Goal: Task Accomplishment & Management: Manage account settings

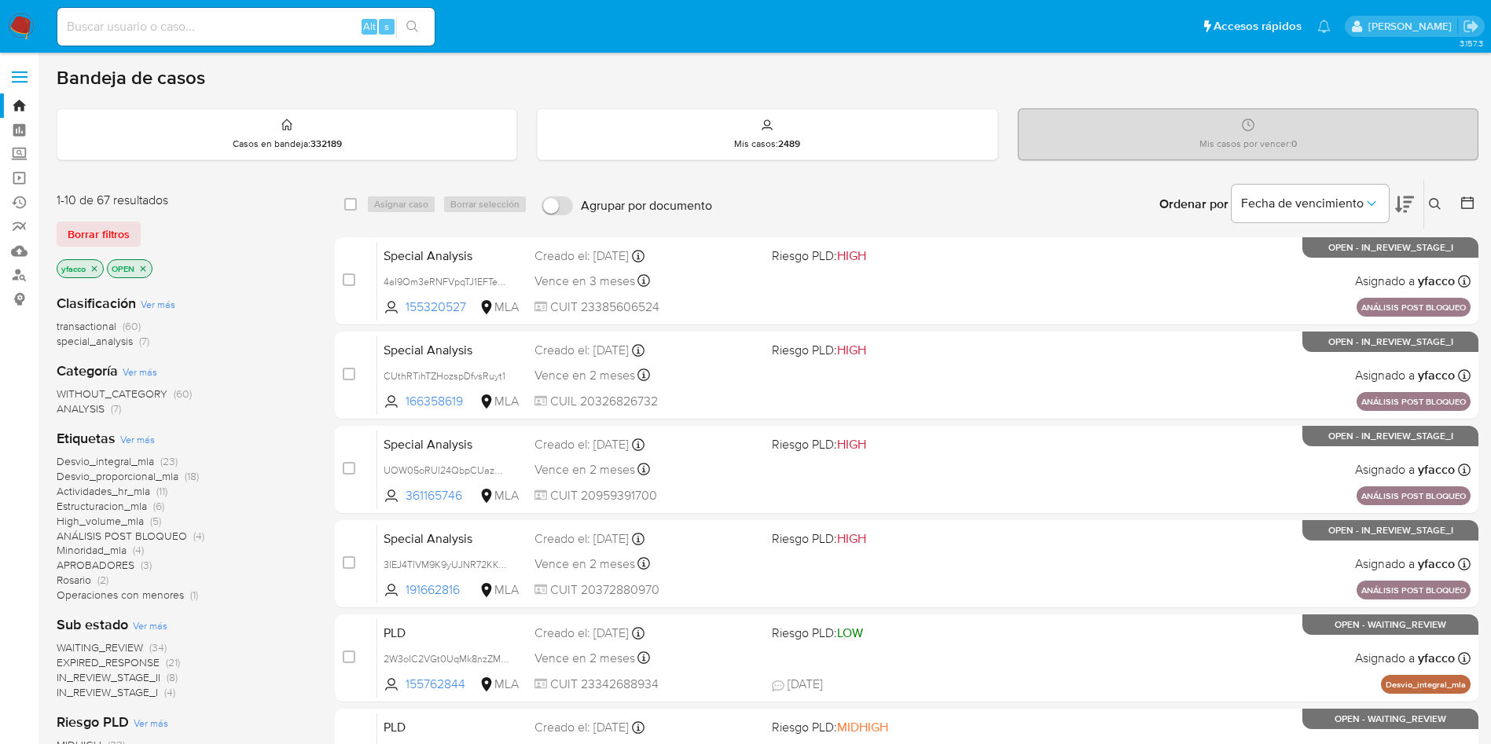
click at [1439, 211] on button at bounding box center [1438, 204] width 26 height 19
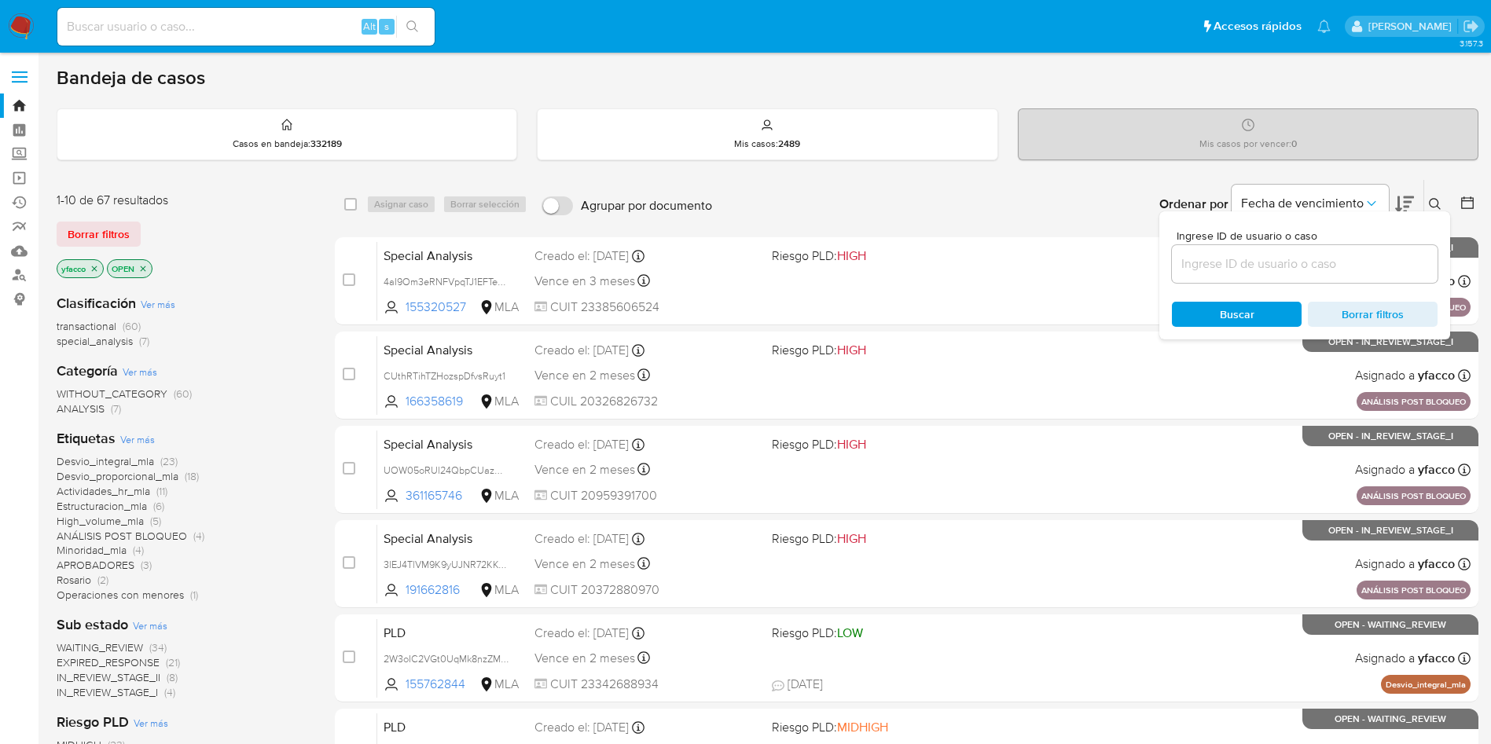
click at [1373, 277] on div at bounding box center [1305, 264] width 266 height 38
click at [1370, 274] on div at bounding box center [1305, 264] width 266 height 38
click at [1370, 264] on input at bounding box center [1305, 264] width 266 height 20
paste input "UDMzPgk8kyyKcDxY5PLioFwI"
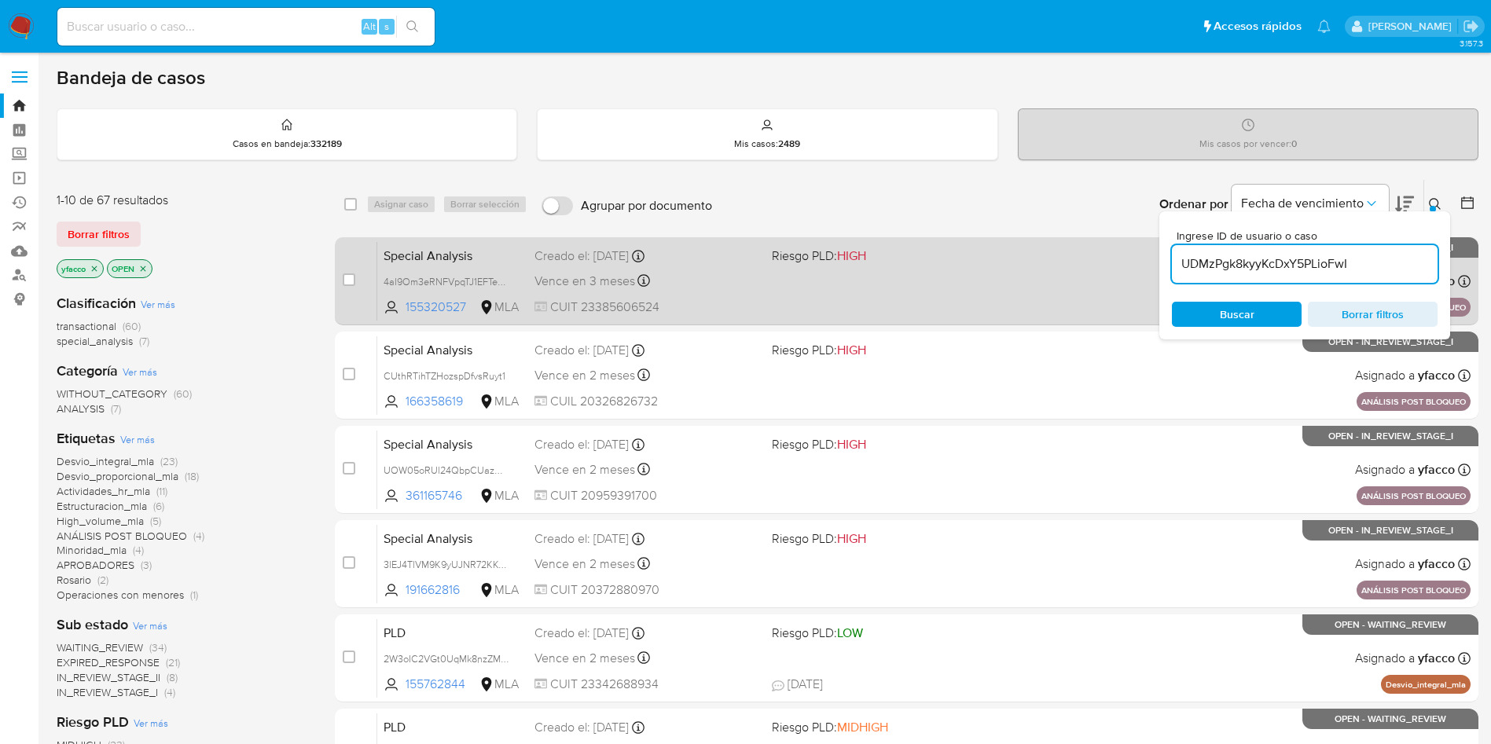
type input "UDMzPgk8kyyKcDxY5PLioFwI"
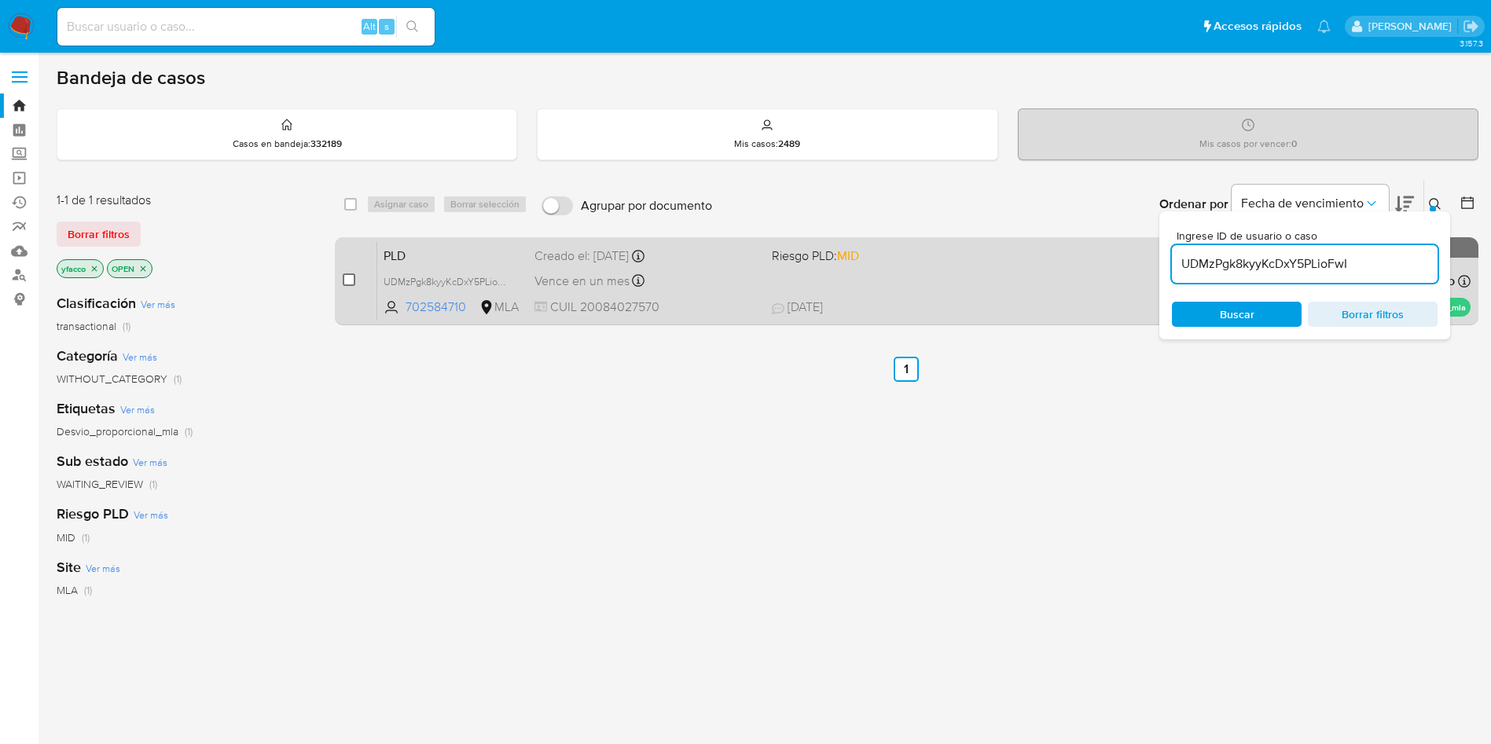
click at [347, 279] on input "checkbox" at bounding box center [349, 280] width 13 height 13
checkbox input "true"
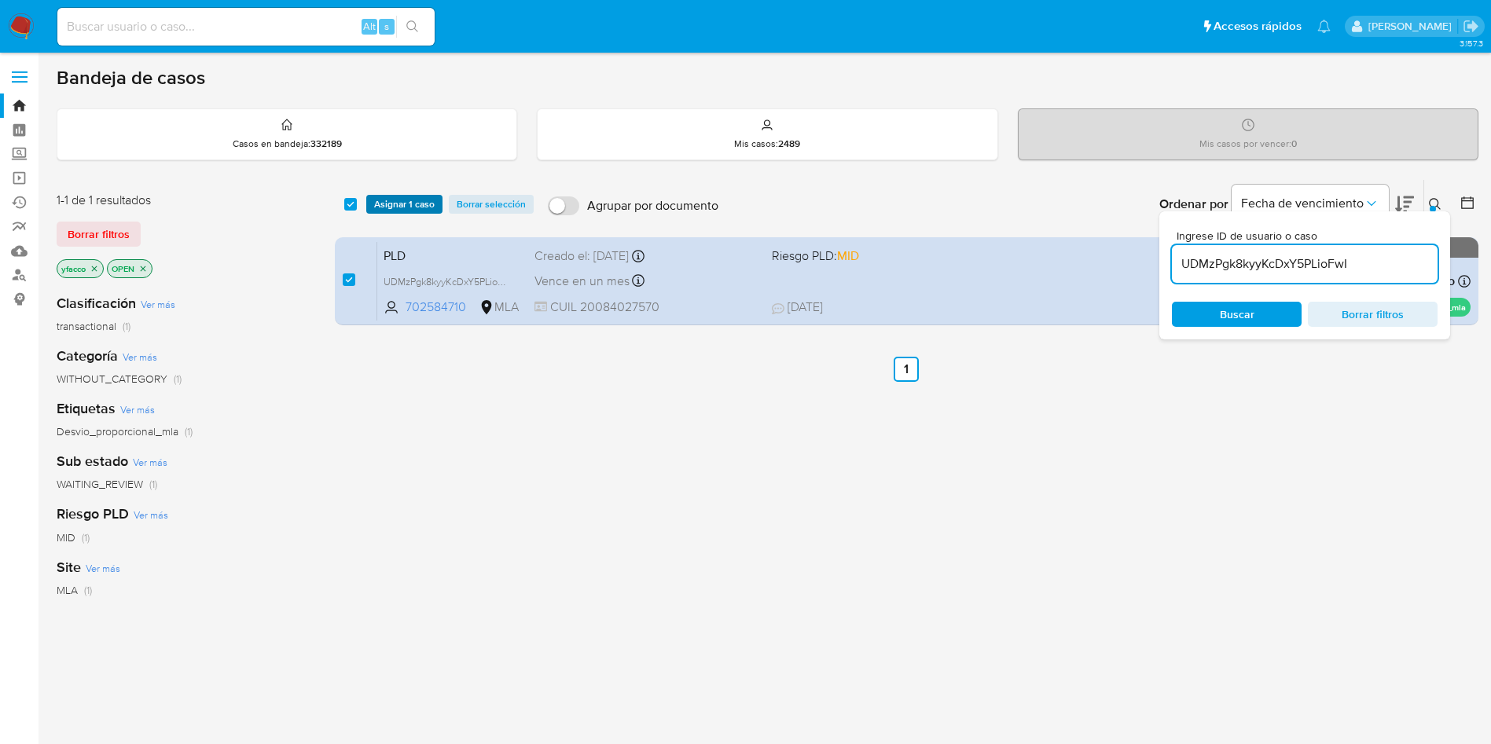
click at [392, 199] on span "Asignar 1 caso" at bounding box center [404, 205] width 61 height 16
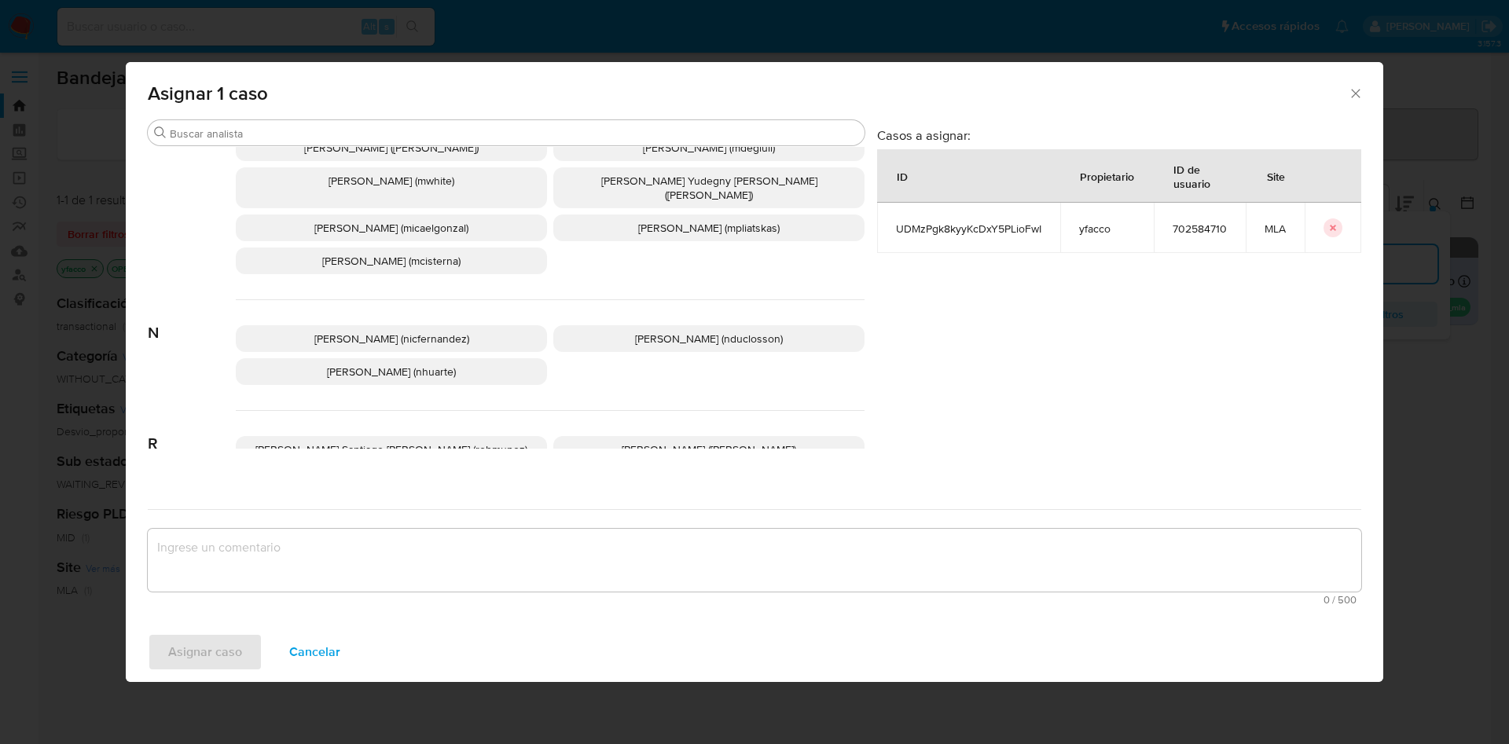
scroll to position [1360, 0]
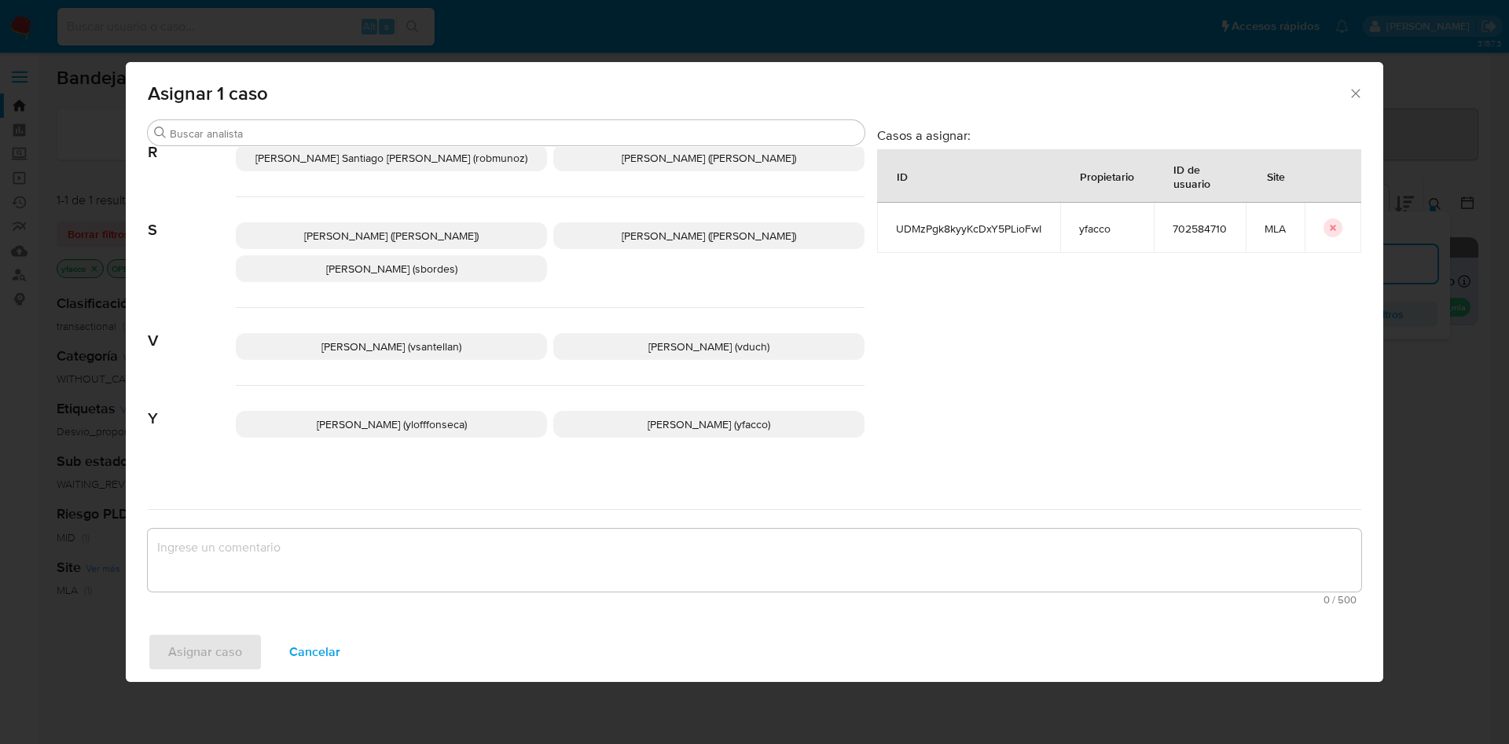
click at [596, 411] on p "Yesica Paola Facco (yfacco)" at bounding box center [708, 424] width 311 height 27
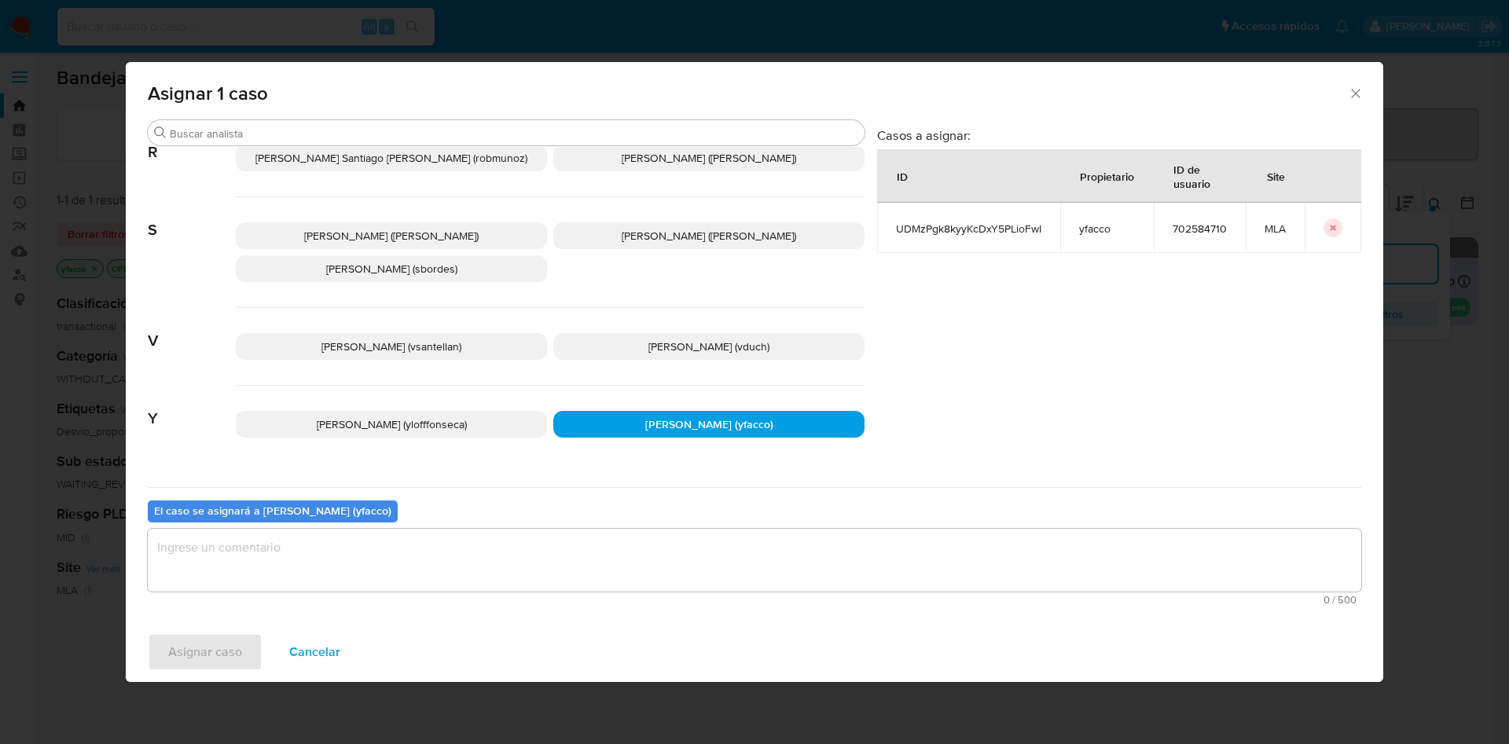
click at [374, 559] on textarea "assign-modal" at bounding box center [755, 560] width 1214 height 63
click at [200, 655] on span "Asignar caso" at bounding box center [205, 652] width 74 height 35
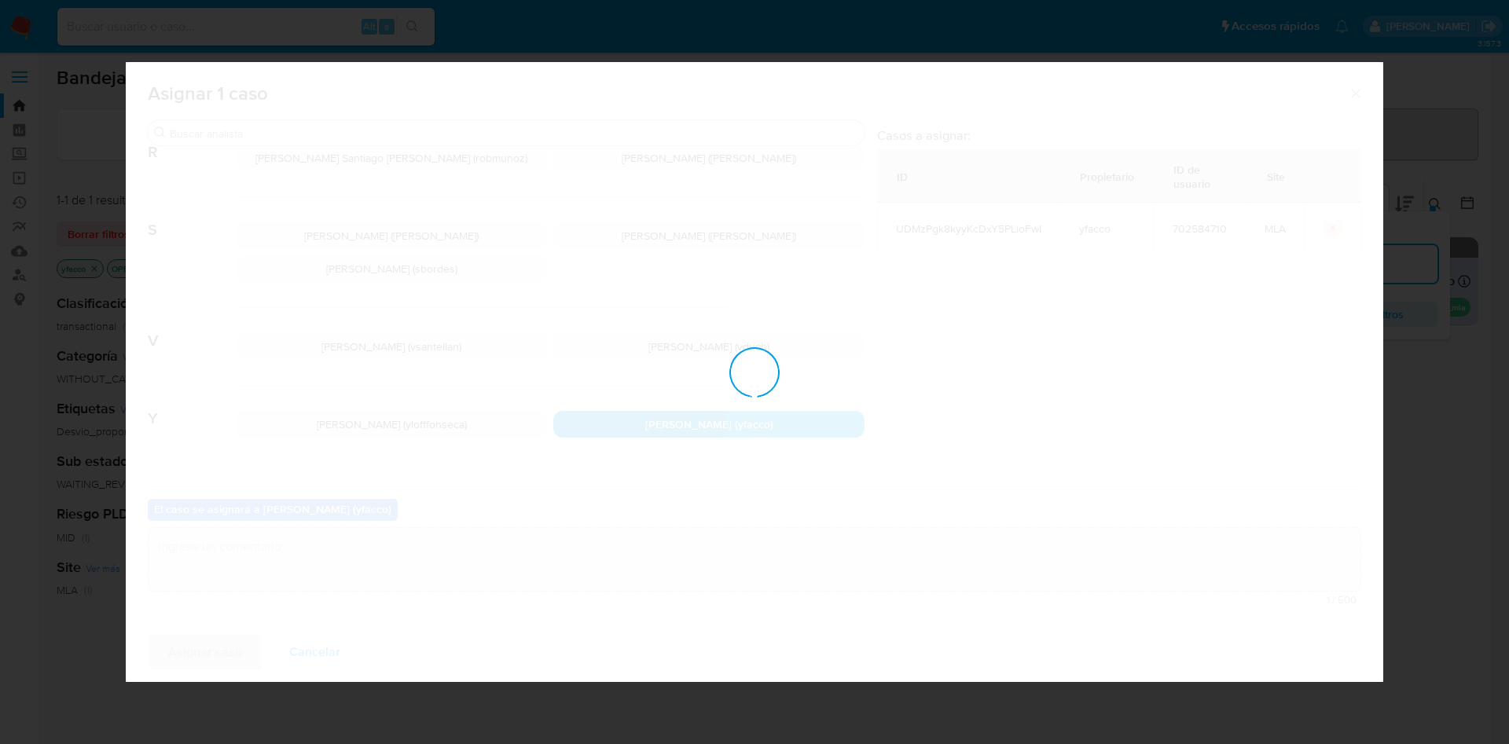
checkbox input "false"
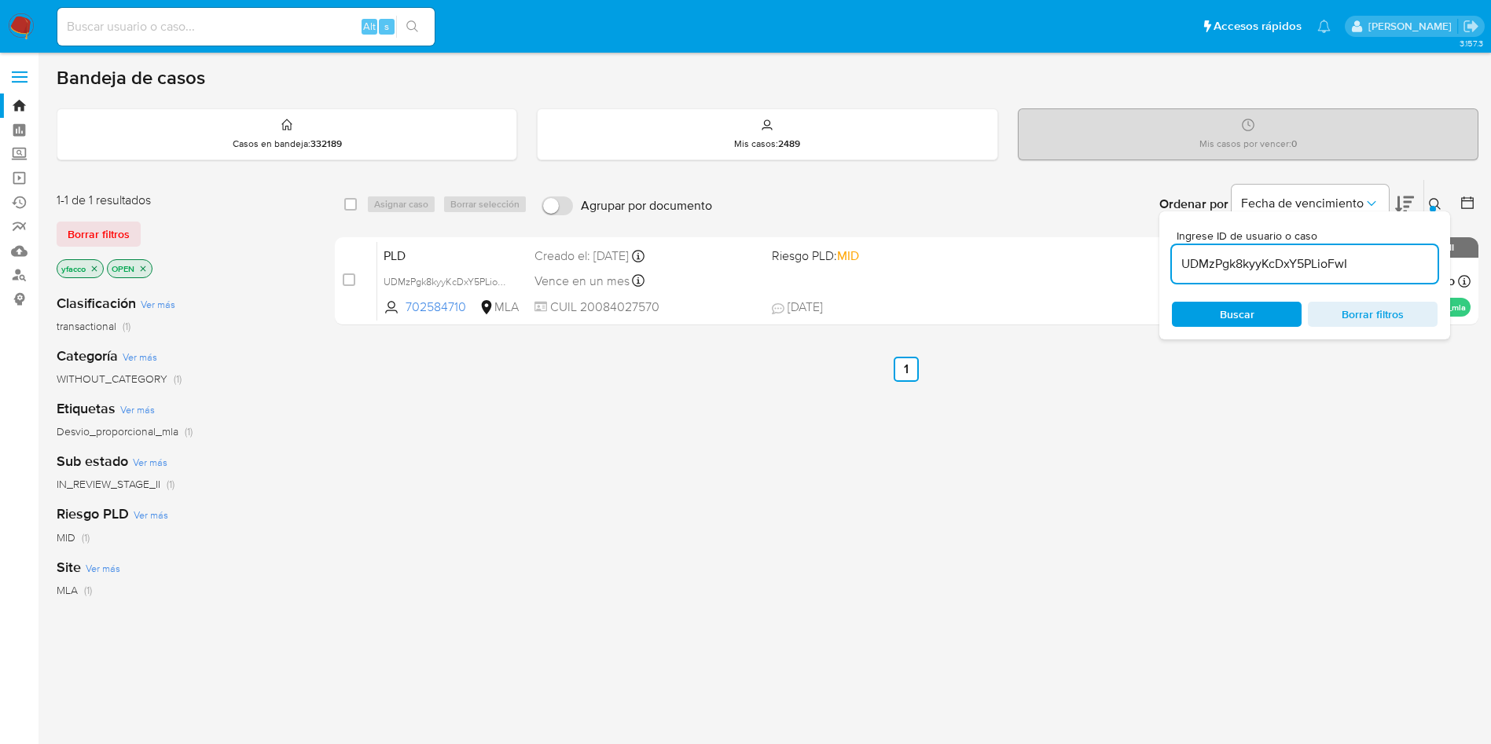
click at [1348, 256] on input "UDMzPgk8kyyKcDxY5PLioFwI" at bounding box center [1305, 264] width 266 height 20
paste input "iH2zCkCOqGiDeme5E8qGj5xD"
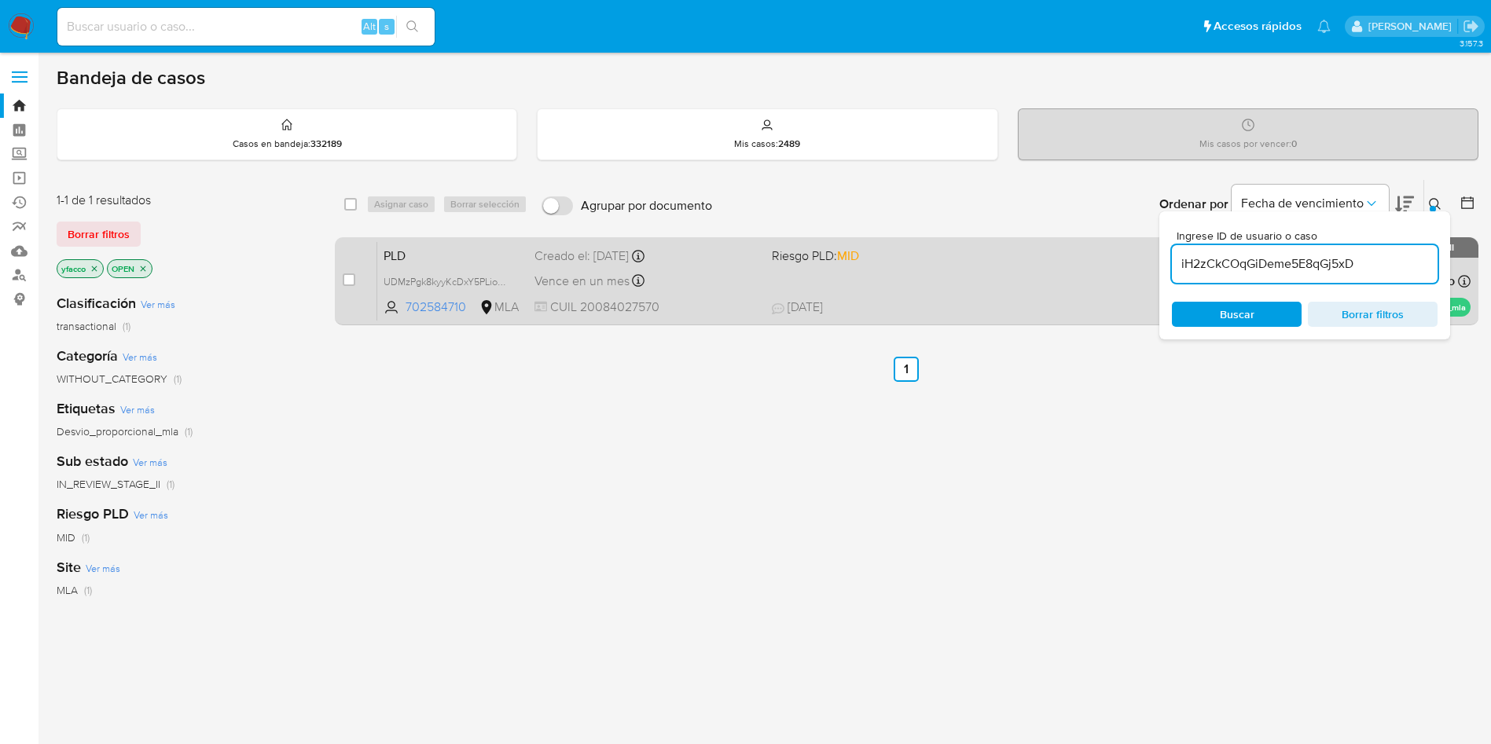
type input "iH2zCkCOqGiDeme5E8qGj5xD"
click at [355, 279] on input "checkbox" at bounding box center [349, 280] width 13 height 13
checkbox input "true"
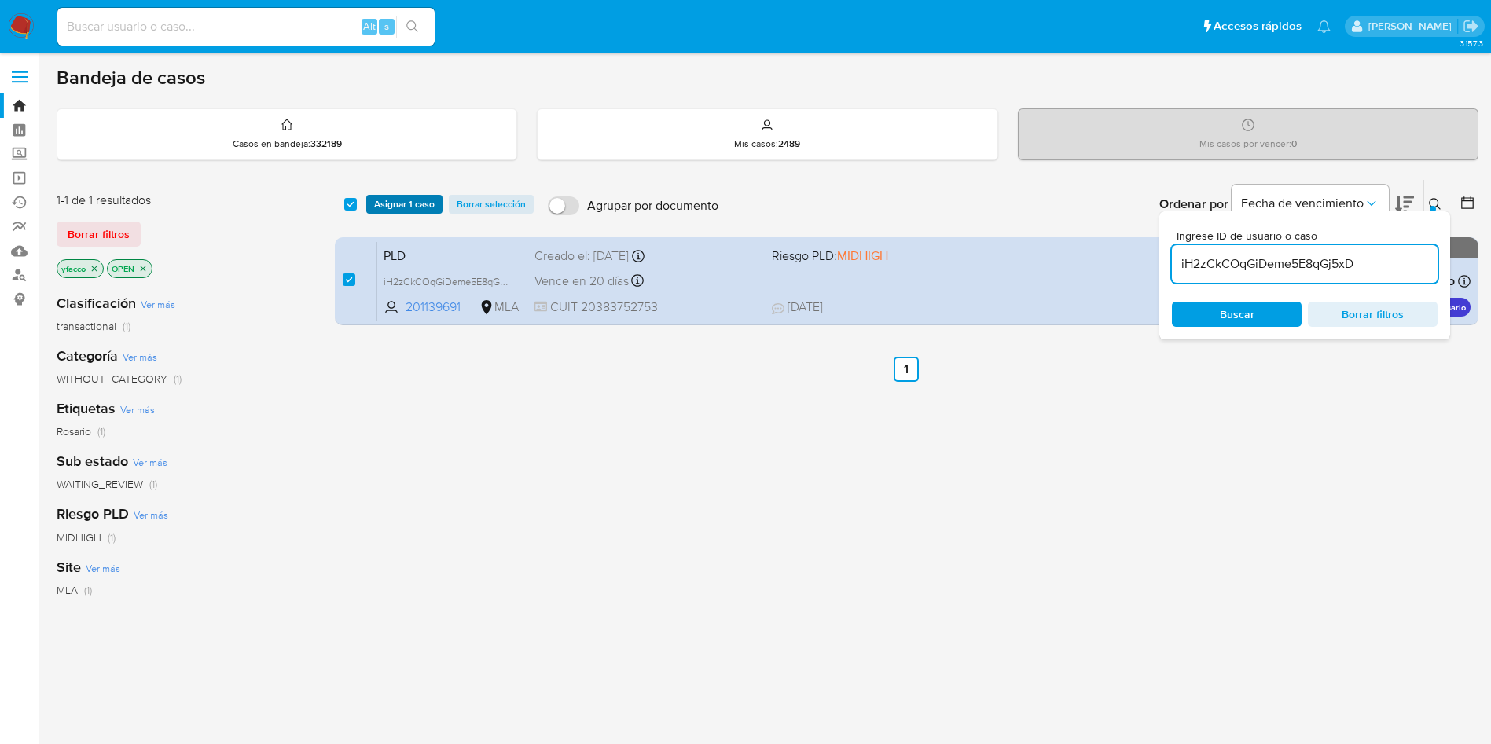
click at [401, 207] on span "Asignar 1 caso" at bounding box center [404, 205] width 61 height 16
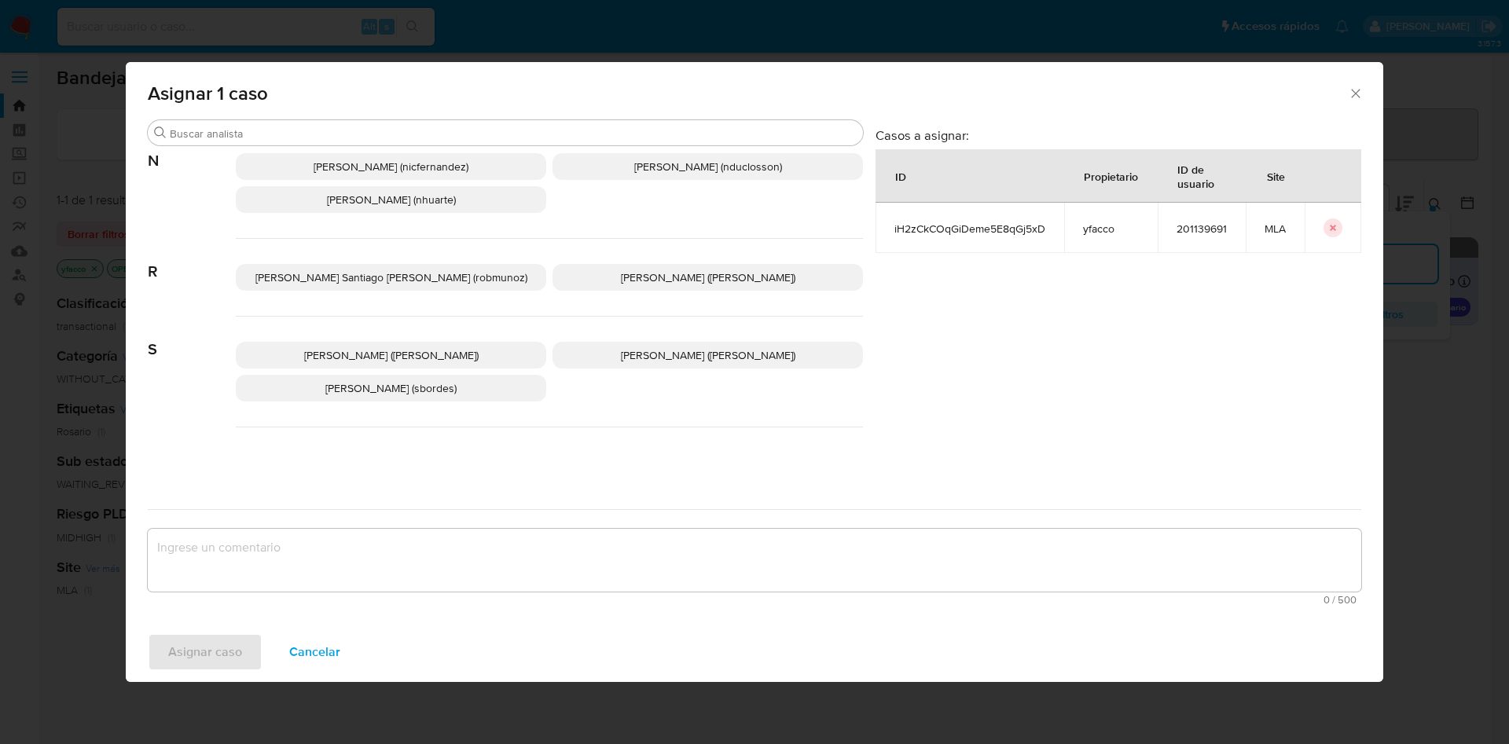
scroll to position [1360, 0]
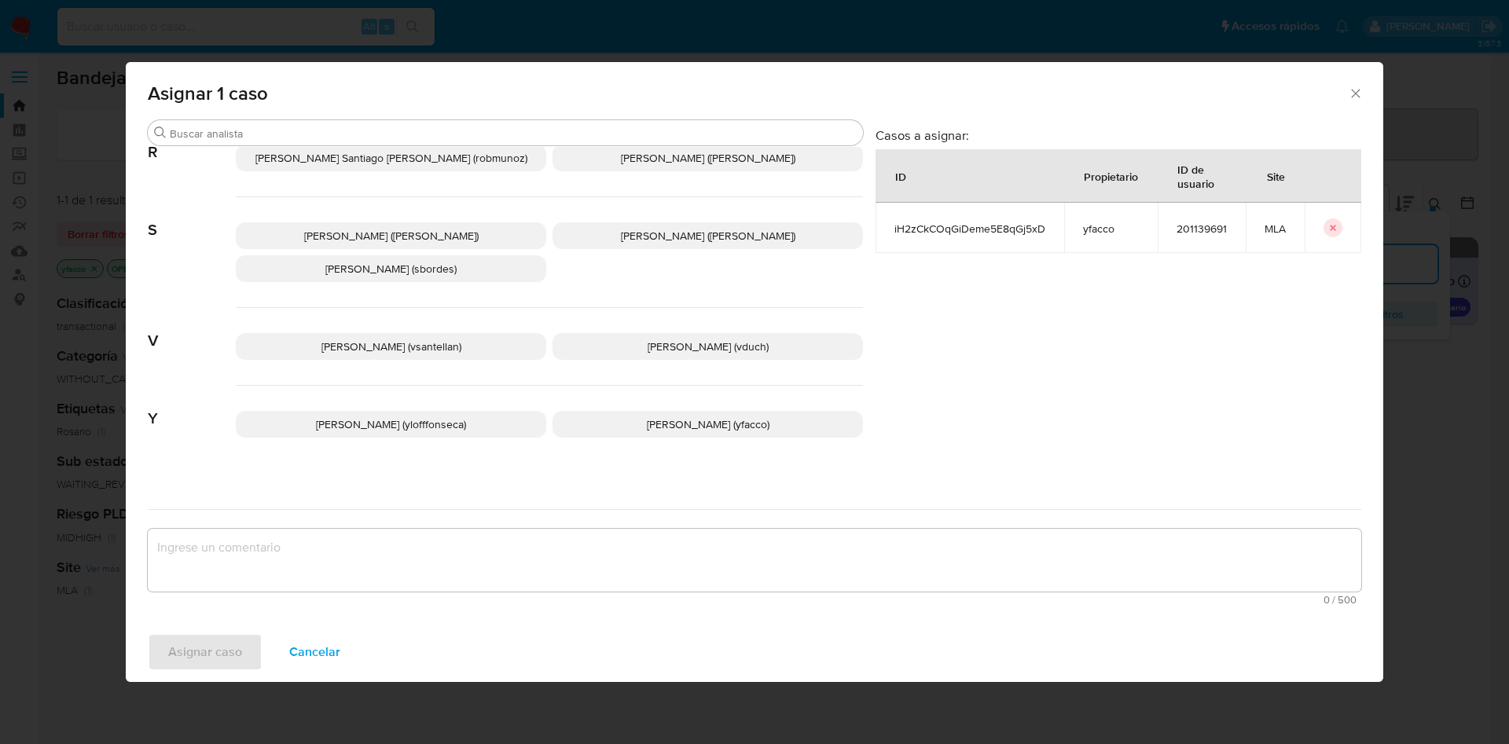
click at [649, 429] on div "Yanina Loff Fonseca (ylofffonseca) Yesica Paola Facco (yfacco)" at bounding box center [549, 424] width 627 height 77
click at [617, 411] on p "Yesica Paola Facco (yfacco)" at bounding box center [708, 424] width 311 height 27
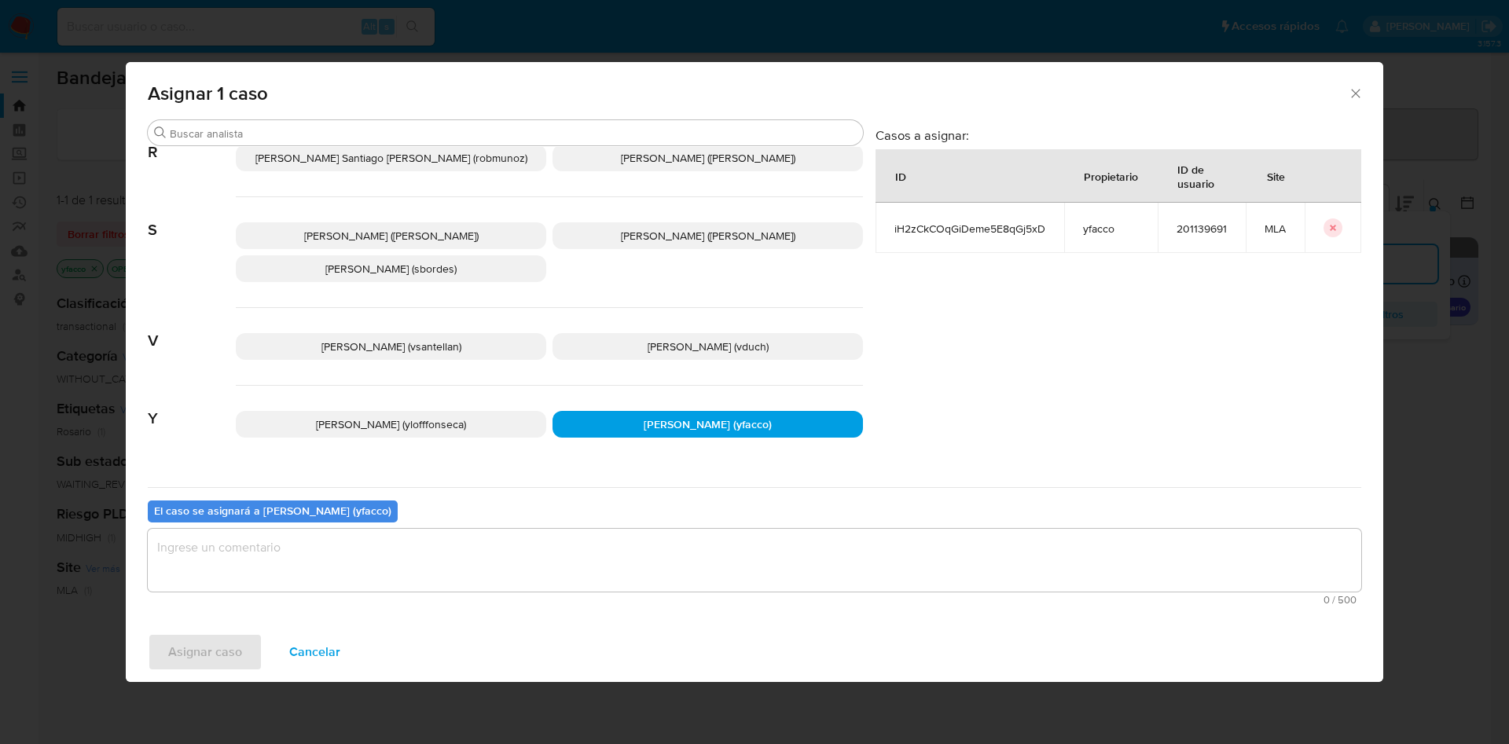
click at [526, 572] on textarea "assign-modal" at bounding box center [755, 560] width 1214 height 63
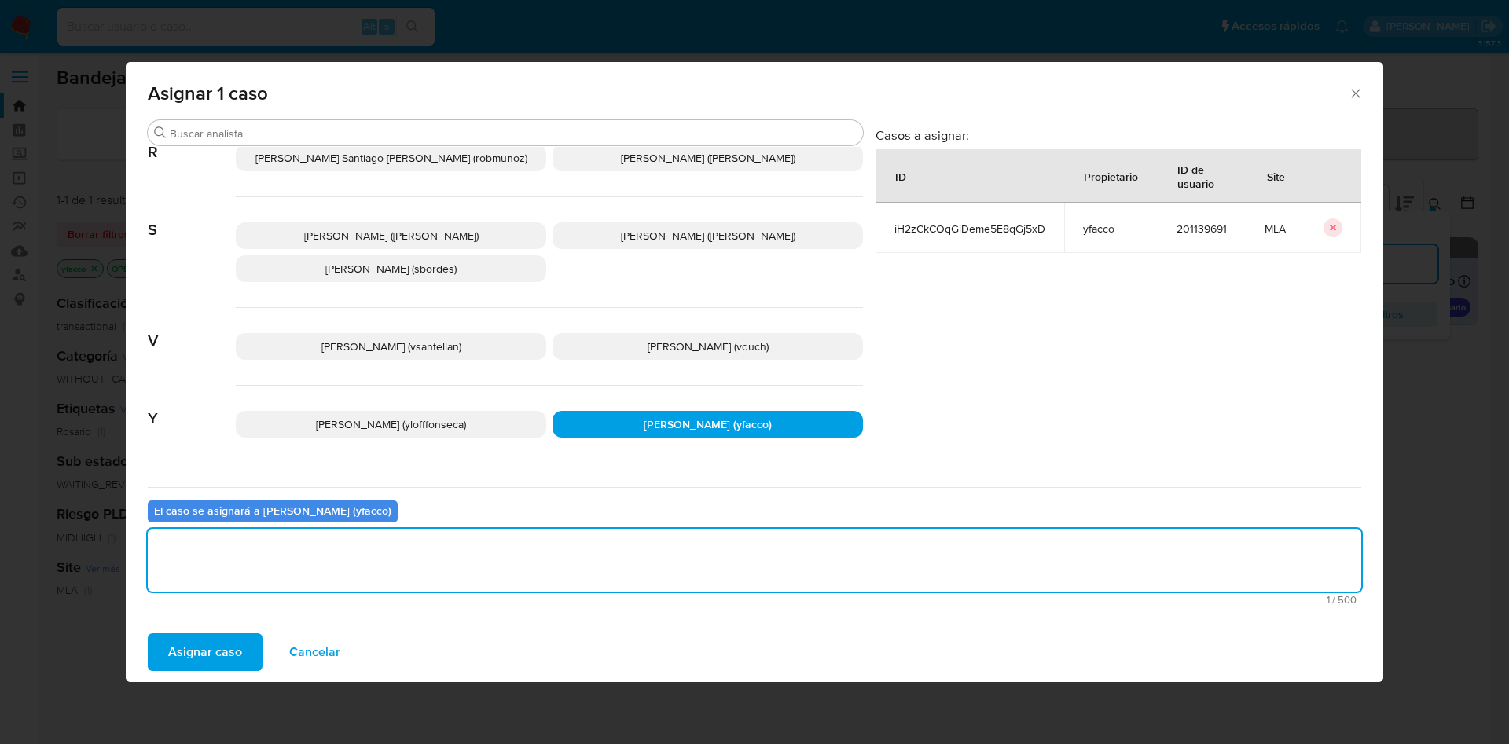
click at [216, 674] on div "Asignar caso Cancelar" at bounding box center [755, 653] width 1258 height 60
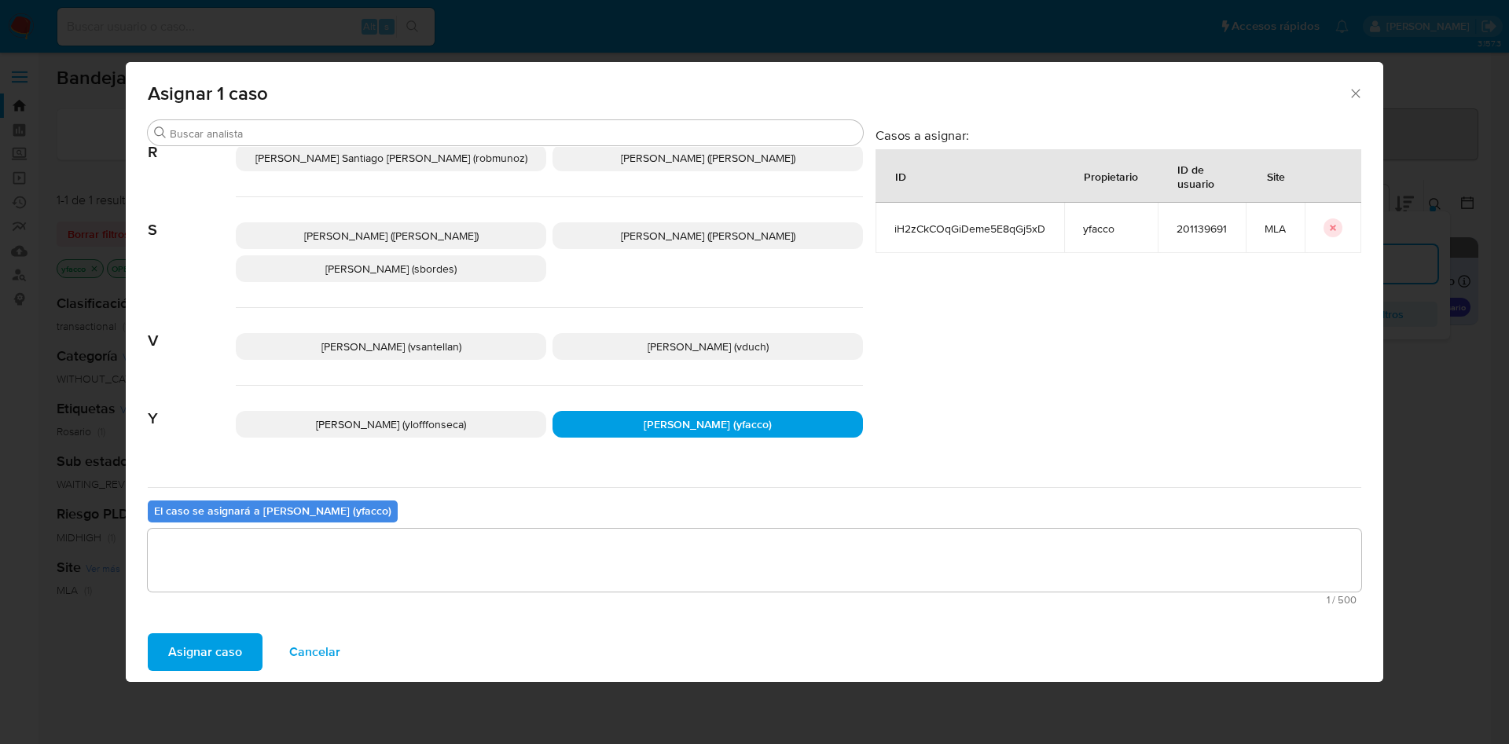
click at [224, 644] on span "Asignar caso" at bounding box center [205, 652] width 74 height 35
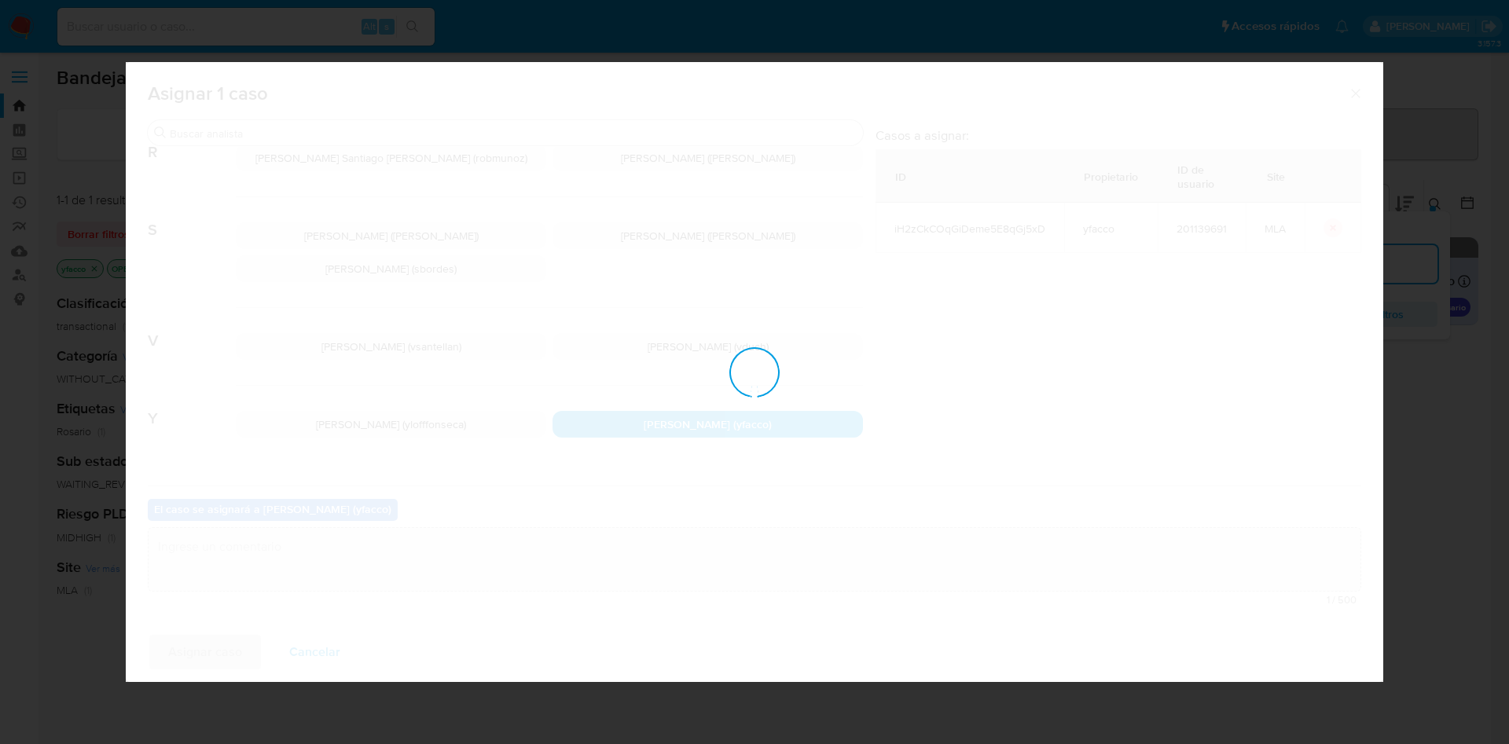
checkbox input "false"
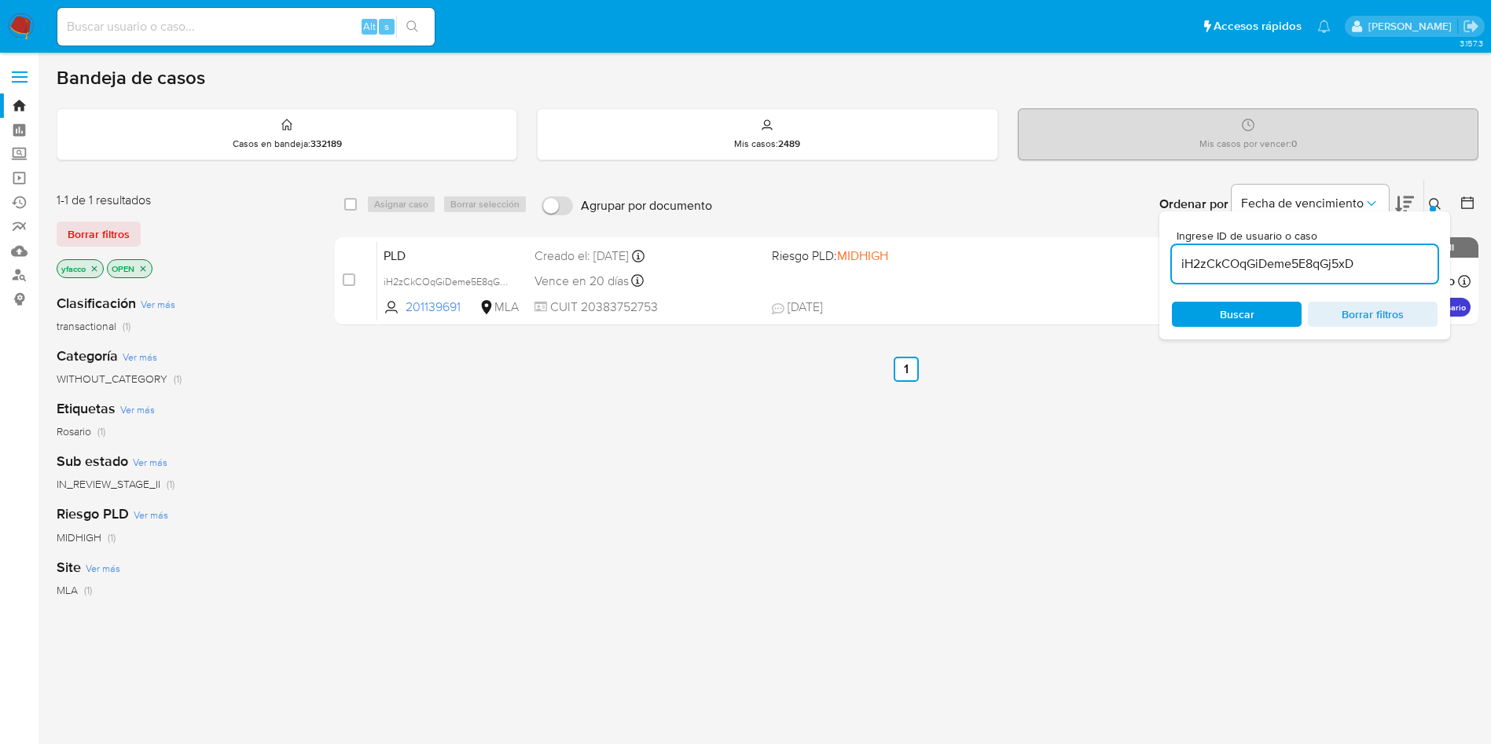
click at [1392, 254] on input "iH2zCkCOqGiDeme5E8qGj5xD" at bounding box center [1305, 264] width 266 height 20
paste input "wpwIMlwh6oGUAmGtysArTCNI"
type input "wpwIMlwh6oGUAmGtysArTCNI"
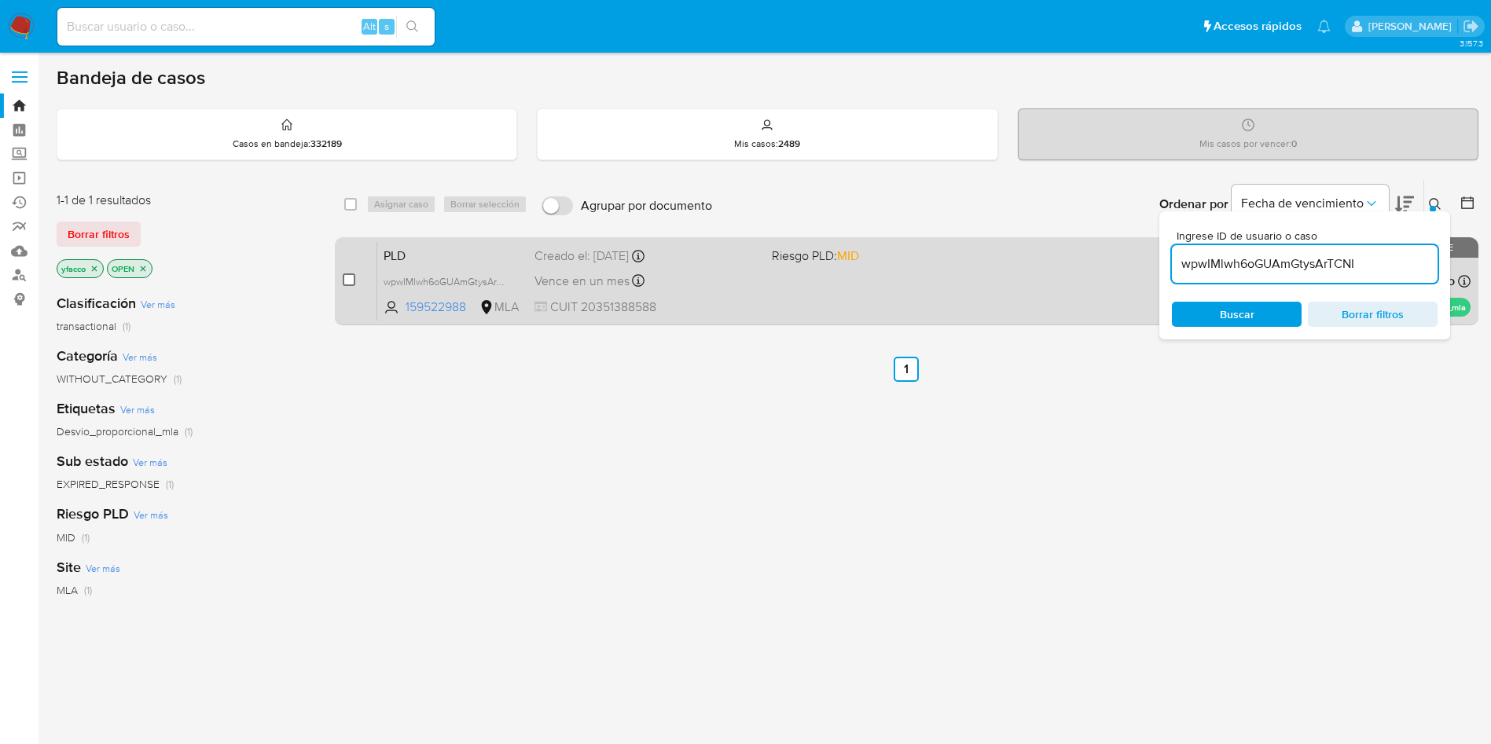
click at [355, 281] on input "checkbox" at bounding box center [349, 280] width 13 height 13
checkbox input "true"
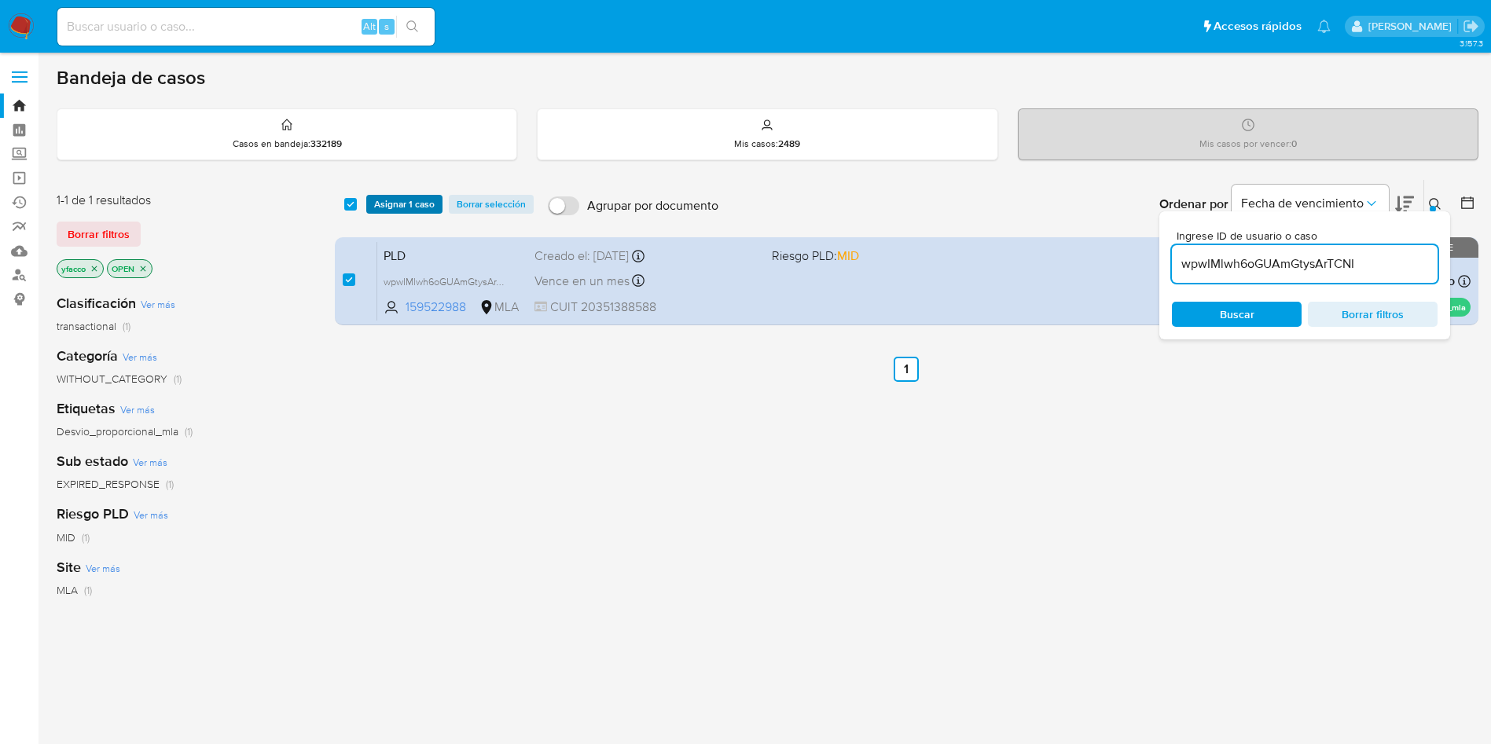
click at [384, 208] on span "Asignar 1 caso" at bounding box center [404, 205] width 61 height 16
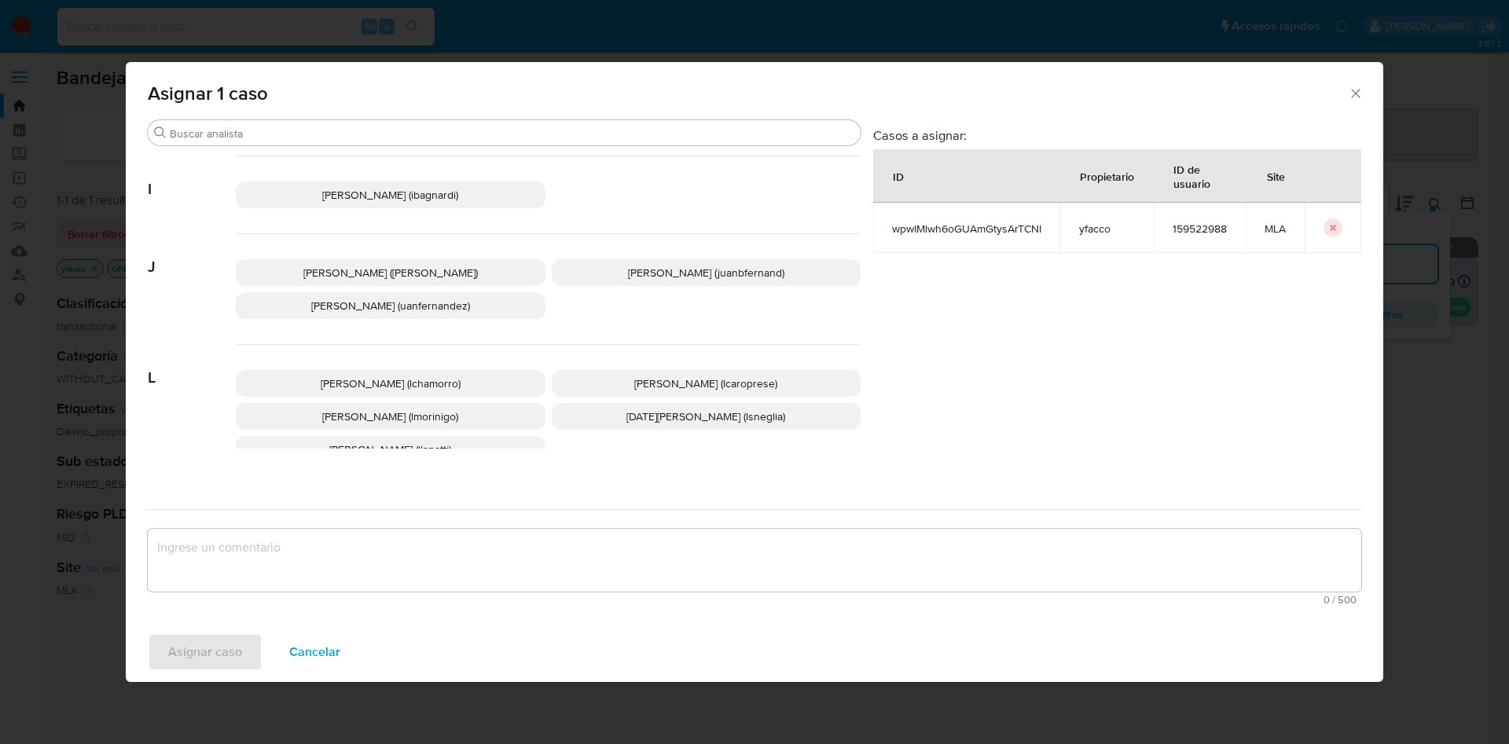
scroll to position [1360, 0]
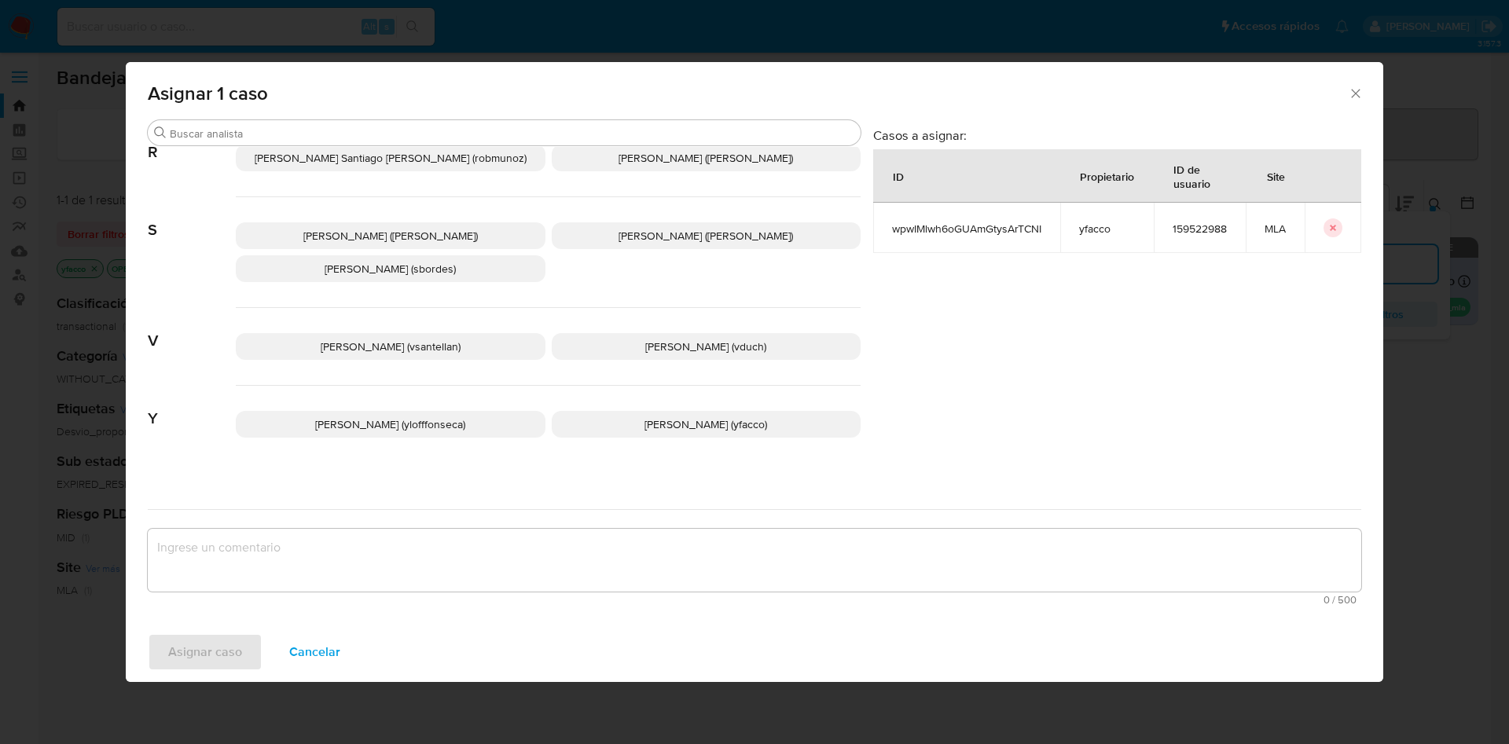
click at [668, 417] on span "Yesica Paola Facco (yfacco)" at bounding box center [706, 425] width 123 height 16
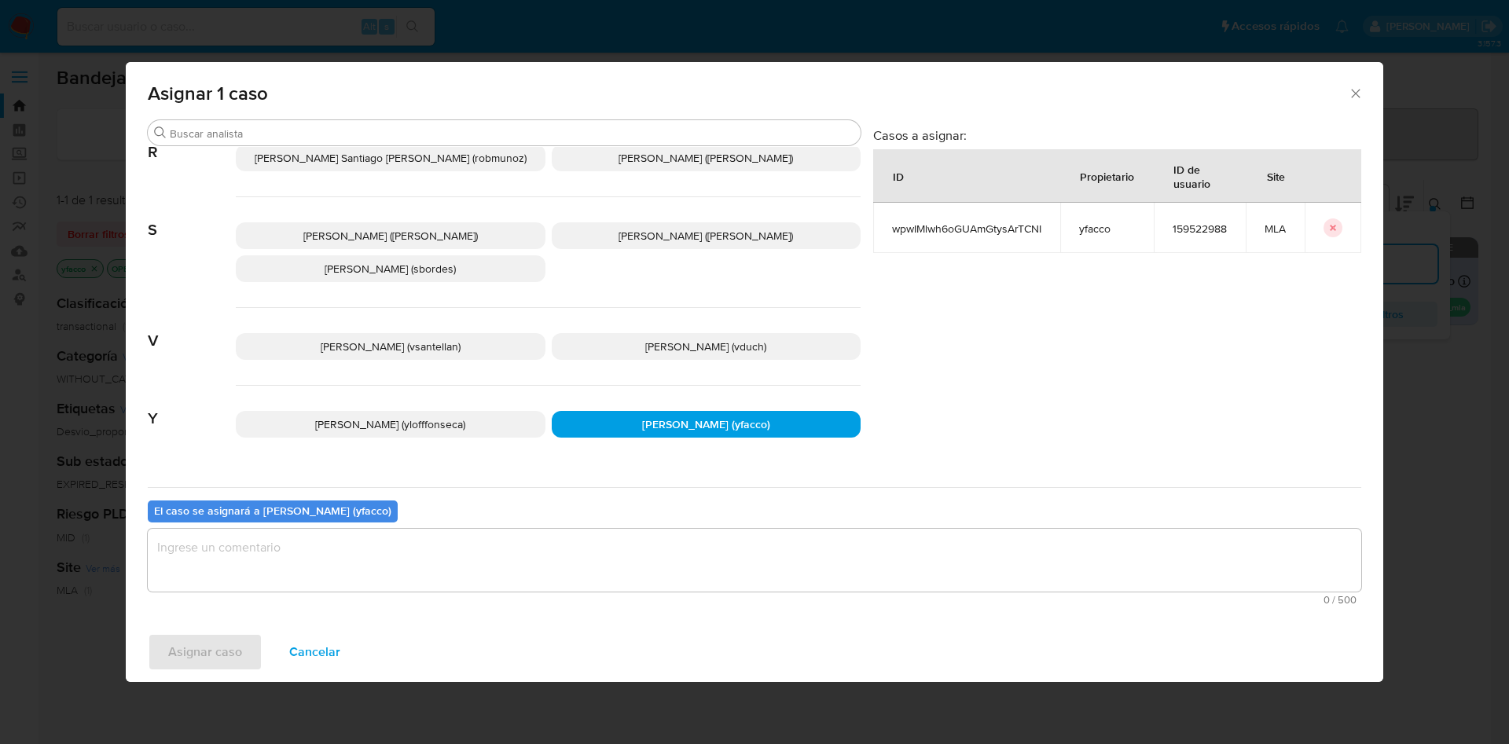
click at [338, 559] on textarea "assign-modal" at bounding box center [755, 560] width 1214 height 63
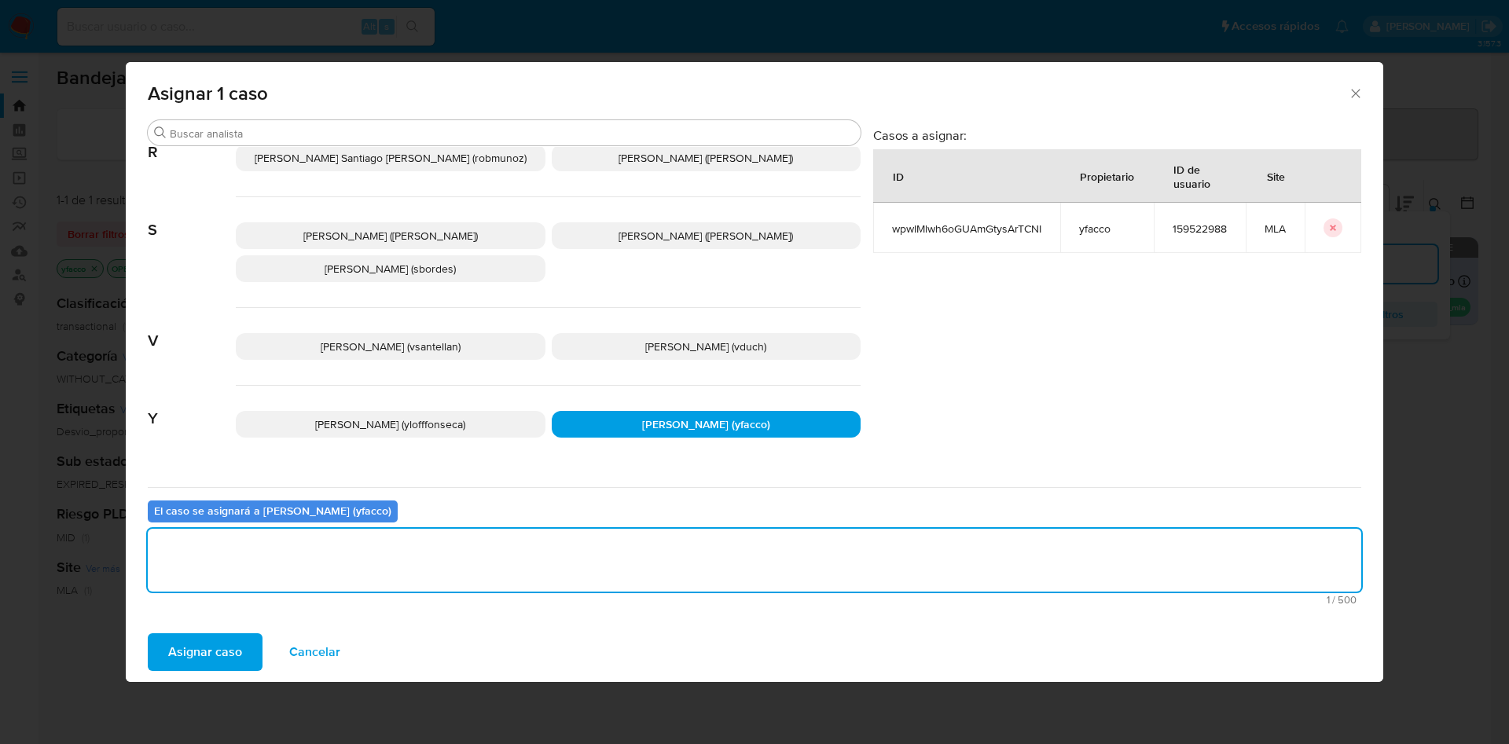
click at [203, 670] on span "Asignar caso" at bounding box center [205, 652] width 74 height 35
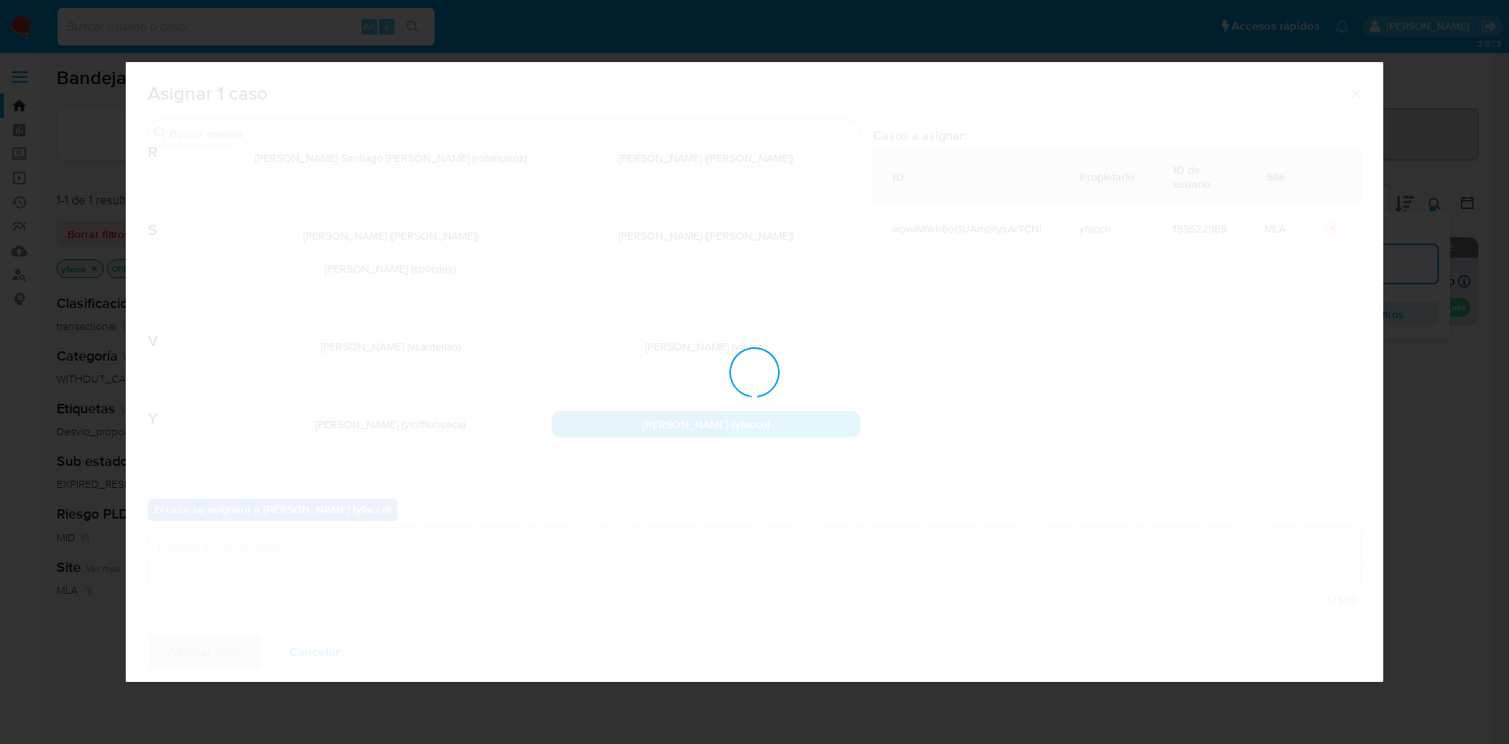
checkbox input "false"
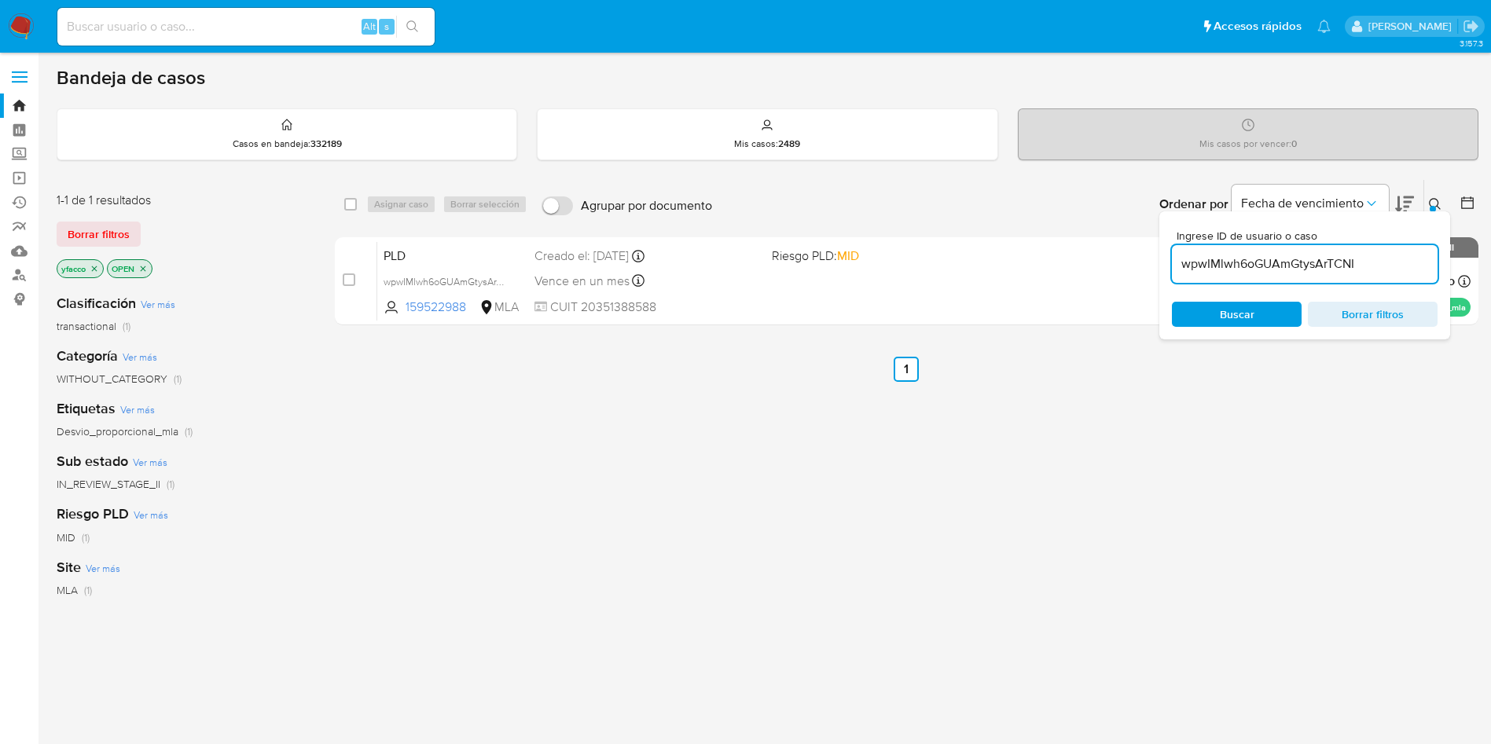
click at [1390, 271] on input "wpwIMlwh6oGUAmGtysArTCNI" at bounding box center [1305, 264] width 266 height 20
paste input "6Gmc6I5YvQoR79dHyu0Vs9Tc"
type input "6Gmc6I5YvQoR79dHyu0Vs9Tc"
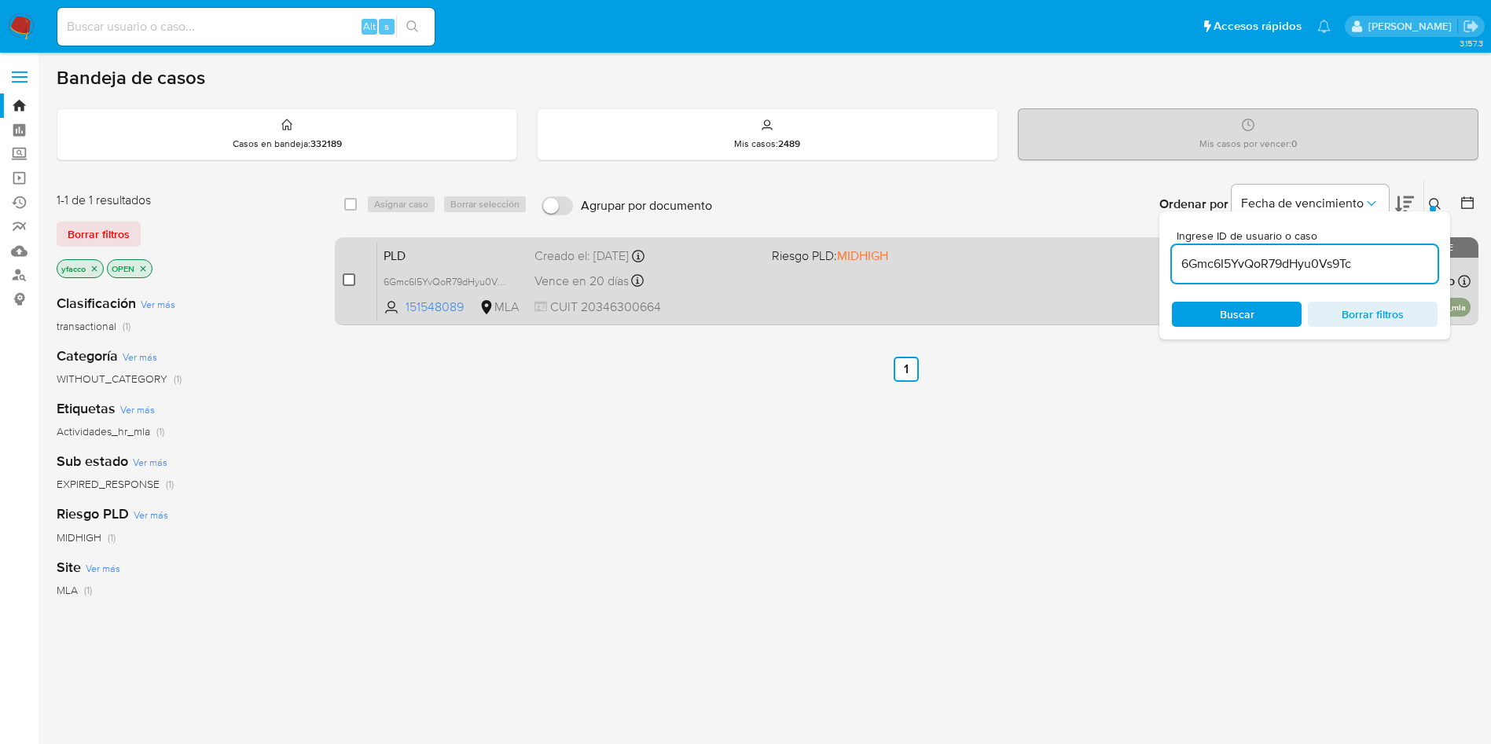
click at [348, 274] on input "checkbox" at bounding box center [349, 280] width 13 height 13
checkbox input "true"
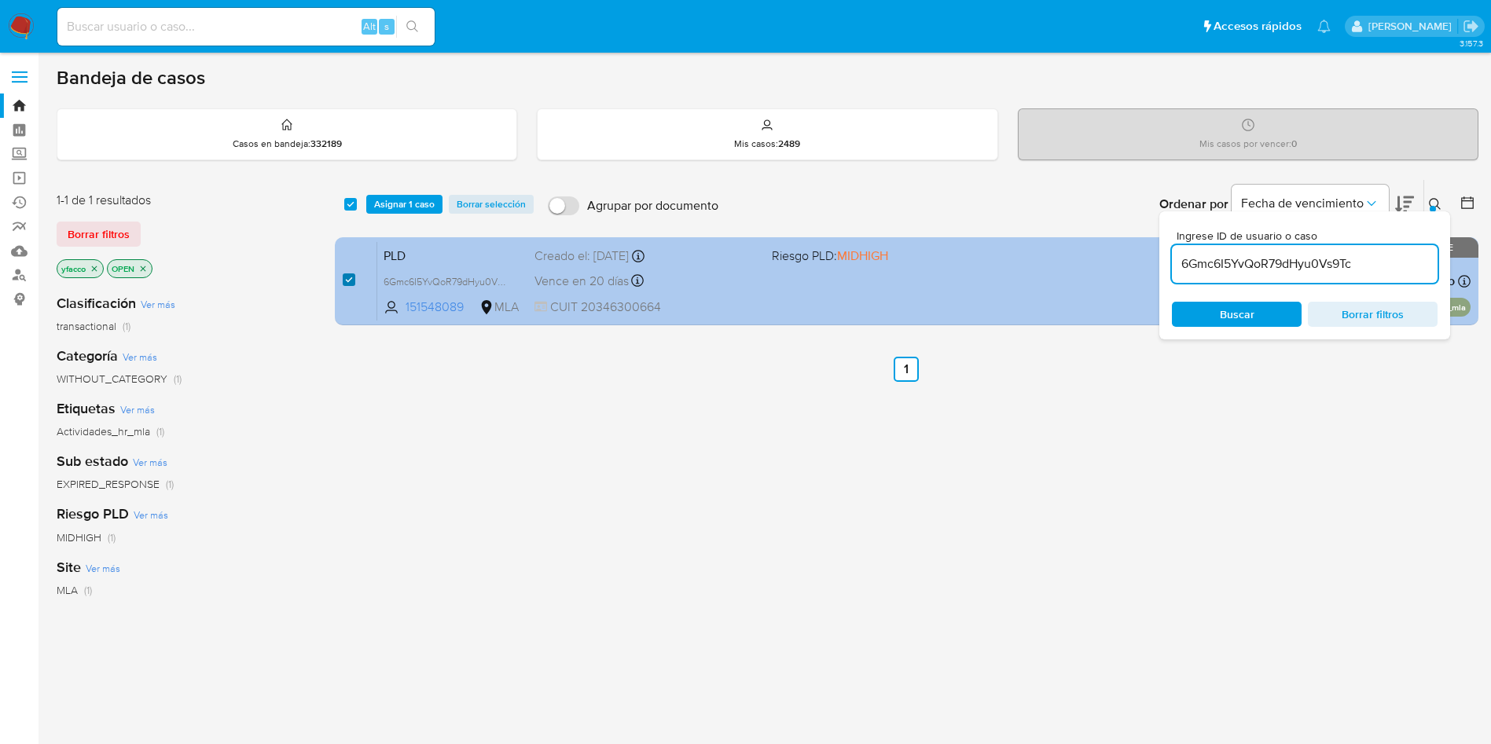
checkbox input "true"
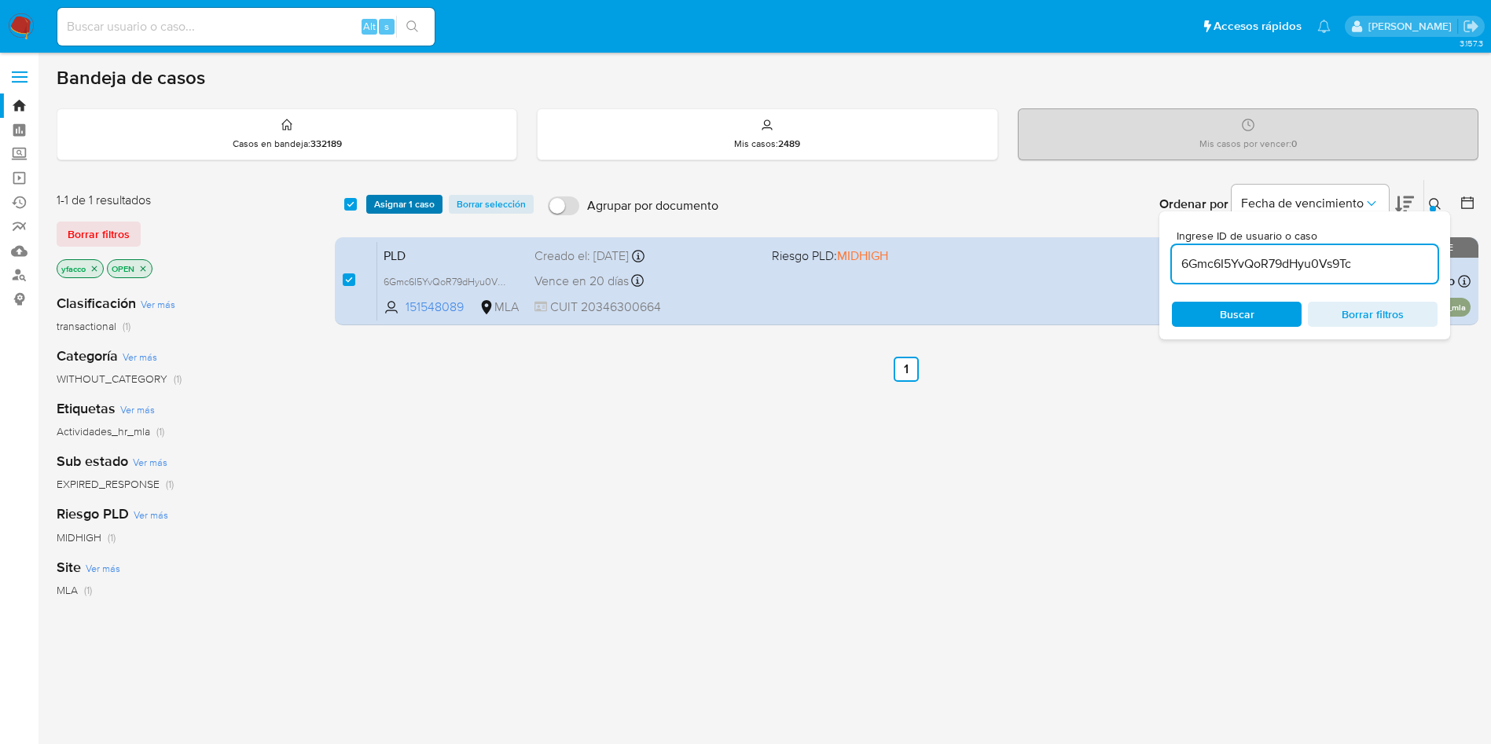
click at [397, 197] on span "Asignar 1 caso" at bounding box center [404, 205] width 61 height 16
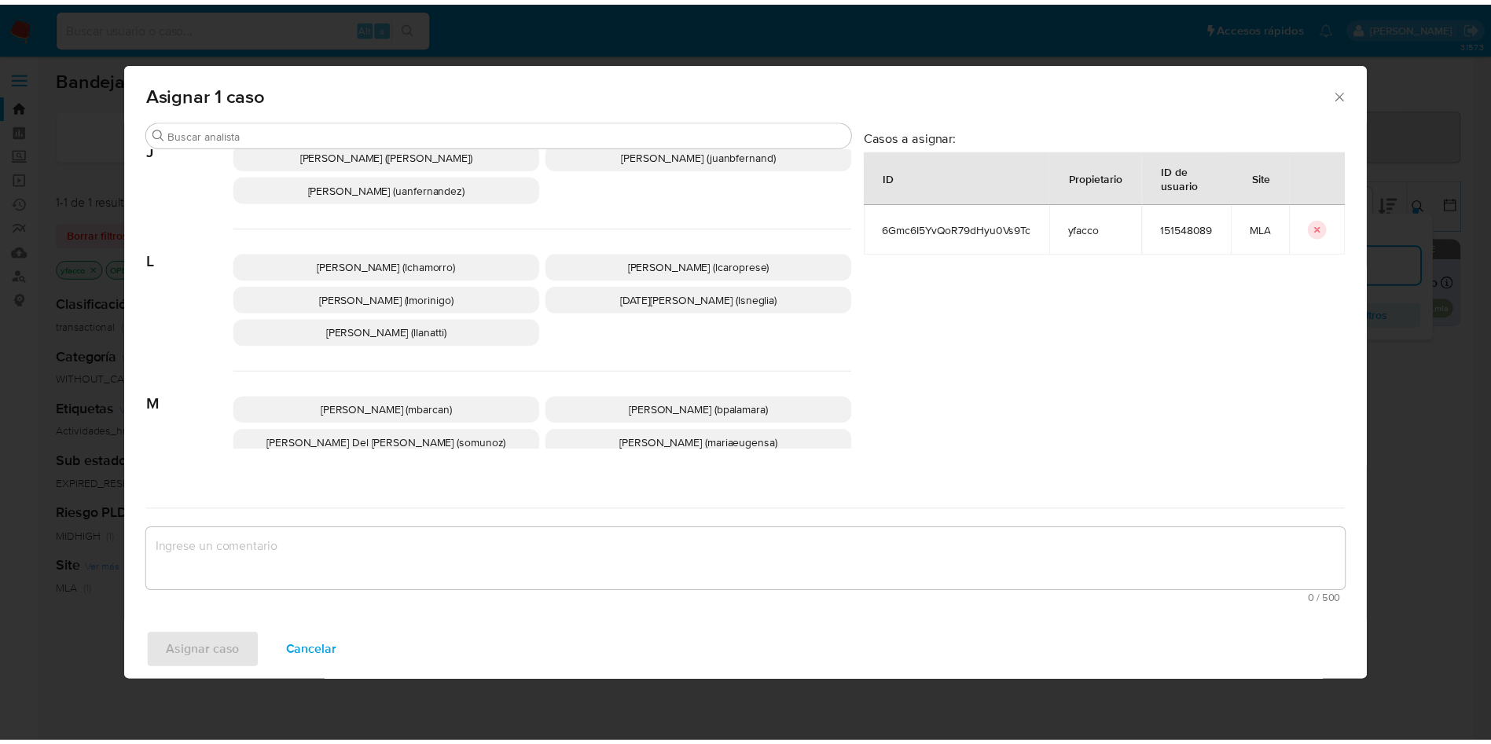
scroll to position [1360, 0]
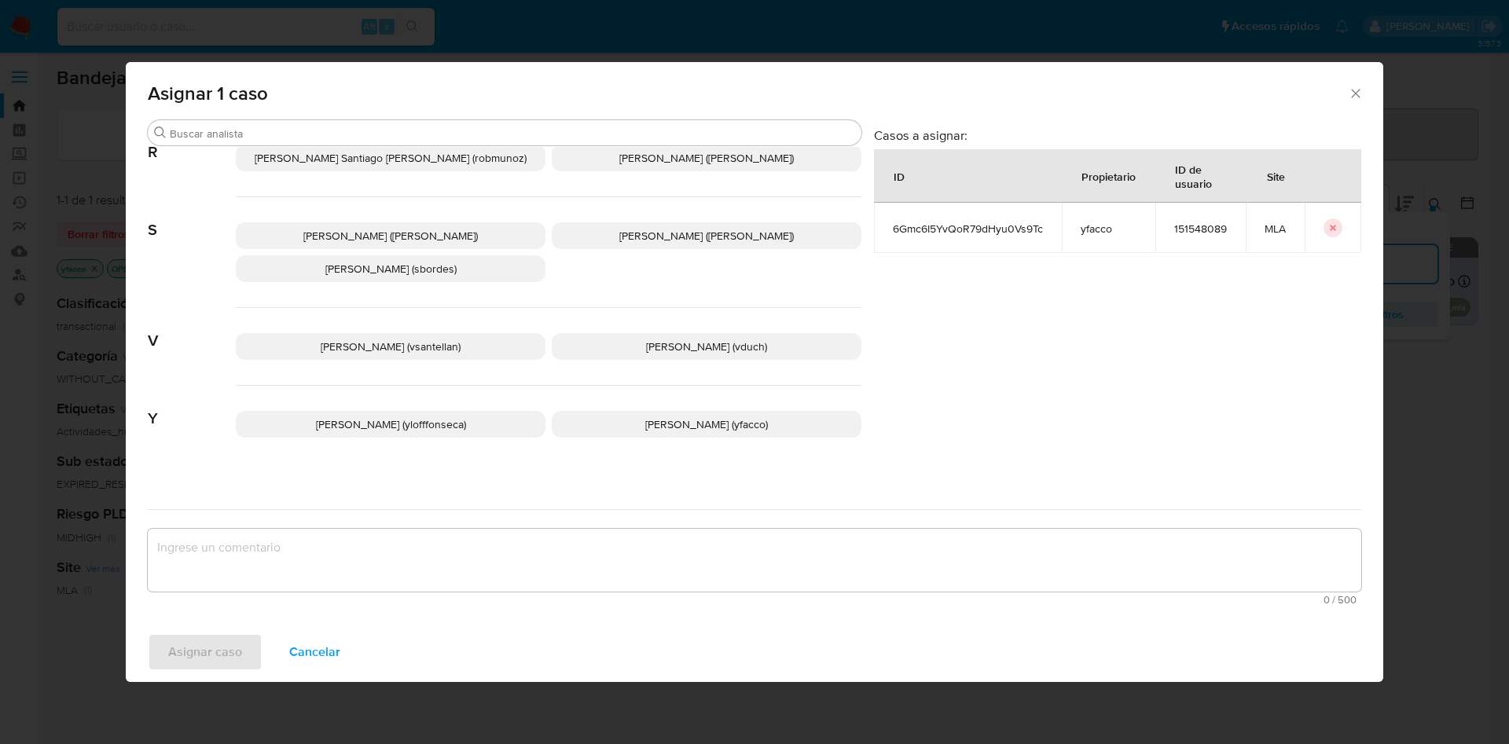
click at [645, 417] on span "Yesica Paola Facco (yfacco)" at bounding box center [706, 425] width 123 height 16
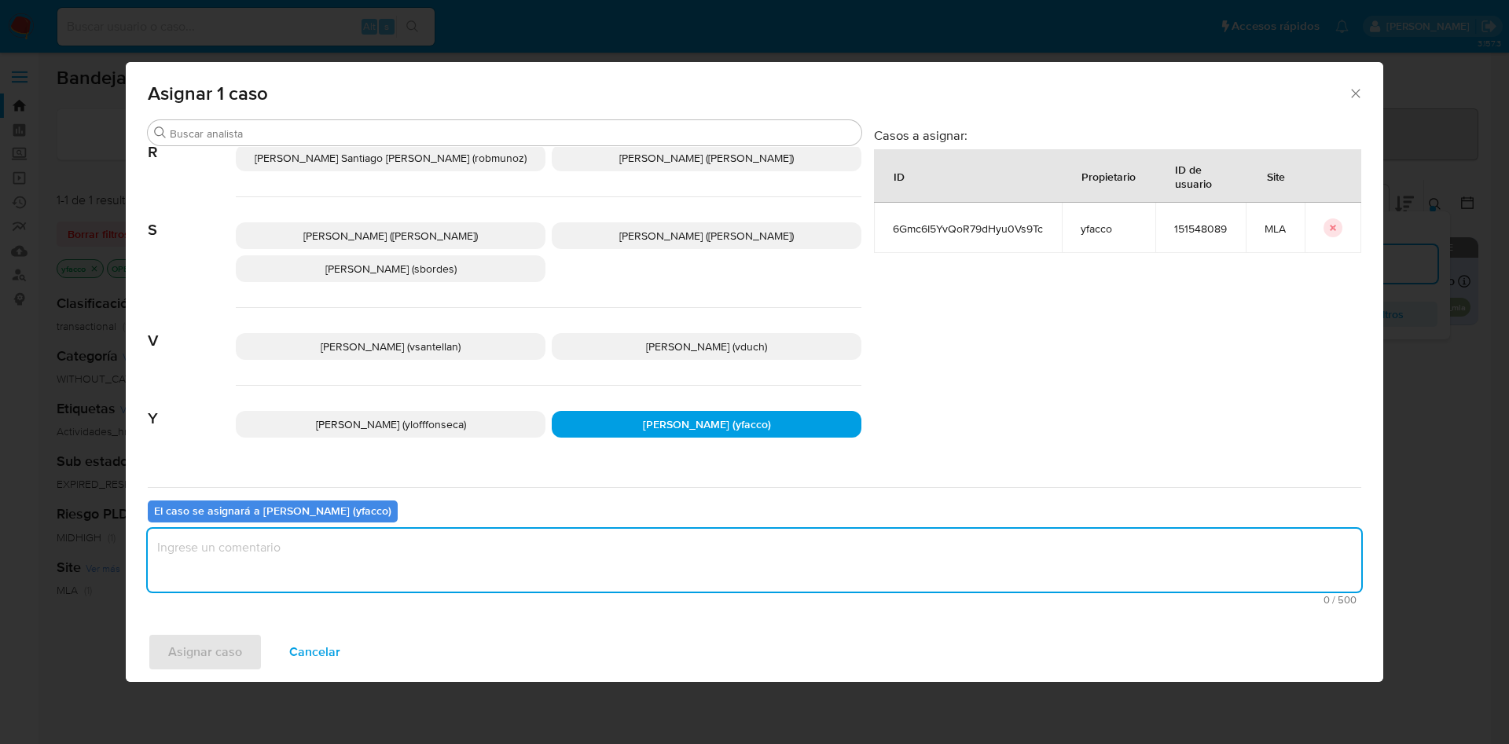
click at [482, 545] on textarea "assign-modal" at bounding box center [755, 560] width 1214 height 63
click at [230, 646] on span "Asignar caso" at bounding box center [205, 652] width 74 height 35
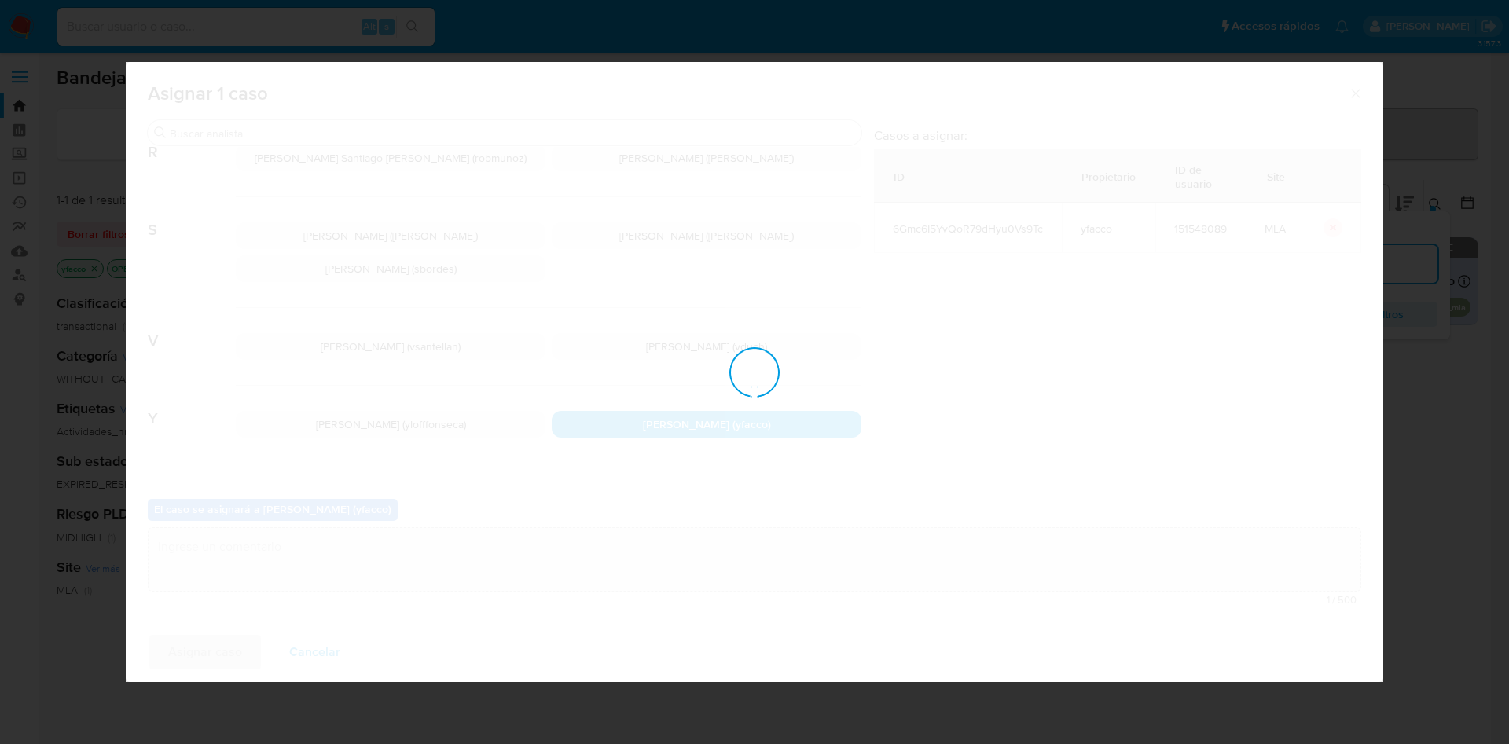
checkbox input "false"
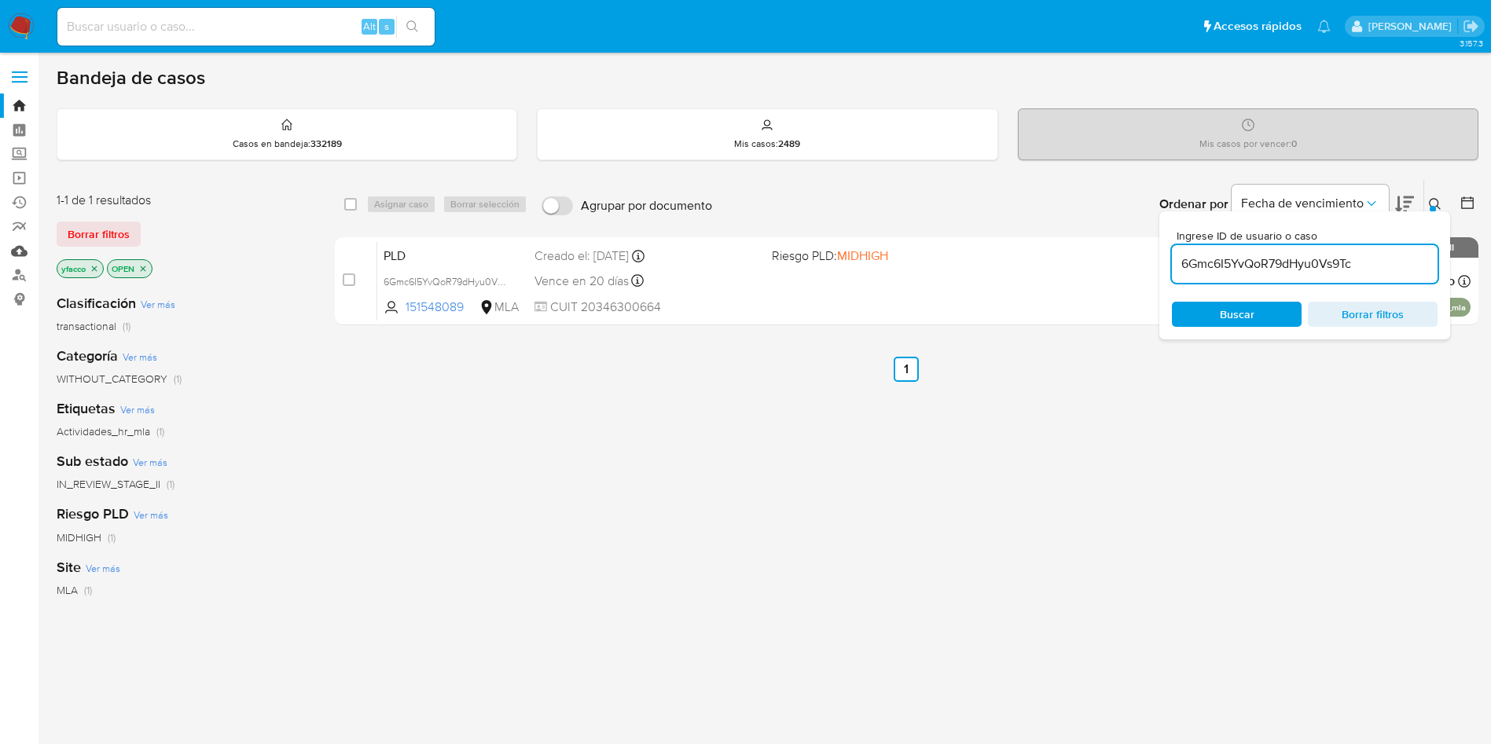
click at [21, 246] on link "Mulan" at bounding box center [93, 251] width 187 height 24
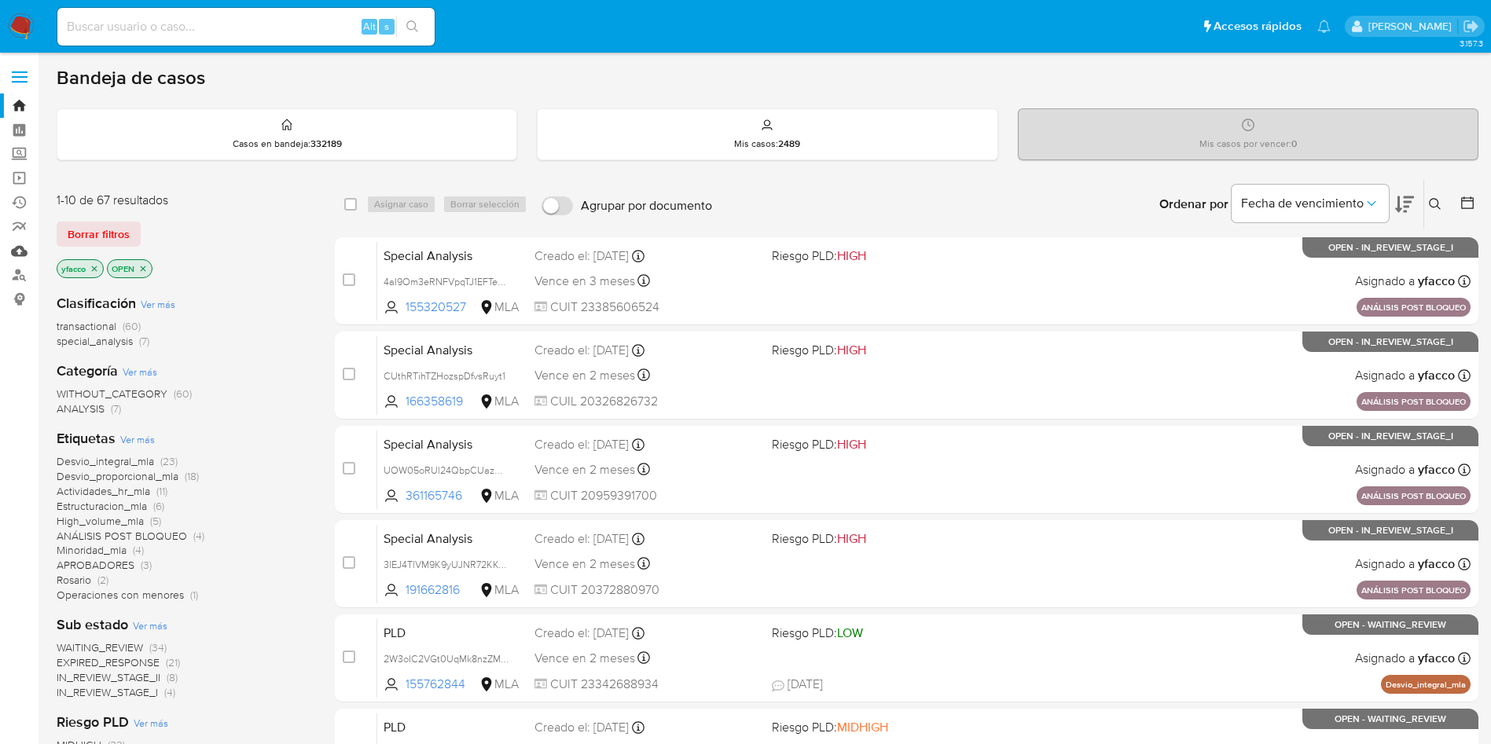
click at [17, 250] on link "Mulan" at bounding box center [93, 251] width 187 height 24
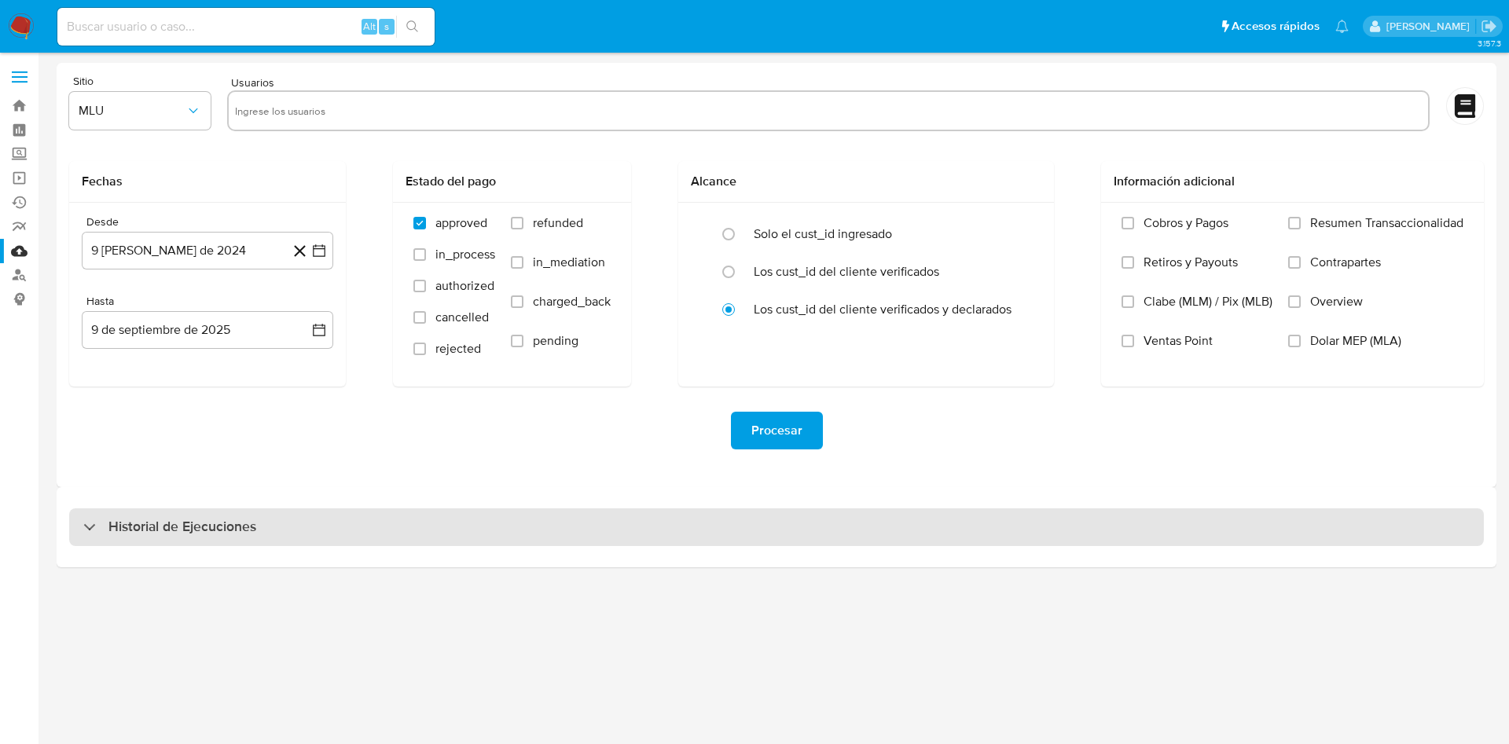
click at [216, 530] on h3 "Historial de Ejecuciones" at bounding box center [182, 527] width 148 height 19
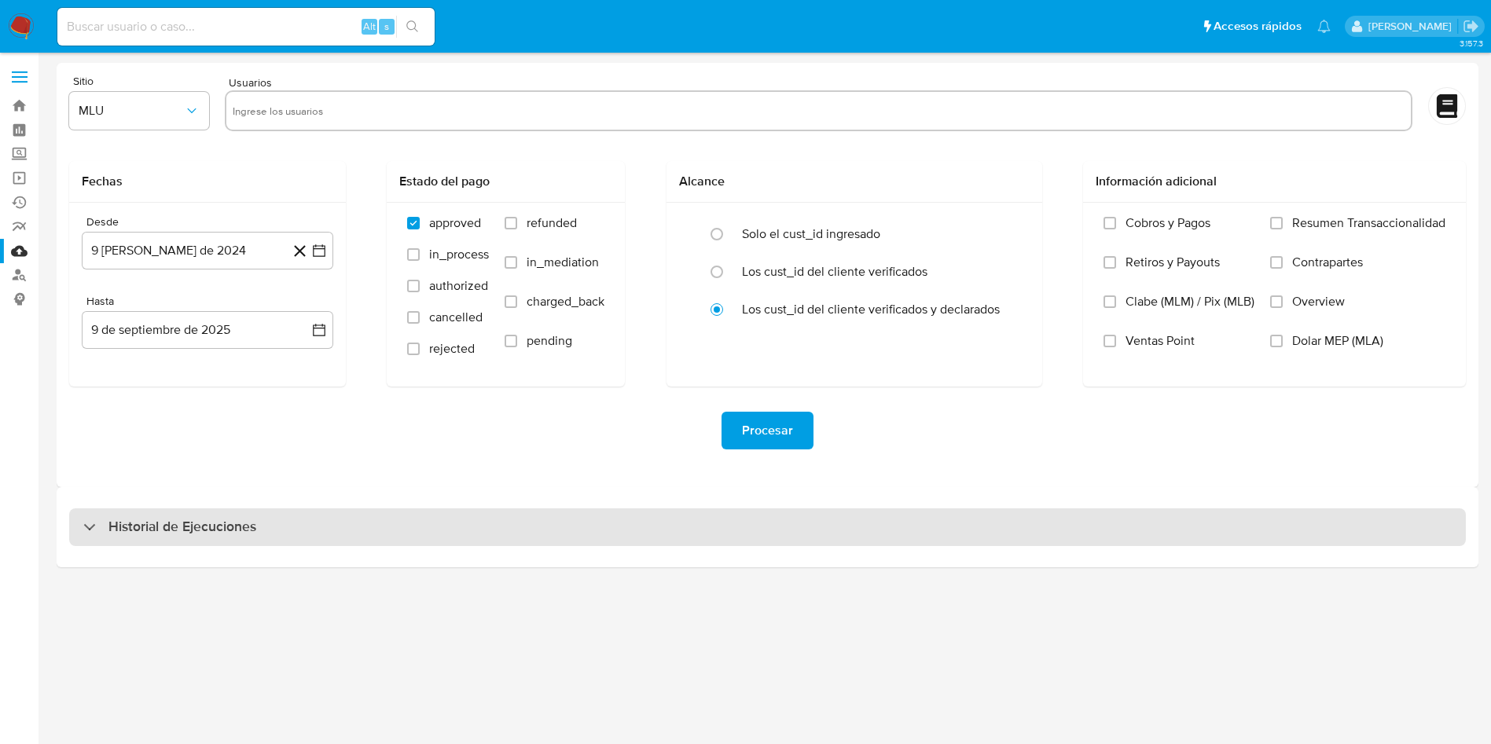
select select "10"
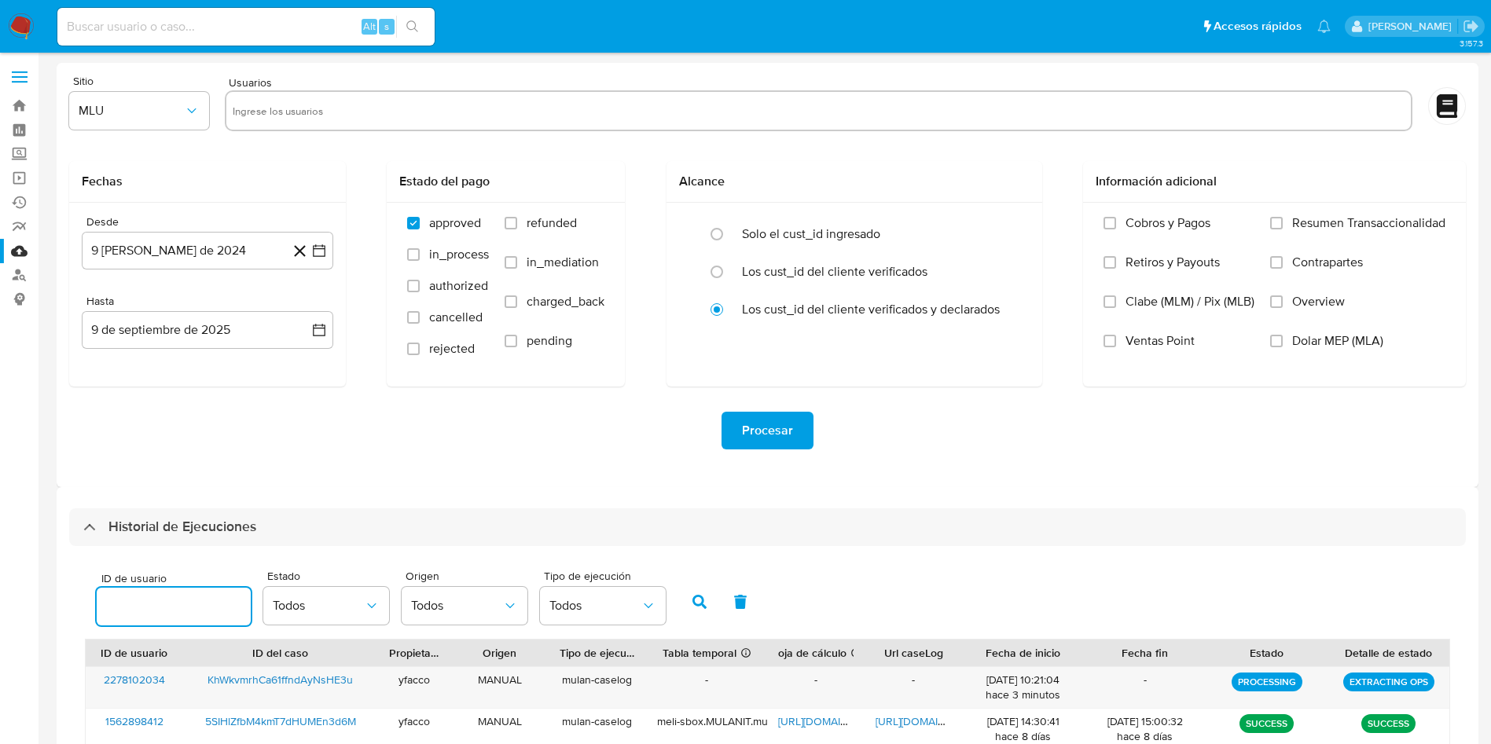
click at [153, 605] on input "number" at bounding box center [174, 607] width 154 height 20
type input "159522988"
click at [697, 604] on icon "button" at bounding box center [700, 602] width 14 height 14
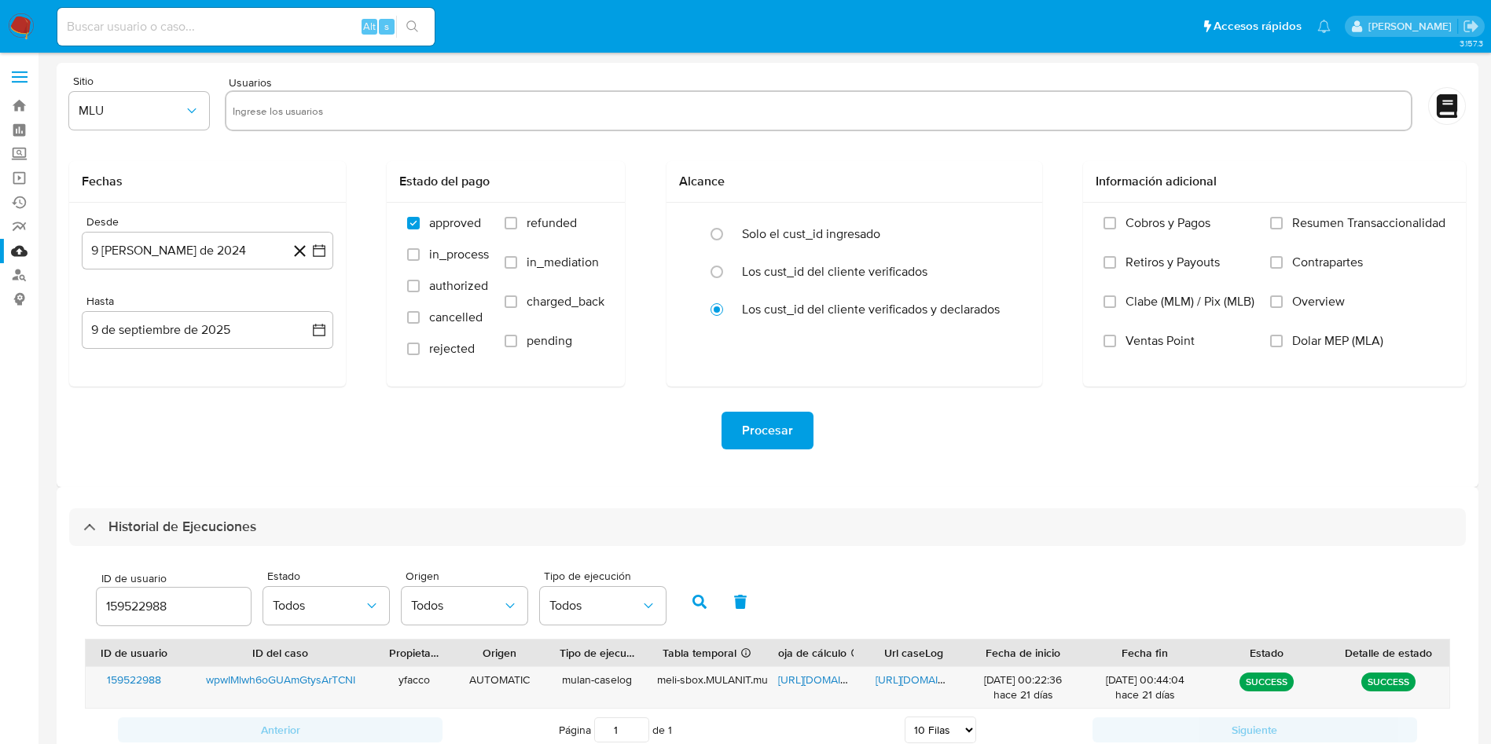
scroll to position [54, 0]
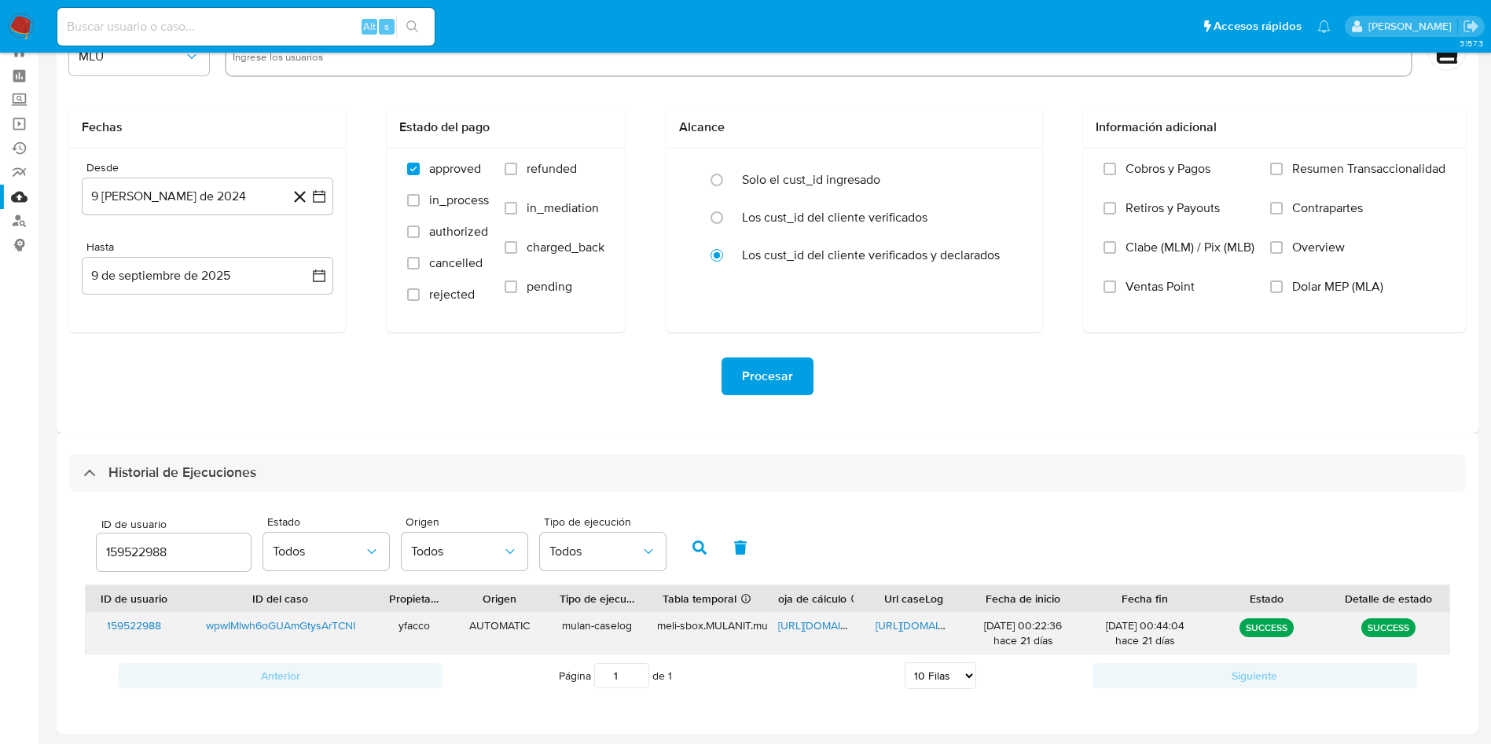
click at [801, 627] on span "https://docs.google.com/spreadsheets/d/1lDBJpaPY-MJiVYtziKGYv66phUwbEu1nMfYEAX1…" at bounding box center [832, 626] width 108 height 16
click at [911, 619] on span "https://docs.google.com/document/d/15x6i8DPad9Oiwl1wmeKeZv13QvvUdAxqsf4zYWIvosc…" at bounding box center [930, 626] width 108 height 16
drag, startPoint x: 189, startPoint y: 563, endPoint x: 0, endPoint y: 510, distance: 195.9
click at [0, 510] on section "Bandeja Tablero Screening Búsqueda en Listas Watchlist Herramientas Operaciones…" at bounding box center [745, 345] width 1491 height 799
type input "151548089"
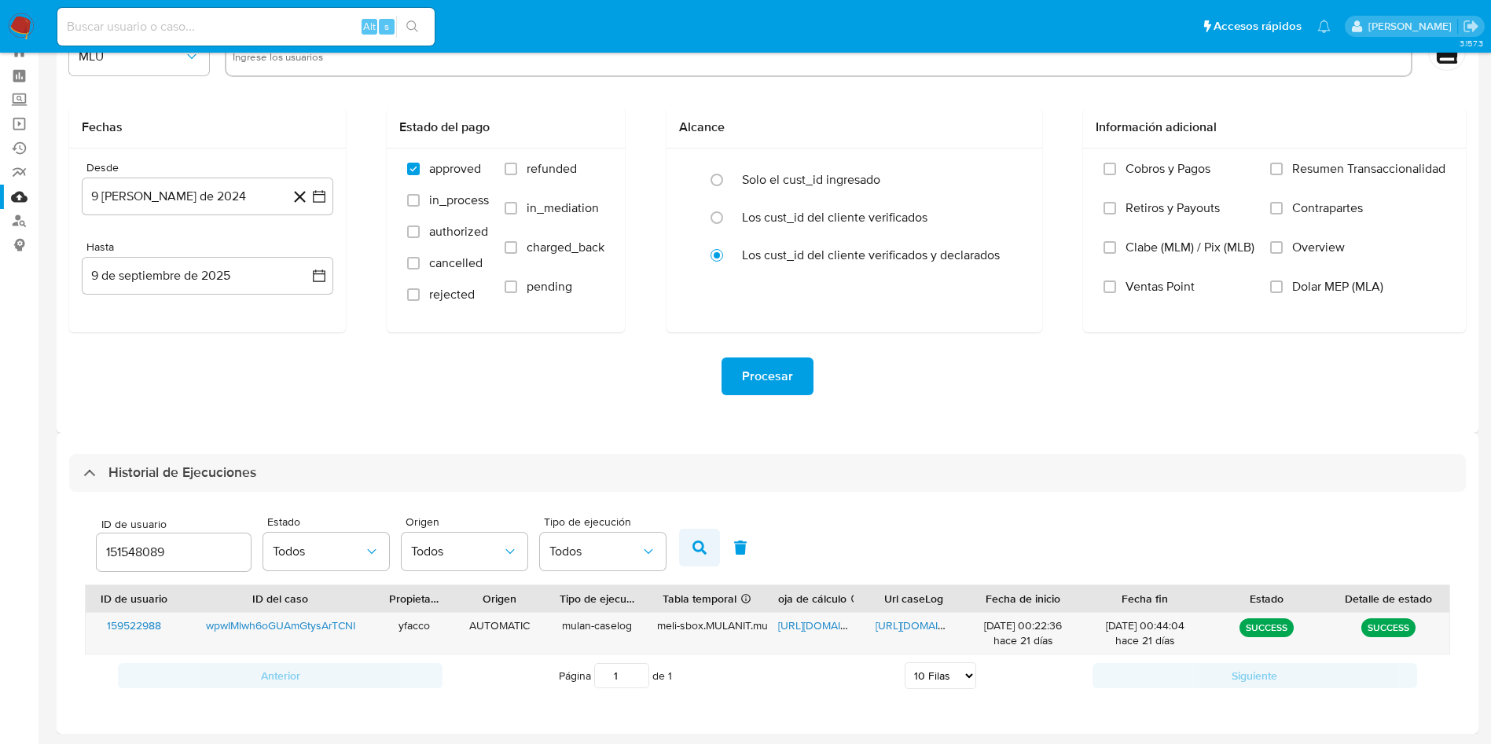
click at [686, 555] on button "button" at bounding box center [699, 548] width 41 height 38
click at [783, 621] on span "https://docs.google.com/spreadsheets/d/1KtVRbx4pFiy4zLoBpVA9z21pobfDb5Vhc7r3_Tn…" at bounding box center [832, 626] width 108 height 16
click at [916, 623] on span "https://docs.google.com/document/d/1_sDP562IaDivDIZrjxIvdodIKHlsn3lIjYvB99Y_Cn8…" at bounding box center [930, 626] width 108 height 16
drag, startPoint x: 193, startPoint y: 548, endPoint x: 0, endPoint y: 504, distance: 198.3
click at [0, 504] on section "Bandeja Tablero Screening Búsqueda en Listas Watchlist Herramientas Operaciones…" at bounding box center [745, 345] width 1491 height 799
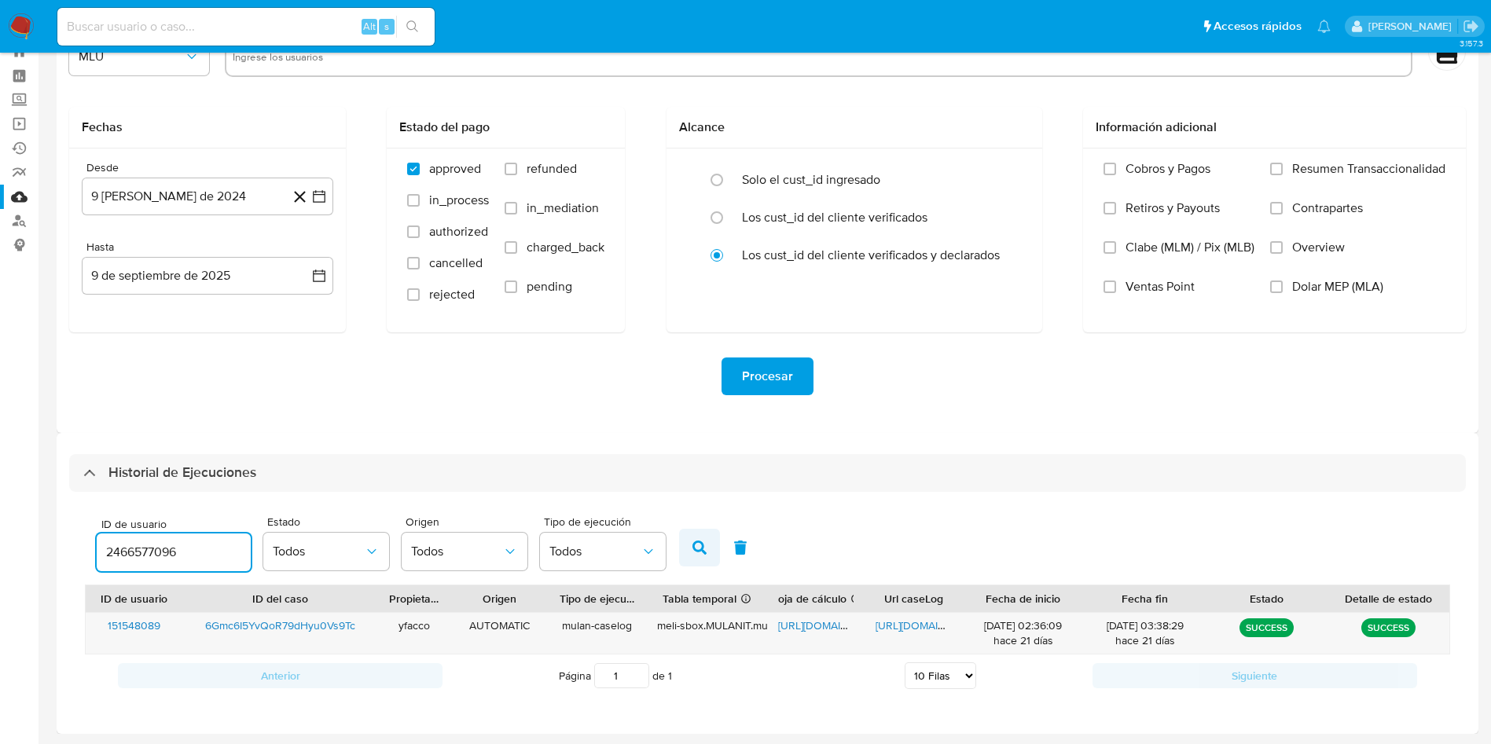
type input "2466577096"
click at [698, 551] on icon "button" at bounding box center [700, 548] width 14 height 14
click at [817, 623] on span "https://docs.google.com/spreadsheets/d/1eTeljgrpW3dcBoNwmDaY6ct9z6v957FagYwb51v…" at bounding box center [832, 626] width 108 height 16
click at [904, 620] on div "https://docs.google.com/document/d/1q4bKdBi9bPsoQrPxaCP4nlMcXTw1FQLgBICzgp6mxZE…" at bounding box center [913, 633] width 97 height 41
click at [903, 623] on span "https://docs.google.com/document/d/1q4bKdBi9bPsoQrPxaCP4nlMcXTw1FQLgBICzgp6mxZE…" at bounding box center [930, 626] width 108 height 16
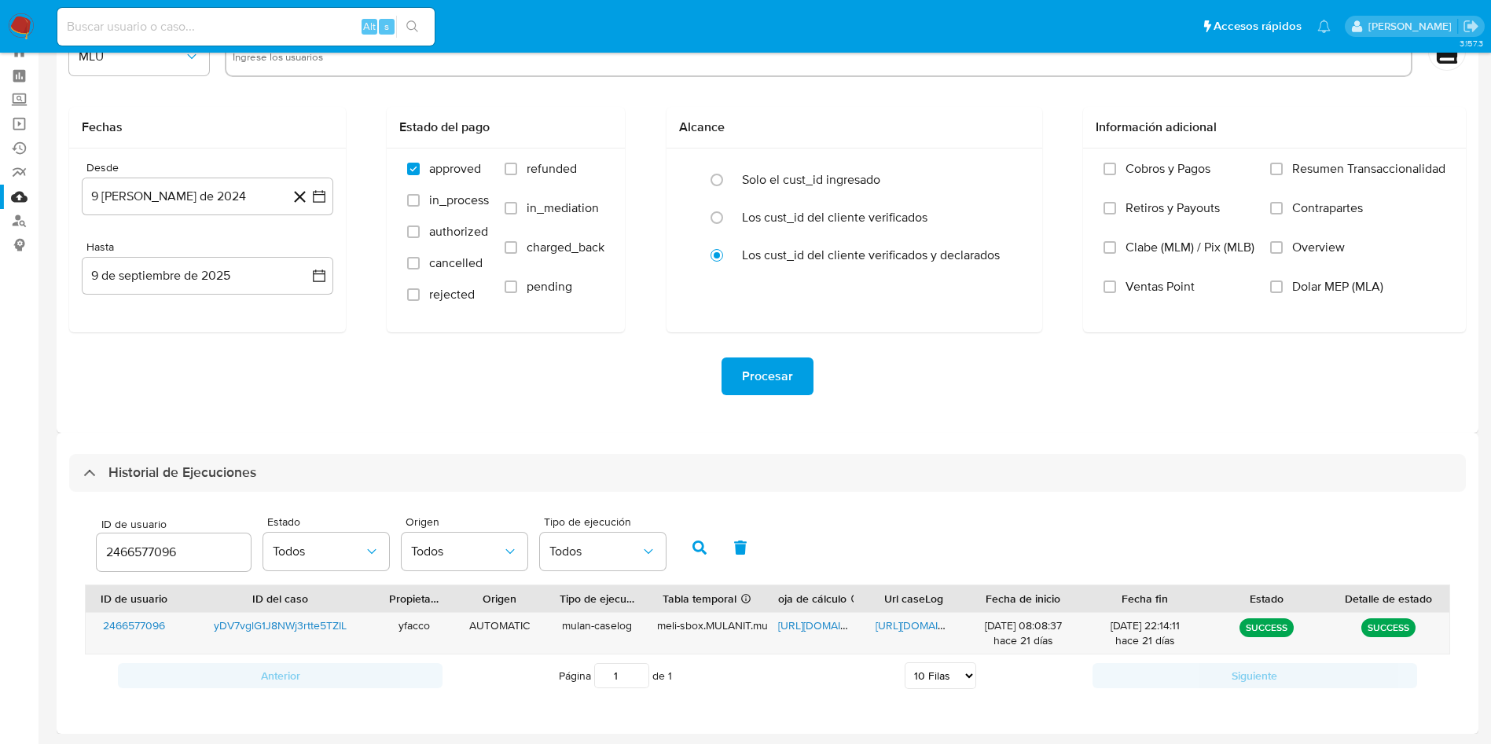
drag, startPoint x: 189, startPoint y: 559, endPoint x: 0, endPoint y: 547, distance: 189.8
click at [0, 547] on section "Bandeja Tablero Screening Búsqueda en Listas Watchlist Herramientas Operaciones…" at bounding box center [745, 345] width 1491 height 799
type input "2567882410"
click at [700, 544] on icon "button" at bounding box center [700, 548] width 14 height 14
click at [801, 631] on span "https://docs.google.com/spreadsheets/d/1LEWjAydNSt2HiS8JIJTAa-Kt5x3HQ9PVduOajzC…" at bounding box center [832, 626] width 108 height 16
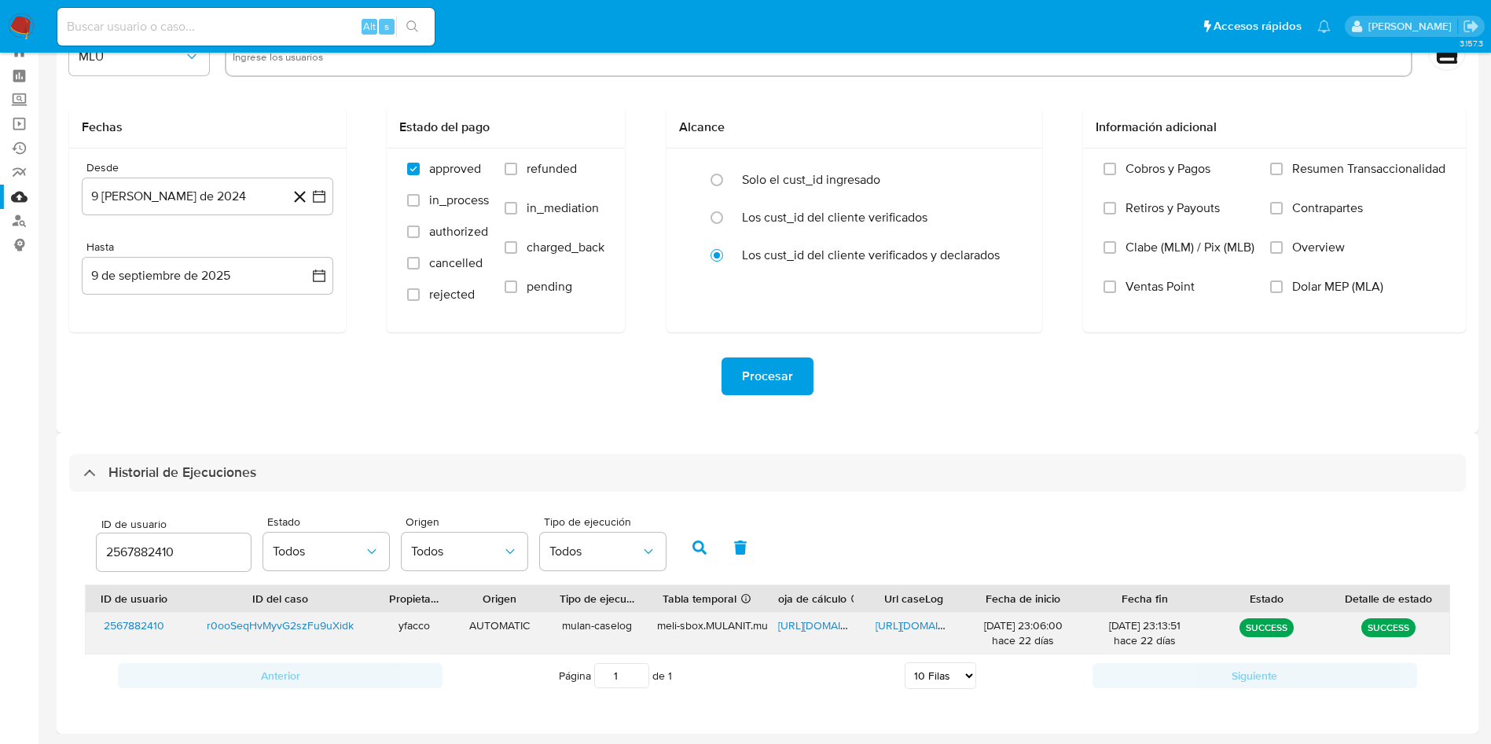
click at [899, 627] on span "https://docs.google.com/document/d/175ACgBaj3IcIMcWW5bZL3XlzAayp2QI7vj2-ApEoi0o…" at bounding box center [930, 626] width 108 height 16
drag, startPoint x: 208, startPoint y: 553, endPoint x: 0, endPoint y: 461, distance: 228.1
click at [59, 522] on div "Historial de Ejecuciones ID de usuario 2567882410 Estado Todos Origen Todos Tip…" at bounding box center [768, 583] width 1422 height 301
click at [693, 551] on icon "button" at bounding box center [700, 548] width 14 height 14
click at [815, 631] on span "https://docs.google.com/spreadsheets/d/1B2g8Ff1HldsNaGB6f9NzSzYdfCxLZmLBeULHkLr…" at bounding box center [832, 626] width 108 height 16
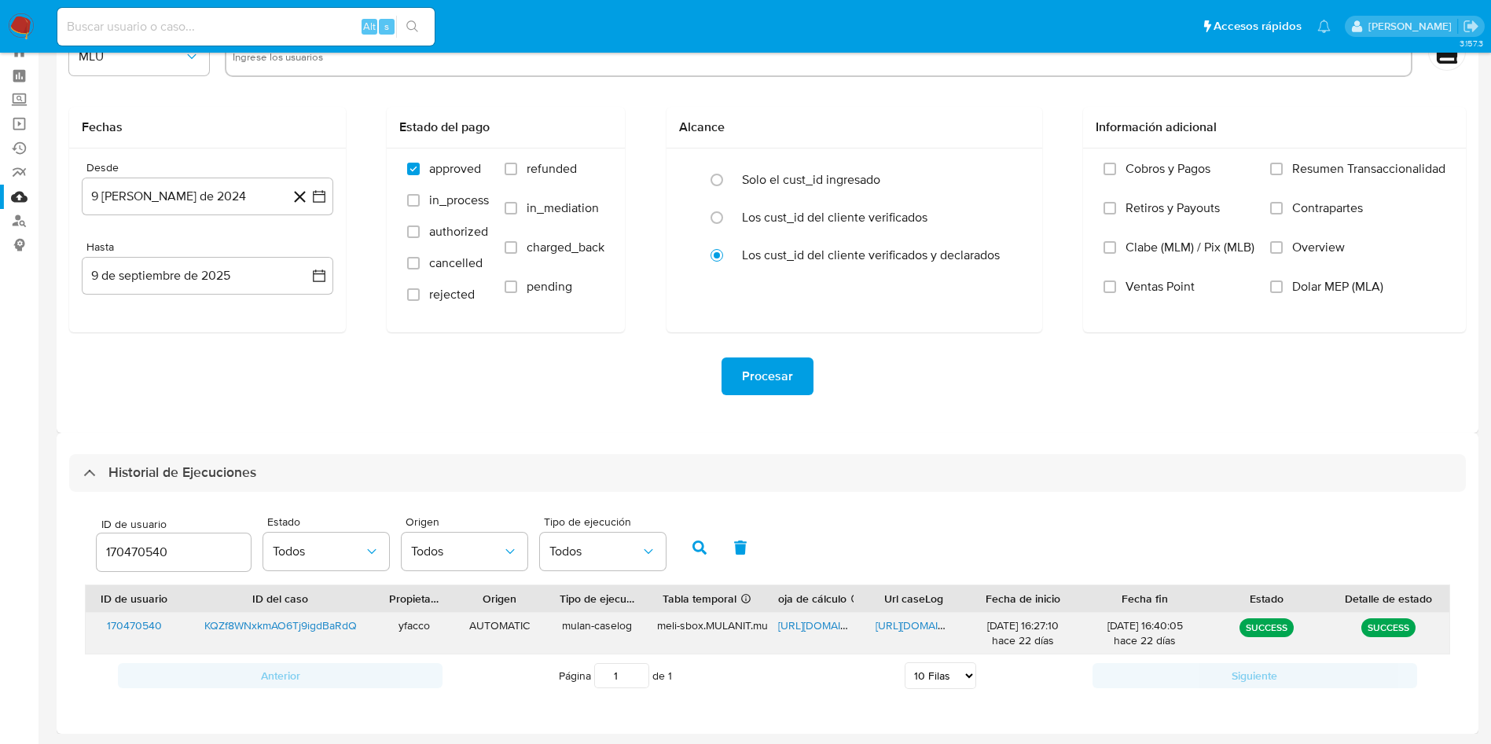
click at [916, 627] on span "https://docs.google.com/document/d/1fTssAbxNaAqfcKzTu6pezvdoQPSj-VIENaelWrcufgA…" at bounding box center [930, 626] width 108 height 16
drag, startPoint x: 189, startPoint y: 558, endPoint x: 112, endPoint y: 546, distance: 77.9
click at [112, 546] on input "170470540" at bounding box center [174, 552] width 154 height 20
type input "1"
type input "390780778"
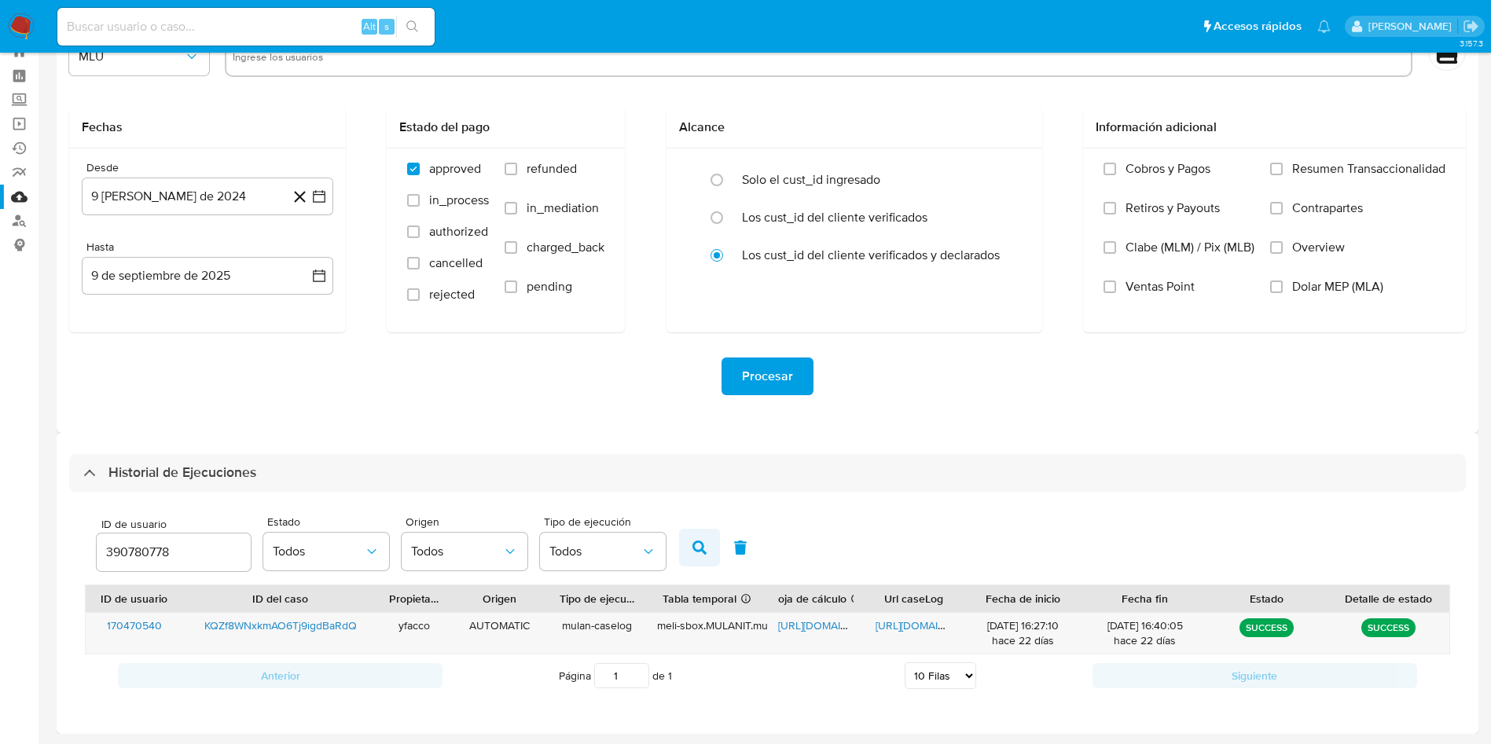
click at [701, 555] on button "button" at bounding box center [699, 548] width 41 height 38
click at [814, 625] on span "https://docs.google.com/spreadsheets/d/15OfYjdm2OudjRA2ARWOJXBc4ccQ7rmWX1lkeO7L…" at bounding box center [832, 626] width 108 height 16
click at [898, 623] on span "https://docs.google.com/document/d/1kOcLEtyhAckClI8CfY2P70zr3BHai9BIt7QVh3bpz5M…" at bounding box center [930, 626] width 108 height 16
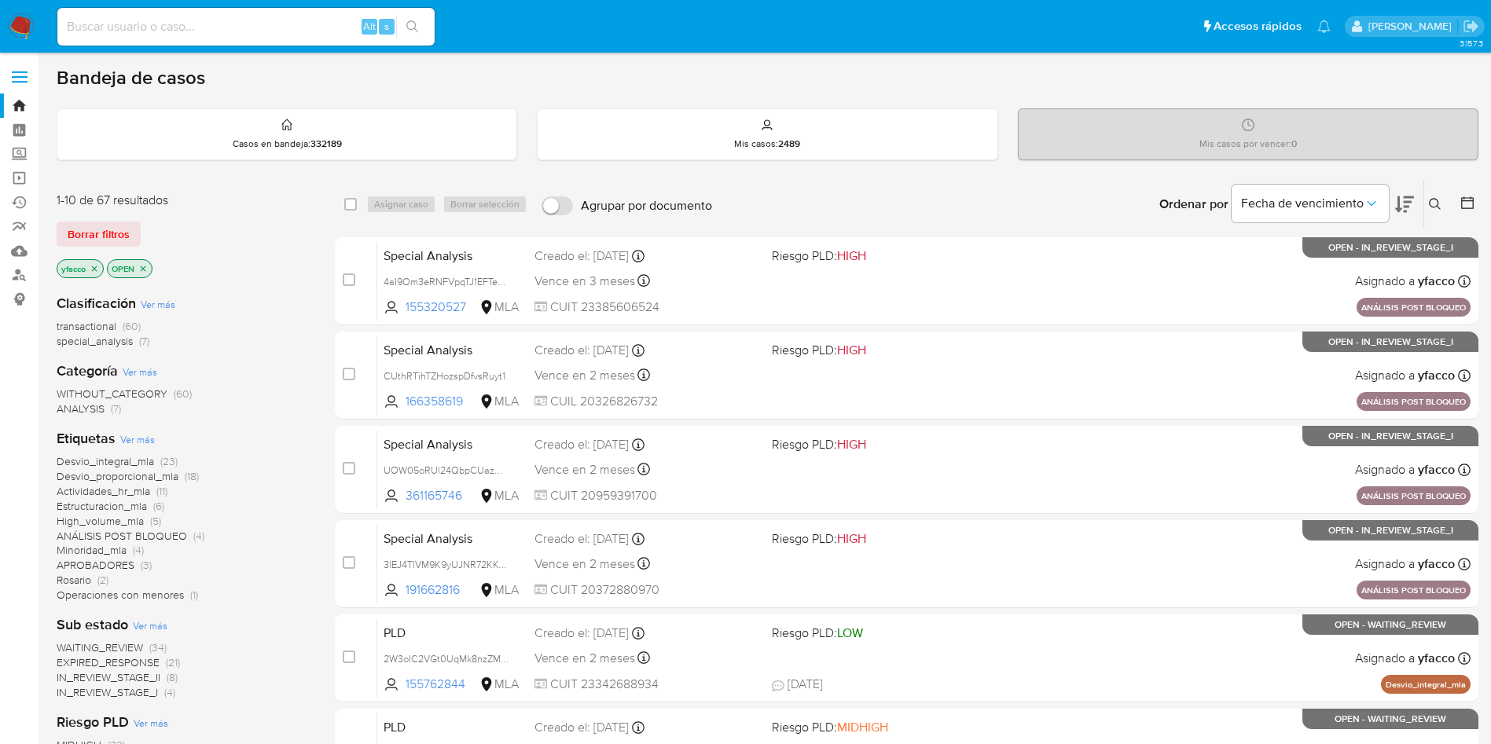
click at [262, 20] on input at bounding box center [245, 27] width 377 height 20
paste input "UDMzPgk8kyyKcDxY5PLioFwI"
type input "UDMzPgk8kyyKcDxY5PLioFwI"
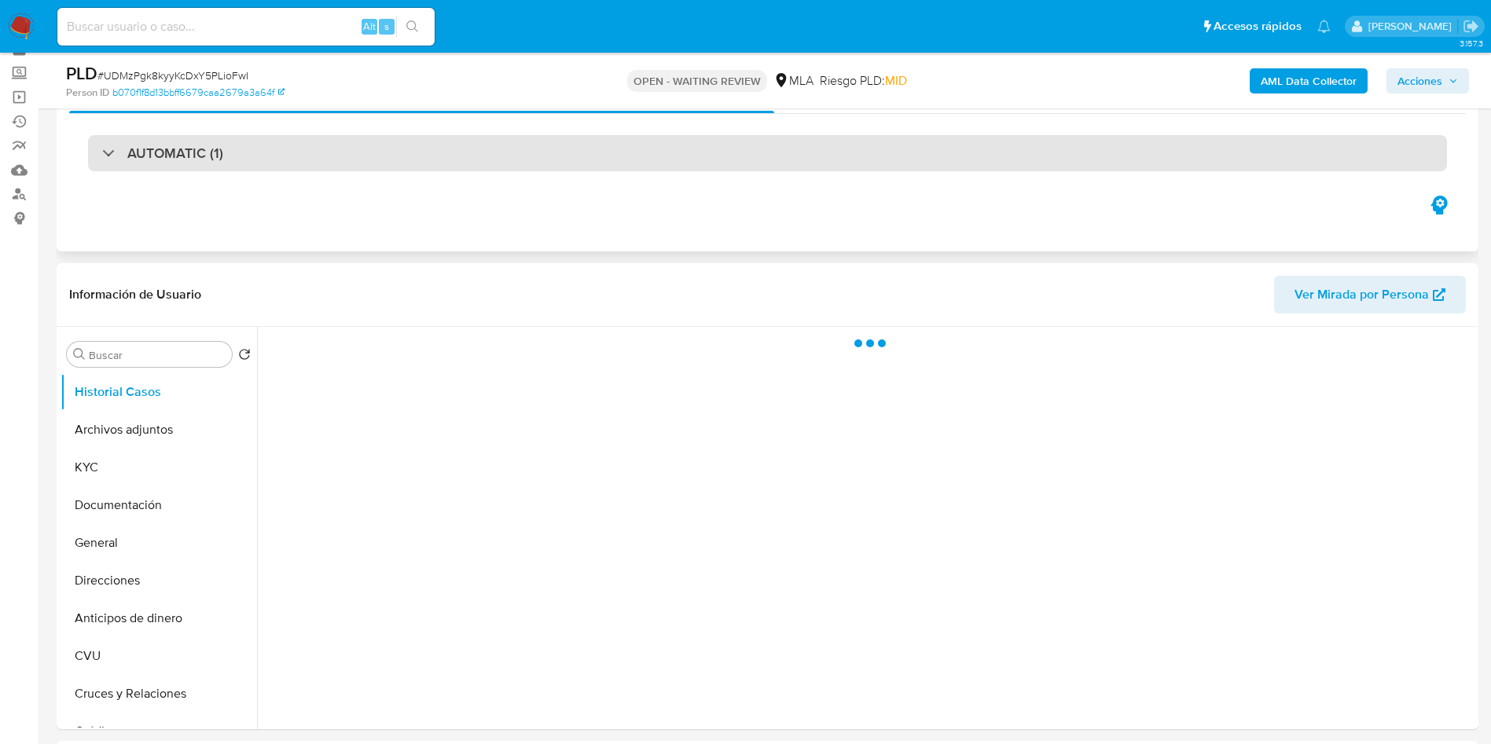
scroll to position [118, 0]
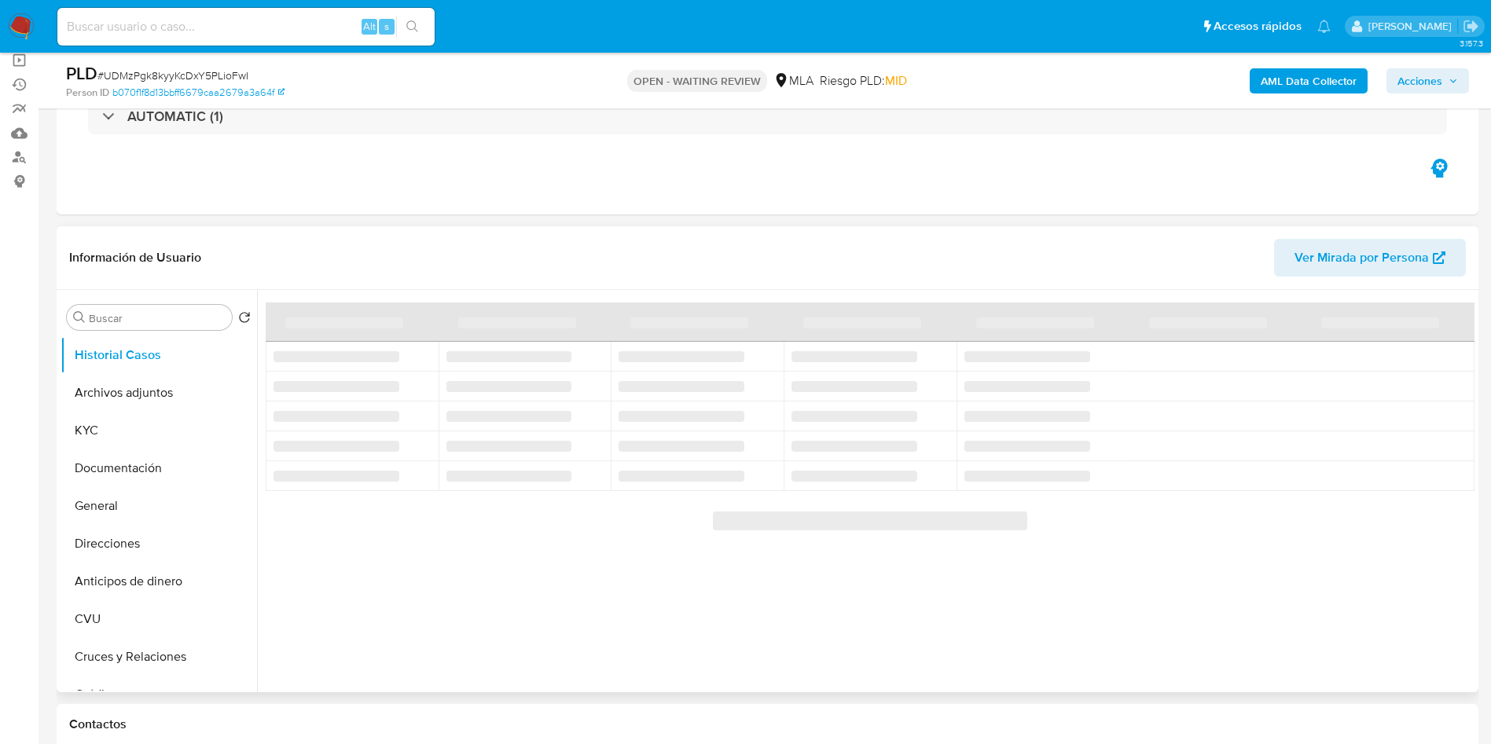
select select "10"
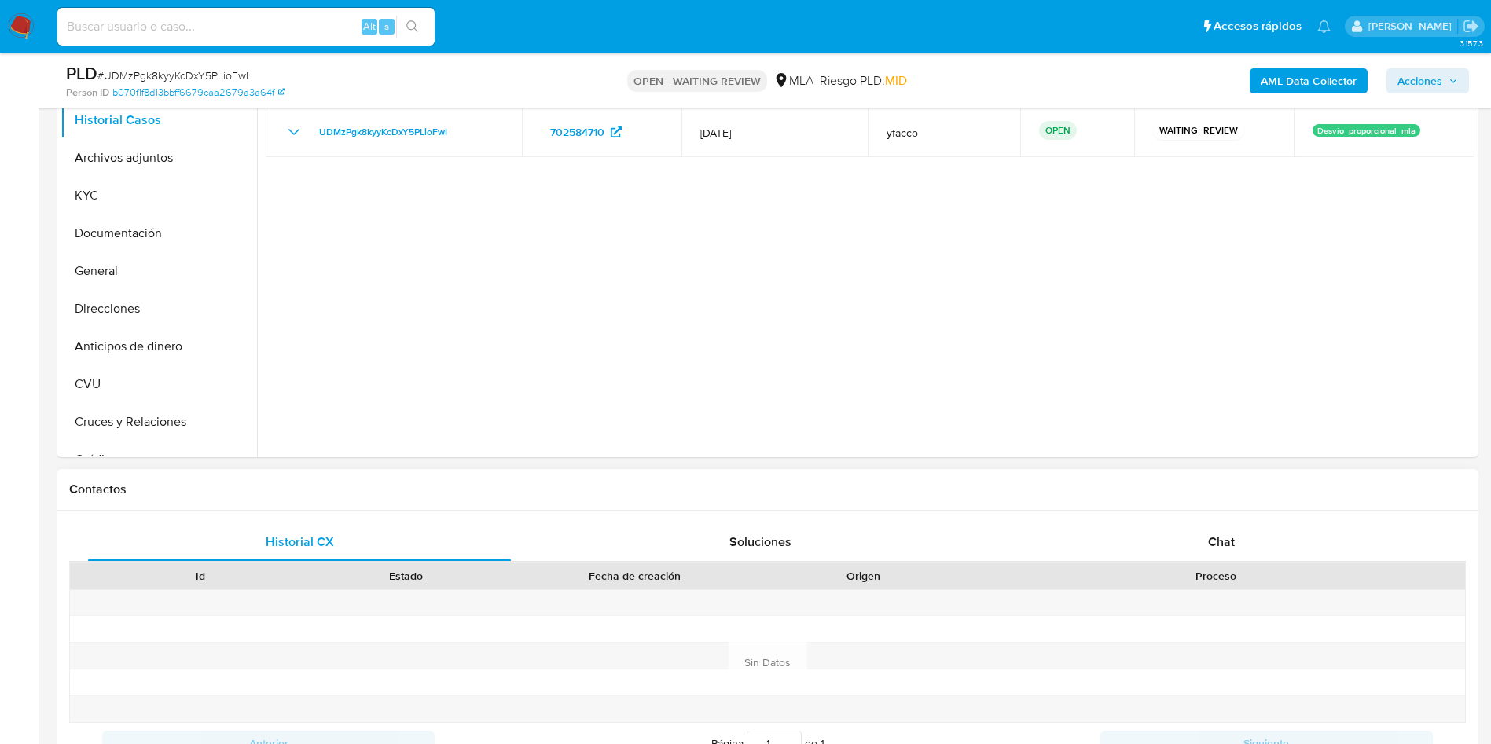
scroll to position [472, 0]
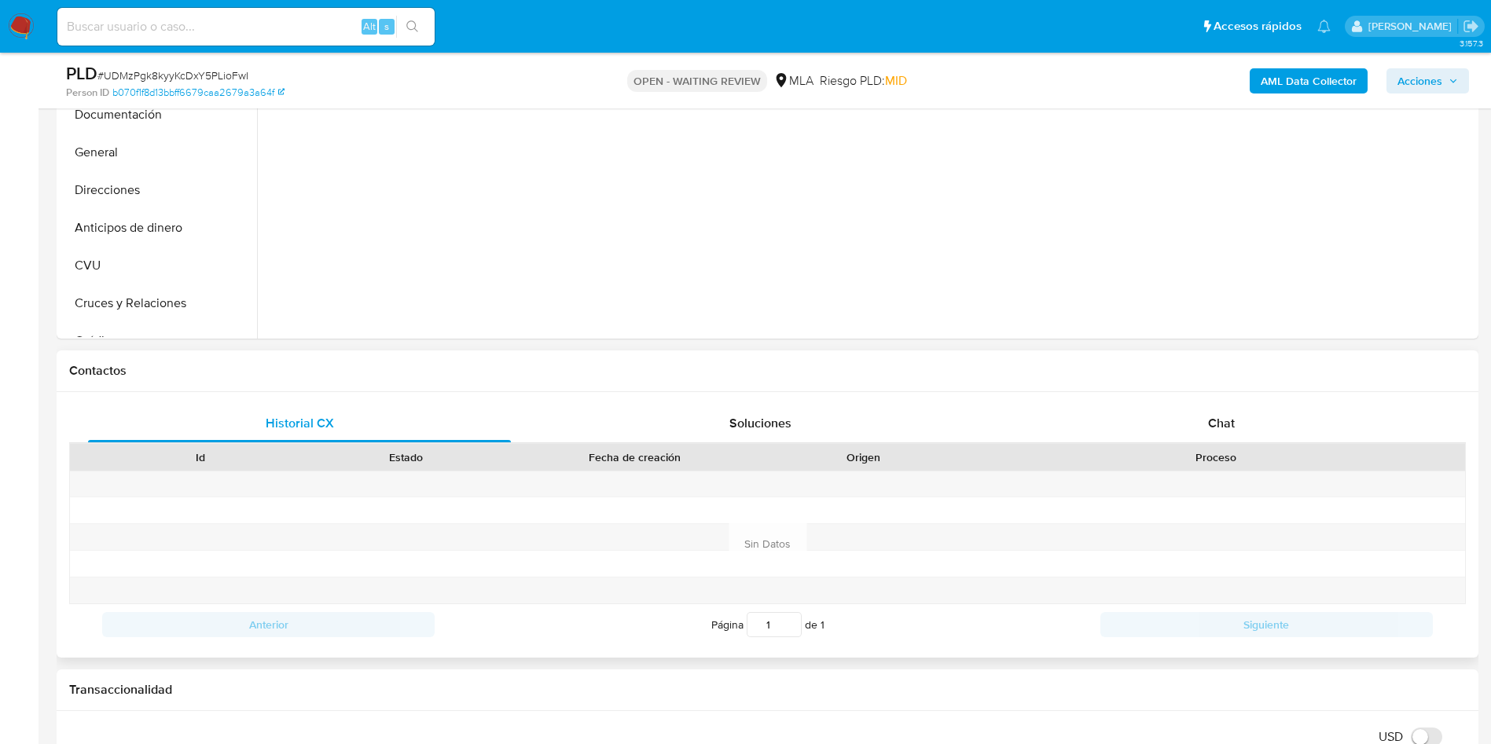
click at [1231, 450] on div "Proceso" at bounding box center [1216, 458] width 476 height 16
click at [1217, 435] on div "Chat" at bounding box center [1221, 424] width 423 height 38
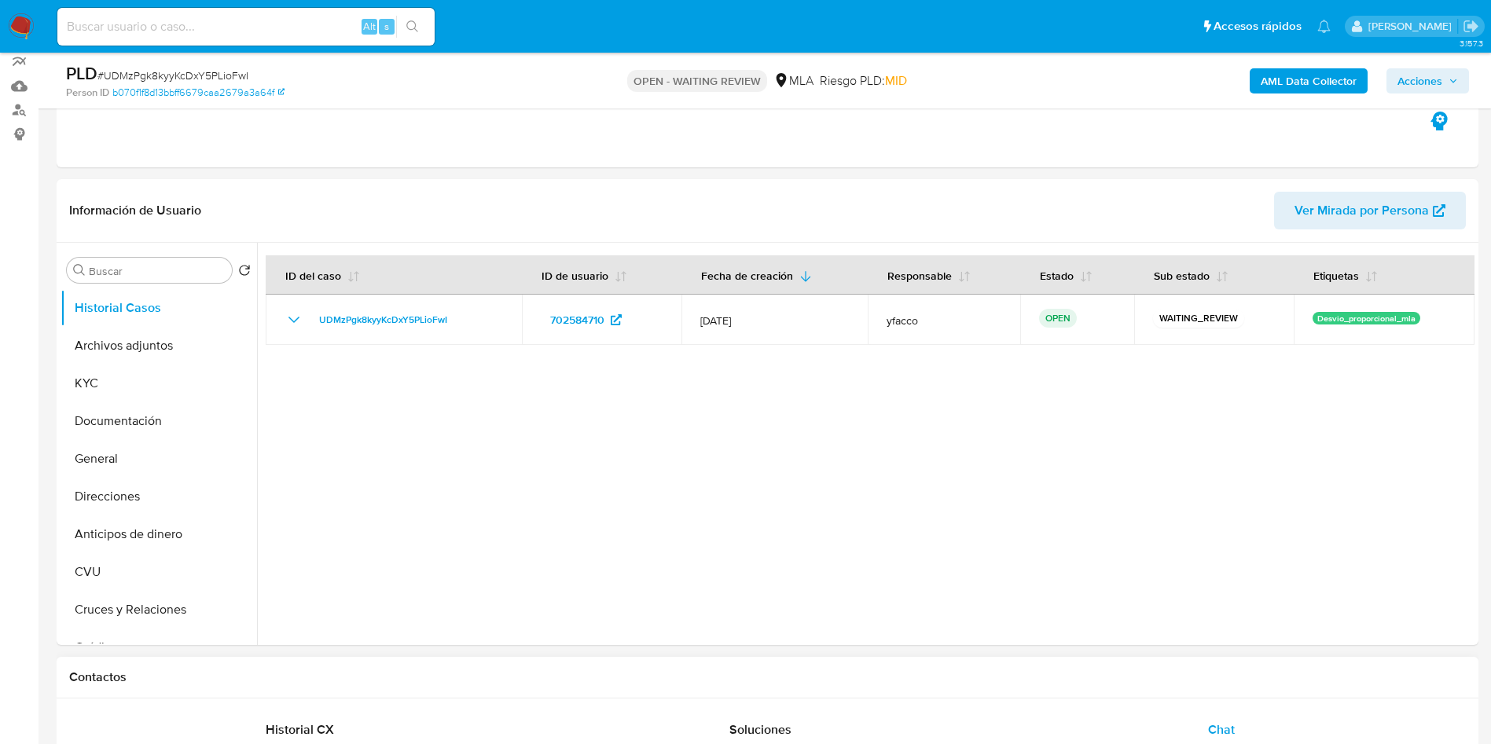
scroll to position [118, 0]
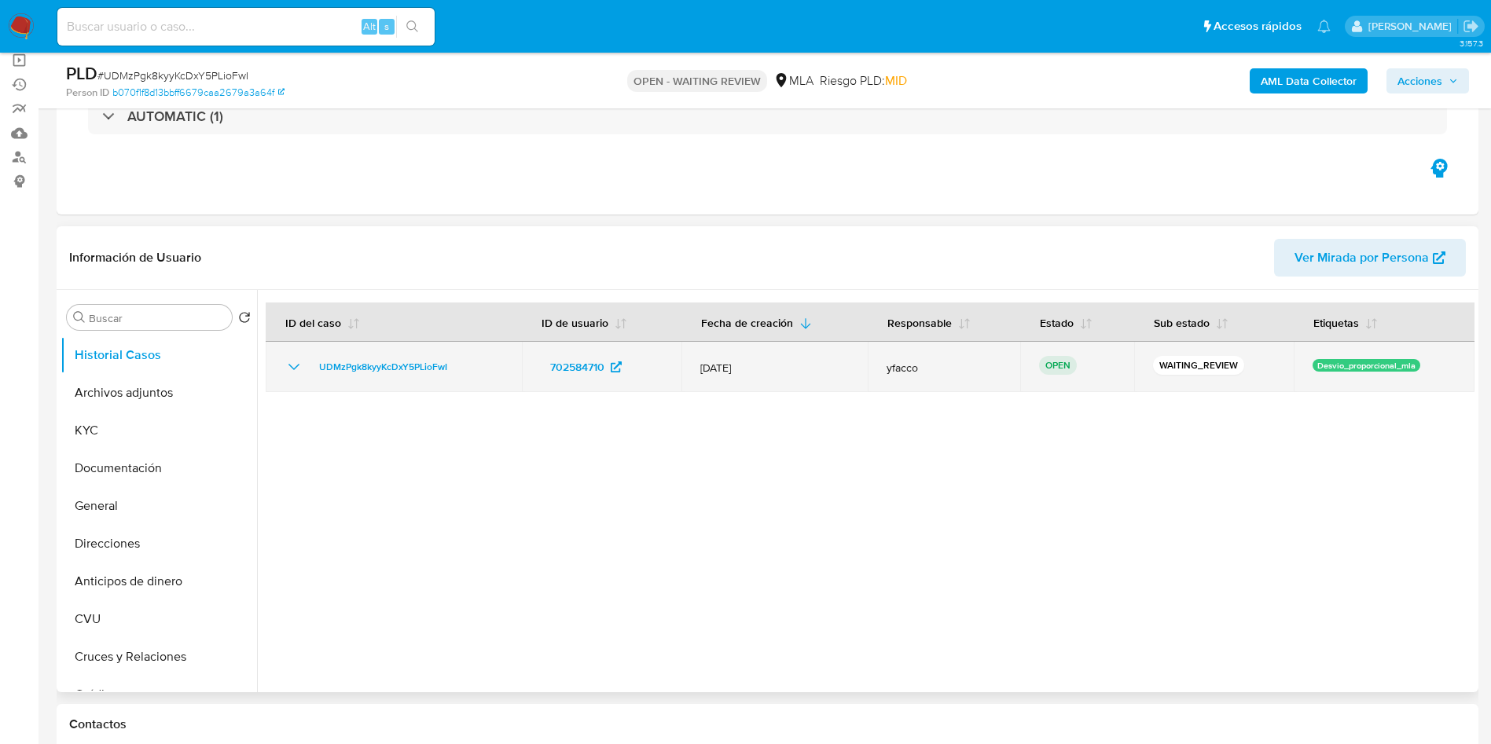
drag, startPoint x: 307, startPoint y: 368, endPoint x: 455, endPoint y: 364, distance: 148.6
click at [455, 364] on div "UDMzPgk8kyyKcDxY5PLioFwI" at bounding box center [394, 367] width 219 height 19
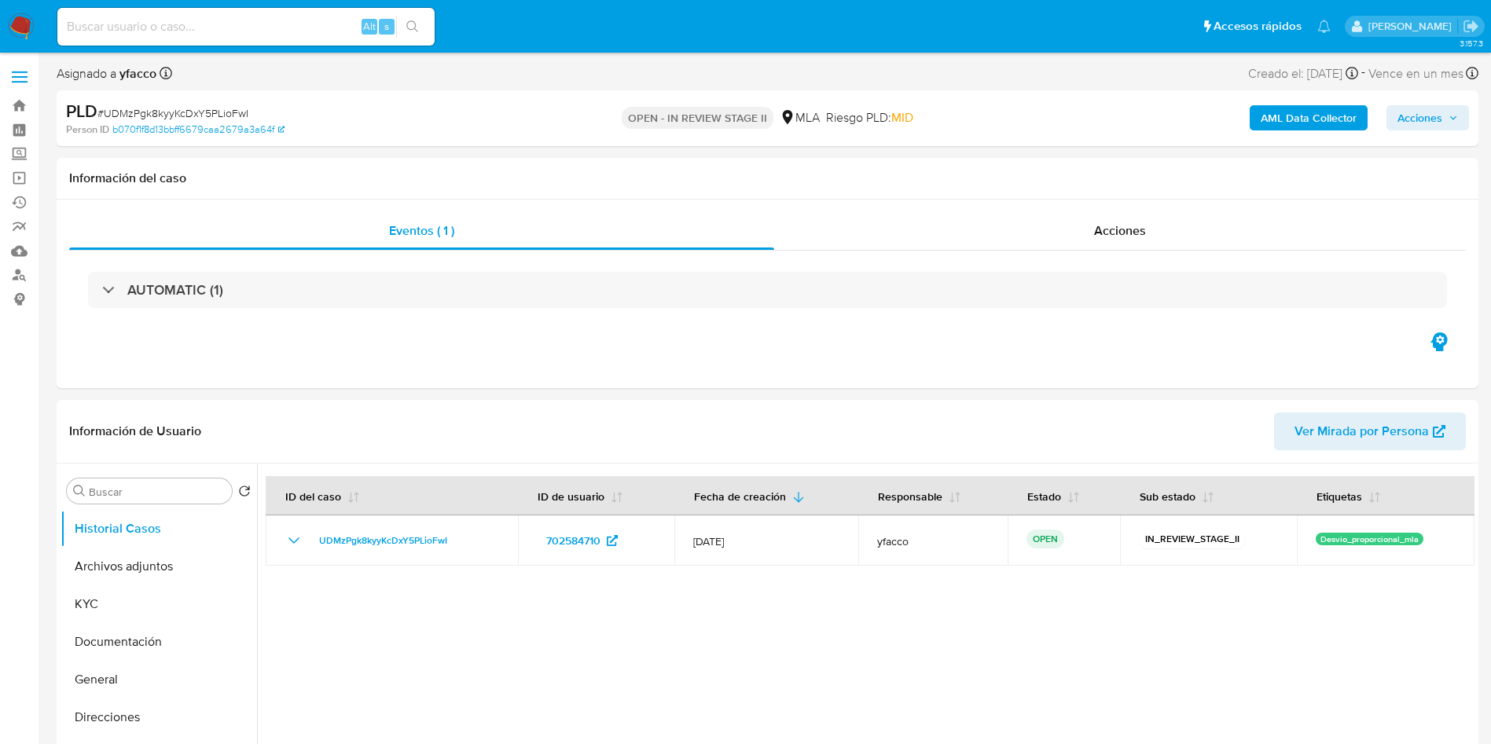
select select "10"
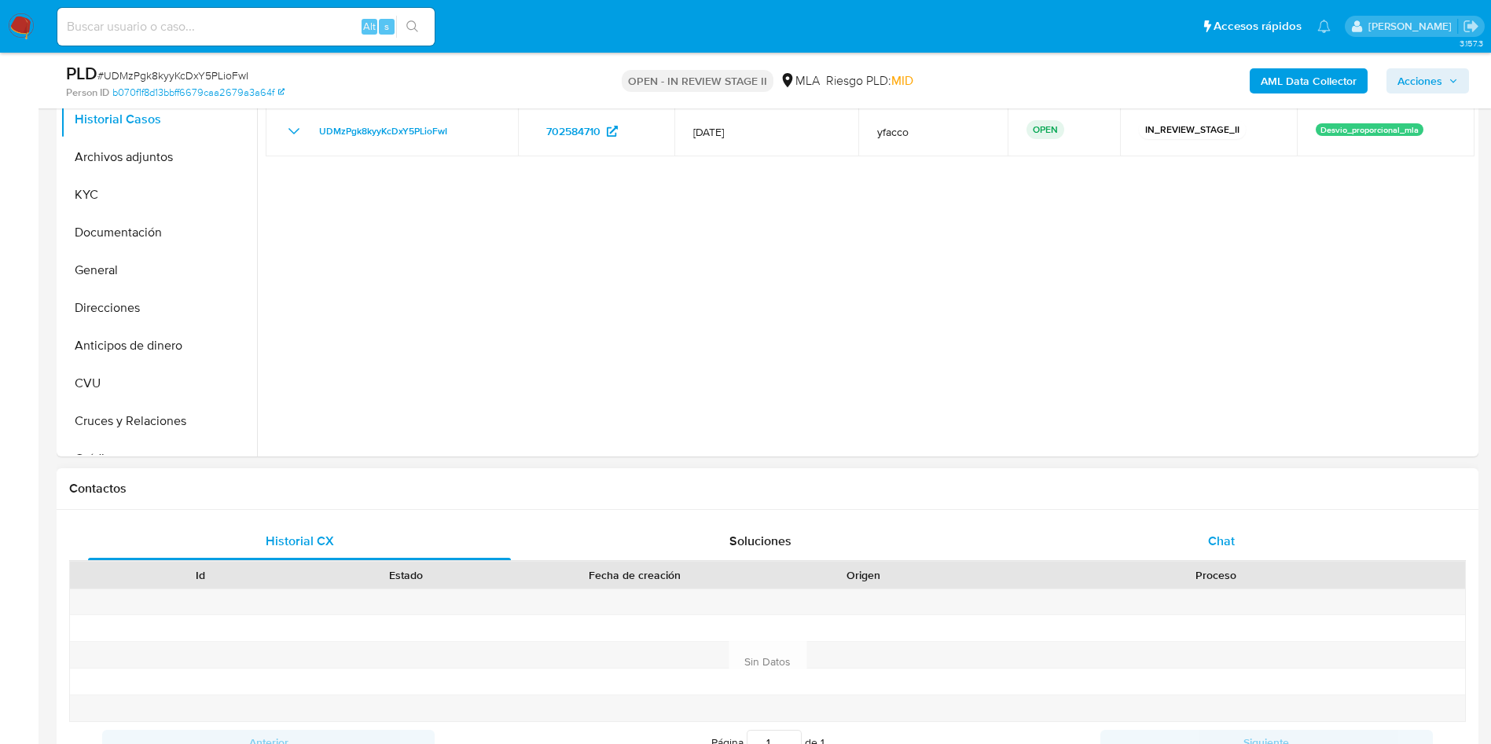
click at [1259, 532] on div "Chat" at bounding box center [1221, 542] width 423 height 38
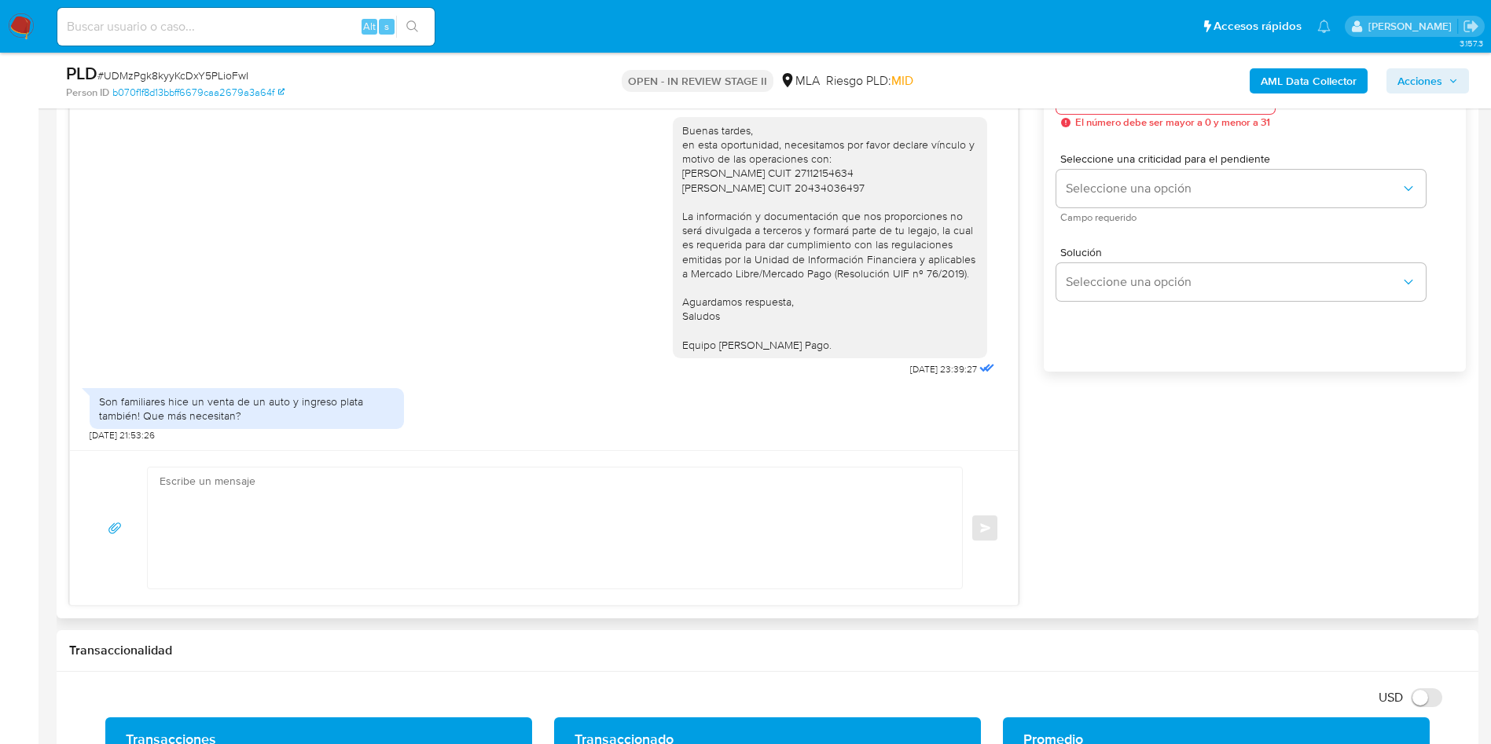
scroll to position [943, 0]
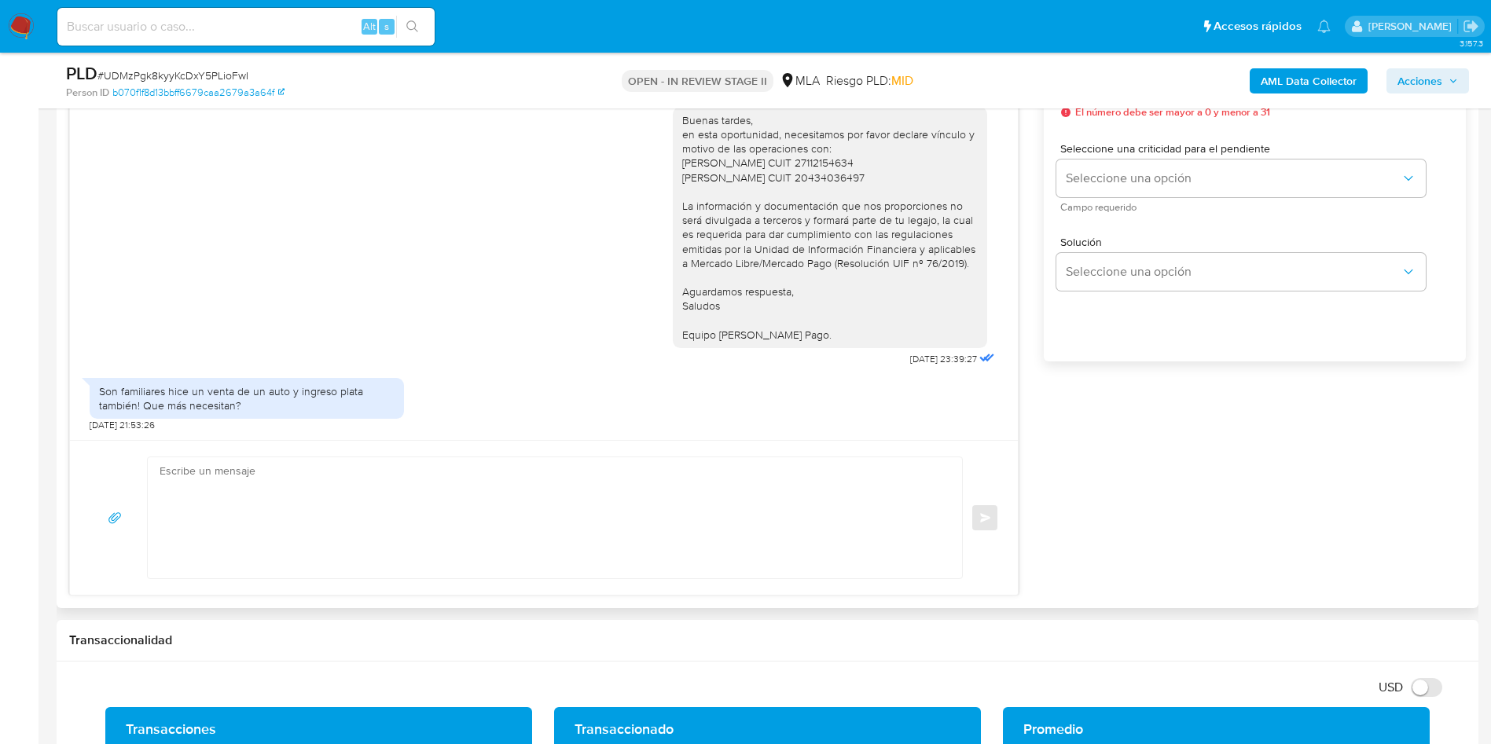
click at [255, 509] on textarea at bounding box center [551, 518] width 783 height 121
drag, startPoint x: 666, startPoint y: 148, endPoint x: 853, endPoint y: 156, distance: 187.3
click at [853, 156] on div "Buenas tardes, en esta oportunidad, necesitamos por favor declare vínculo y mot…" at bounding box center [830, 227] width 296 height 229
copy div "Mabel Lilian Gomez CUIT 27112154634 Livio Valentin CUIT 20434036497"
click at [426, 504] on textarea at bounding box center [551, 518] width 783 height 121
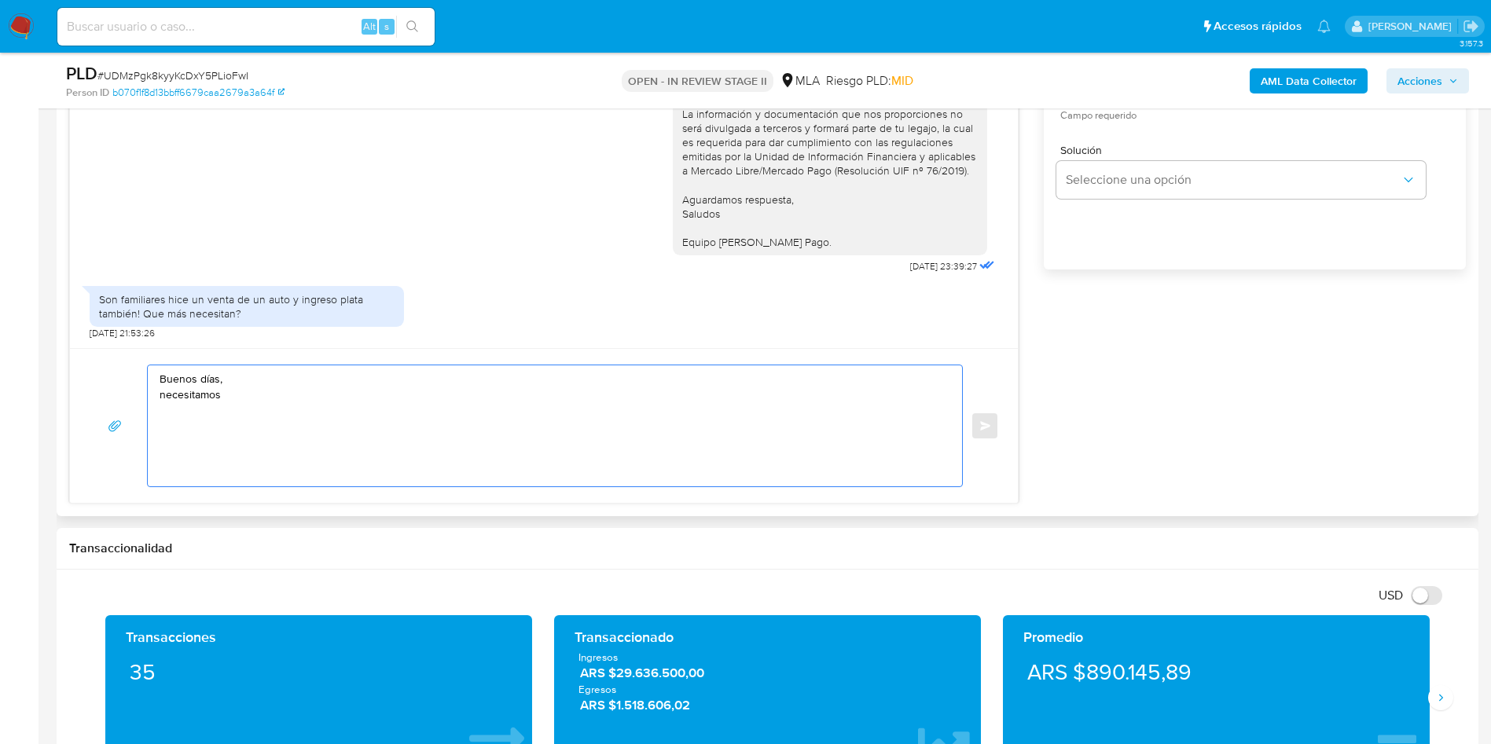
scroll to position [1061, 0]
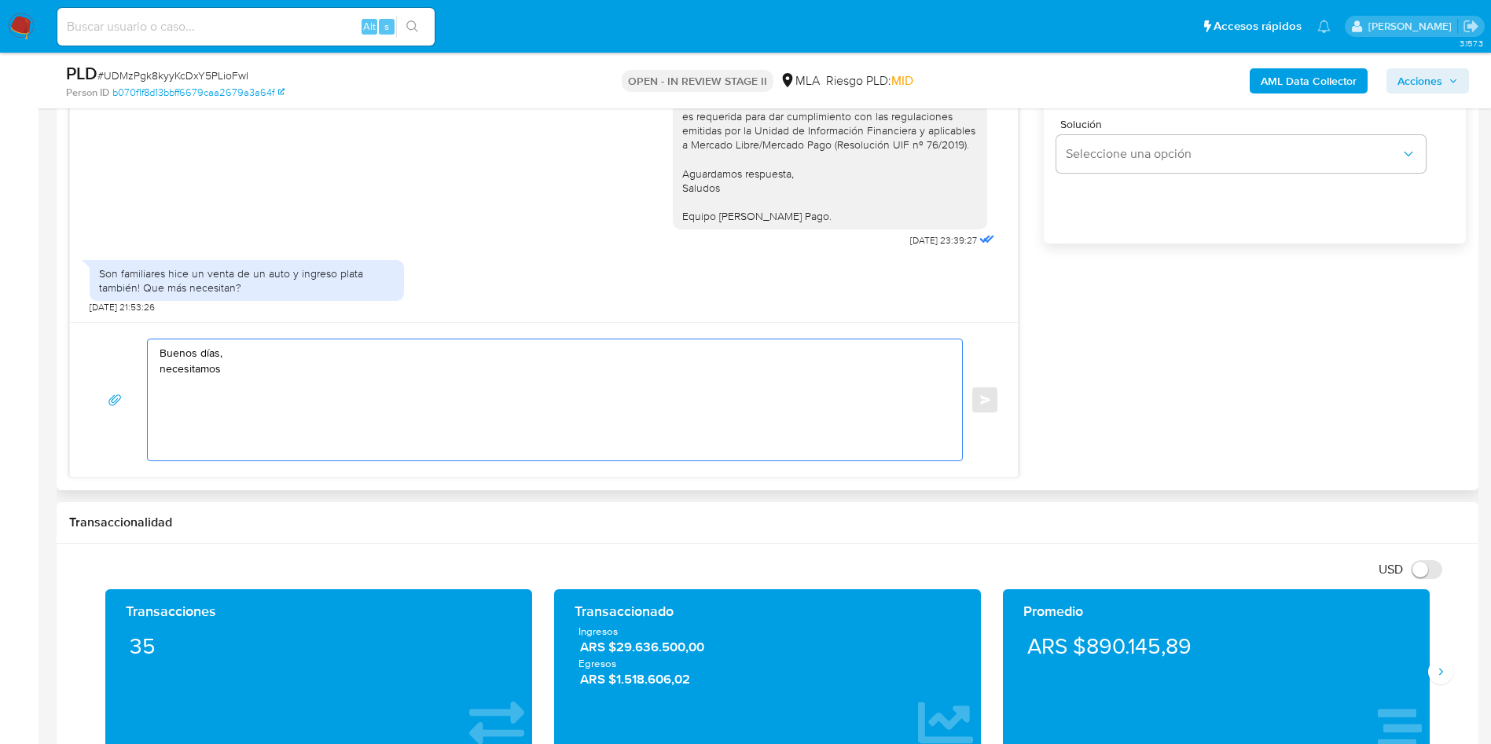
click at [322, 365] on textarea "Buenos días, necesitamos" at bounding box center [551, 400] width 783 height 121
paste textarea "Mabel Lilian Gomez CUIT 27112154634 Livio Valentin CUIT 20434036497"
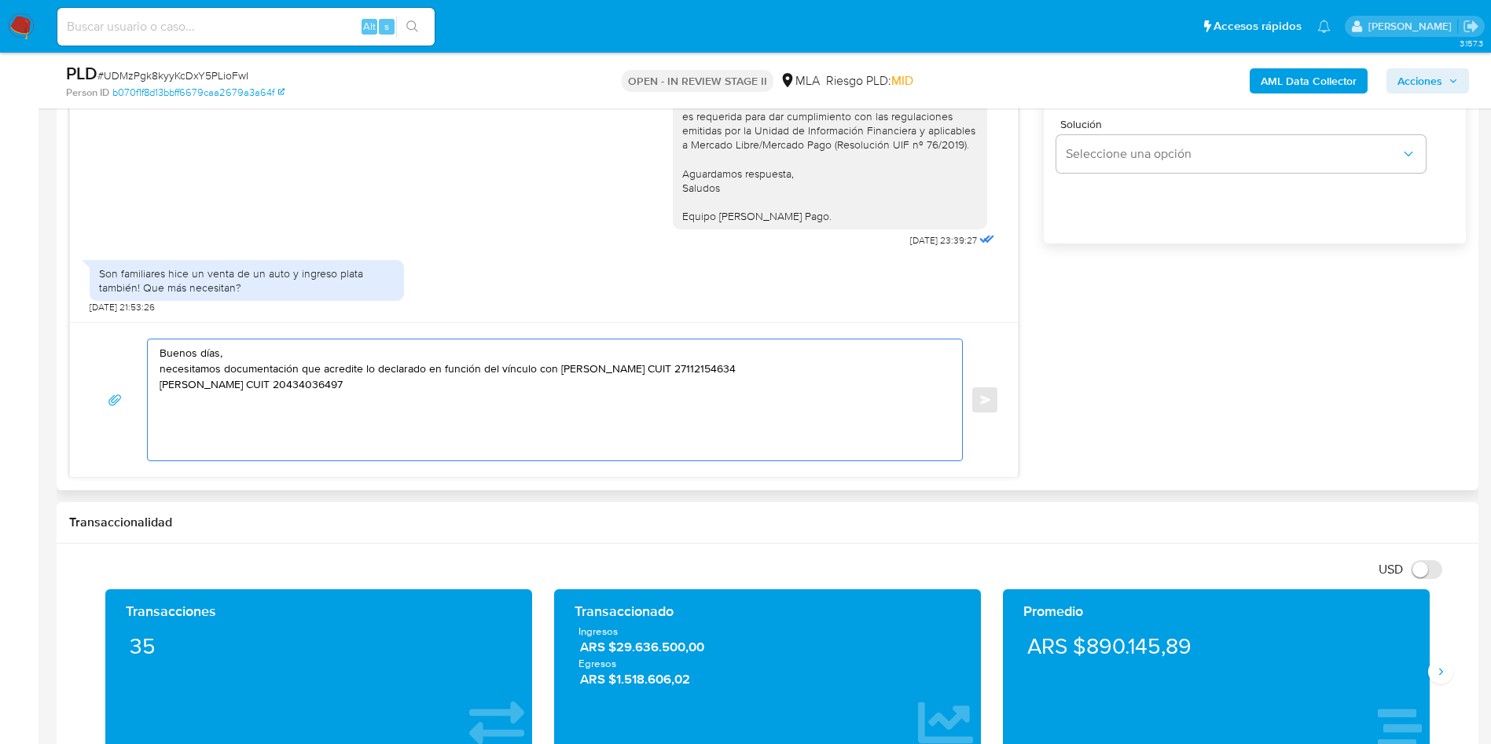
click at [781, 368] on textarea "Buenos días, necesitamos documentación que acredite lo declarado en función del…" at bounding box center [551, 400] width 783 height 121
click at [940, 372] on textarea "Buenos días, necesitamos documentación que acredite lo declarado en función del…" at bounding box center [551, 400] width 783 height 121
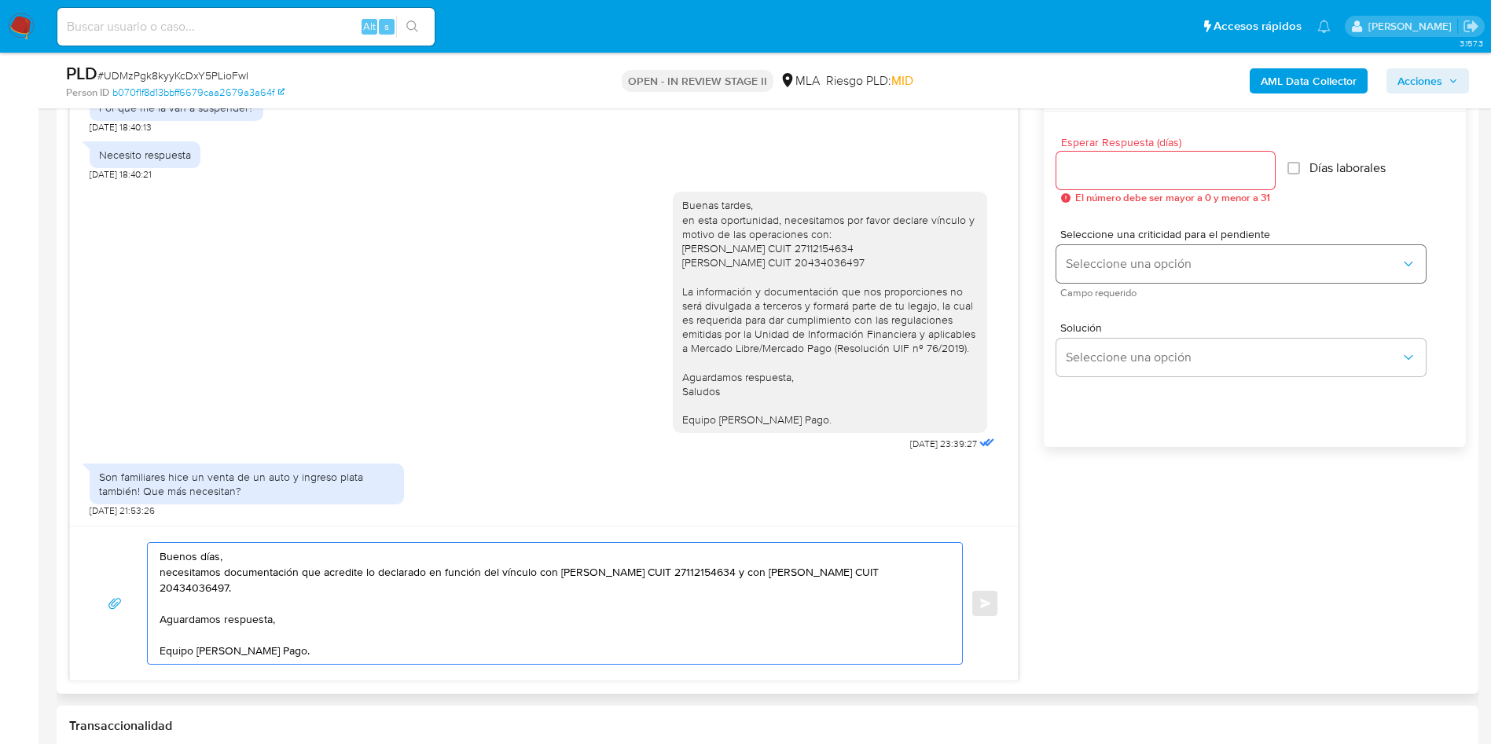
scroll to position [825, 0]
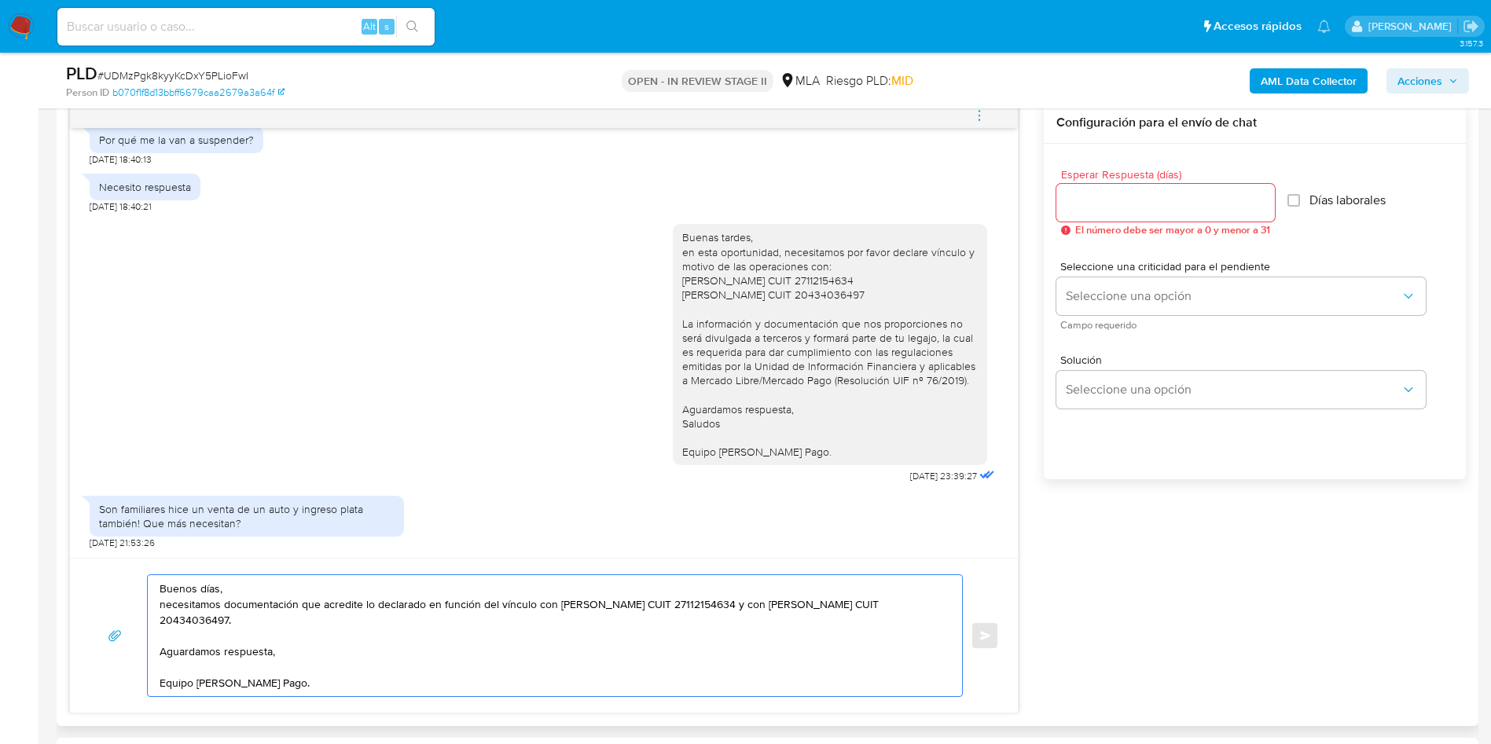
type textarea "Buenos días, necesitamos documentación que acredite lo declarado en función del…"
click at [1105, 200] on input "Esperar Respuesta (días)" at bounding box center [1166, 203] width 219 height 20
type input "1"
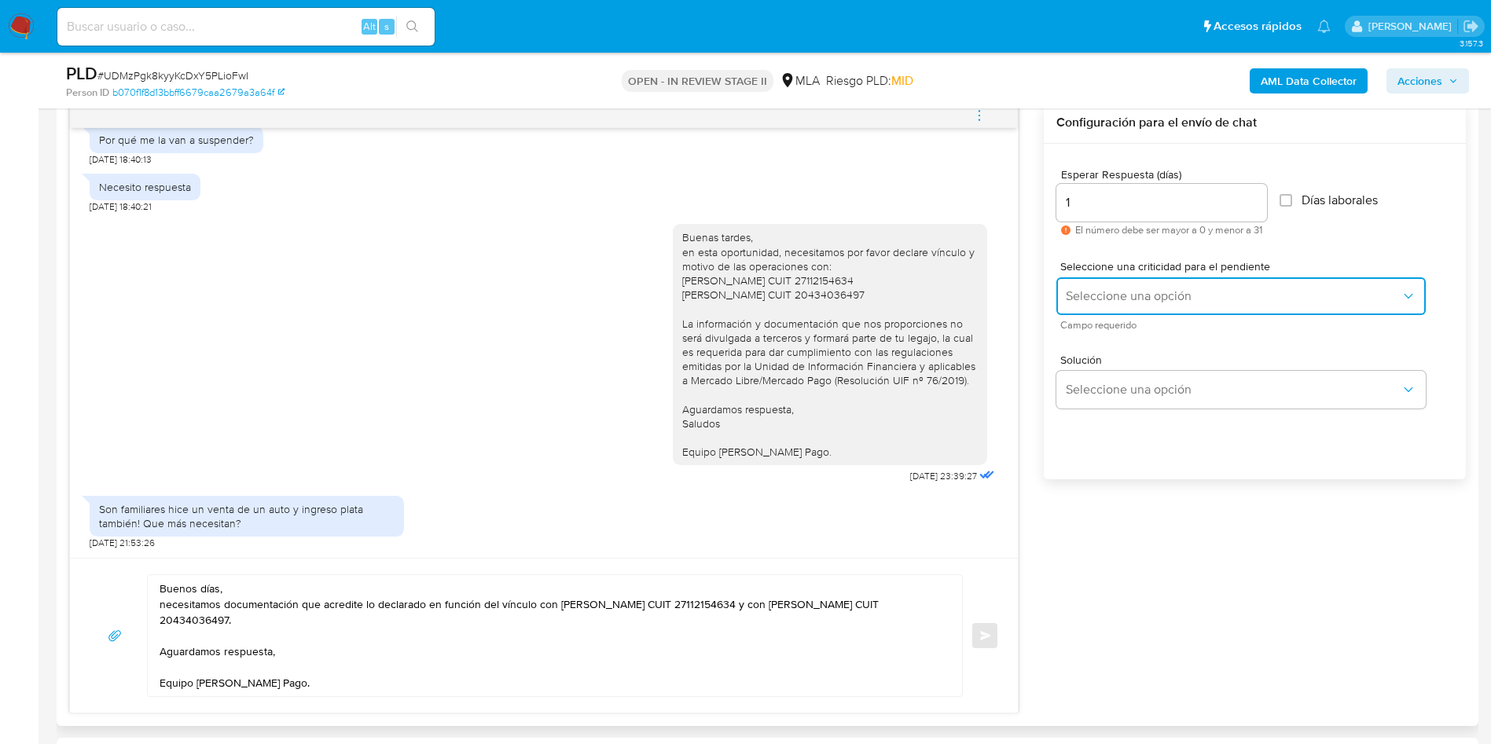
click at [1109, 289] on span "Seleccione una opción" at bounding box center [1233, 297] width 335 height 16
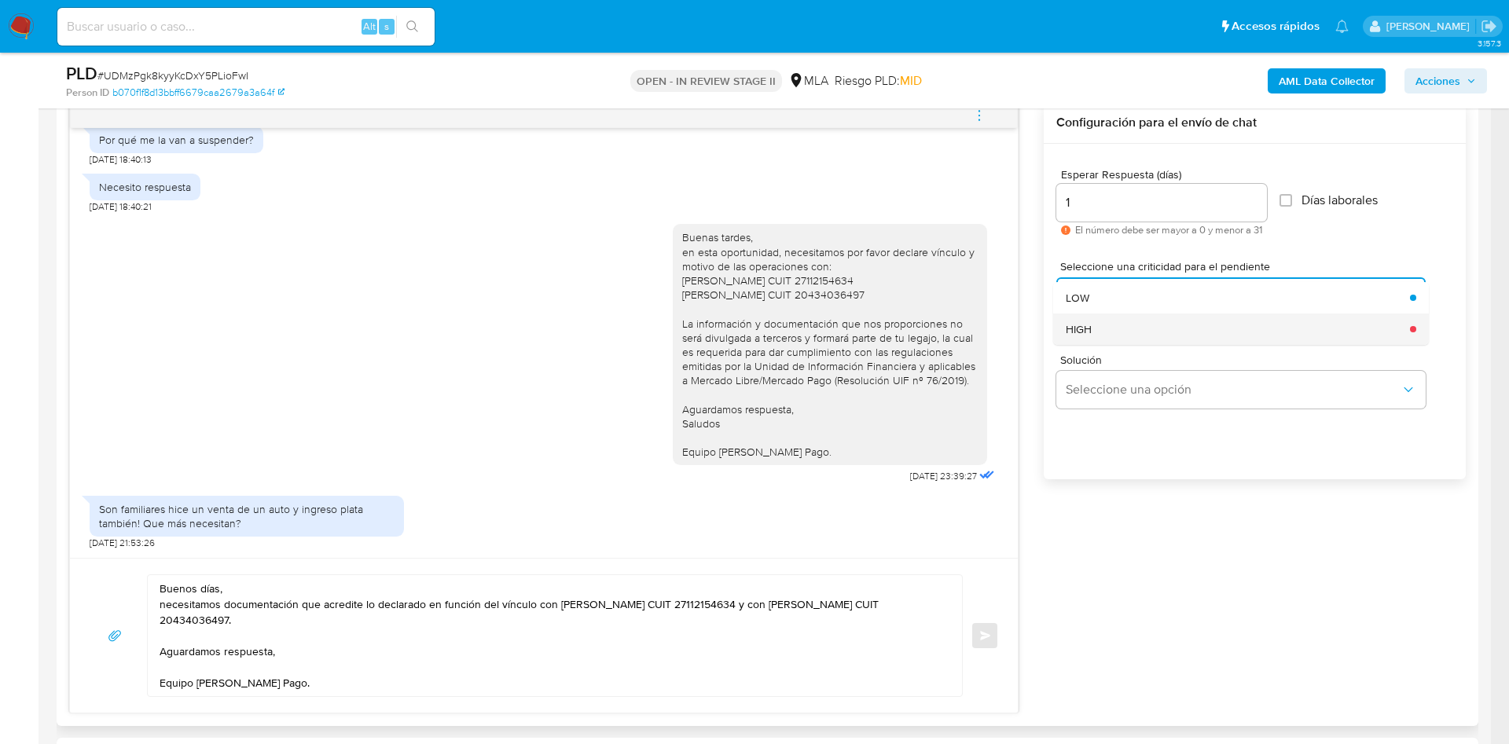
click at [1110, 333] on div "HIGH" at bounding box center [1233, 329] width 335 height 31
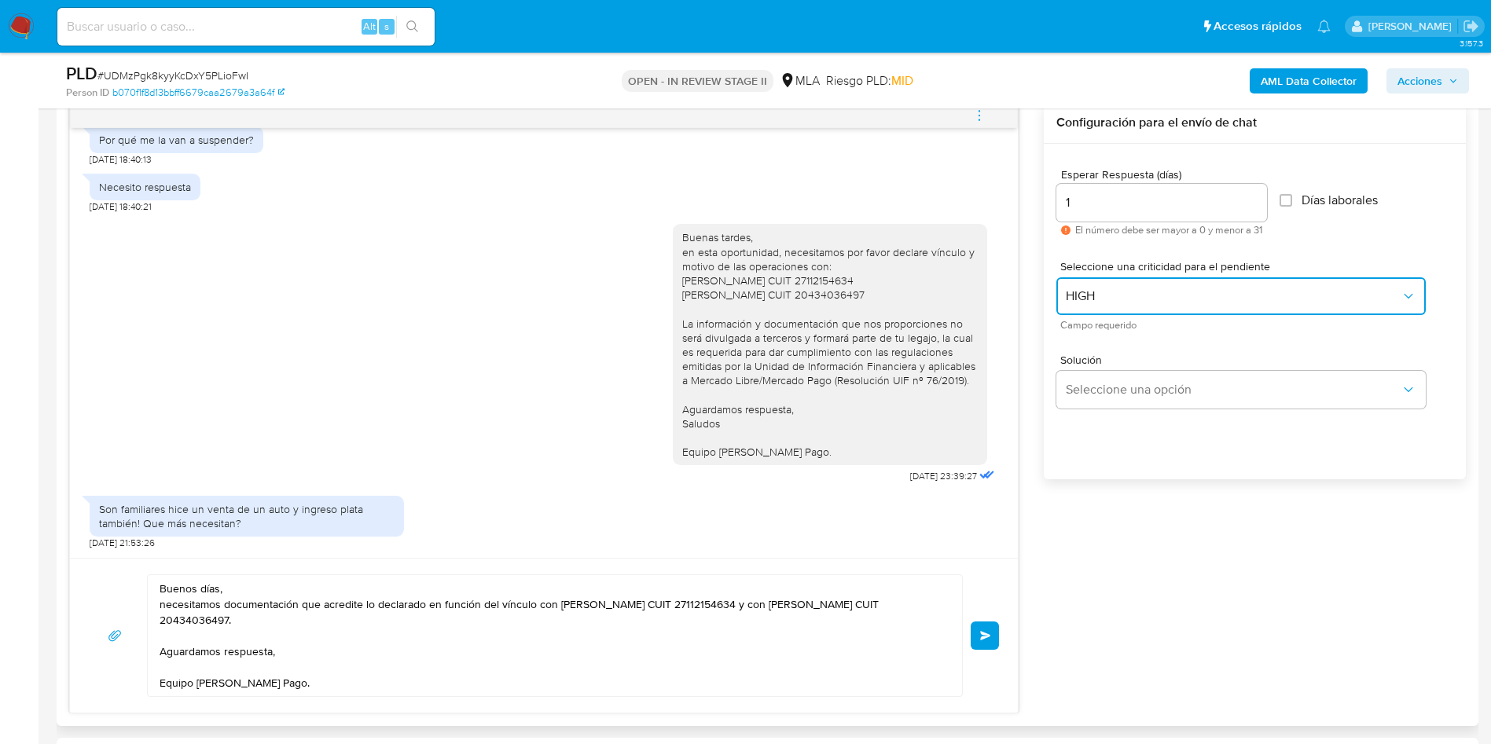
scroll to position [943, 0]
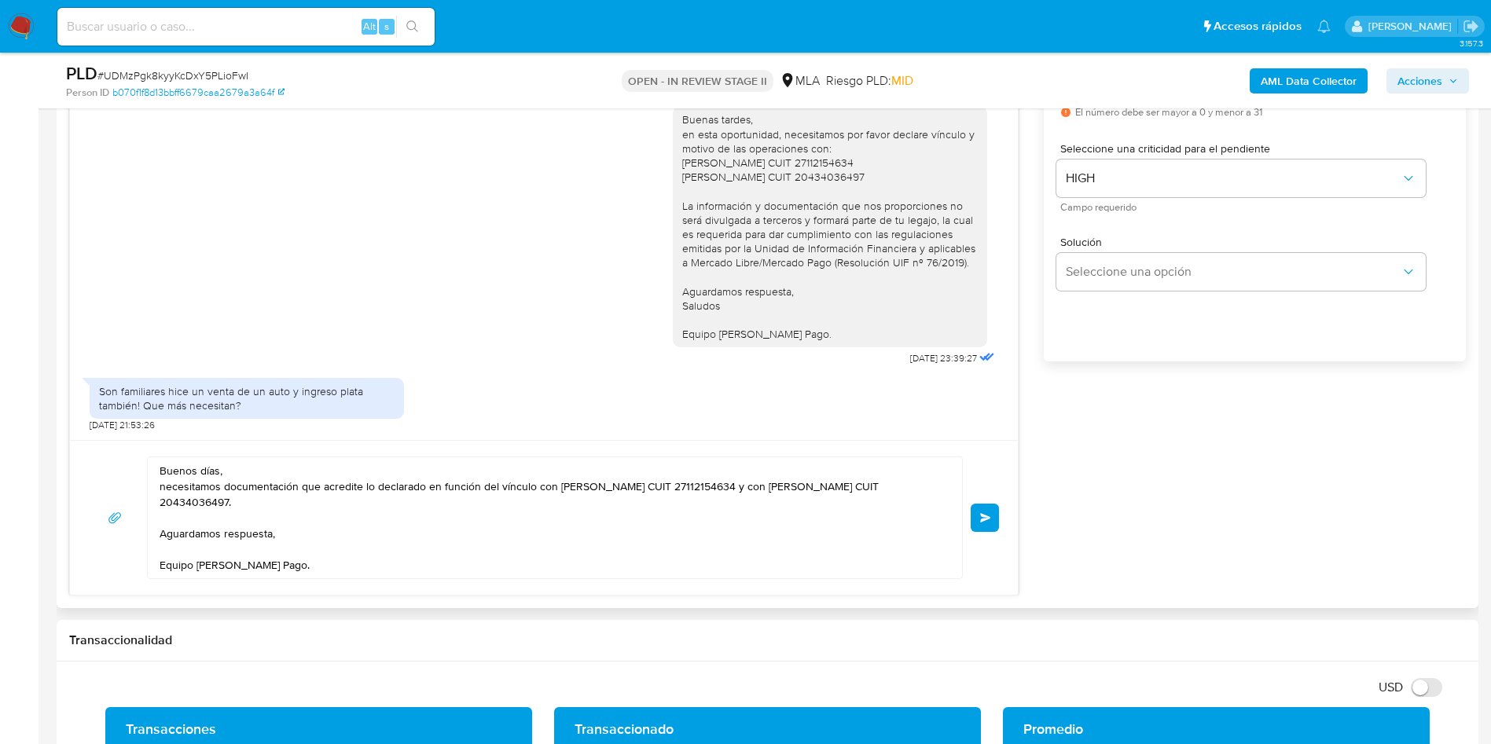
click at [983, 516] on span "Enviar" at bounding box center [985, 517] width 11 height 9
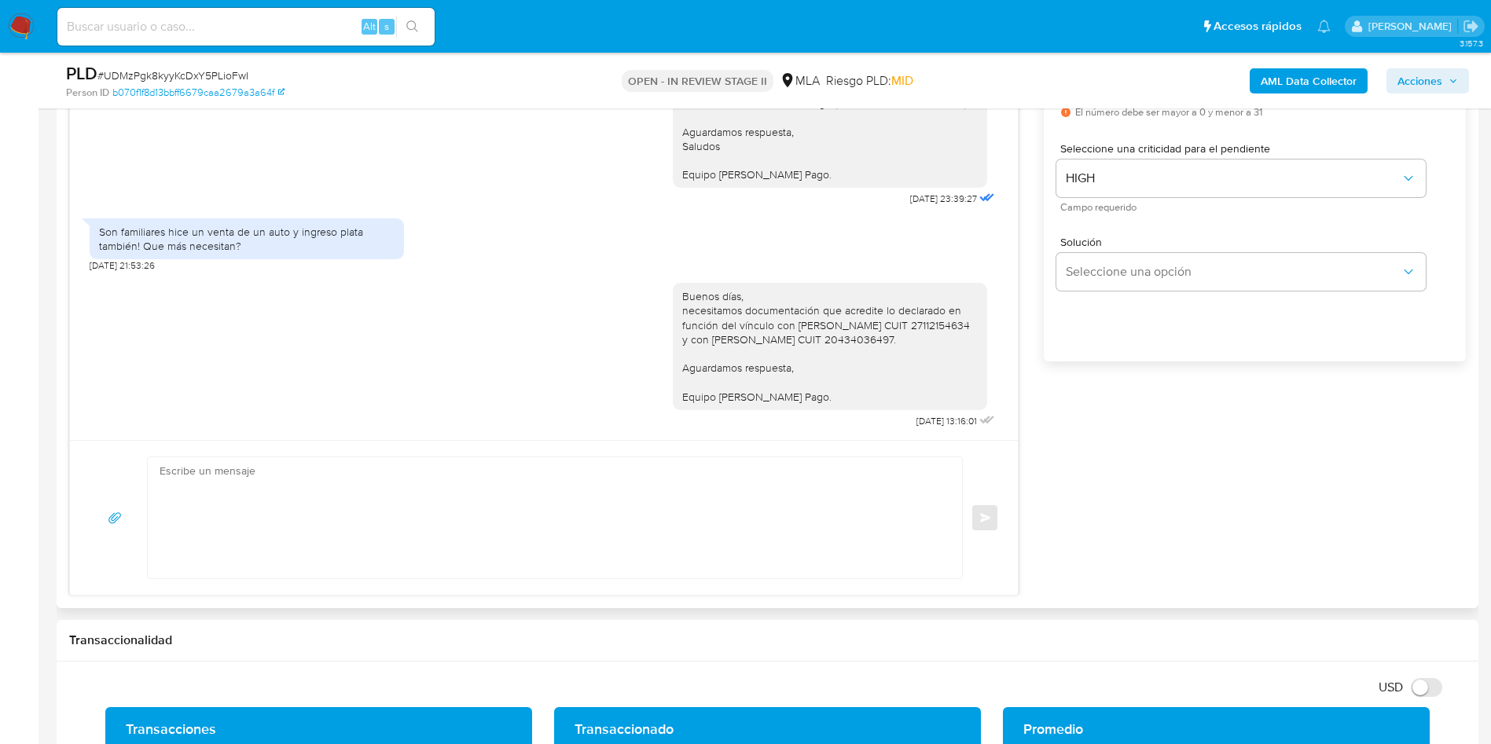
scroll to position [708, 0]
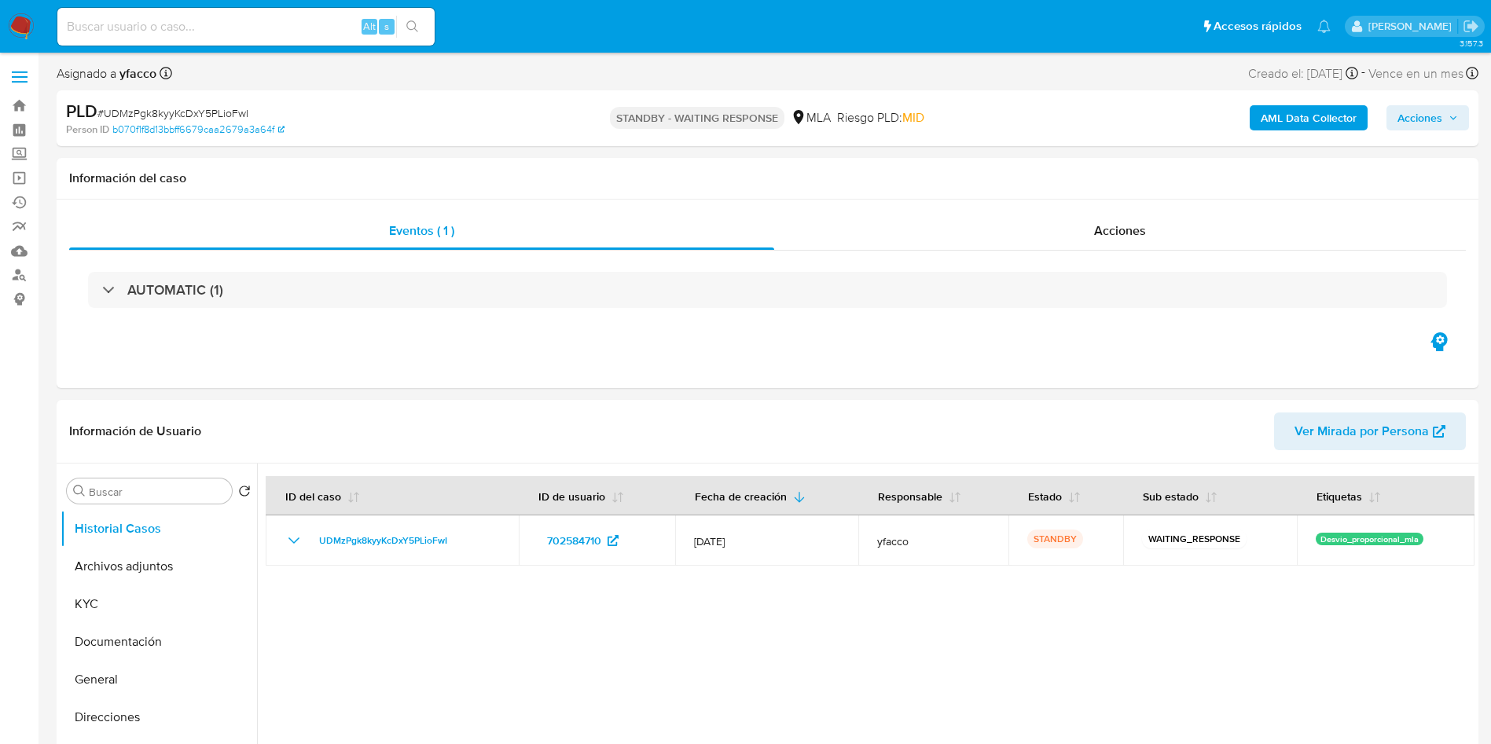
select select "10"
click at [262, 25] on input at bounding box center [245, 27] width 377 height 20
paste input "KhWkvmrhCa61ffndAyNsHE3u"
type input "KhWkvmrhCa61ffndAyNsHE3u"
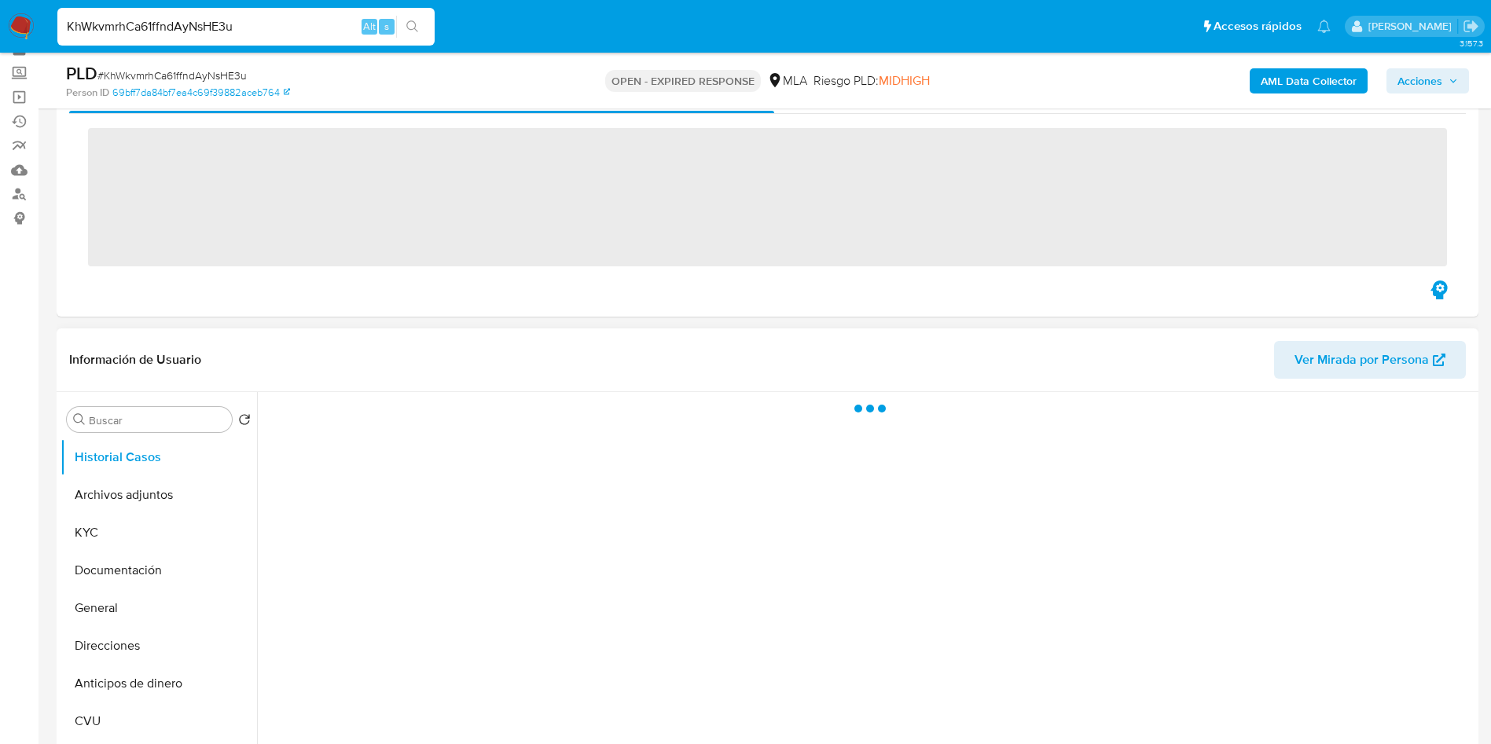
scroll to position [118, 0]
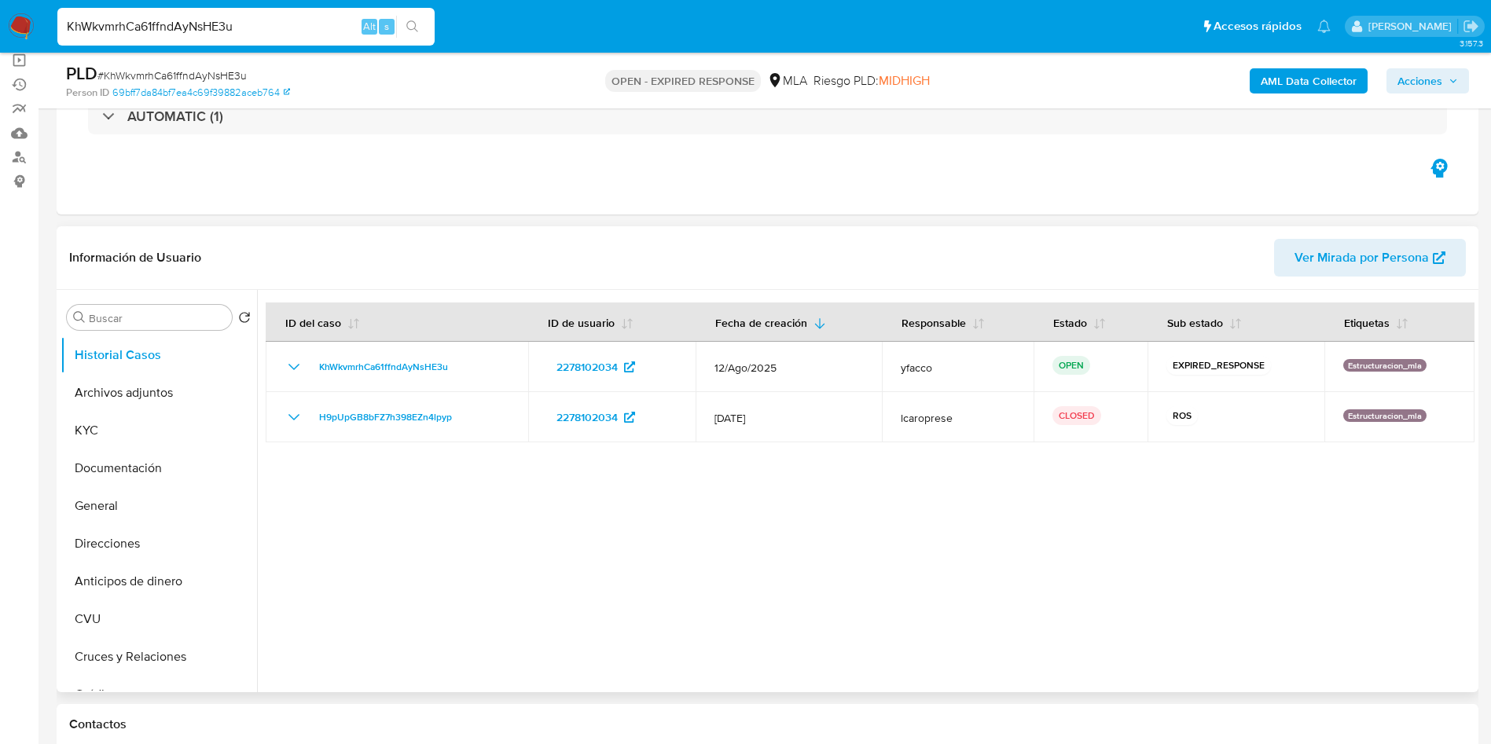
select select "10"
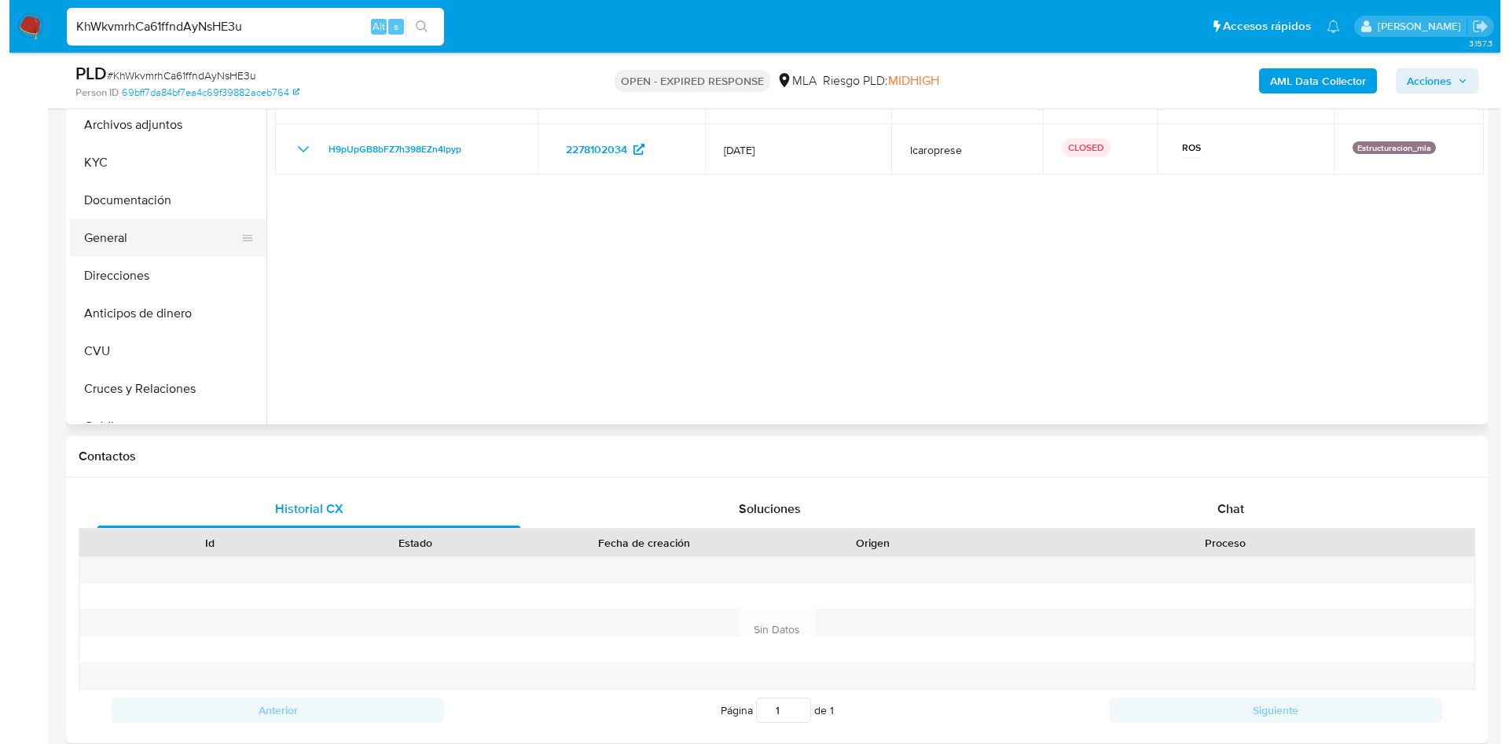
scroll to position [236, 0]
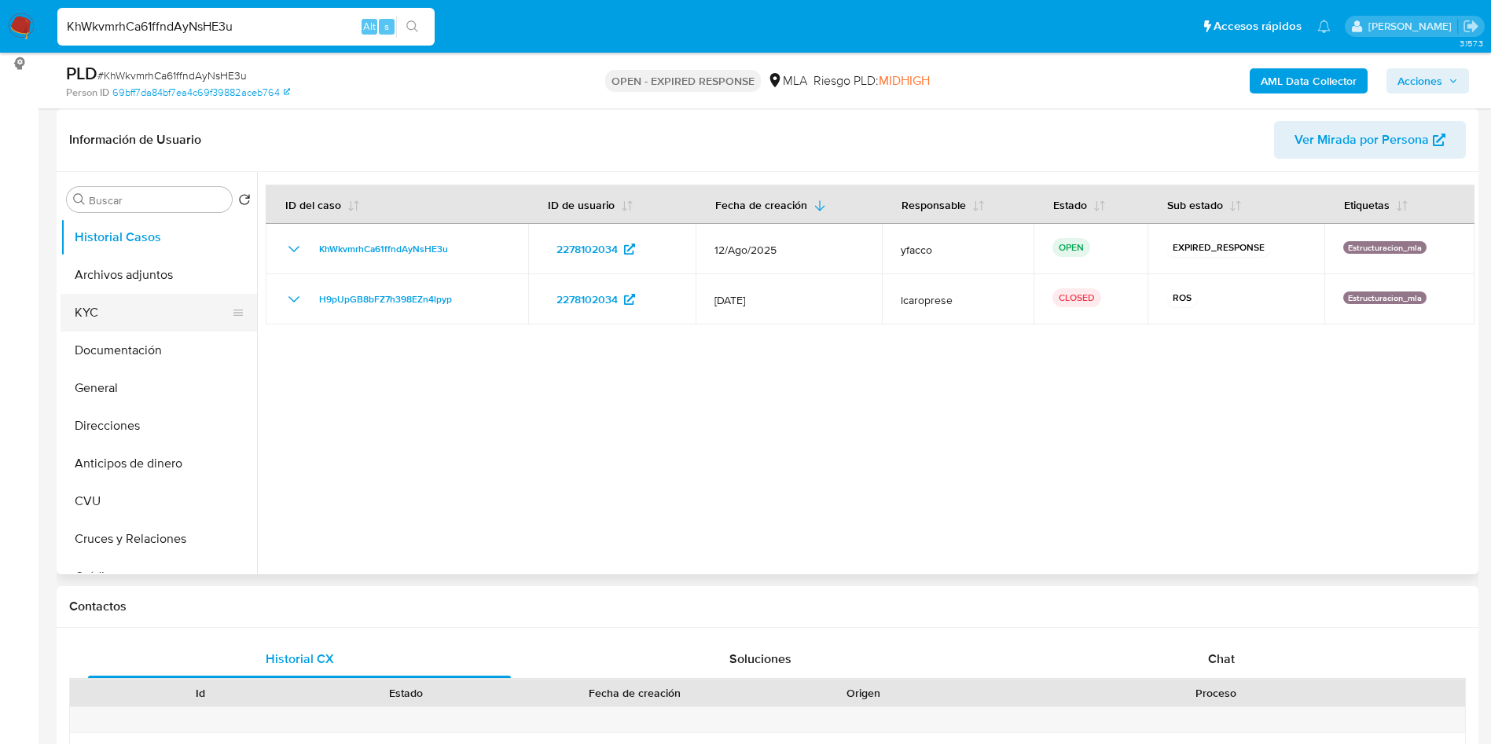
click at [145, 299] on button "KYC" at bounding box center [153, 313] width 184 height 38
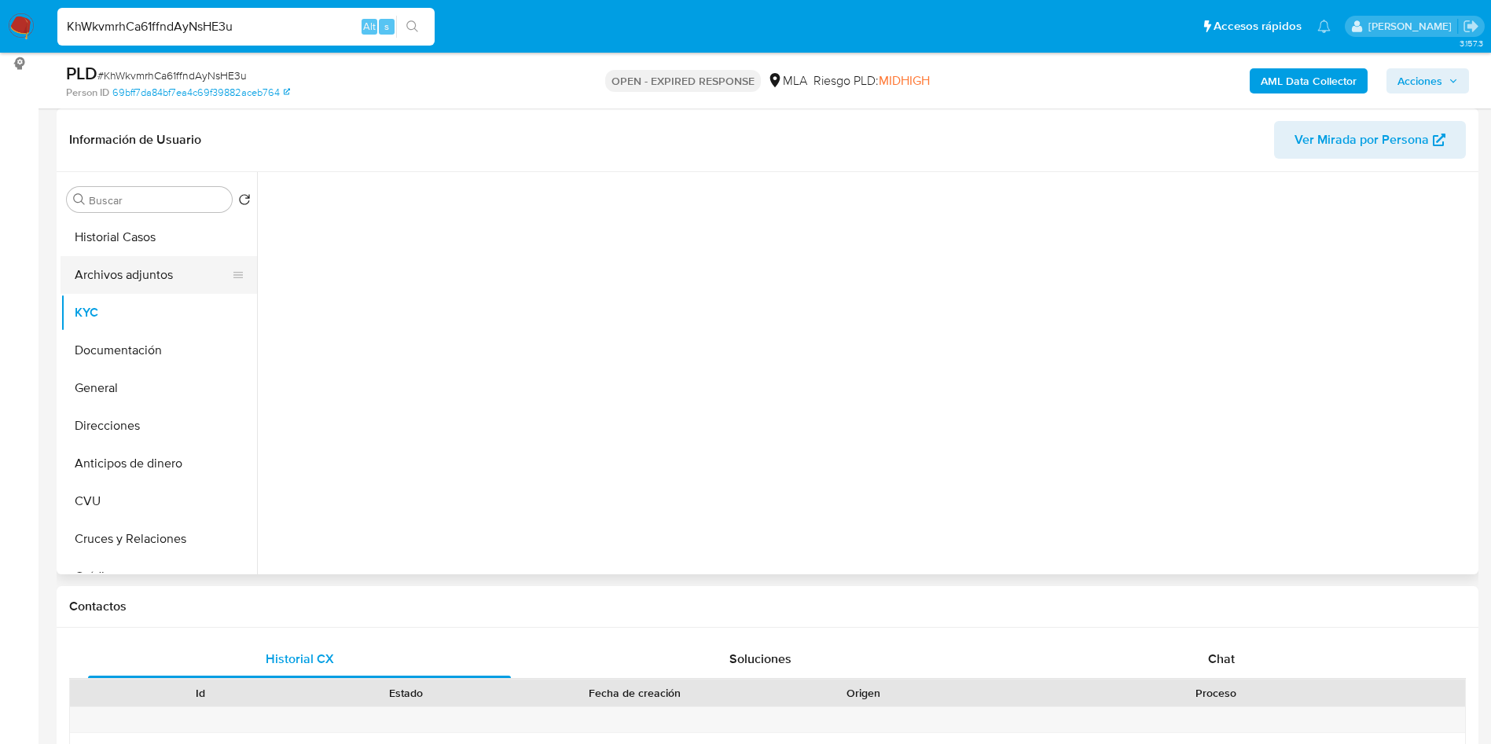
click at [143, 283] on button "Archivos adjuntos" at bounding box center [153, 275] width 184 height 38
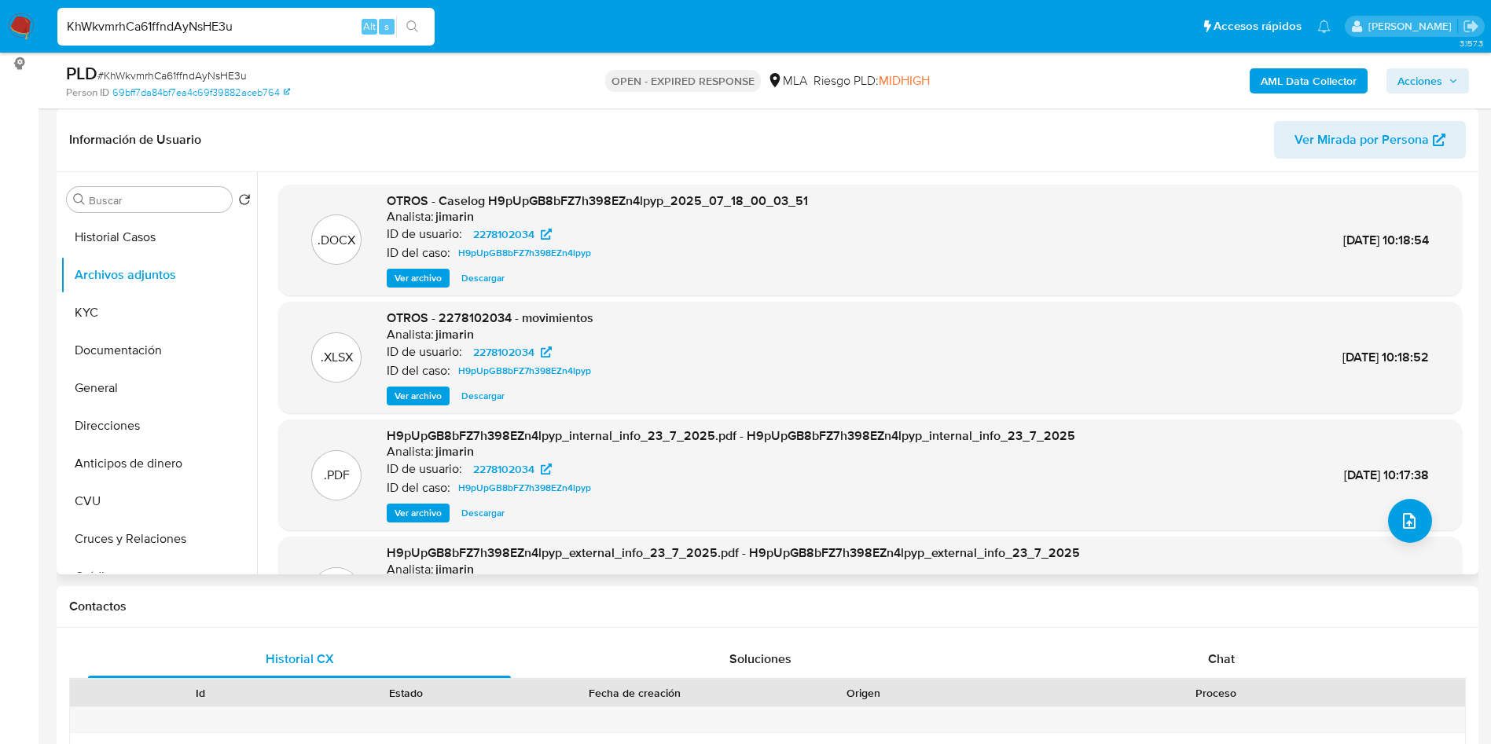
click at [420, 278] on span "Ver archivo" at bounding box center [418, 278] width 47 height 16
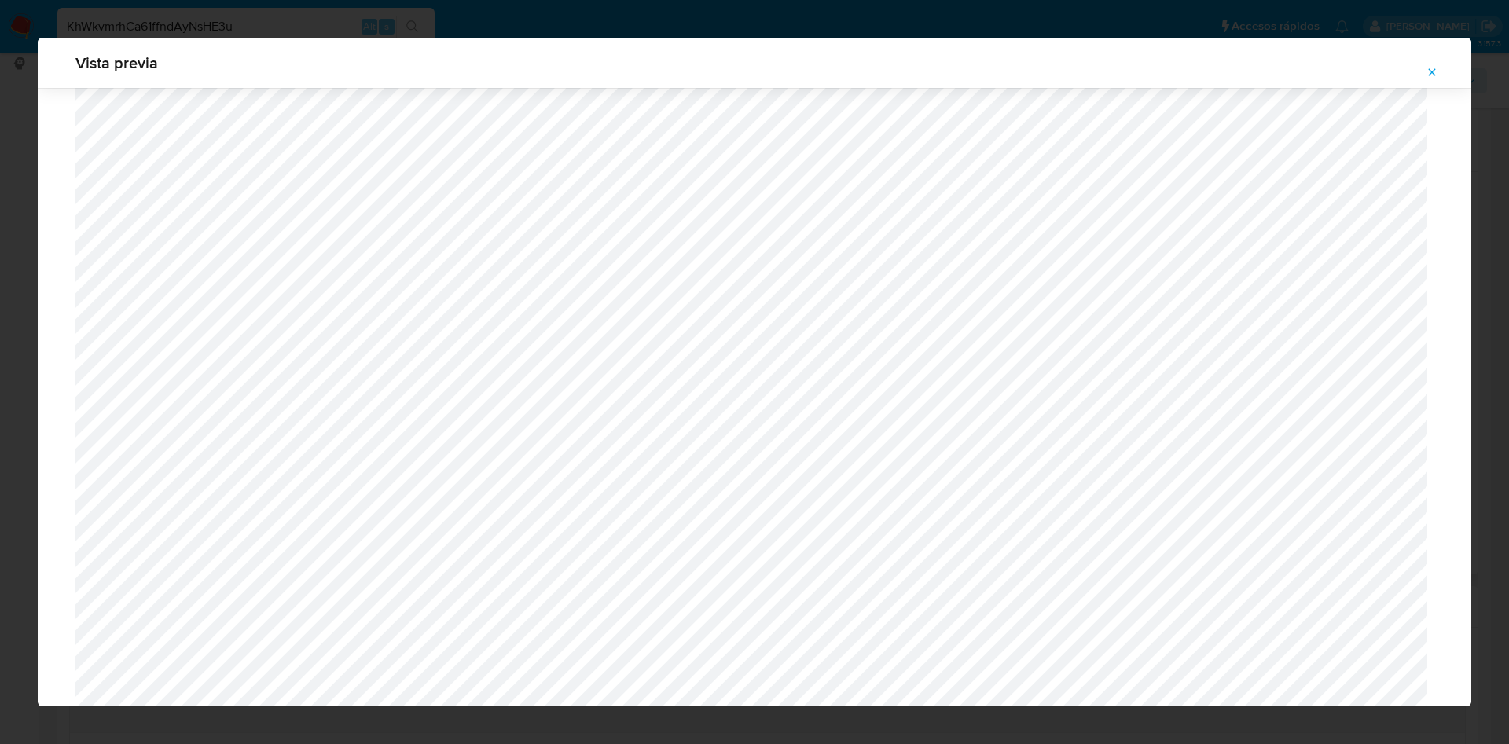
scroll to position [676, 0]
click at [1433, 72] on icon "Attachment preview" at bounding box center [1432, 71] width 7 height 7
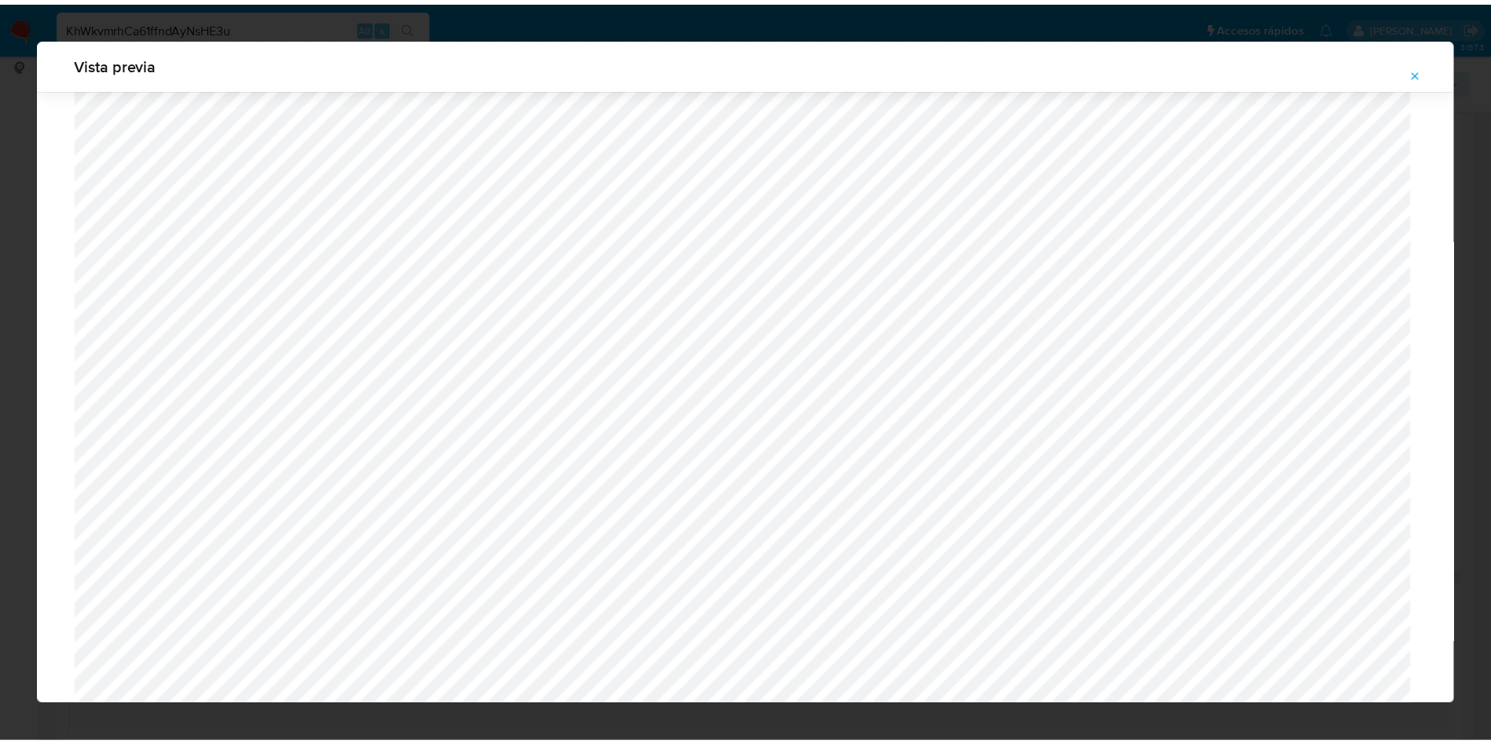
scroll to position [0, 0]
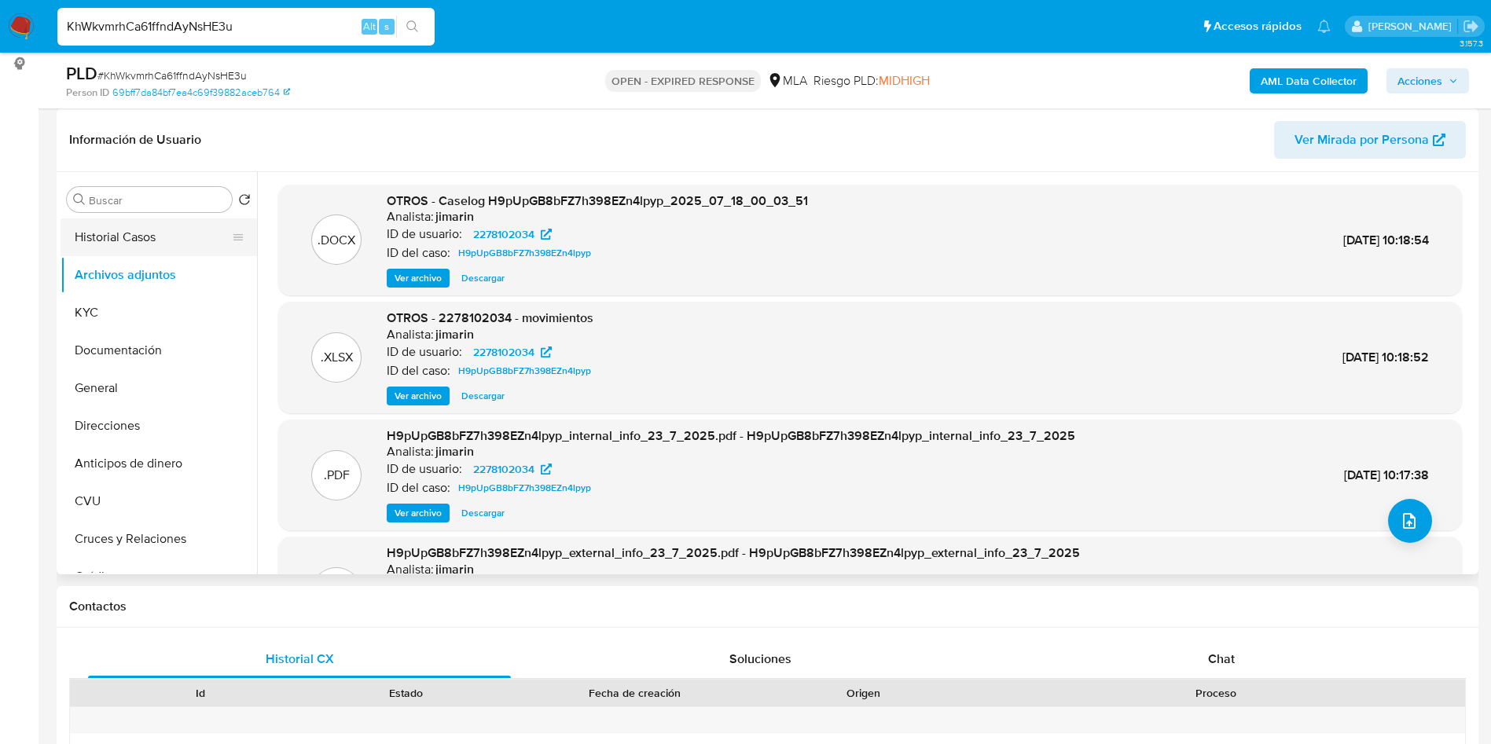
click at [121, 236] on button "Historial Casos" at bounding box center [153, 238] width 184 height 38
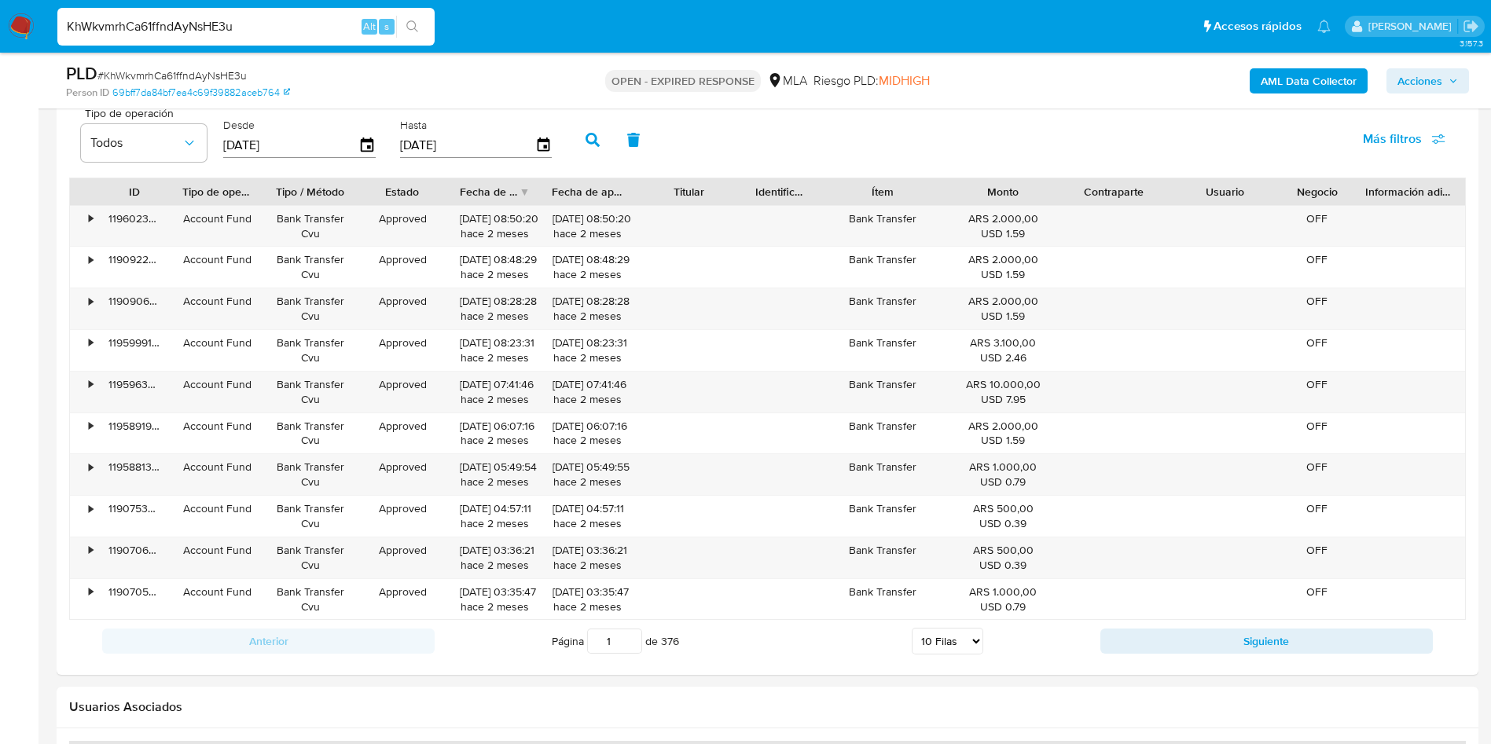
scroll to position [1533, 0]
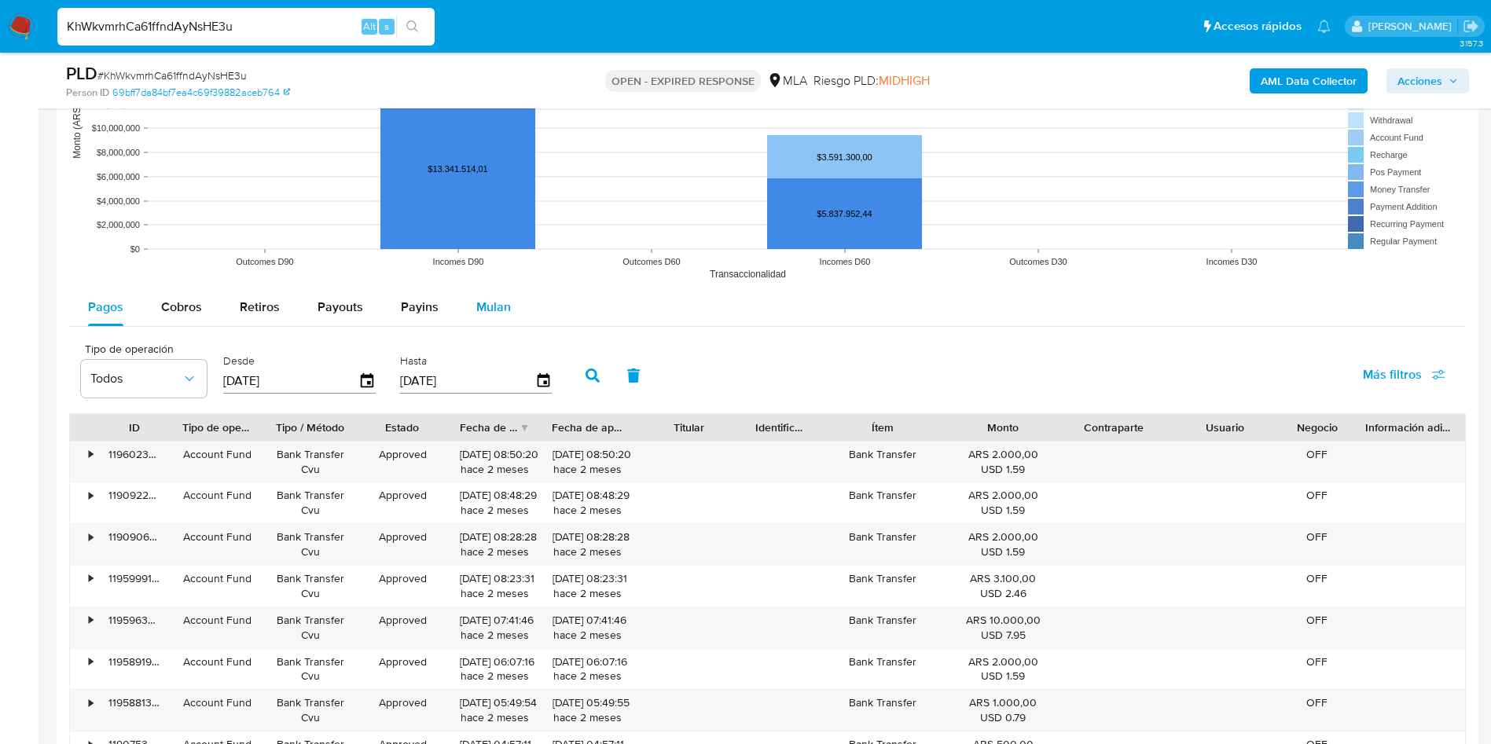
click at [469, 292] on button "Mulan" at bounding box center [494, 308] width 72 height 38
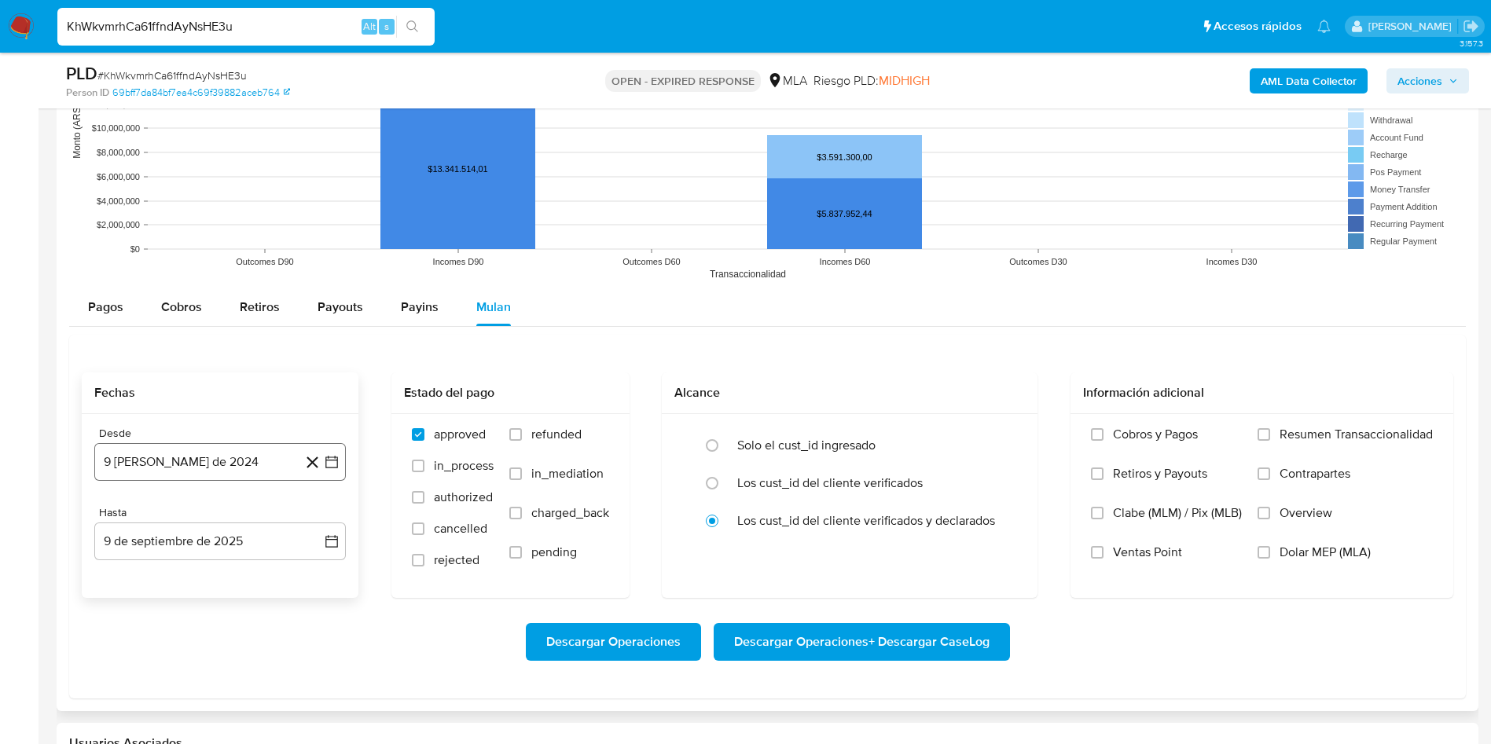
click at [211, 458] on button "9 de agosto de 2024" at bounding box center [220, 462] width 252 height 38
click at [233, 524] on span "agosto 2024" at bounding box center [213, 519] width 72 height 16
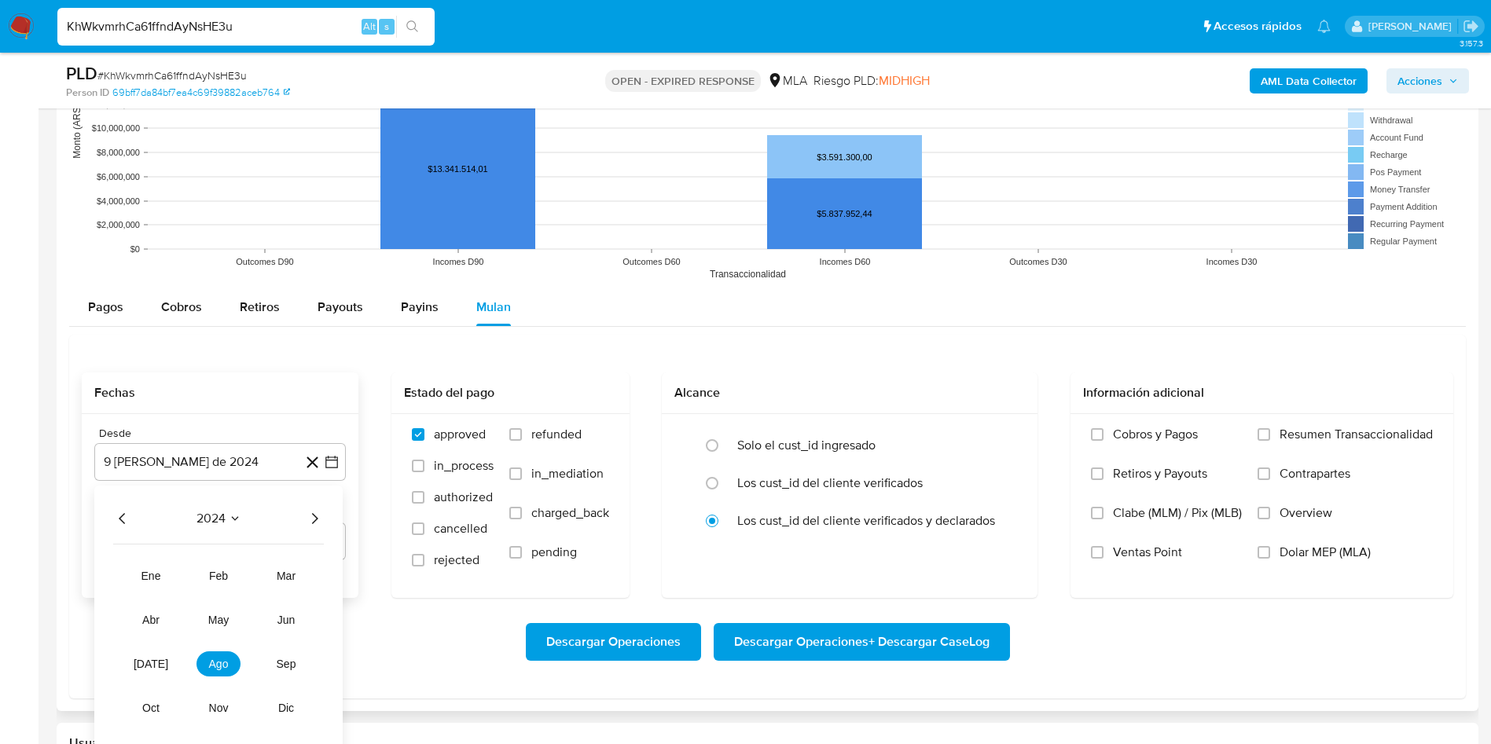
click at [312, 522] on icon "Año siguiente" at bounding box center [314, 518] width 19 height 19
click at [144, 673] on button "jul" at bounding box center [151, 664] width 44 height 25
click at [148, 579] on button "1" at bounding box center [157, 576] width 25 height 25
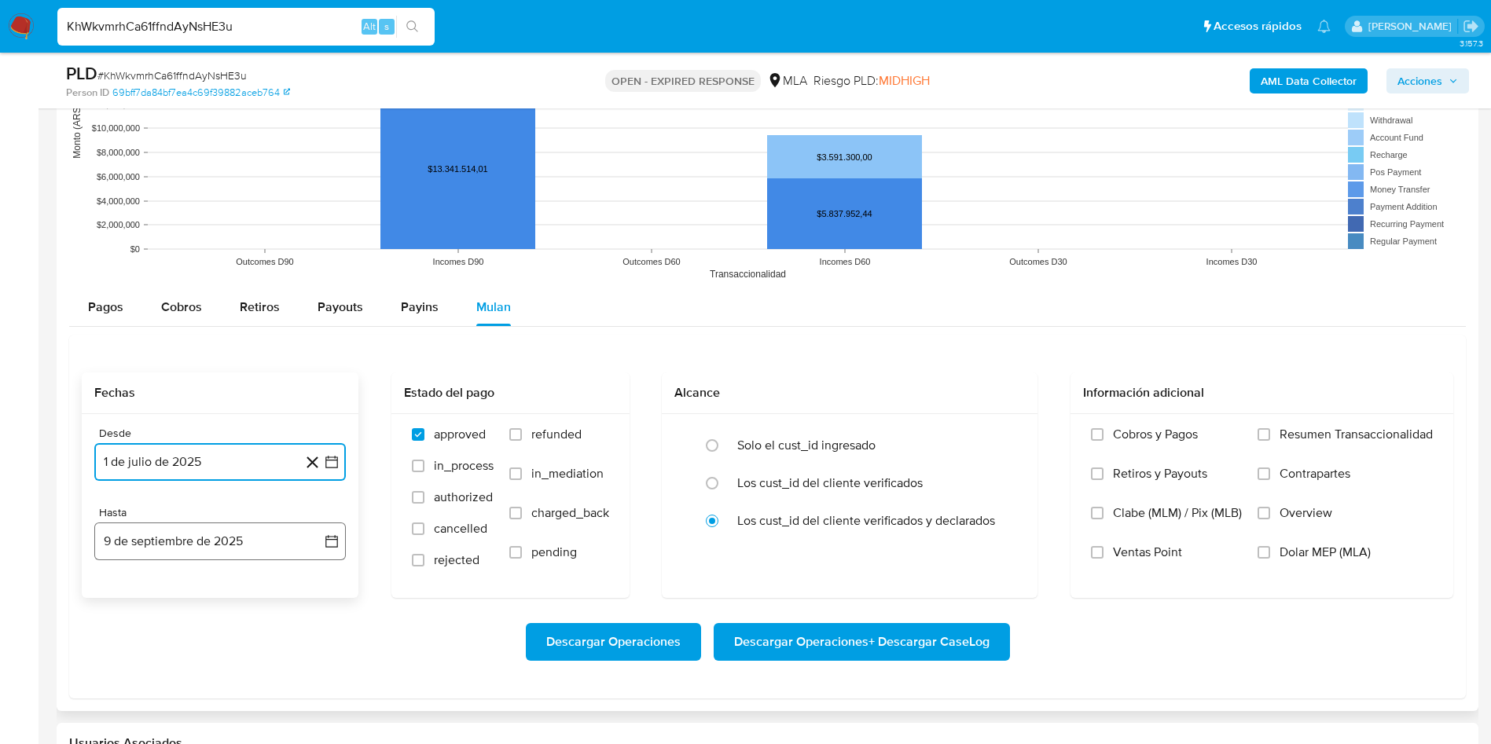
click at [220, 543] on button "9 de septiembre de 2025" at bounding box center [220, 542] width 252 height 38
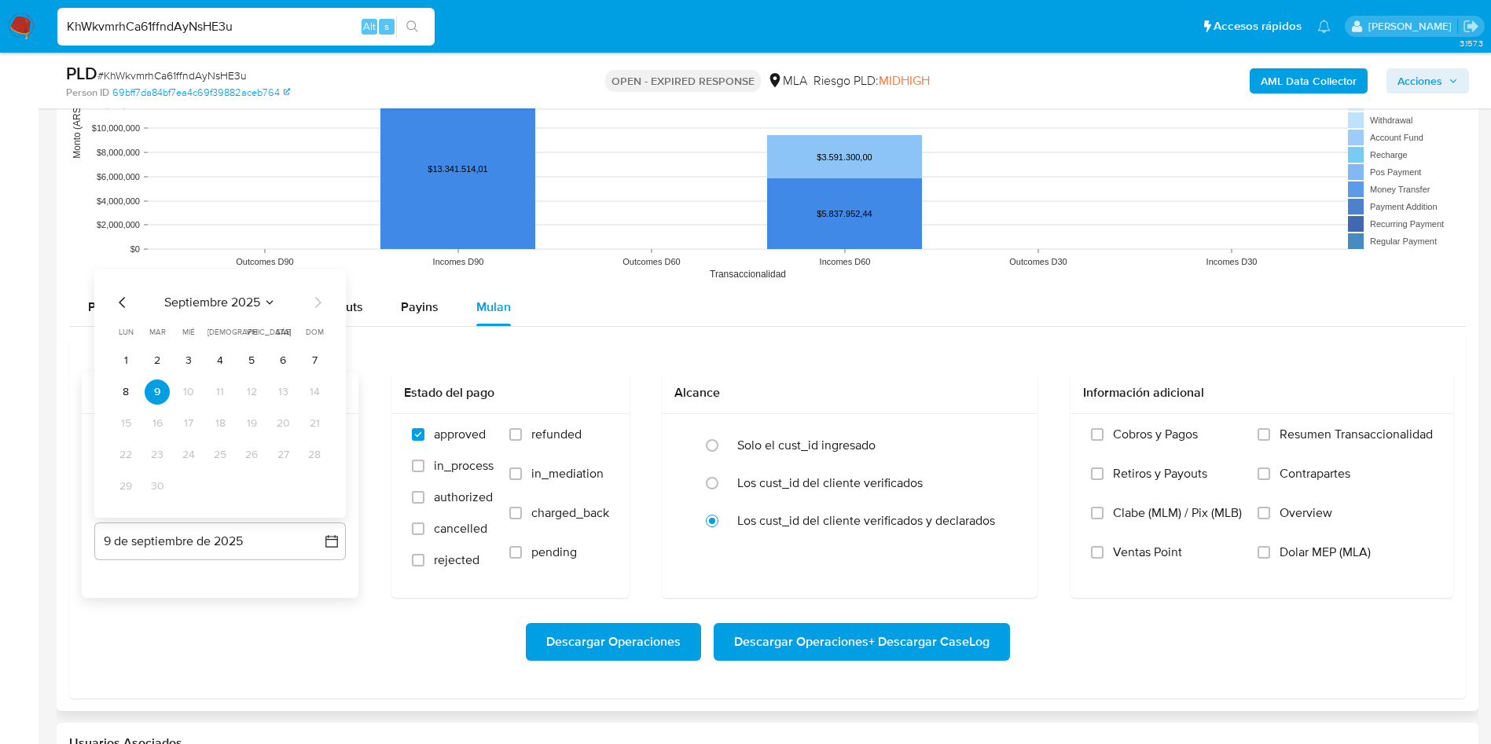
click at [122, 300] on icon "Mes anterior" at bounding box center [122, 302] width 6 height 11
click at [219, 494] on button "31" at bounding box center [220, 486] width 25 height 25
click at [559, 427] on span "refunded" at bounding box center [556, 435] width 50 height 16
click at [522, 428] on input "refunded" at bounding box center [515, 434] width 13 height 13
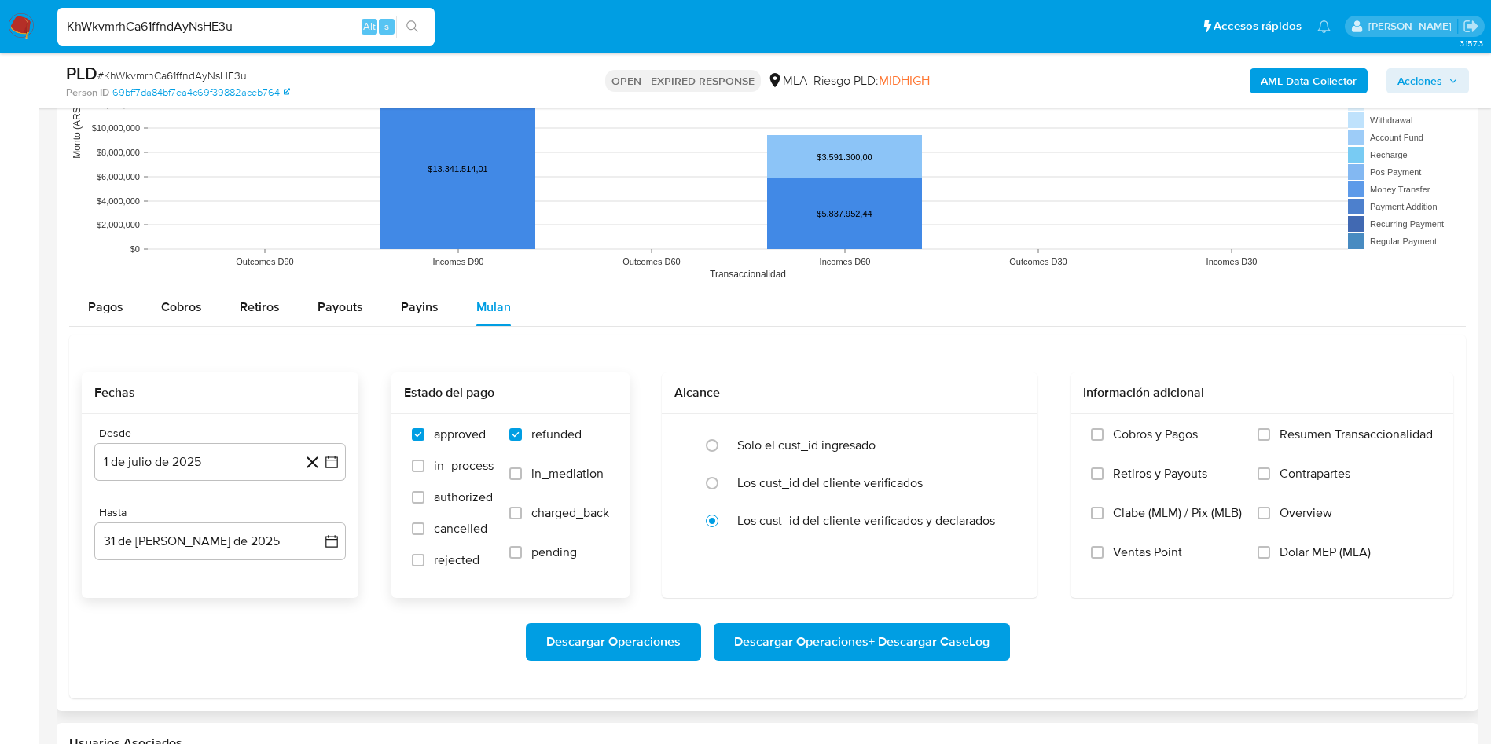
checkbox input "true"
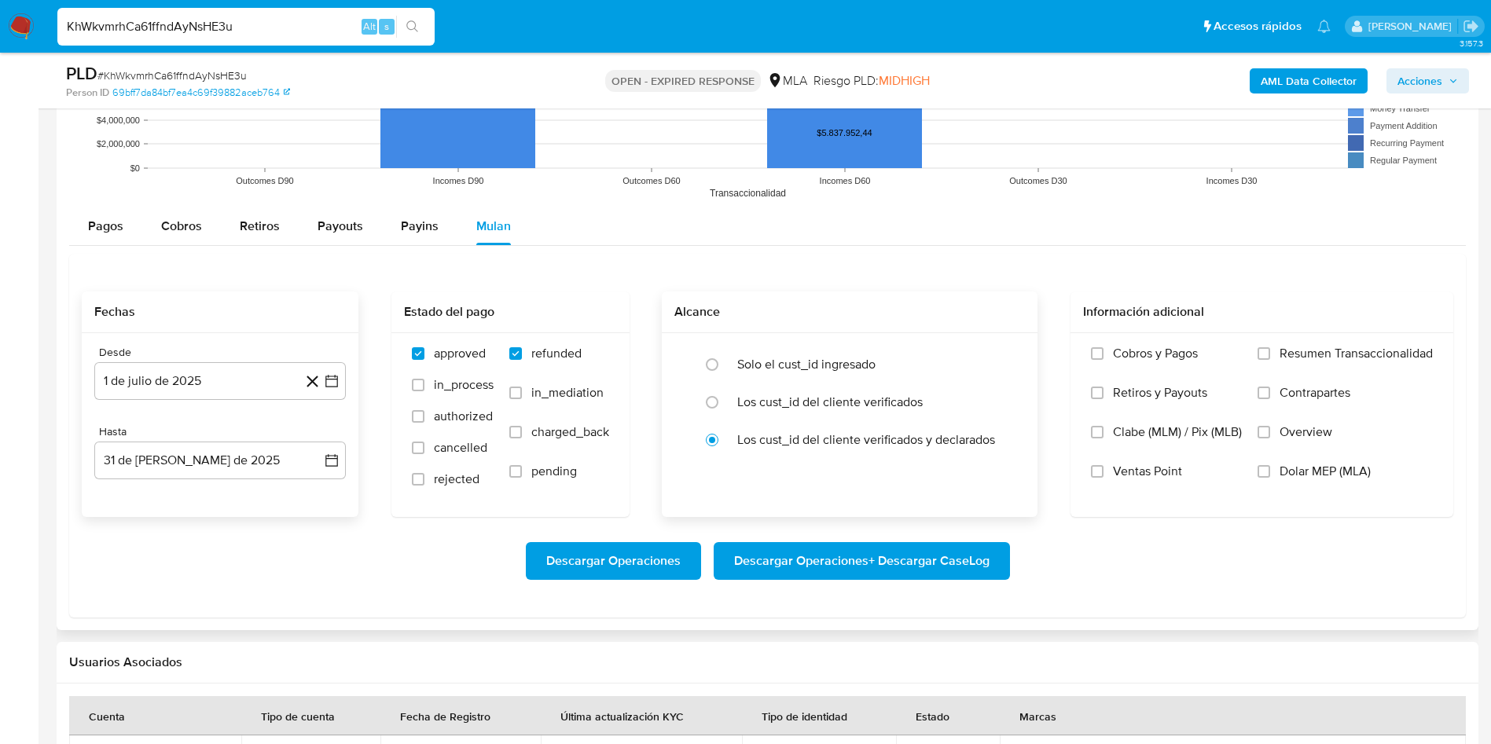
scroll to position [1651, 0]
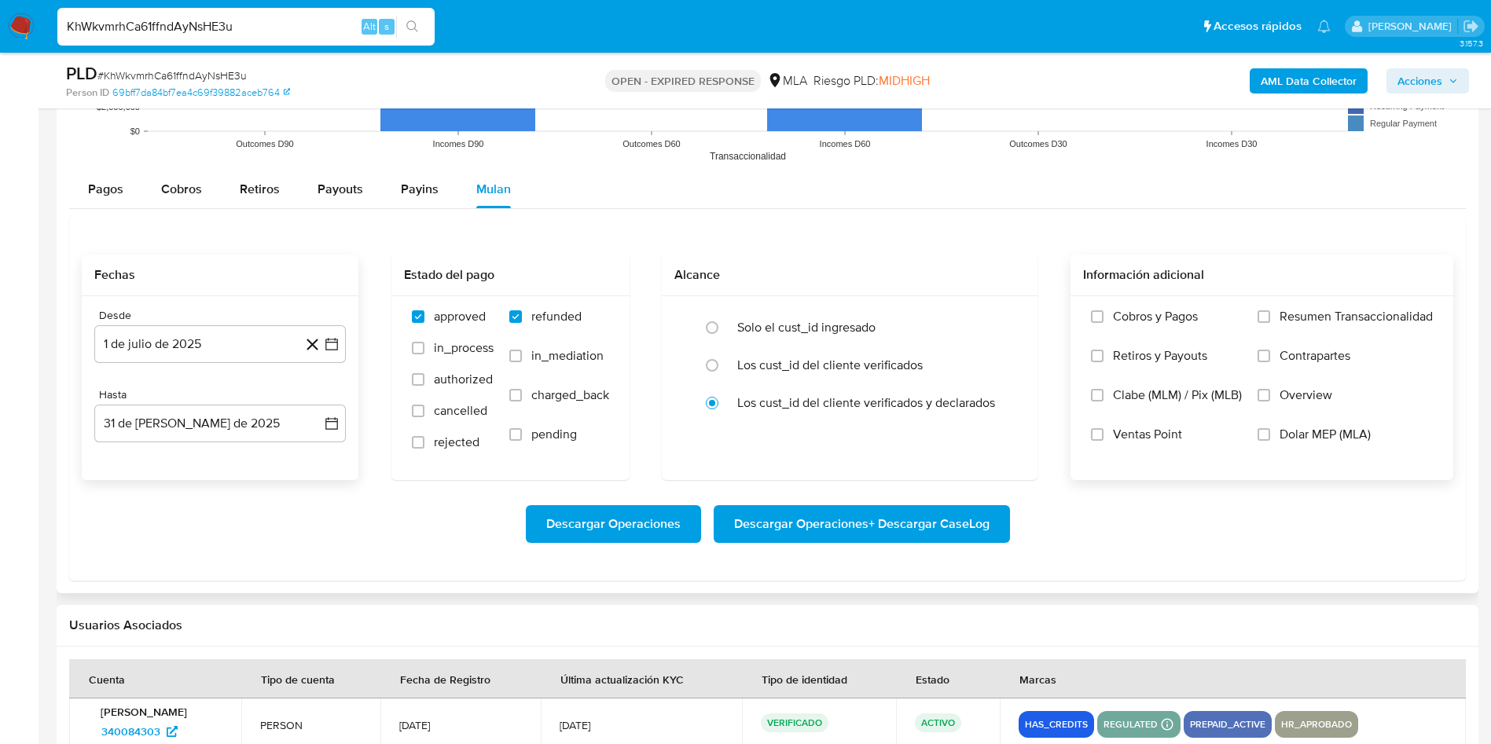
click at [1305, 434] on span "Dolar MEP (MLA)" at bounding box center [1325, 435] width 91 height 16
click at [1270, 434] on input "Dolar MEP (MLA)" at bounding box center [1264, 434] width 13 height 13
click at [806, 526] on span "Descargar Operaciones + Descargar CaseLog" at bounding box center [862, 524] width 256 height 35
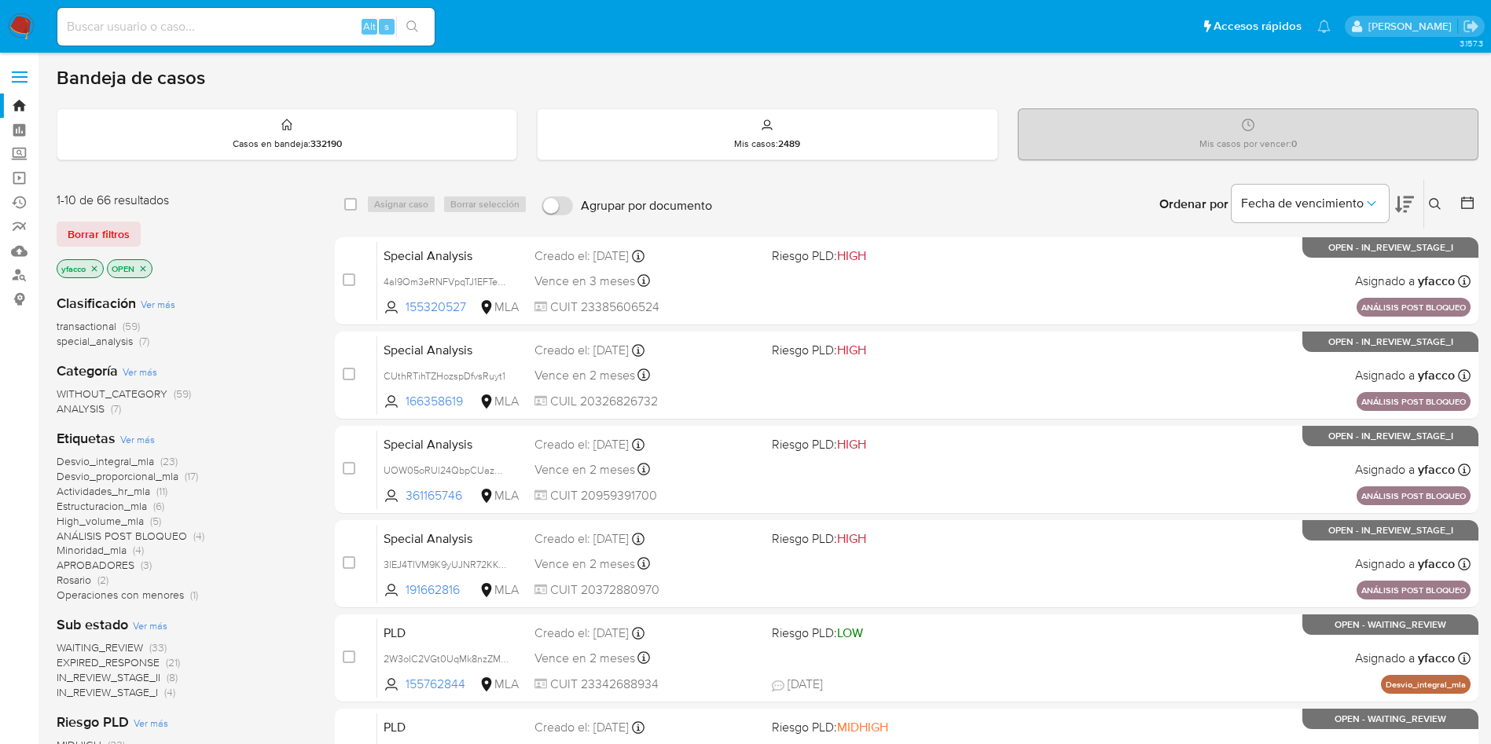
click at [213, 35] on input at bounding box center [245, 27] width 377 height 20
paste input "iH2zCkCOqGiDeme5E8qGj5xD"
type input "iH2zCkCOqGiDeme5E8qGj5xD"
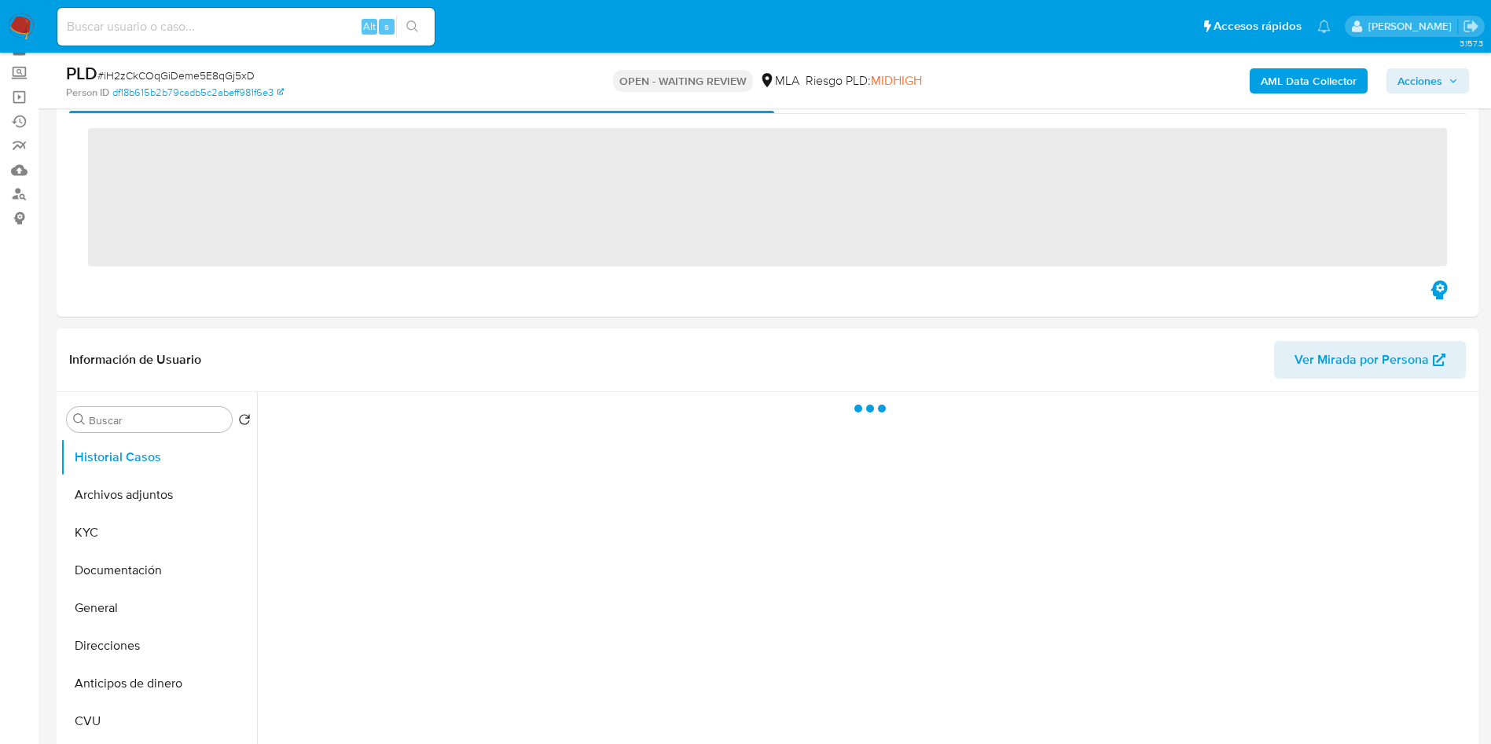
scroll to position [118, 0]
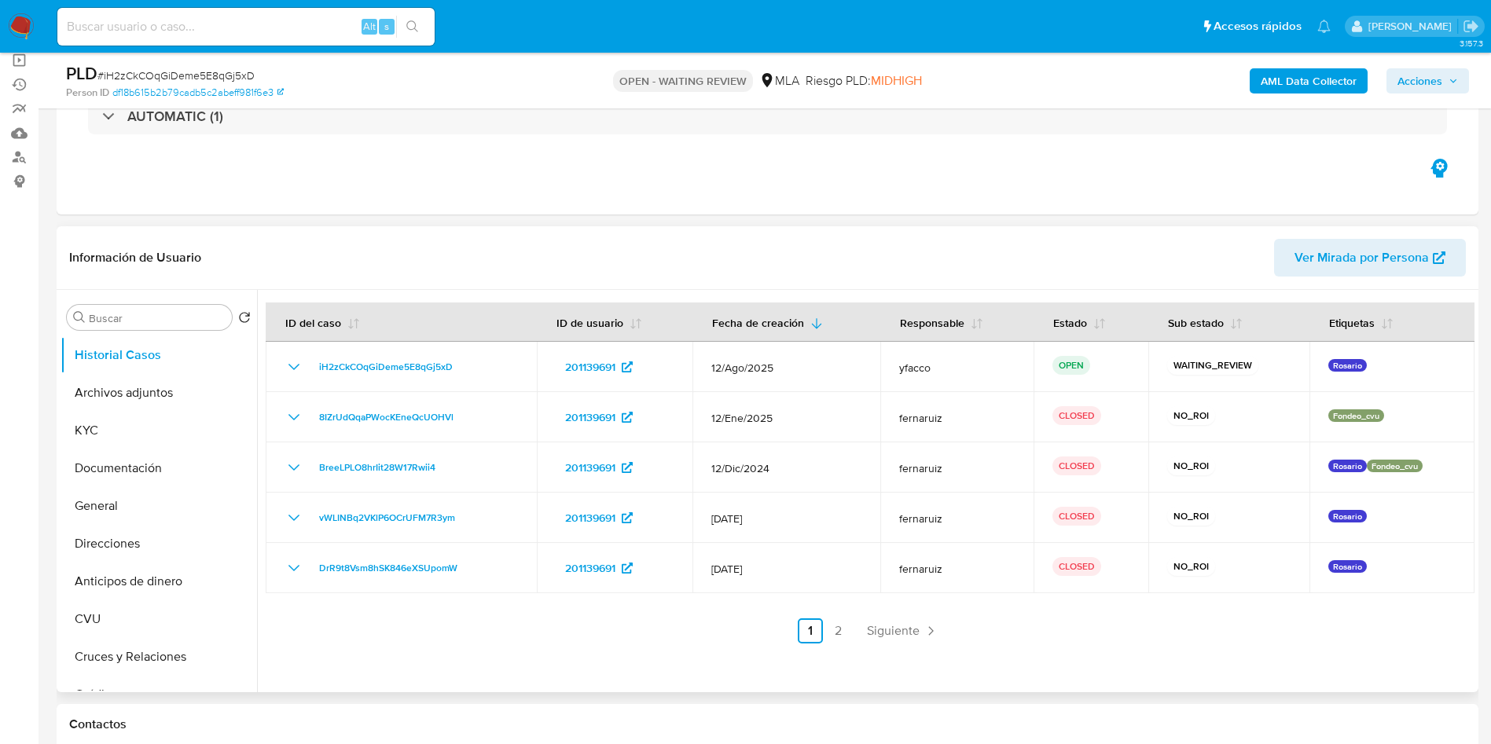
select select "10"
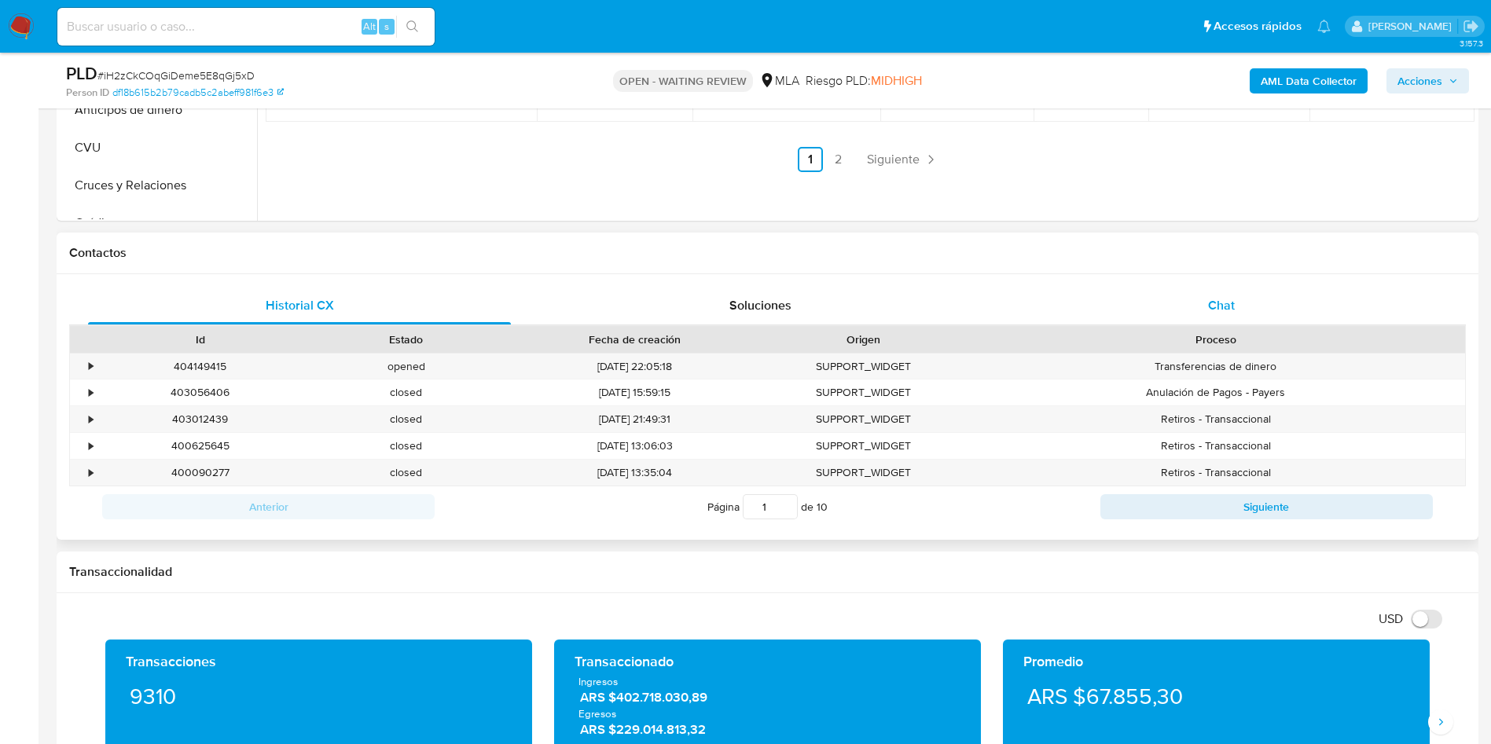
click at [1256, 314] on div "Chat" at bounding box center [1221, 306] width 423 height 38
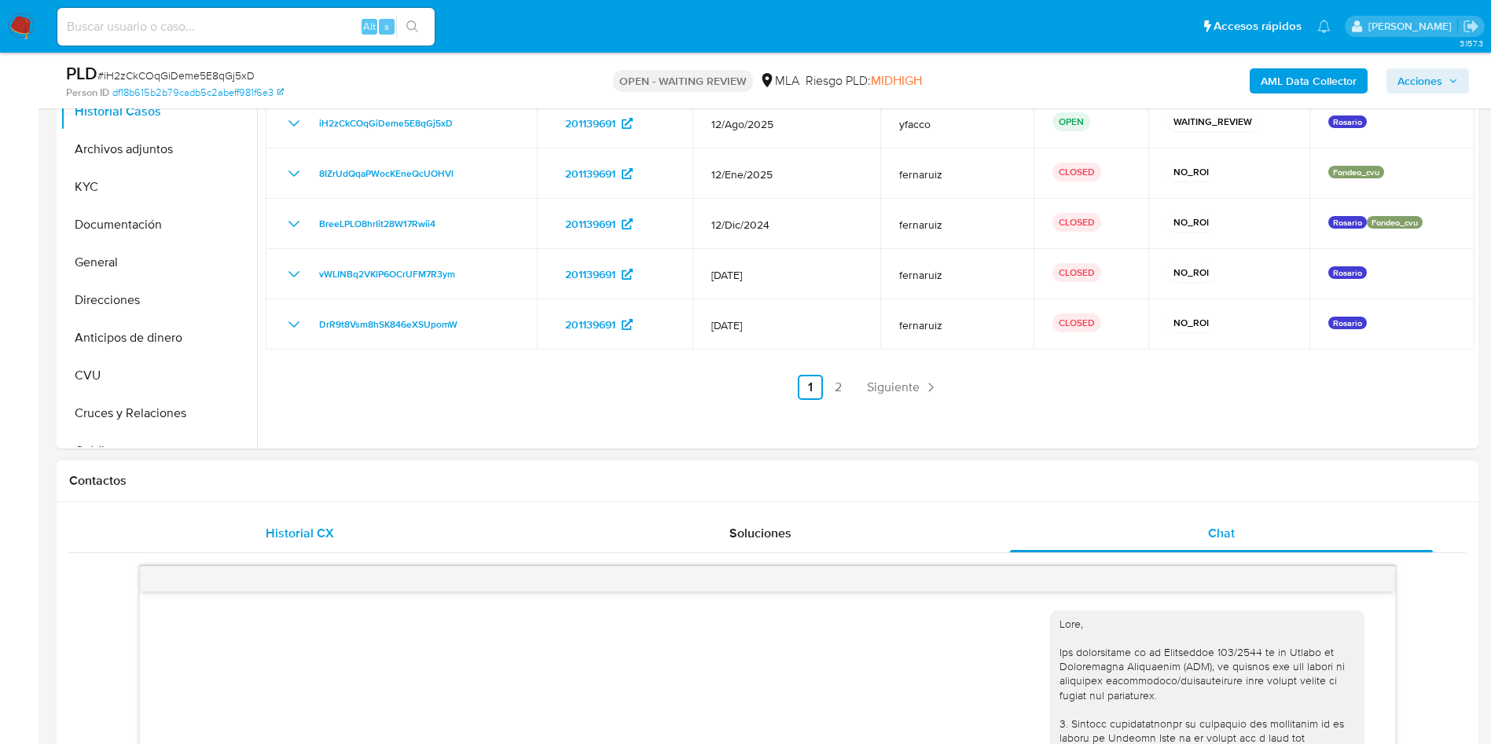
scroll to position [236, 0]
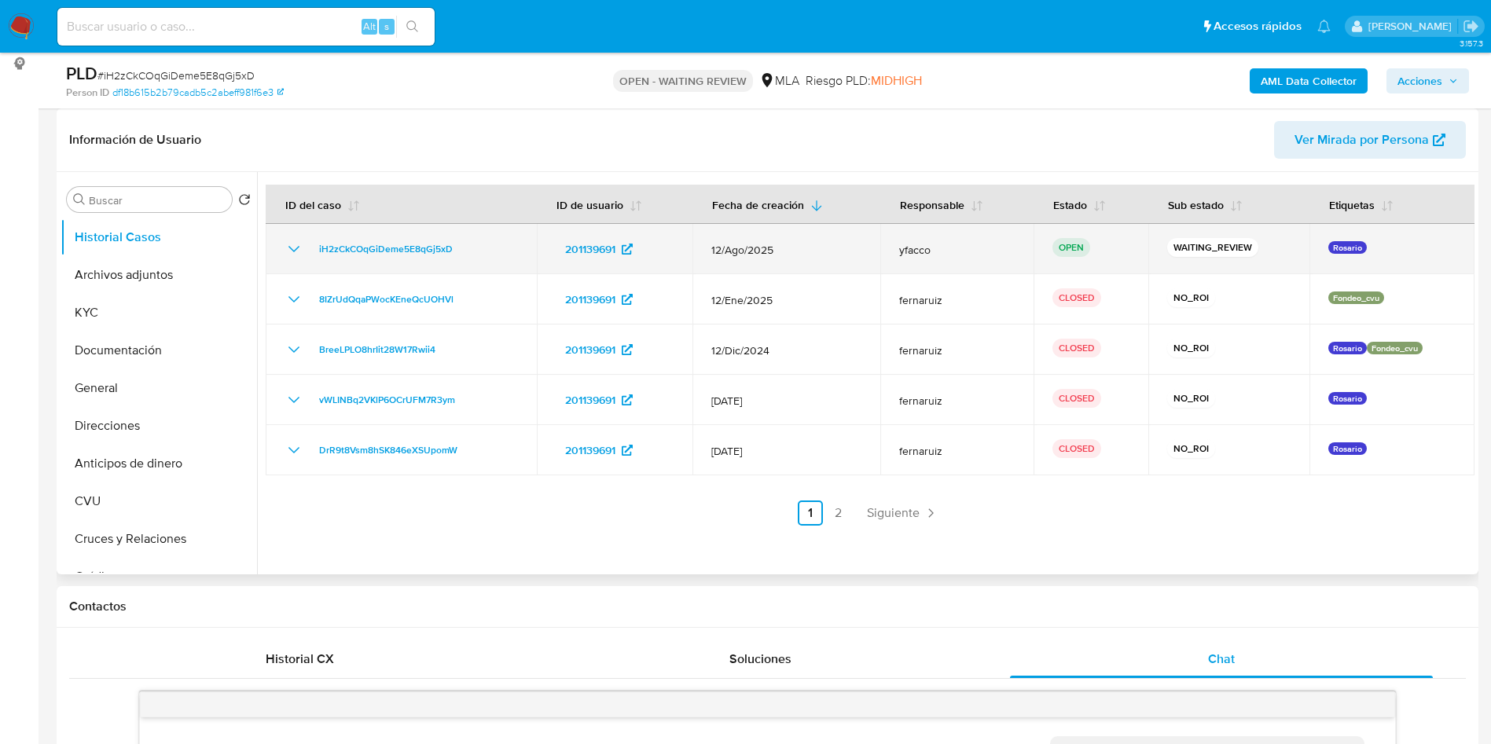
drag, startPoint x: 310, startPoint y: 249, endPoint x: 461, endPoint y: 246, distance: 151.8
click at [461, 246] on div "iH2zCkCOqGiDeme5E8qGj5xD" at bounding box center [401, 249] width 233 height 19
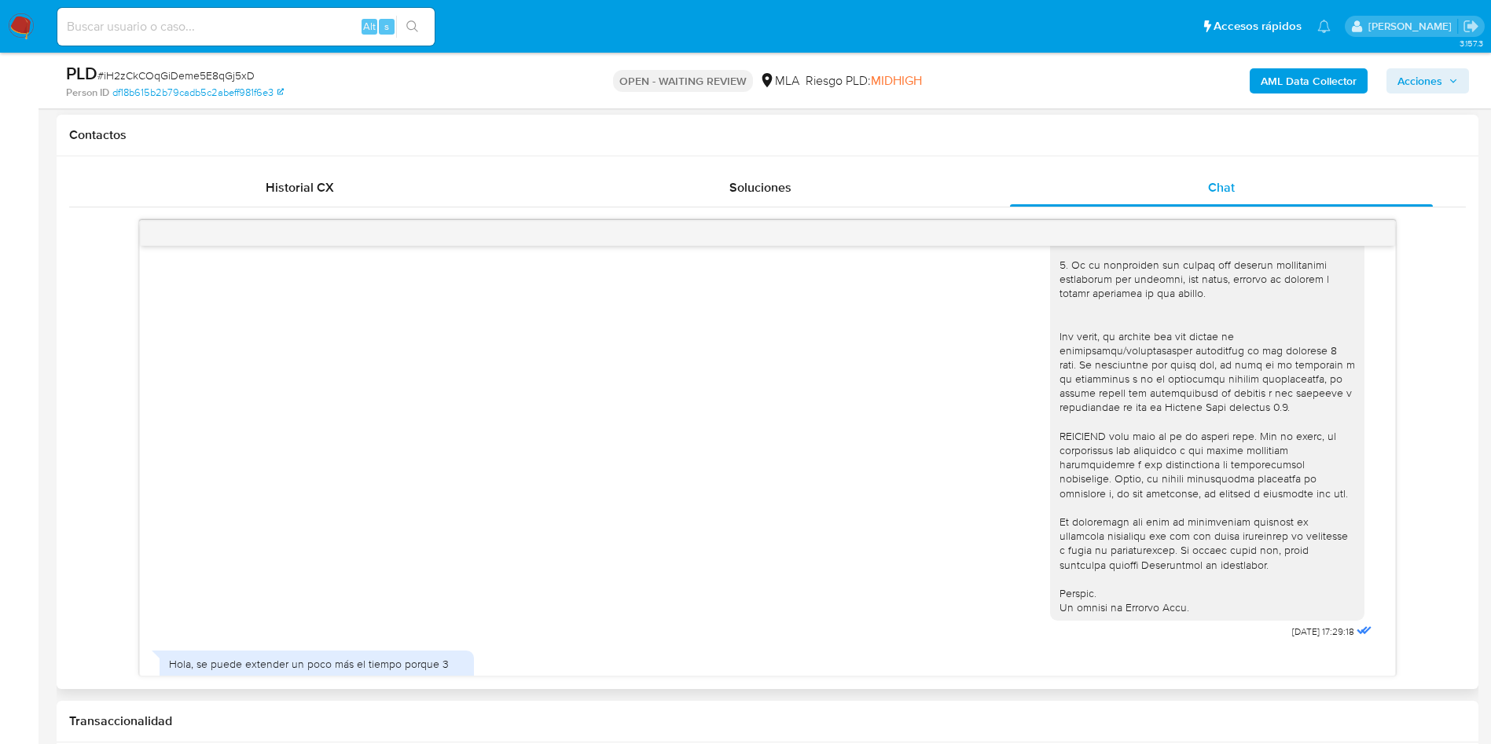
scroll to position [551, 0]
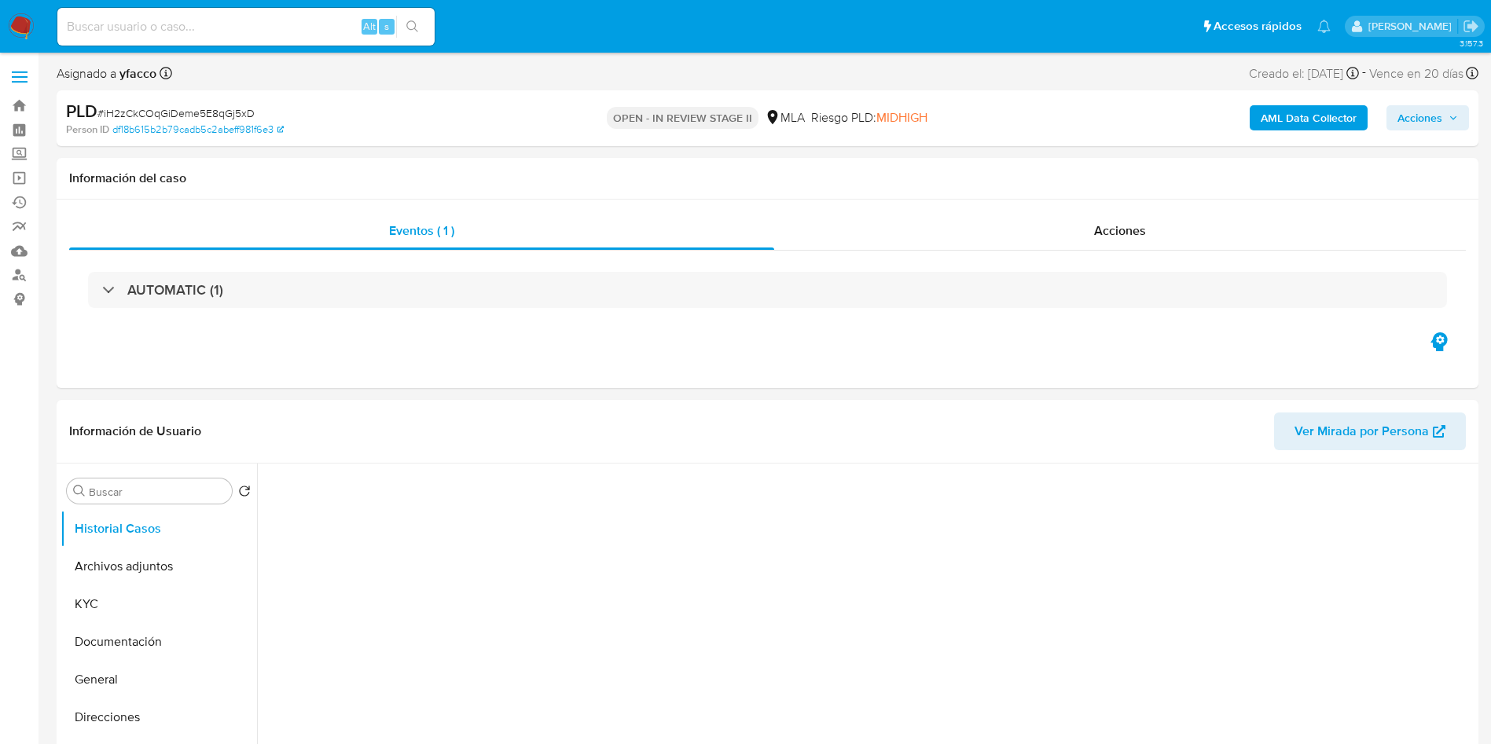
select select "10"
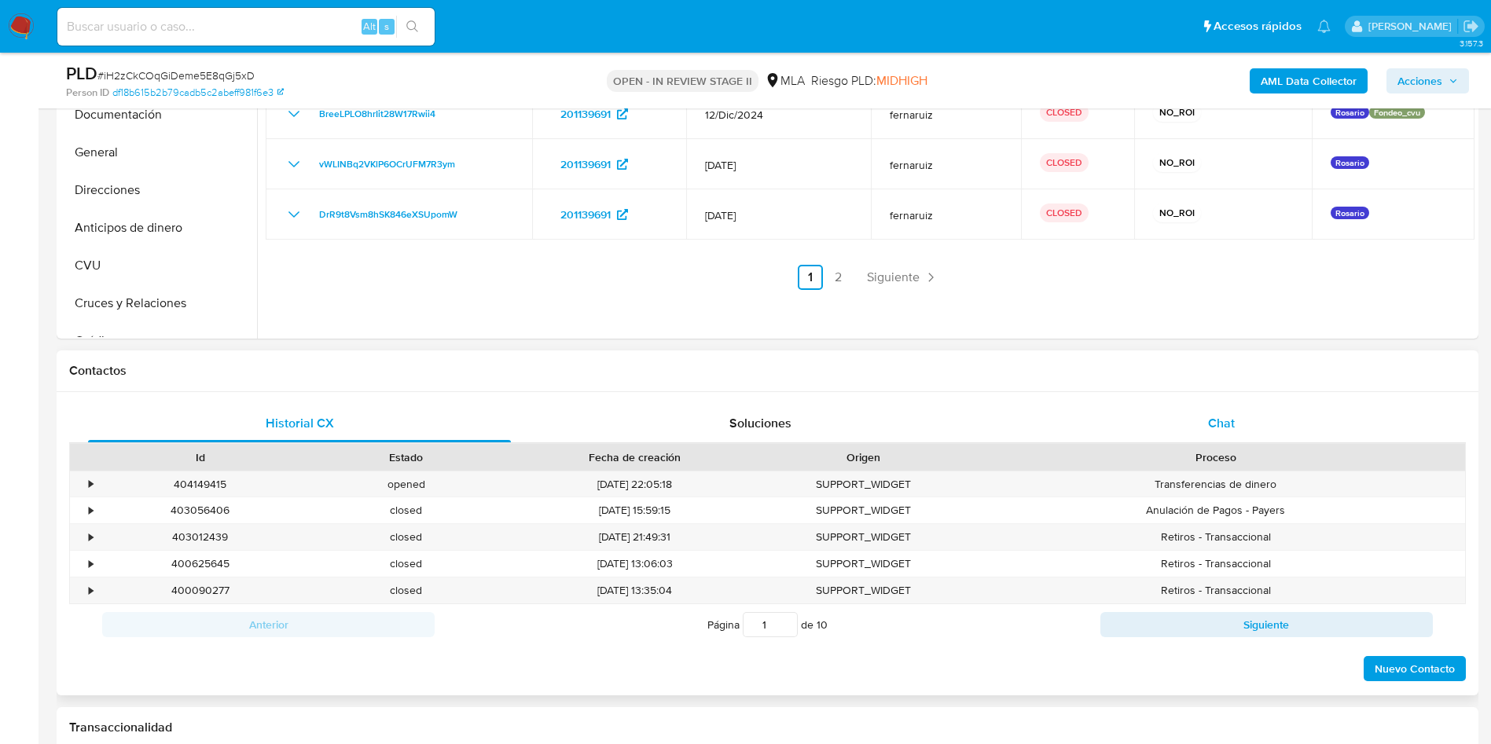
click at [1207, 432] on div "Chat" at bounding box center [1221, 424] width 423 height 38
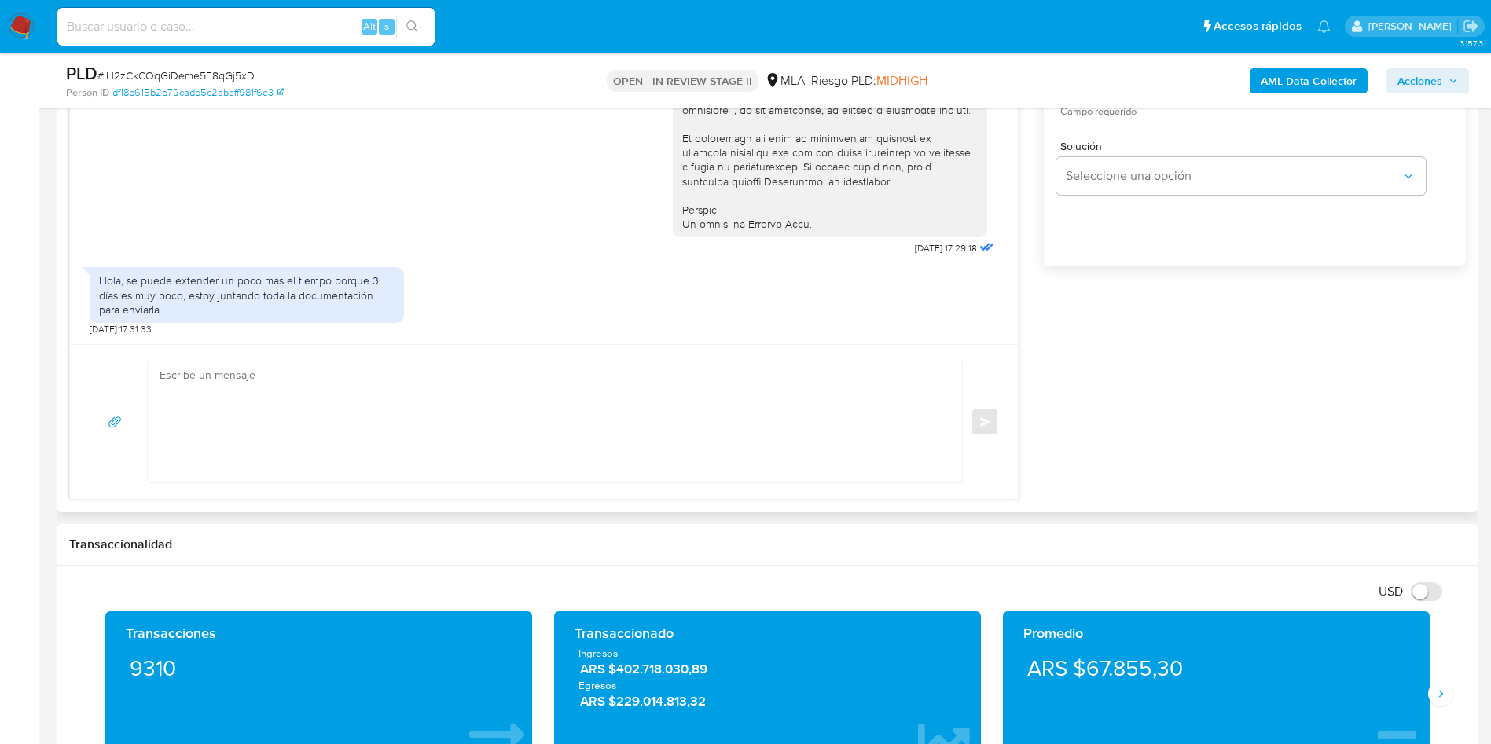
scroll to position [1061, 0]
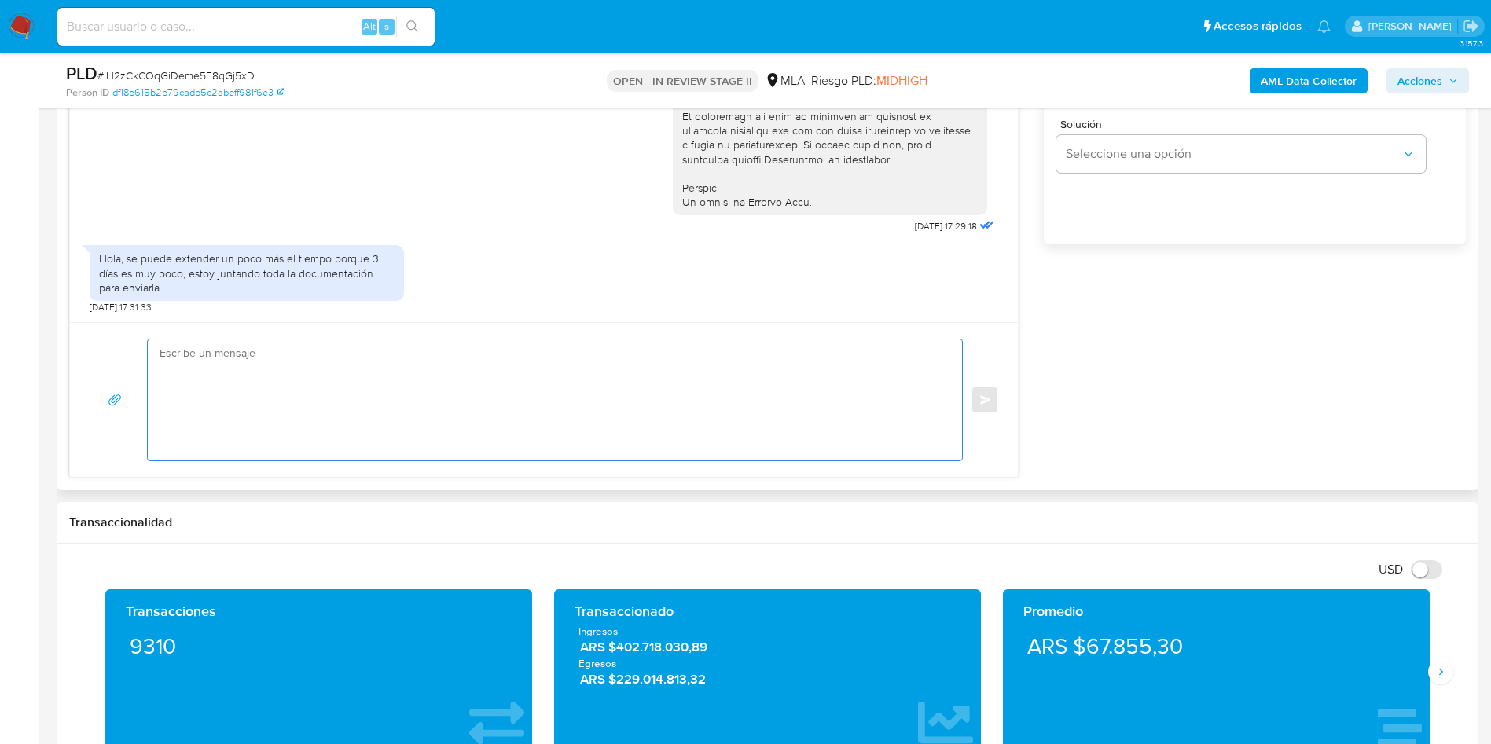
paste textarea "Hola XXX, esperamos que te encuentres muy bien. Te consultamos si tuviste oport…"
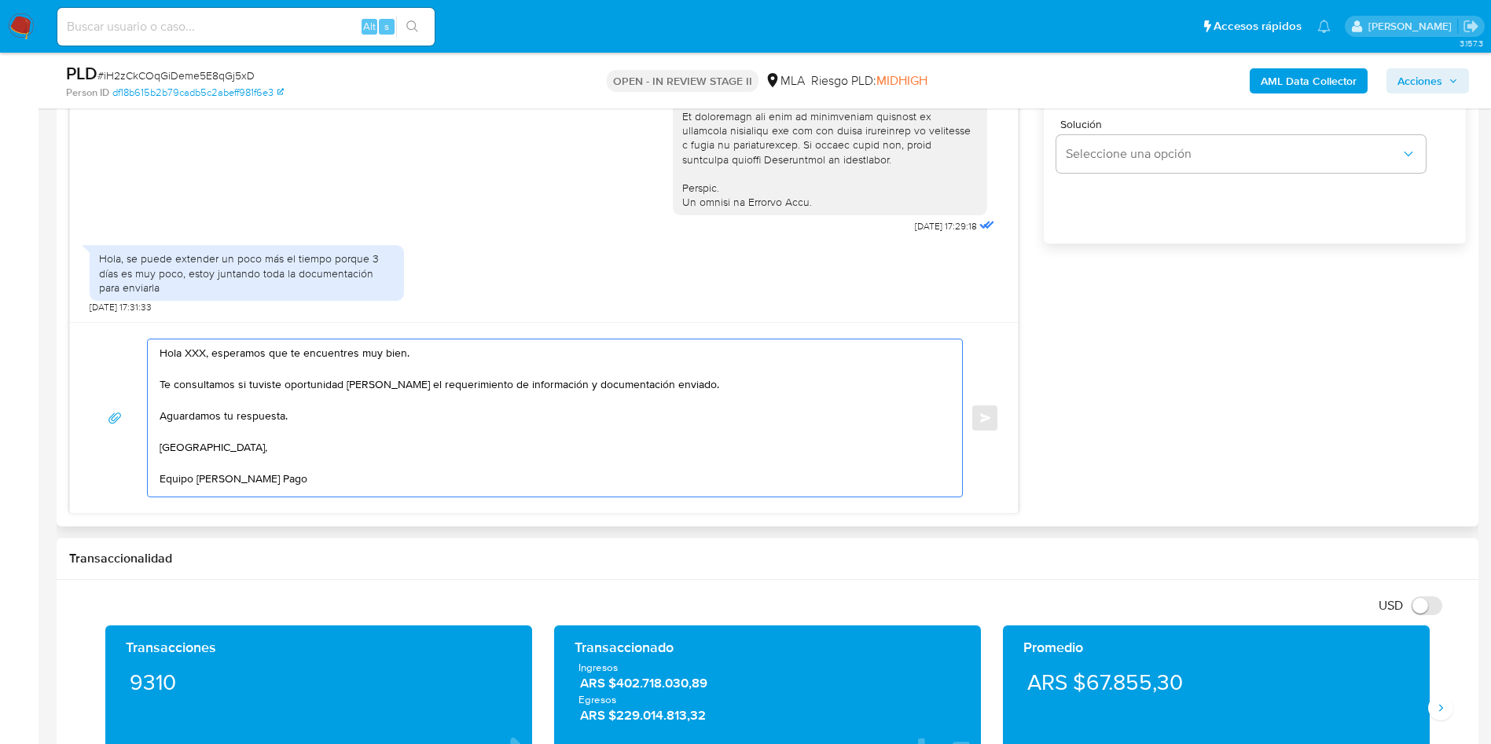
scroll to position [6, 0]
click at [202, 352] on textarea "Hola XXX, esperamos que te encuentres muy bien. Te consultamos si tuviste oport…" at bounding box center [551, 418] width 783 height 157
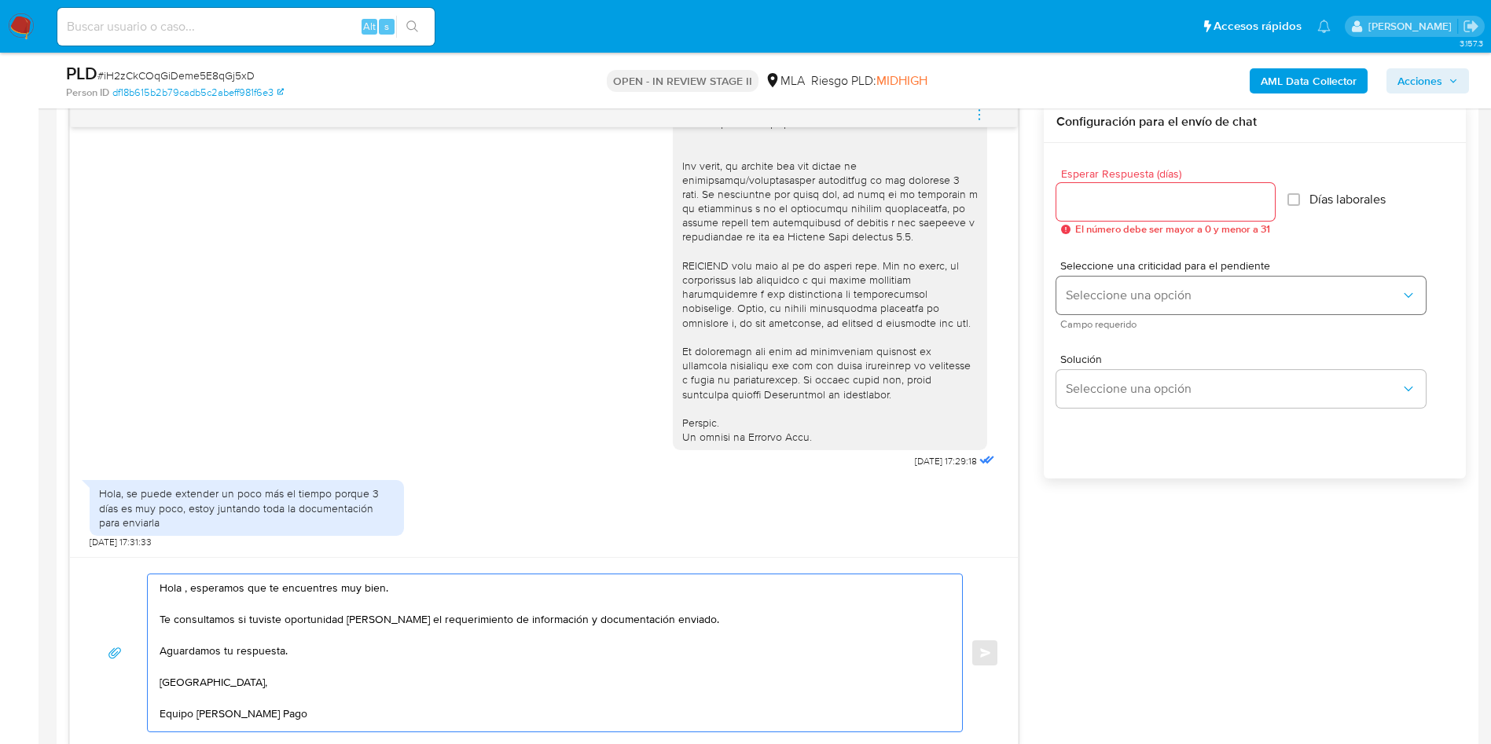
scroll to position [825, 0]
type textarea "Hola , esperamos que te encuentres muy bien. Te consultamos si tuviste oportuni…"
click at [1108, 208] on input "Esperar Respuesta (días)" at bounding box center [1166, 203] width 219 height 20
type input "2"
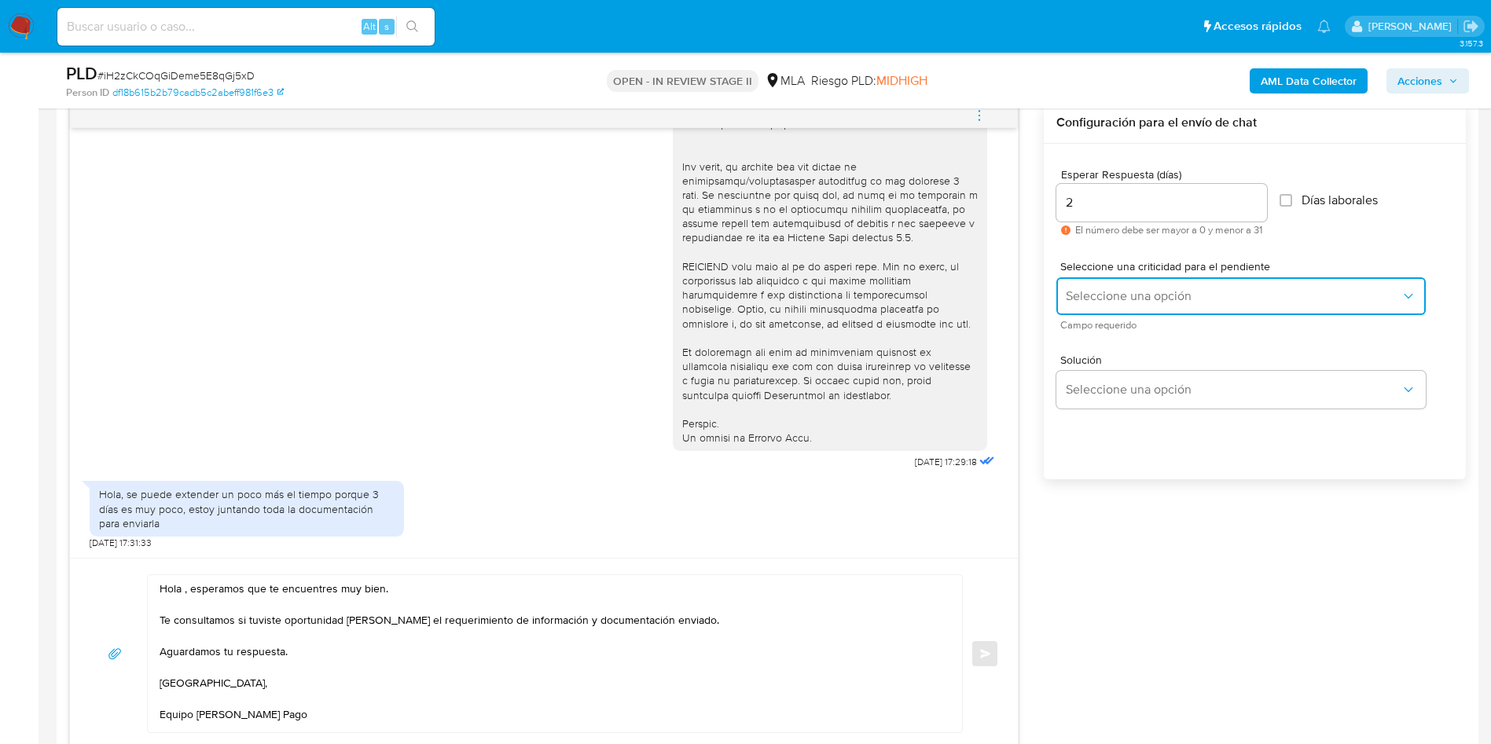
click at [1119, 299] on span "Seleccione una opción" at bounding box center [1233, 297] width 335 height 16
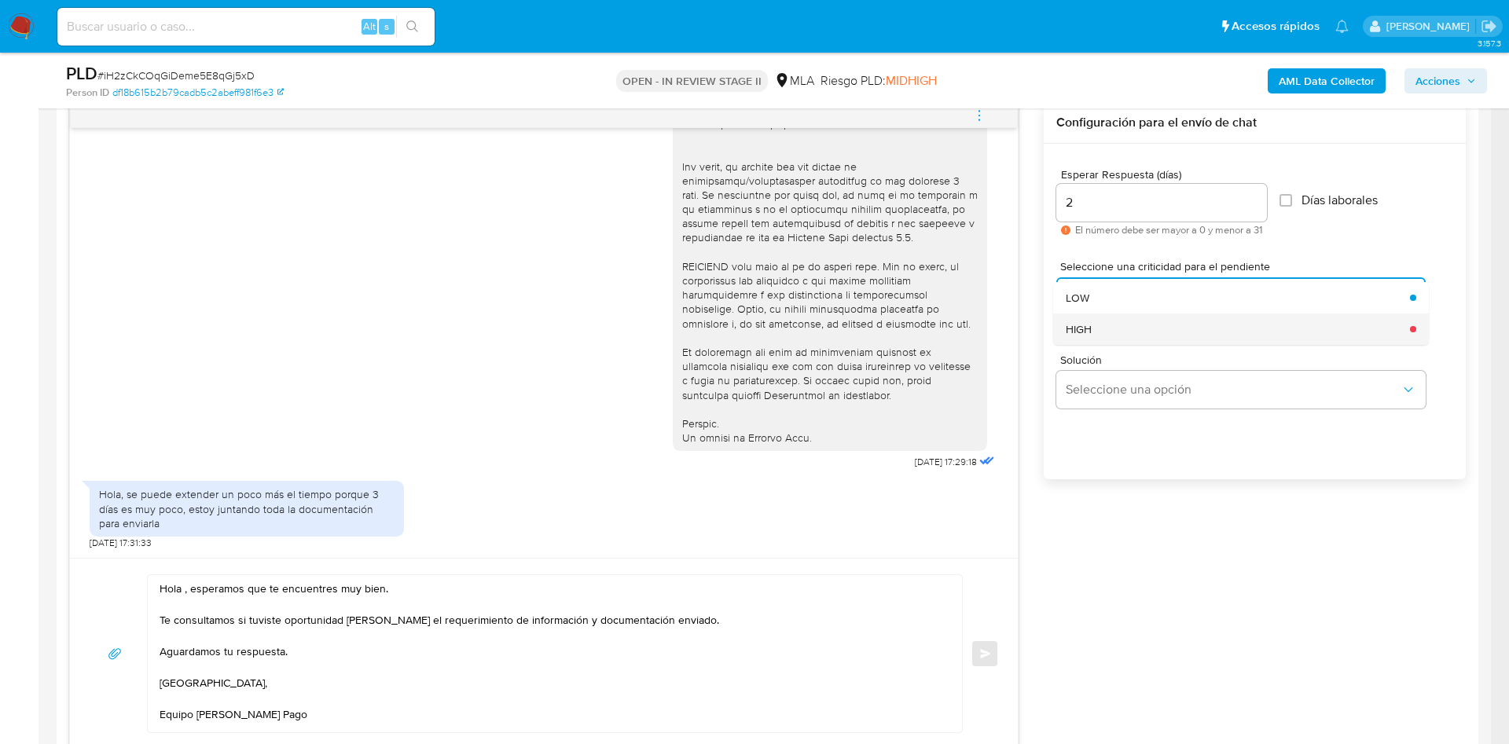
click at [1112, 329] on div "HIGH" at bounding box center [1233, 329] width 335 height 31
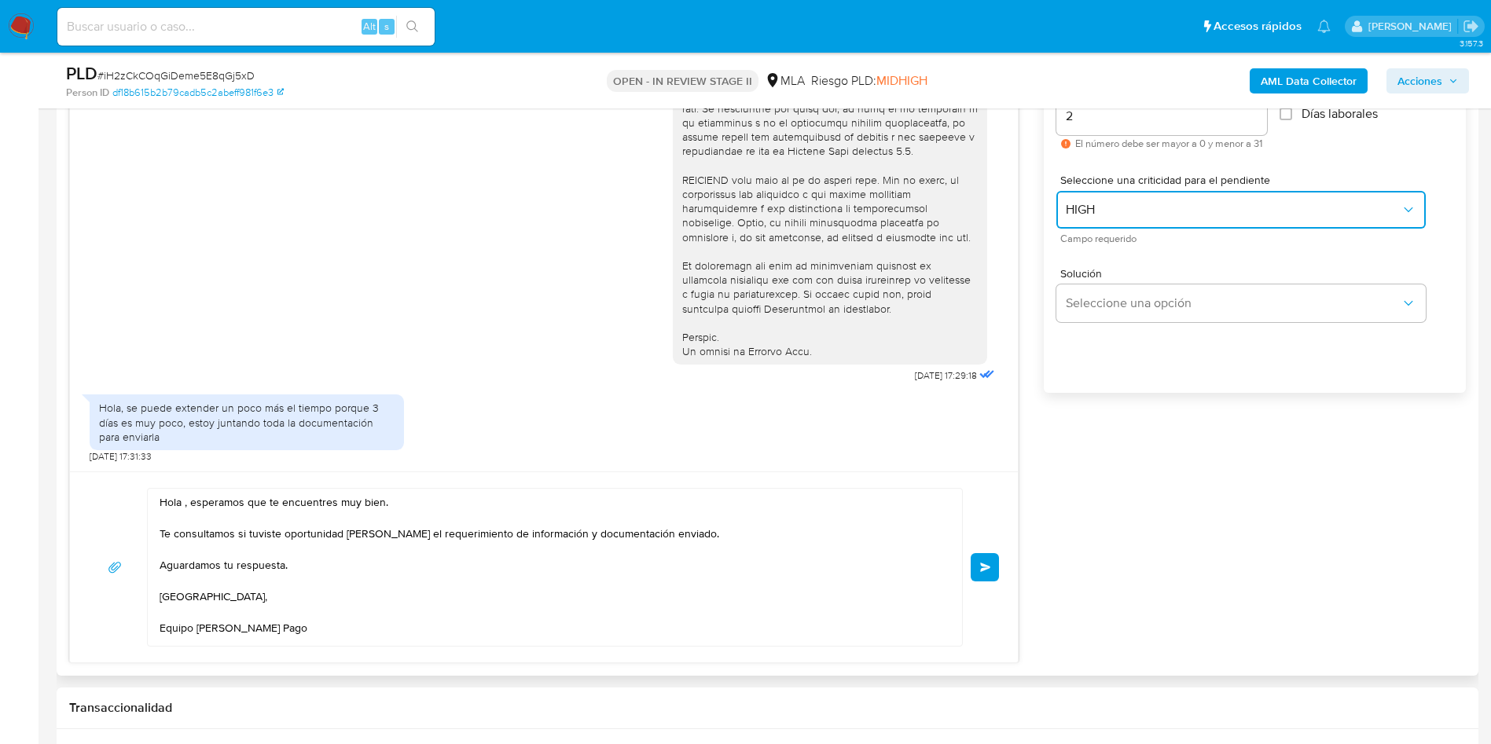
scroll to position [943, 0]
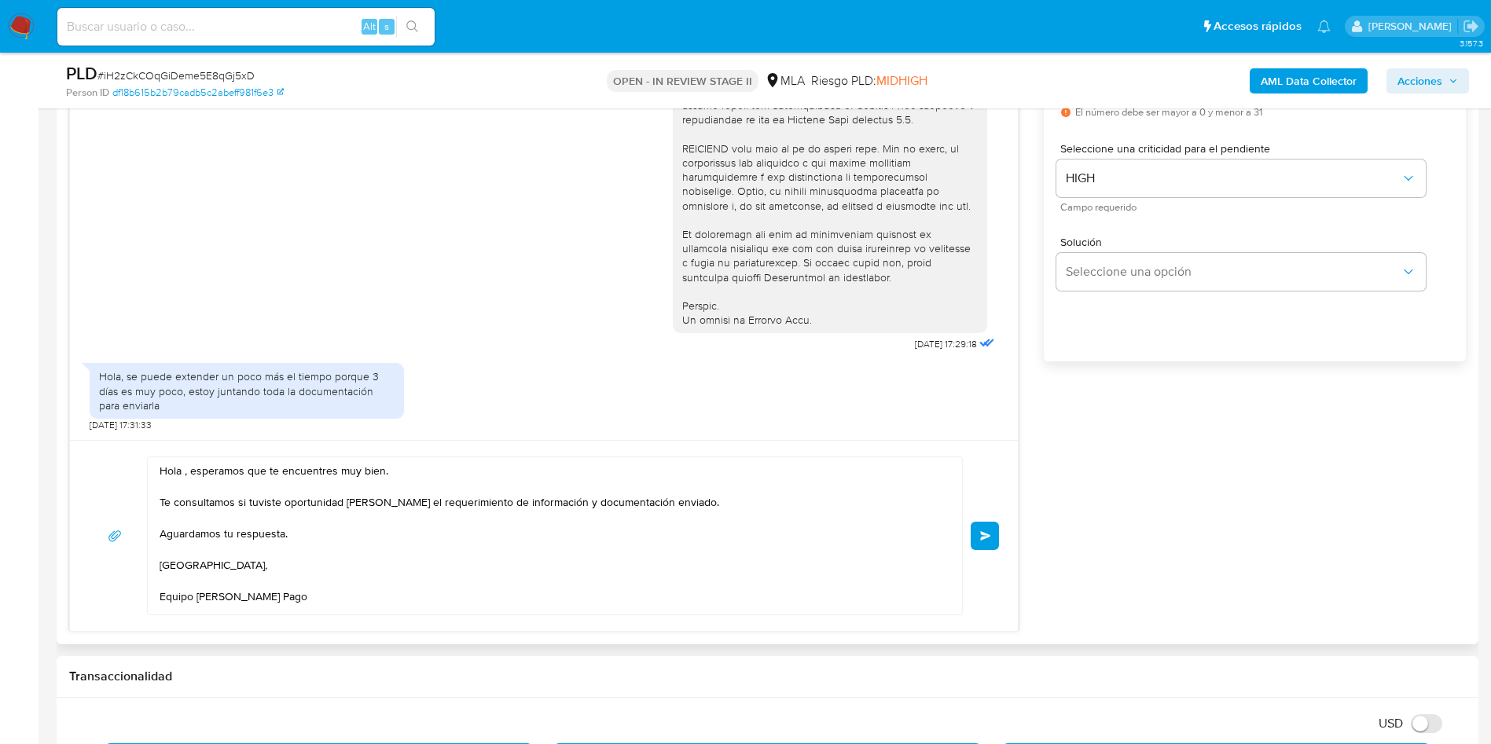
click at [985, 541] on button "Enviar" at bounding box center [985, 536] width 28 height 28
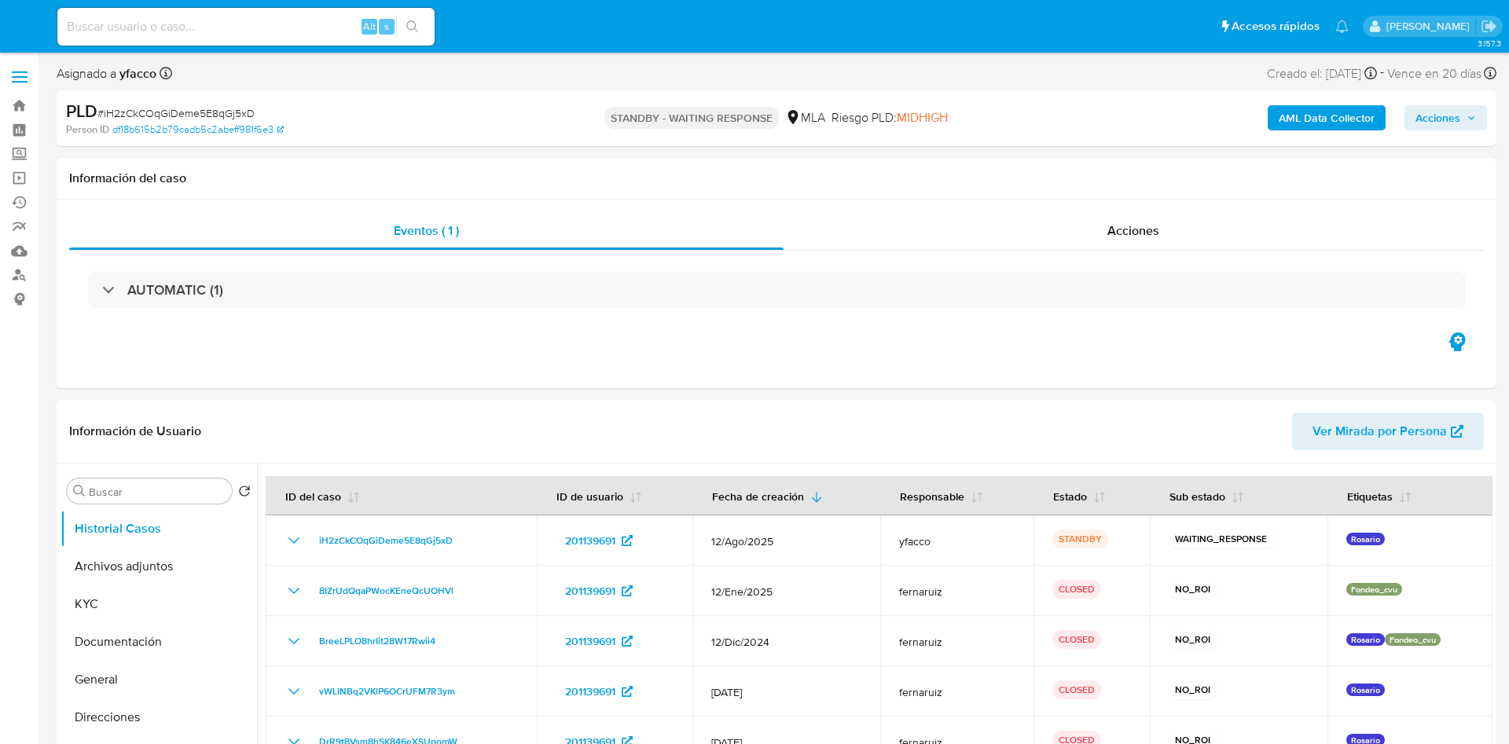
select select "10"
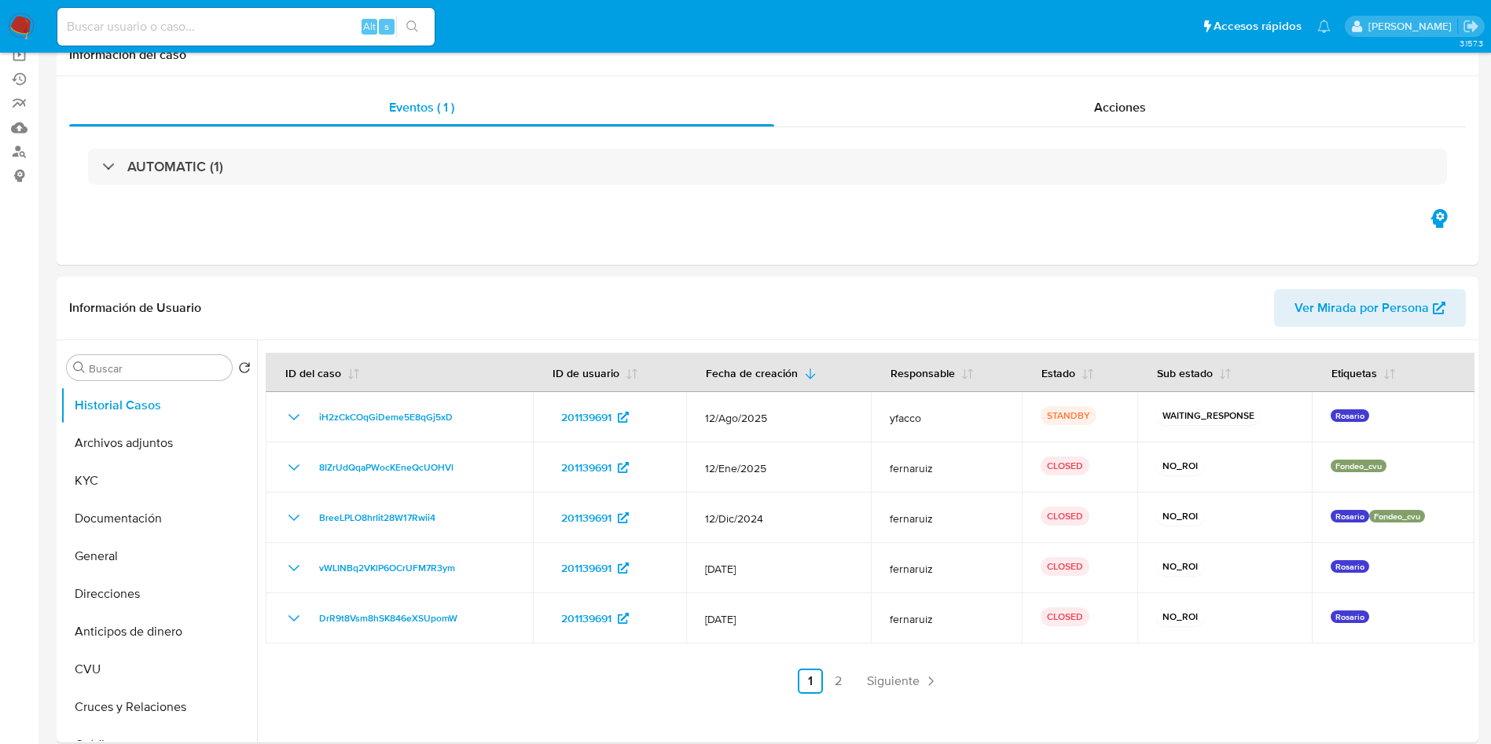
scroll to position [236, 0]
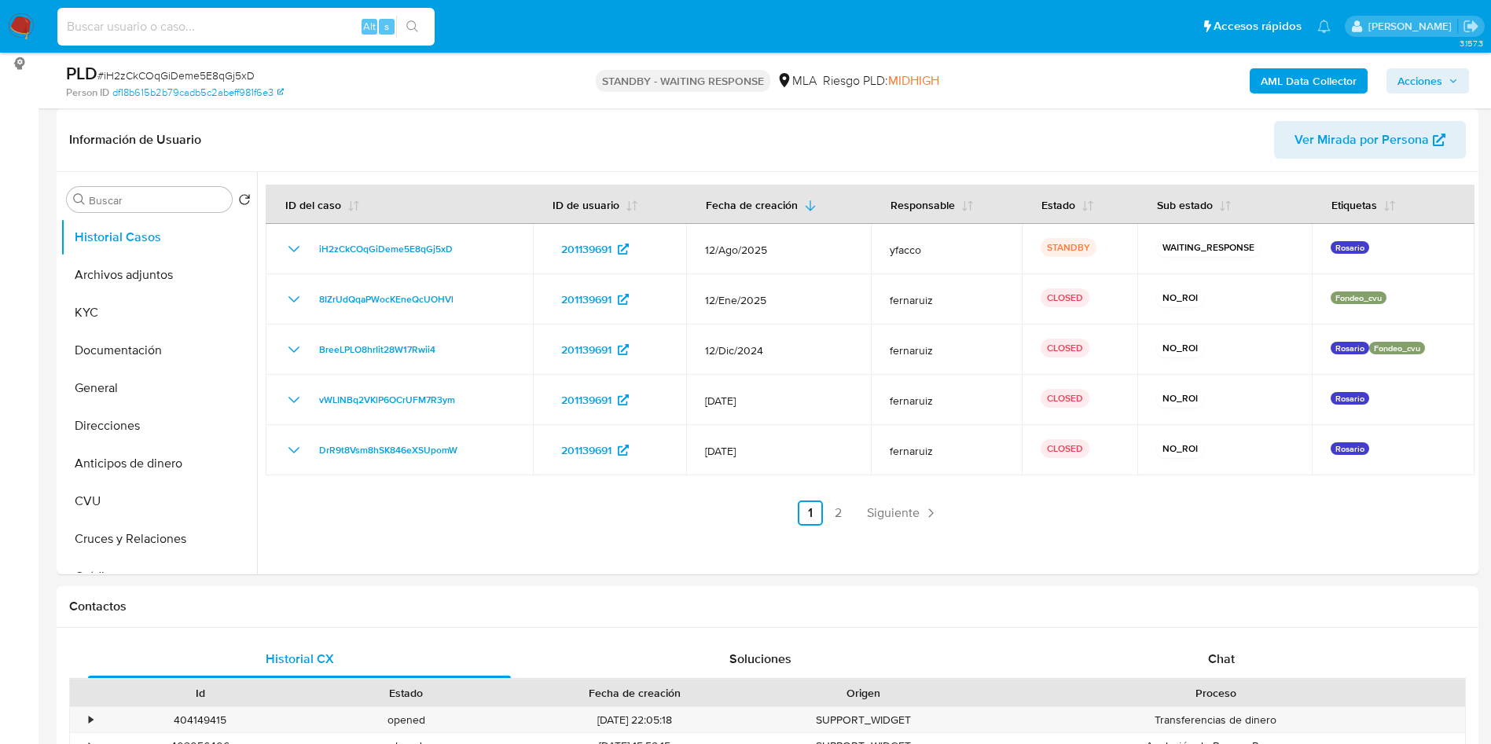
click at [241, 26] on input at bounding box center [245, 27] width 377 height 20
paste input "wpwIMlwh6oGUAmGtysArTCNI"
type input "wpwIMlwh6oGUAmGtysArTCNI"
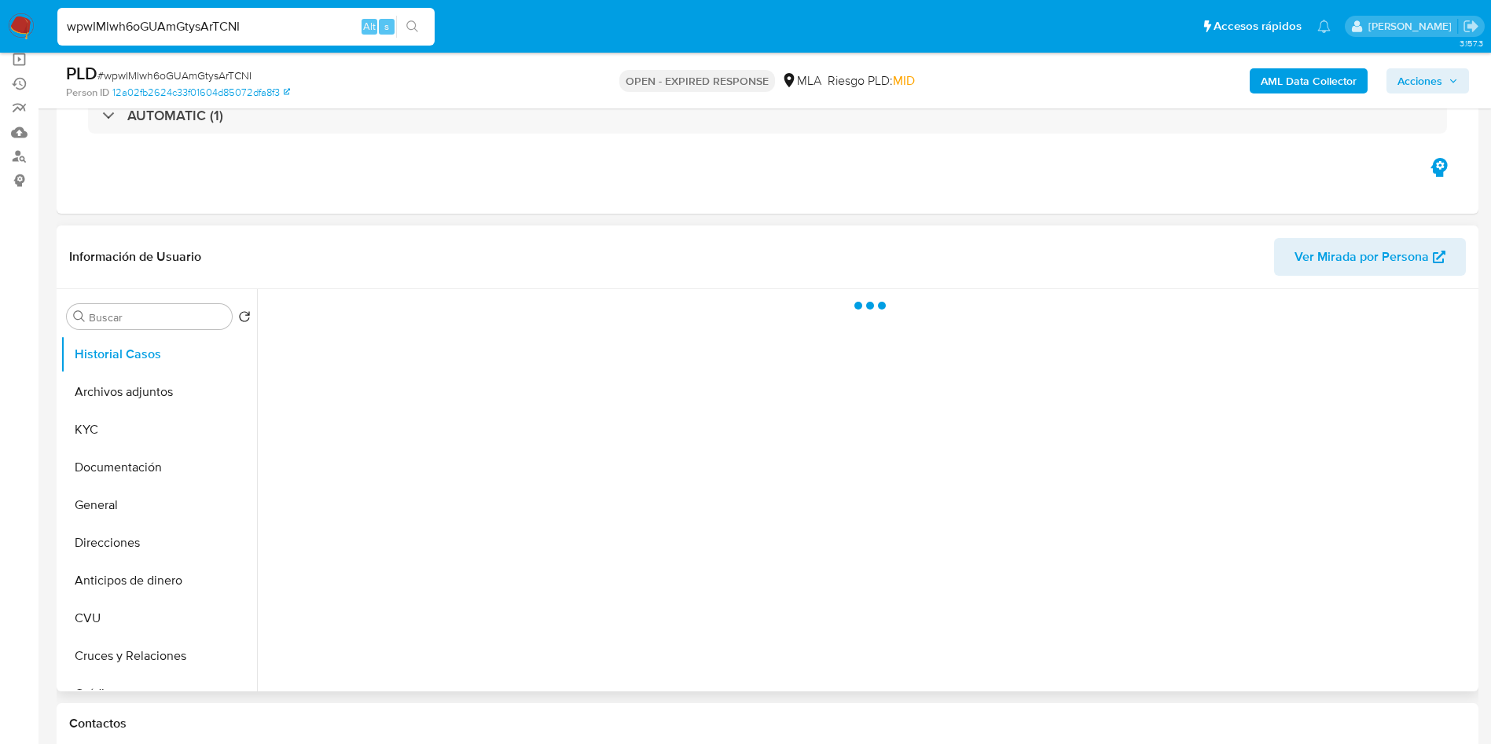
scroll to position [236, 0]
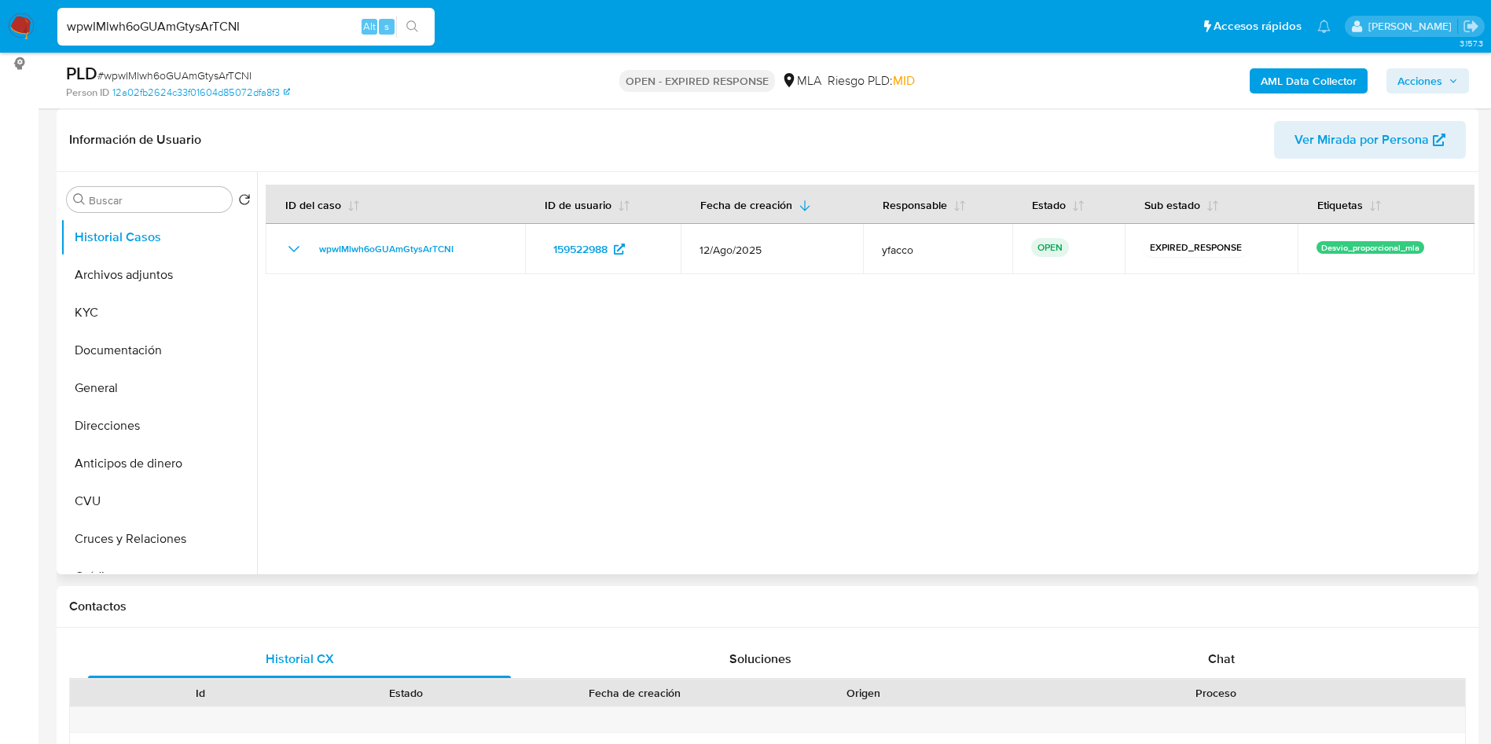
select select "10"
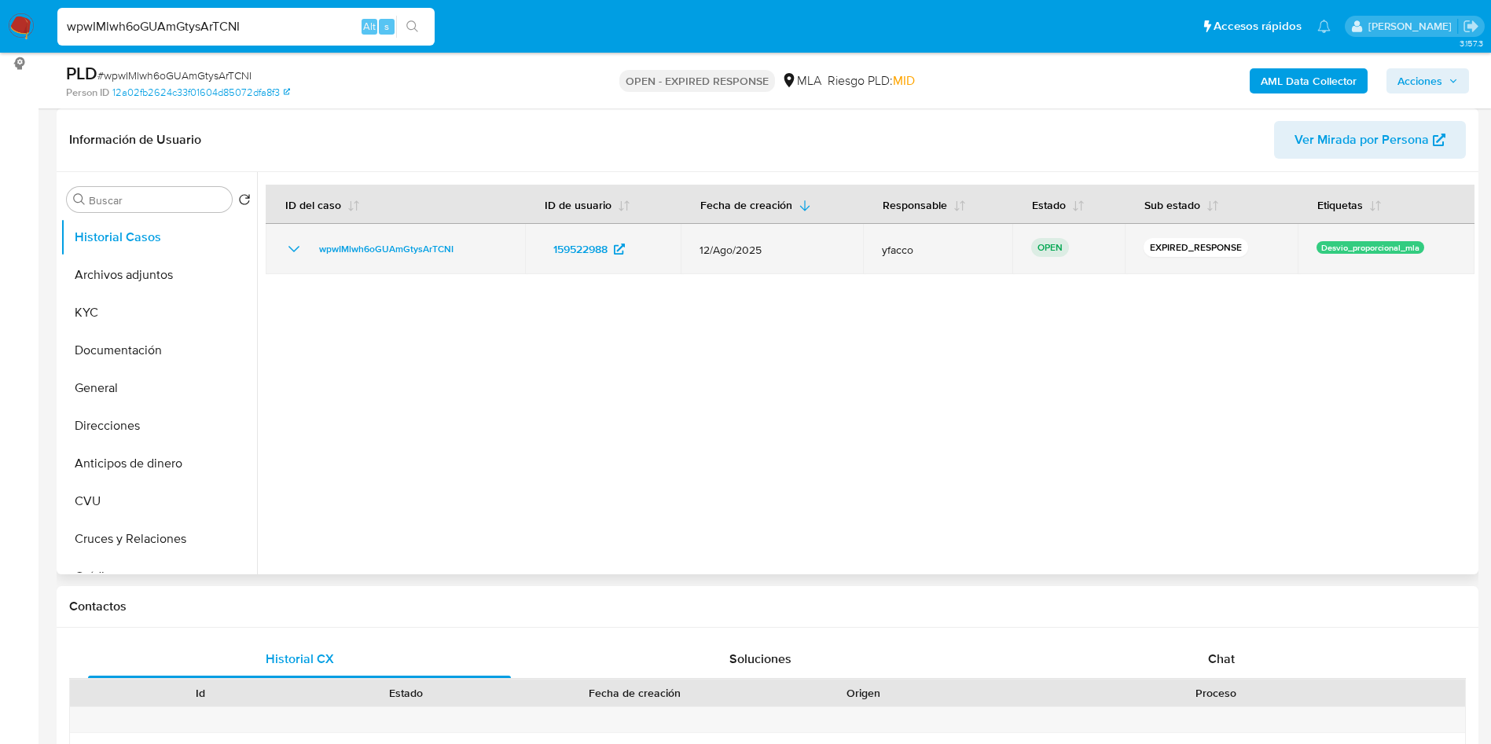
drag, startPoint x: 307, startPoint y: 255, endPoint x: 489, endPoint y: 248, distance: 182.5
click at [489, 248] on div "wpwIMlwh6oGUAmGtysArTCNI" at bounding box center [396, 249] width 222 height 19
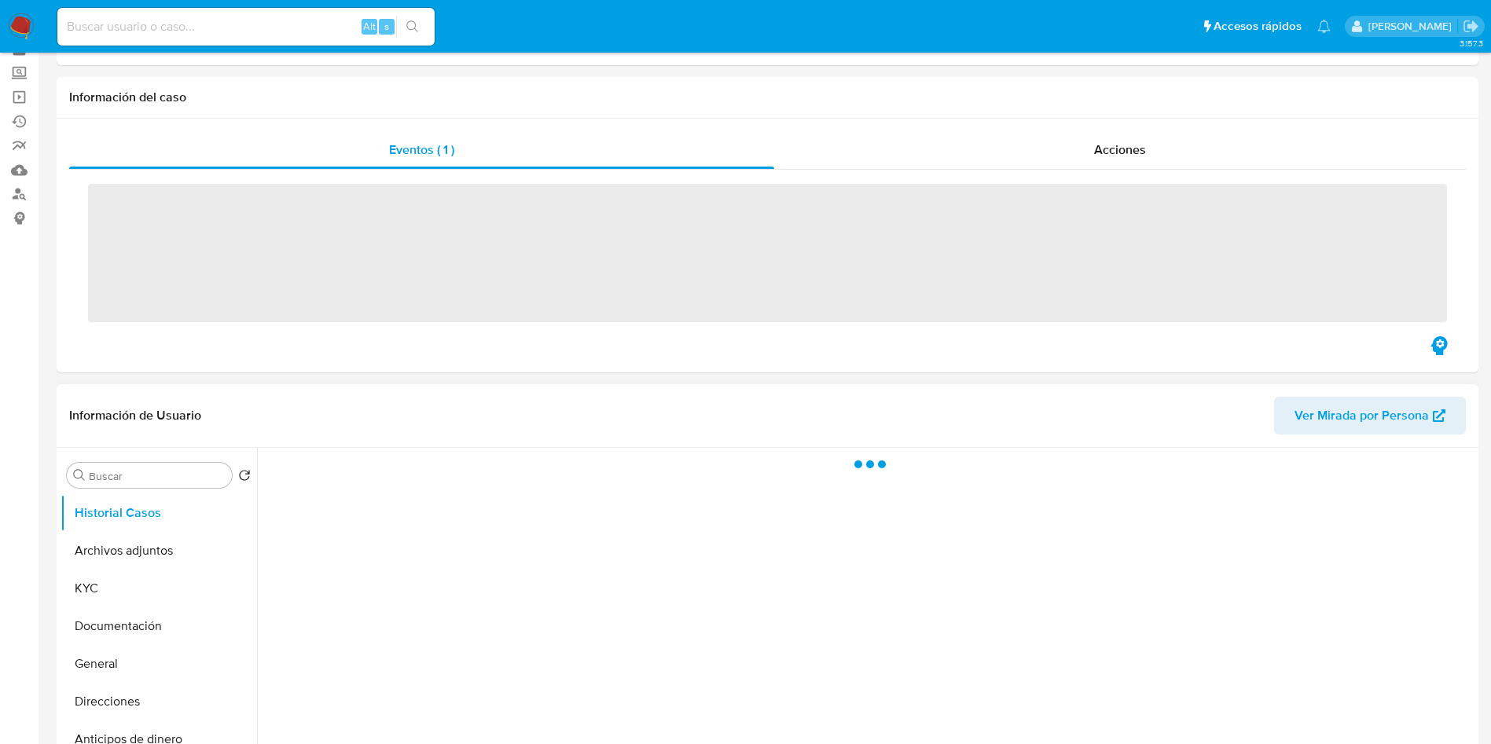
scroll to position [118, 0]
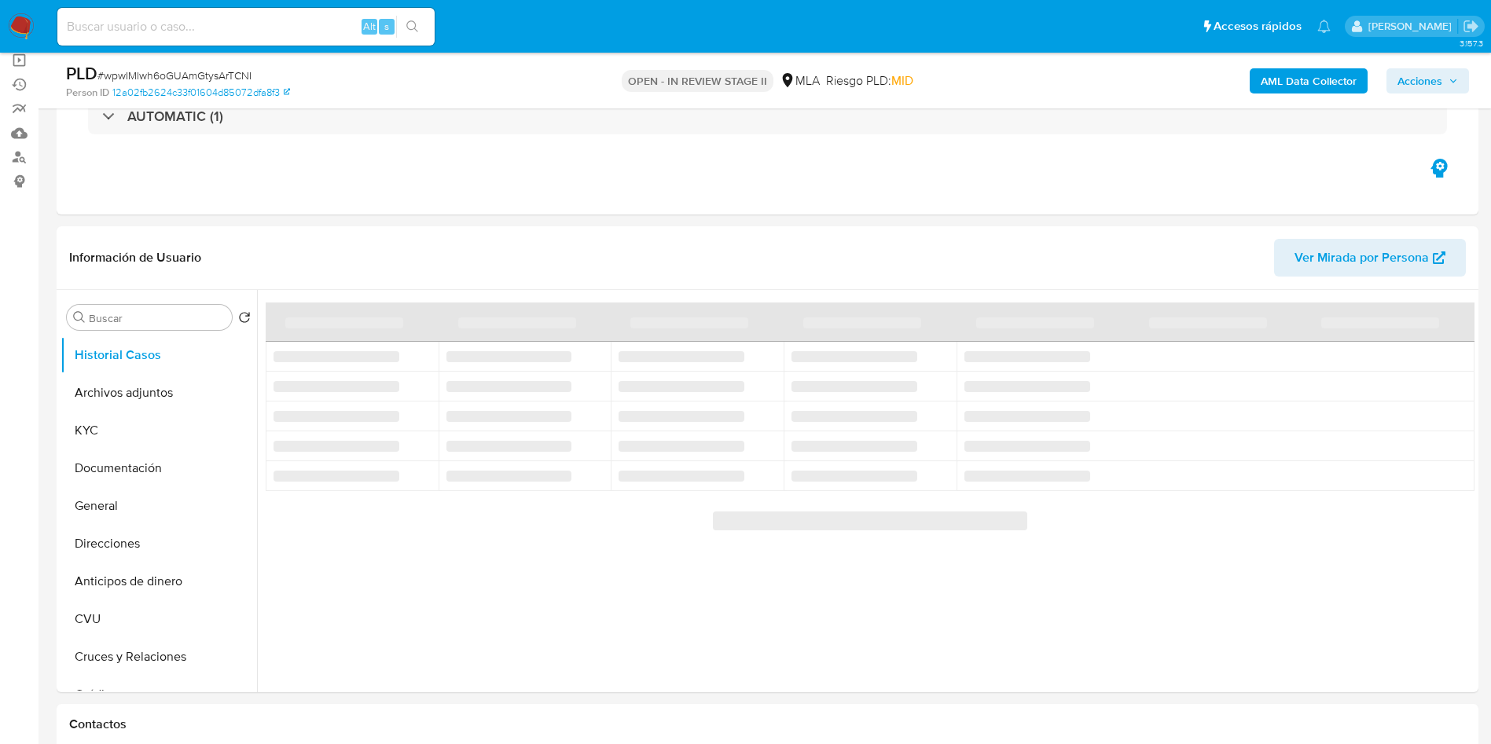
select select "10"
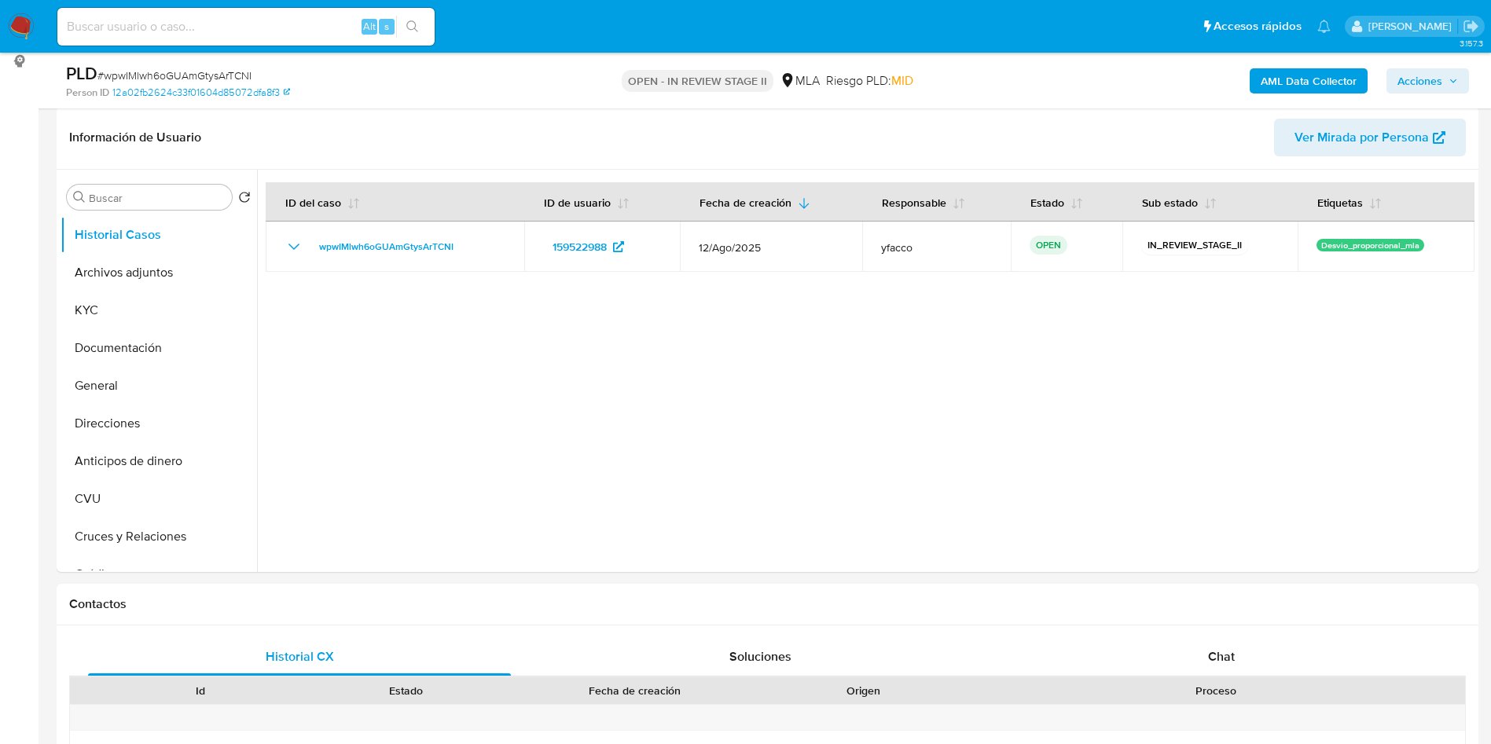
scroll to position [354, 0]
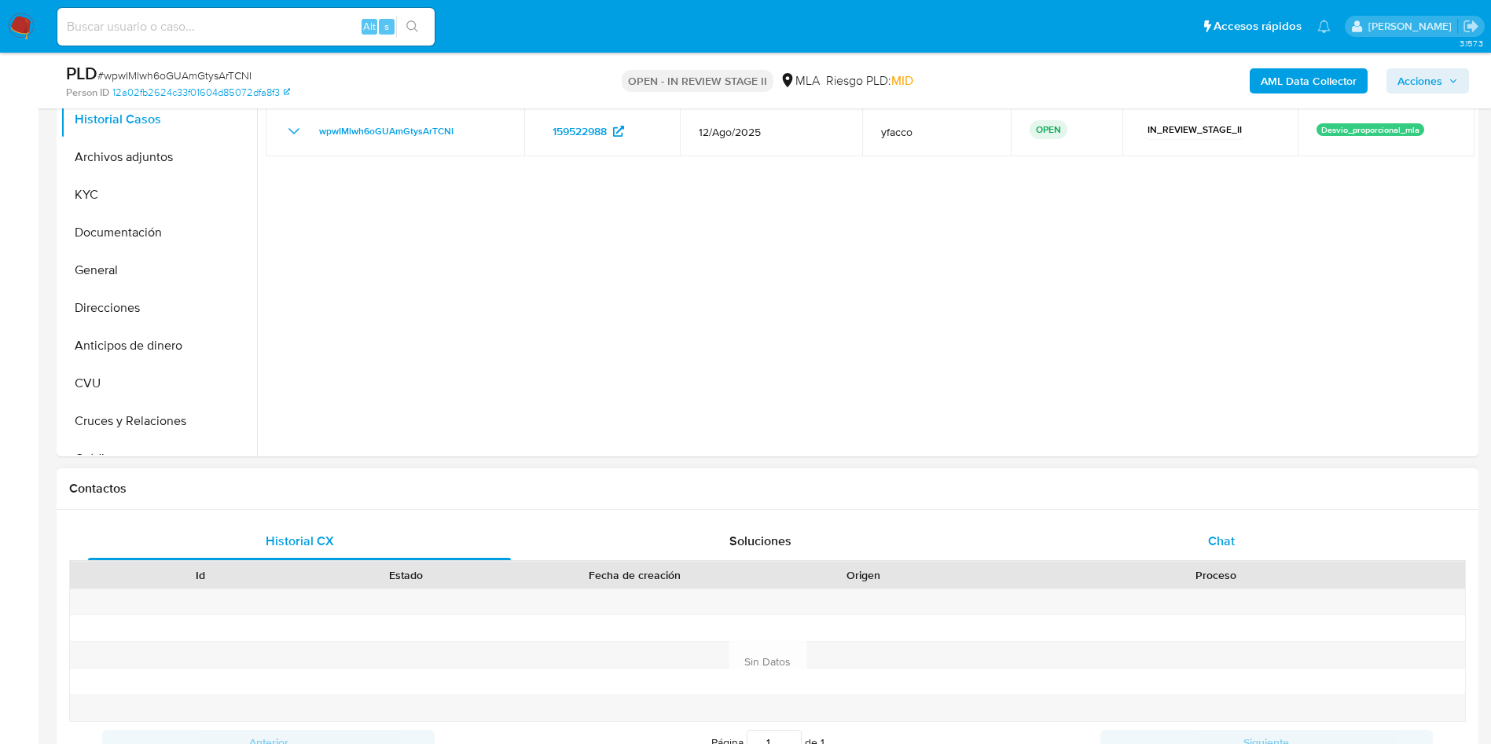
click at [1217, 535] on span "Chat" at bounding box center [1221, 541] width 27 height 18
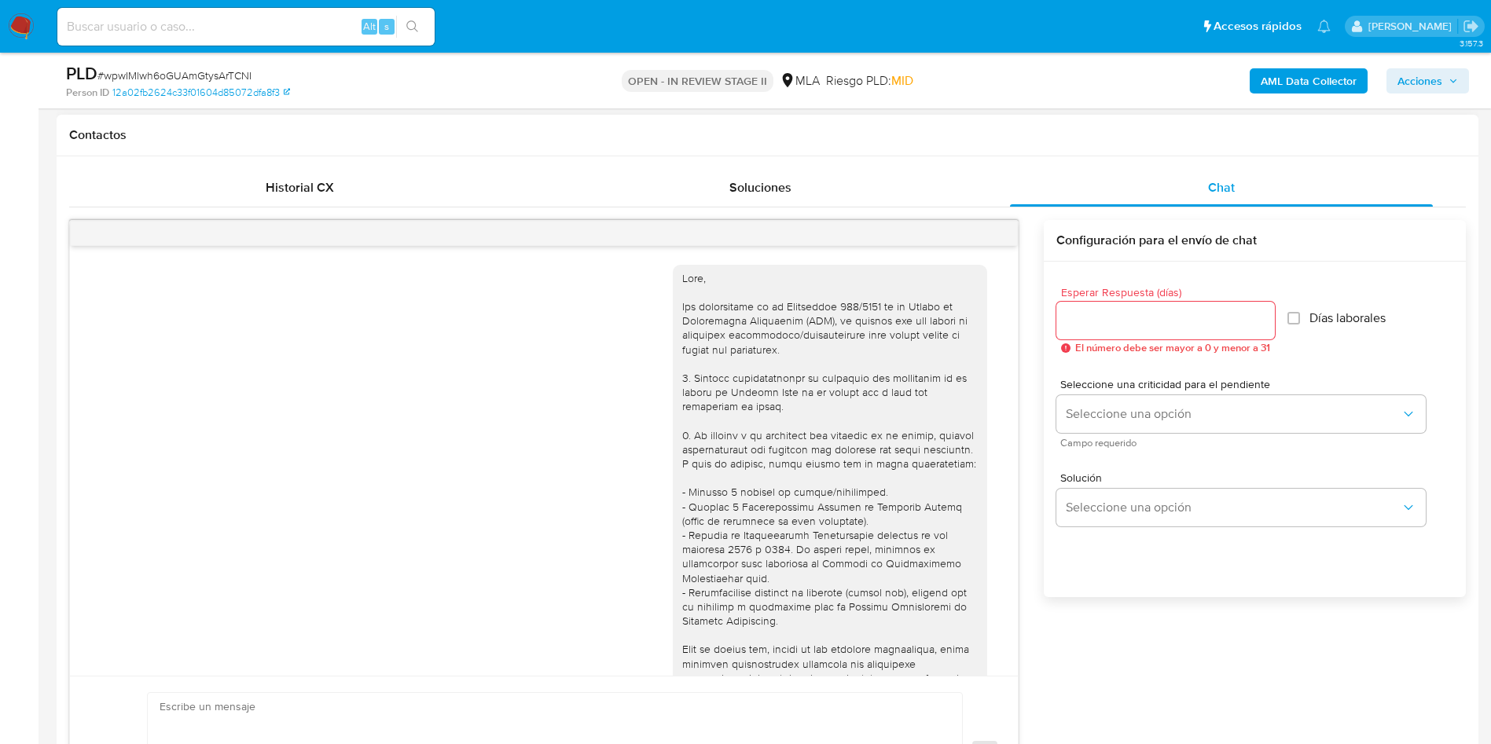
scroll to position [807, 0]
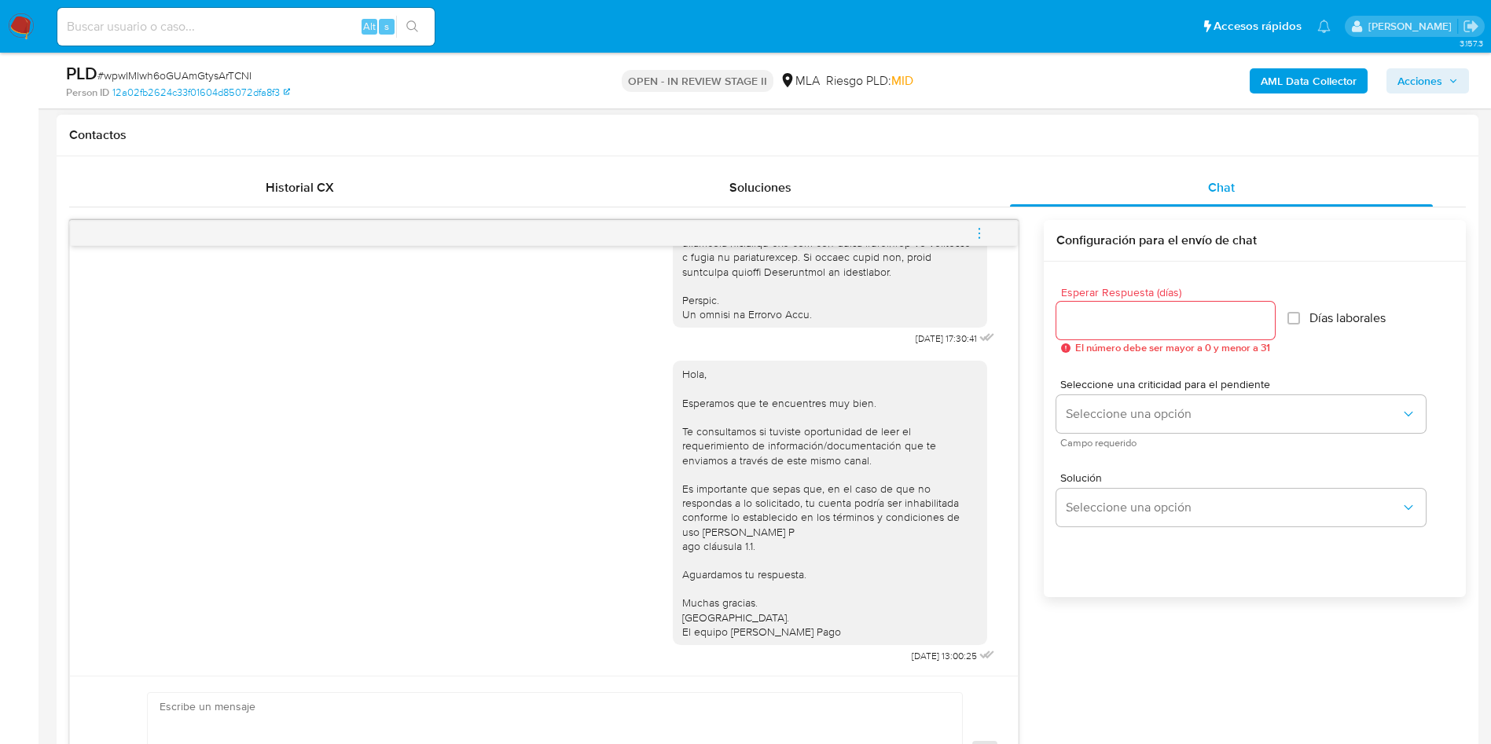
click at [986, 229] on icon "menu-action" at bounding box center [979, 233] width 14 height 14
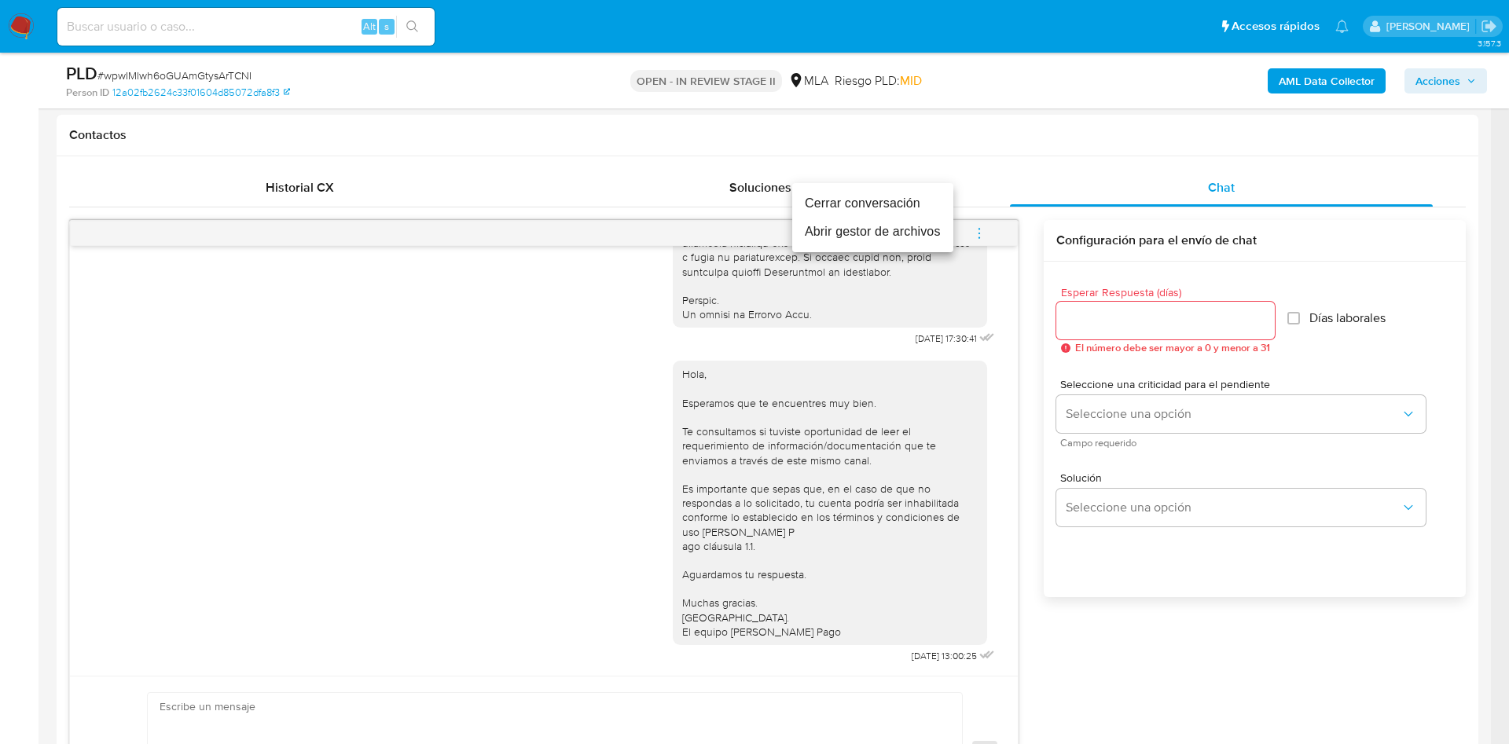
click at [888, 202] on li "Cerrar conversación" at bounding box center [872, 203] width 161 height 28
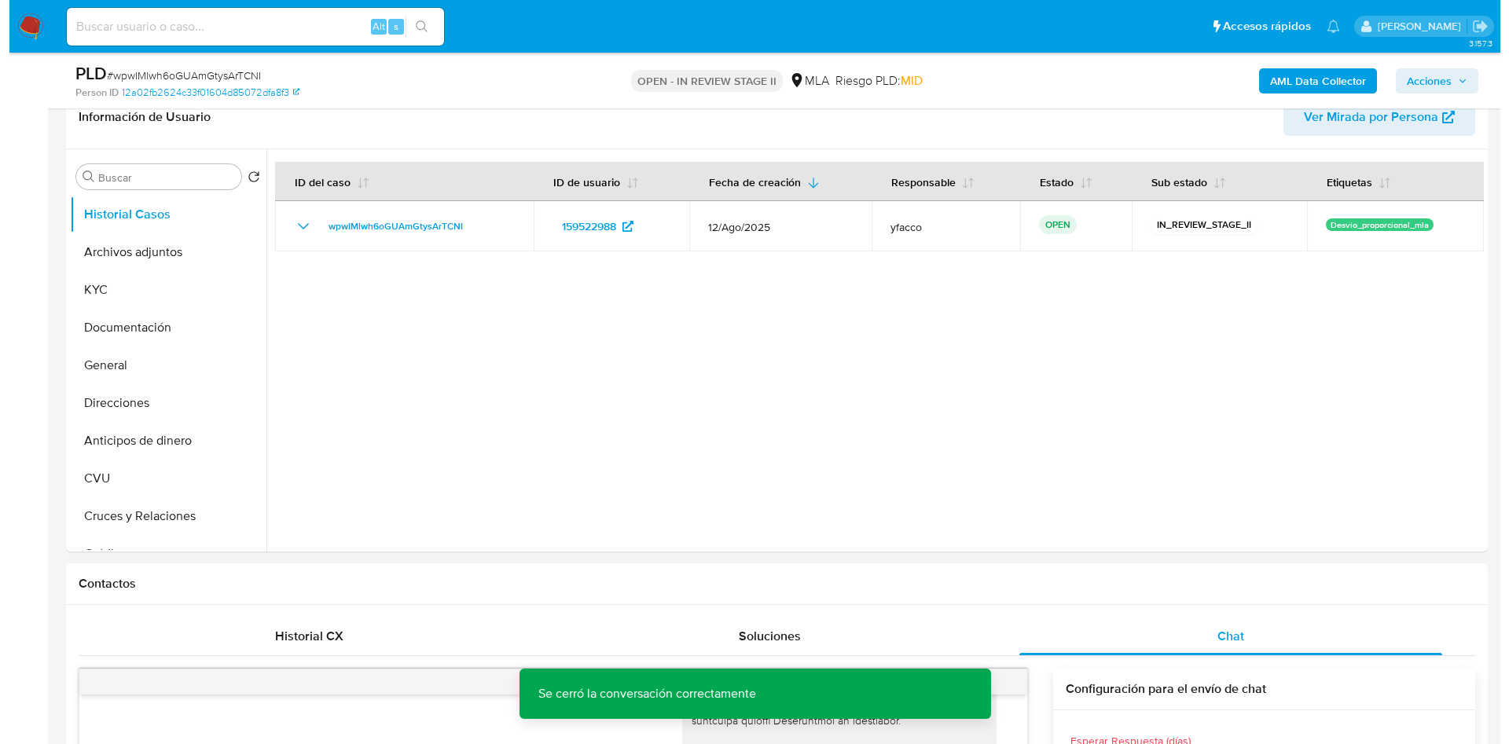
scroll to position [236, 0]
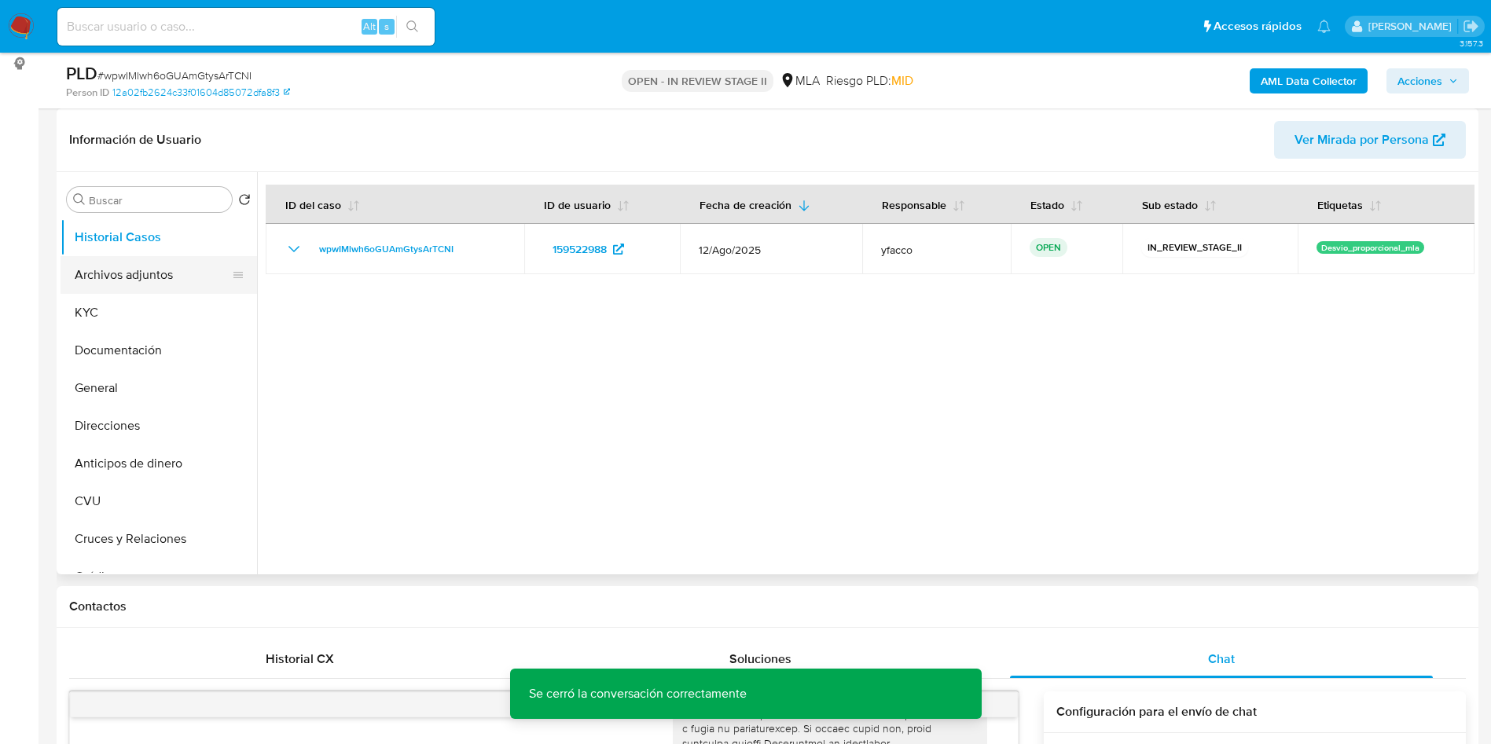
click at [138, 279] on button "Archivos adjuntos" at bounding box center [153, 275] width 184 height 38
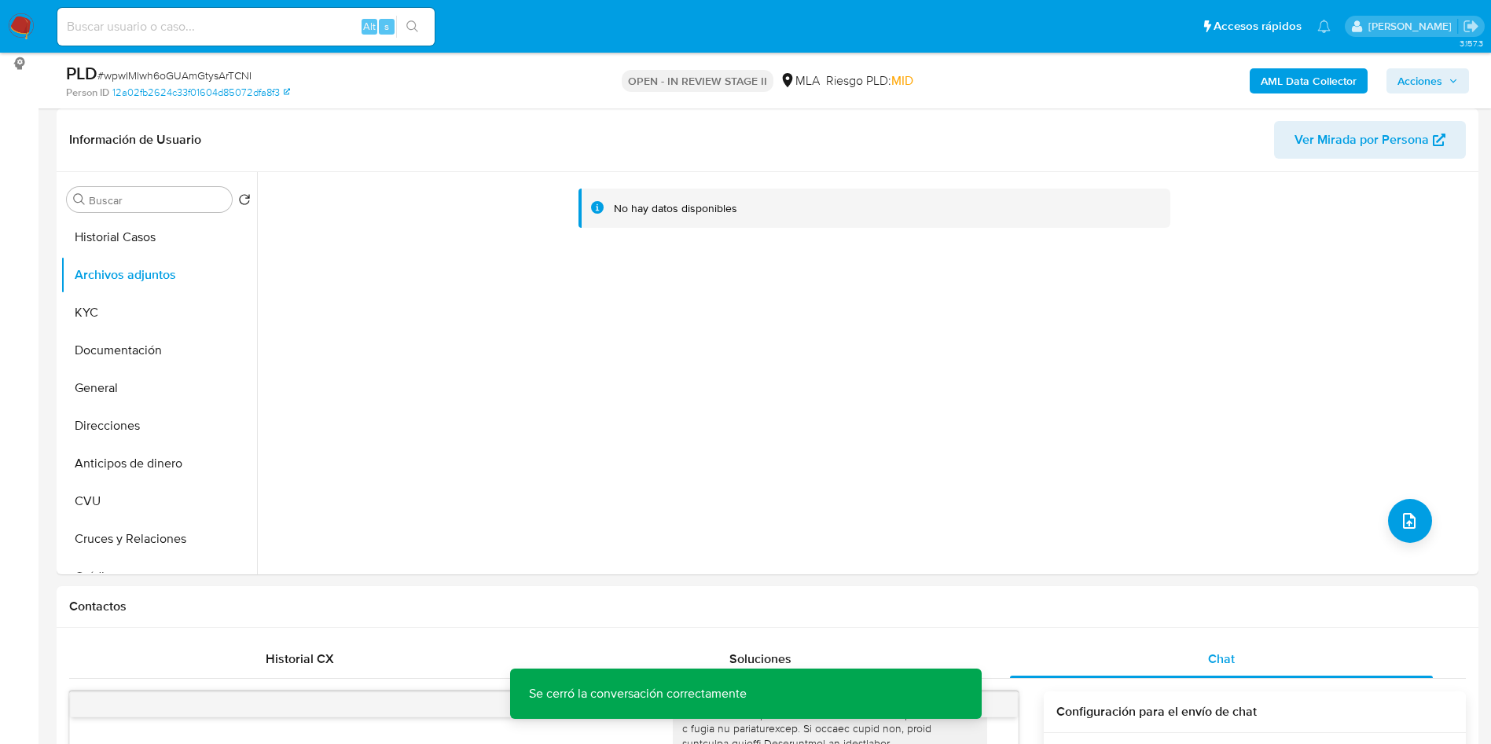
click at [1267, 84] on b "AML Data Collector" at bounding box center [1309, 80] width 96 height 25
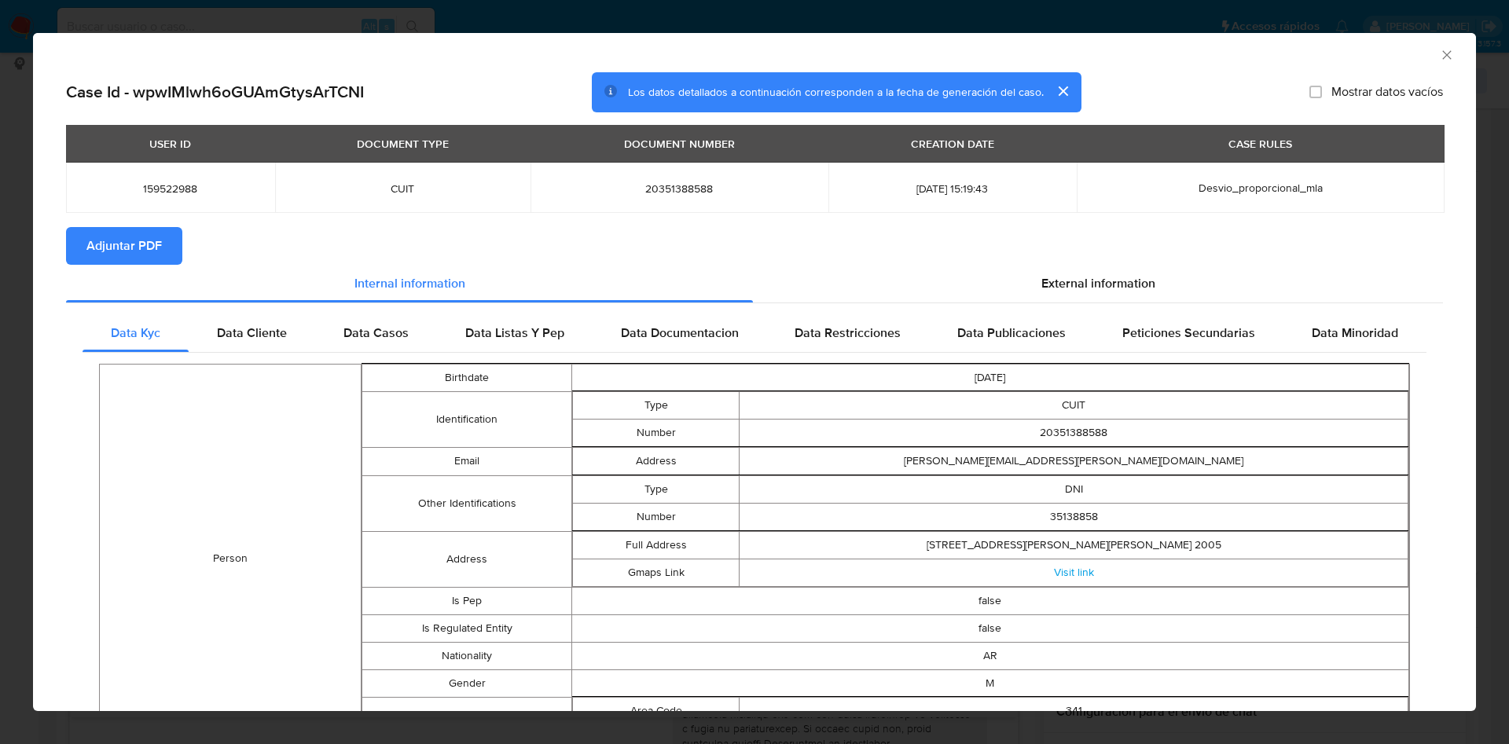
click at [1420, 56] on div "AML Data Collector" at bounding box center [741, 52] width 1395 height 17
click at [1439, 56] on icon "Cerrar ventana" at bounding box center [1447, 55] width 16 height 16
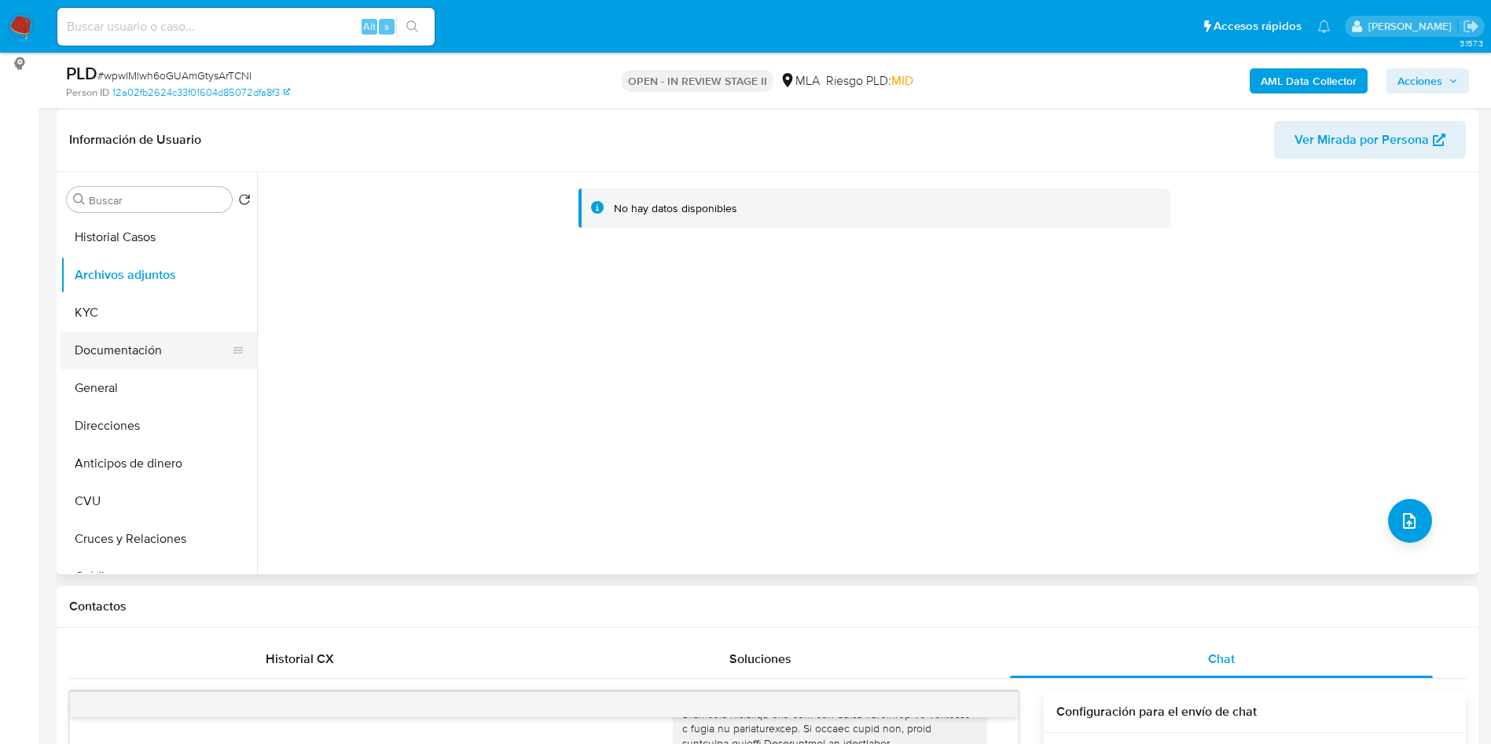
click at [131, 345] on button "Documentación" at bounding box center [153, 351] width 184 height 38
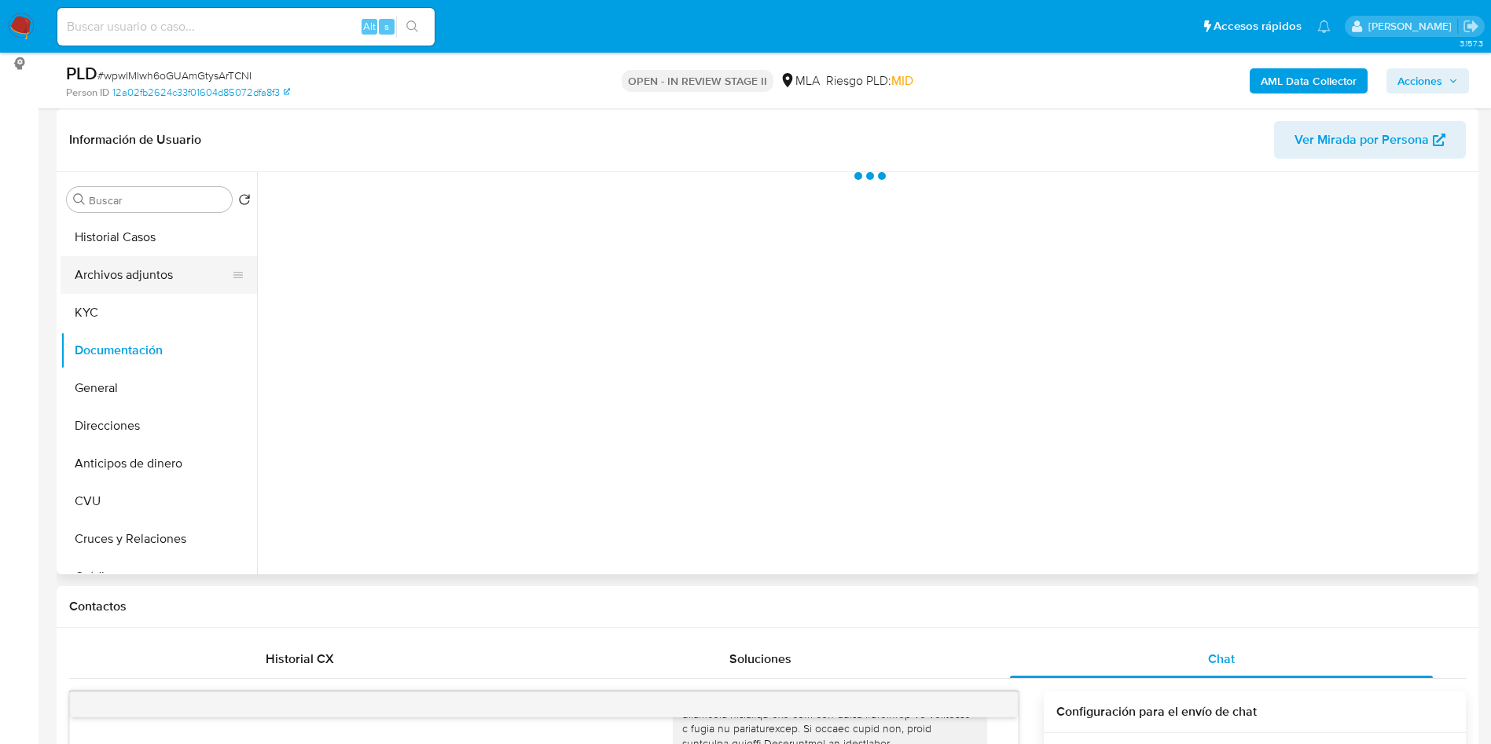
click at [149, 276] on button "Archivos adjuntos" at bounding box center [153, 275] width 184 height 38
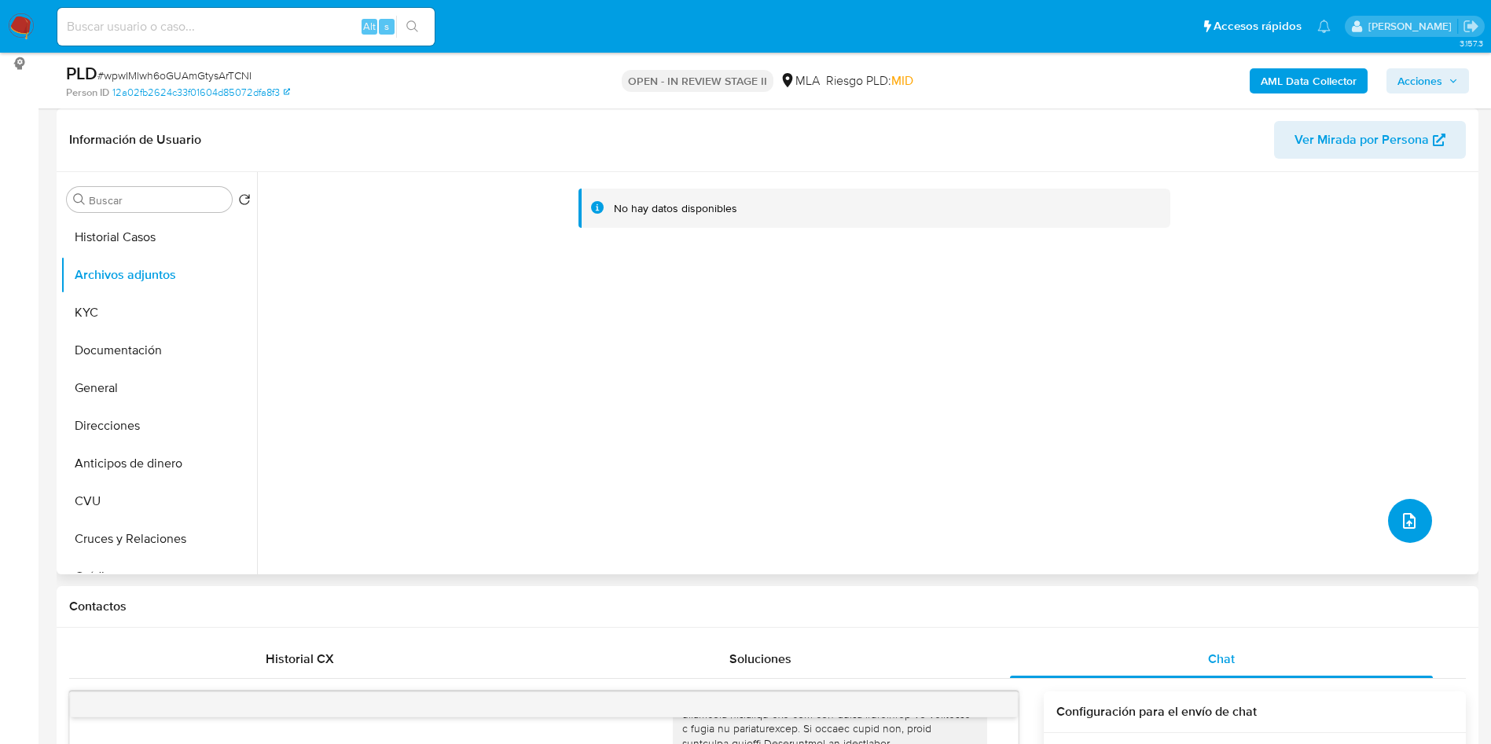
click at [1403, 527] on icon "upload-file" at bounding box center [1409, 521] width 19 height 19
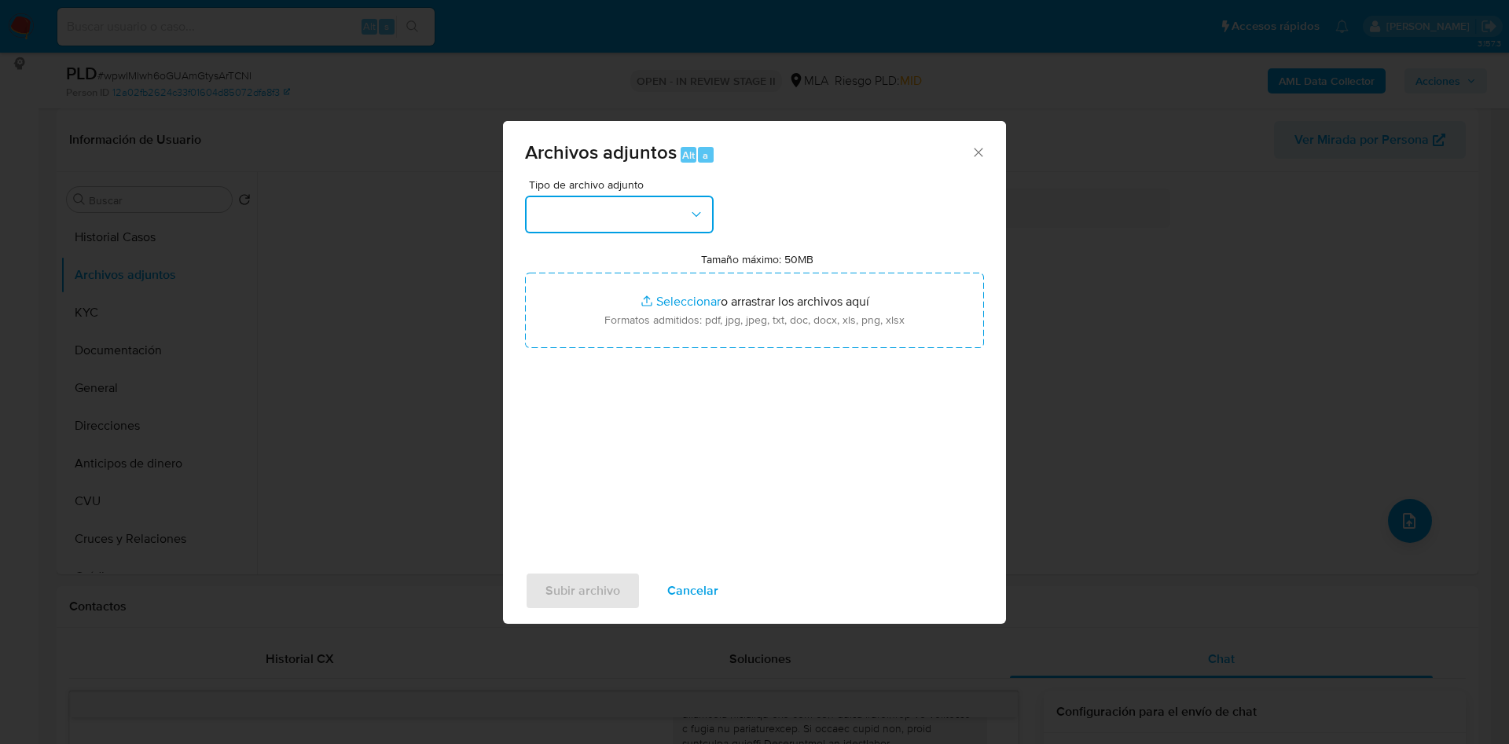
click at [676, 205] on button "button" at bounding box center [619, 215] width 189 height 38
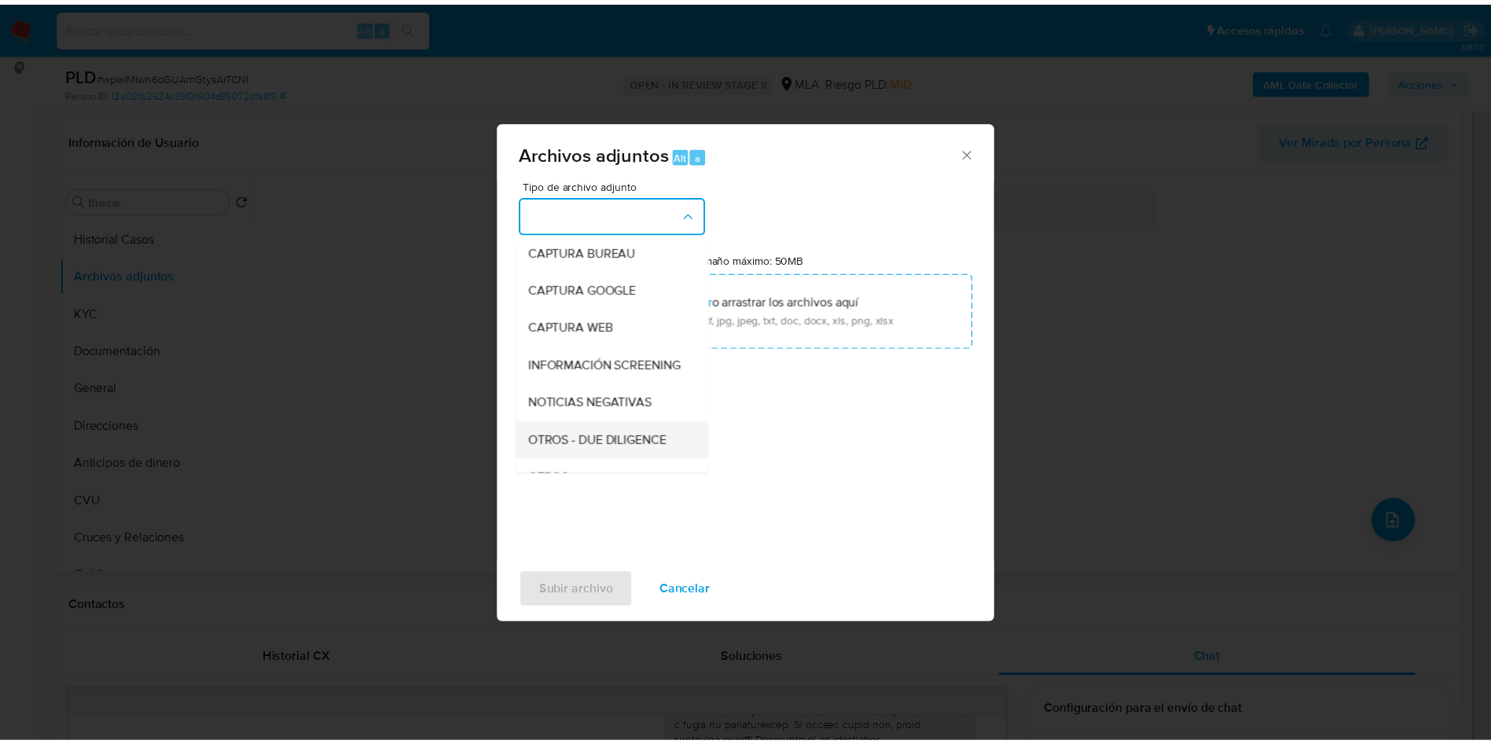
scroll to position [118, 0]
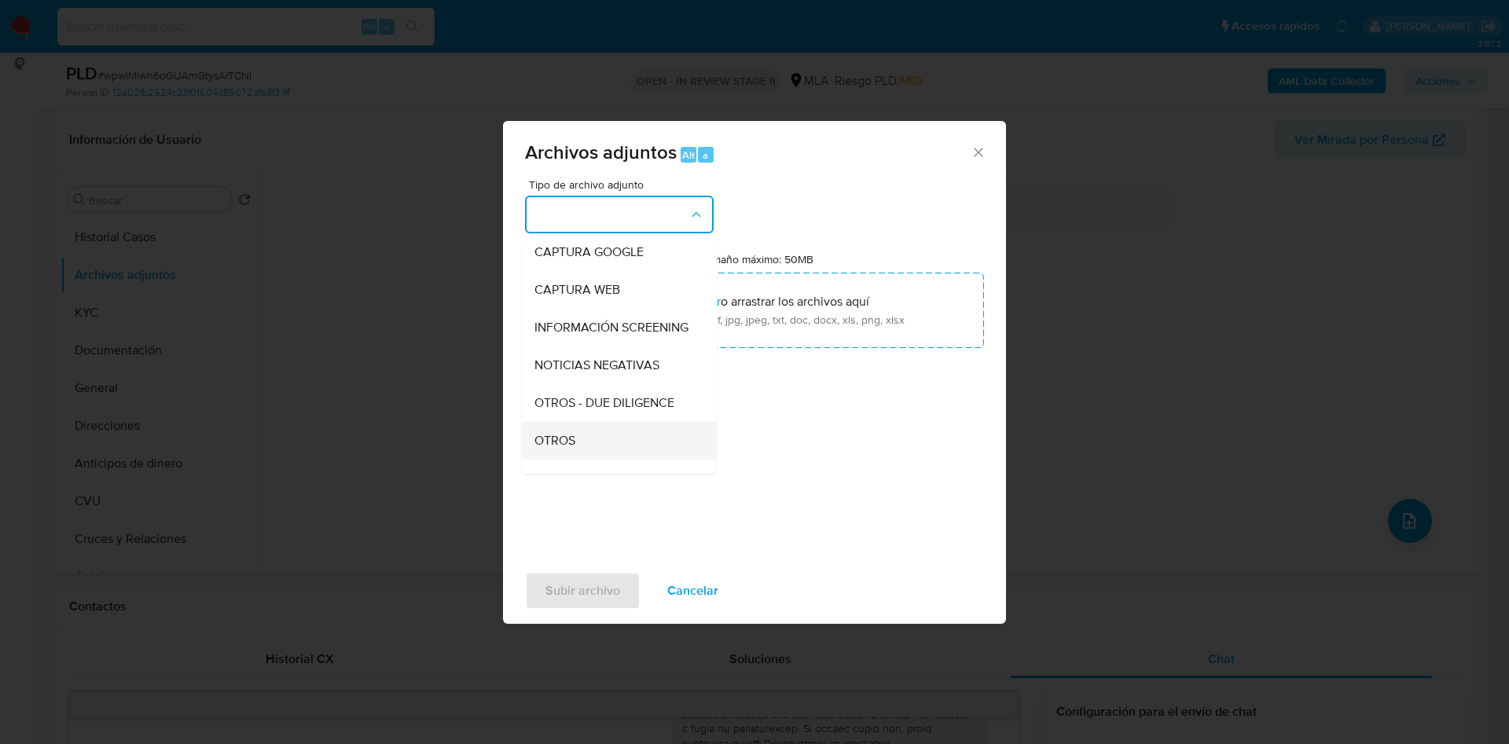
click at [585, 439] on div "OTROS" at bounding box center [615, 441] width 160 height 38
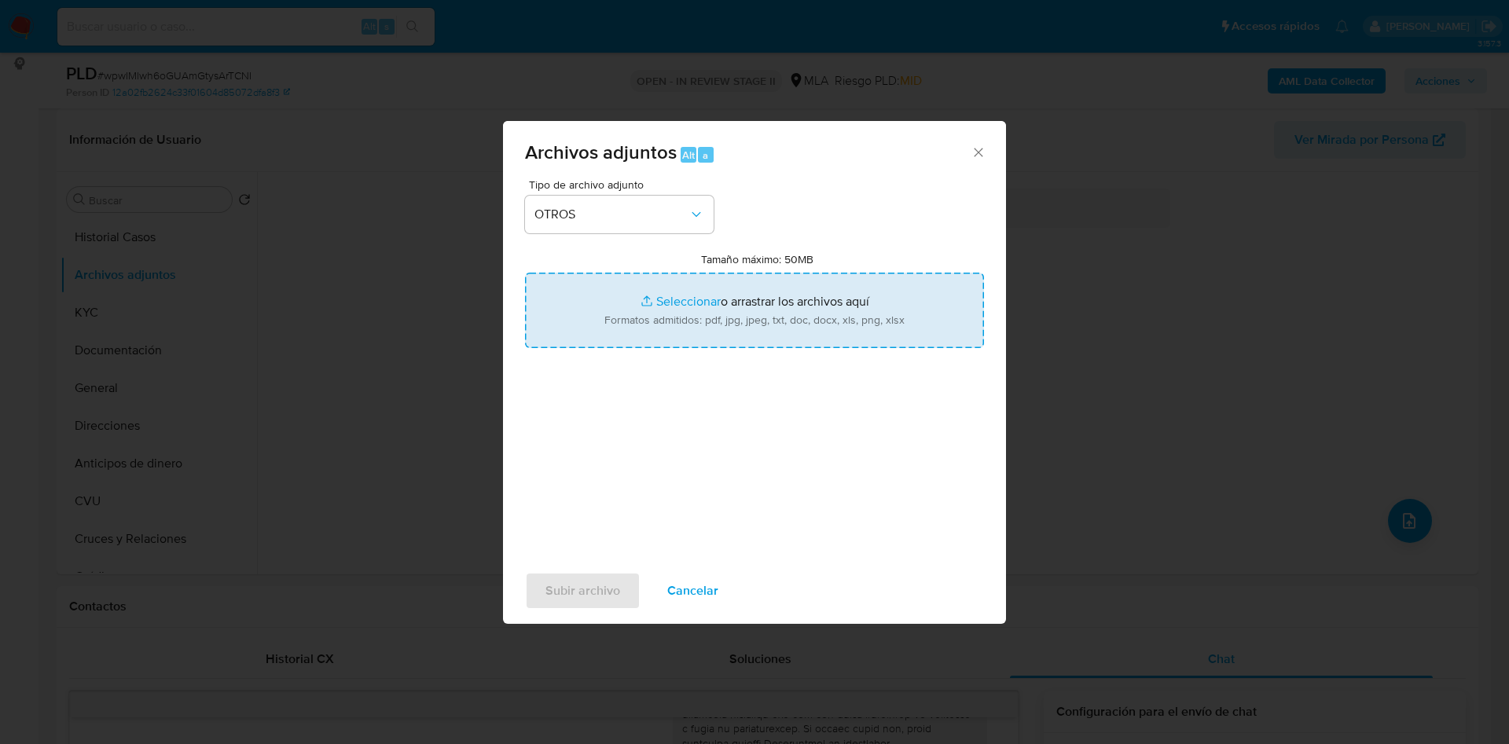
click at [693, 289] on input "Tamaño máximo: 50MB Seleccionar archivos" at bounding box center [754, 310] width 459 height 75
type input "C:\fakepath\Caselog wpwIMlwh6oGUAmGtysArTCNI_2025_08_18_23_43_04.docx"
click at [662, 292] on input "Tamaño máximo: 50MB Seleccionar archivos" at bounding box center [754, 310] width 459 height 75
type input "C:\fakepath\Movimientos 159522988.xlsx"
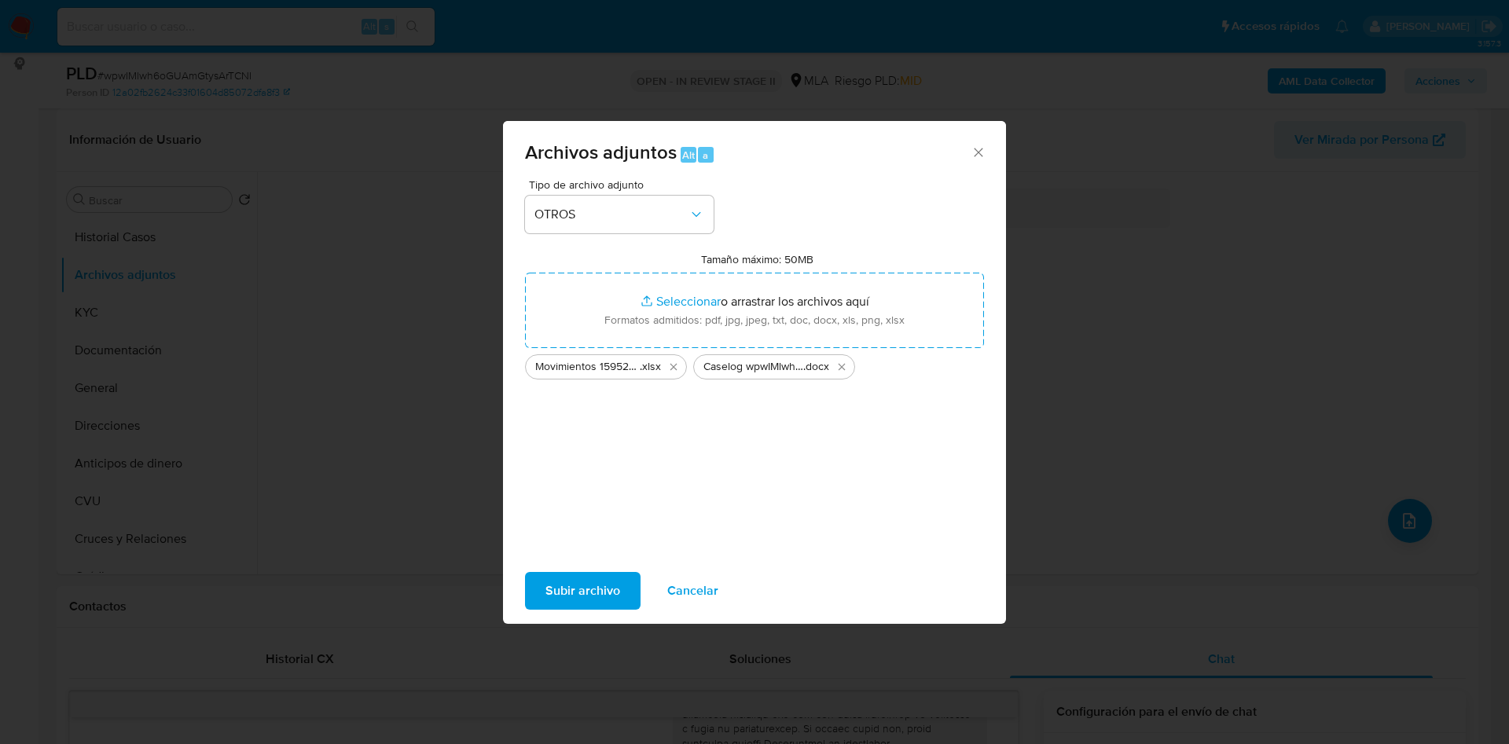
click at [591, 596] on span "Subir archivo" at bounding box center [583, 591] width 75 height 35
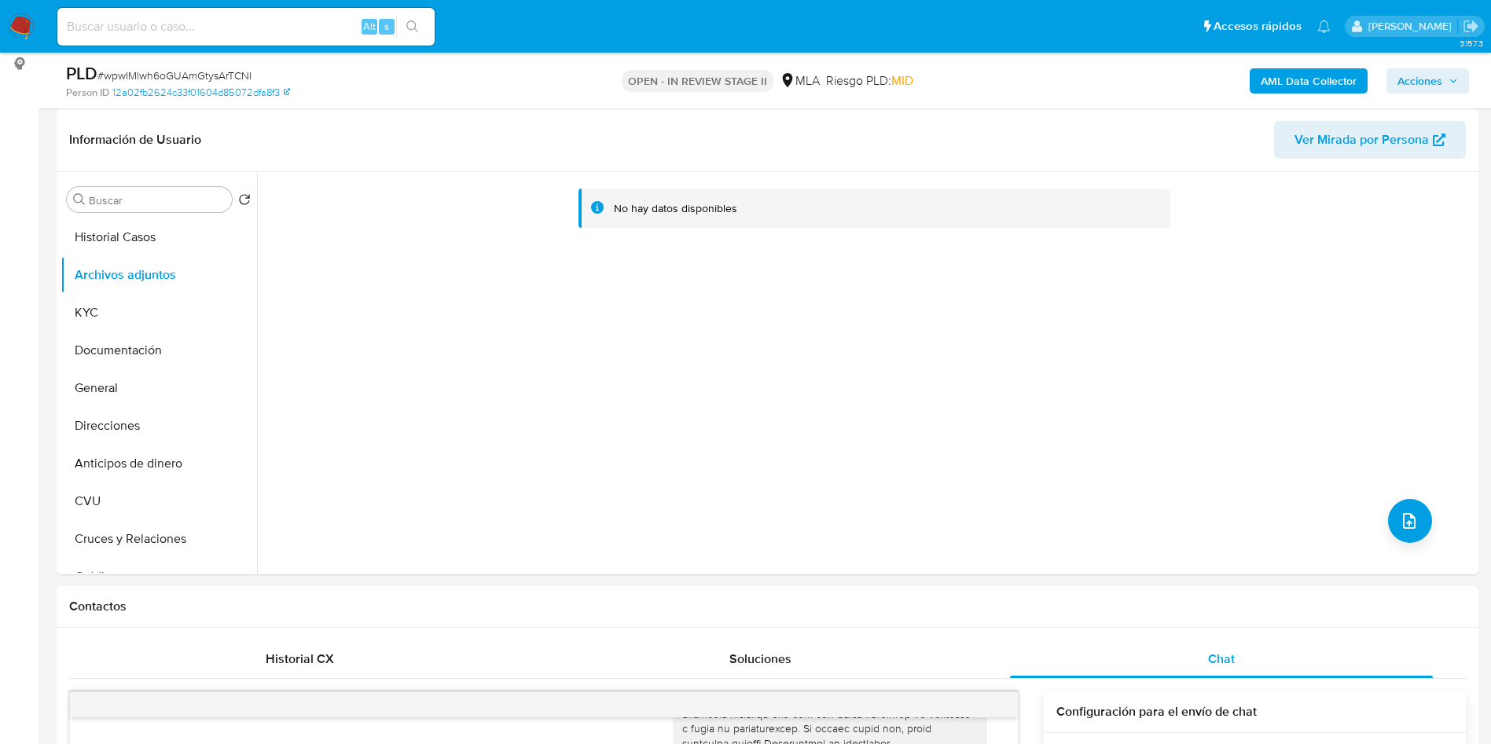
click at [1269, 91] on b "AML Data Collector" at bounding box center [1309, 80] width 96 height 25
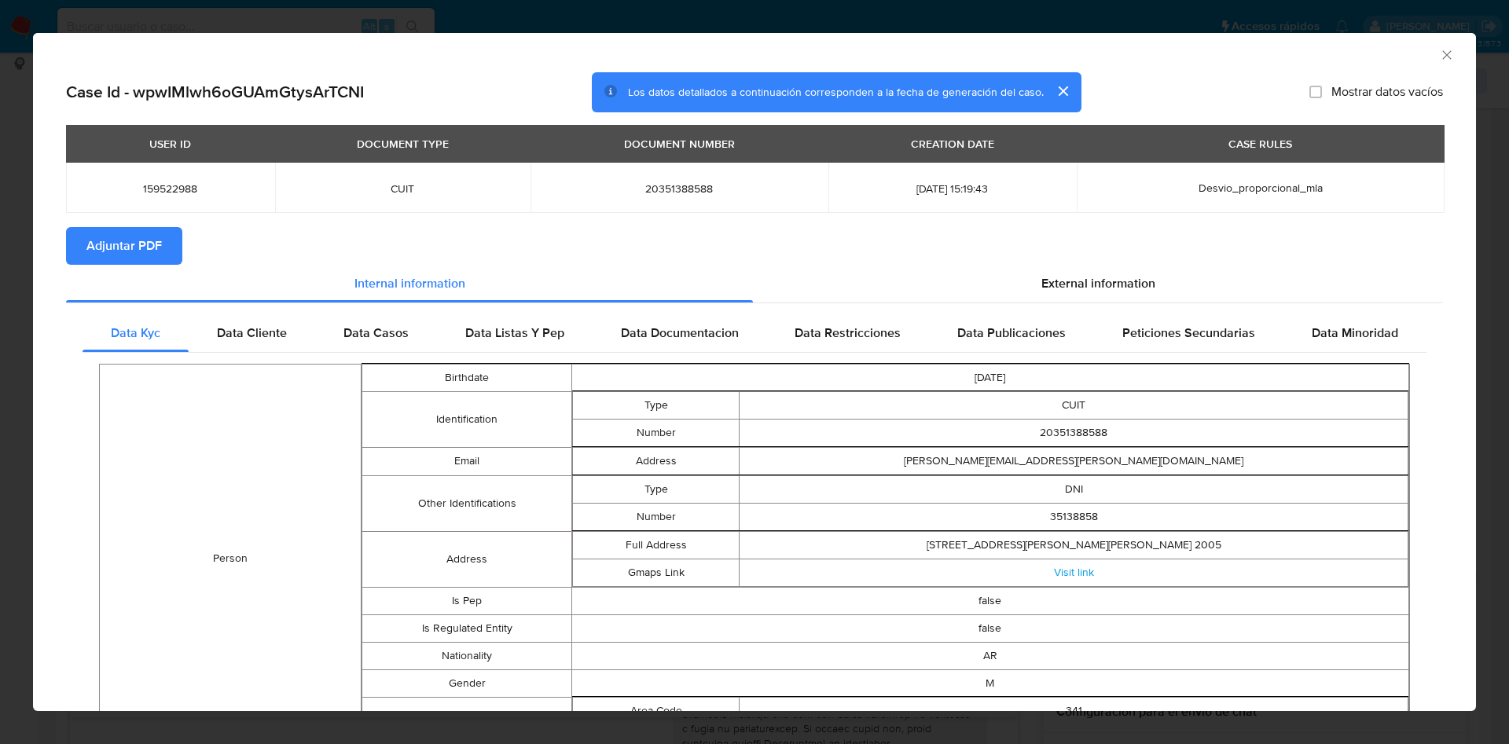
click at [1439, 55] on icon "Cerrar ventana" at bounding box center [1447, 55] width 16 height 16
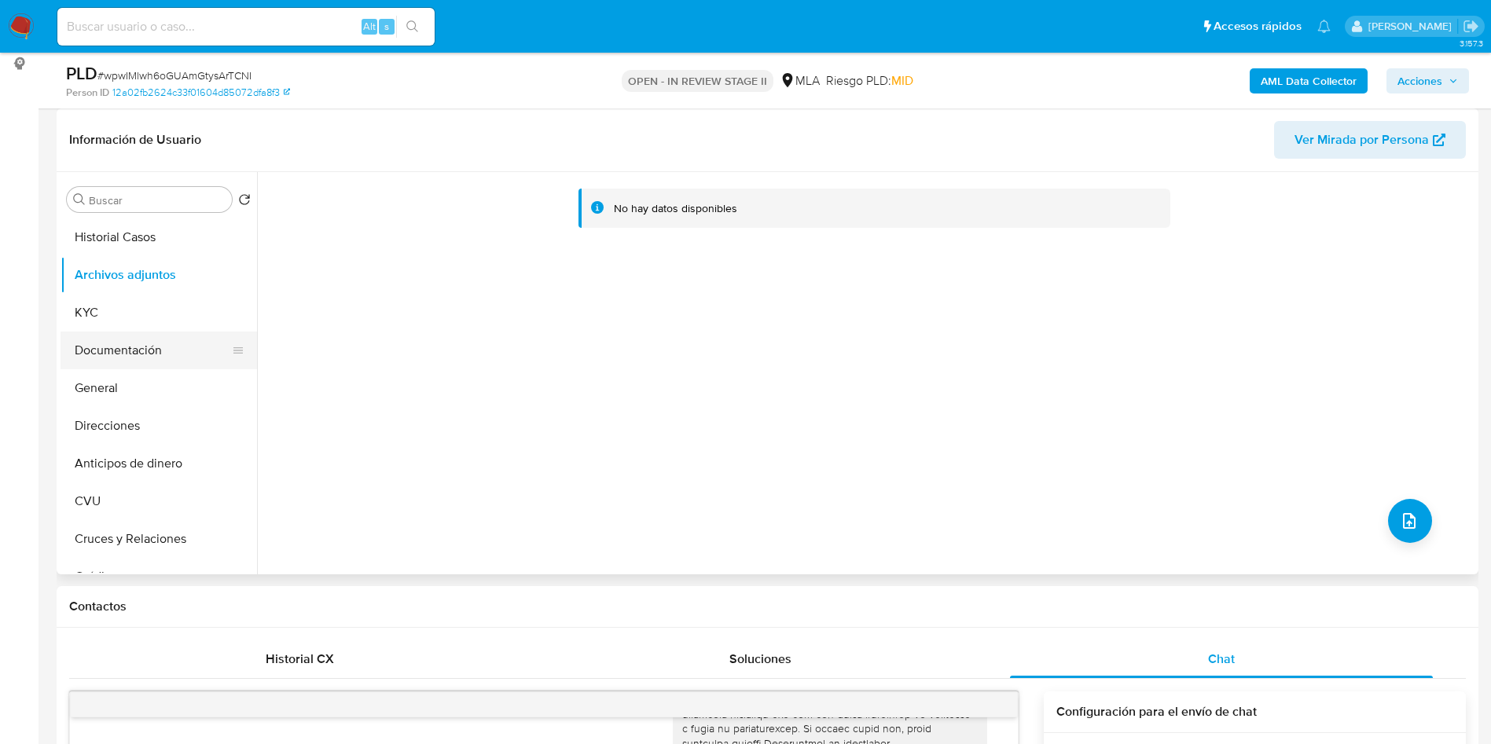
click at [142, 355] on button "Documentación" at bounding box center [153, 351] width 184 height 38
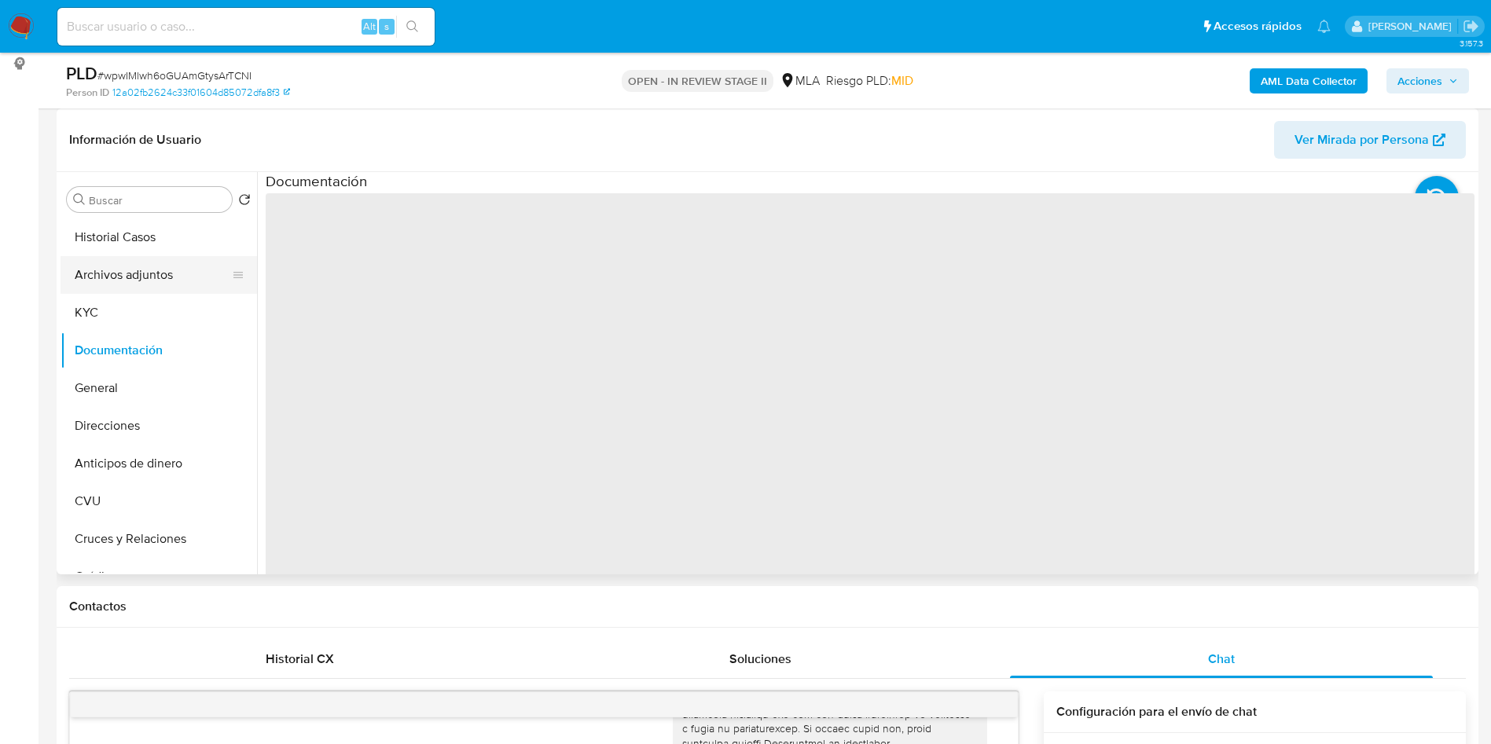
click at [150, 292] on button "Archivos adjuntos" at bounding box center [153, 275] width 184 height 38
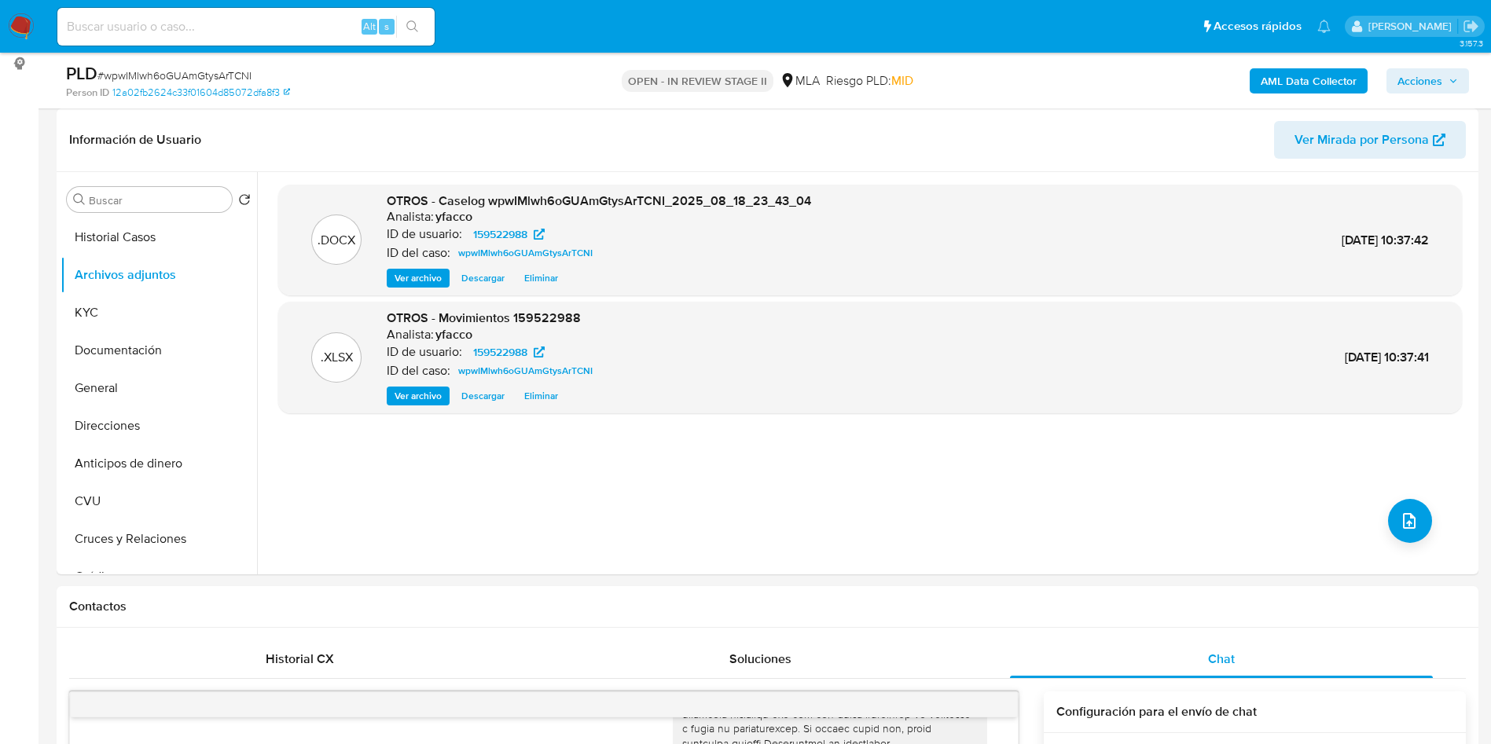
click at [1279, 79] on b "AML Data Collector" at bounding box center [1309, 80] width 96 height 25
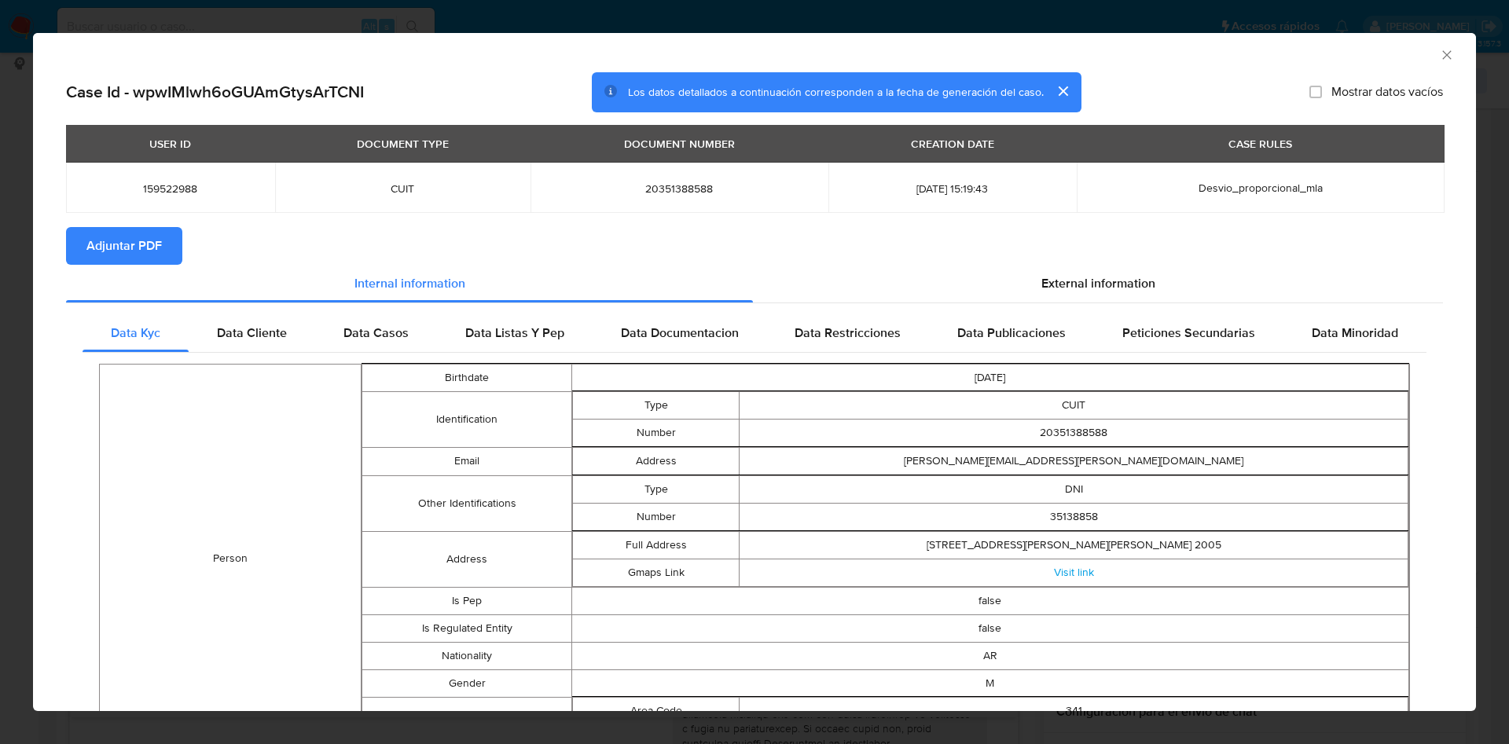
click at [119, 239] on span "Adjuntar PDF" at bounding box center [123, 246] width 75 height 35
click at [1439, 56] on icon "Cerrar ventana" at bounding box center [1447, 55] width 16 height 16
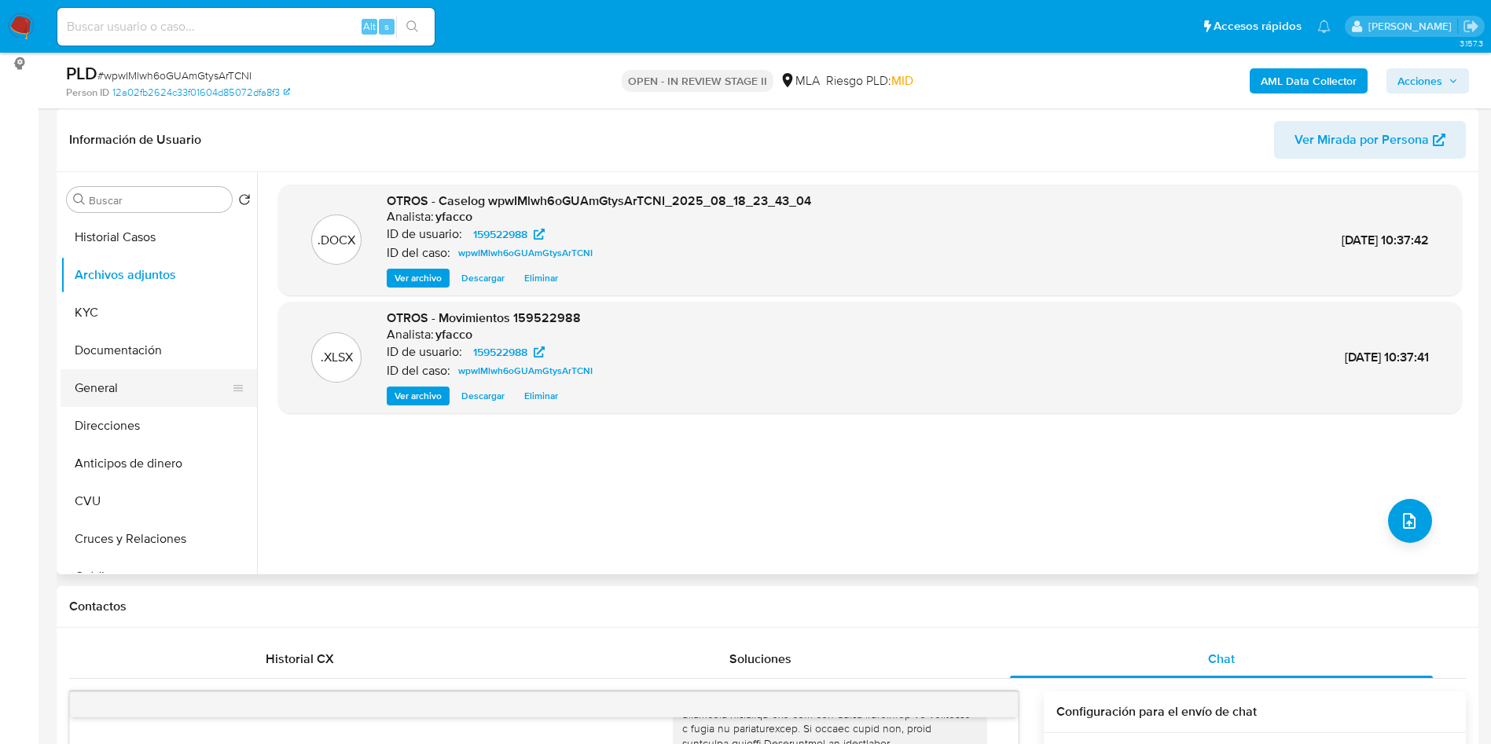
click at [166, 373] on button "General" at bounding box center [153, 388] width 184 height 38
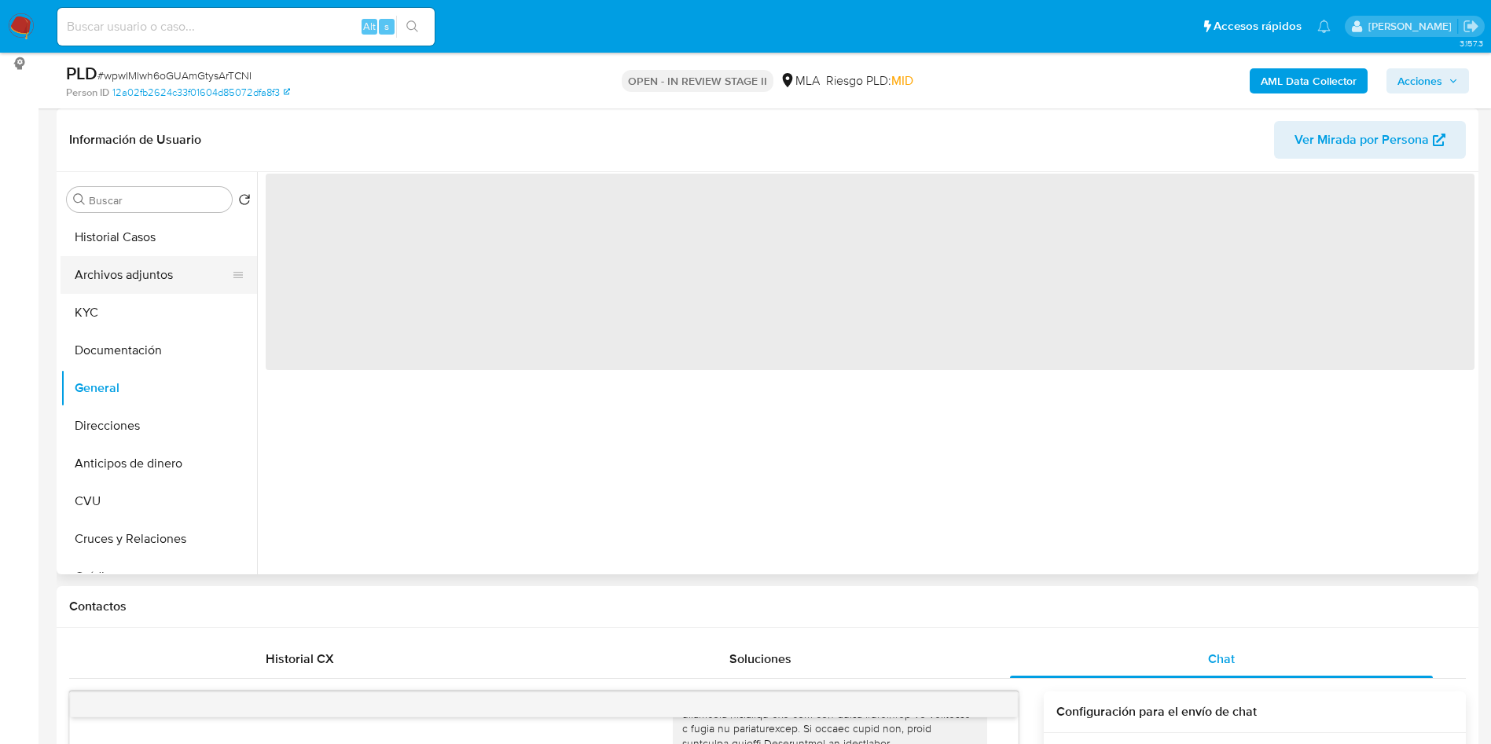
click at [154, 292] on button "Archivos adjuntos" at bounding box center [153, 275] width 184 height 38
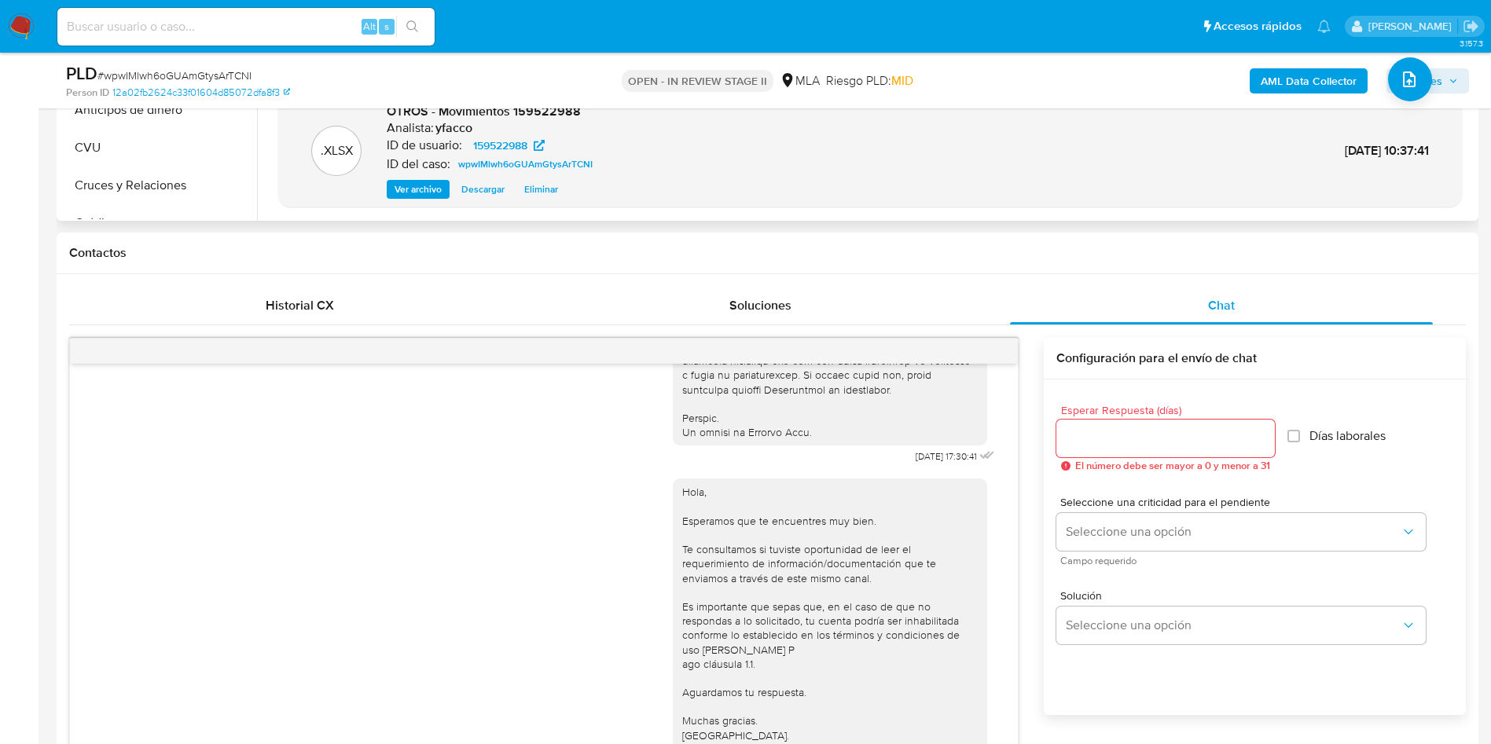
scroll to position [943, 0]
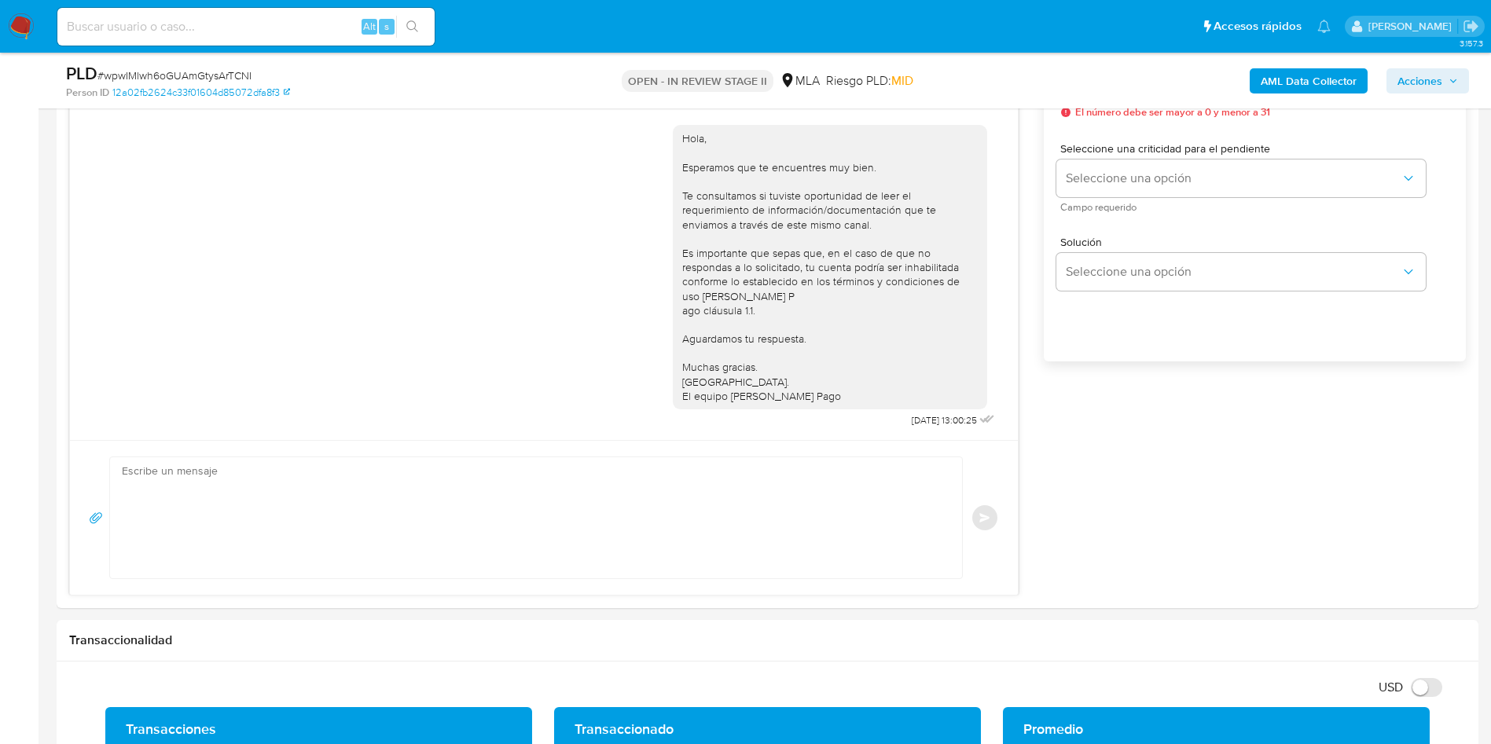
click at [1406, 93] on span "Acciones" at bounding box center [1420, 80] width 45 height 25
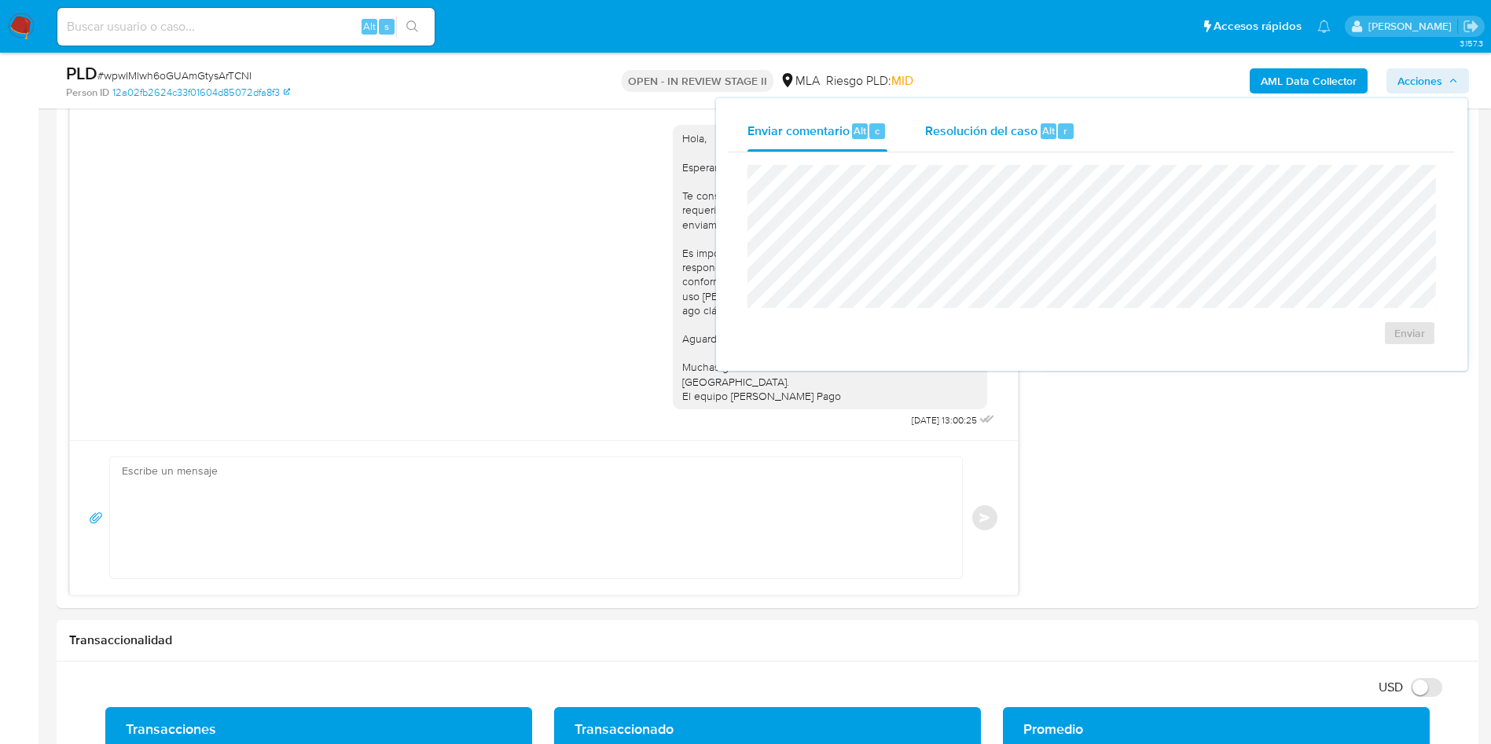
click at [1025, 141] on div "Resolución del caso Alt r" at bounding box center [1000, 131] width 150 height 41
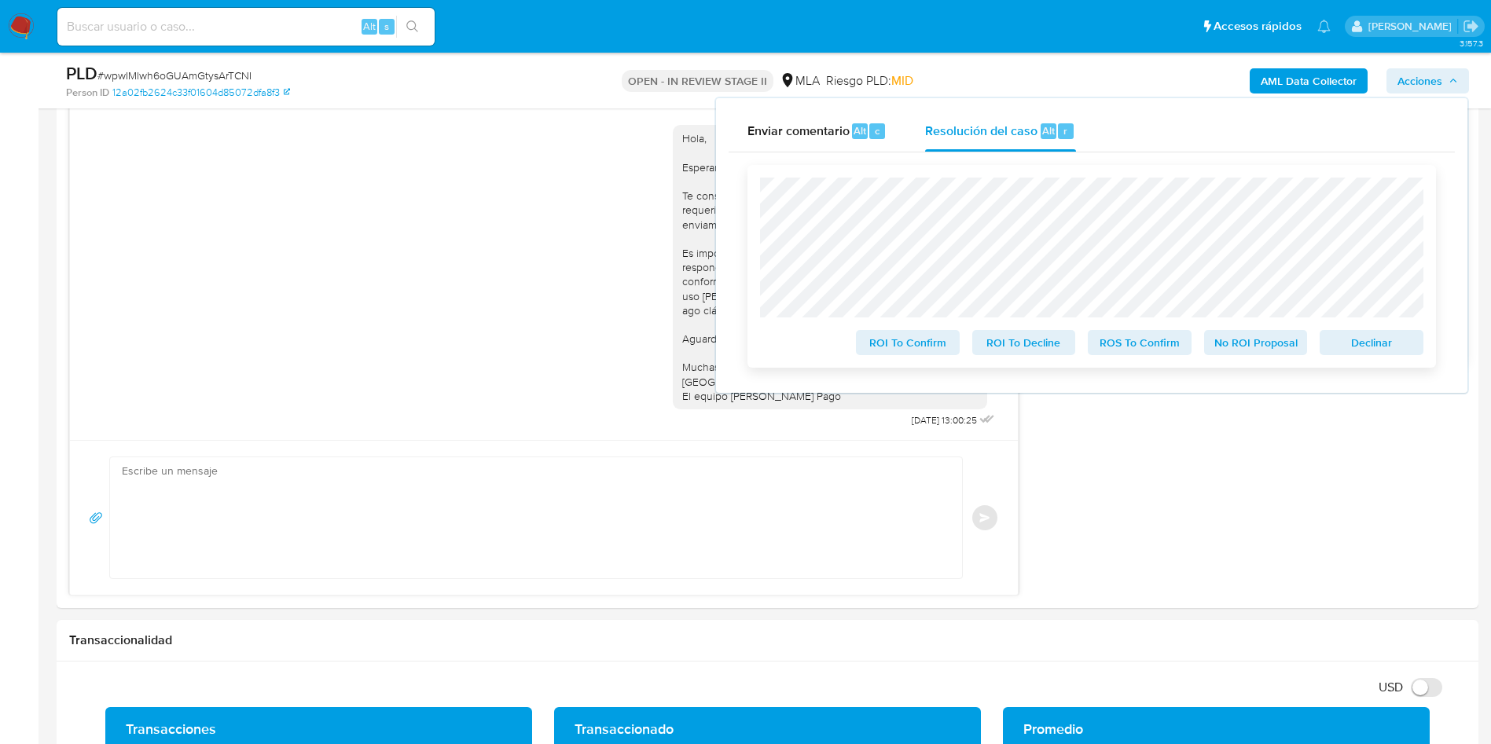
click at [1253, 354] on span "No ROI Proposal" at bounding box center [1256, 343] width 82 height 22
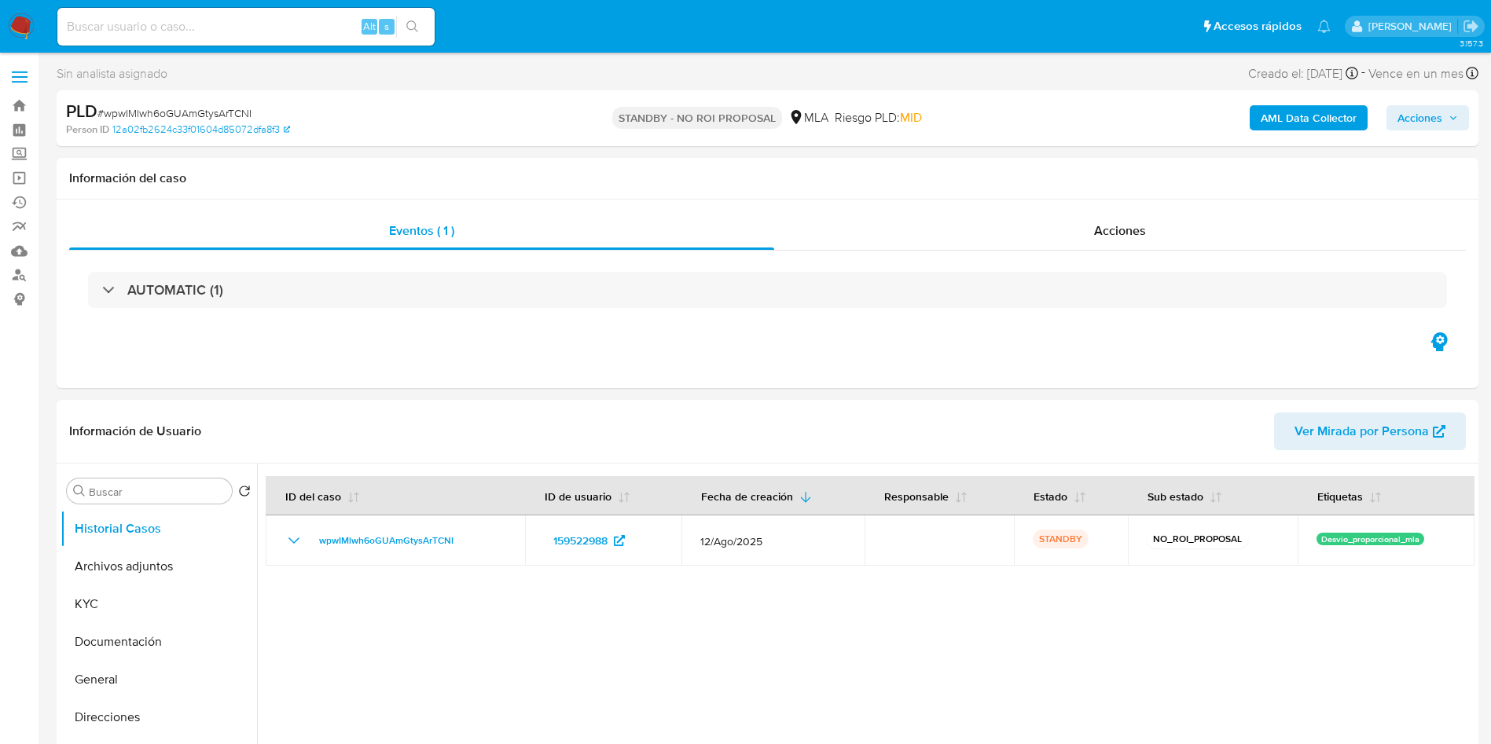
select select "10"
click at [229, 22] on input at bounding box center [245, 27] width 377 height 20
paste input "6Gmc6I5YvQoR79dHyu0Vs9Tc"
type input "6Gmc6I5YvQoR79dHyu0Vs9Tc"
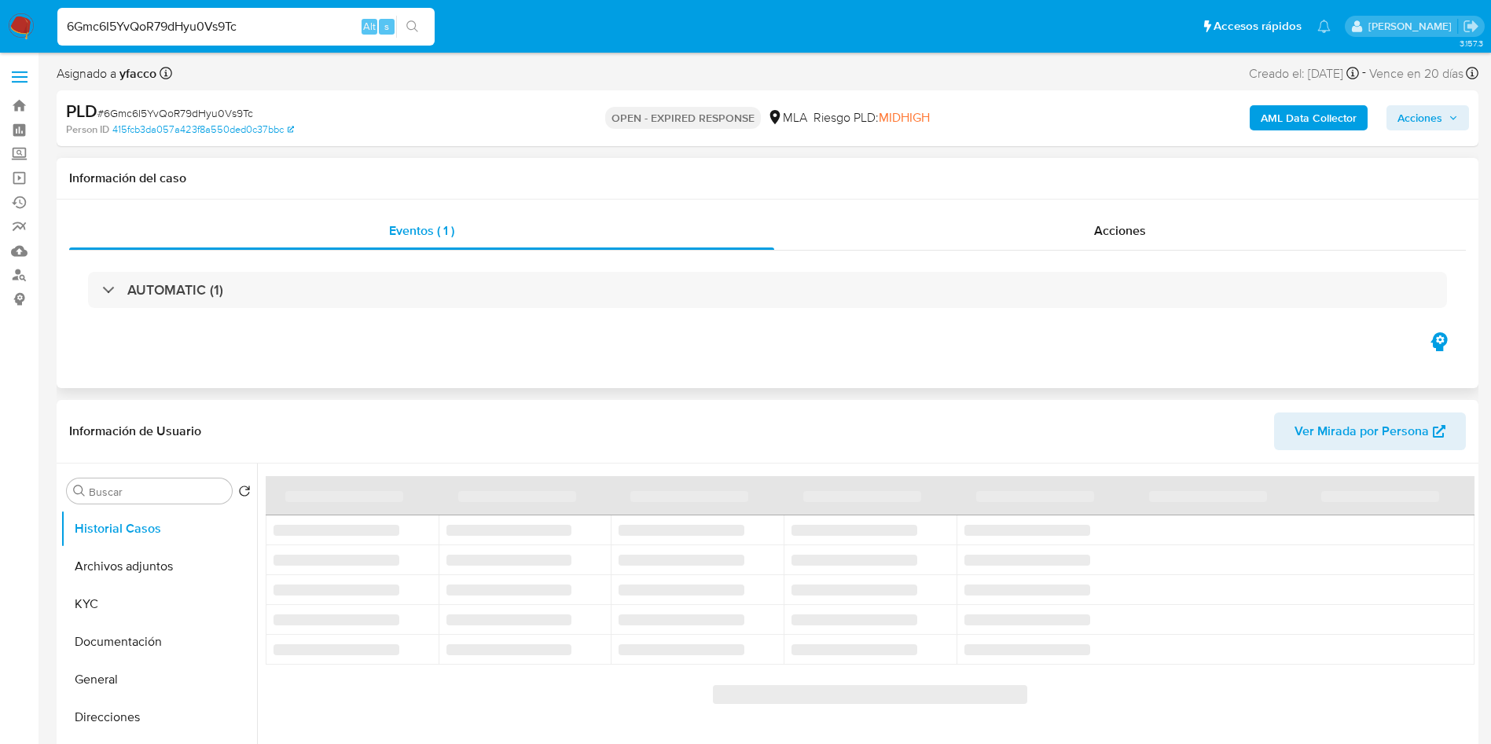
scroll to position [118, 0]
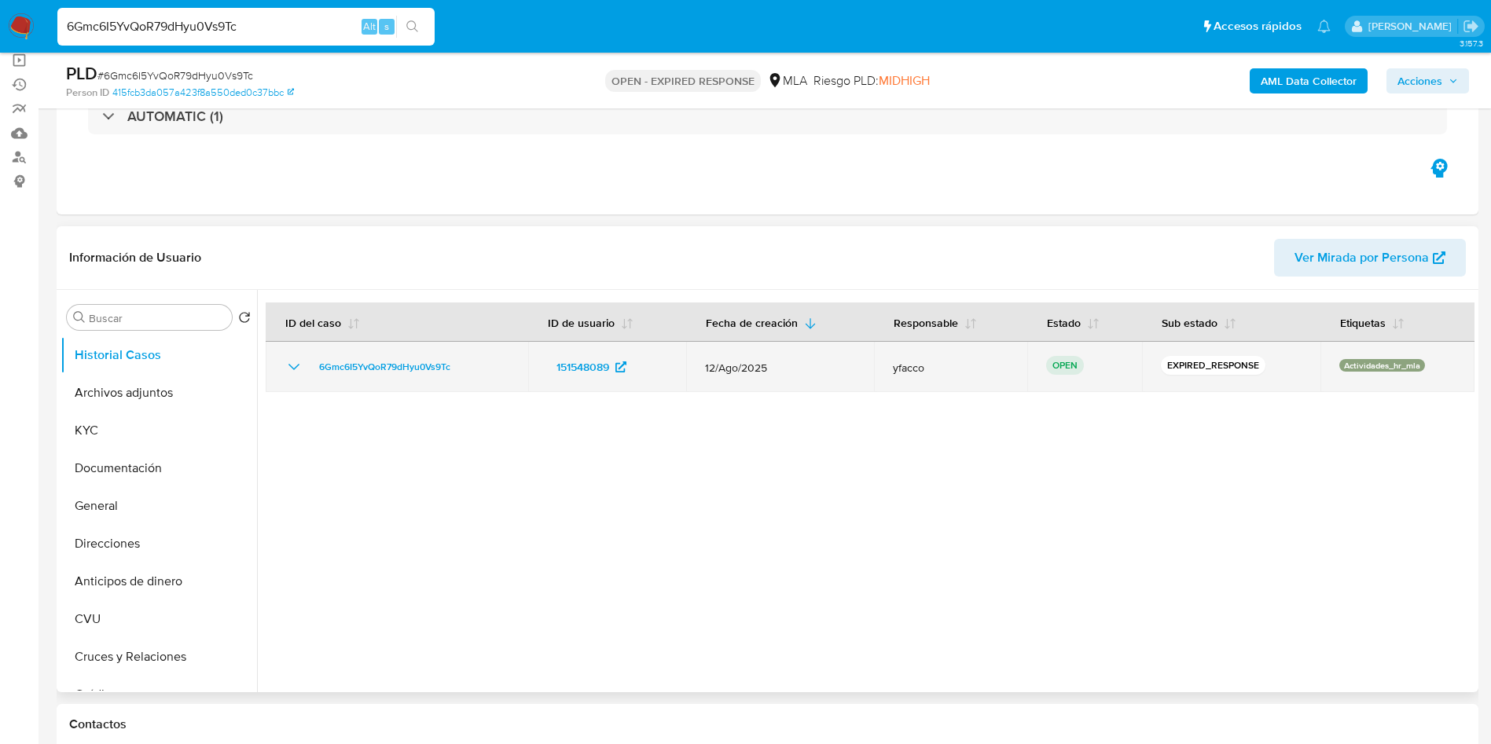
select select "10"
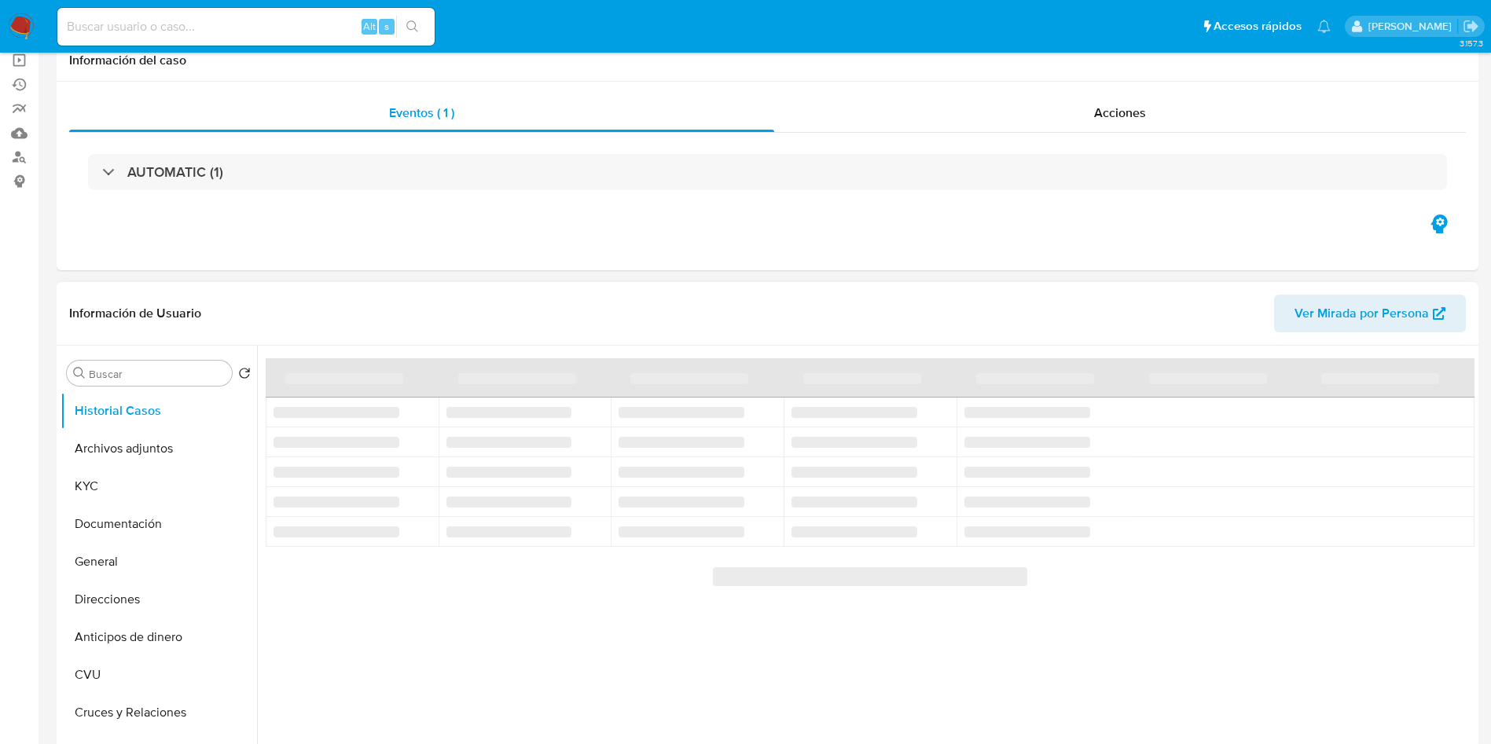
select select "10"
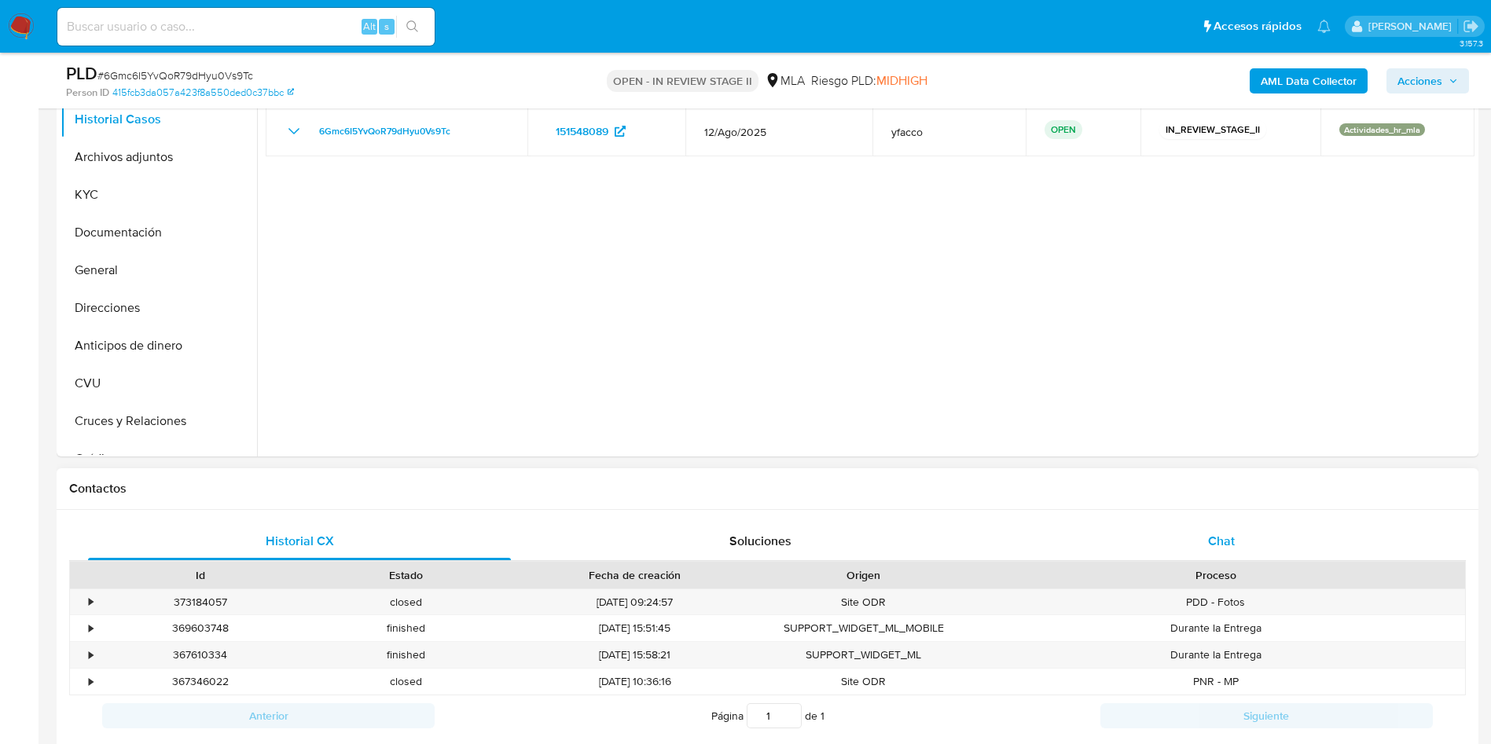
click at [1211, 550] on div "Chat" at bounding box center [1221, 542] width 423 height 38
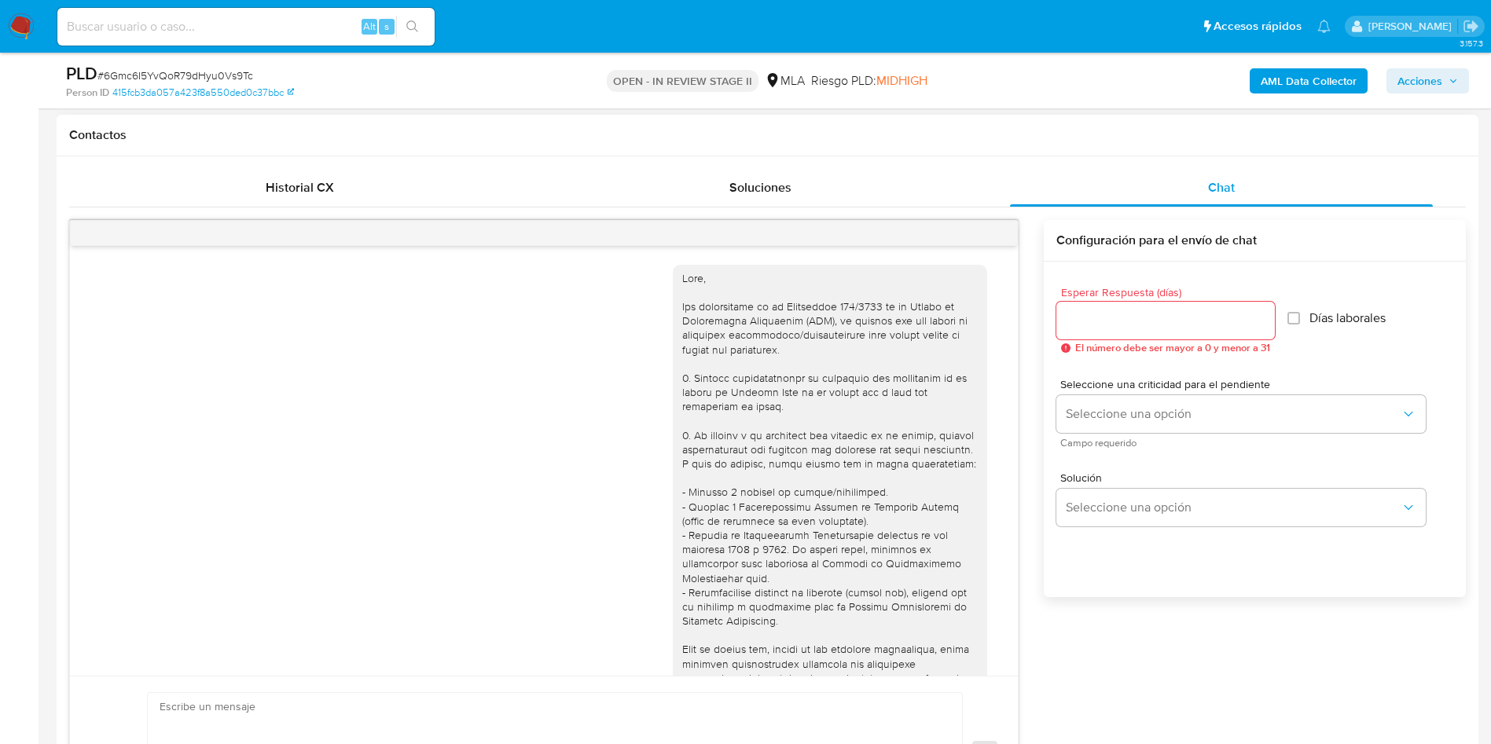
scroll to position [807, 0]
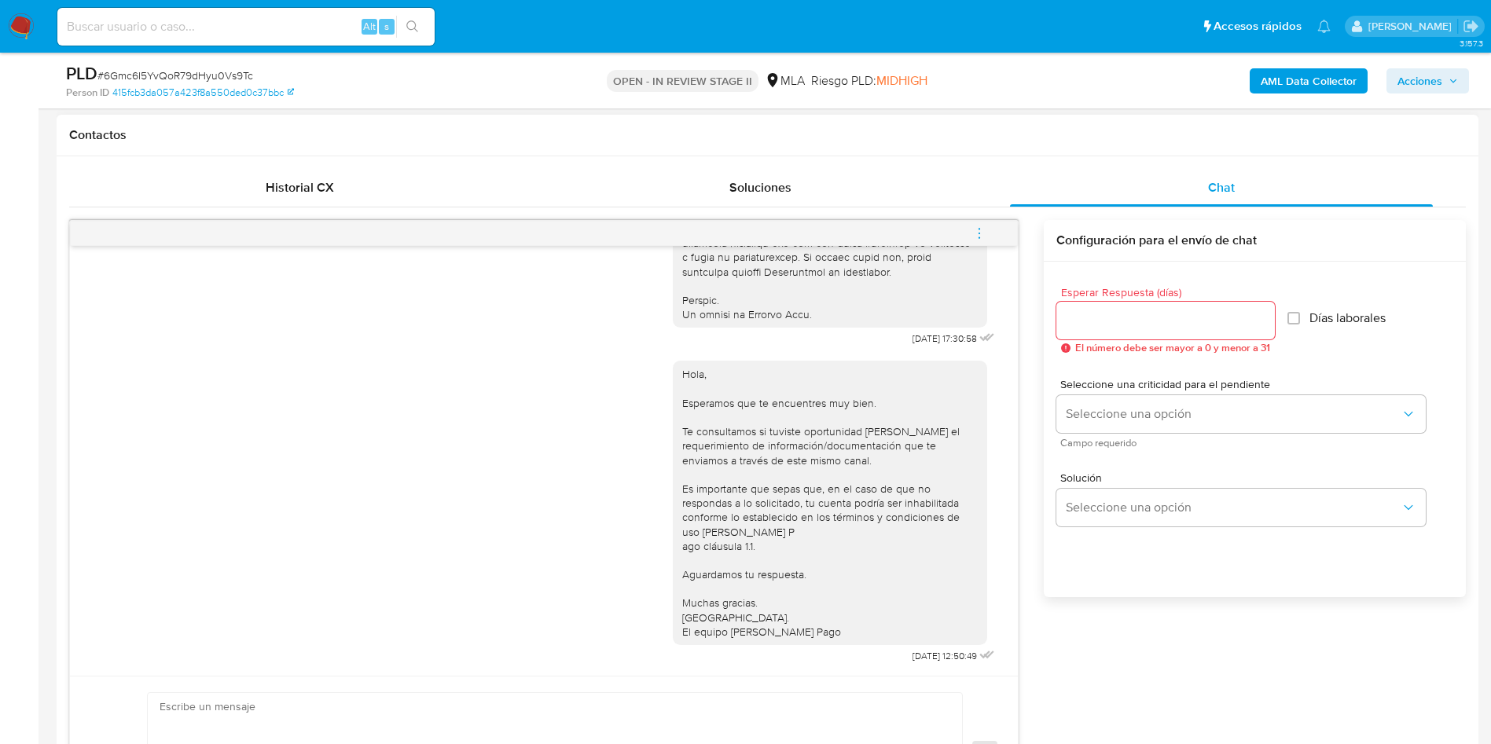
click at [976, 237] on icon "menu-action" at bounding box center [979, 233] width 14 height 14
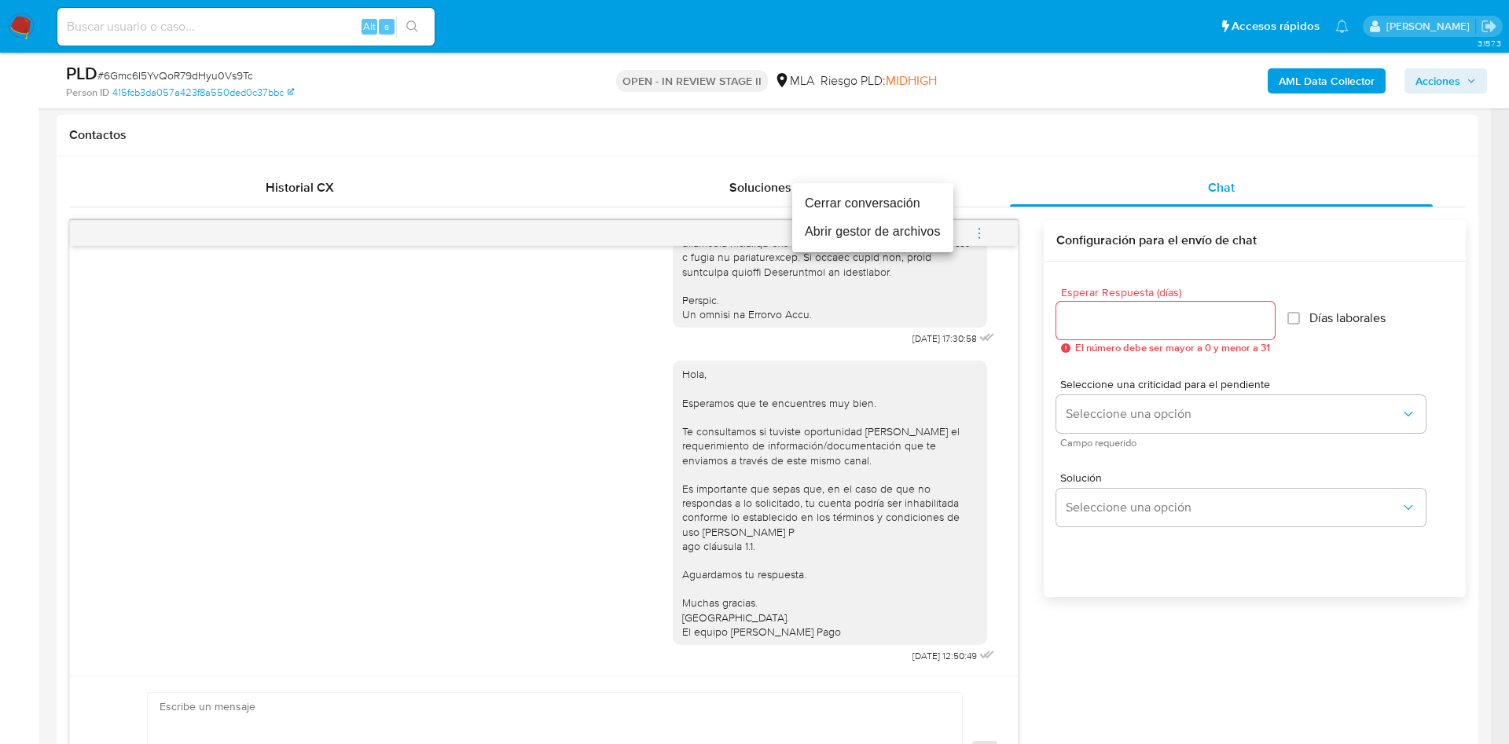
click at [886, 202] on li "Cerrar conversación" at bounding box center [872, 203] width 161 height 28
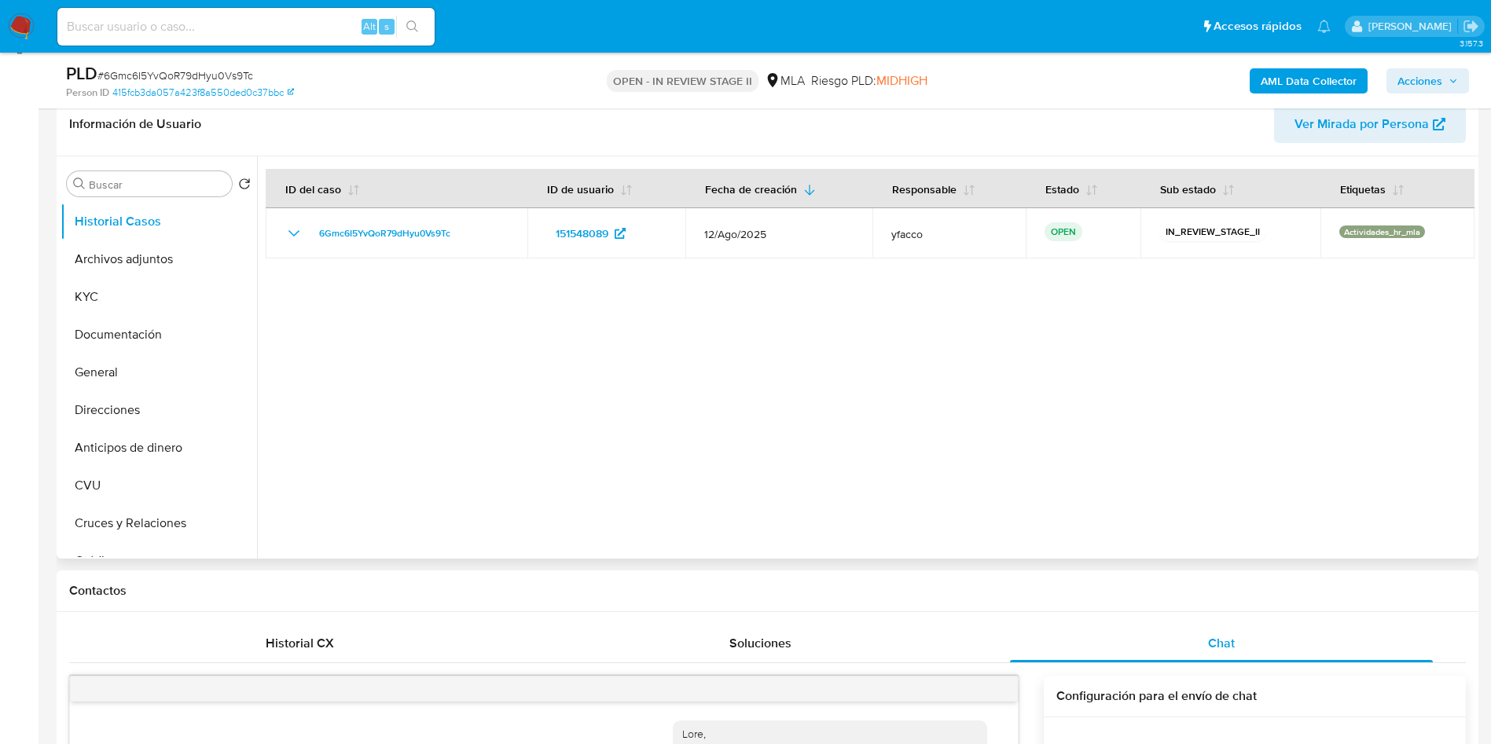
scroll to position [0, 0]
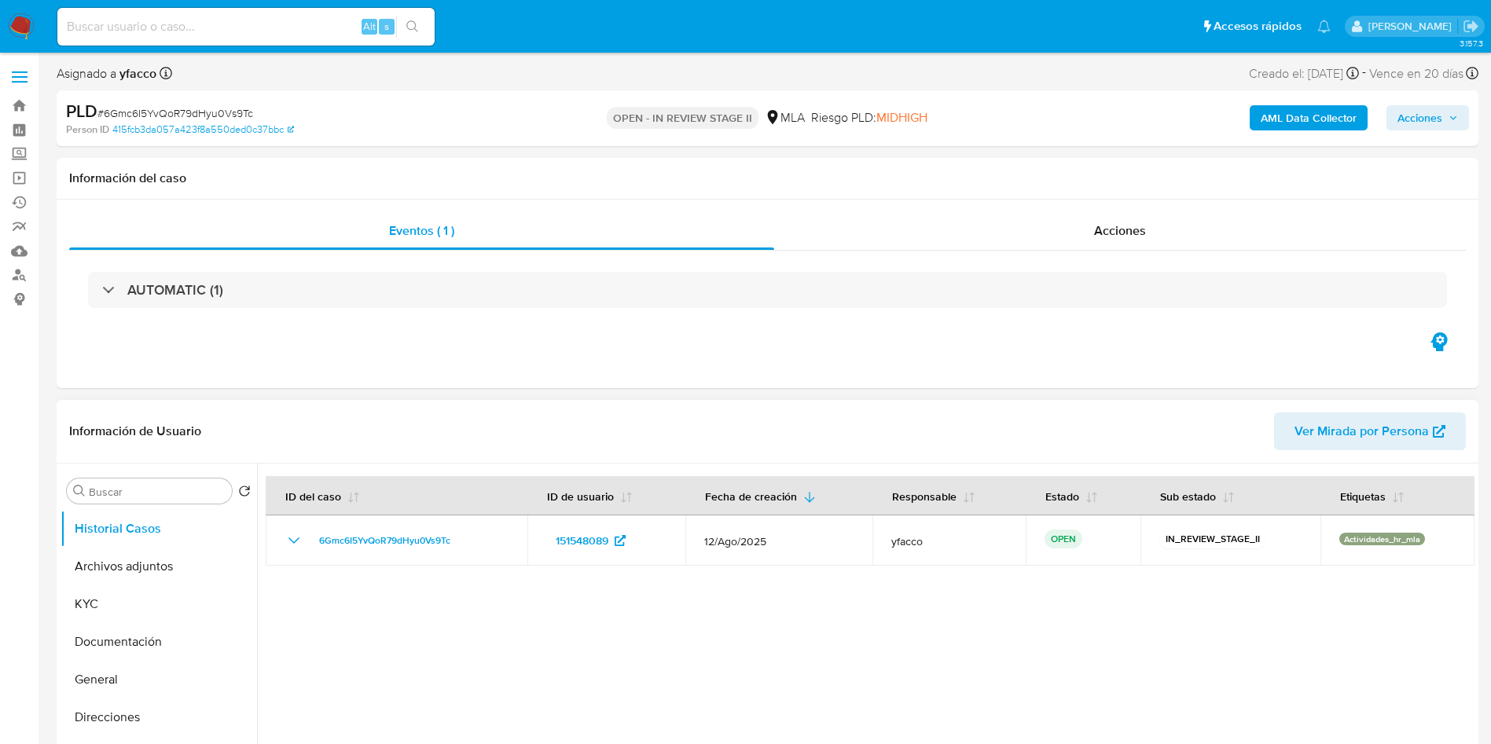
click at [403, 594] on div at bounding box center [866, 665] width 1218 height 403
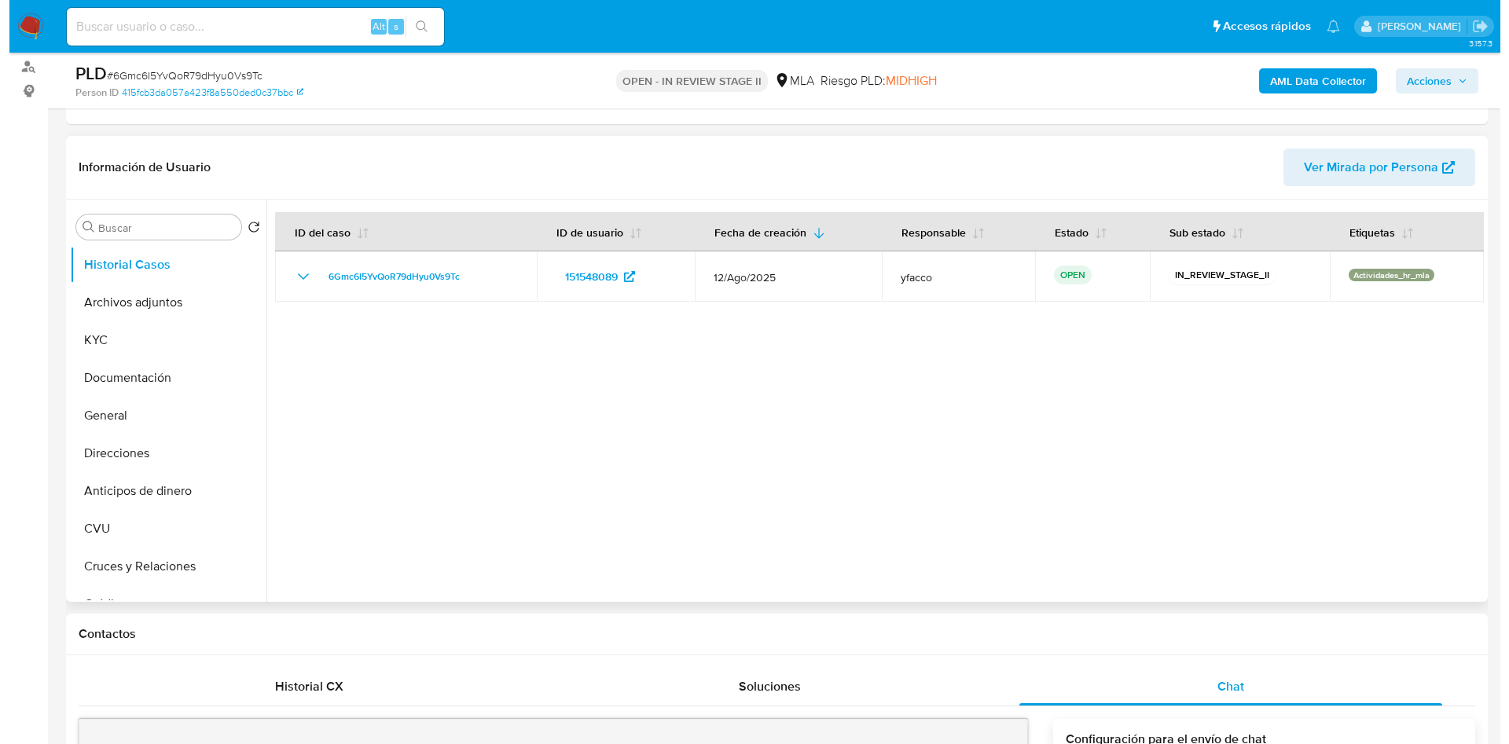
scroll to position [236, 0]
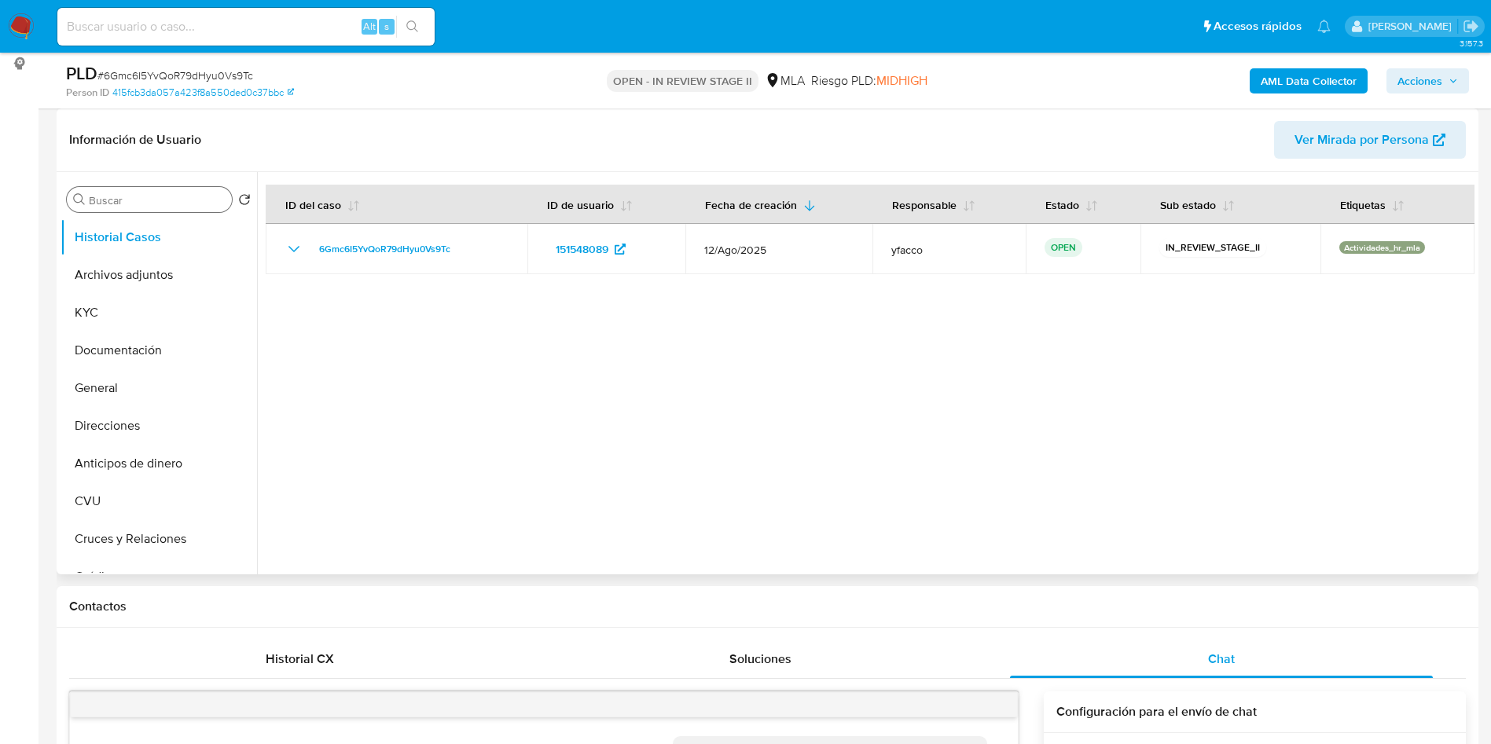
click at [147, 205] on input "Buscar" at bounding box center [157, 200] width 137 height 14
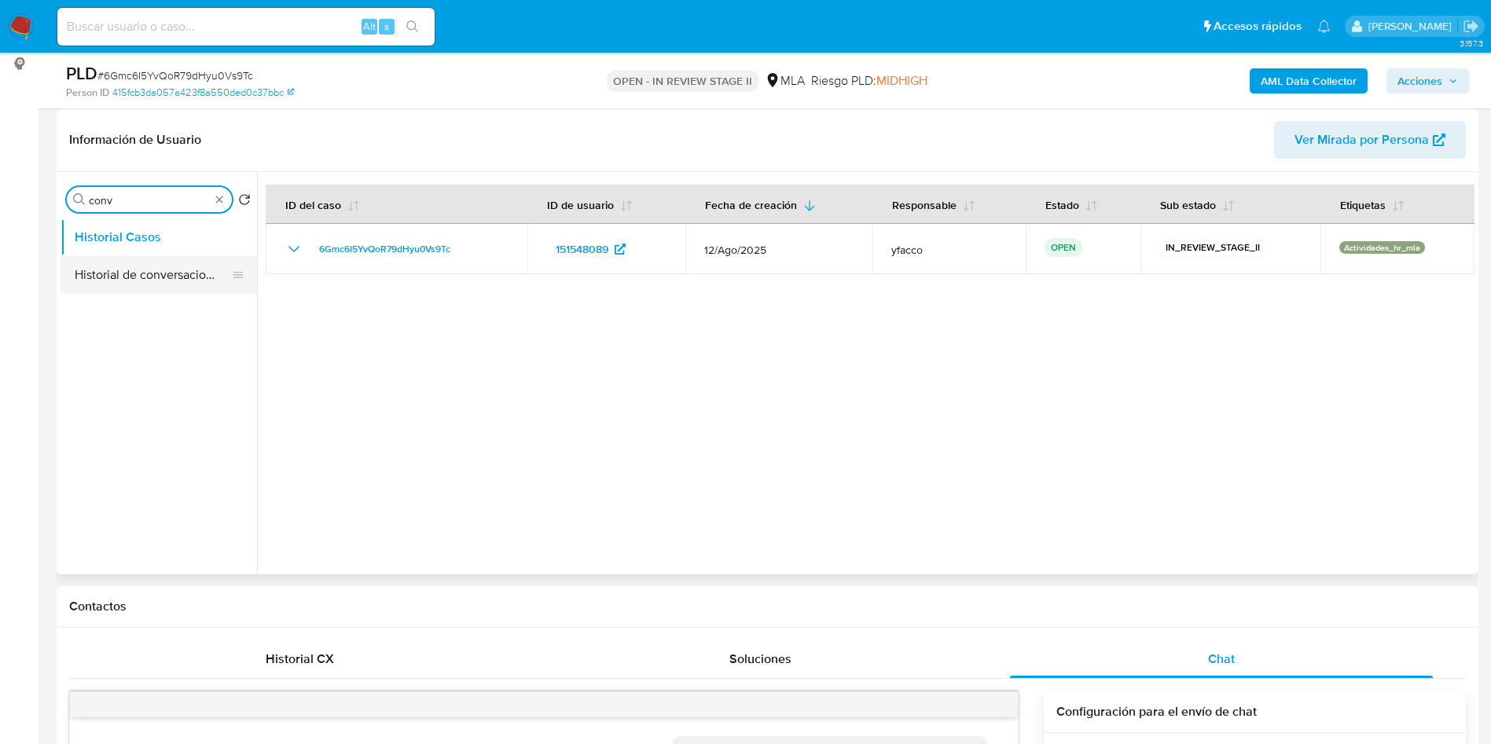
type input "conv"
click at [134, 268] on button "Historial de conversaciones" at bounding box center [153, 275] width 184 height 38
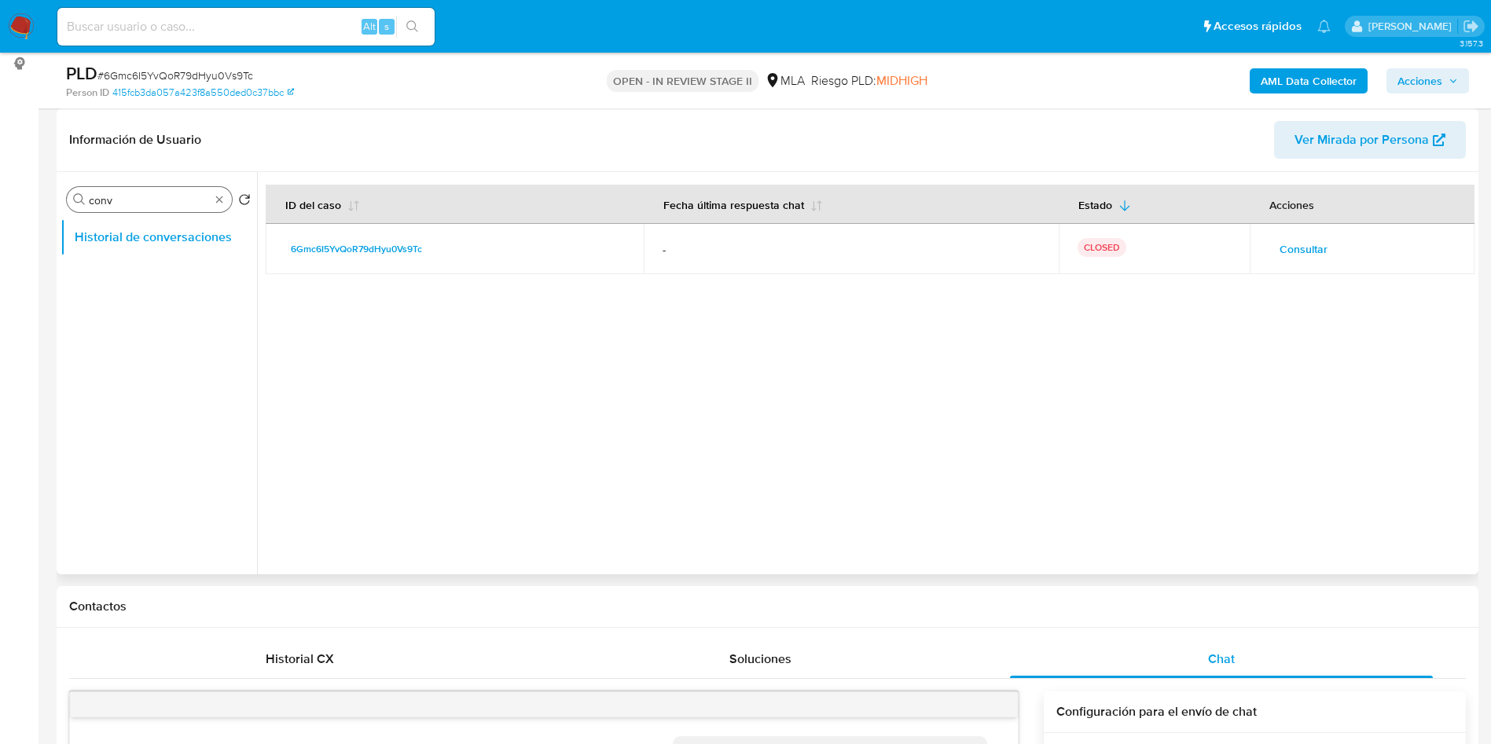
click at [221, 208] on div "Buscar conv" at bounding box center [149, 199] width 165 height 25
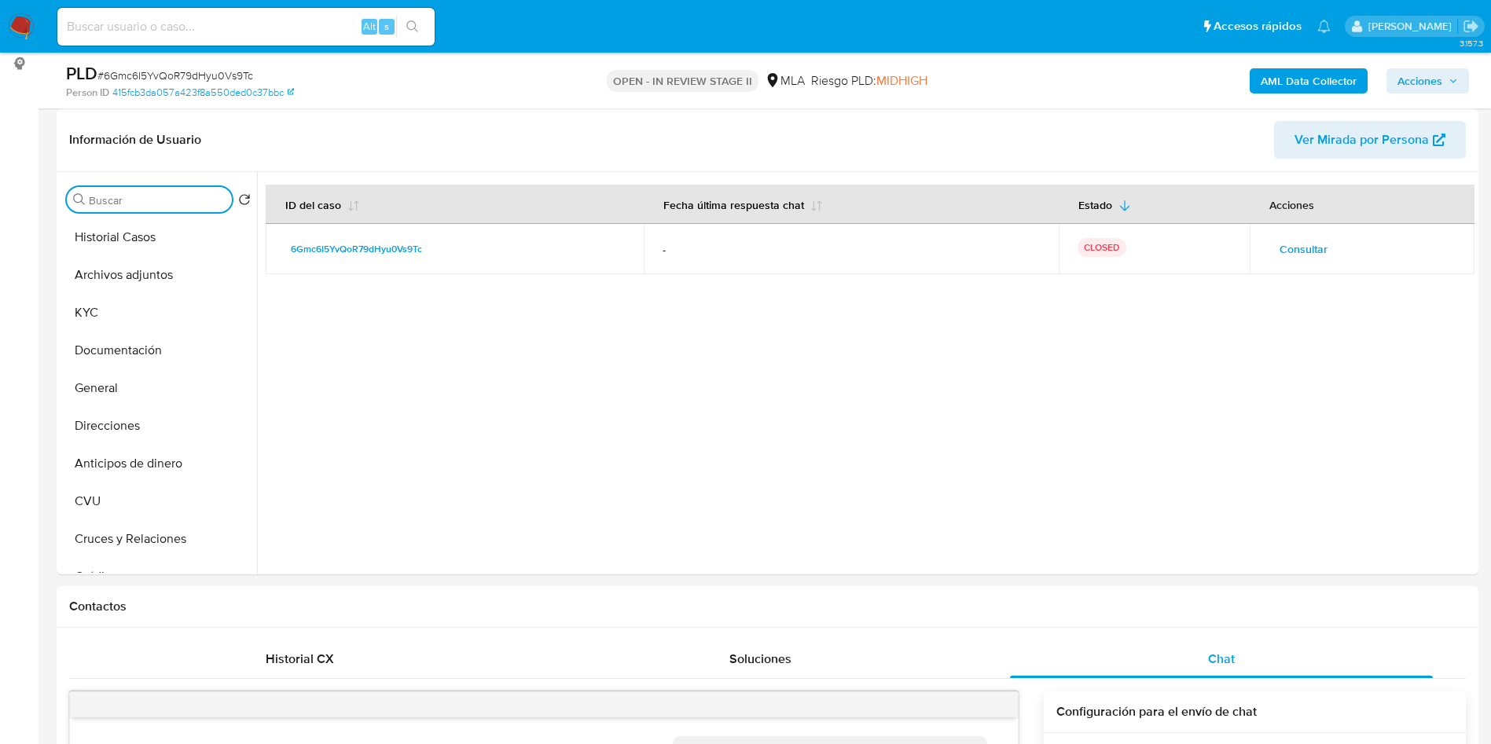
click at [1303, 88] on b "AML Data Collector" at bounding box center [1309, 80] width 96 height 25
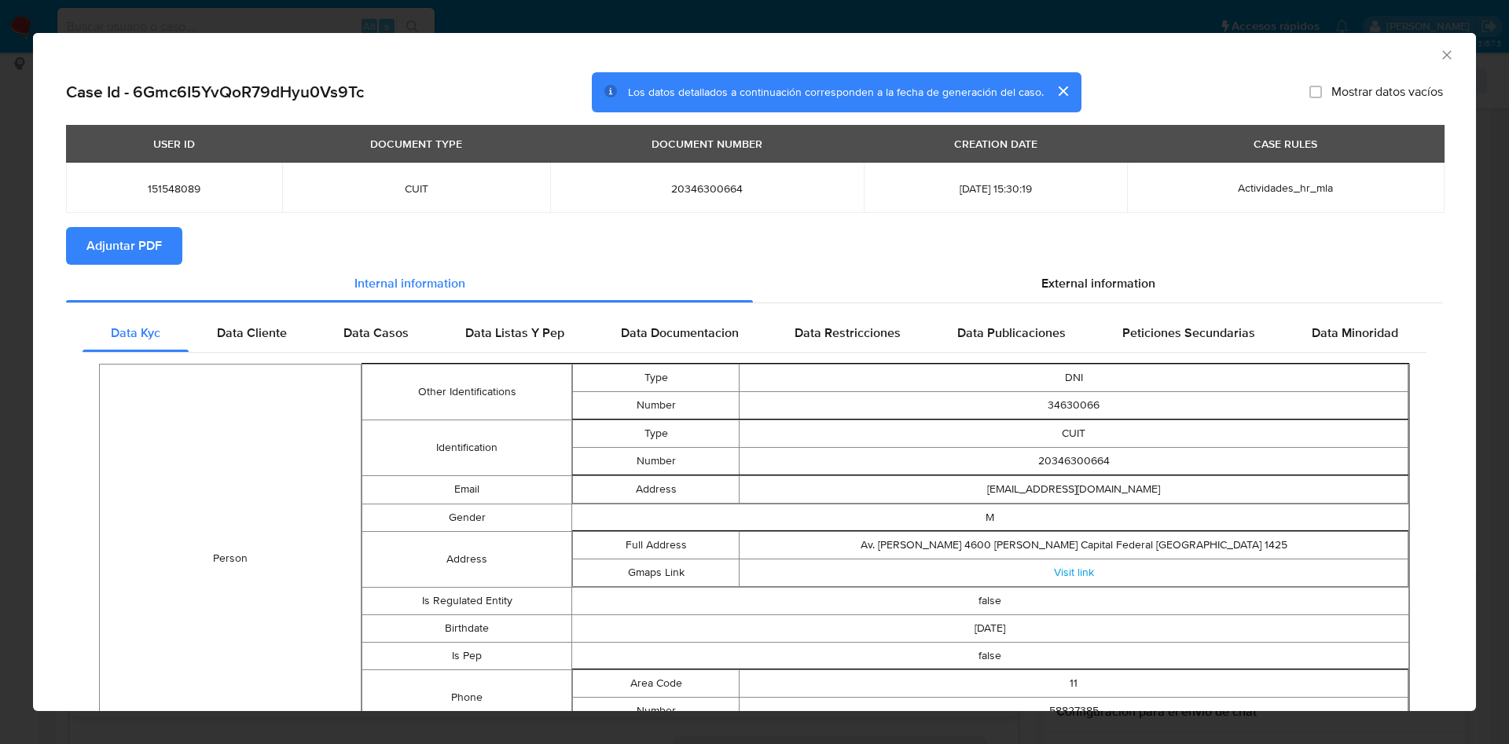
click at [159, 252] on span "Adjuntar PDF" at bounding box center [123, 246] width 75 height 35
click at [1439, 53] on icon "Cerrar ventana" at bounding box center [1447, 55] width 16 height 16
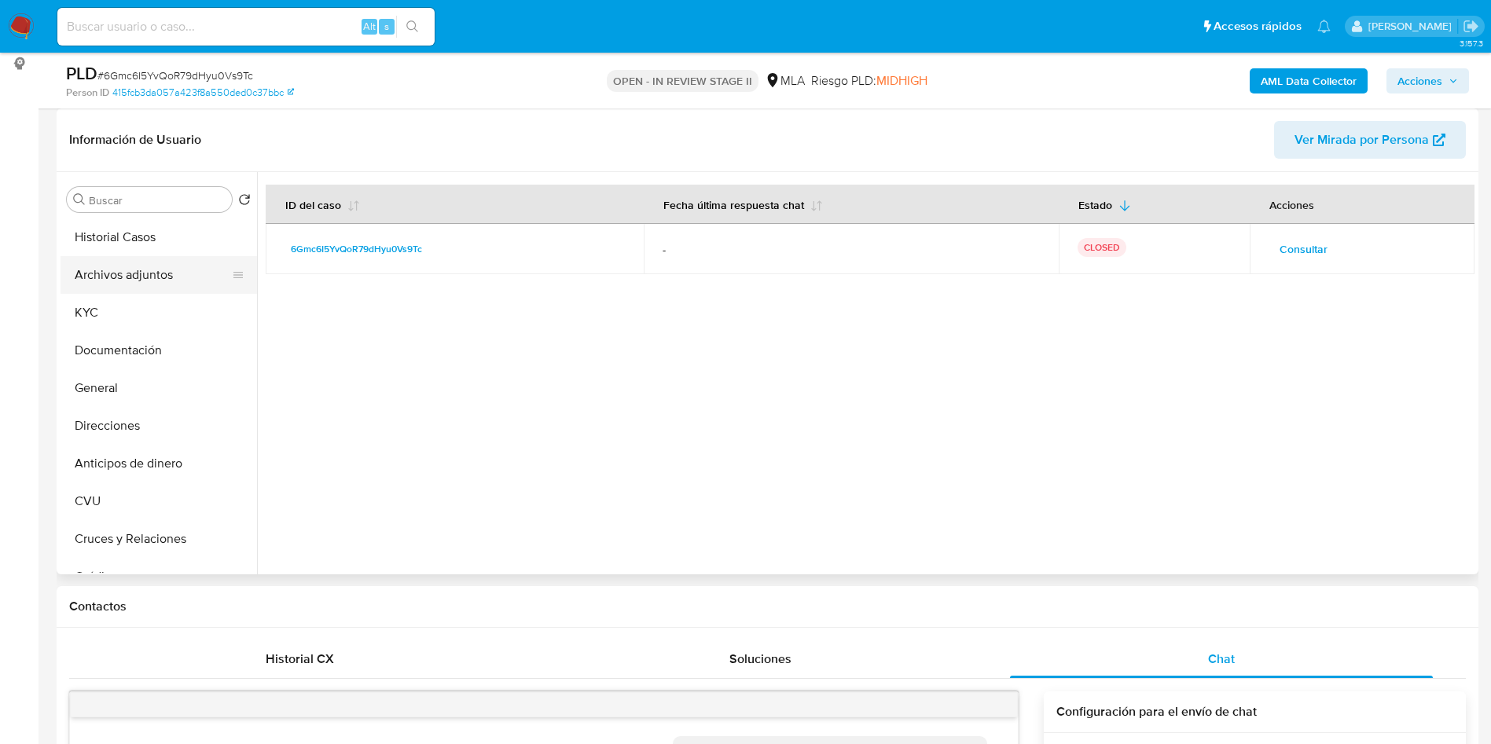
click at [145, 276] on button "Archivos adjuntos" at bounding box center [153, 275] width 184 height 38
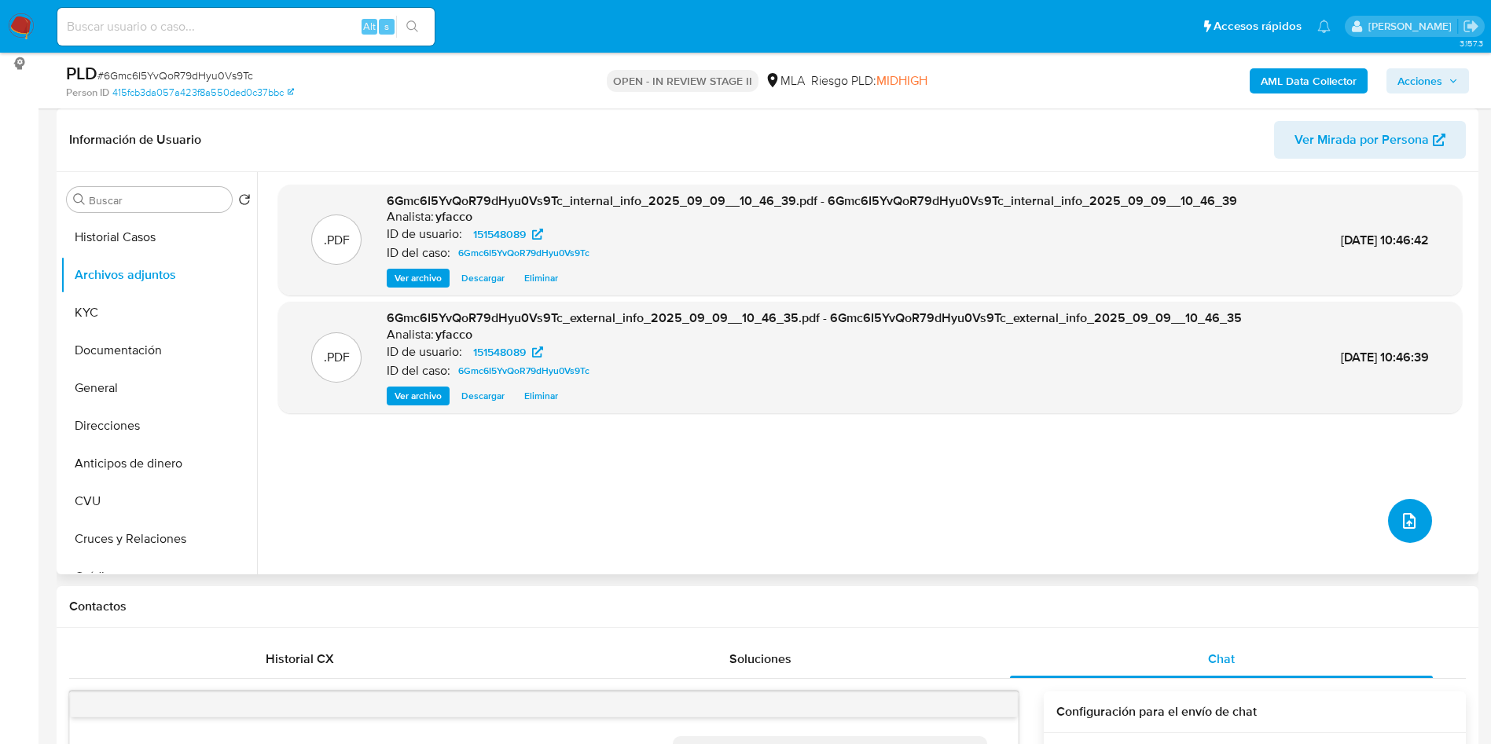
click at [1422, 517] on button "upload-file" at bounding box center [1410, 521] width 44 height 44
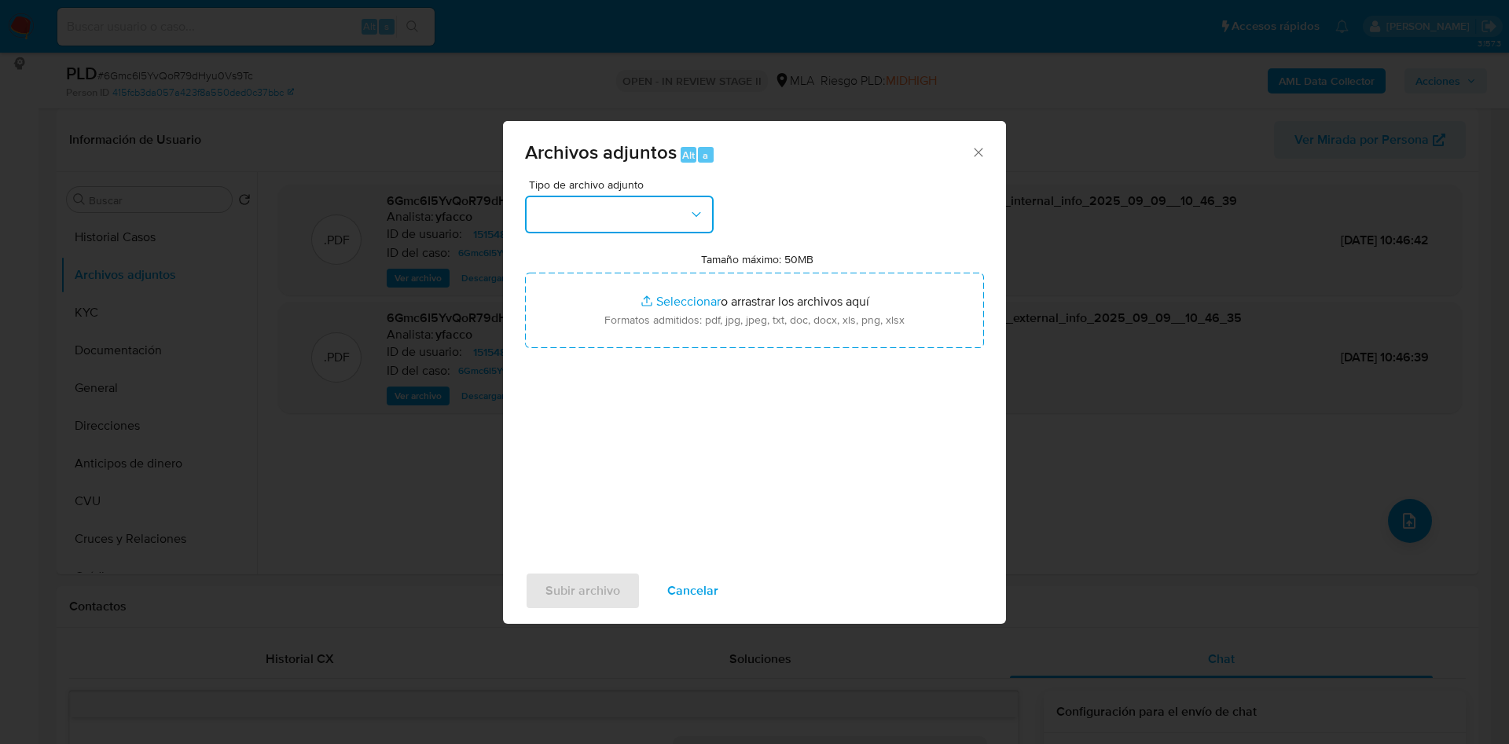
click at [637, 197] on button "button" at bounding box center [619, 215] width 189 height 38
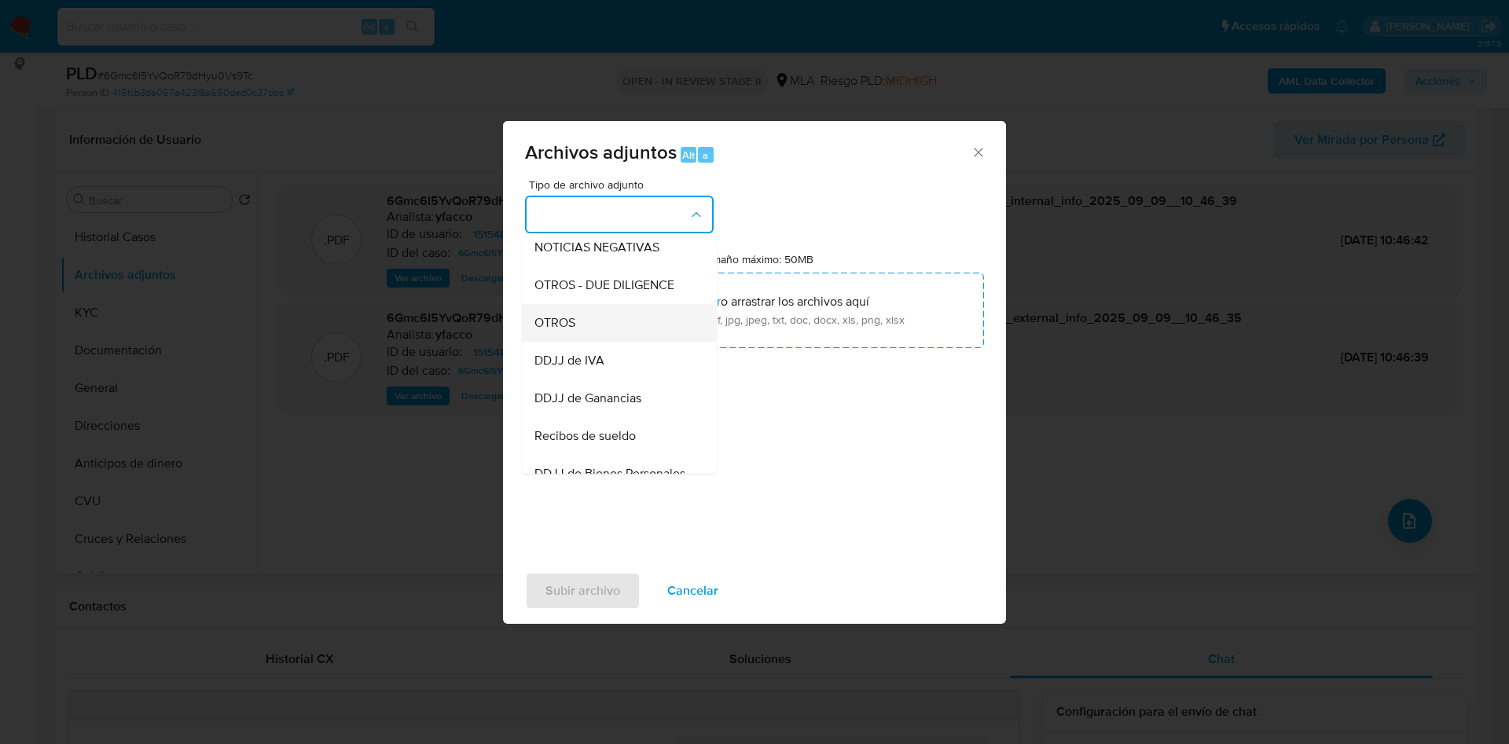
click at [568, 331] on span "OTROS" at bounding box center [555, 323] width 41 height 16
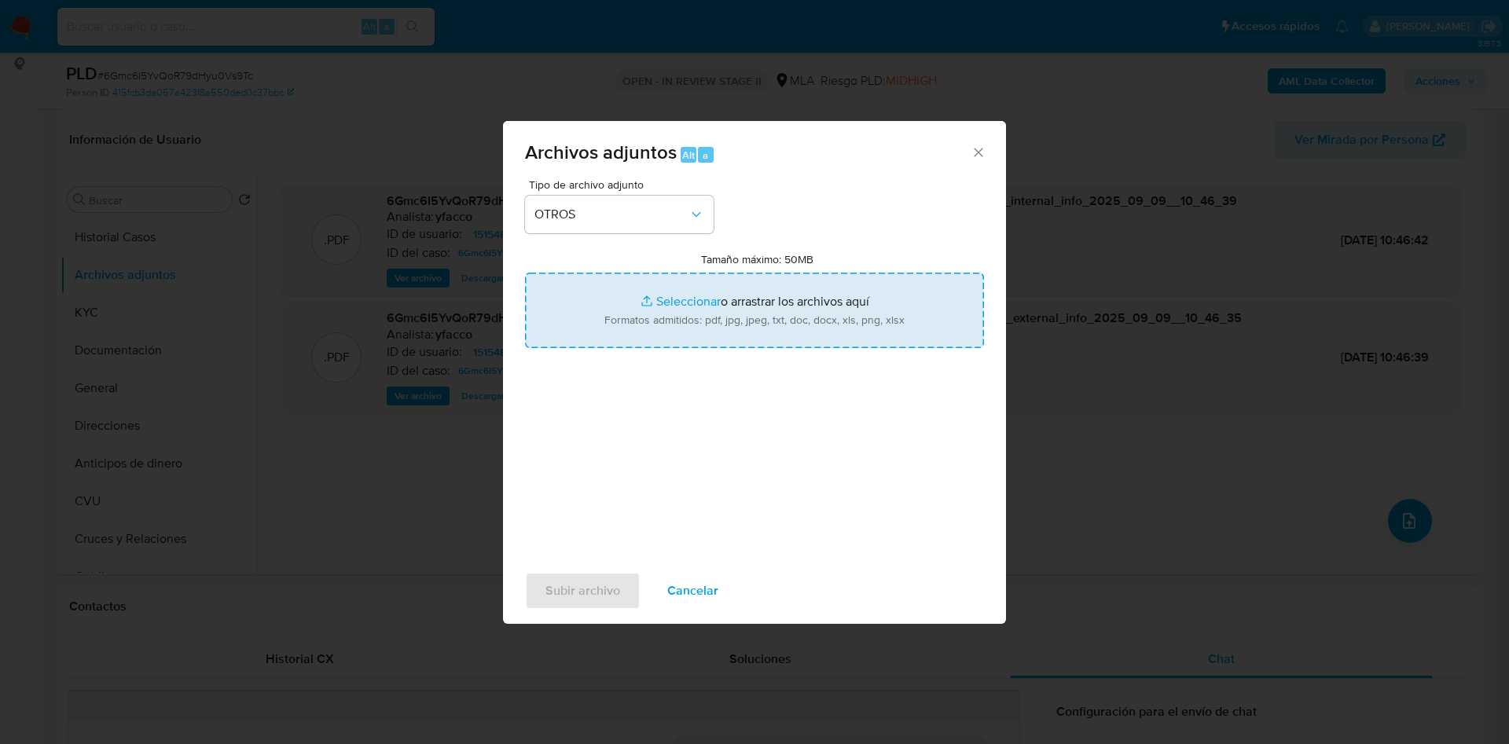
click at [675, 300] on input "Tamaño máximo: 50MB Seleccionar archivos" at bounding box center [754, 310] width 459 height 75
type input "C:\fakepath\Movimientos 151548089.xlsx"
click at [683, 300] on input "Tamaño máximo: 50MB Seleccionar archivos" at bounding box center [754, 310] width 459 height 75
type input "C:\fakepath\Caselog 6Gmc6I5YvQoR79dHyu0Vs9Tc_2025_08_19_02_37_34.docx"
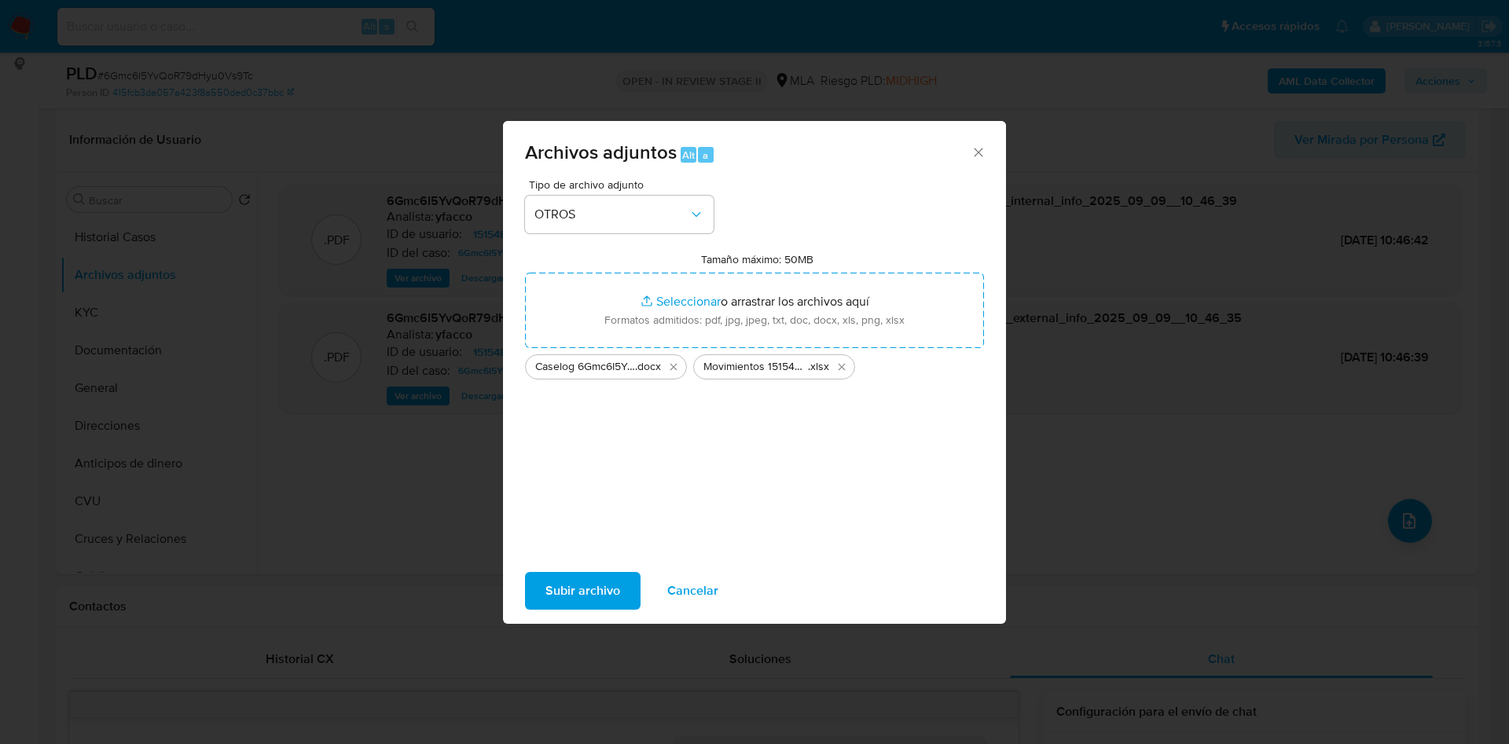
click at [602, 596] on span "Subir archivo" at bounding box center [583, 591] width 75 height 35
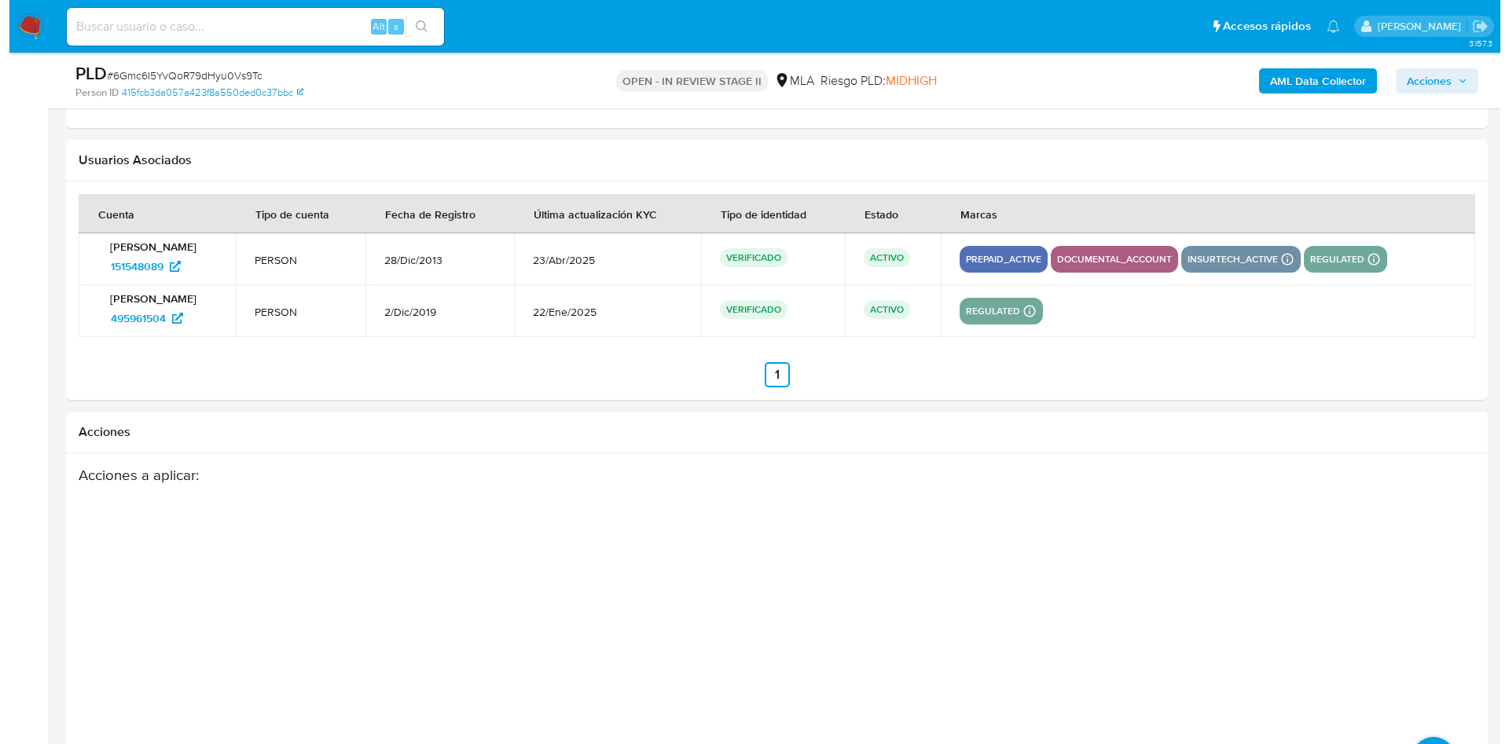
scroll to position [2817, 0]
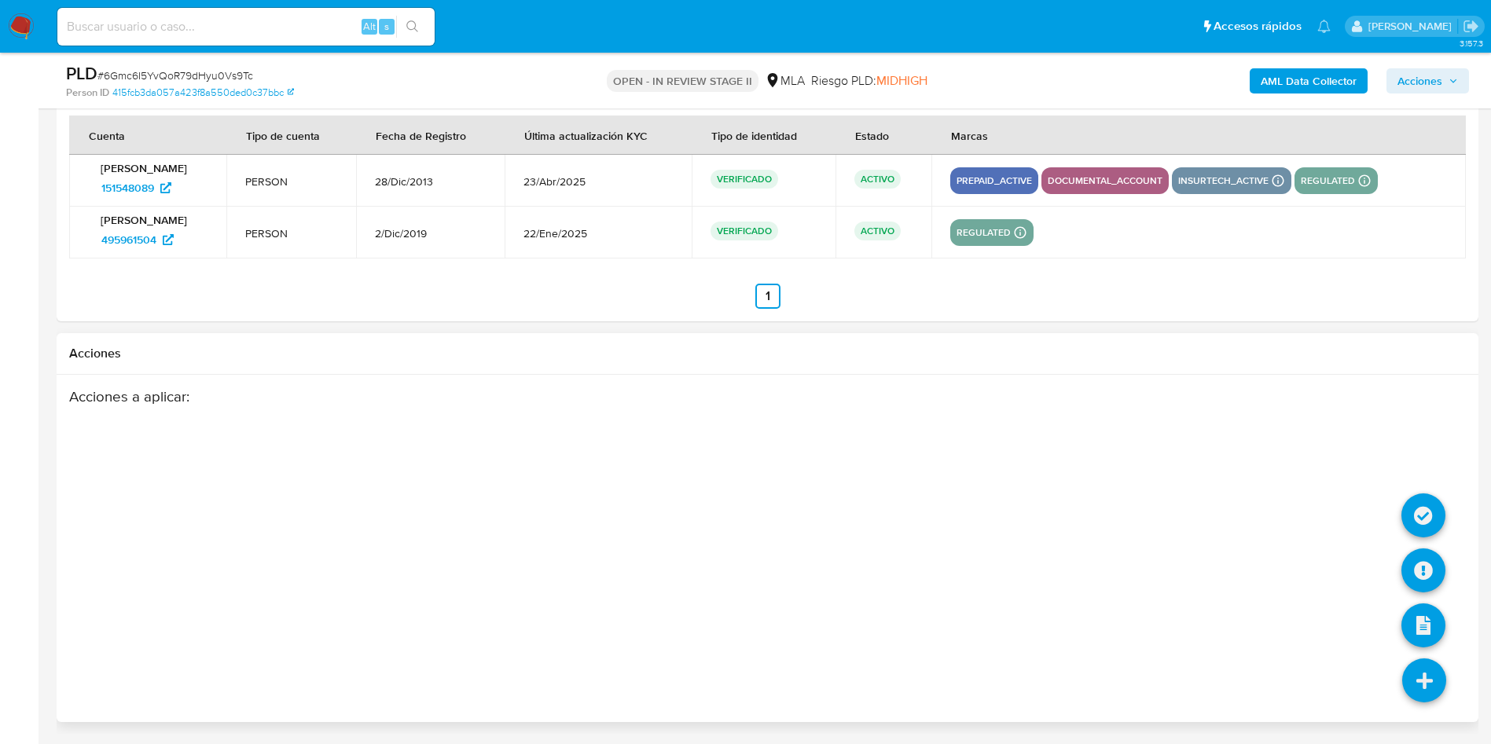
click at [1436, 685] on icon at bounding box center [1425, 681] width 44 height 44
click at [1426, 570] on icon at bounding box center [1424, 571] width 44 height 44
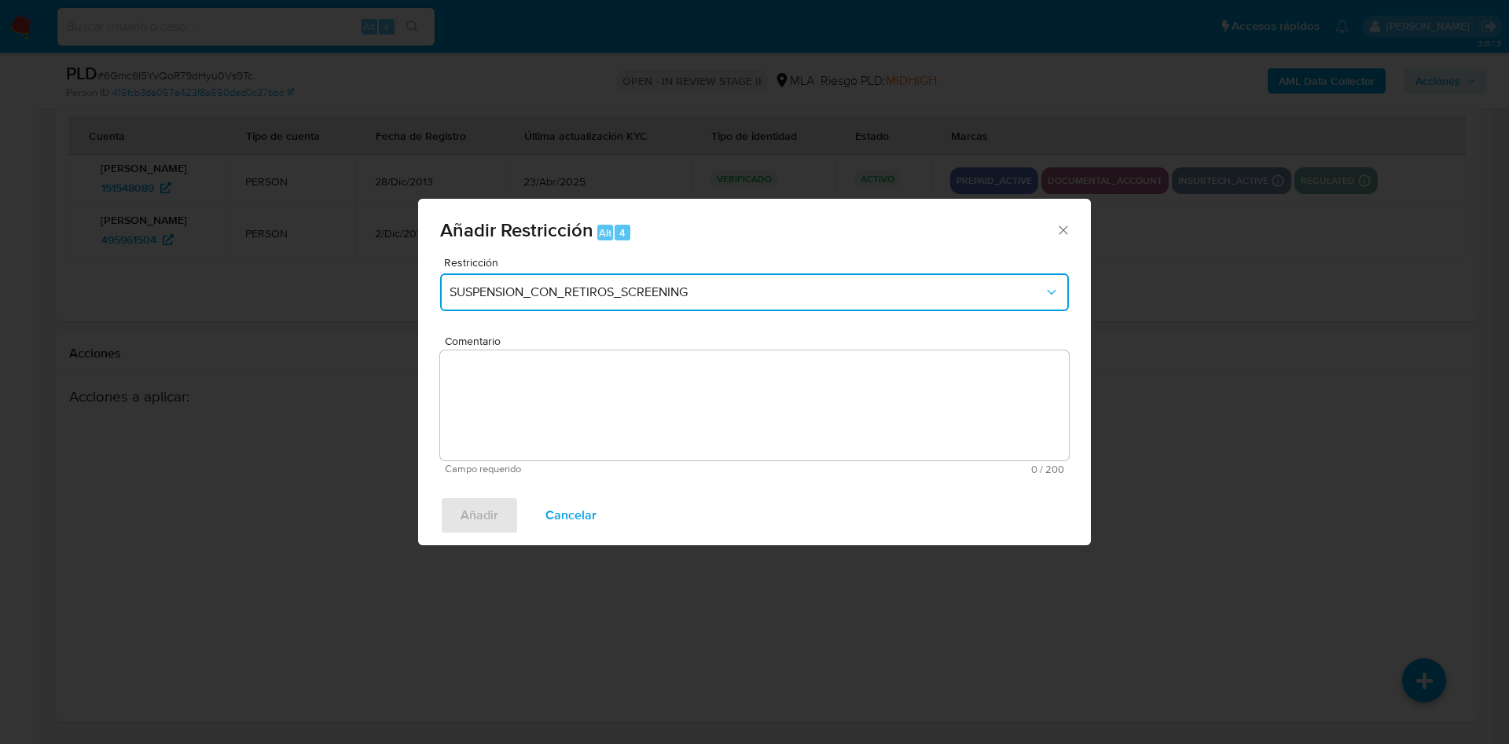
click at [638, 302] on button "SUSPENSION_CON_RETIROS_SCREENING" at bounding box center [754, 293] width 629 height 38
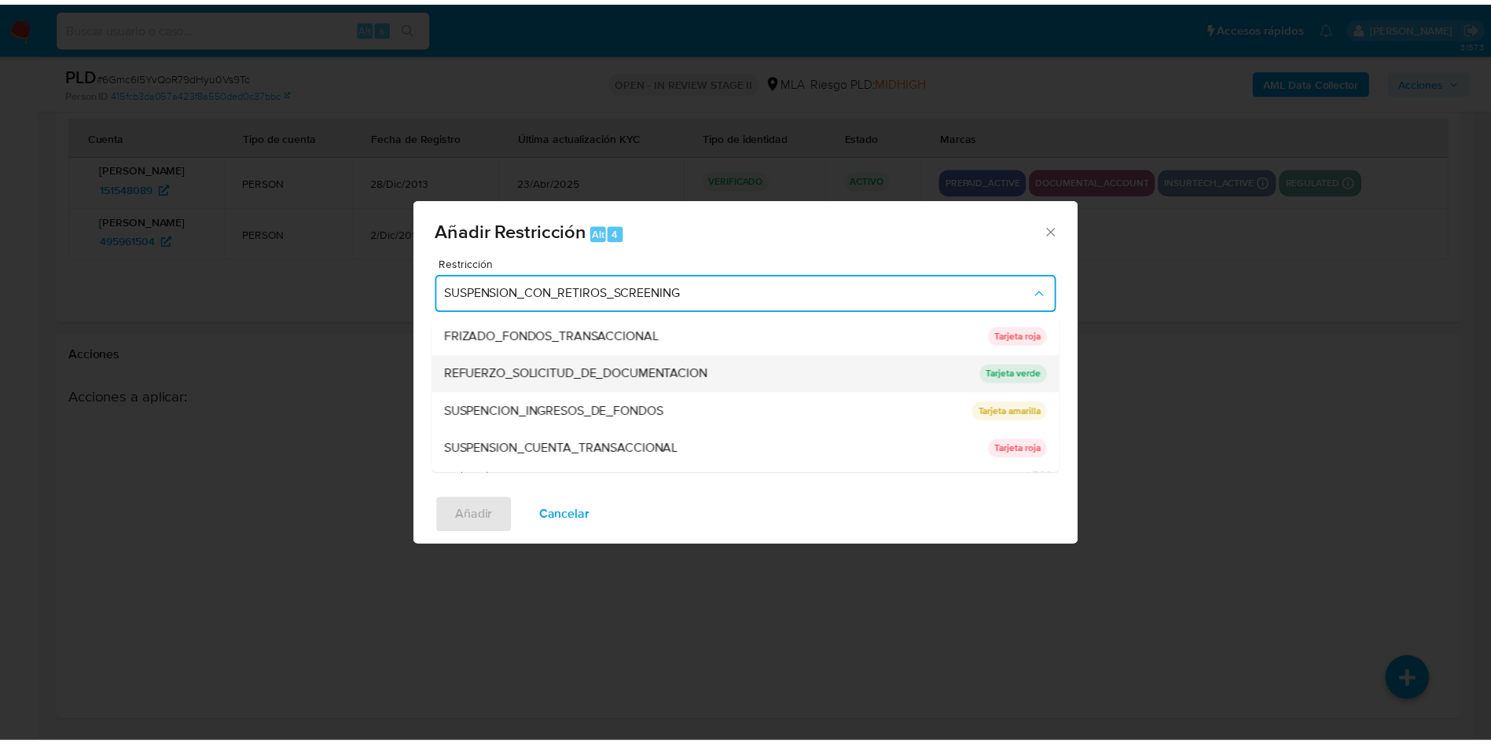
scroll to position [333, 0]
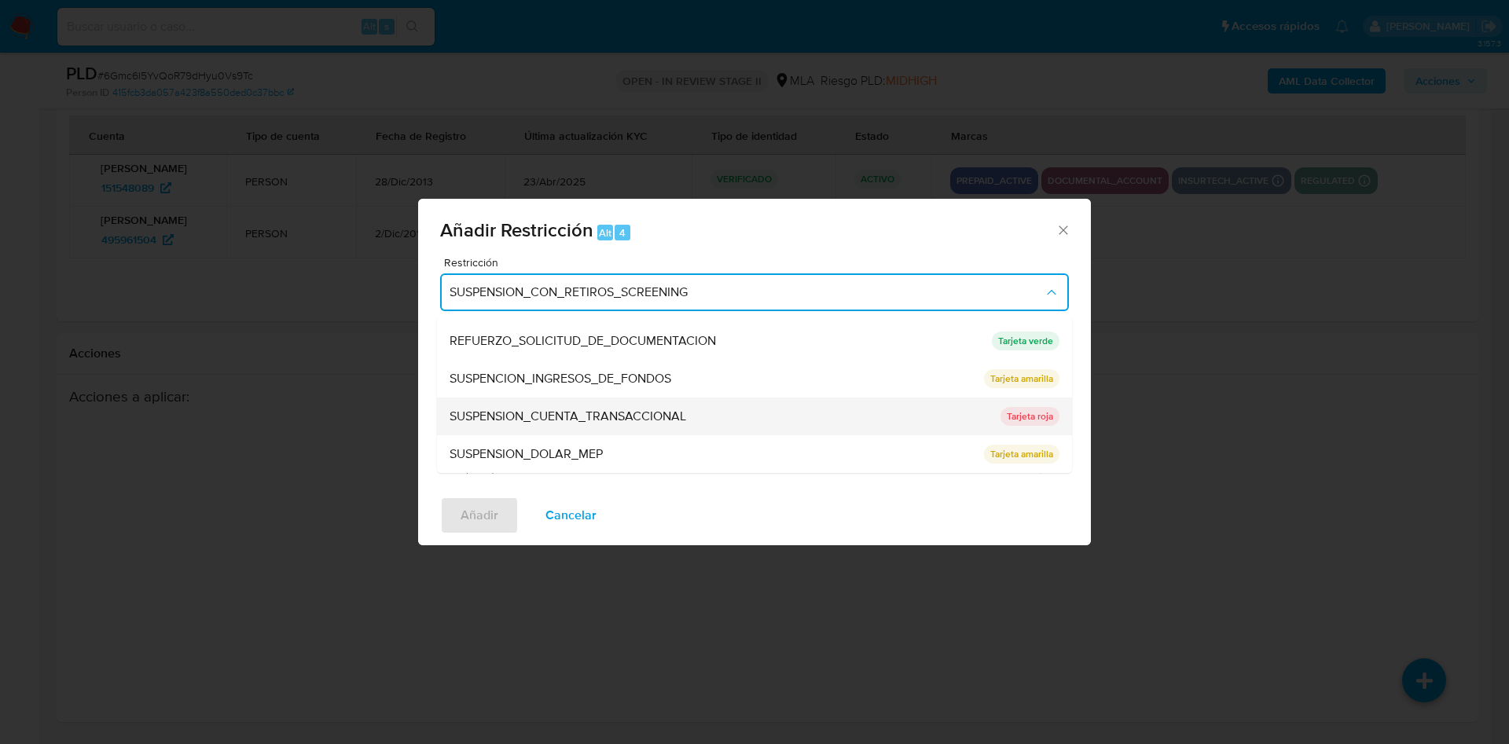
click at [630, 409] on span "SUSPENSION_CUENTA_TRANSACCIONAL" at bounding box center [568, 417] width 237 height 16
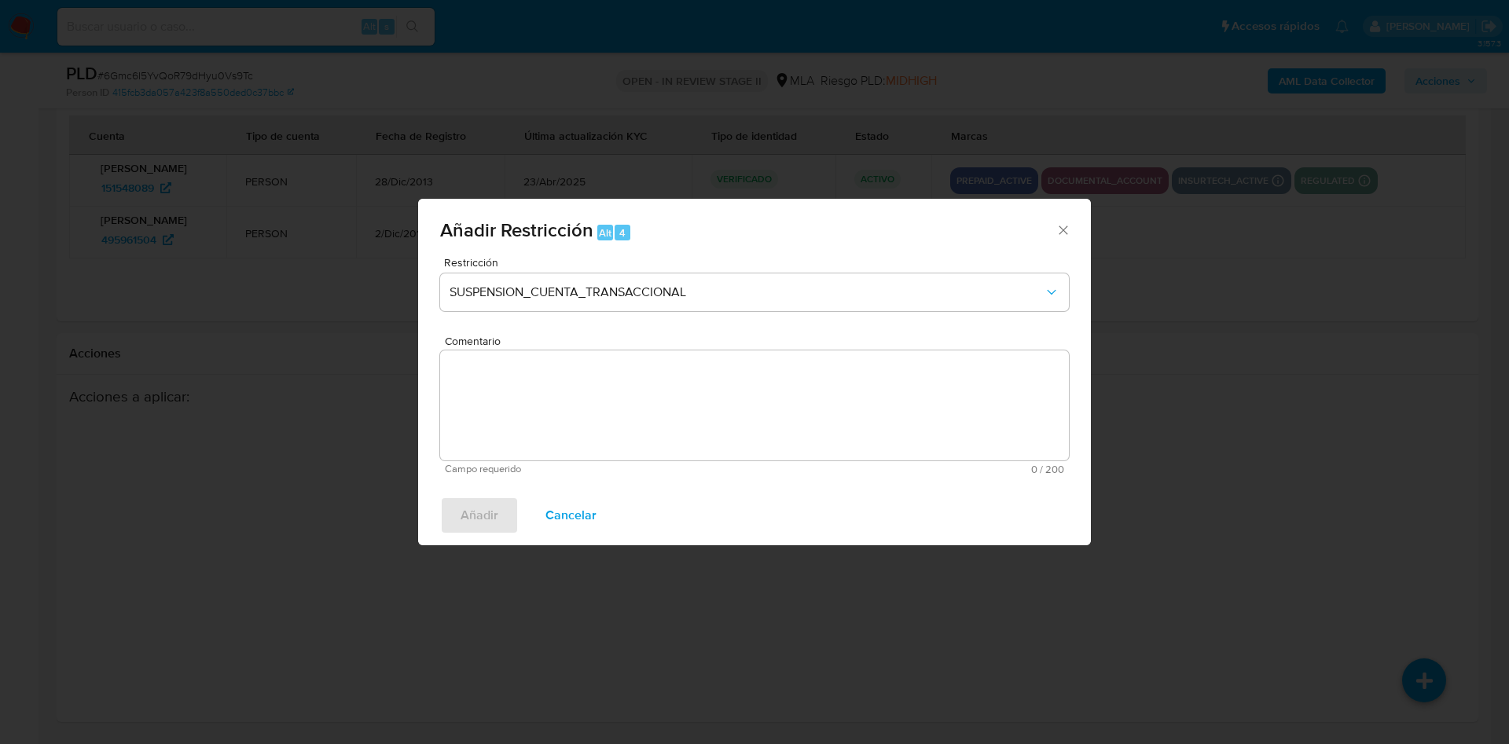
click at [630, 409] on textarea "Comentario" at bounding box center [754, 406] width 629 height 110
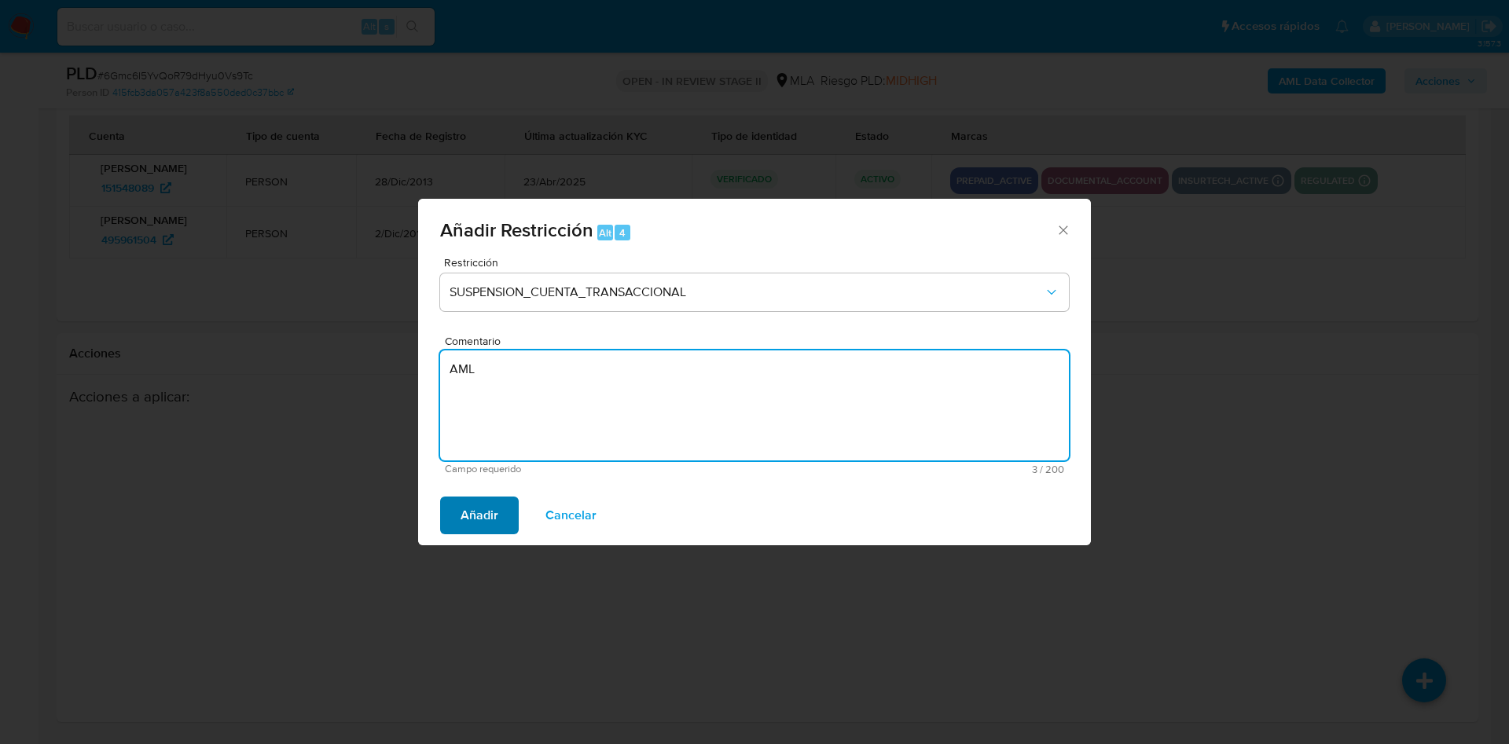
type textarea "AML"
click at [517, 529] on button "Añadir" at bounding box center [479, 516] width 79 height 38
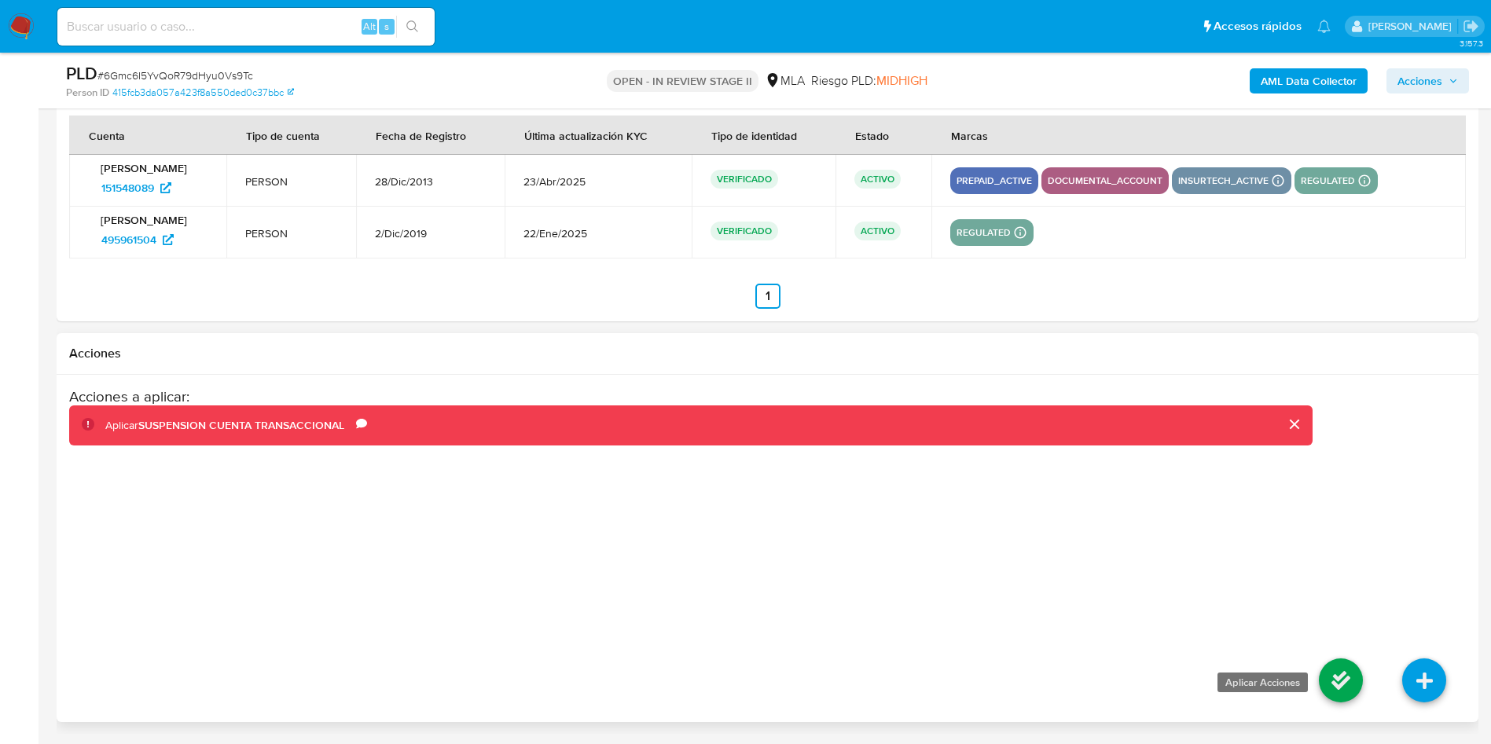
click at [1323, 691] on icon at bounding box center [1341, 681] width 44 height 44
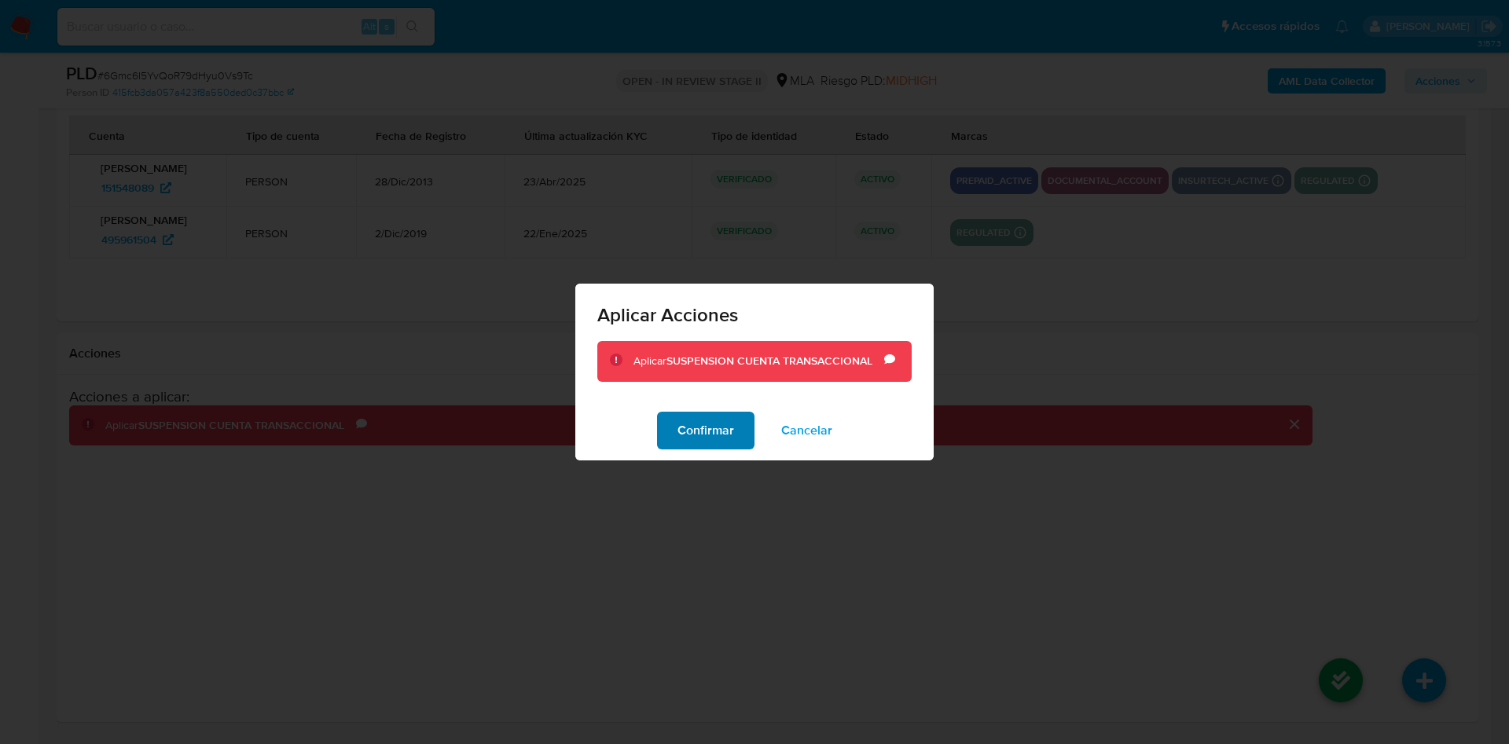
click at [731, 425] on span "Confirmar" at bounding box center [706, 431] width 57 height 35
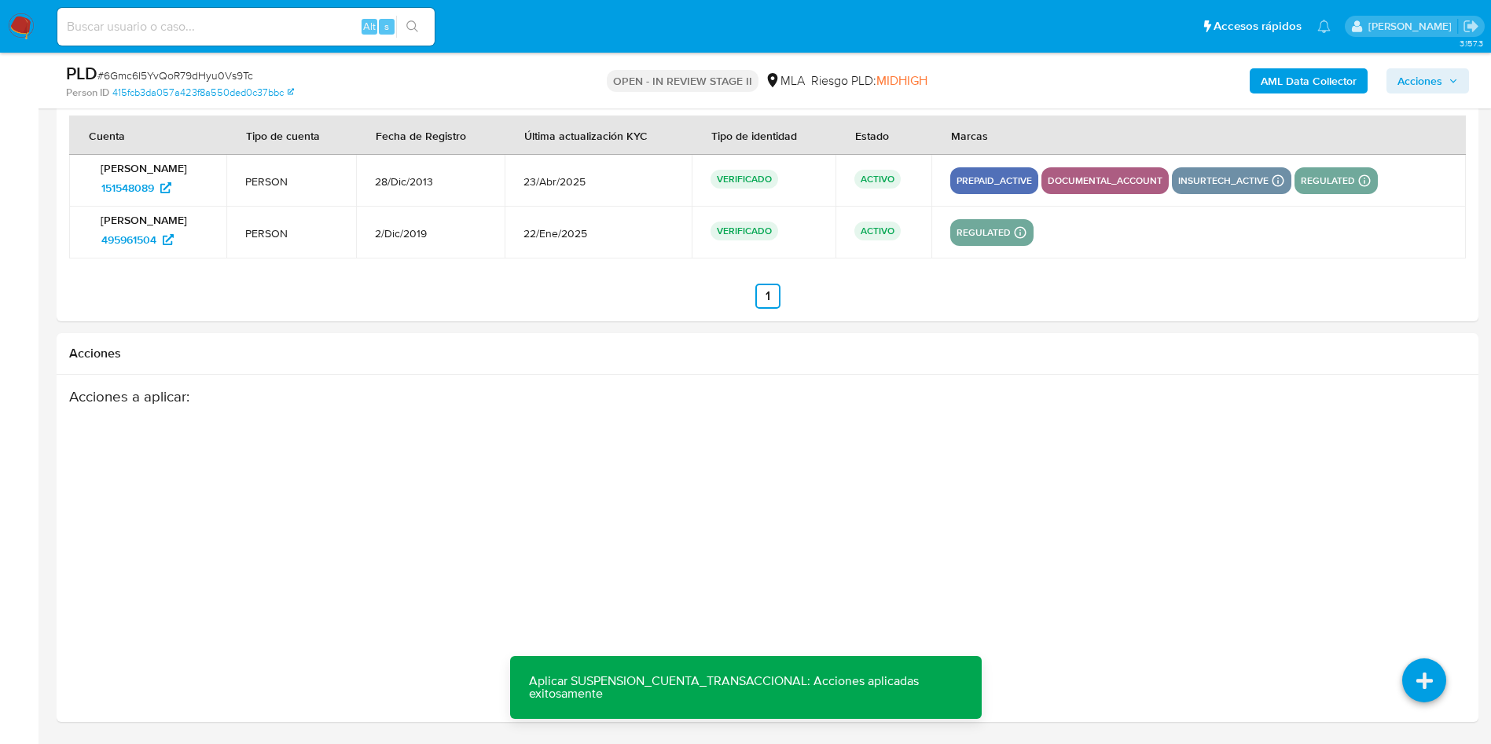
click at [1443, 85] on span "Acciones" at bounding box center [1428, 81] width 61 height 22
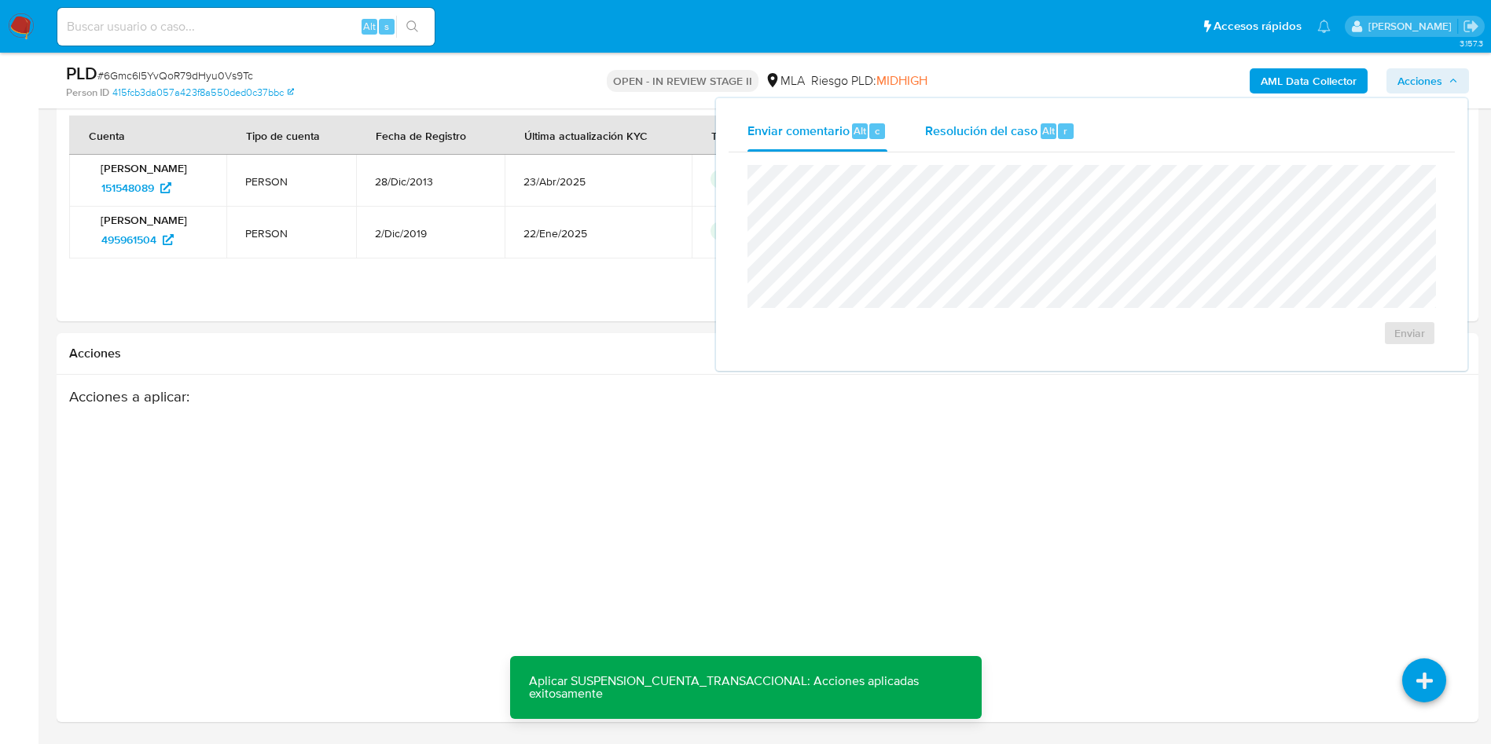
click at [1045, 140] on div "Resolución del caso Alt r" at bounding box center [1000, 131] width 150 height 41
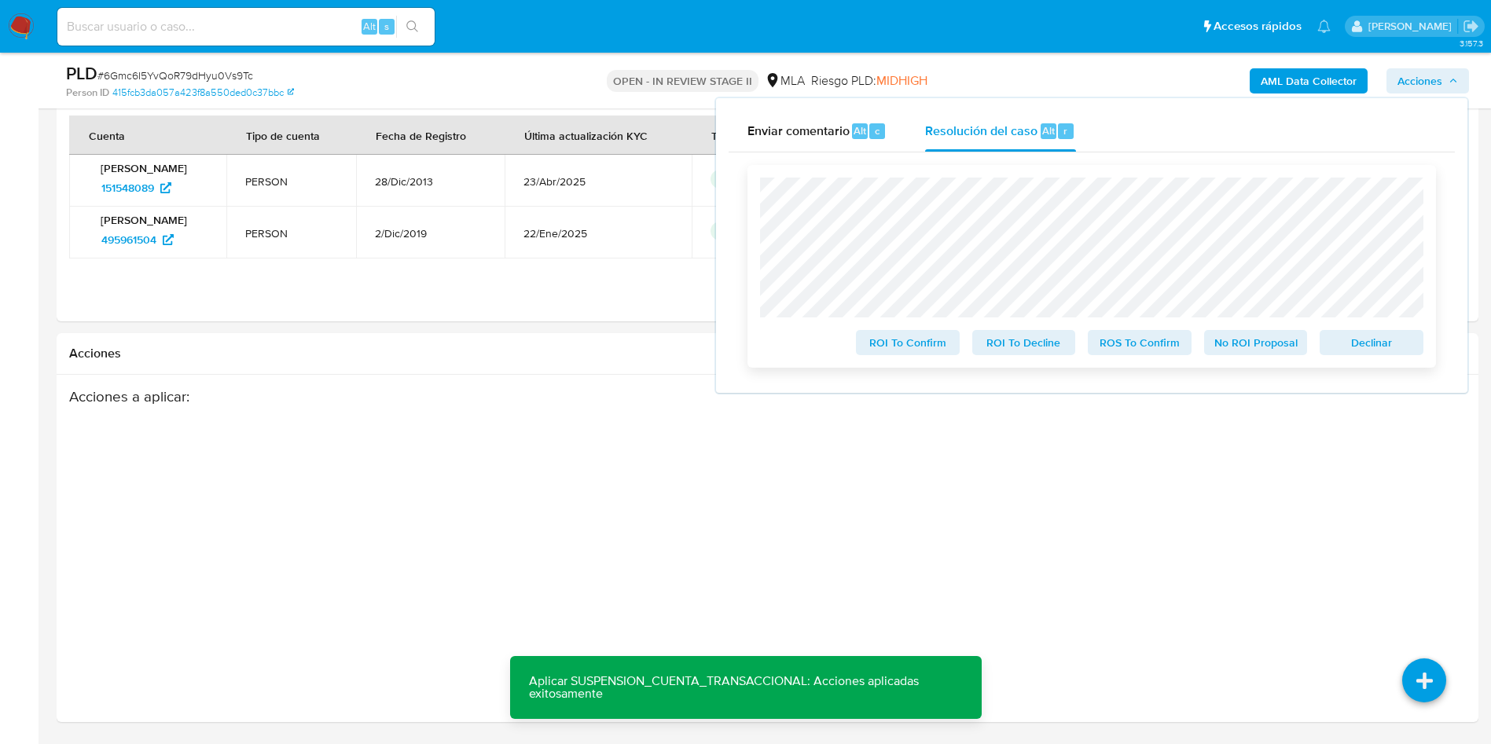
click at [1148, 354] on span "ROS To Confirm" at bounding box center [1140, 343] width 82 height 22
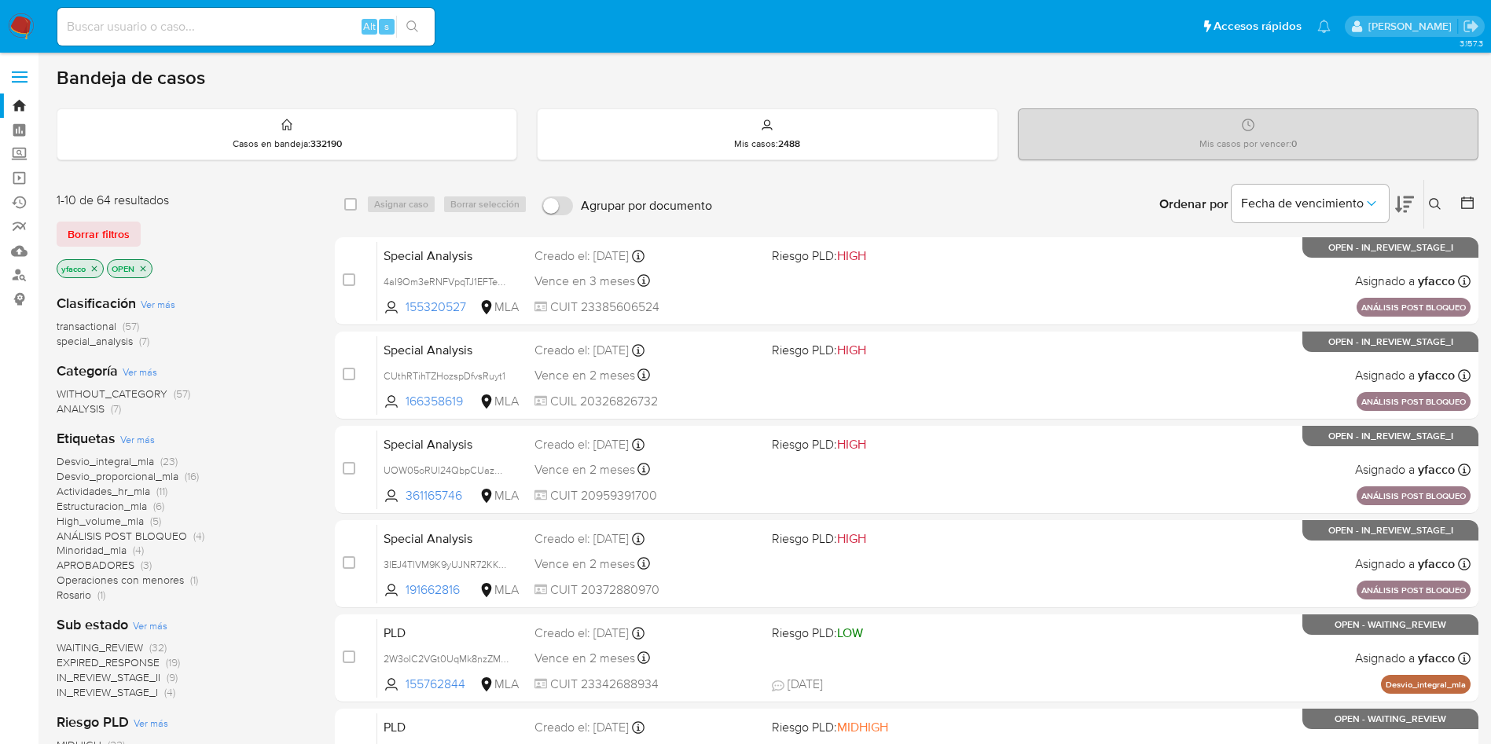
click at [1429, 203] on icon at bounding box center [1435, 204] width 13 height 13
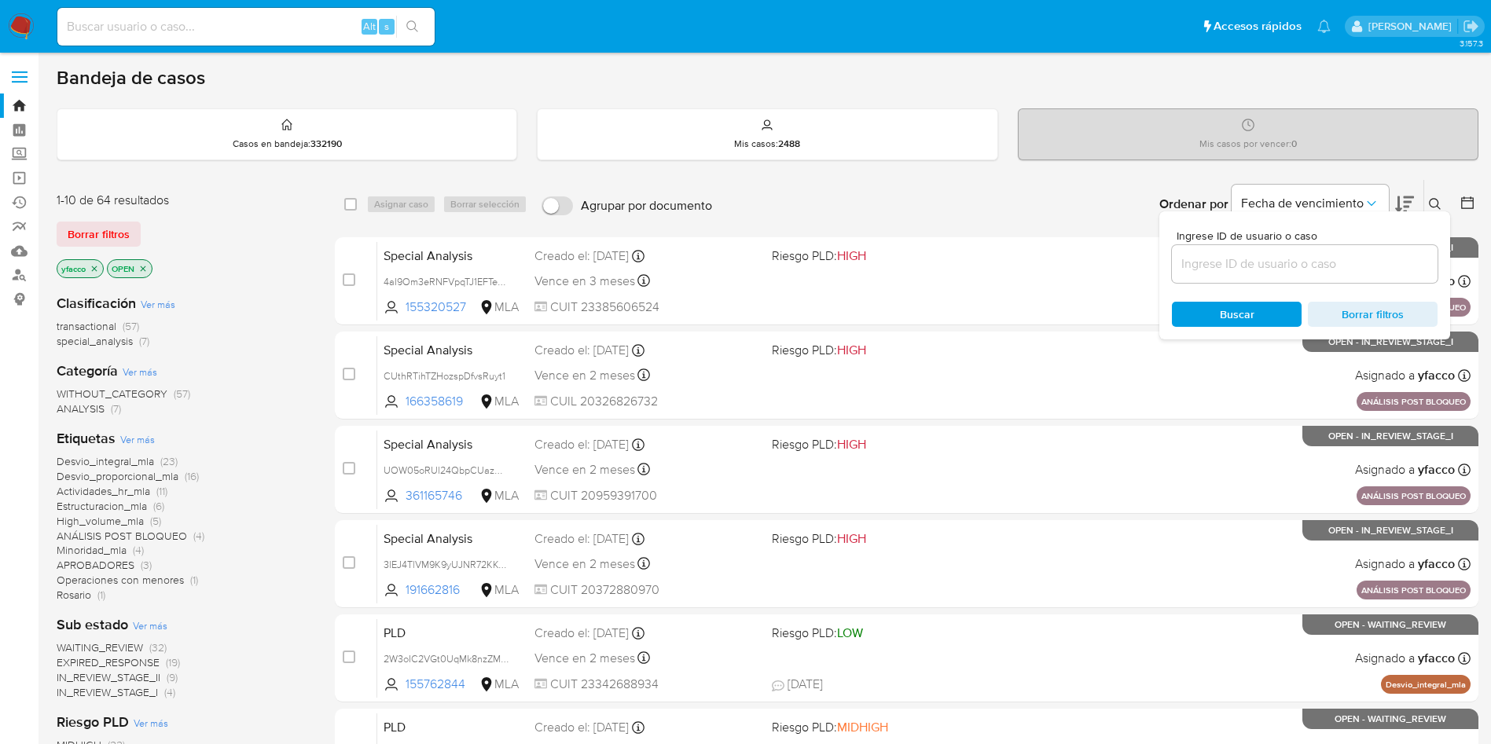
click at [1246, 265] on input at bounding box center [1305, 264] width 266 height 20
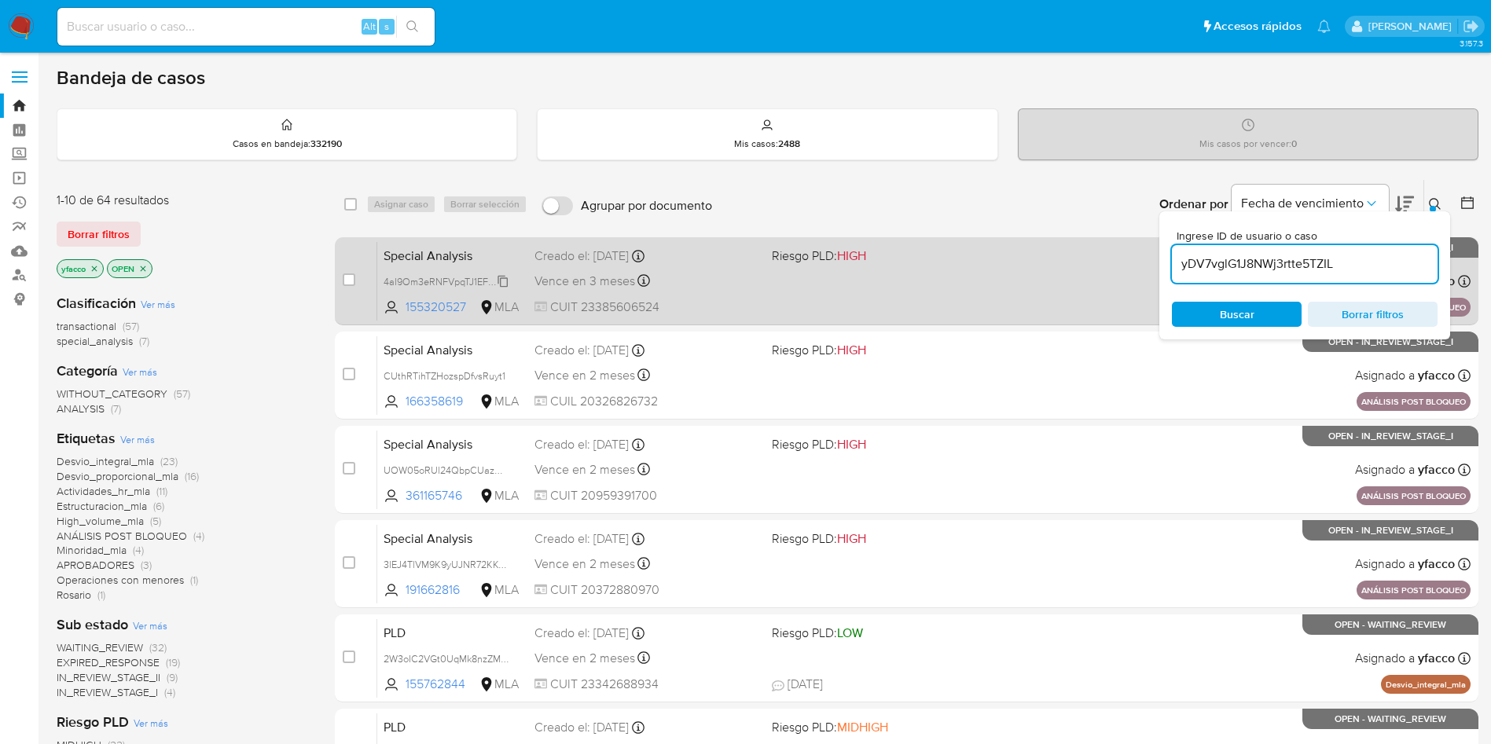
type input "yDV7vglG1J8NWj3rtte5TZIL"
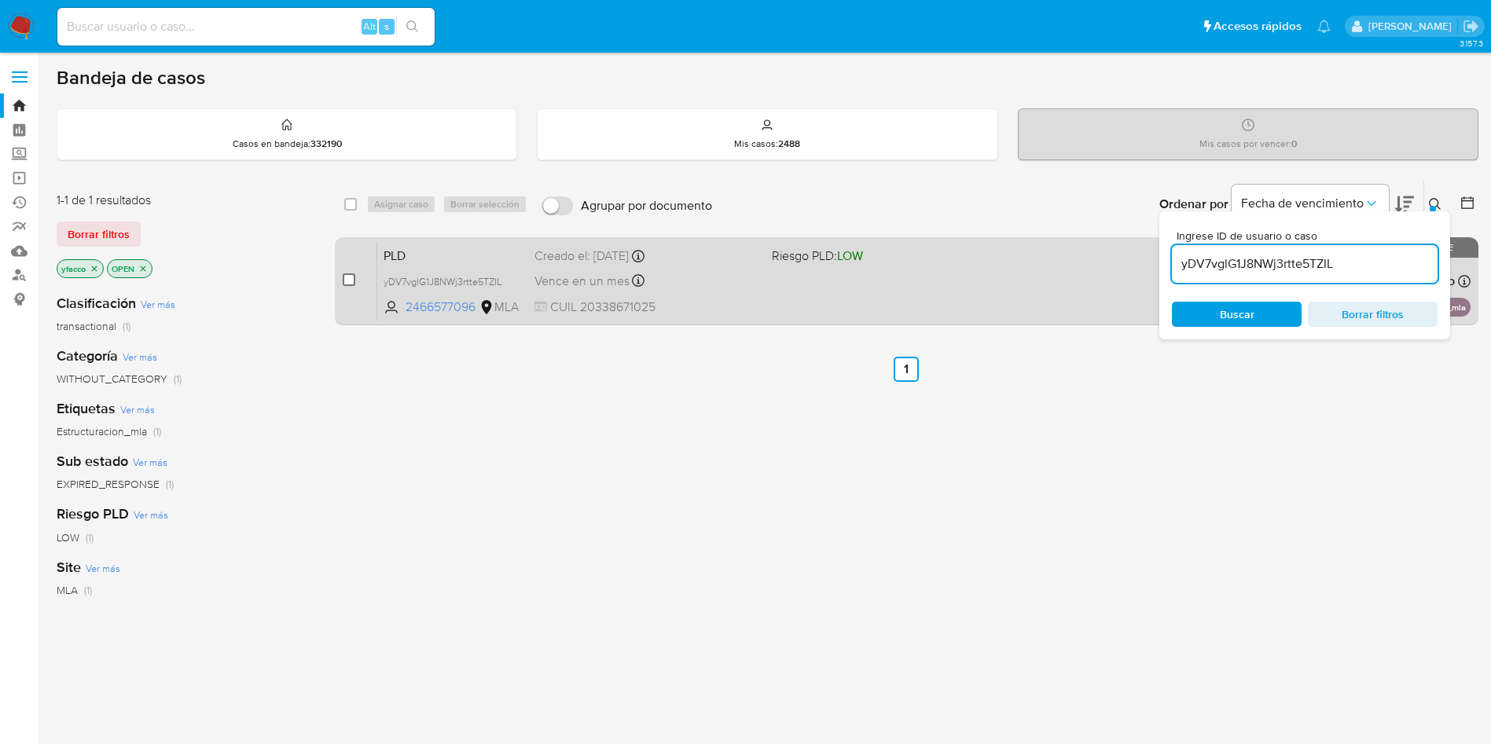
click at [347, 281] on input "checkbox" at bounding box center [349, 280] width 13 height 13
checkbox input "true"
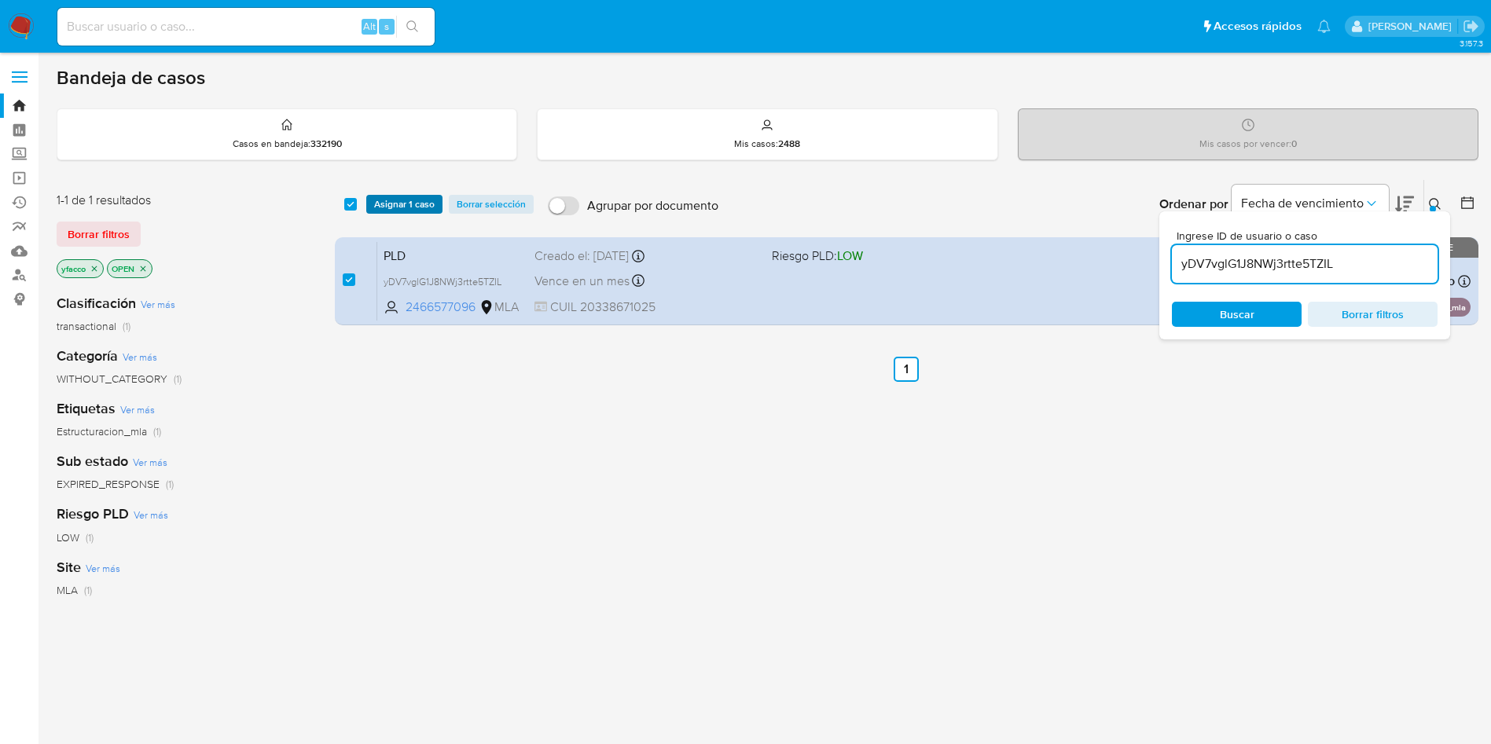
click at [425, 200] on span "Asignar 1 caso" at bounding box center [404, 205] width 61 height 16
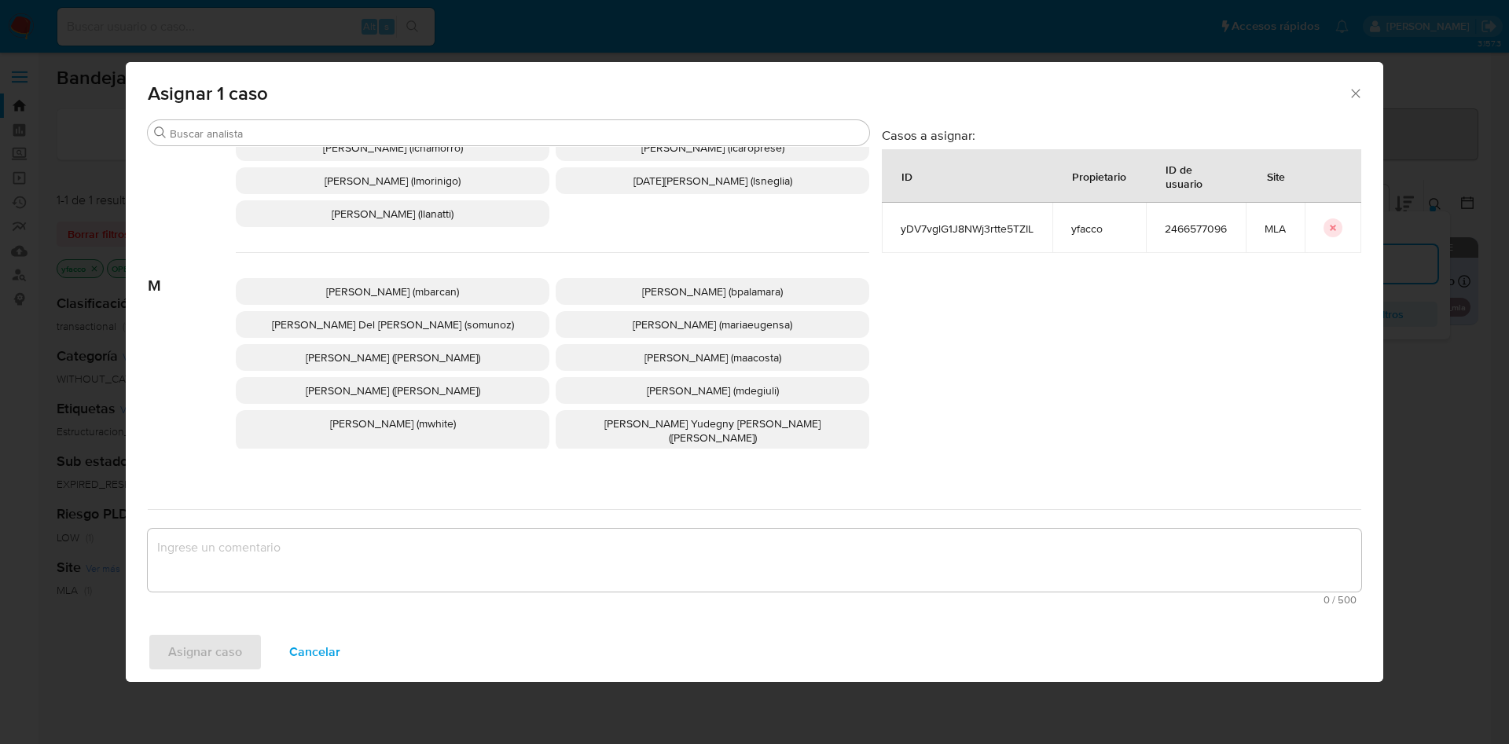
scroll to position [1360, 0]
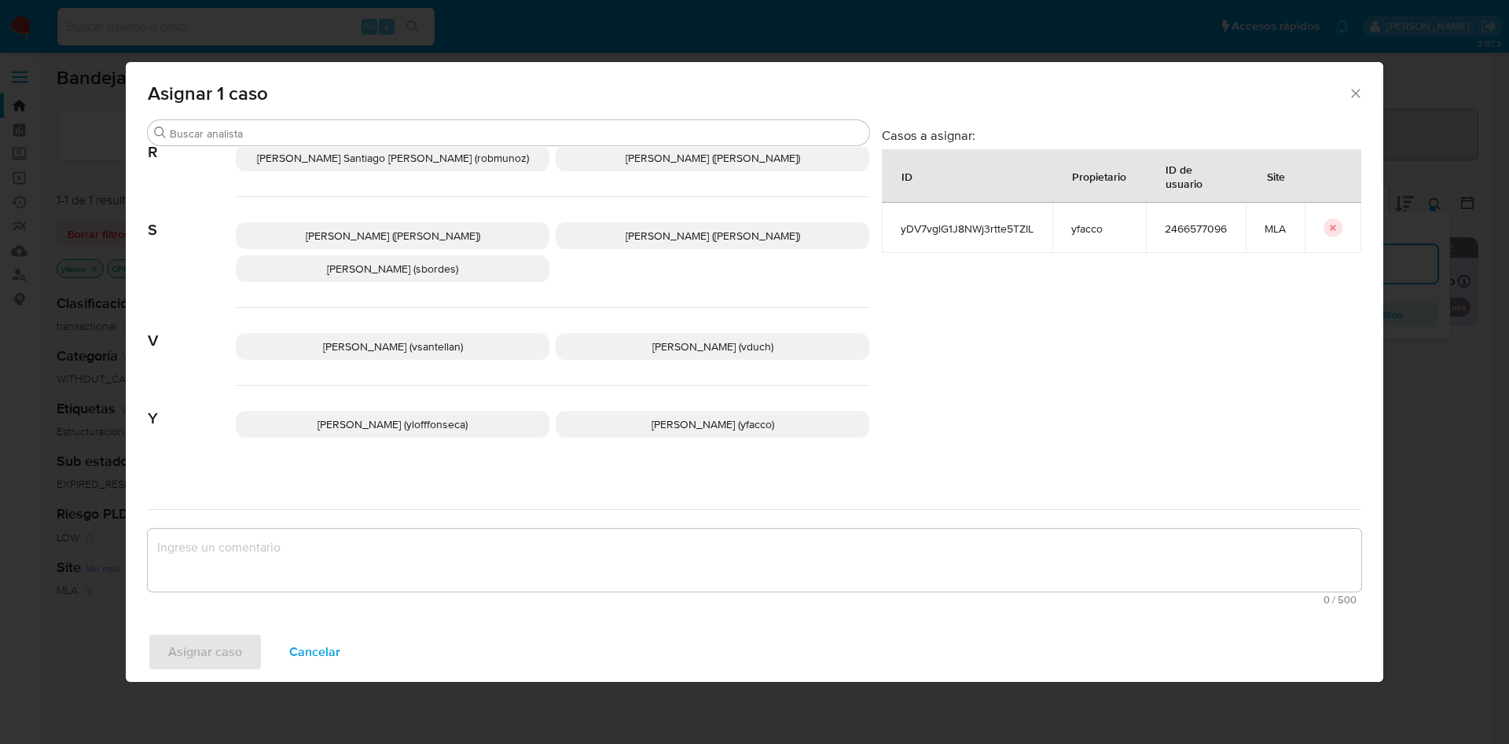
click at [658, 417] on span "[PERSON_NAME] (yfacco)" at bounding box center [713, 425] width 123 height 16
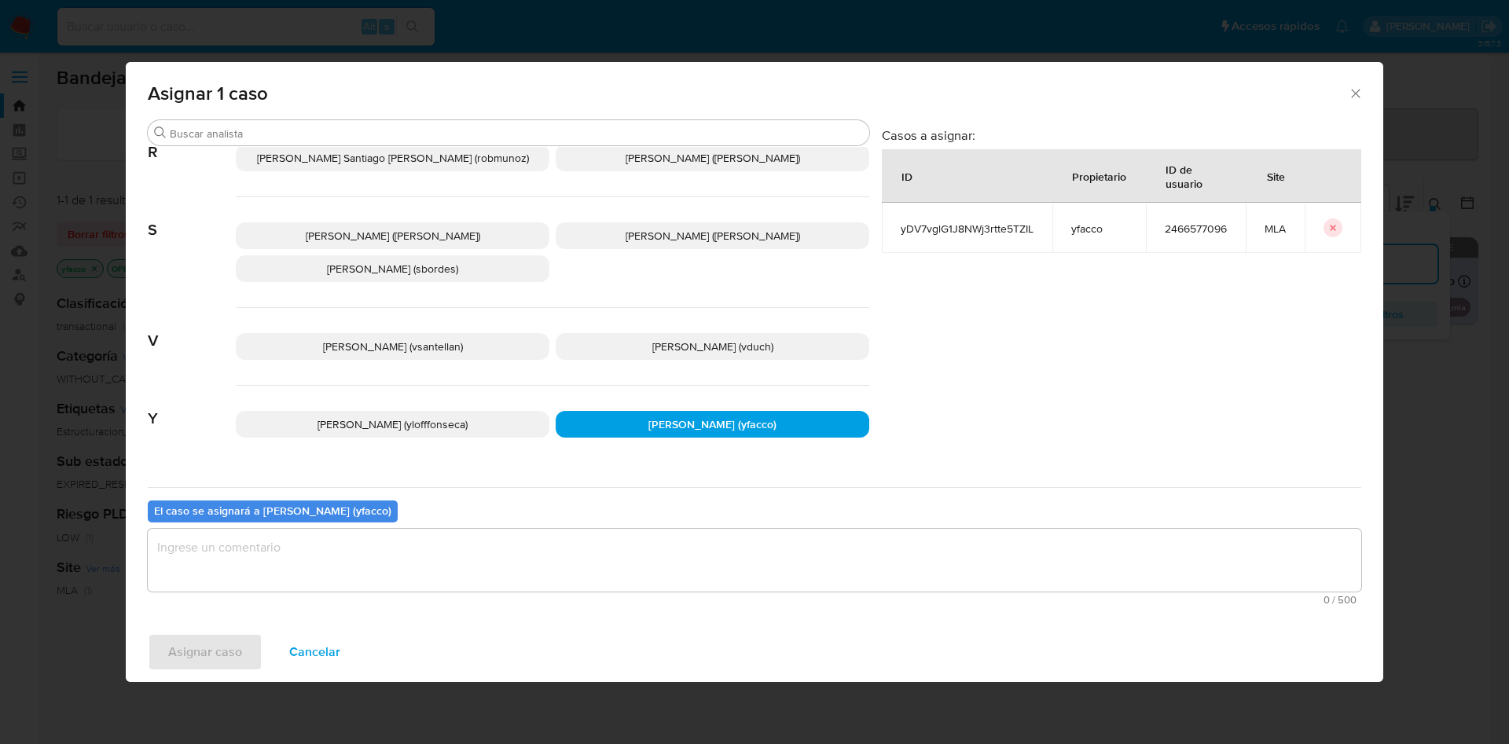
click at [333, 561] on textarea "assign-modal" at bounding box center [755, 560] width 1214 height 63
click at [215, 651] on span "Asignar caso" at bounding box center [205, 652] width 74 height 35
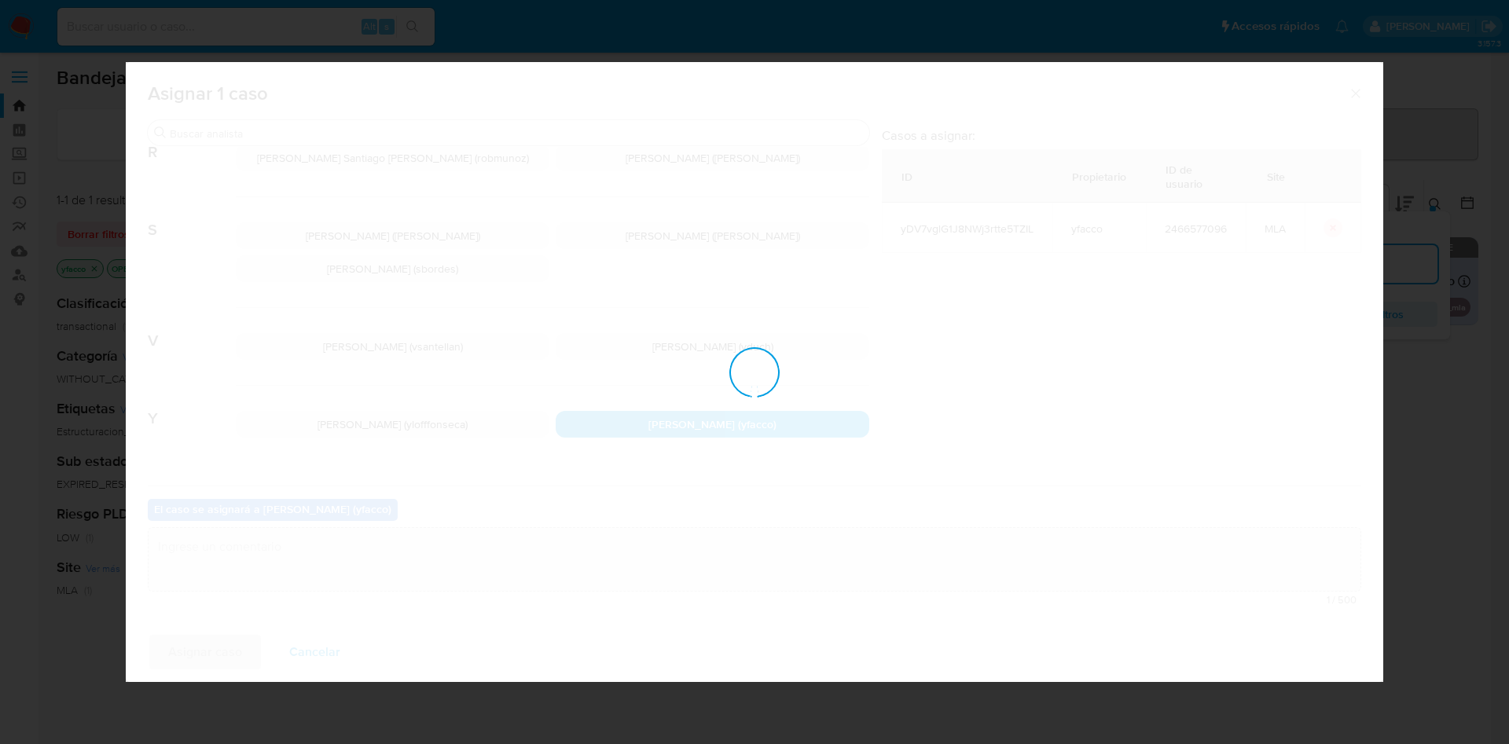
checkbox input "false"
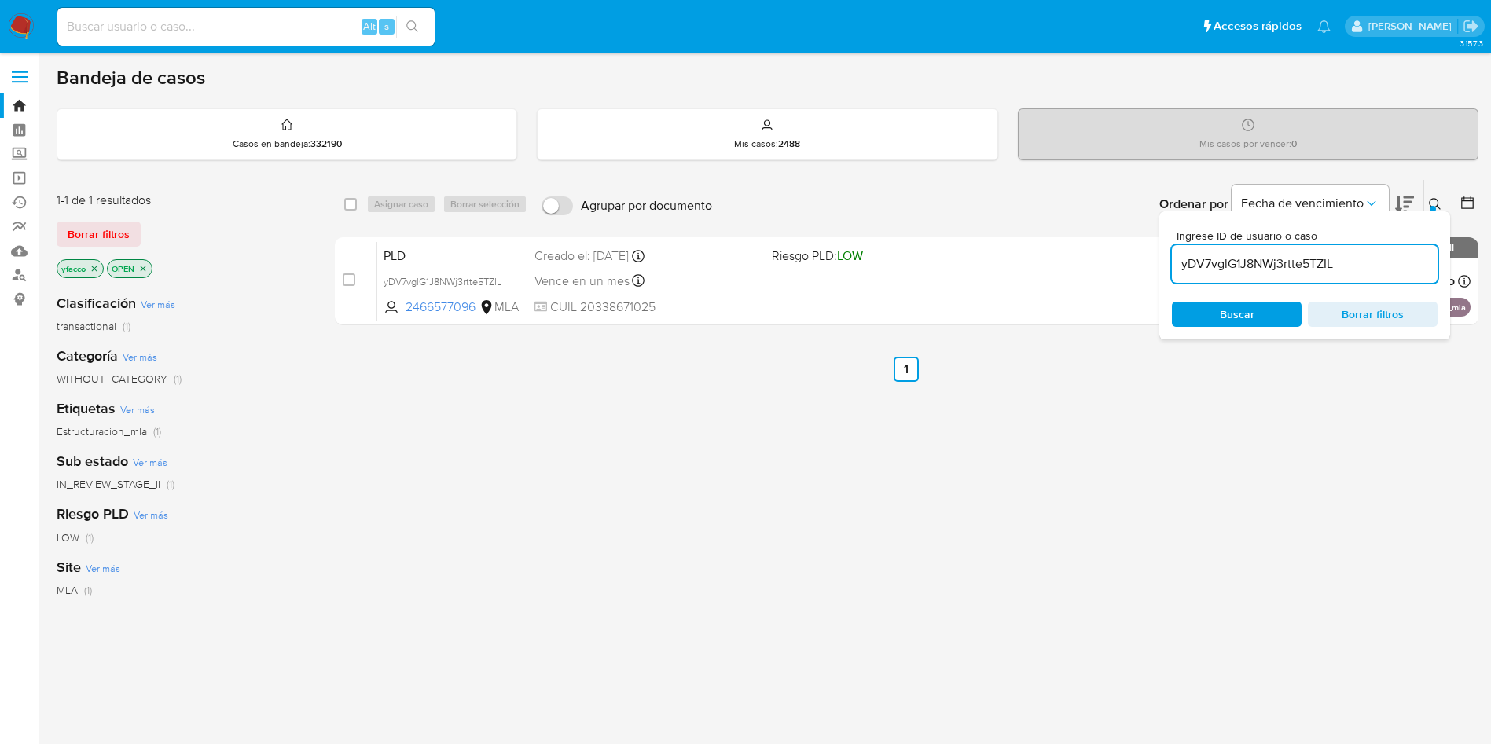
click at [1362, 258] on input "yDV7vglG1J8NWj3rtte5TZIL" at bounding box center [1305, 264] width 266 height 20
paste input "6Gmc6I5YvQoR79dHyu0Vs9Tc"
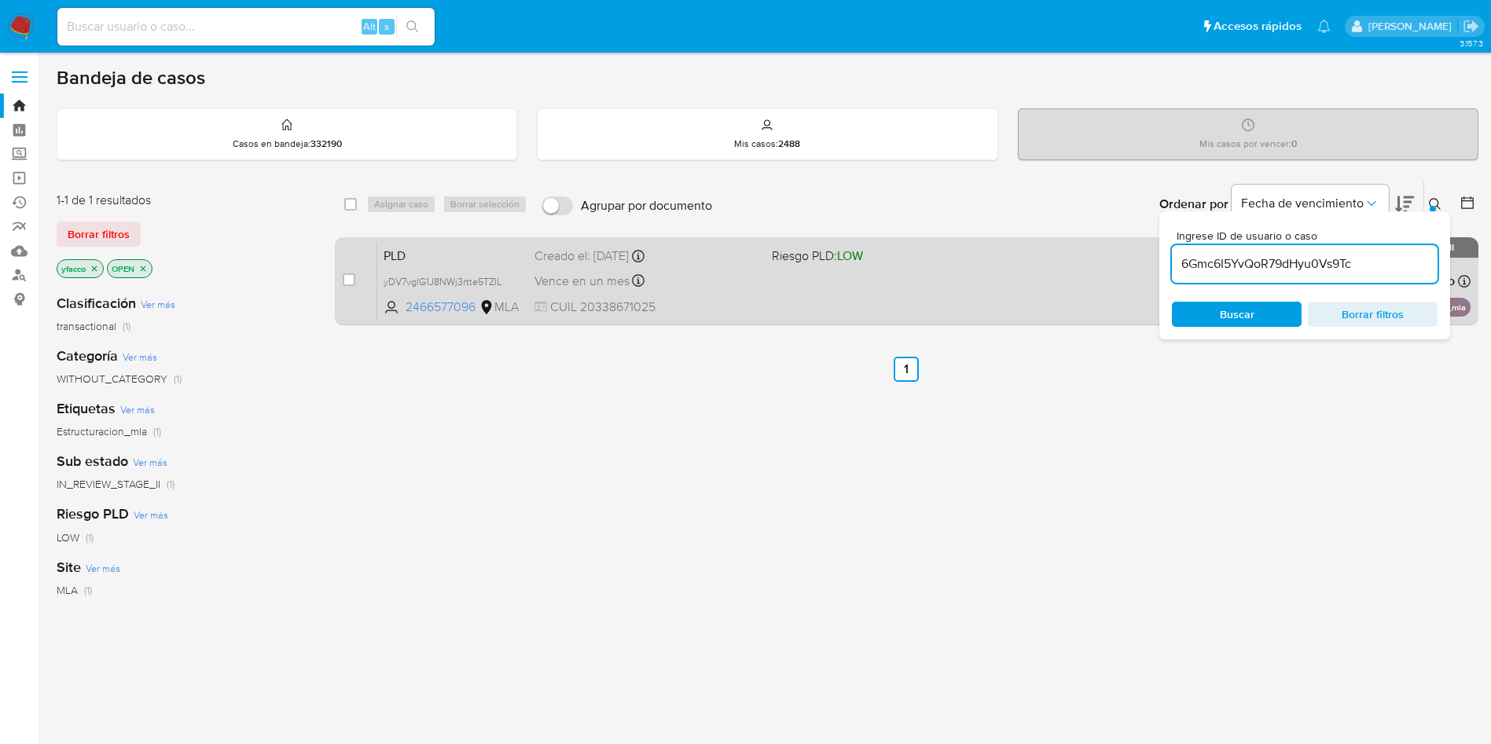
type input "6Gmc6I5YvQoR79dHyu0Vs9Tc"
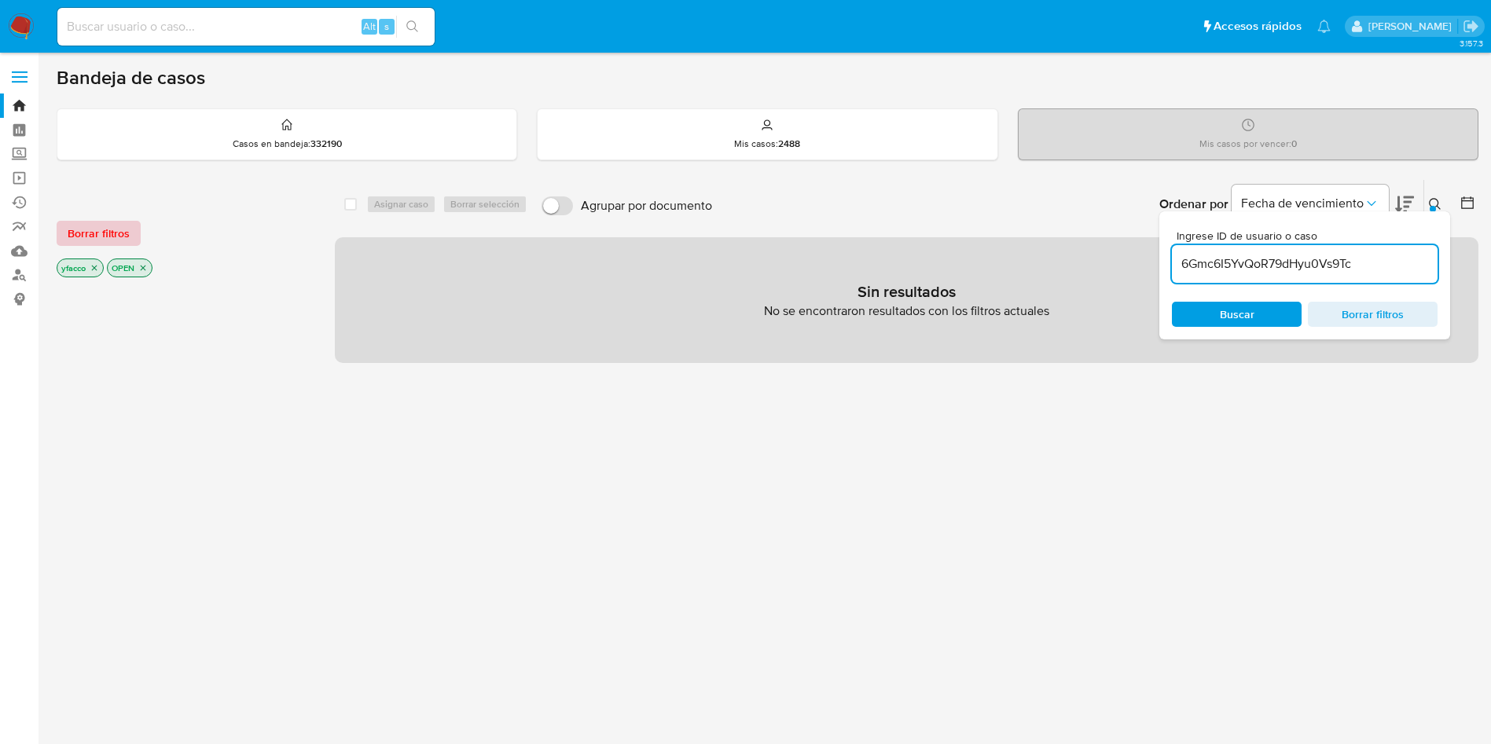
click at [124, 239] on span "Borrar filtros" at bounding box center [99, 233] width 62 height 22
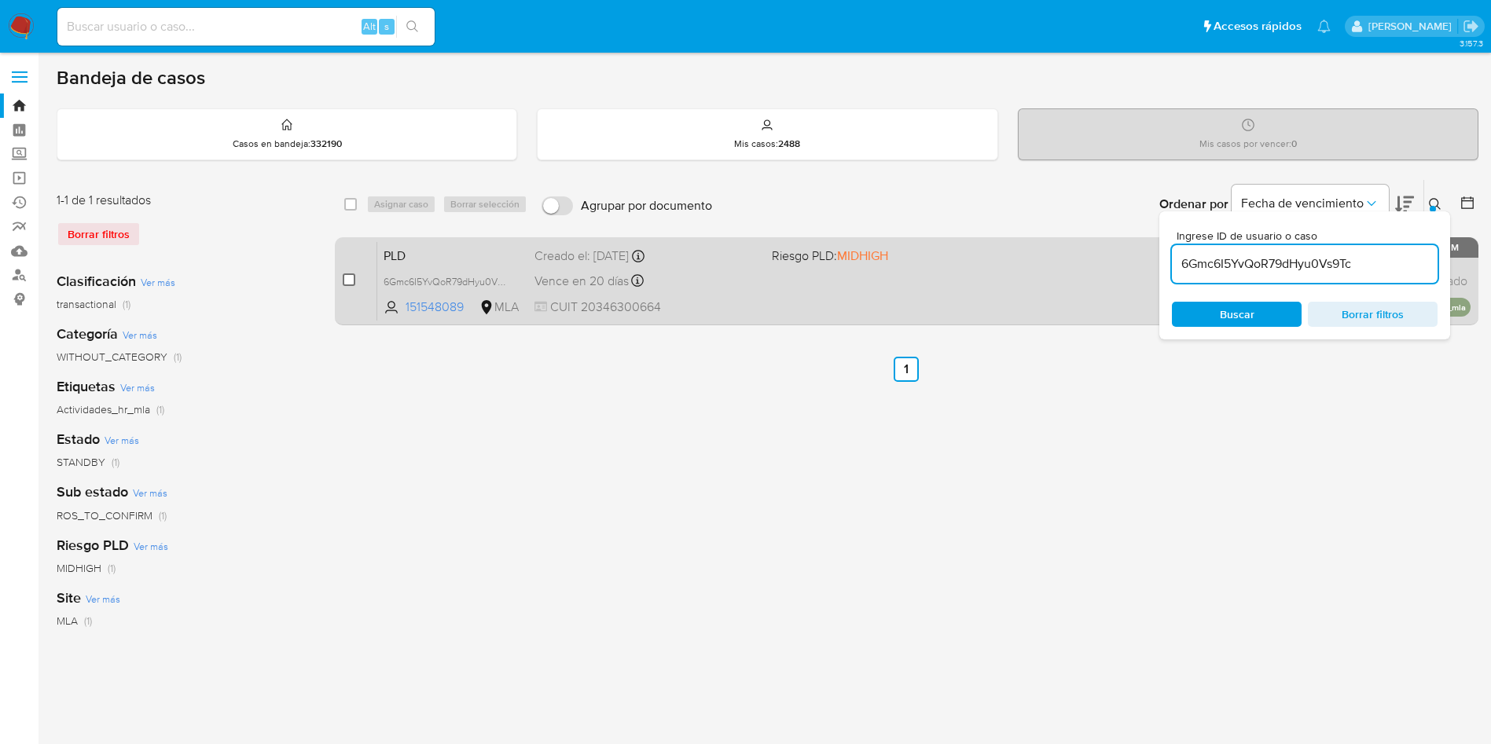
click at [346, 282] on input "checkbox" at bounding box center [349, 280] width 13 height 13
checkbox input "true"
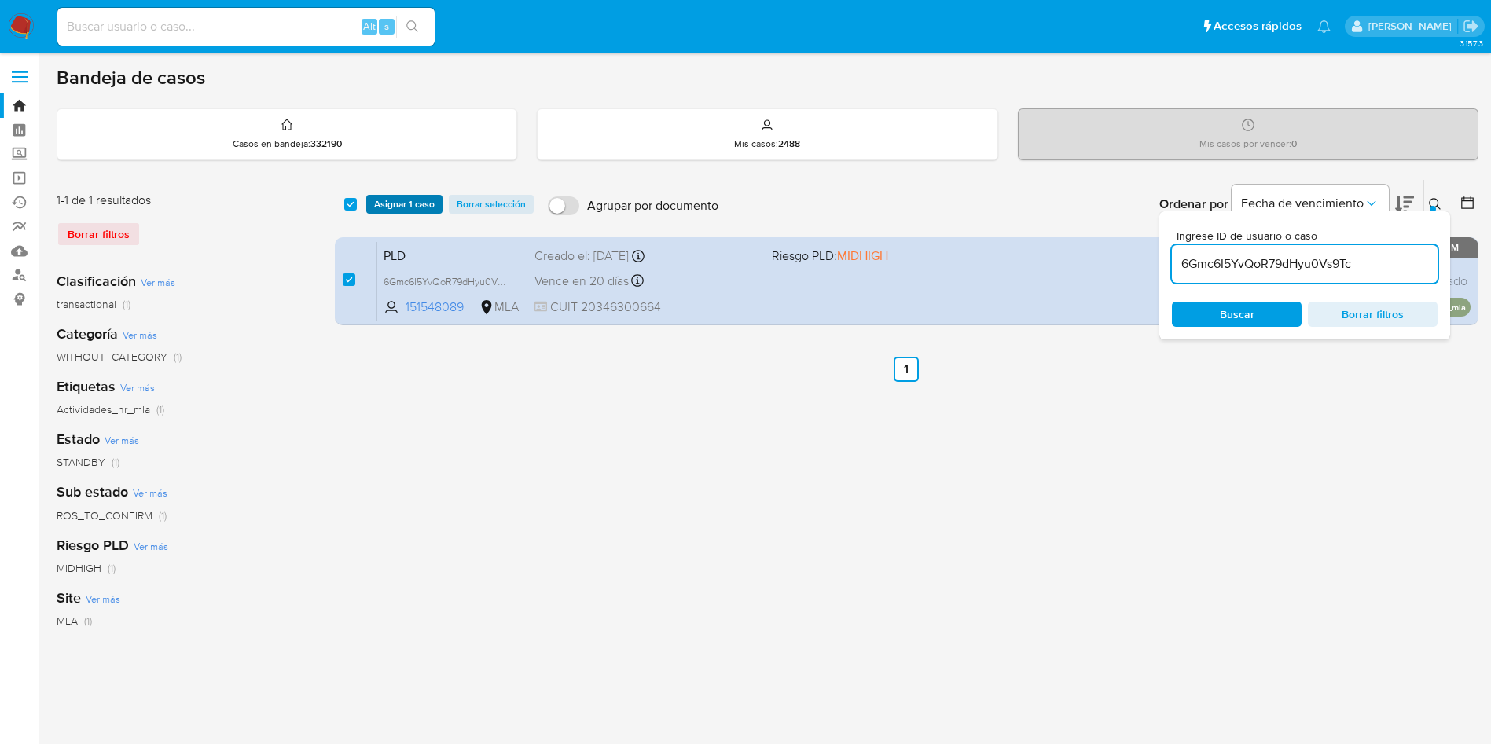
click at [379, 212] on span "Asignar 1 caso" at bounding box center [404, 205] width 61 height 16
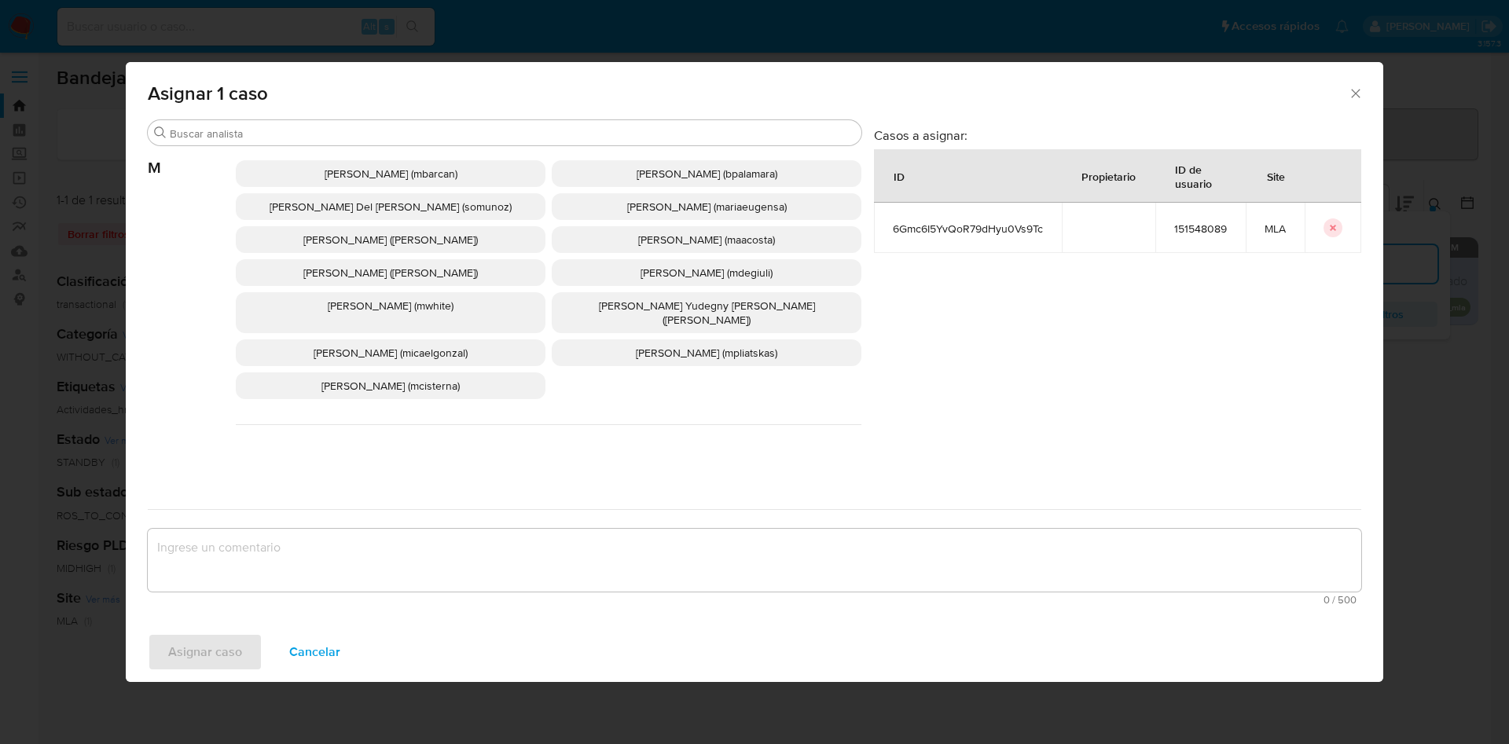
scroll to position [1360, 0]
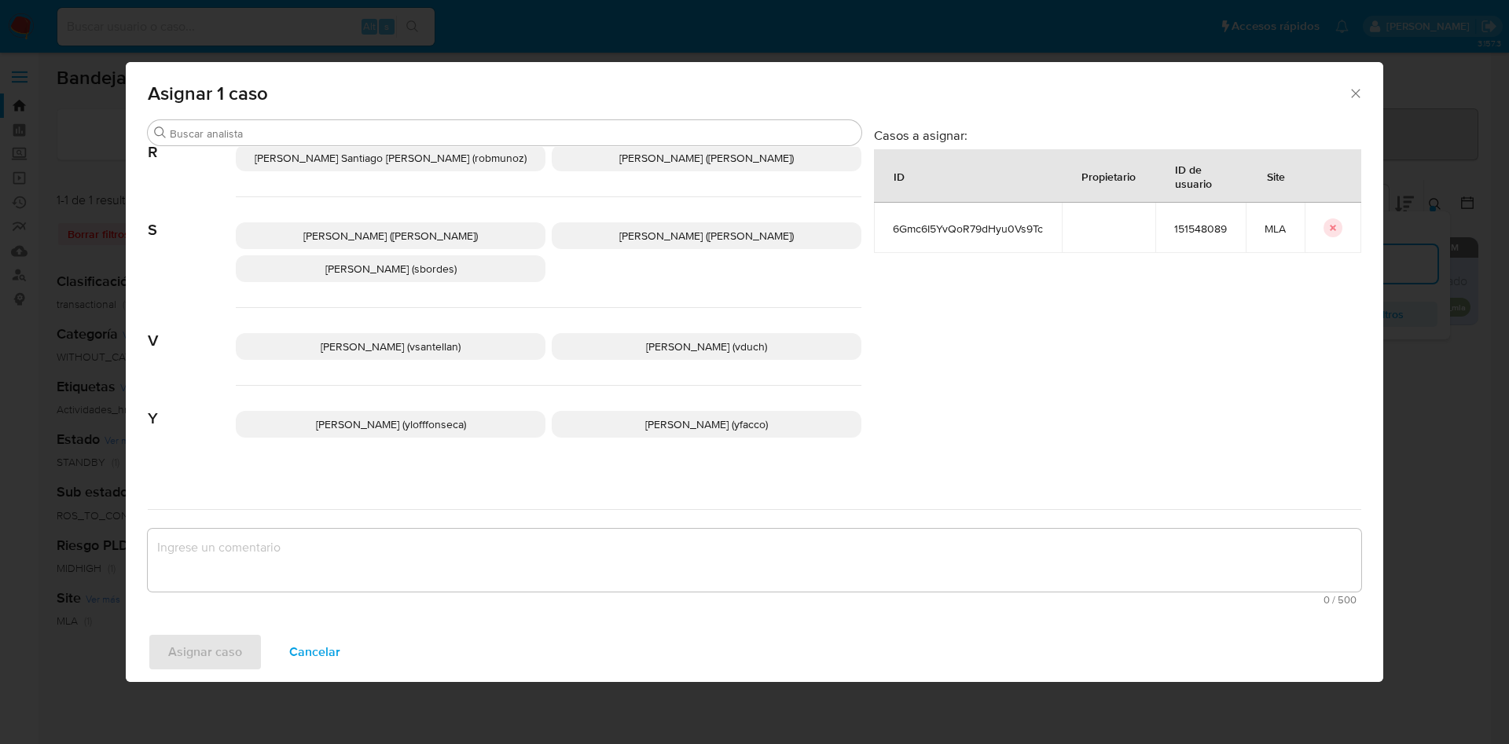
click at [618, 412] on p "[PERSON_NAME] (yfacco)" at bounding box center [707, 424] width 310 height 27
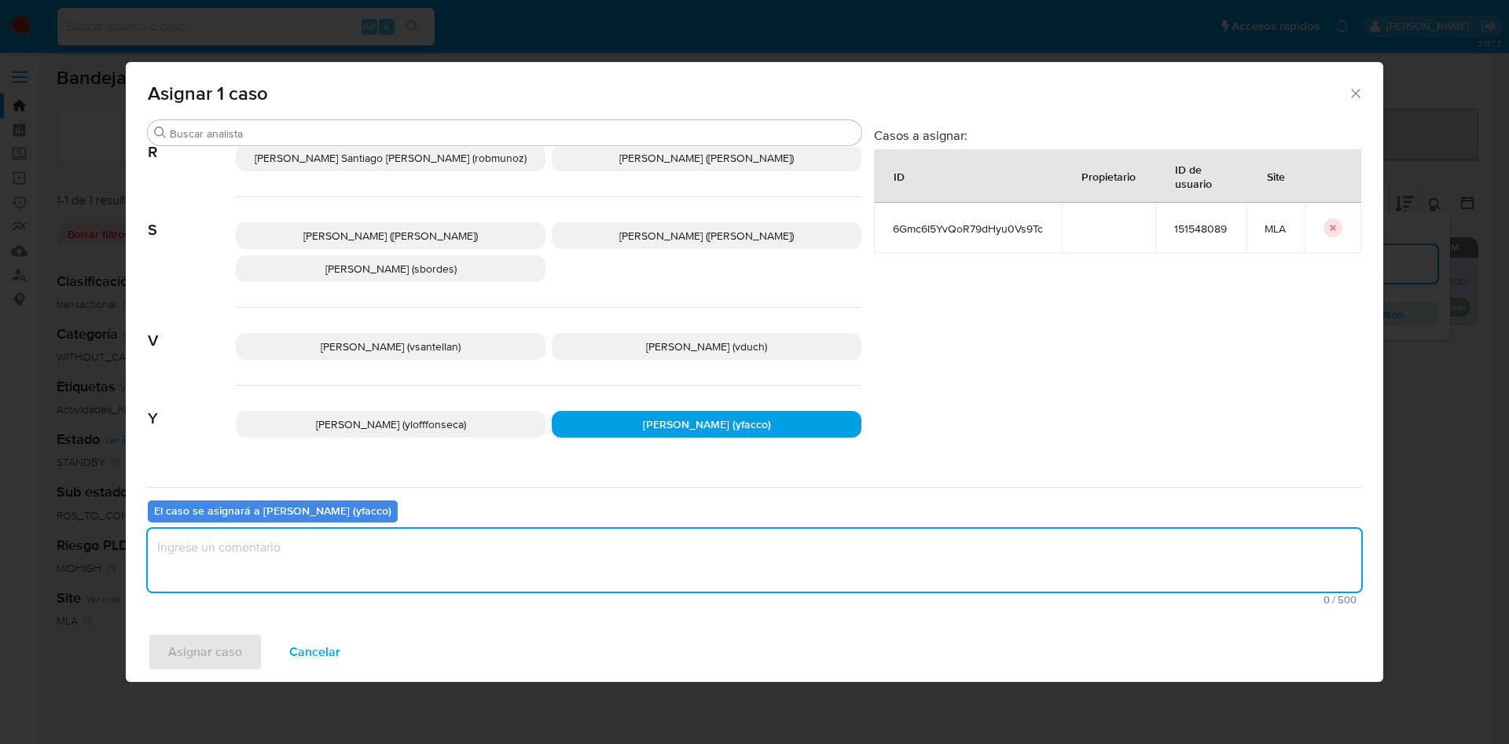
drag, startPoint x: 484, startPoint y: 562, endPoint x: 355, endPoint y: 572, distance: 129.3
click at [483, 563] on textarea "assign-modal" at bounding box center [755, 560] width 1214 height 63
click at [213, 638] on span "Asignar caso" at bounding box center [205, 652] width 74 height 35
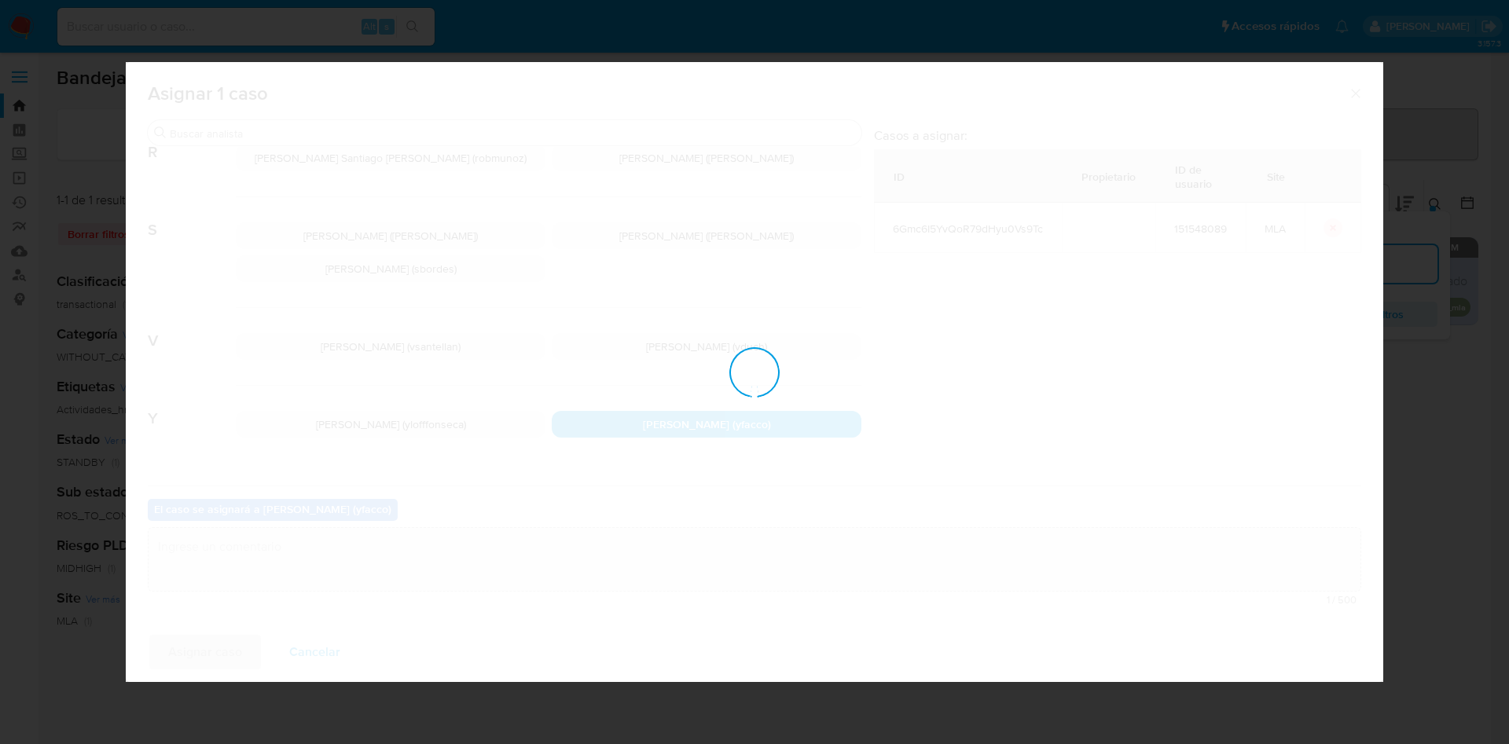
checkbox input "false"
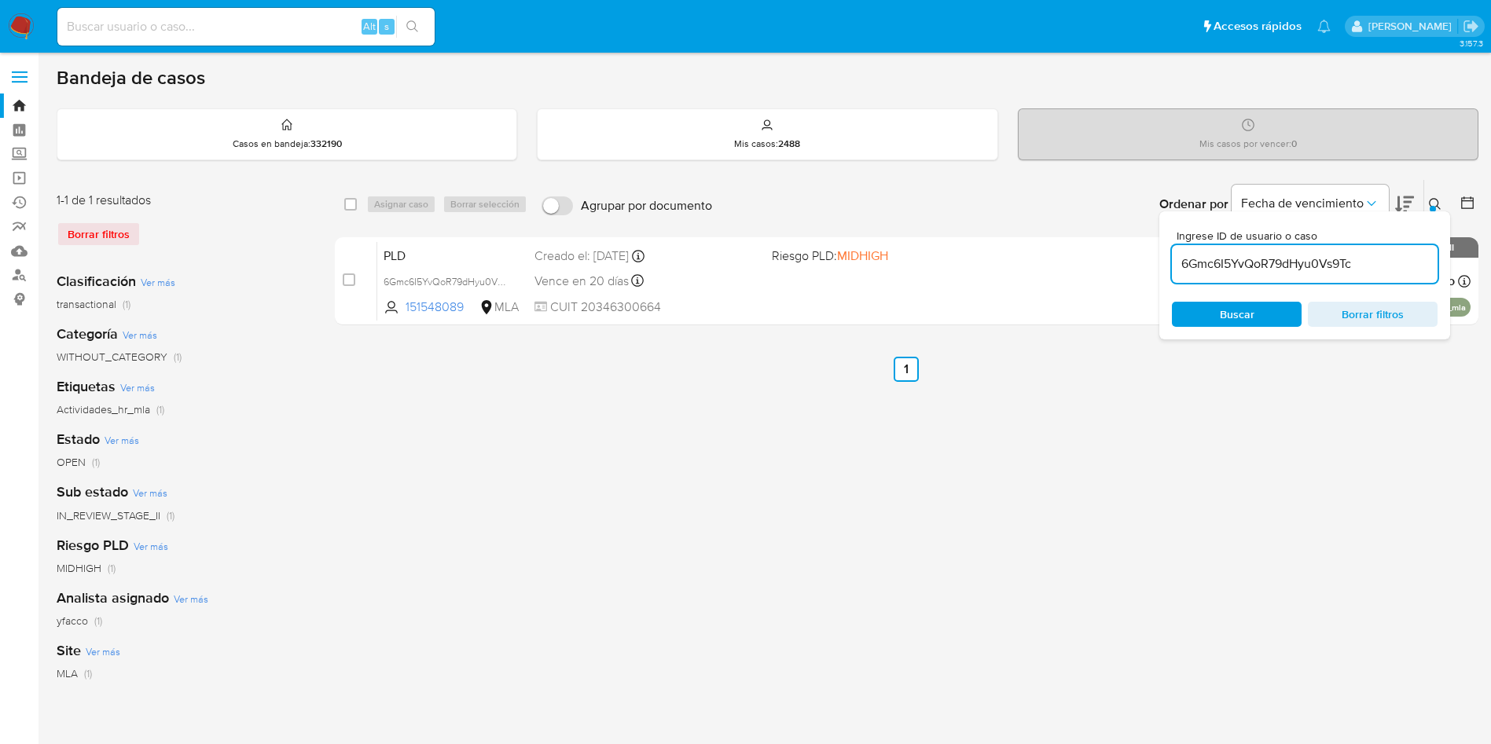
click at [1383, 264] on input "6Gmc6I5YvQoR79dHyu0Vs9Tc" at bounding box center [1305, 264] width 266 height 20
paste input "r0ooSeqHvMyvG2szFu9uXidk"
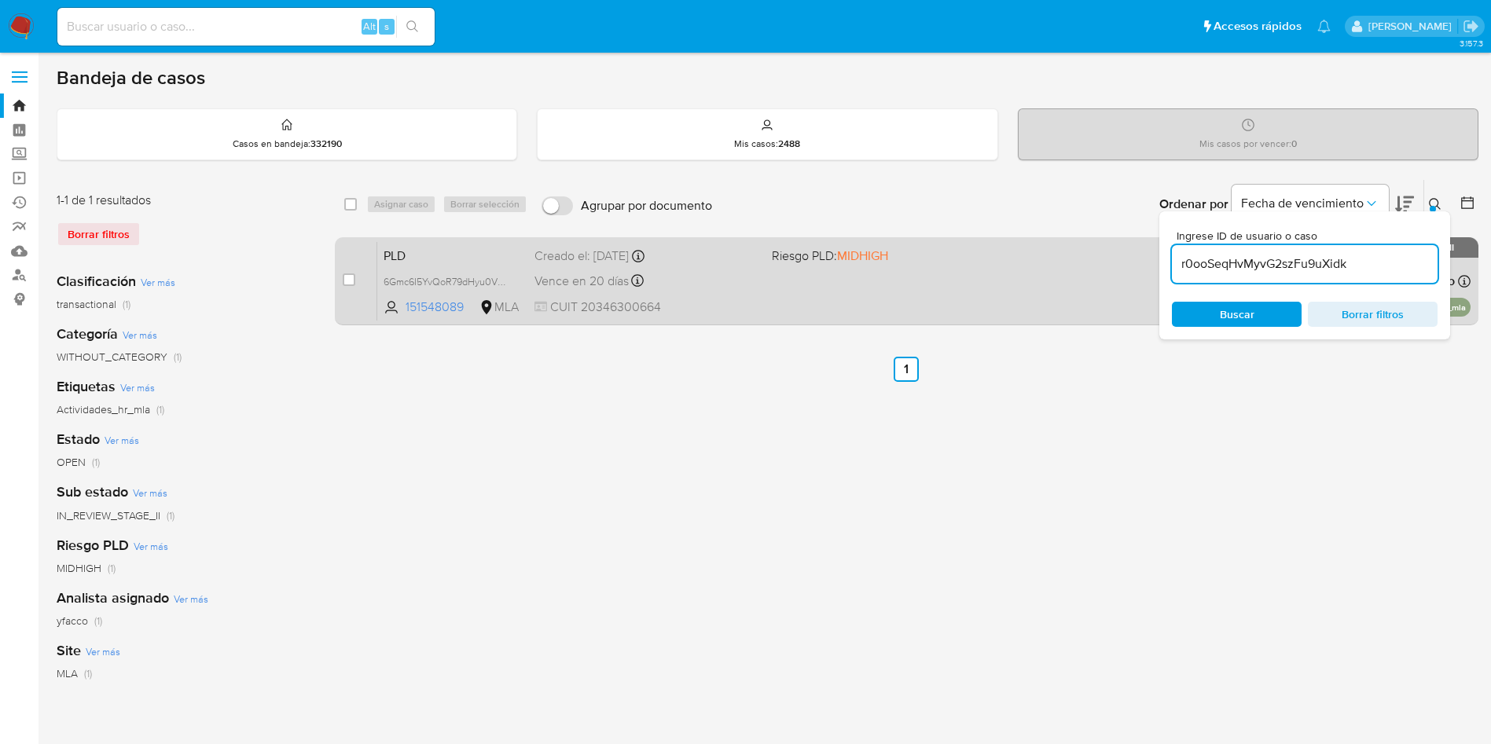
type input "r0ooSeqHvMyvG2szFu9uXidk"
click at [346, 283] on input "checkbox" at bounding box center [349, 280] width 13 height 13
checkbox input "true"
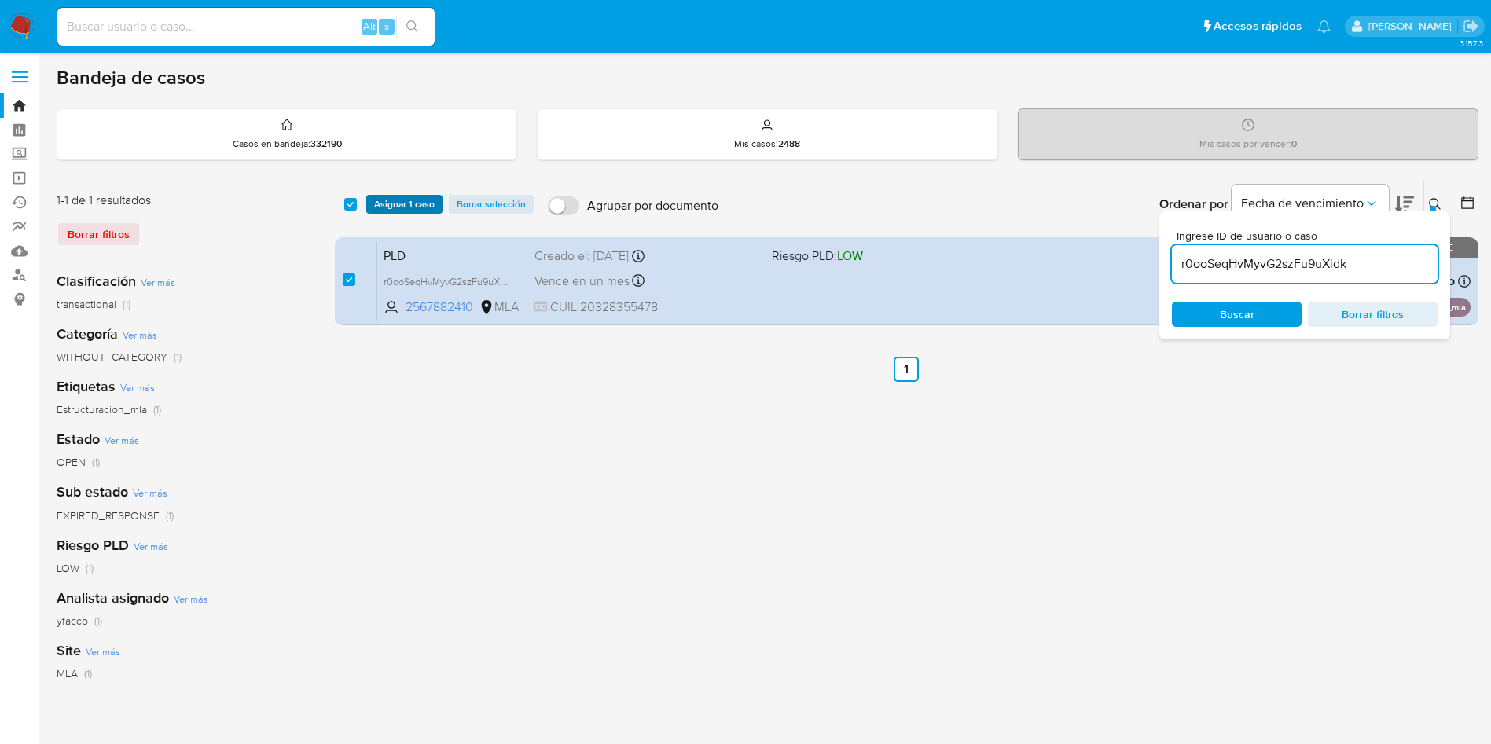
click at [395, 202] on span "Asignar 1 caso" at bounding box center [404, 205] width 61 height 16
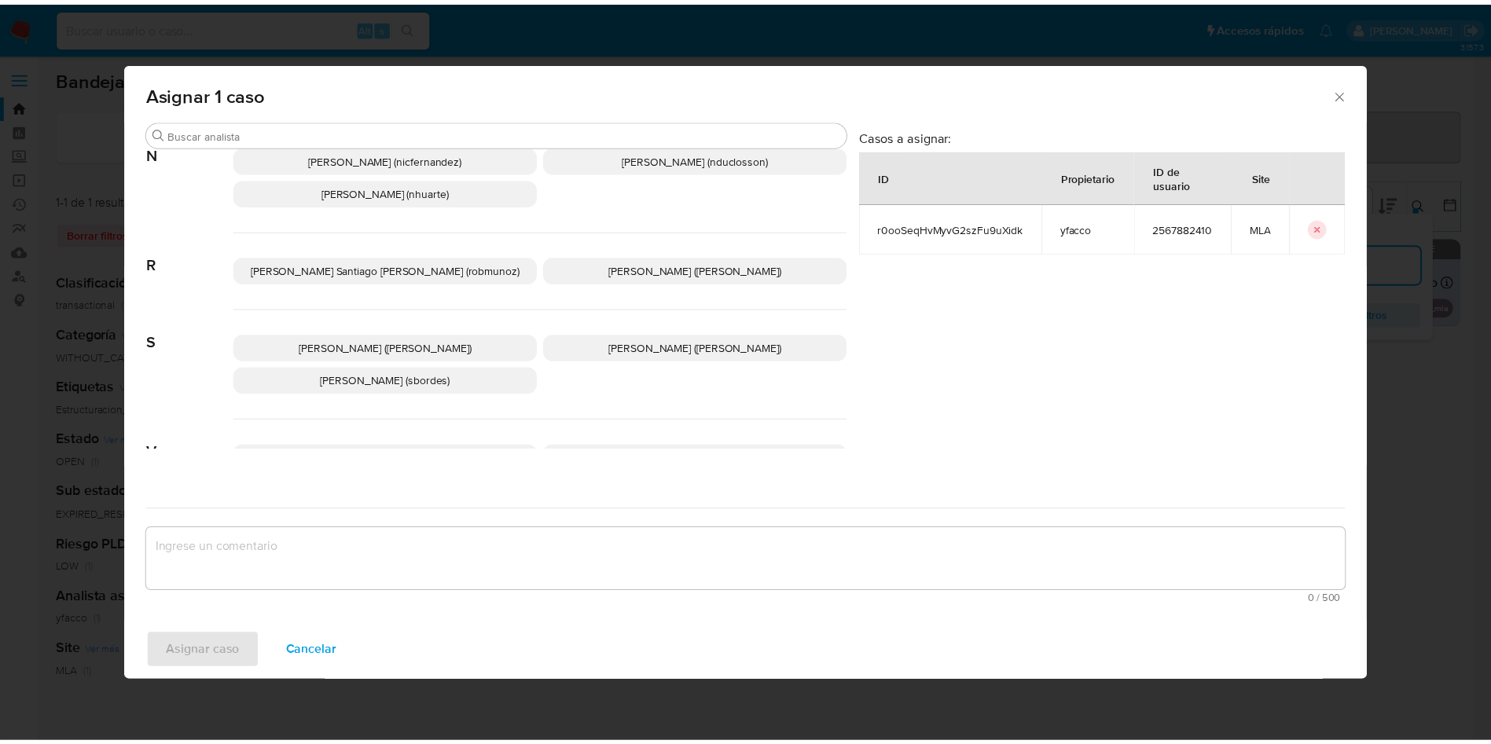
scroll to position [1360, 0]
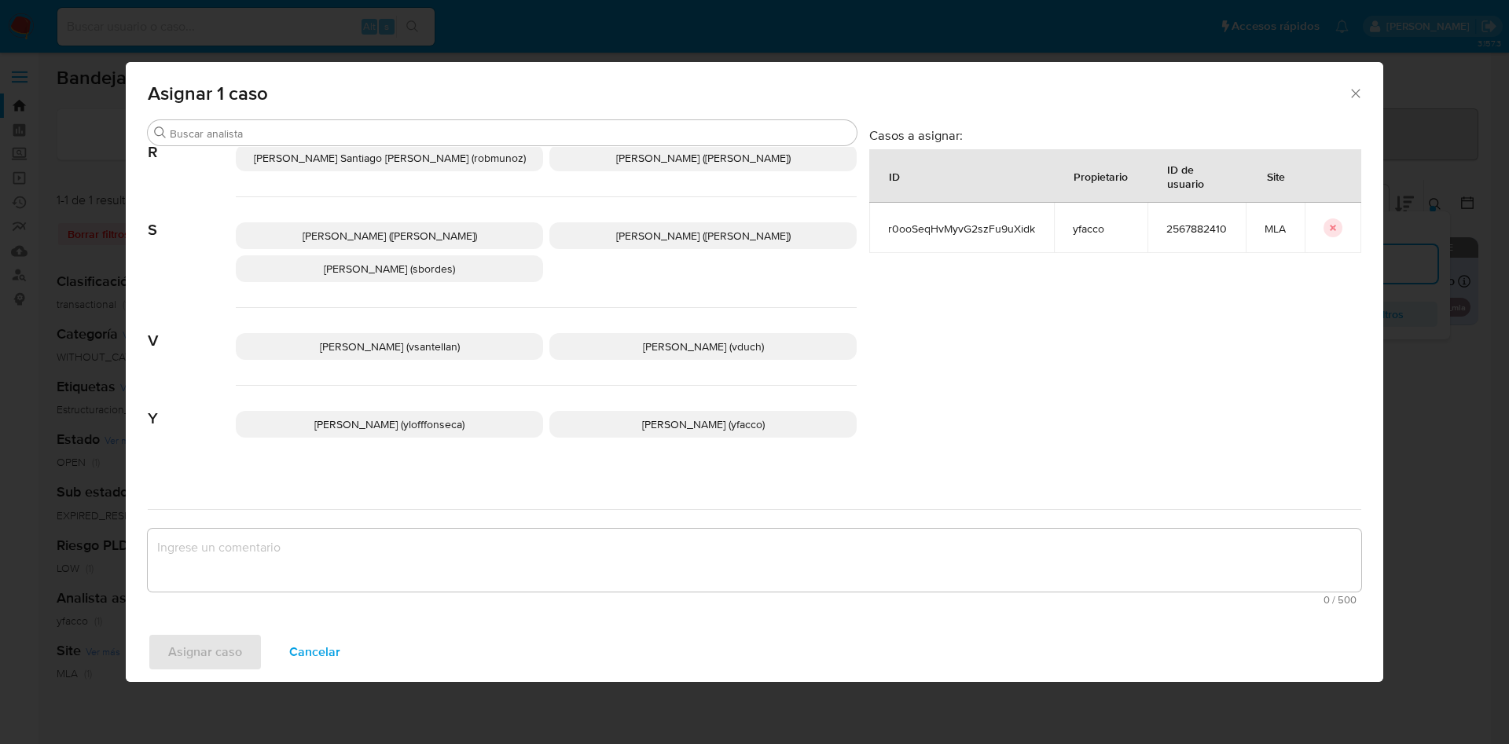
click at [614, 411] on p "Yesica Paola Facco (yfacco)" at bounding box center [703, 424] width 307 height 27
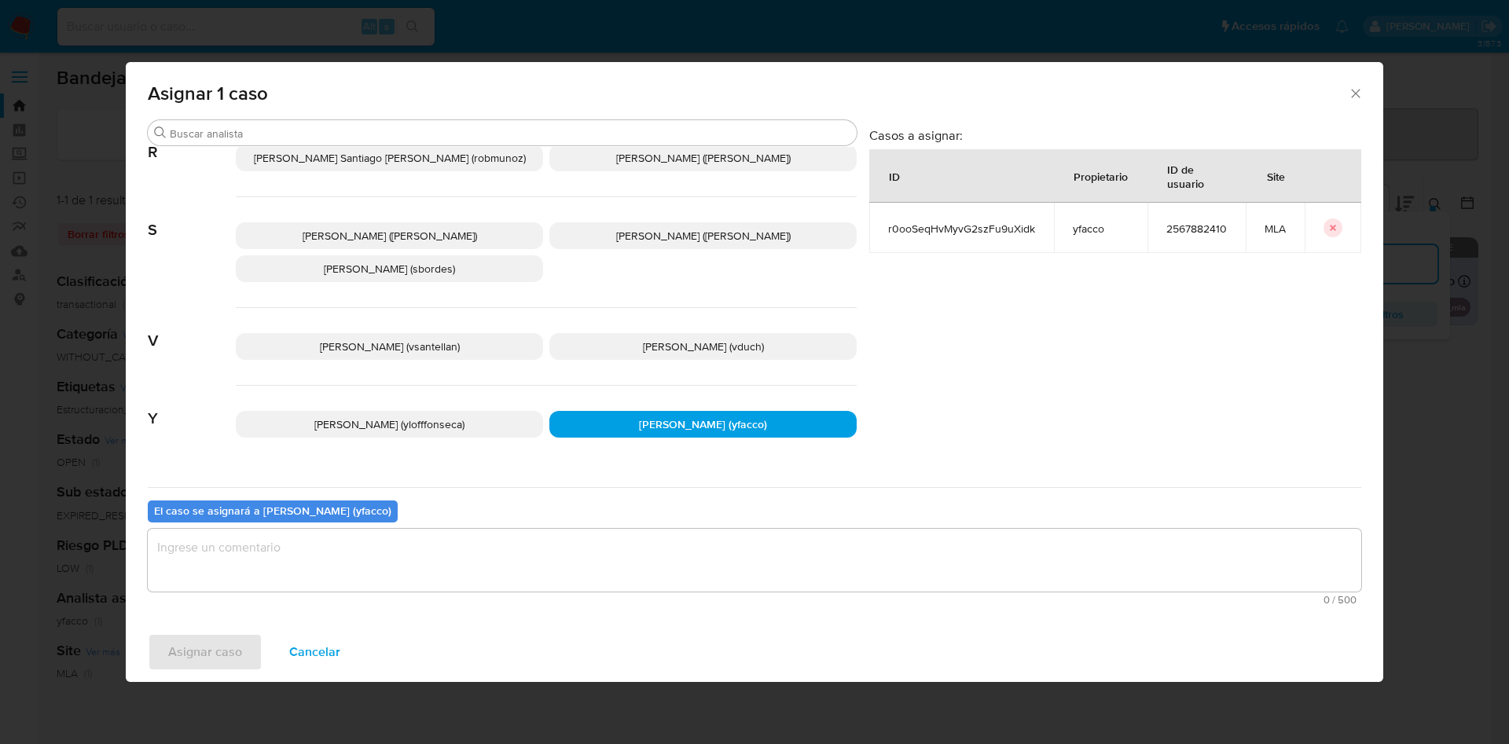
click at [439, 589] on textarea "assign-modal" at bounding box center [755, 560] width 1214 height 63
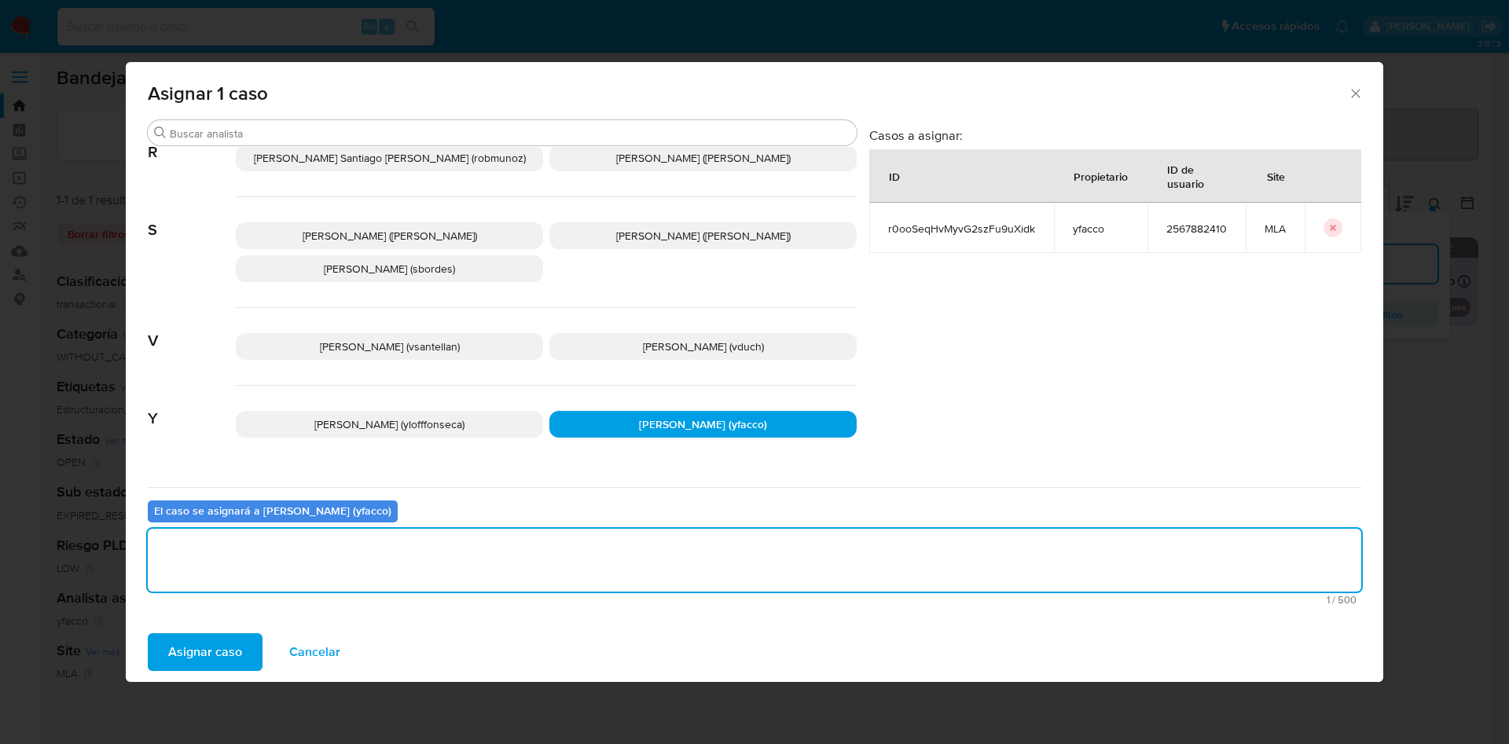
click at [214, 650] on span "Asignar caso" at bounding box center [205, 652] width 74 height 35
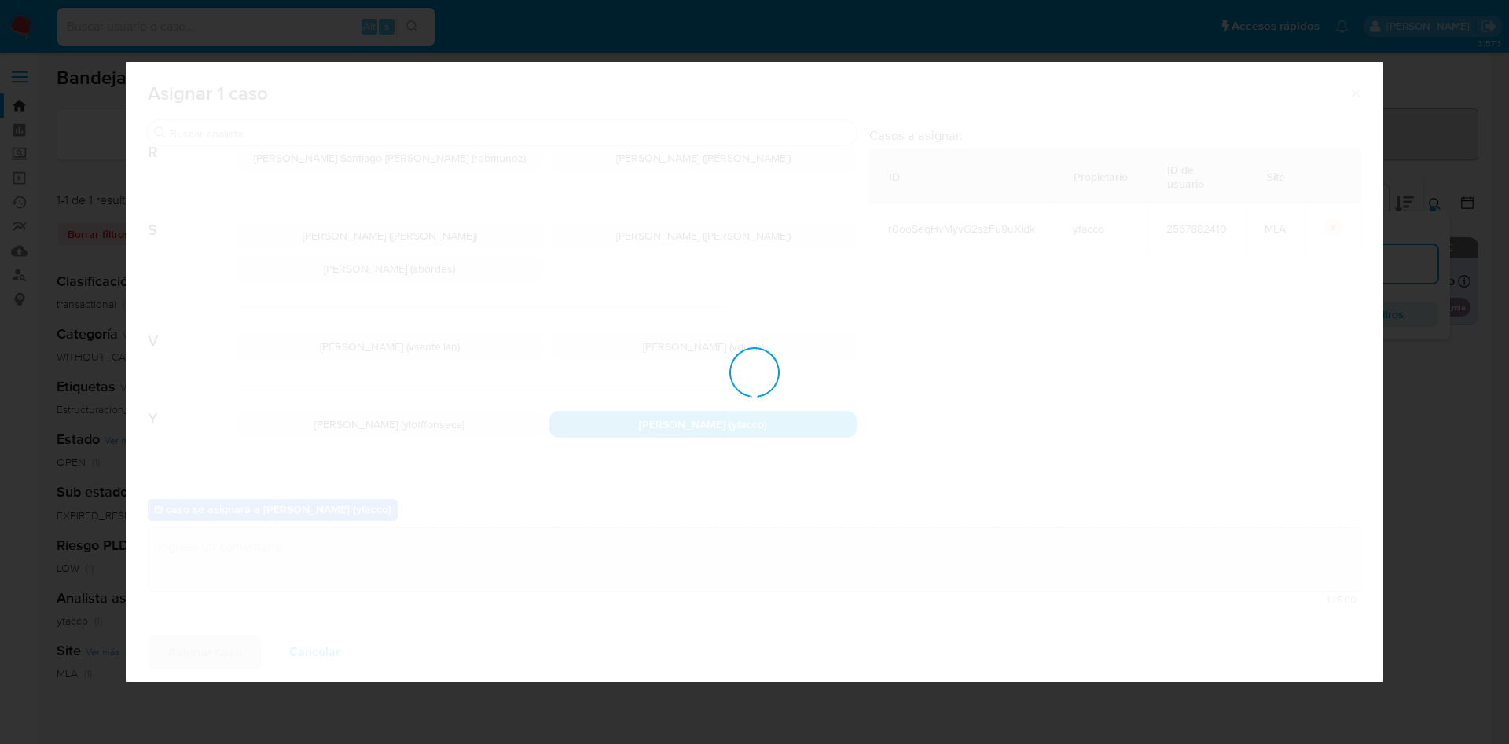
checkbox input "false"
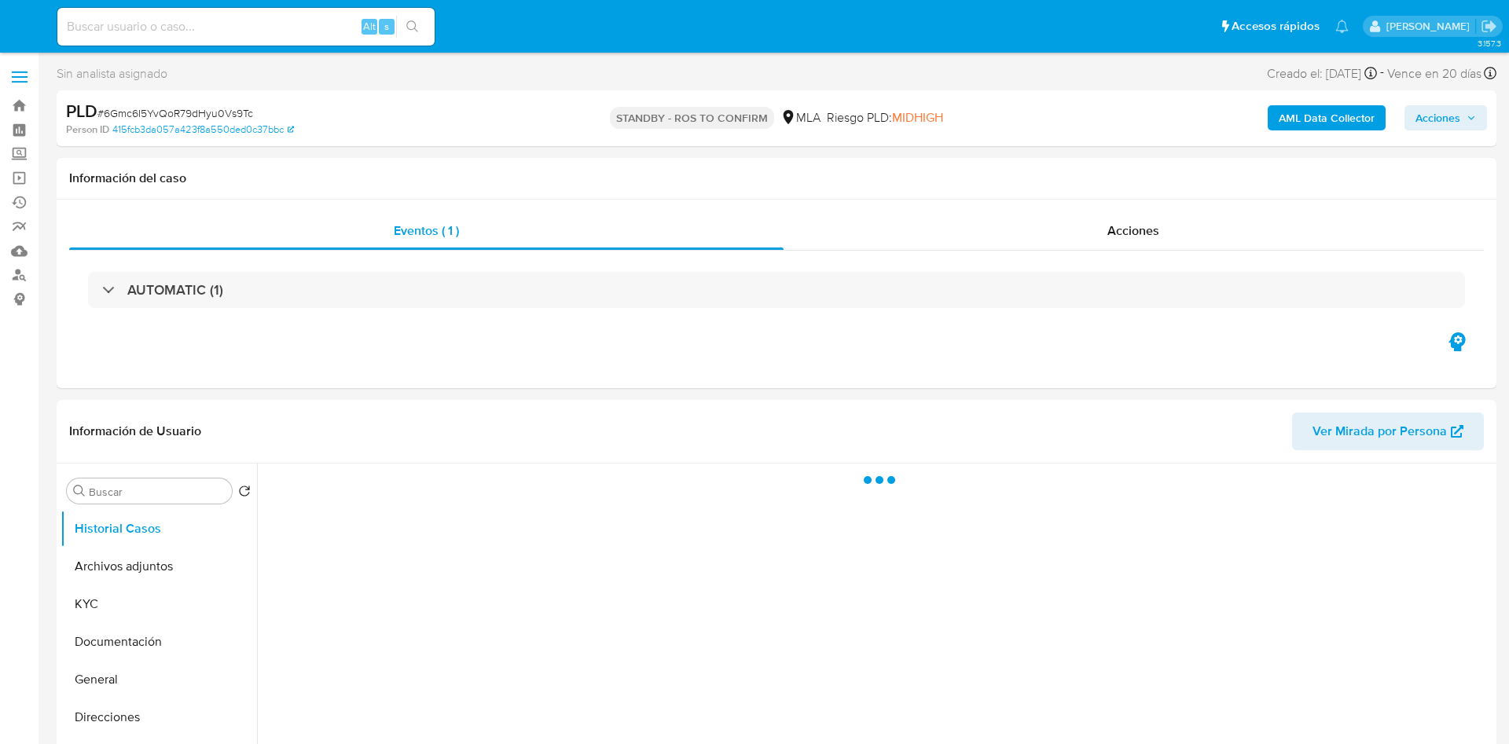
select select "10"
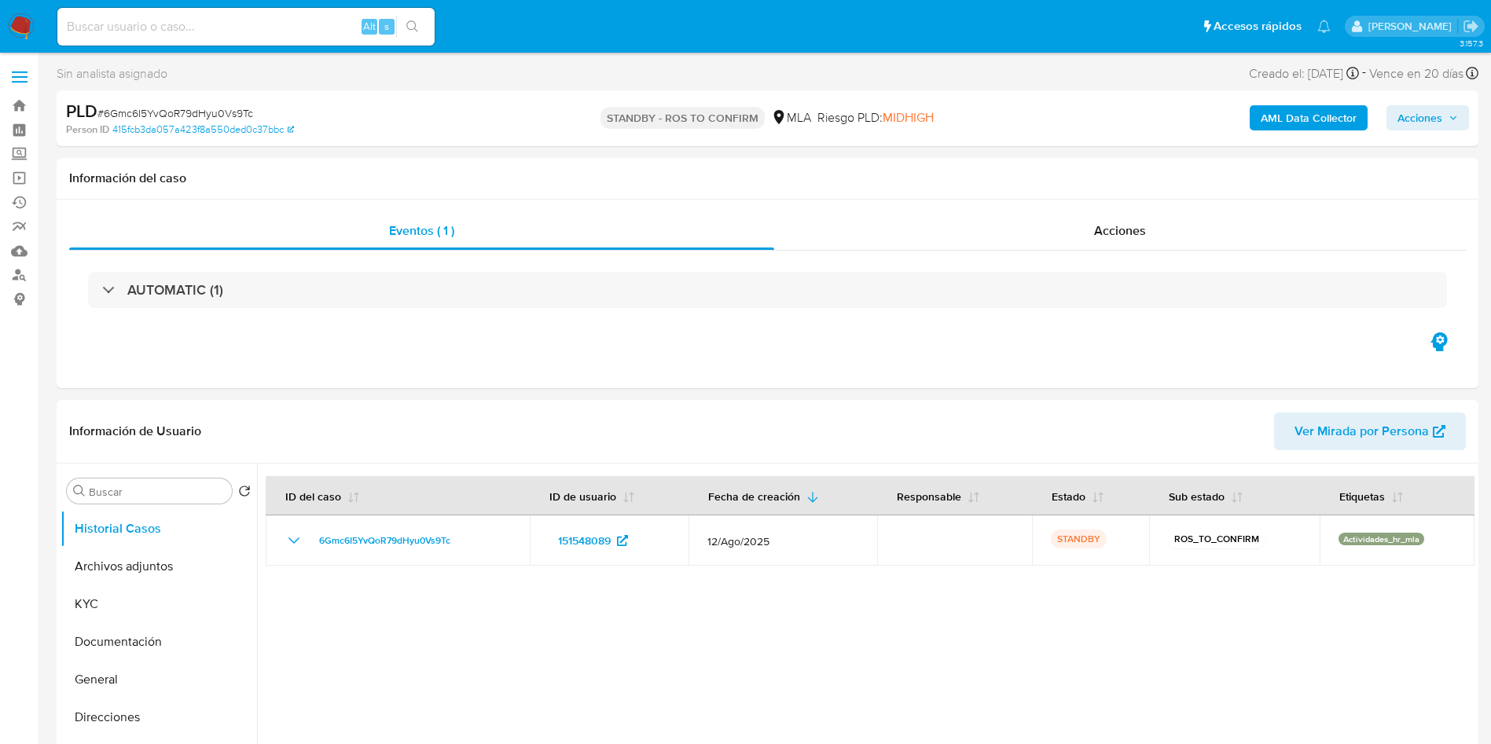
click at [325, 24] on input at bounding box center [245, 27] width 377 height 20
paste input "yDV7vglG1J8NWj3rtte5TZIL"
type input "yDV7vglG1J8NWj3rtte5TZIL"
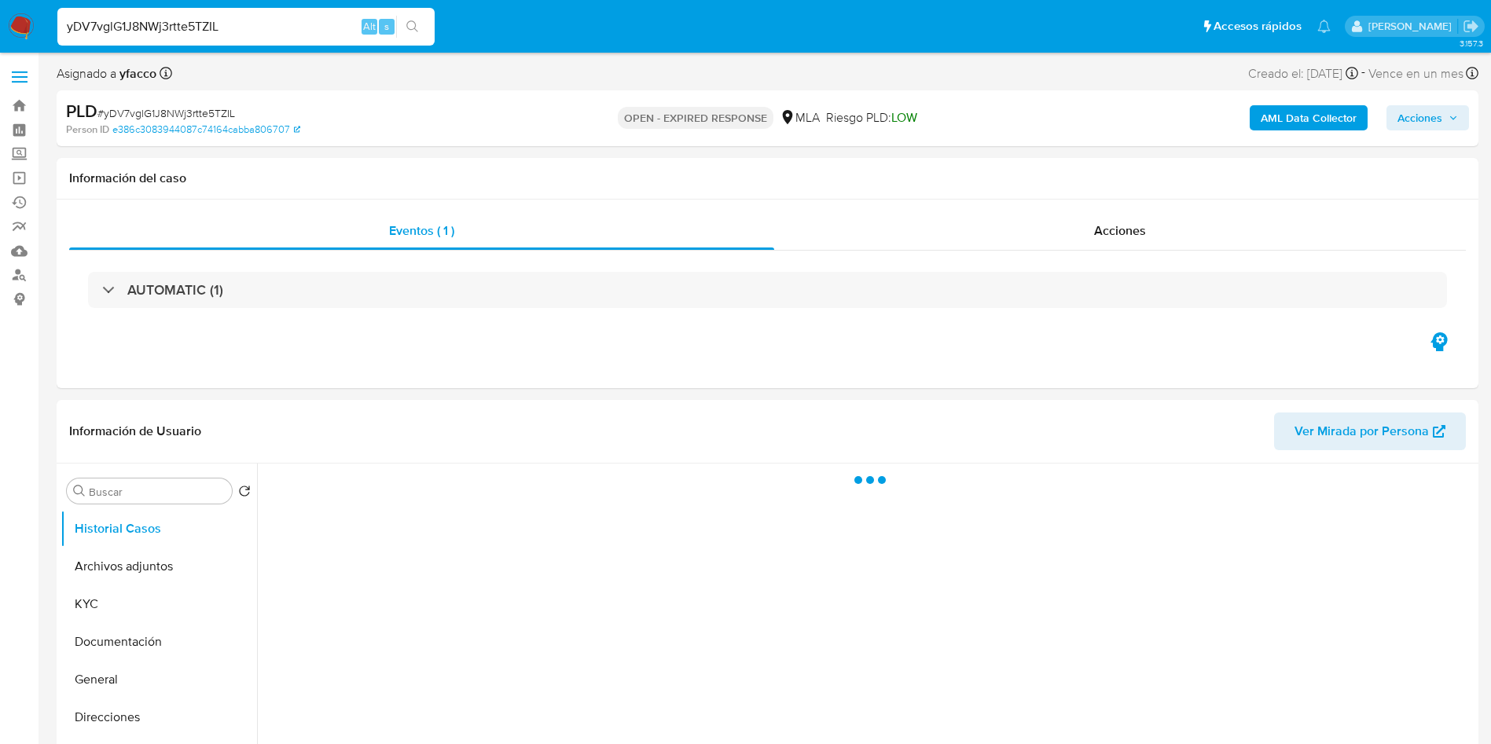
select select "10"
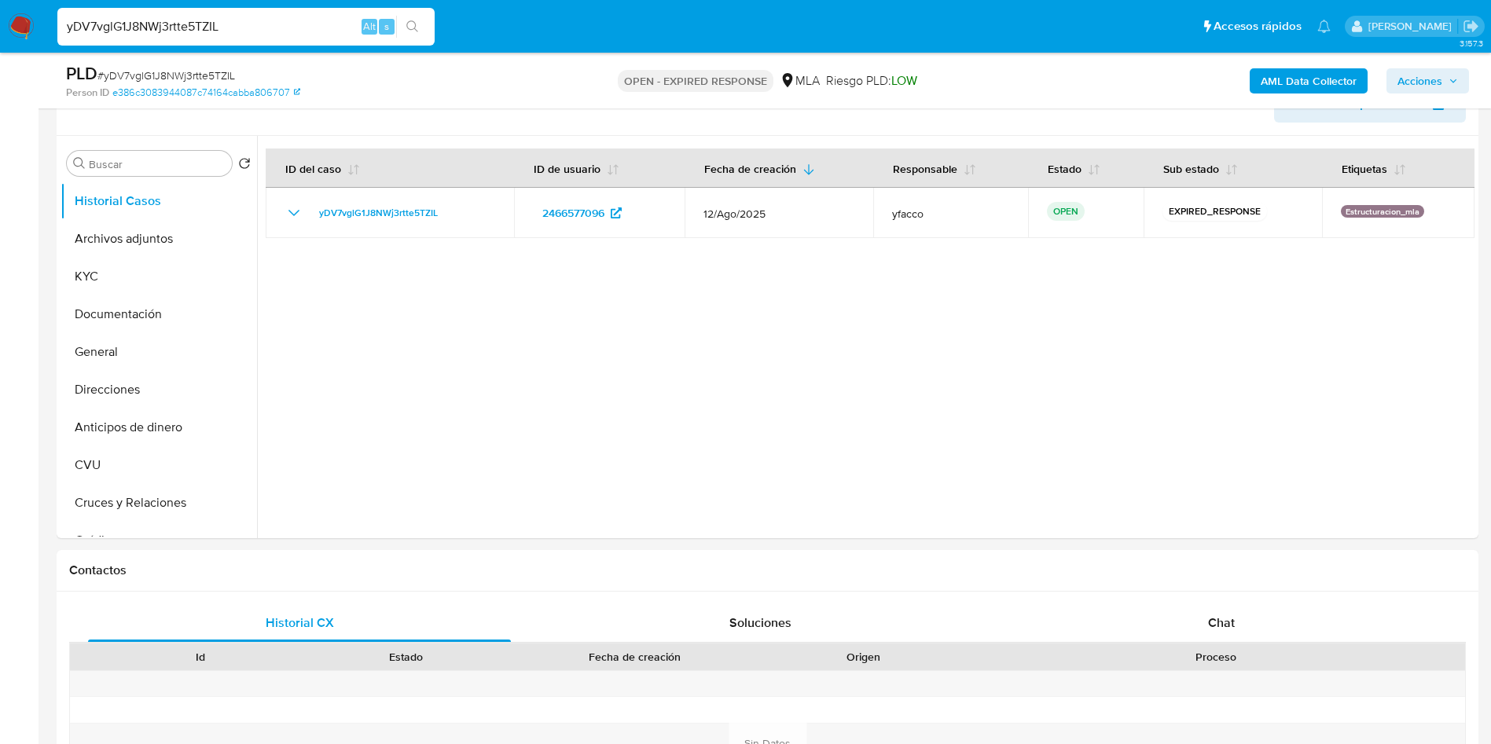
scroll to position [236, 0]
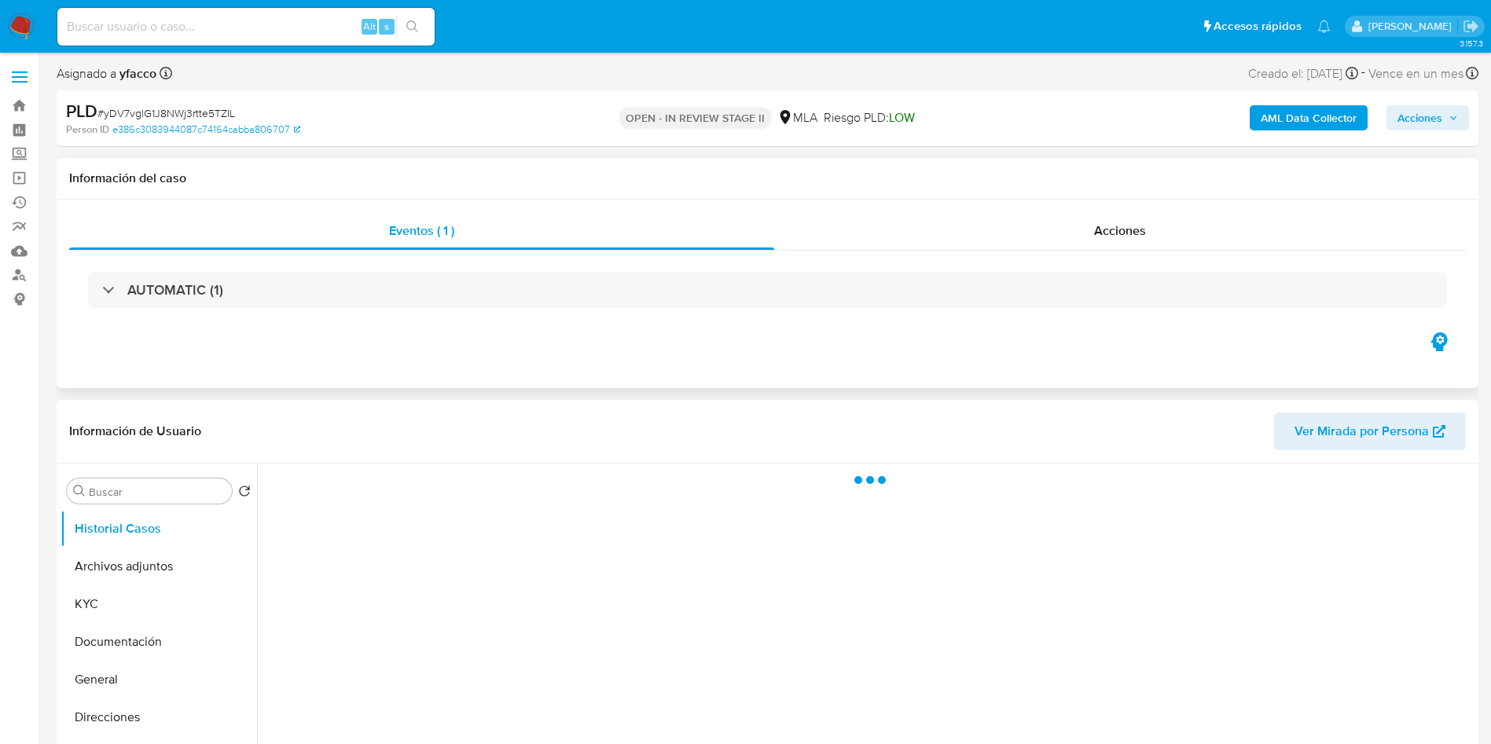
scroll to position [118, 0]
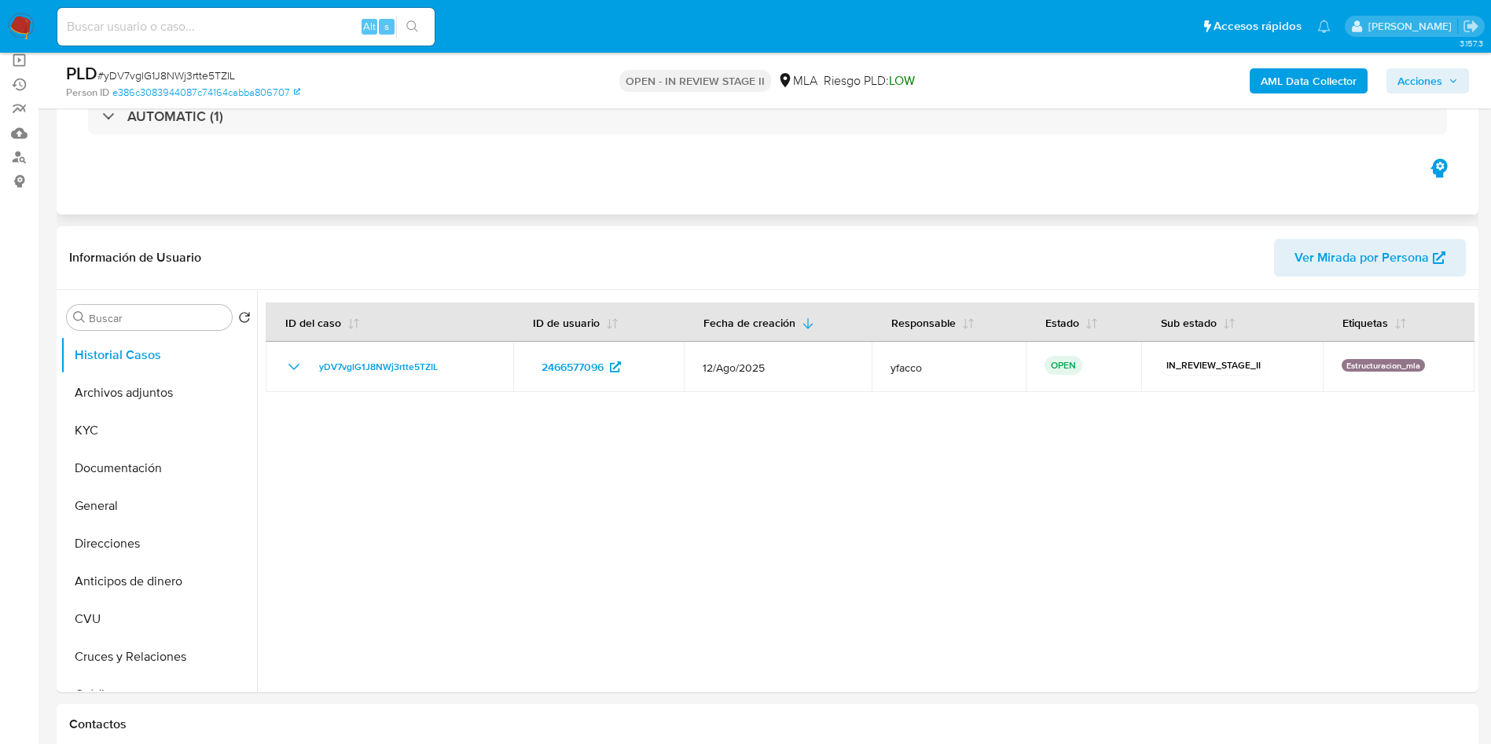
select select "10"
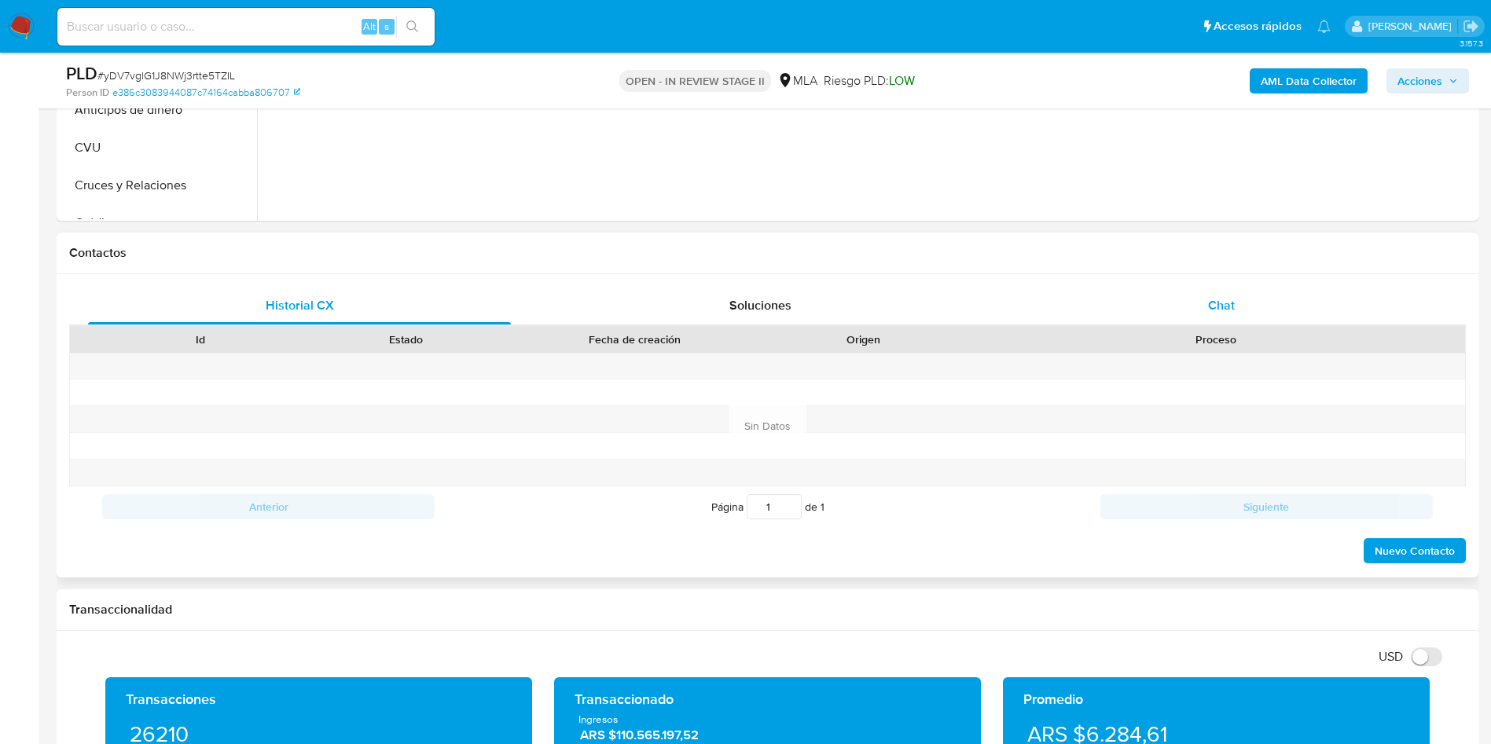
click at [1204, 311] on div "Chat" at bounding box center [1221, 306] width 423 height 38
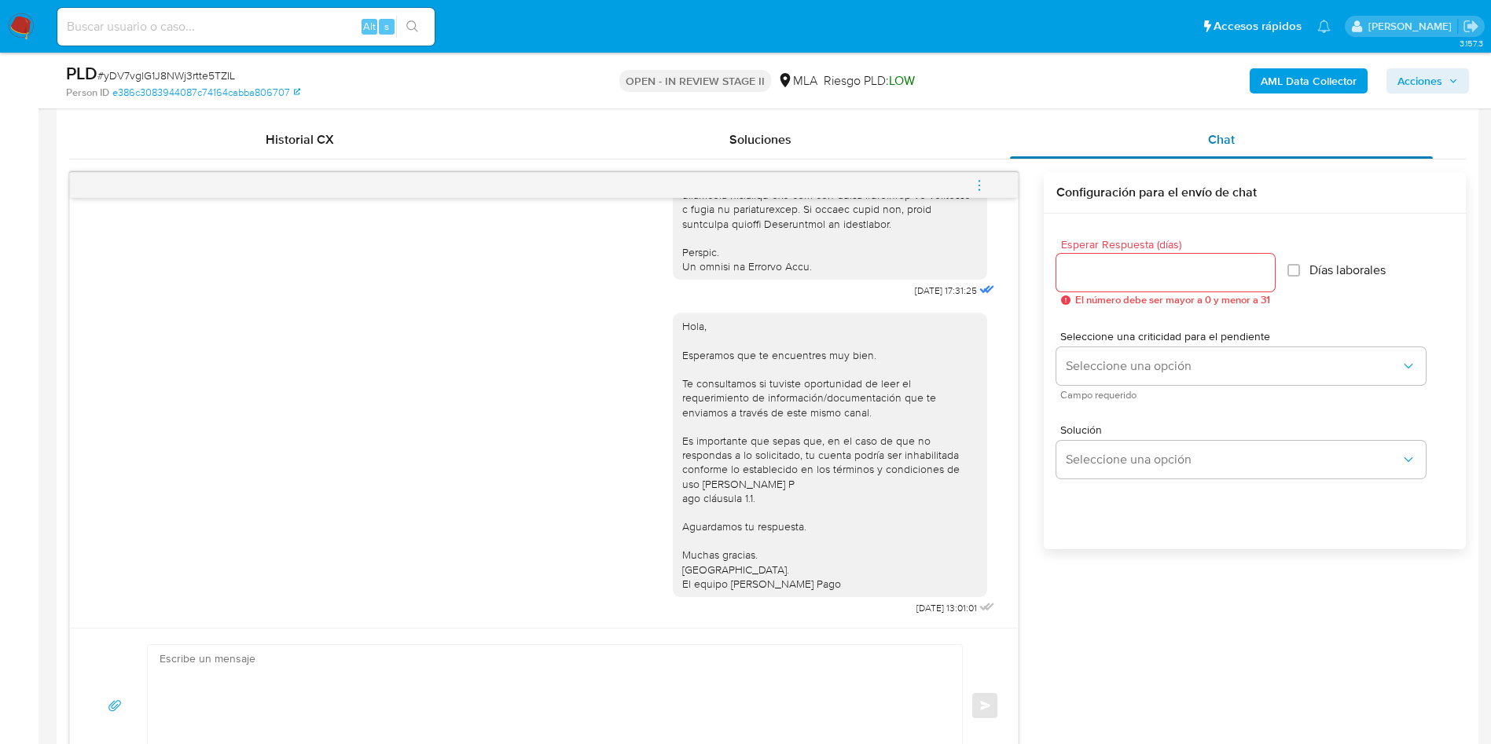
scroll to position [708, 0]
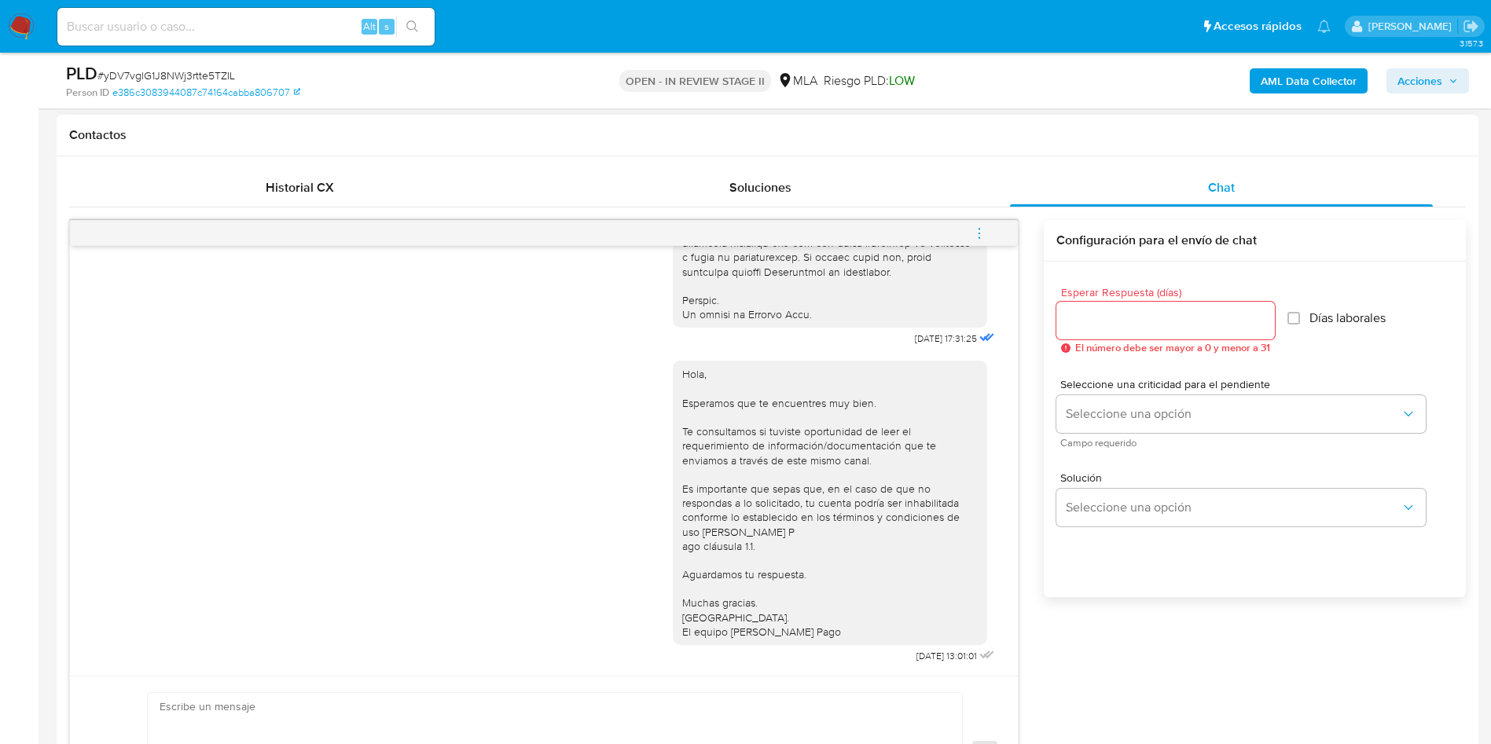
click at [974, 233] on icon "menu-action" at bounding box center [979, 233] width 14 height 14
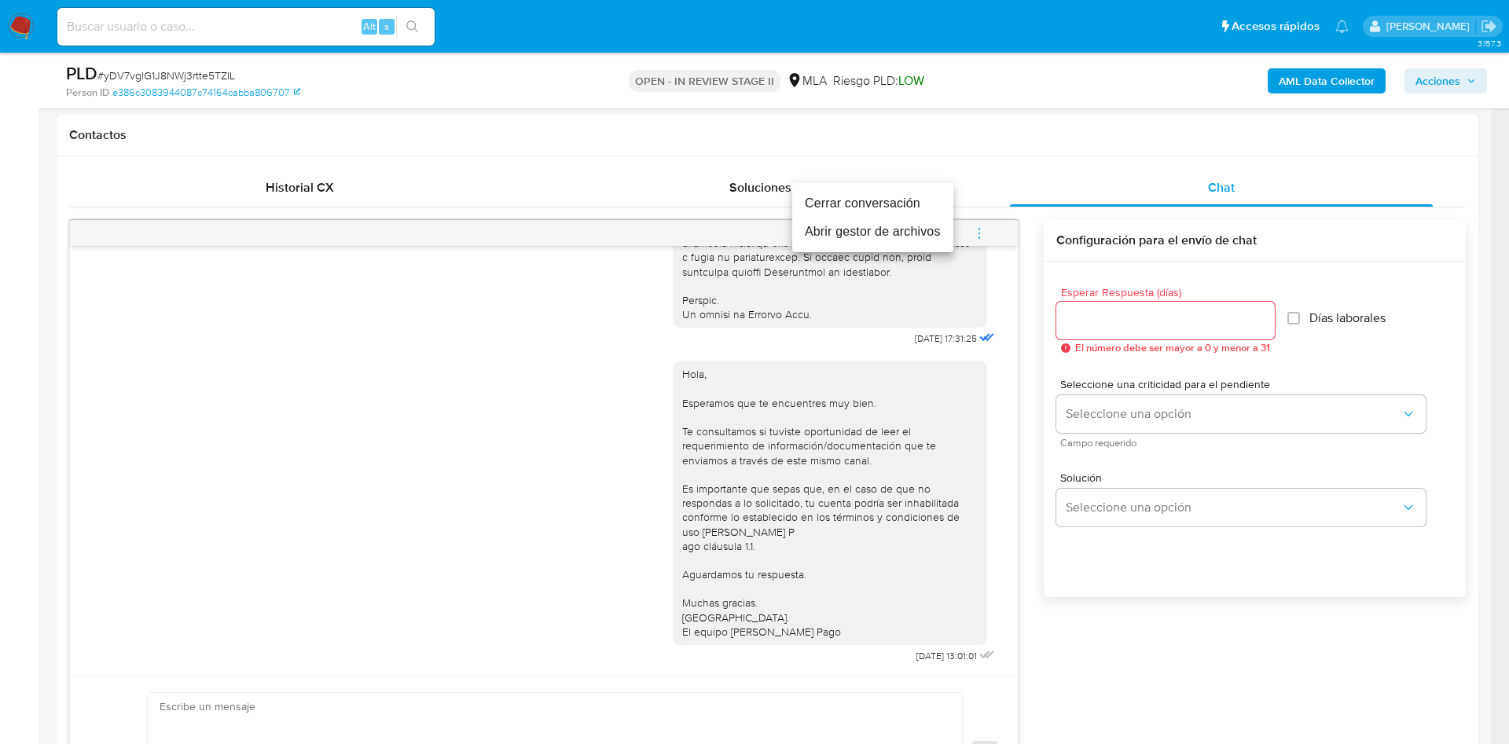
click at [862, 200] on li "Cerrar conversación" at bounding box center [872, 203] width 161 height 28
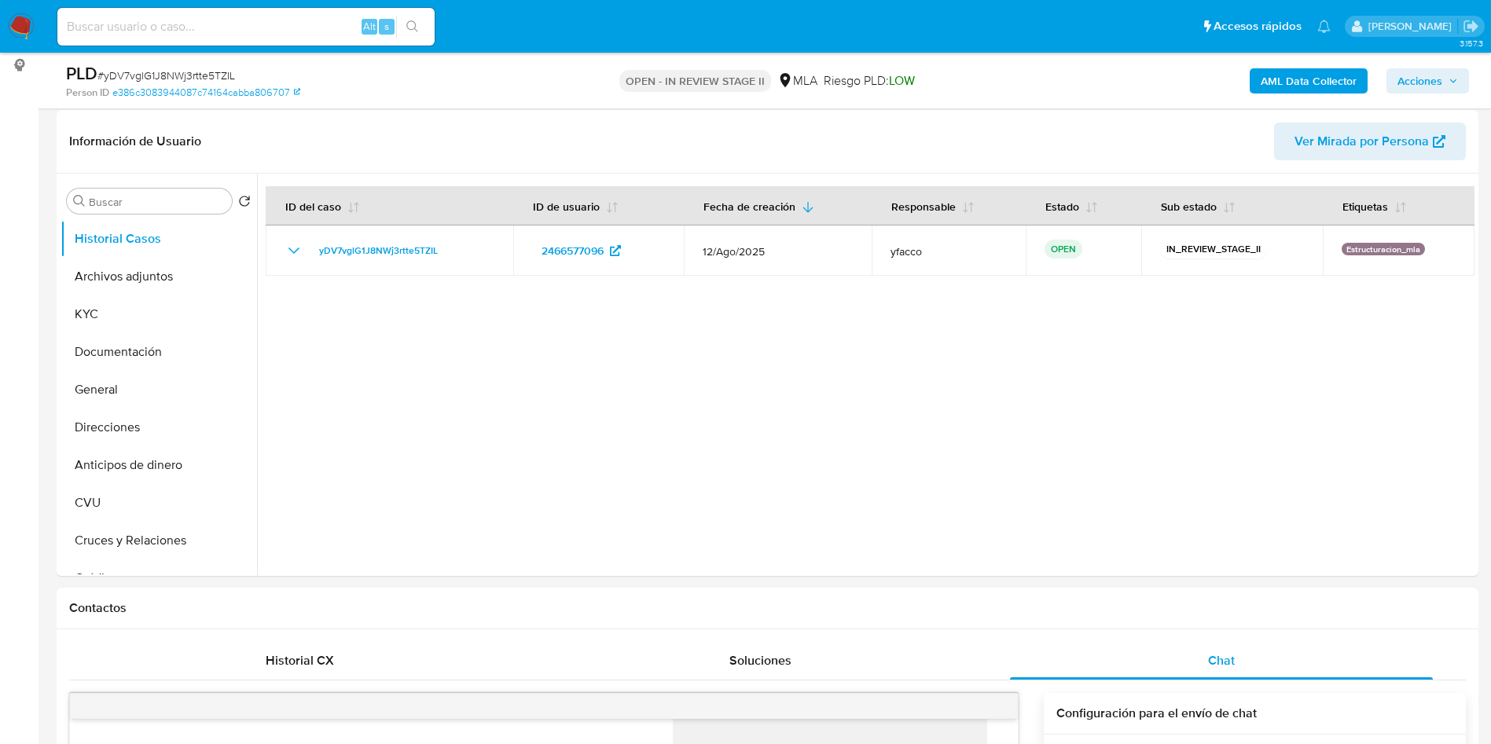
scroll to position [118, 0]
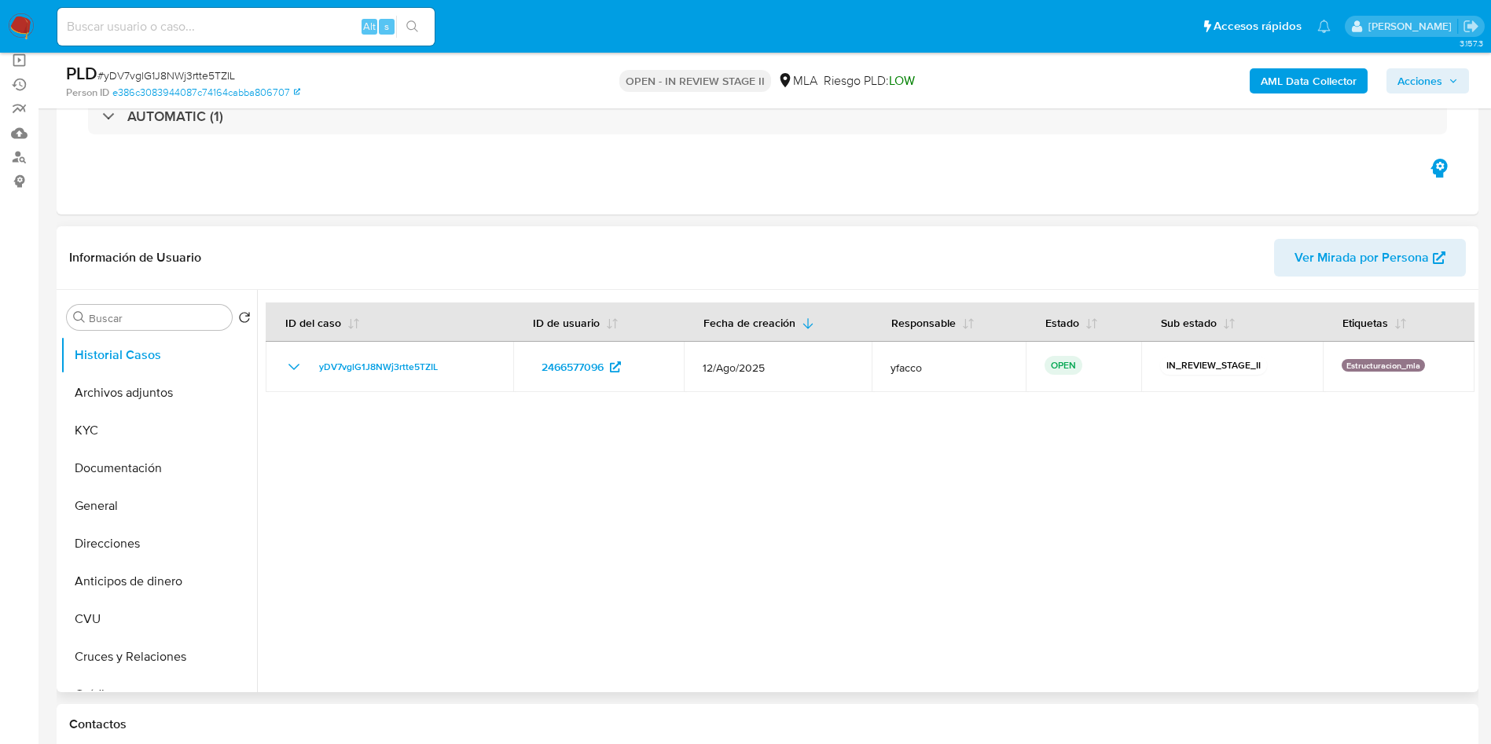
click at [297, 480] on div at bounding box center [866, 491] width 1218 height 403
click at [1296, 79] on b "AML Data Collector" at bounding box center [1309, 80] width 96 height 25
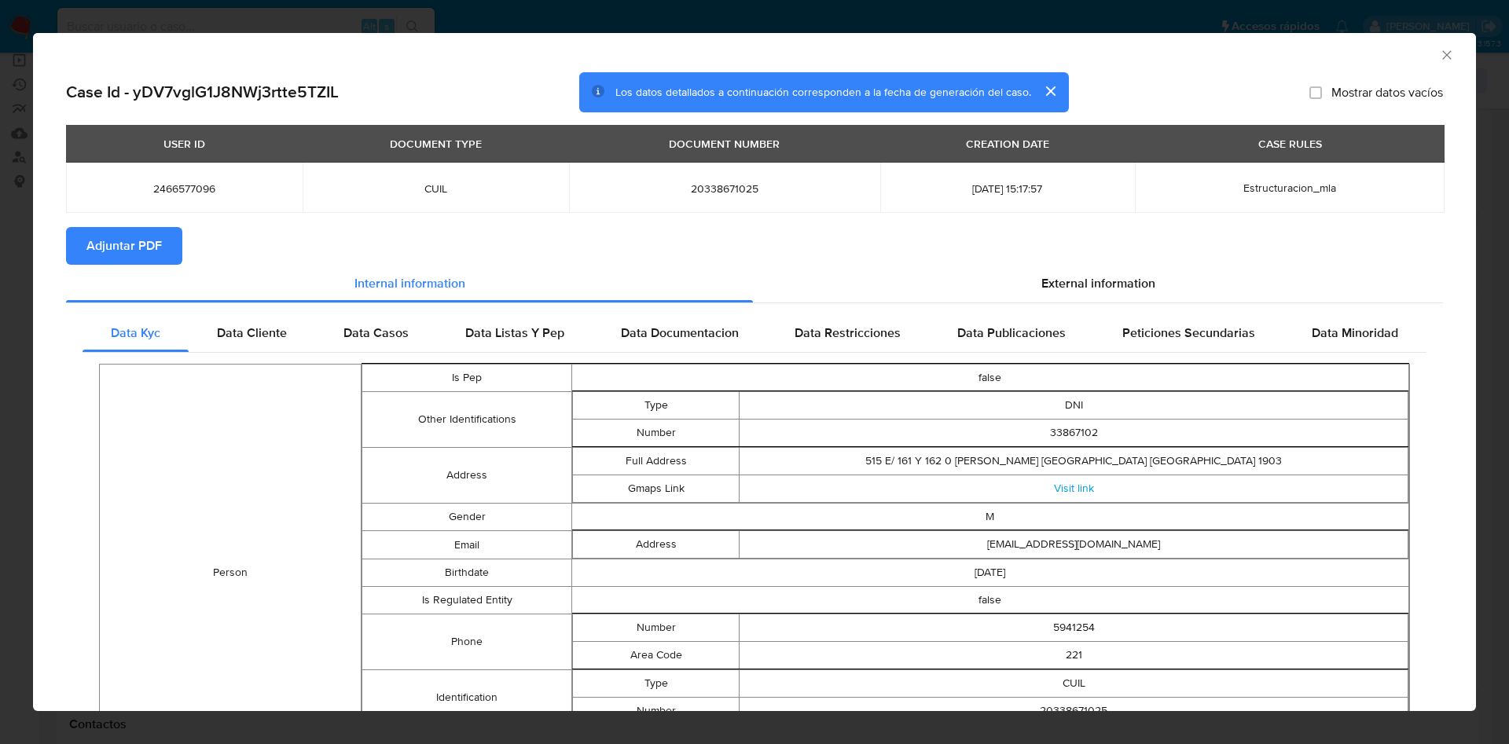
click at [105, 236] on span "Adjuntar PDF" at bounding box center [123, 246] width 75 height 35
click at [1425, 68] on div "AML Data Collector" at bounding box center [754, 52] width 1443 height 39
click at [1439, 48] on icon "Cerrar ventana" at bounding box center [1447, 55] width 16 height 16
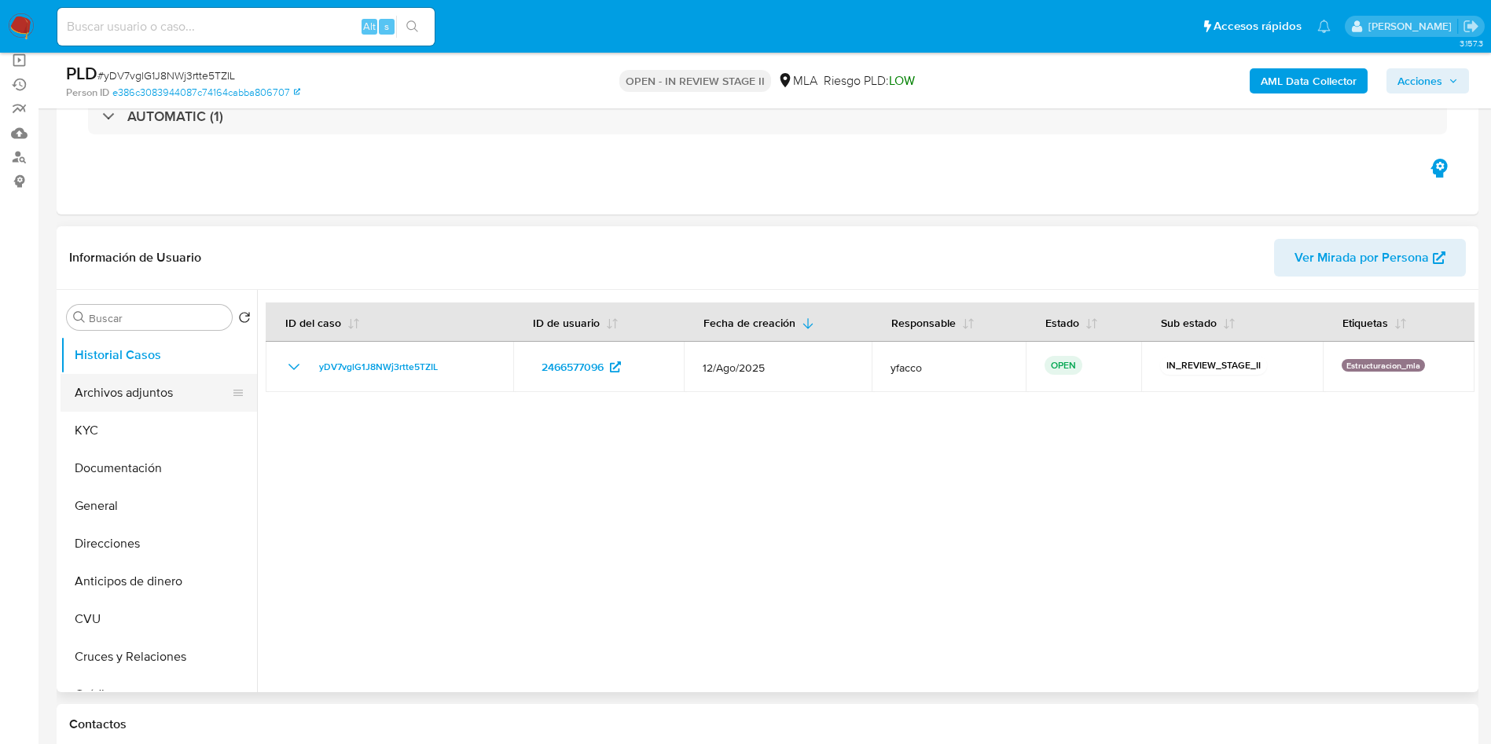
click at [208, 377] on button "Archivos adjuntos" at bounding box center [153, 393] width 184 height 38
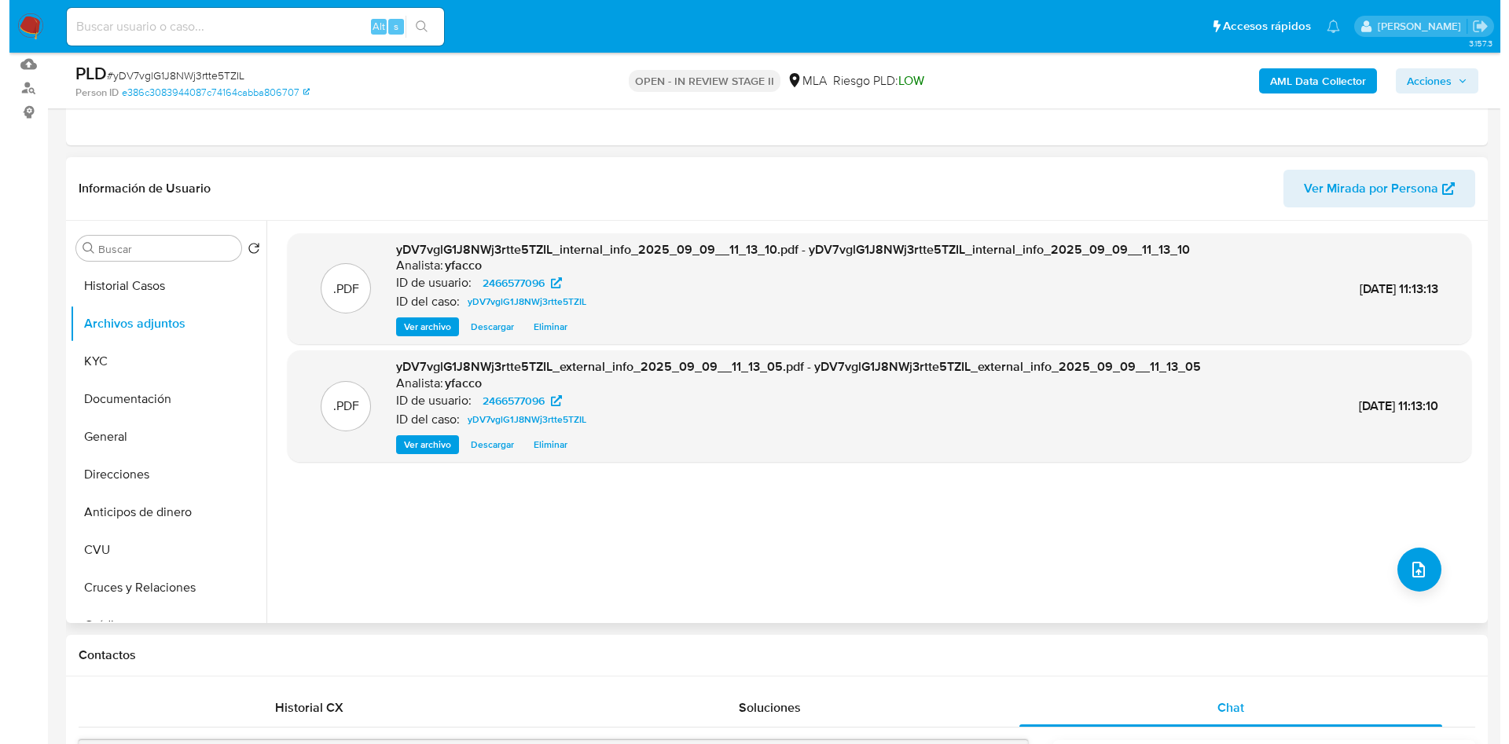
scroll to position [236, 0]
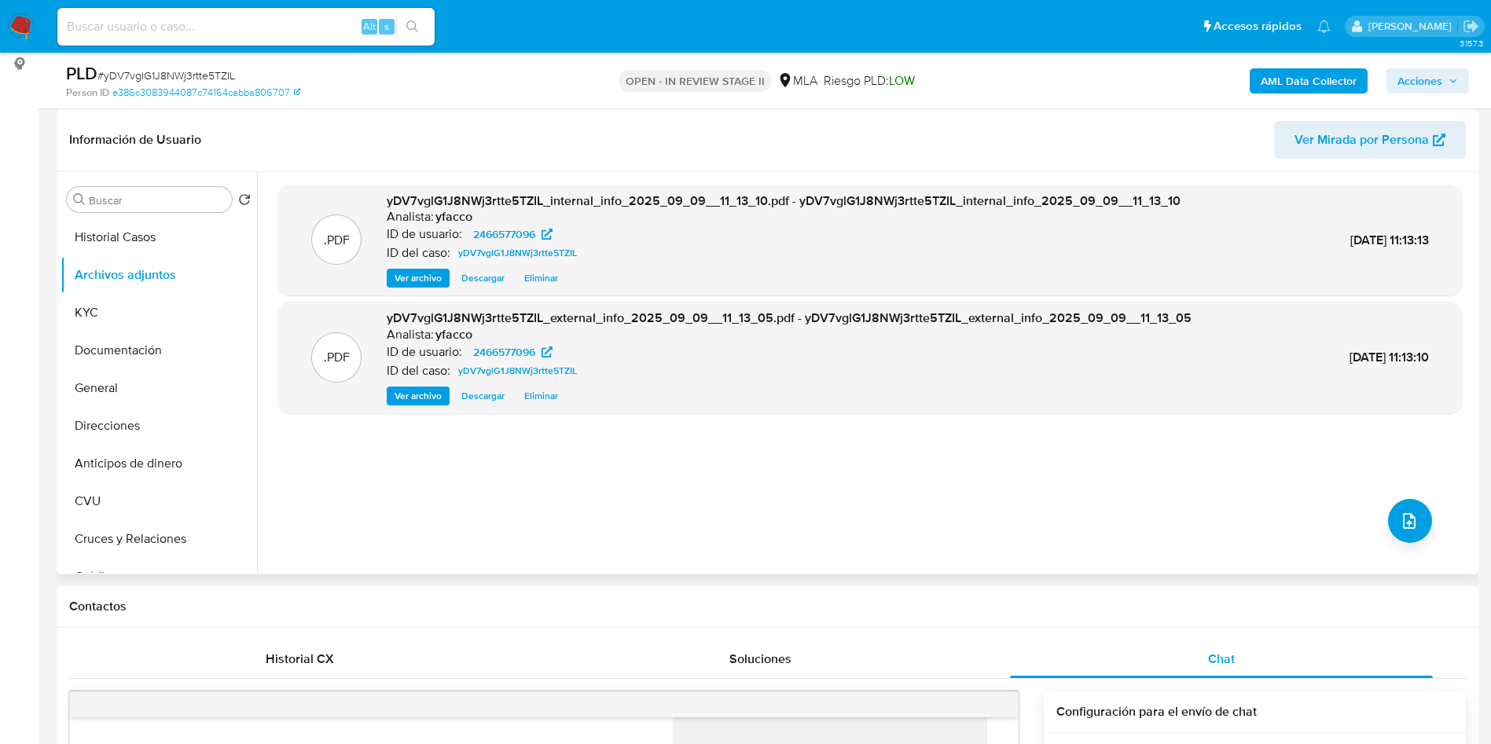
click at [1436, 520] on div ".PDF yDV7vglG1J8NWj3rtte5TZIL_internal_info_2025_09_09__11_13_10.pdf - yDV7vglG…" at bounding box center [870, 373] width 1184 height 377
click at [1414, 518] on button "upload-file" at bounding box center [1410, 521] width 44 height 44
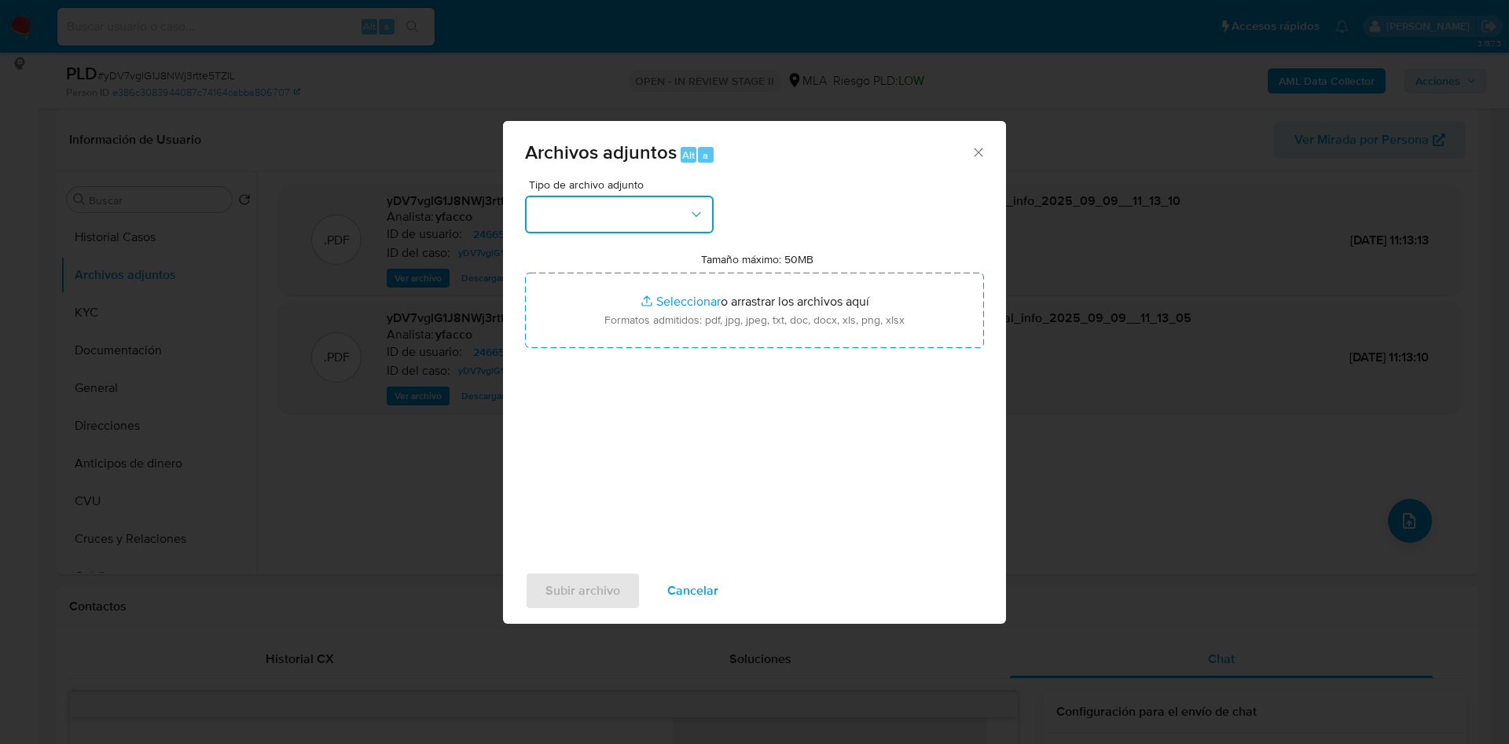
click at [645, 204] on button "button" at bounding box center [619, 215] width 189 height 38
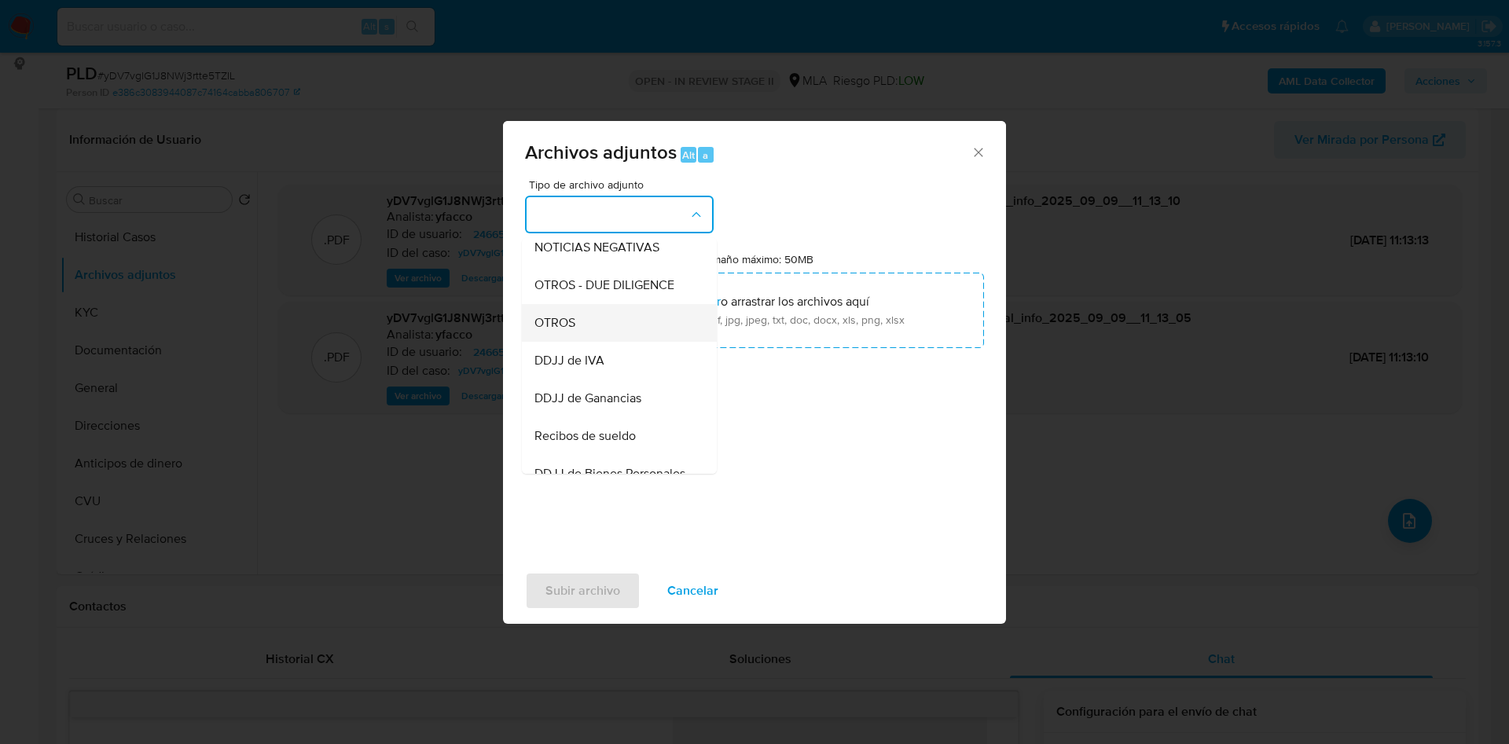
click at [540, 331] on span "OTROS" at bounding box center [555, 323] width 41 height 16
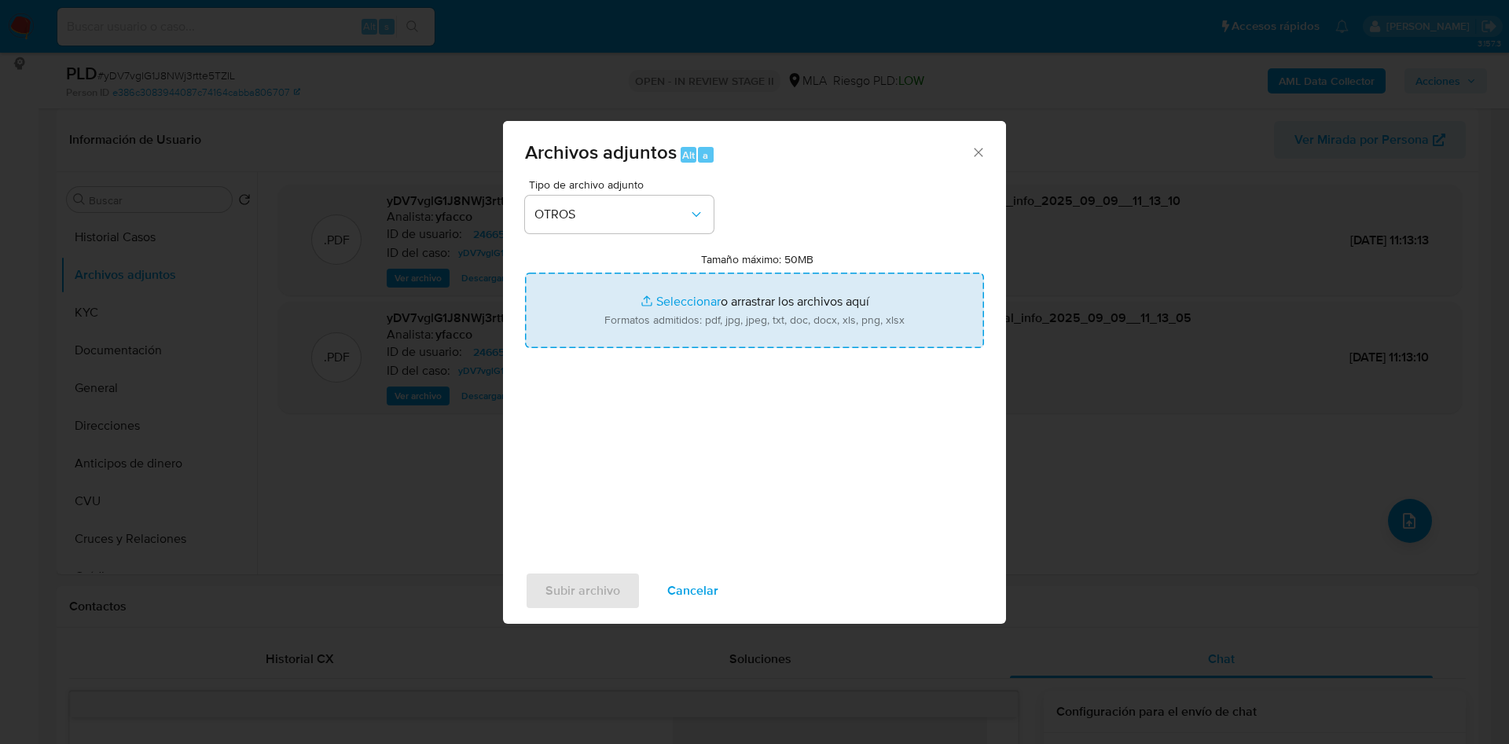
click at [650, 296] on input "Tamaño máximo: 50MB Seleccionar archivos" at bounding box center [754, 310] width 459 height 75
type input "C:\fakepath\Caselog 6Gmc6I5YvQoR79dHyu0Vs9Tc_2025_08_19_02_37_34.docx"
click at [688, 300] on input "Tamaño máximo: 50MB Seleccionar archivos" at bounding box center [754, 310] width 459 height 75
type input "C:\fakepath\Caselog yDV7vglG1J8NWj3rtte5TZIL_2025_08_19_21_12_56.docx"
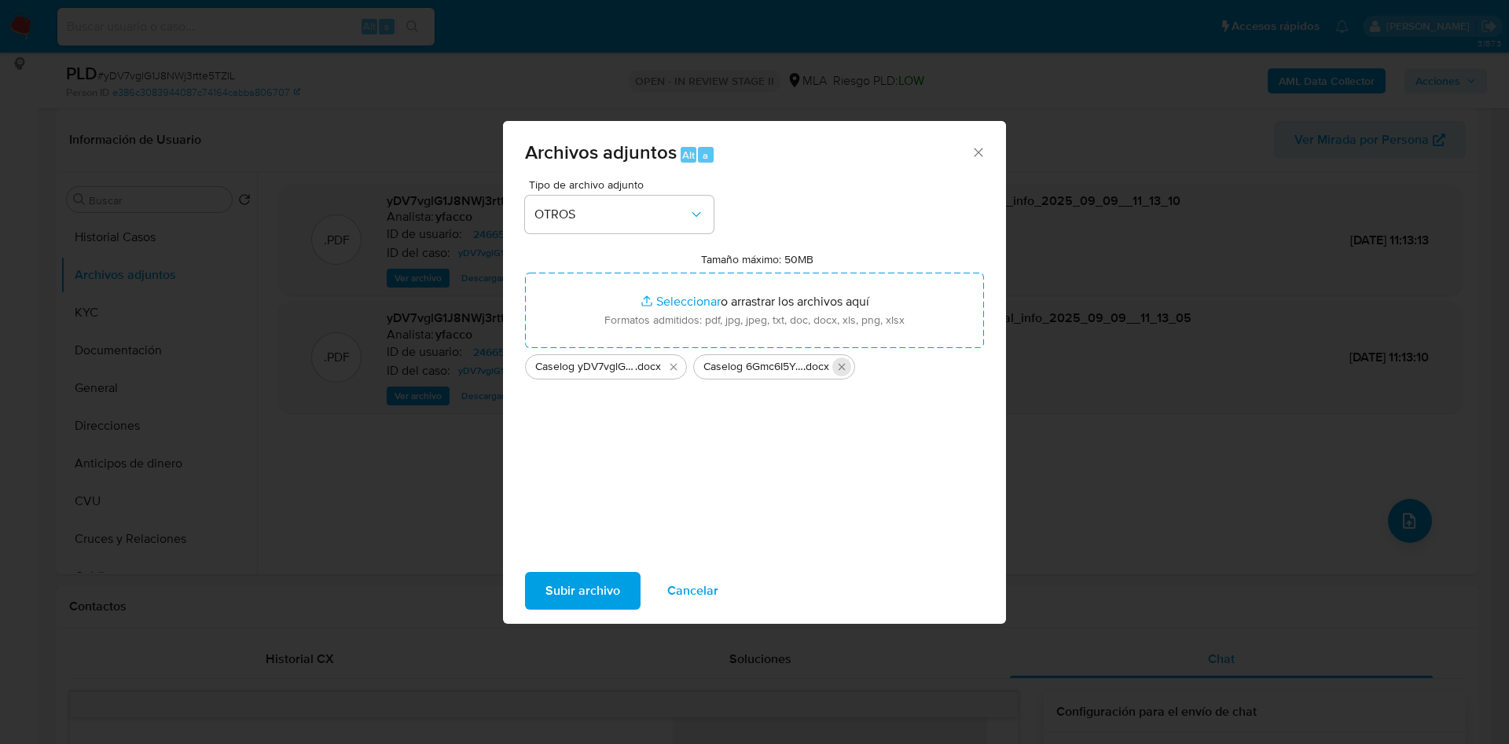
click at [844, 368] on icon "Eliminar Caselog 6Gmc6I5YvQoR79dHyu0Vs9Tc_2025_08_19_02_37_34.docx" at bounding box center [842, 367] width 7 height 7
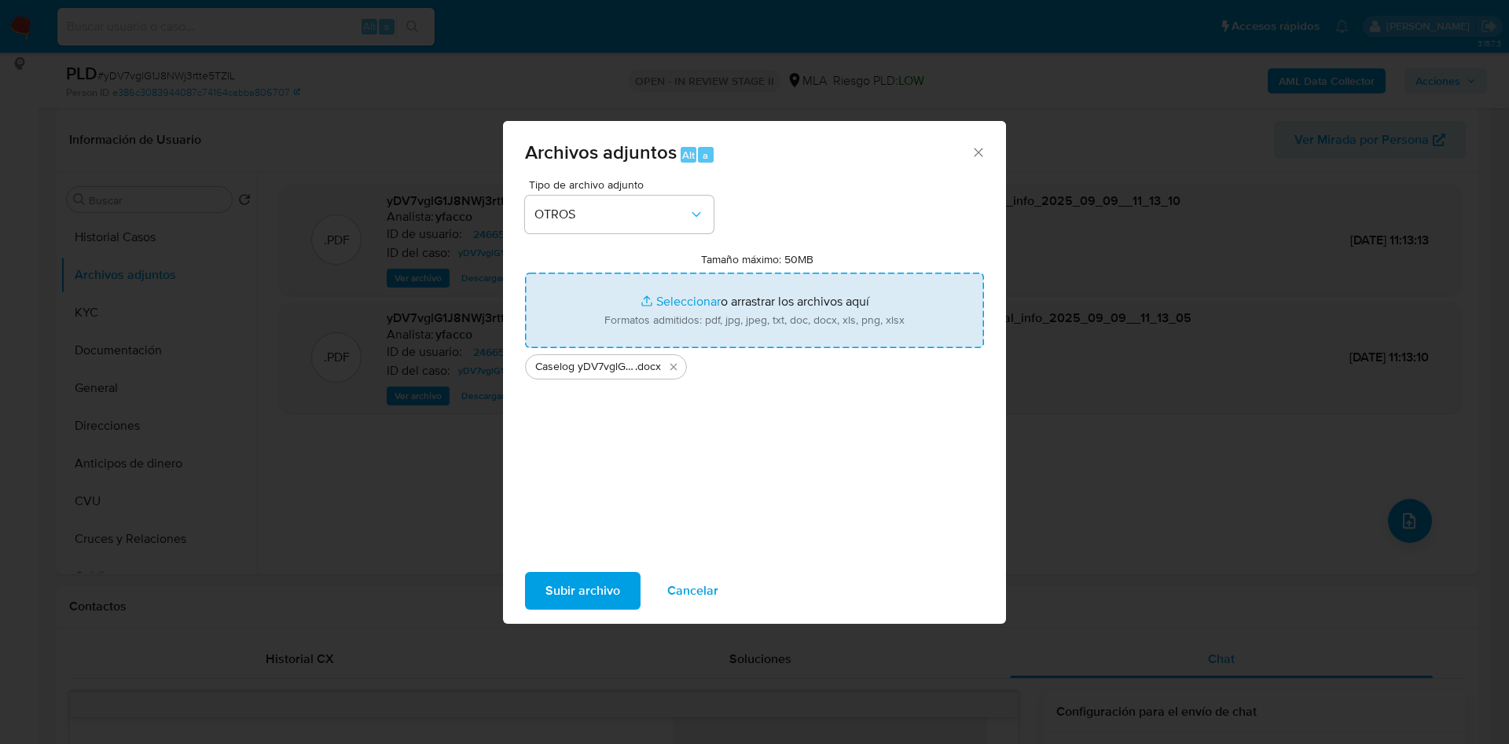
click at [676, 297] on input "Tamaño máximo: 50MB Seleccionar archivos" at bounding box center [754, 310] width 459 height 75
type input "C:\fakepath\Movimientos 2466577096.xlsx"
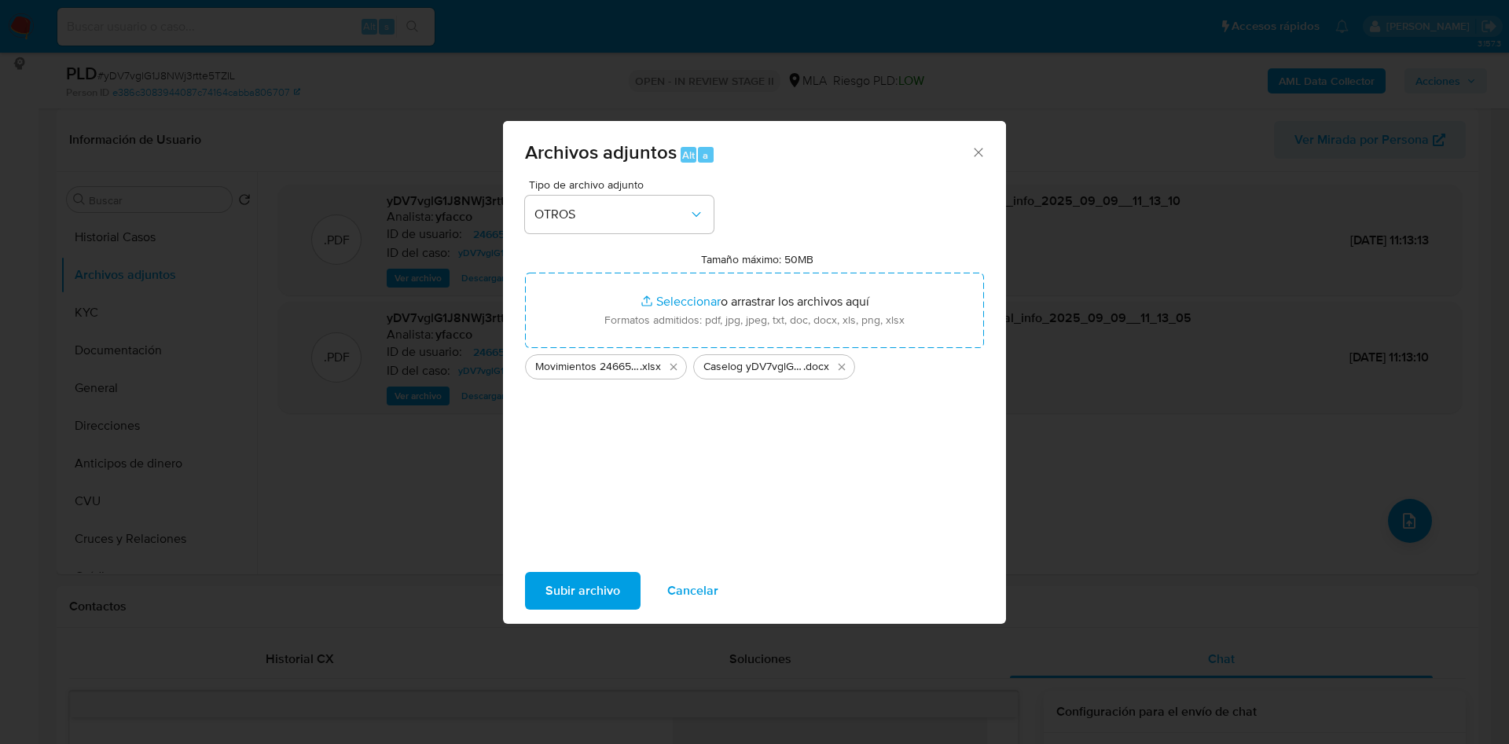
click at [581, 584] on span "Subir archivo" at bounding box center [583, 591] width 75 height 35
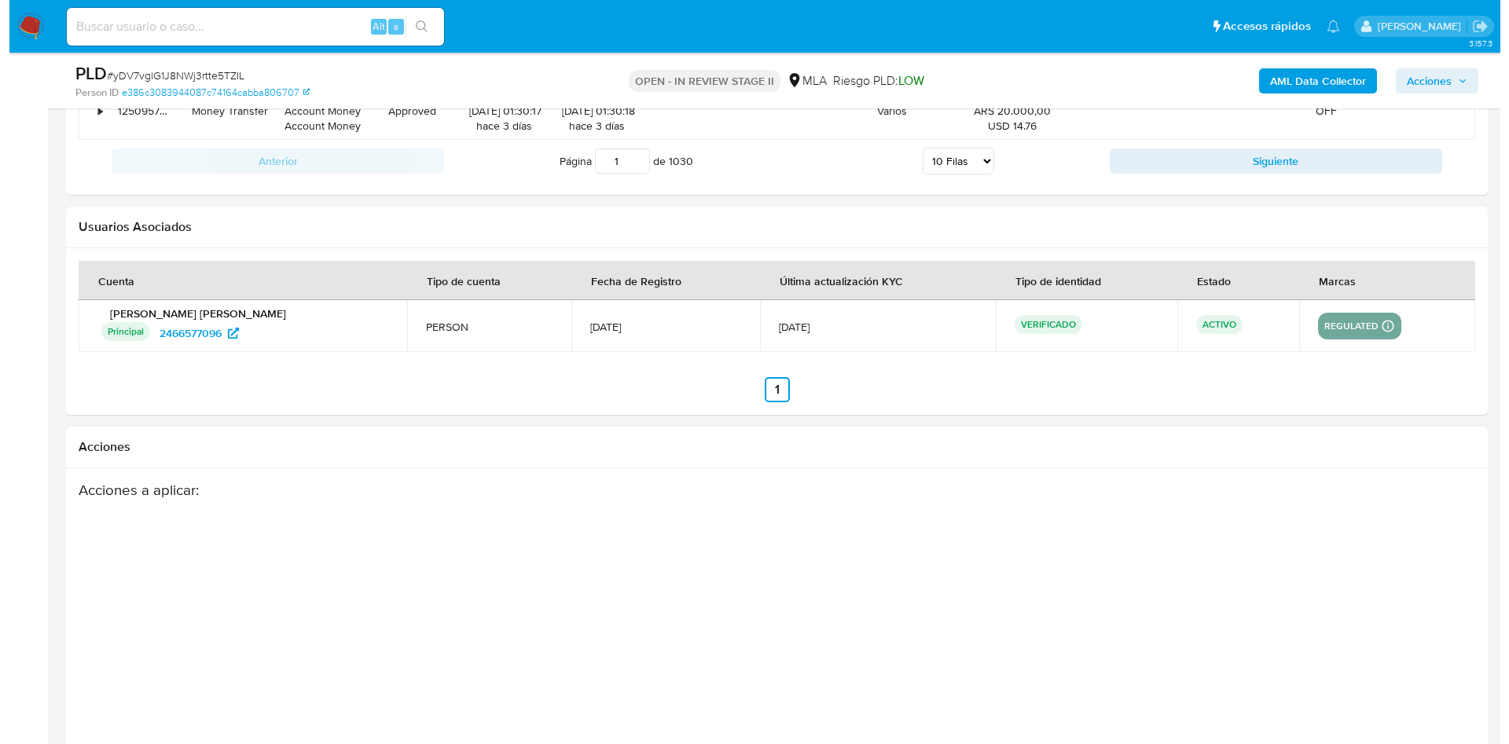
scroll to position [2765, 0]
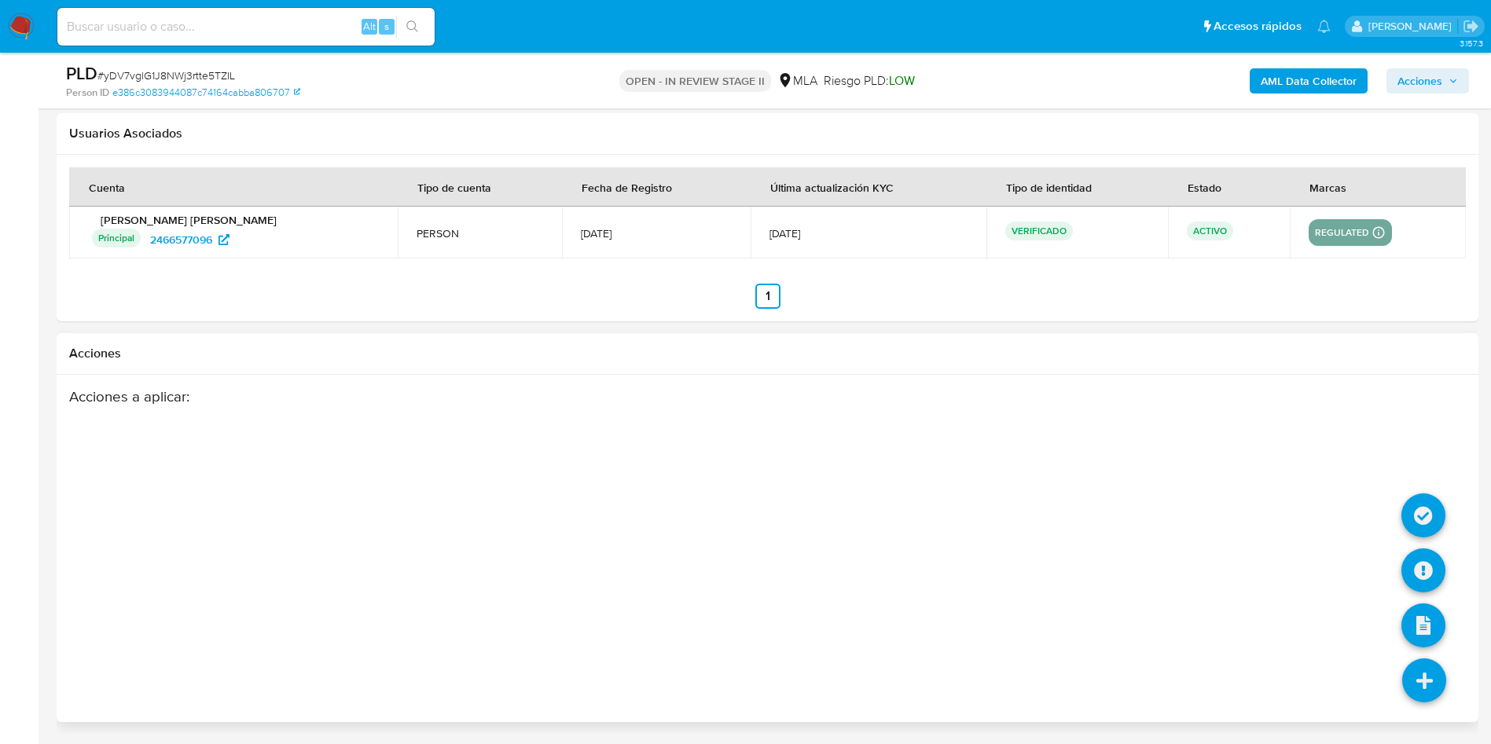
click at [1414, 667] on icon at bounding box center [1425, 681] width 44 height 44
click at [1430, 572] on icon at bounding box center [1424, 571] width 44 height 44
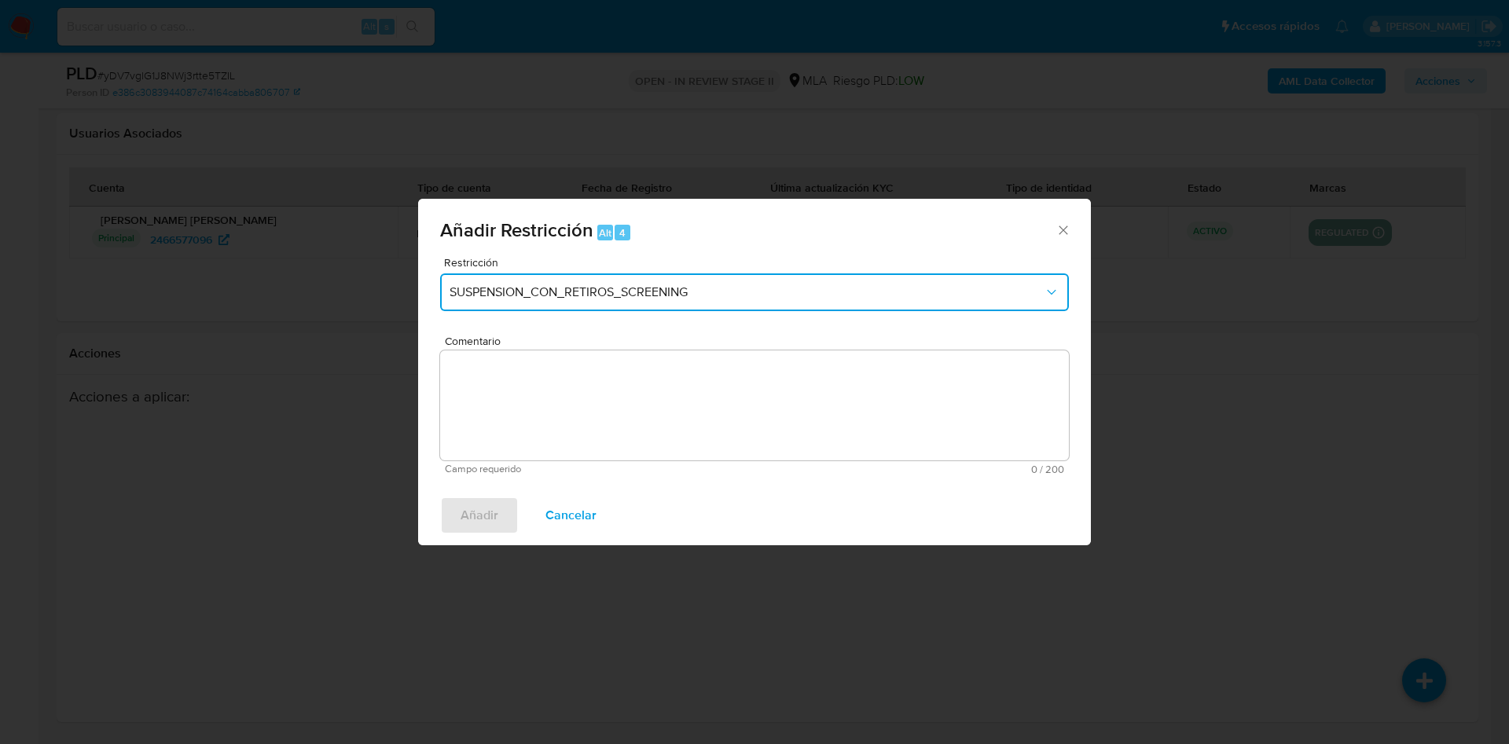
click at [709, 285] on span "SUSPENSION_CON_RETIROS_SCREENING" at bounding box center [747, 293] width 594 height 16
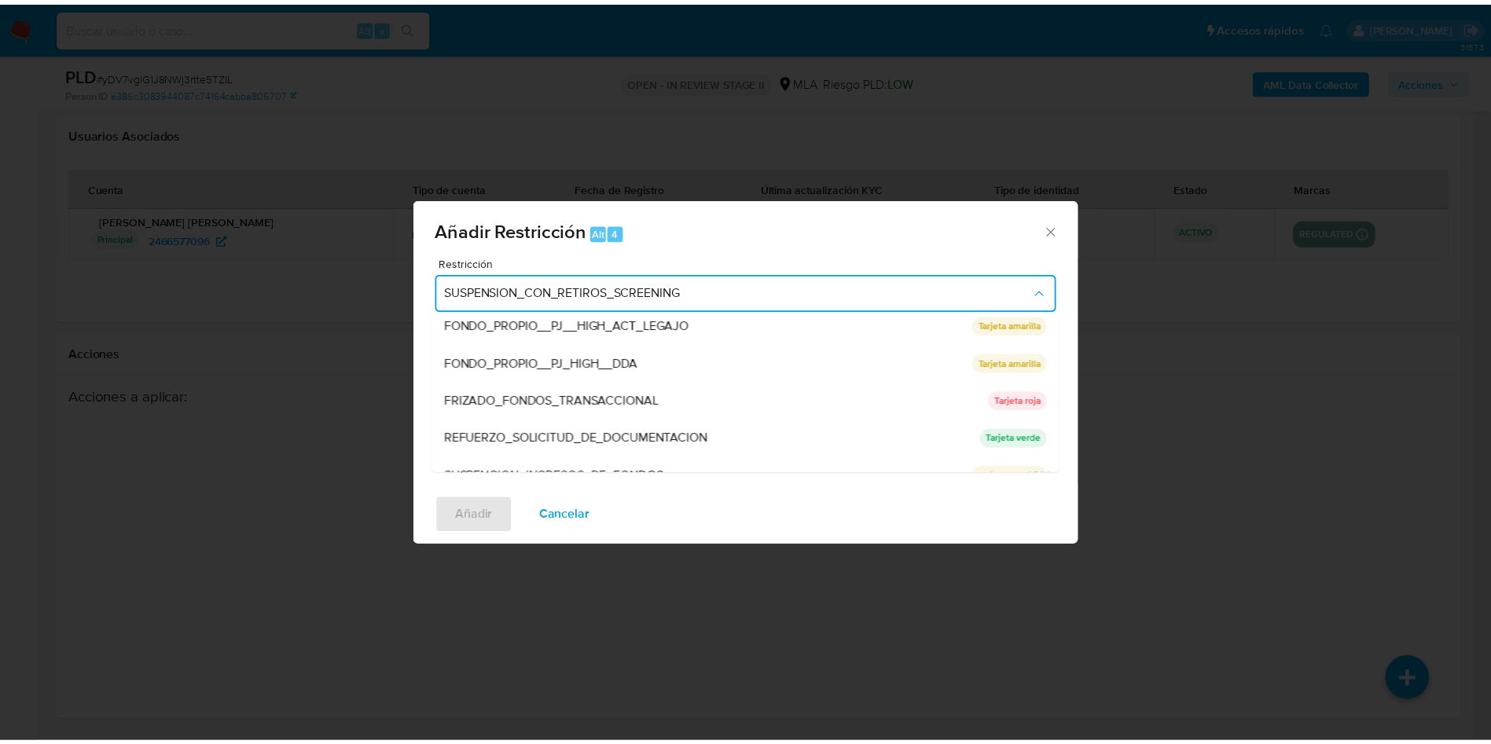
scroll to position [333, 0]
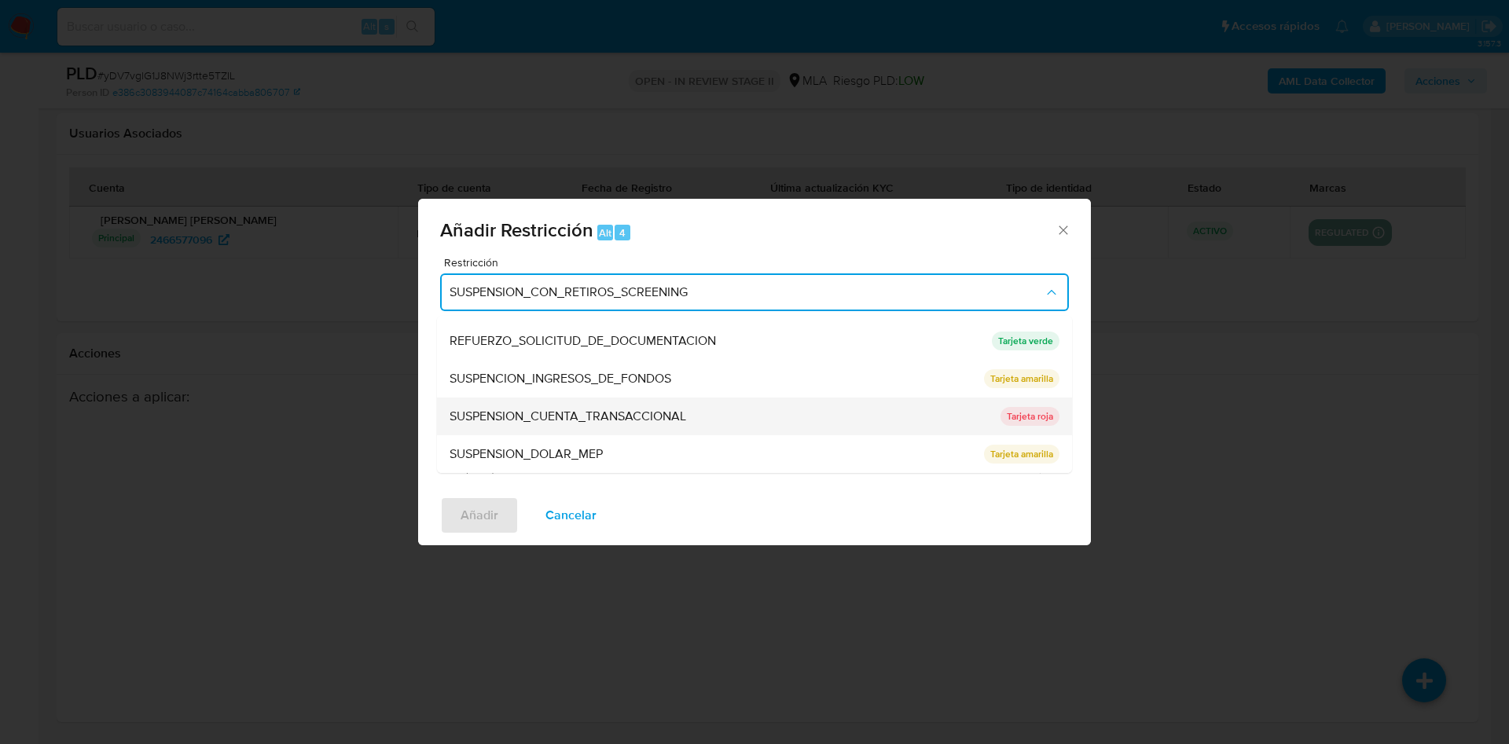
click at [627, 410] on span "SUSPENSION_CUENTA_TRANSACCIONAL" at bounding box center [568, 417] width 237 height 16
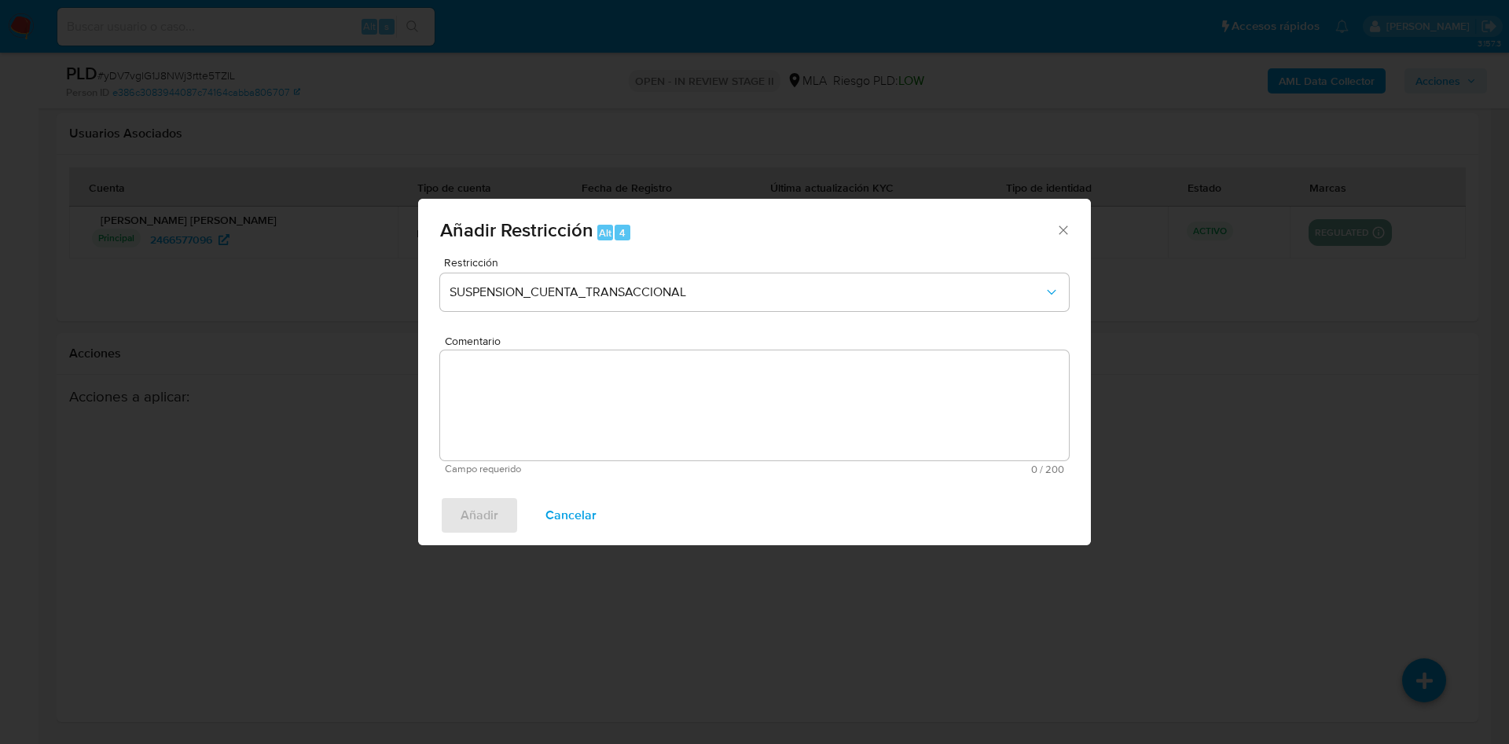
click at [627, 410] on textarea "Comentario" at bounding box center [754, 406] width 629 height 110
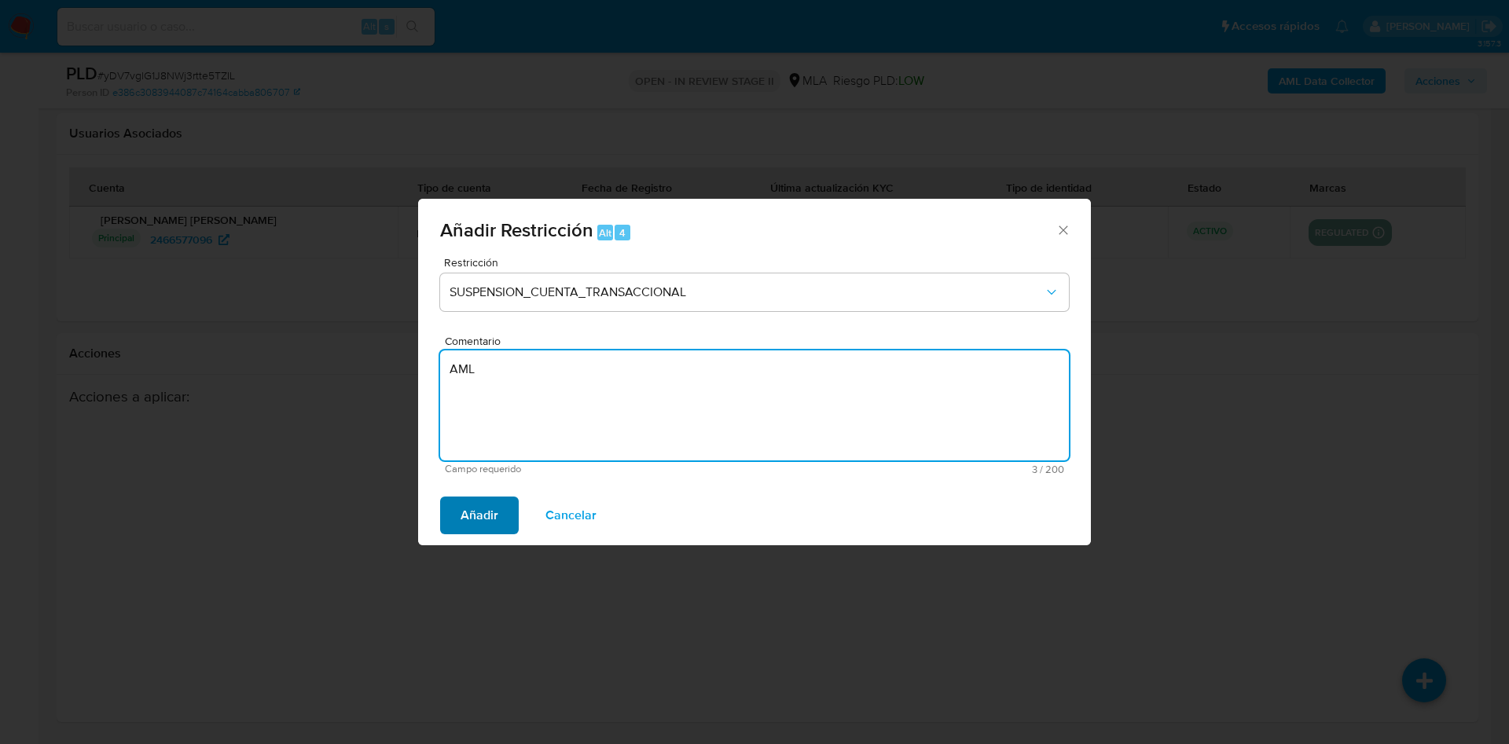
type textarea "AML"
click at [473, 513] on span "Añadir" at bounding box center [480, 515] width 38 height 35
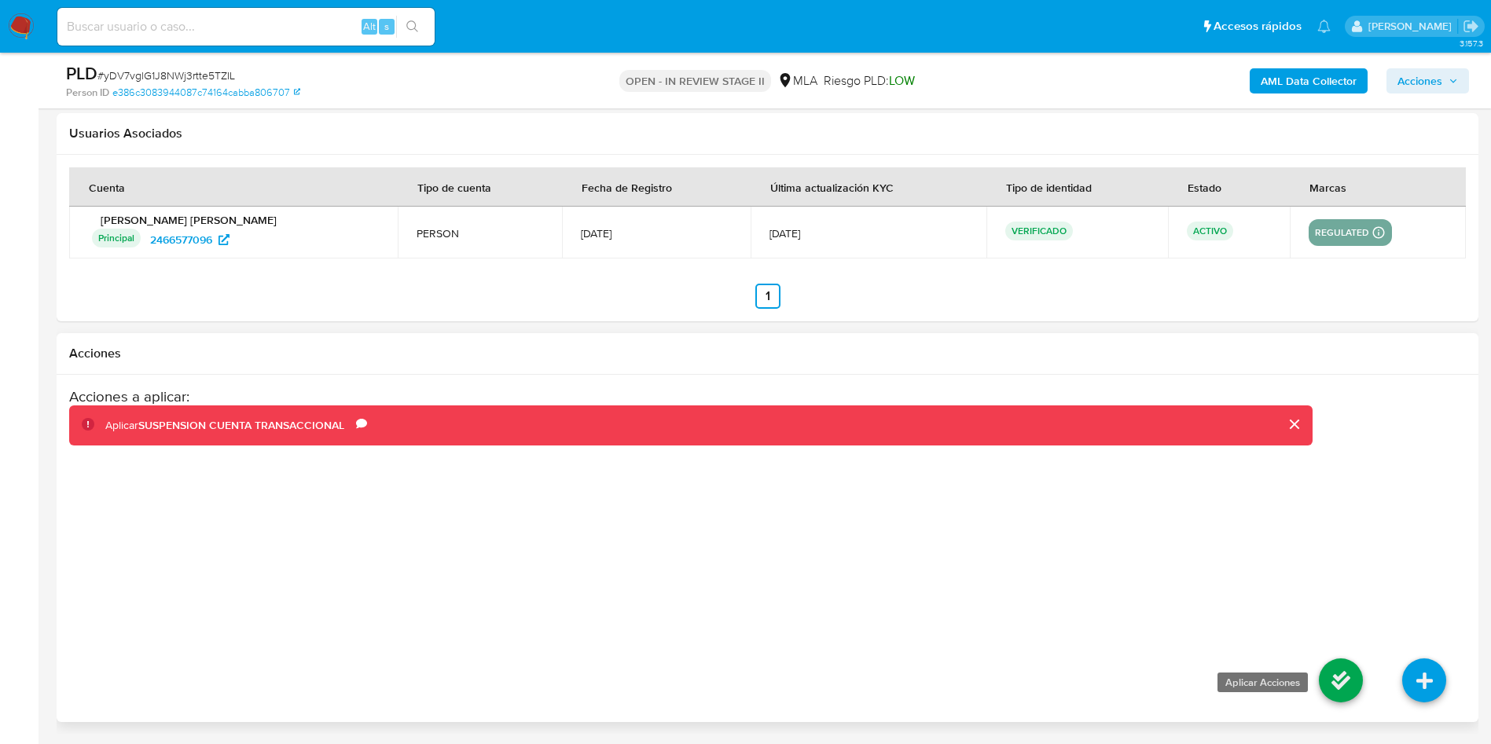
click at [1346, 687] on icon at bounding box center [1341, 681] width 44 height 44
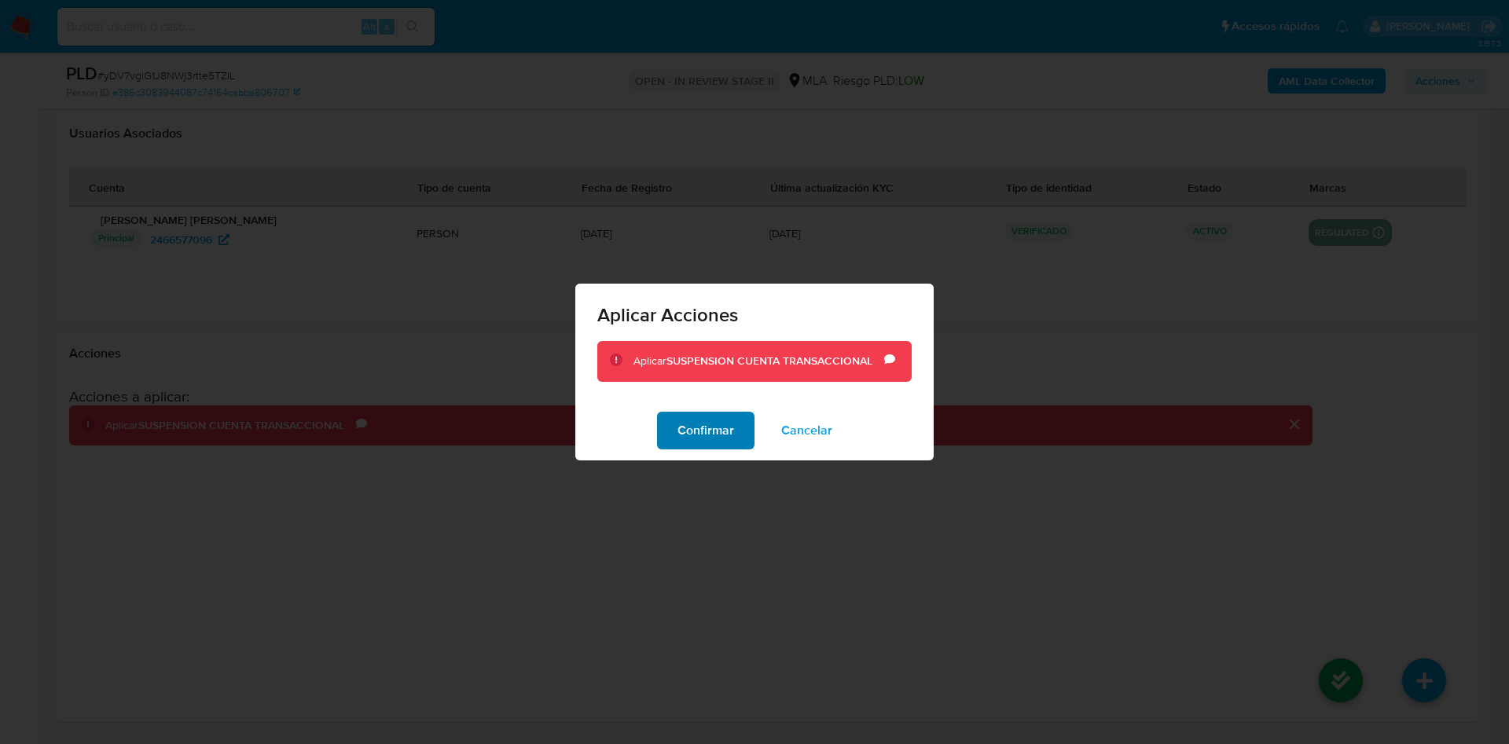
click at [719, 428] on span "Confirmar" at bounding box center [706, 431] width 57 height 35
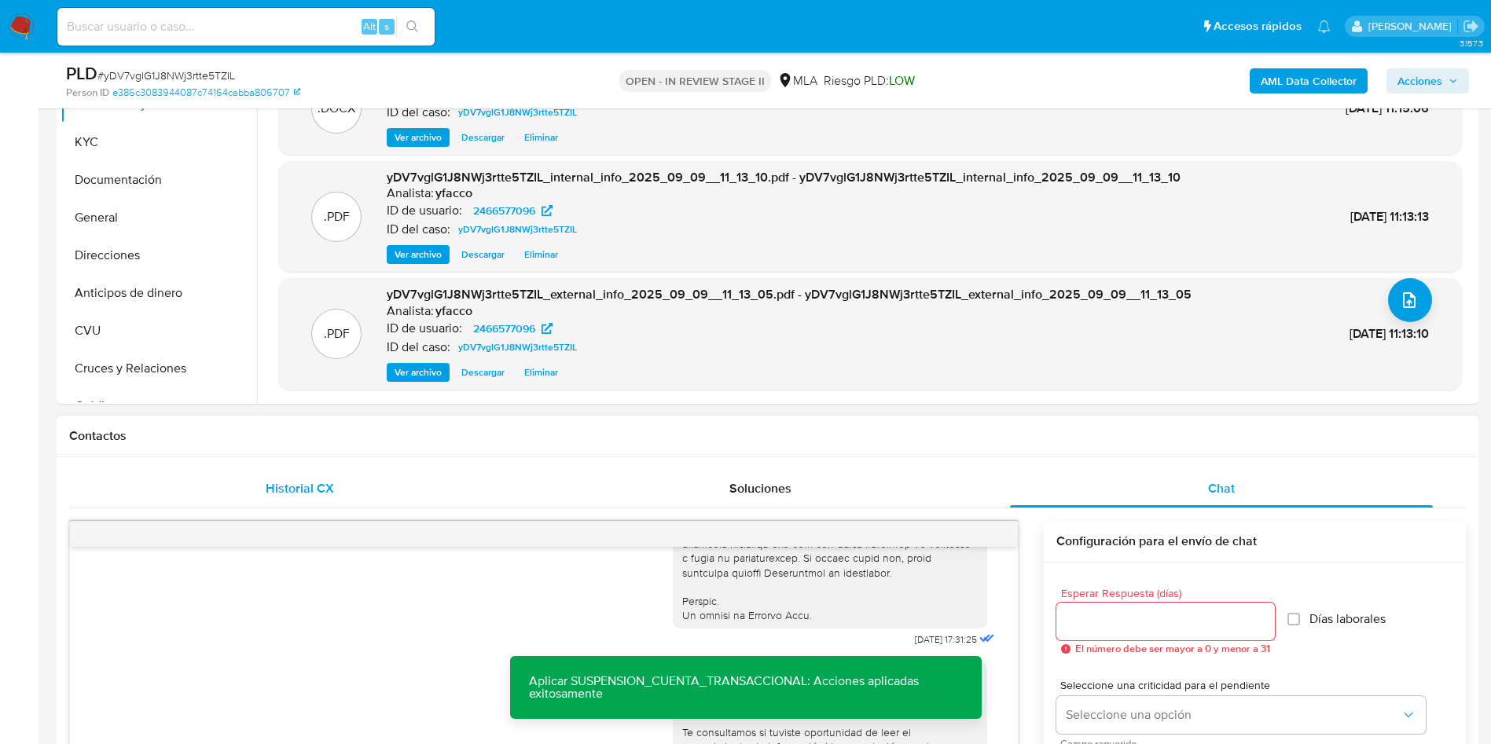
scroll to position [53, 0]
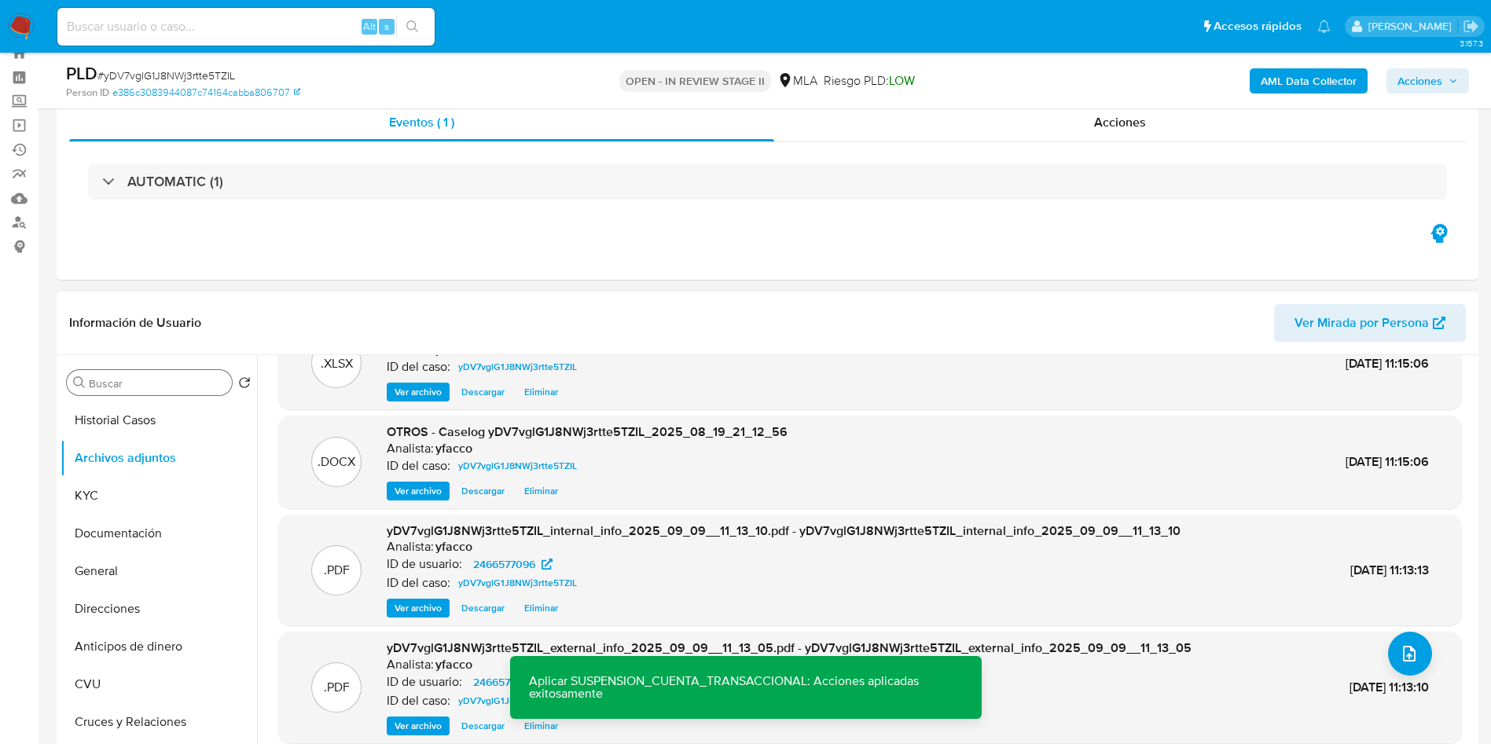
click at [171, 385] on input "Buscar" at bounding box center [157, 384] width 137 height 14
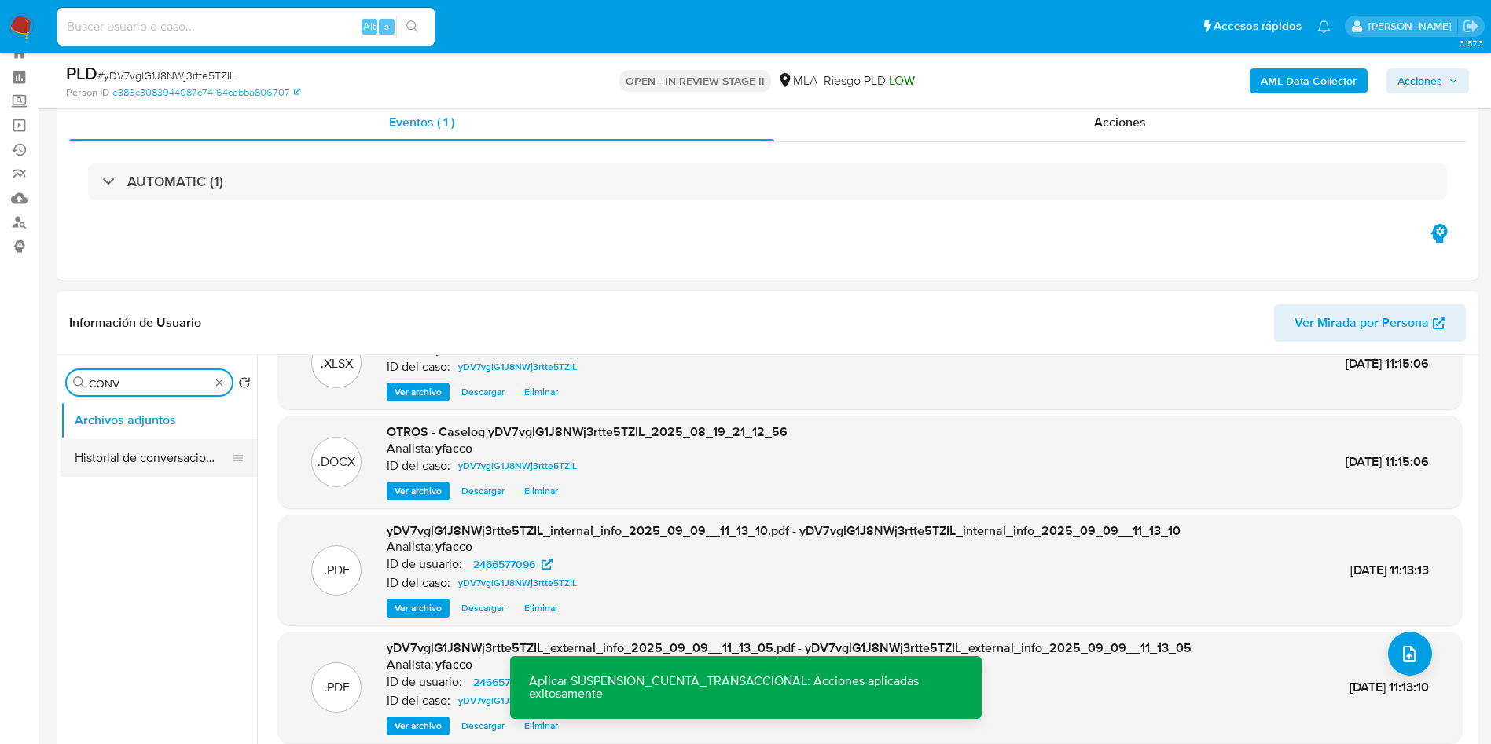
type input "CONV"
click at [176, 456] on button "Historial de conversaciones" at bounding box center [153, 458] width 184 height 38
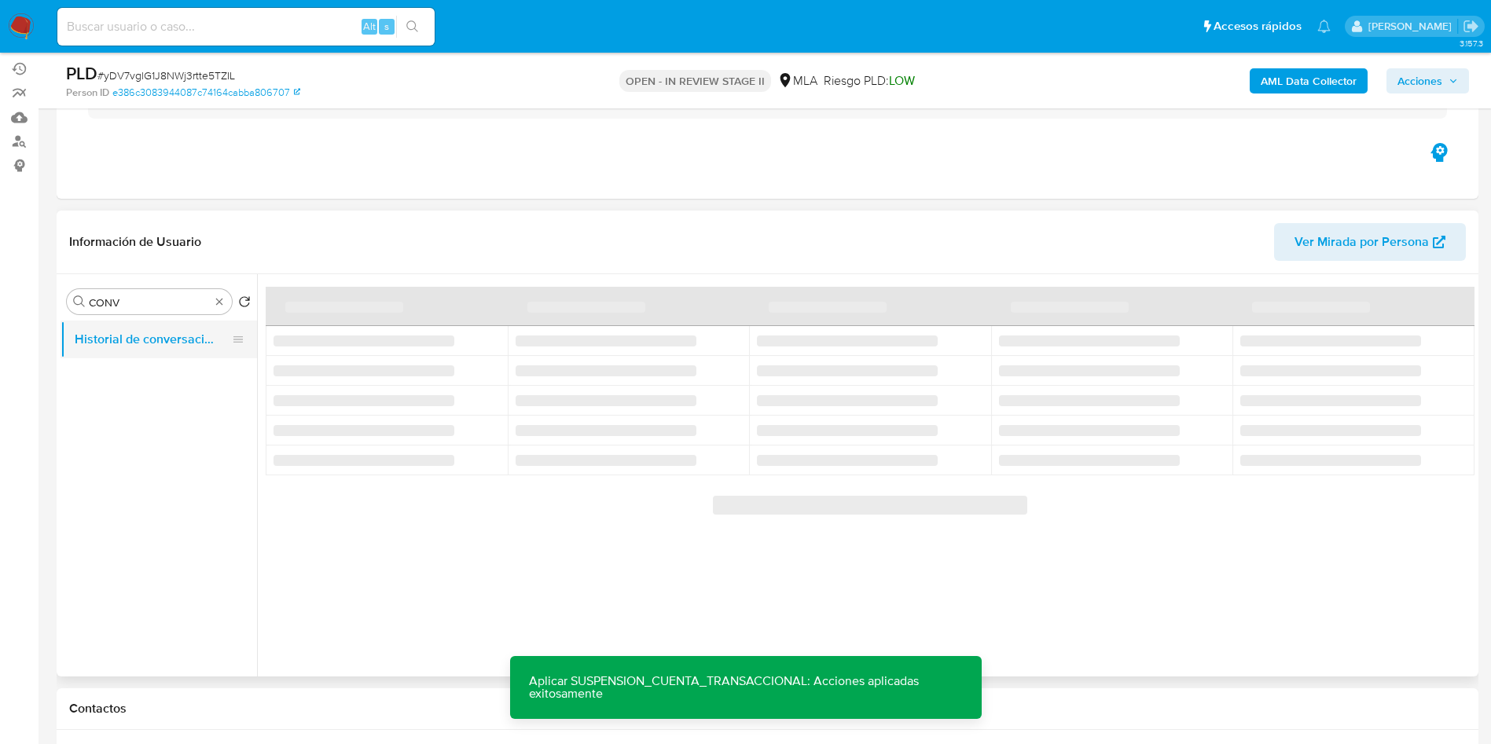
scroll to position [171, 0]
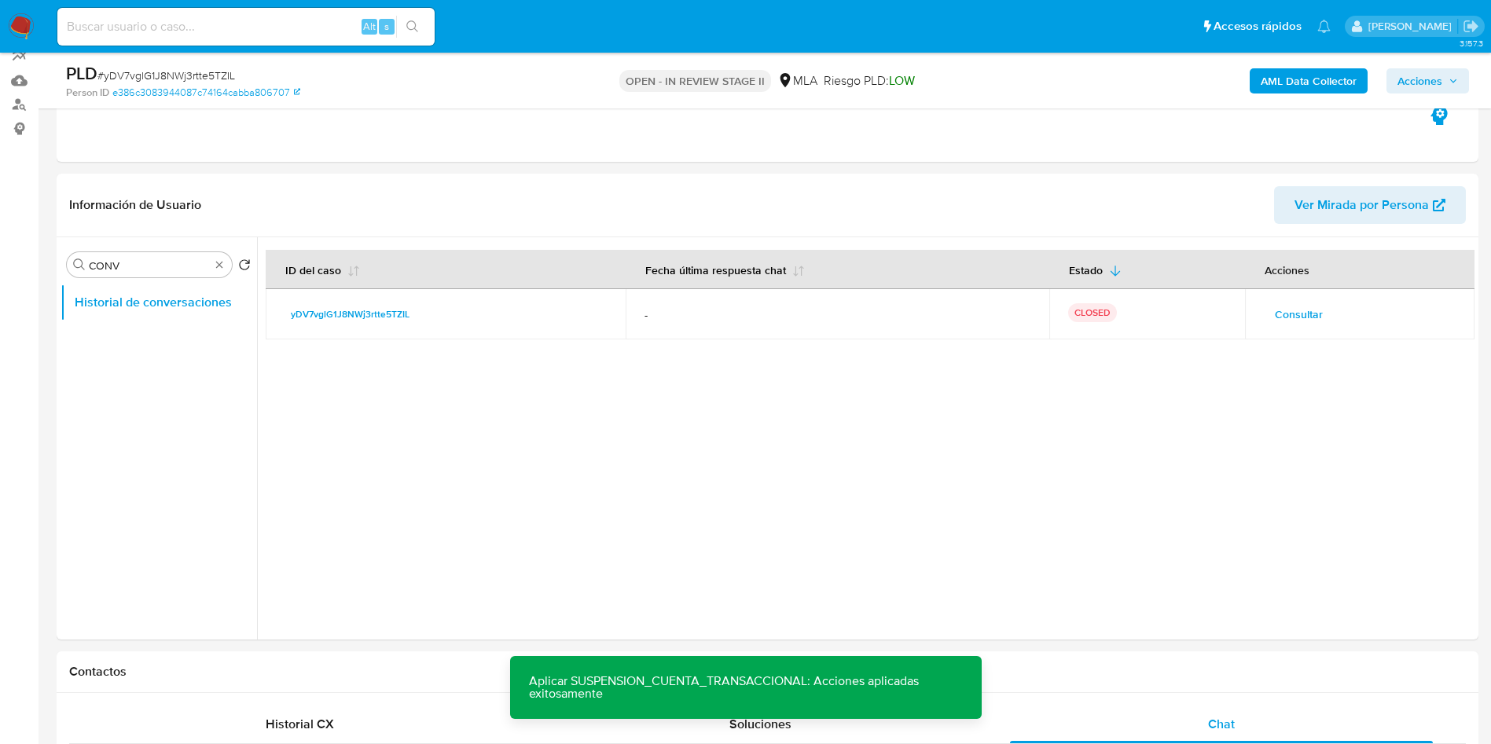
click at [1425, 72] on span "Acciones" at bounding box center [1420, 80] width 45 height 25
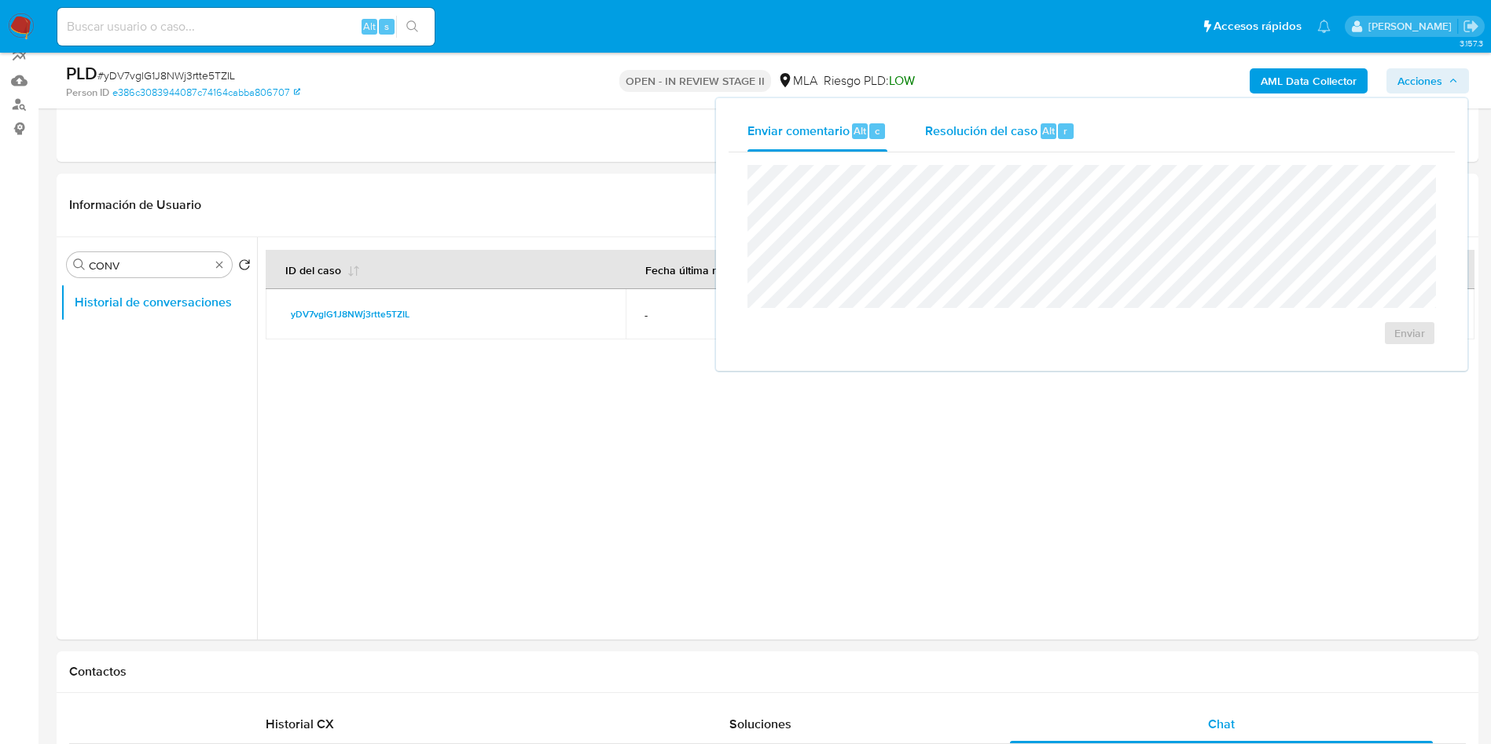
click at [1019, 138] on span "Resolución del caso" at bounding box center [981, 130] width 112 height 18
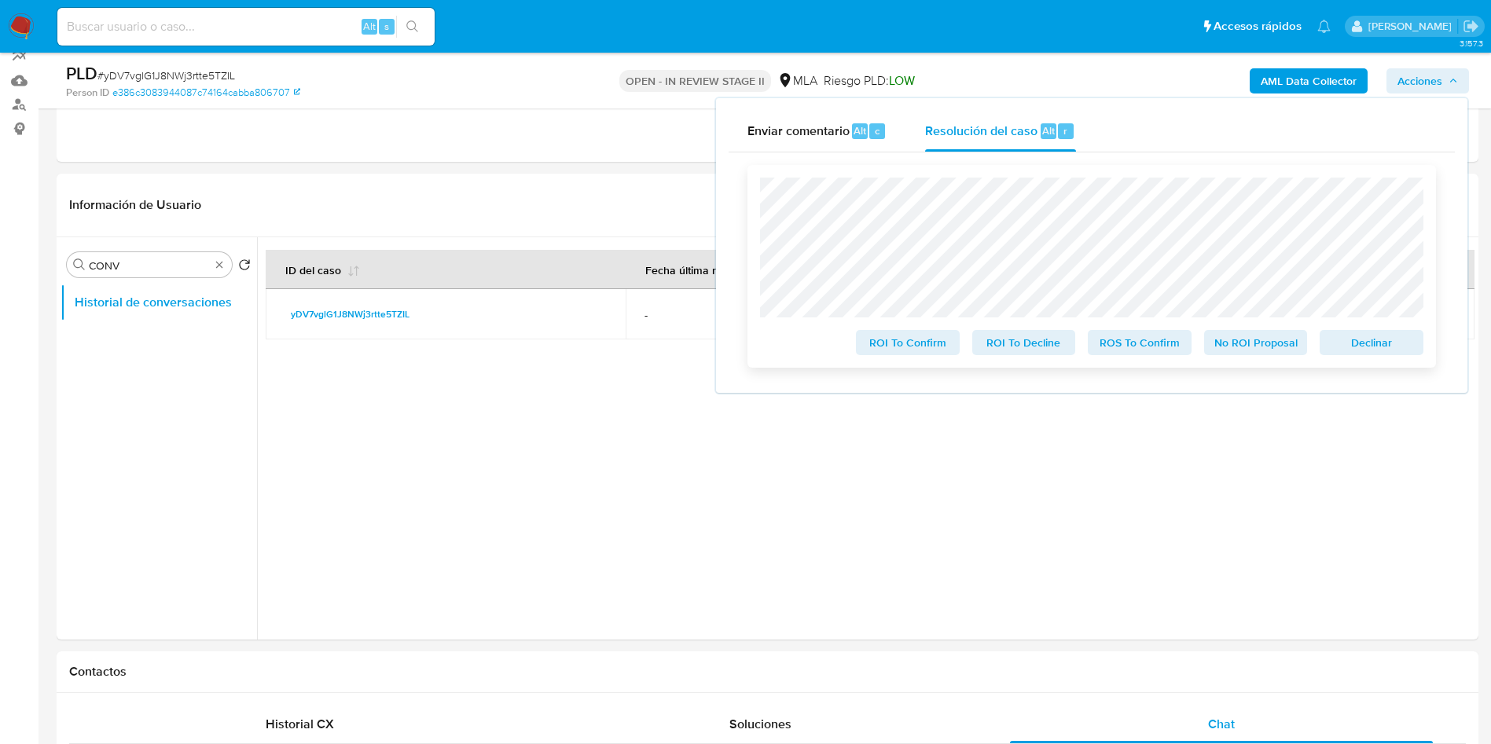
click at [1168, 351] on span "ROS To Confirm" at bounding box center [1140, 343] width 82 height 22
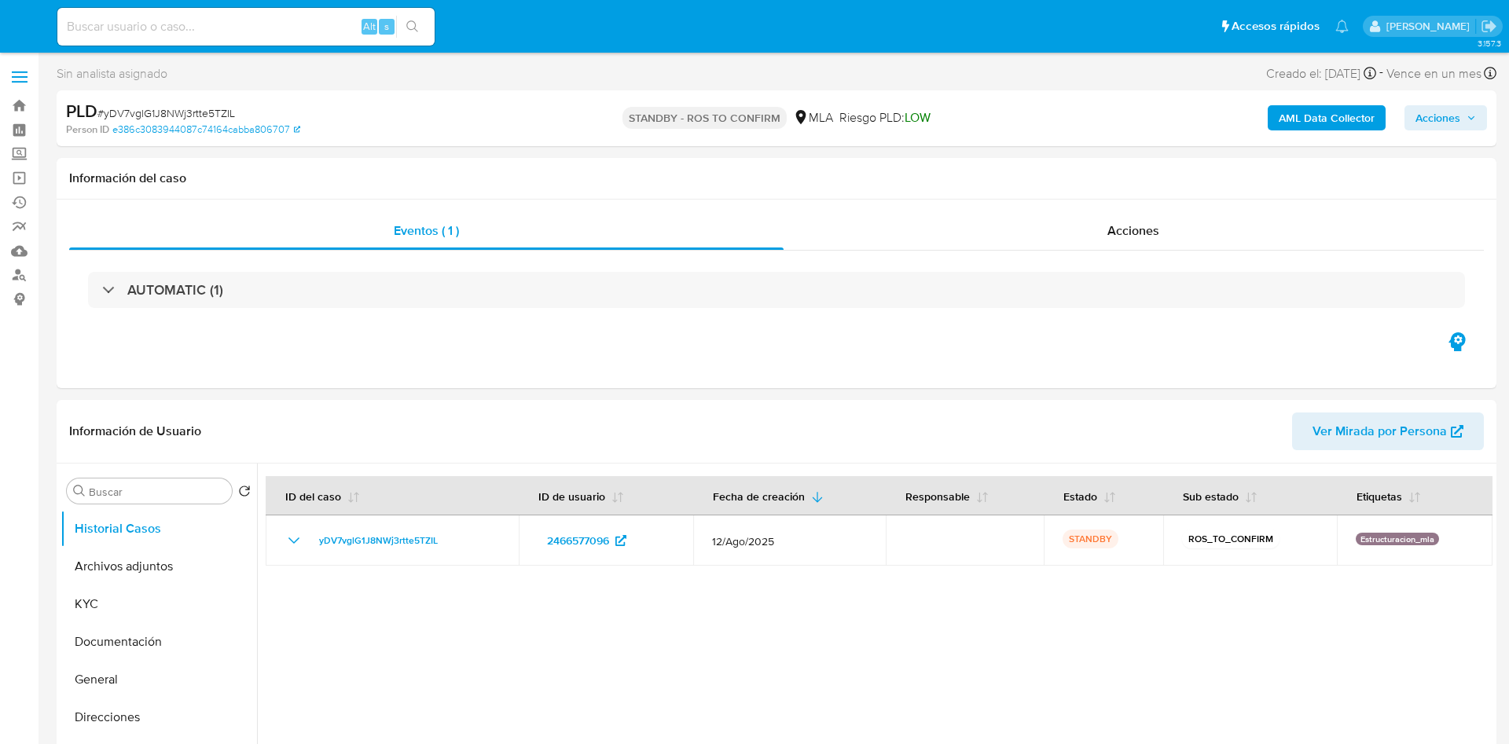
select select "10"
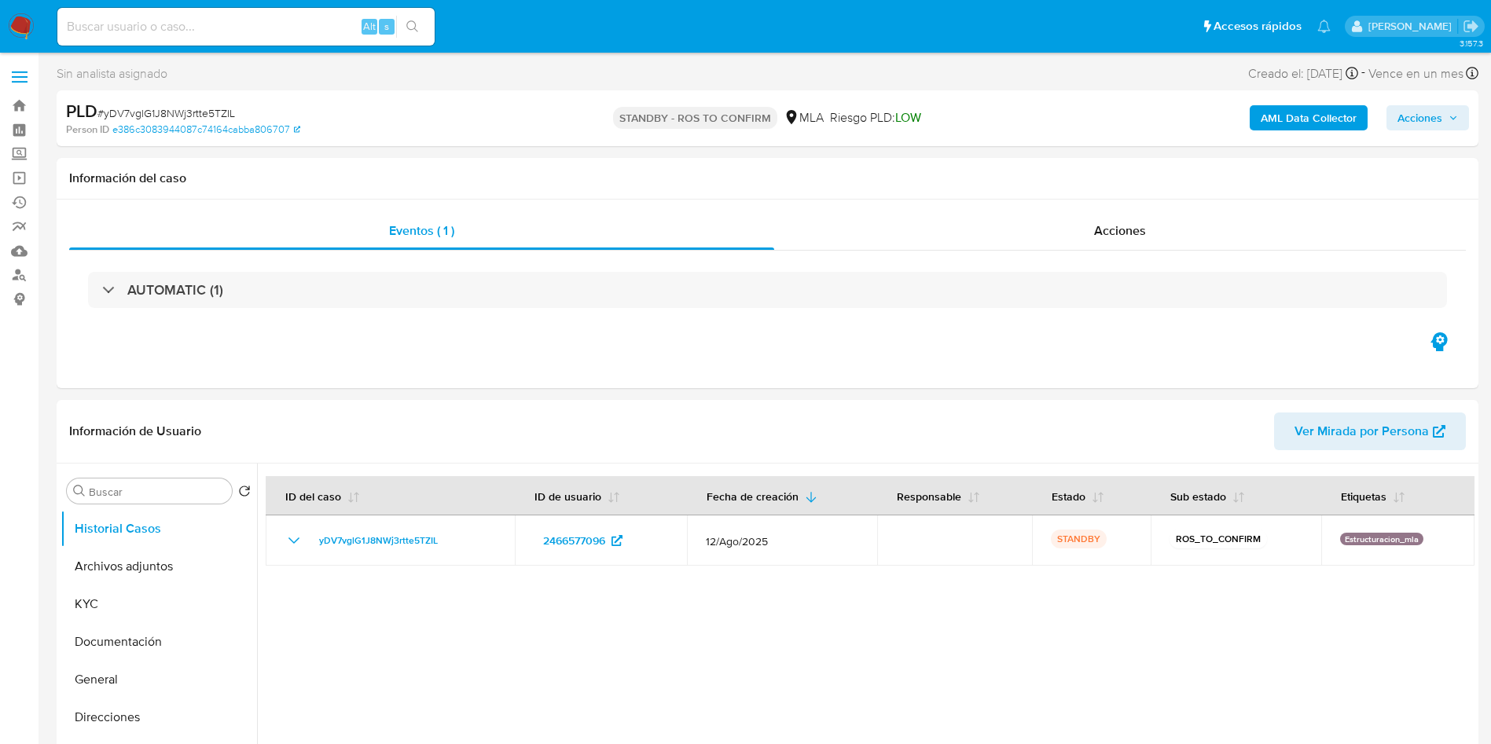
click at [327, 35] on input at bounding box center [245, 27] width 377 height 20
paste input "6Gmc6I5YvQoR79dHyu0Vs9Tc"
type input "6Gmc6I5YvQoR79dHyu0Vs9Tc"
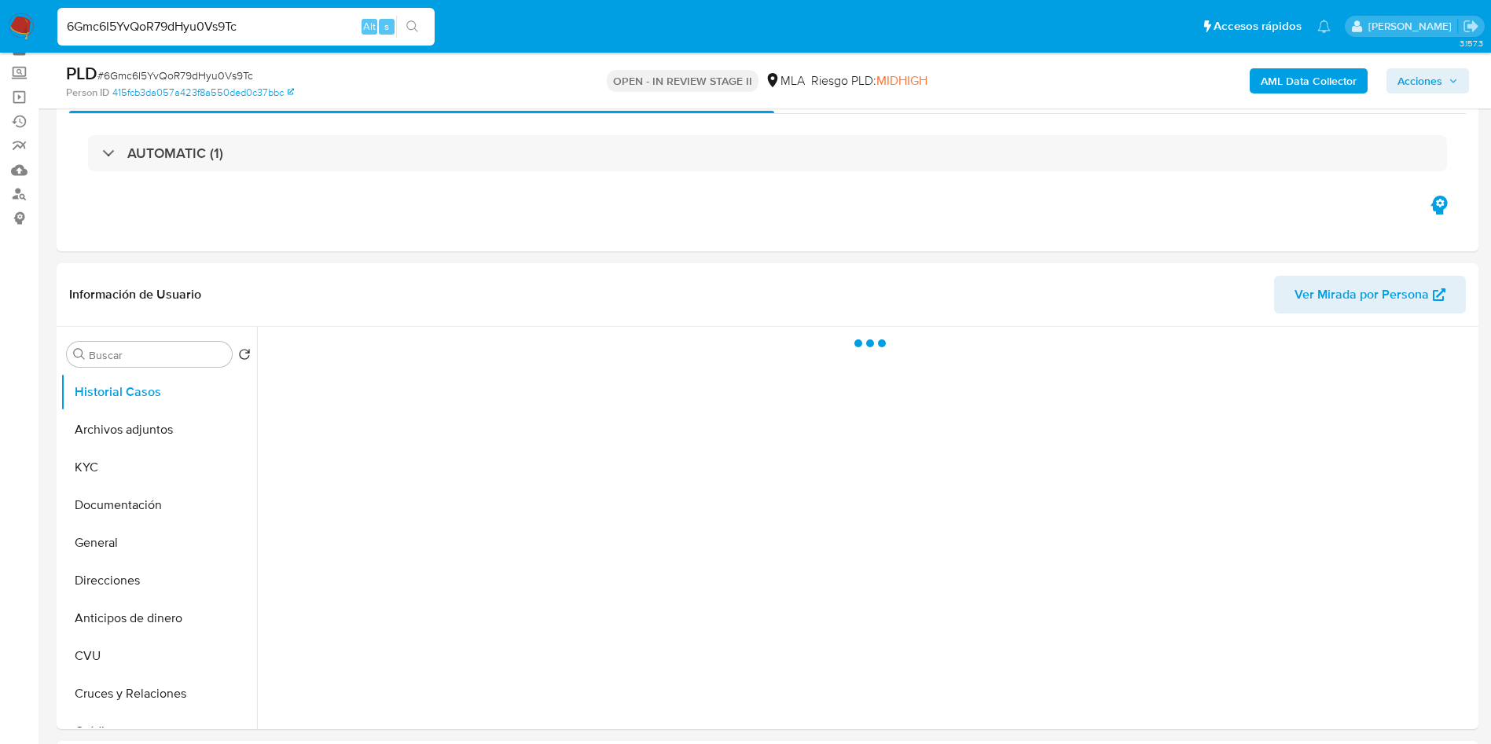
scroll to position [118, 0]
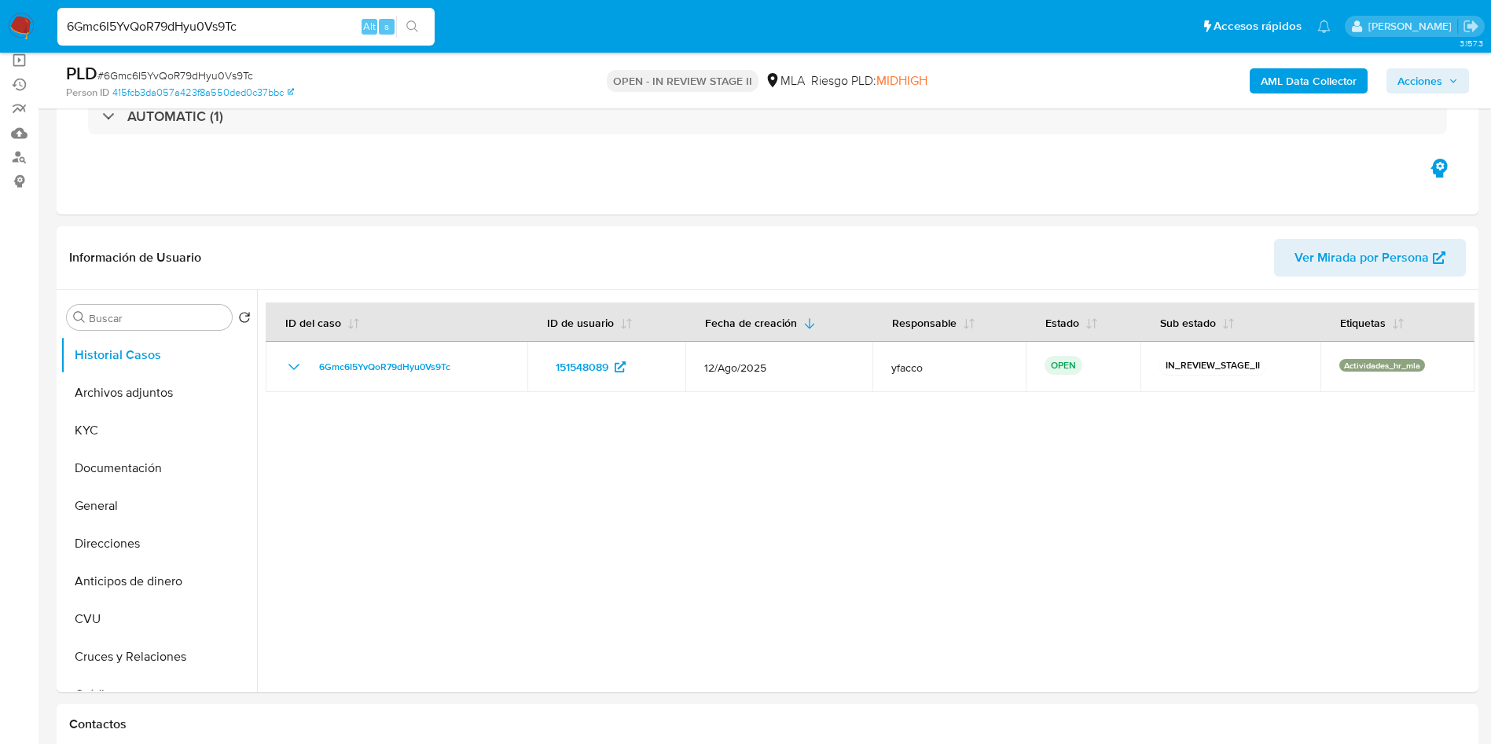
select select "10"
click at [153, 390] on button "Archivos adjuntos" at bounding box center [153, 393] width 184 height 38
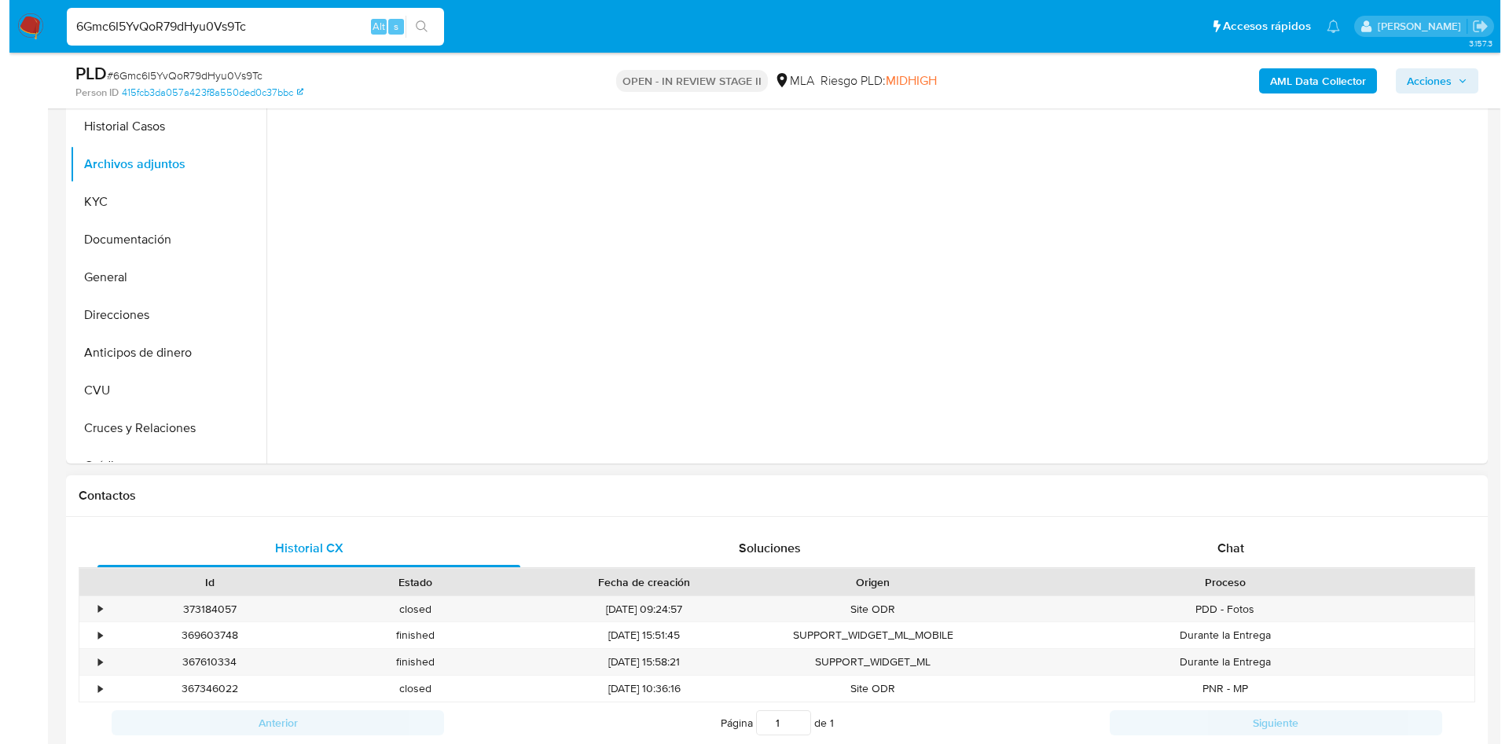
scroll to position [236, 0]
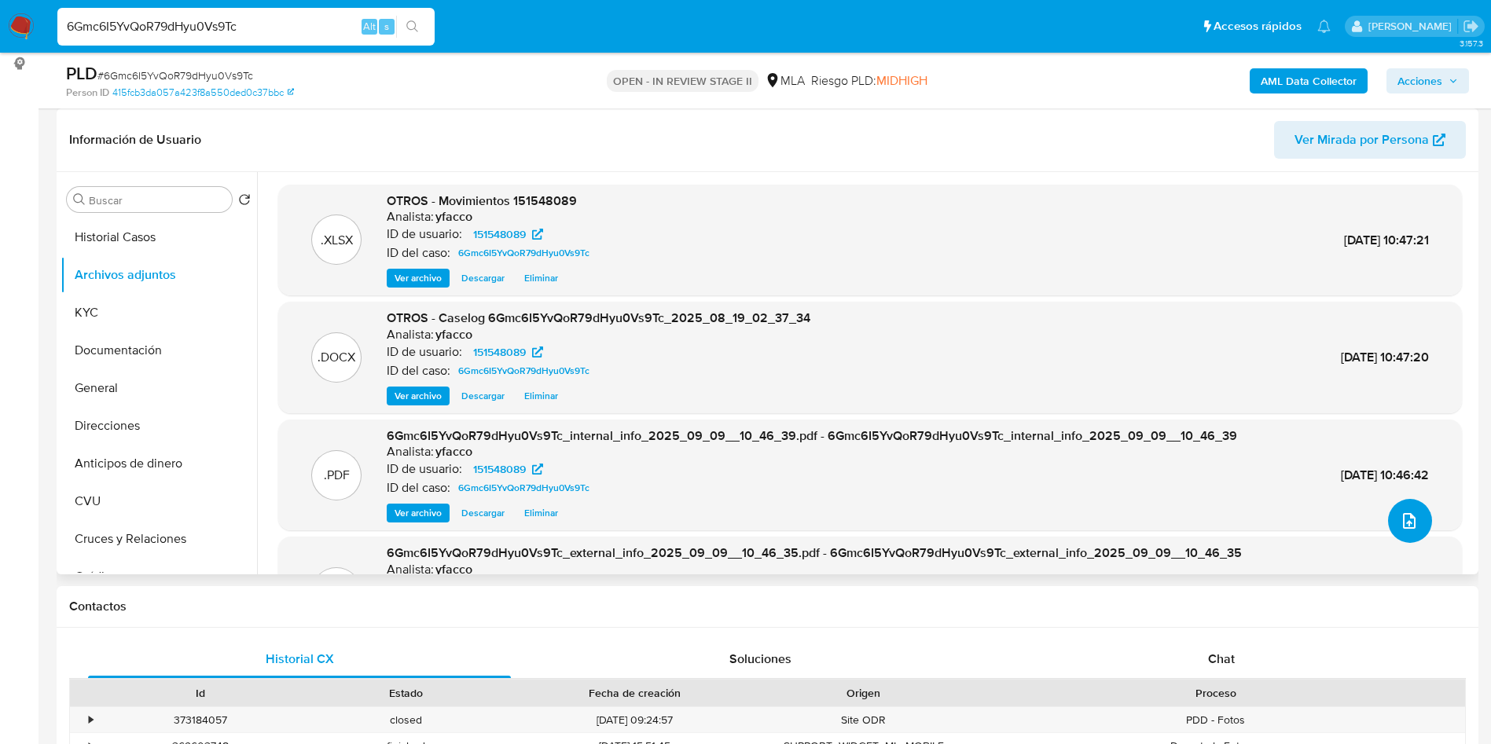
click at [1417, 524] on button "upload-file" at bounding box center [1410, 521] width 44 height 44
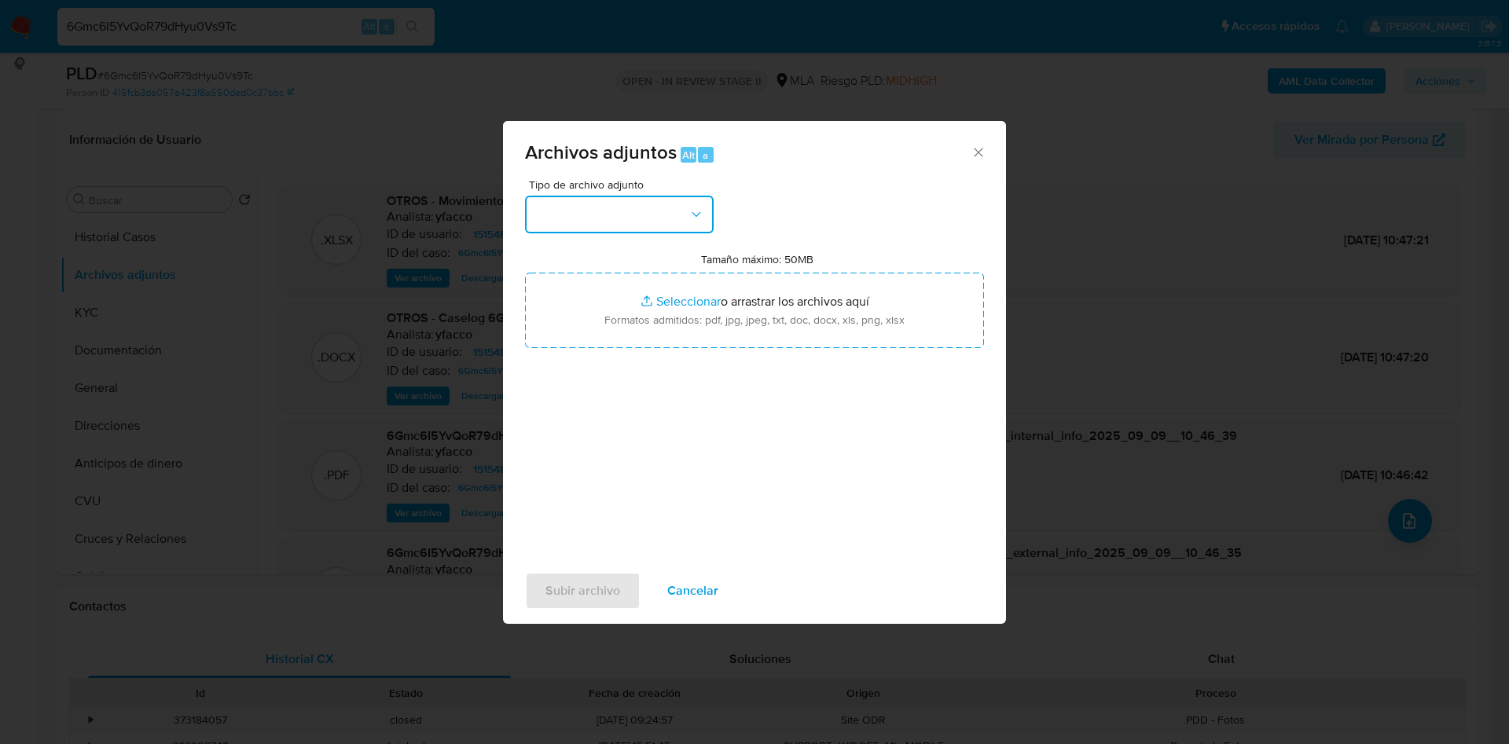
click at [674, 221] on button "button" at bounding box center [619, 215] width 189 height 38
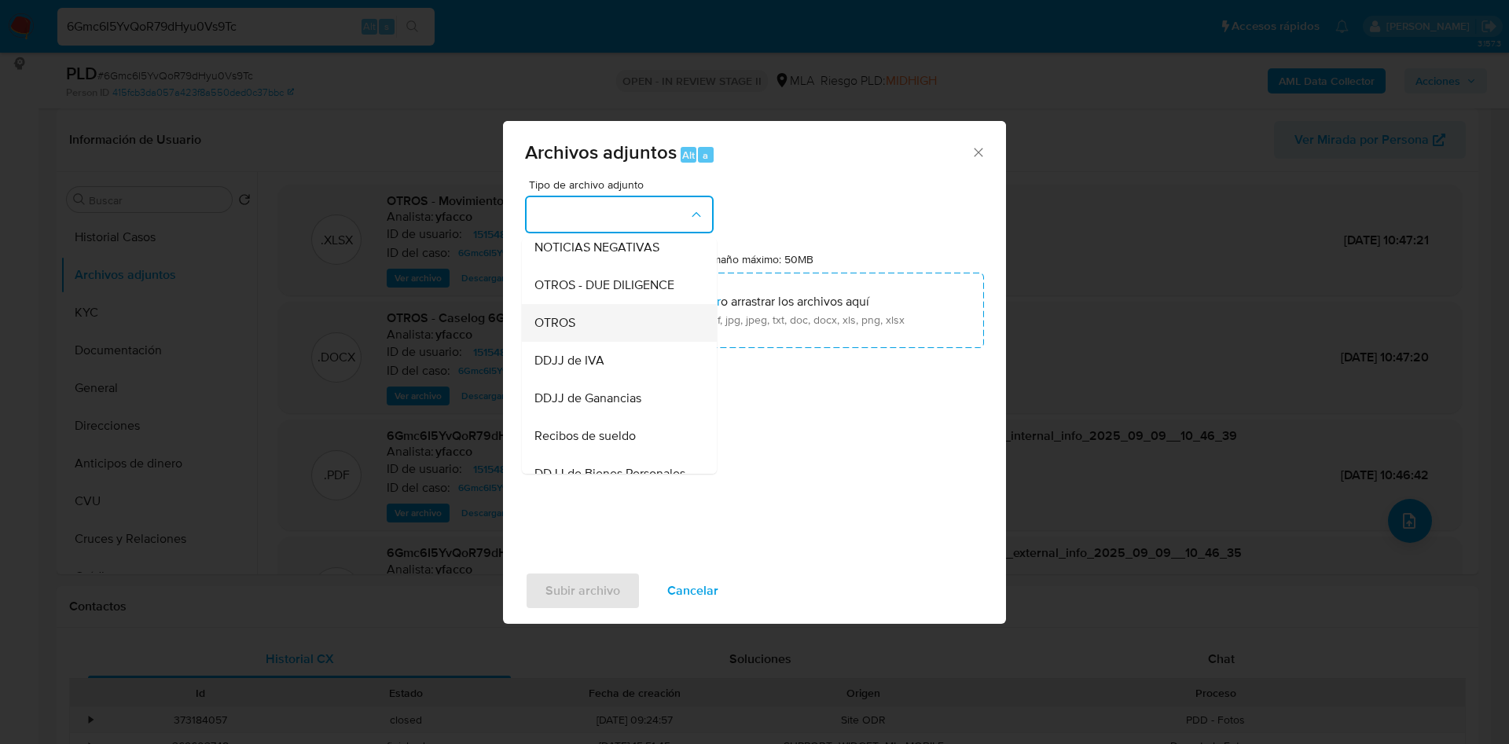
click at [542, 331] on span "OTROS" at bounding box center [555, 323] width 41 height 16
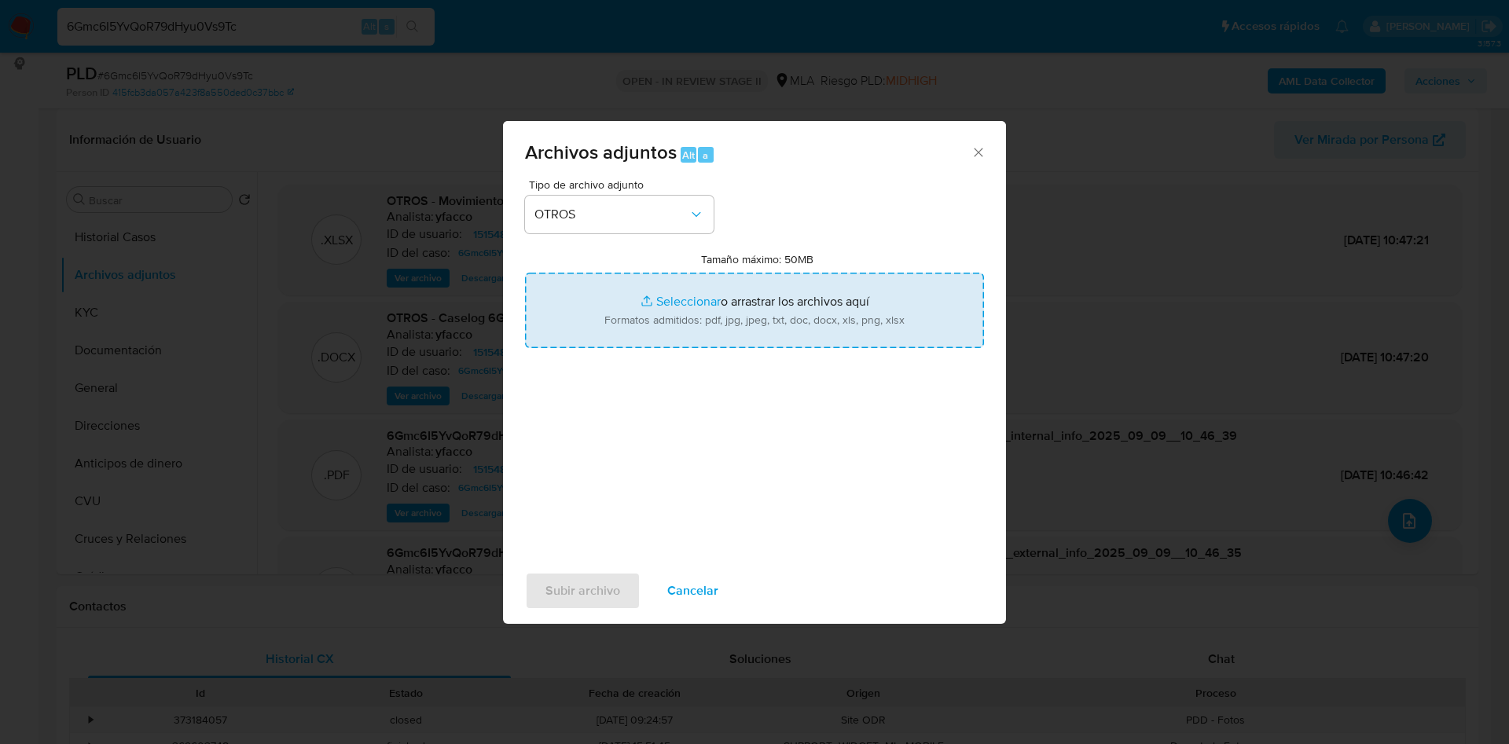
click at [690, 305] on input "Tamaño máximo: 50MB Seleccionar archivos" at bounding box center [754, 310] width 459 height 75
type input "C:\fakepath\Caselog 6Gmc6I5YvQoR79dHyu0Vs9Tc_2025_08_19_02_37_34 Version 2.docx"
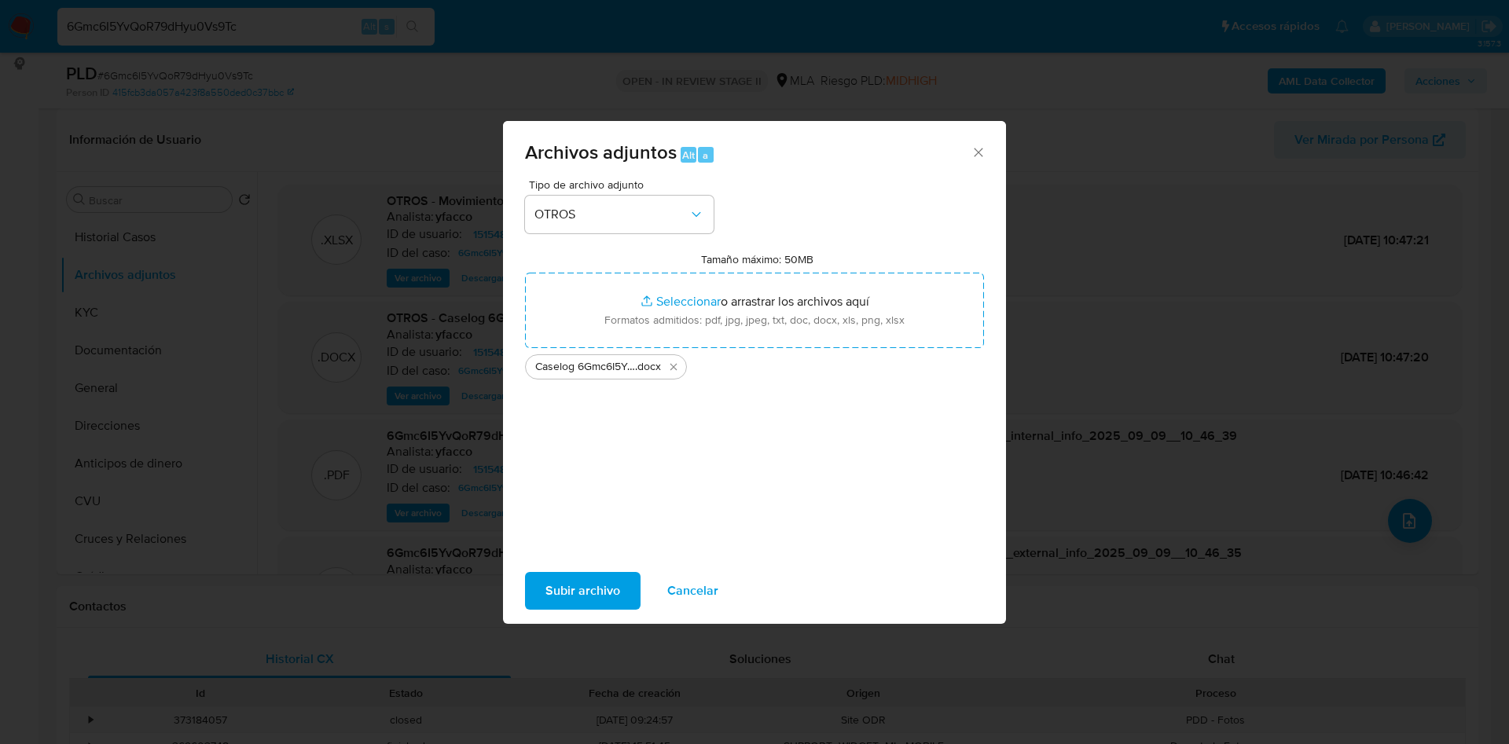
click at [584, 595] on span "Subir archivo" at bounding box center [583, 591] width 75 height 35
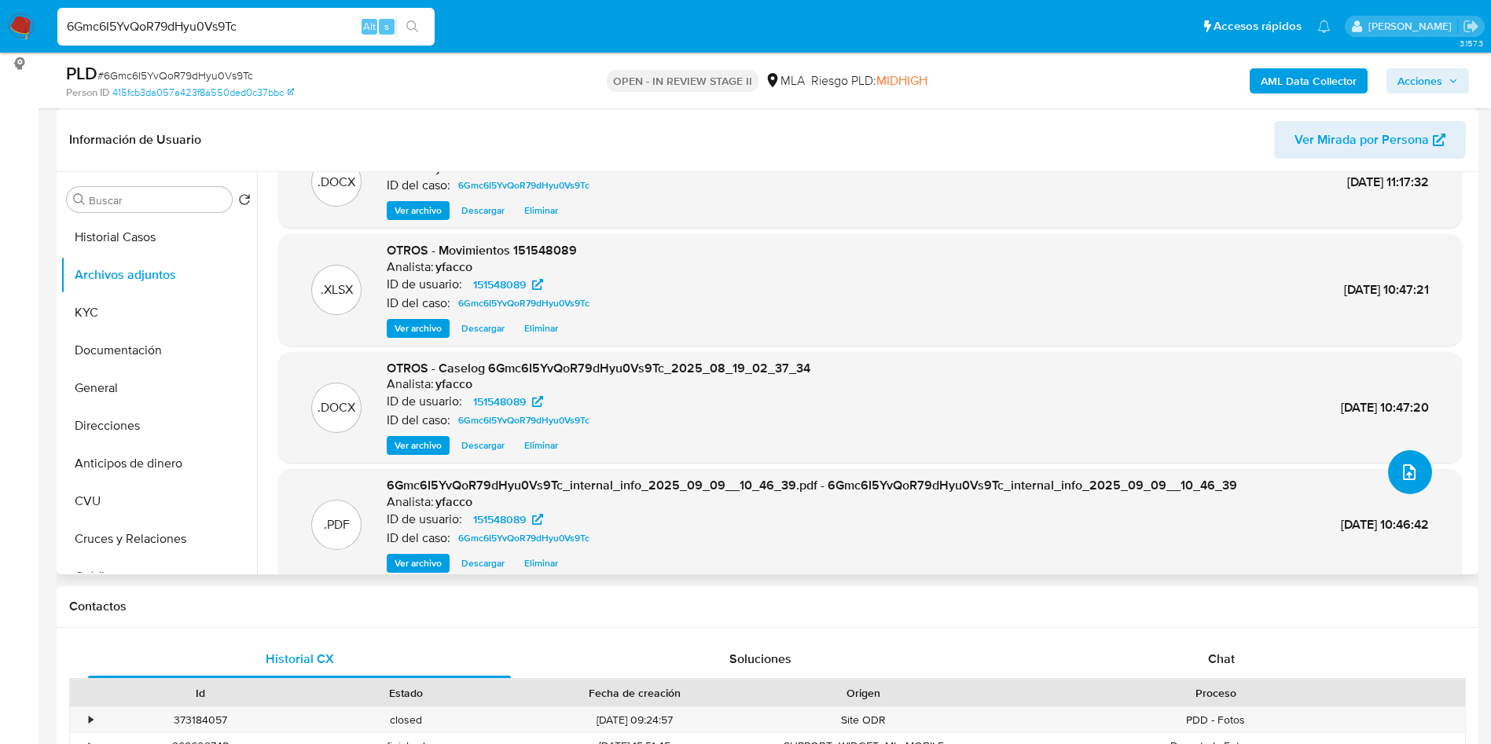
scroll to position [69, 0]
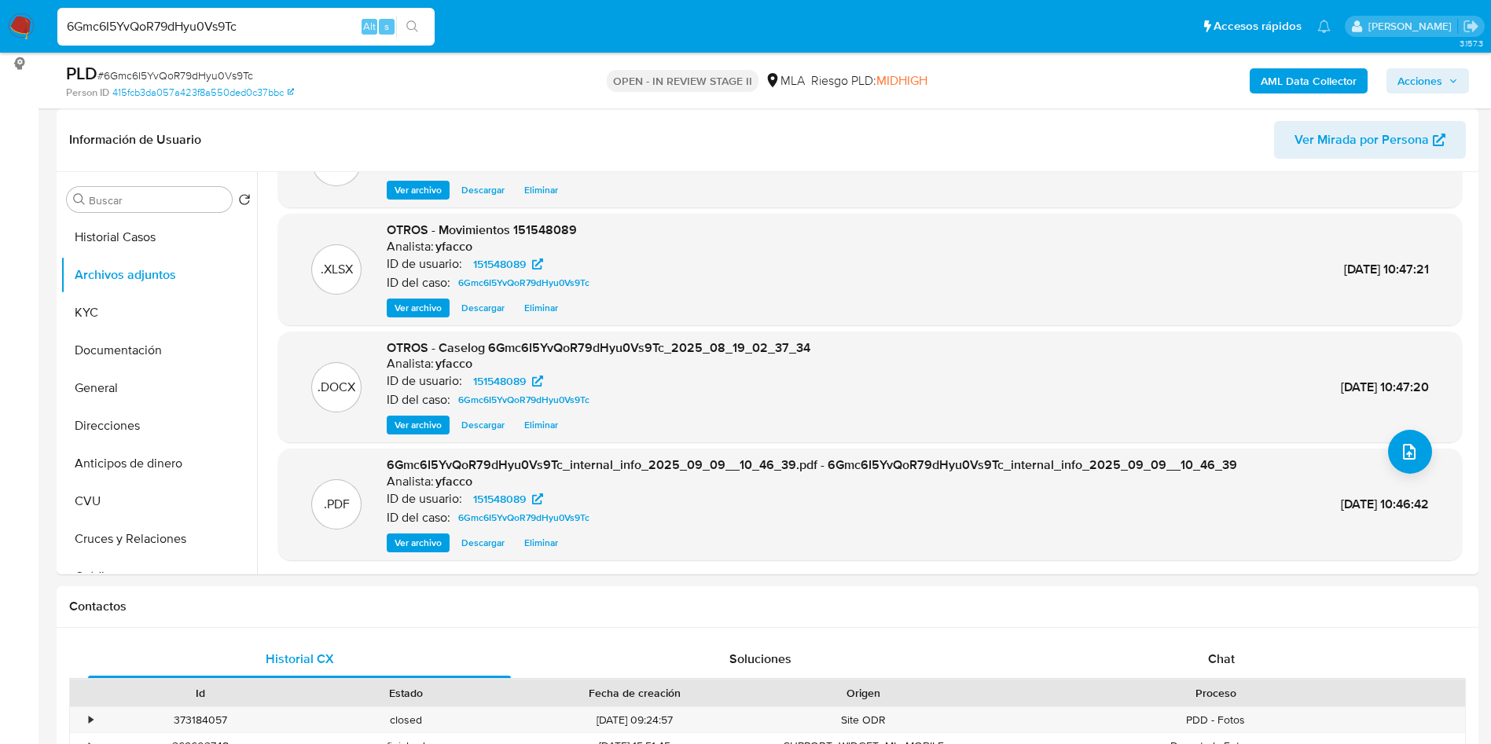
drag, startPoint x: 1410, startPoint y: 80, endPoint x: 1267, endPoint y: 94, distance: 143.0
click at [1410, 80] on span "Acciones" at bounding box center [1420, 80] width 45 height 25
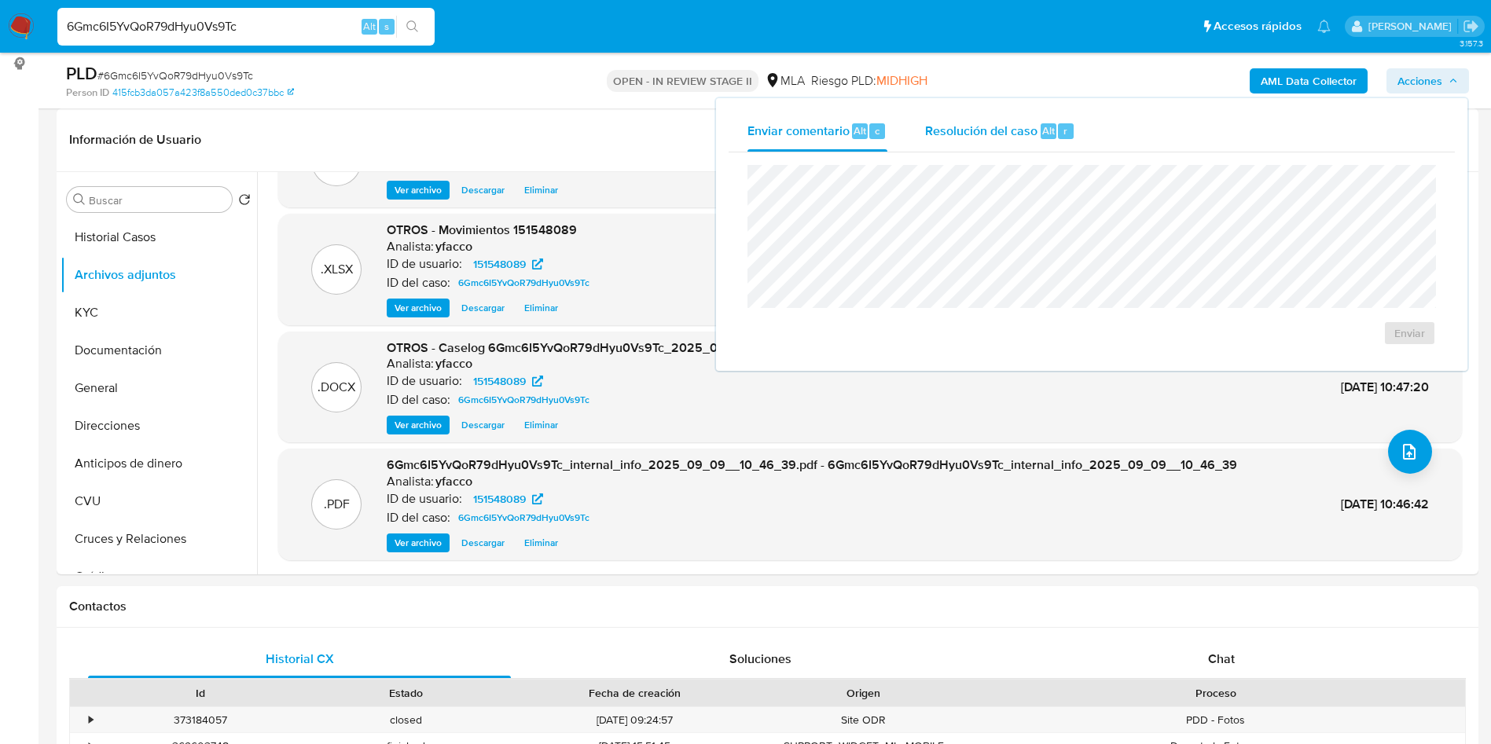
click at [1065, 140] on div "Resolución del caso Alt r" at bounding box center [1000, 131] width 150 height 41
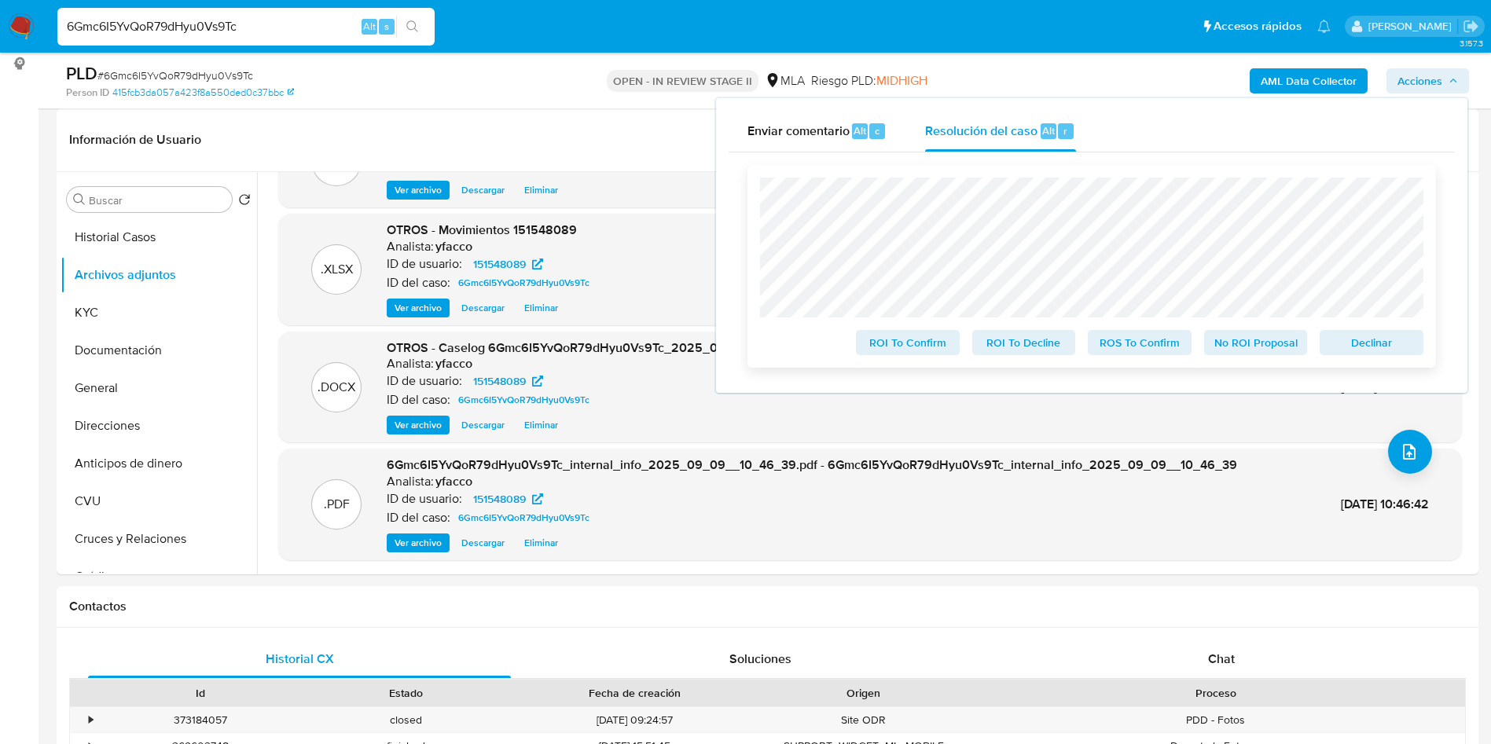
click at [1119, 340] on span "ROS To Confirm" at bounding box center [1140, 343] width 82 height 22
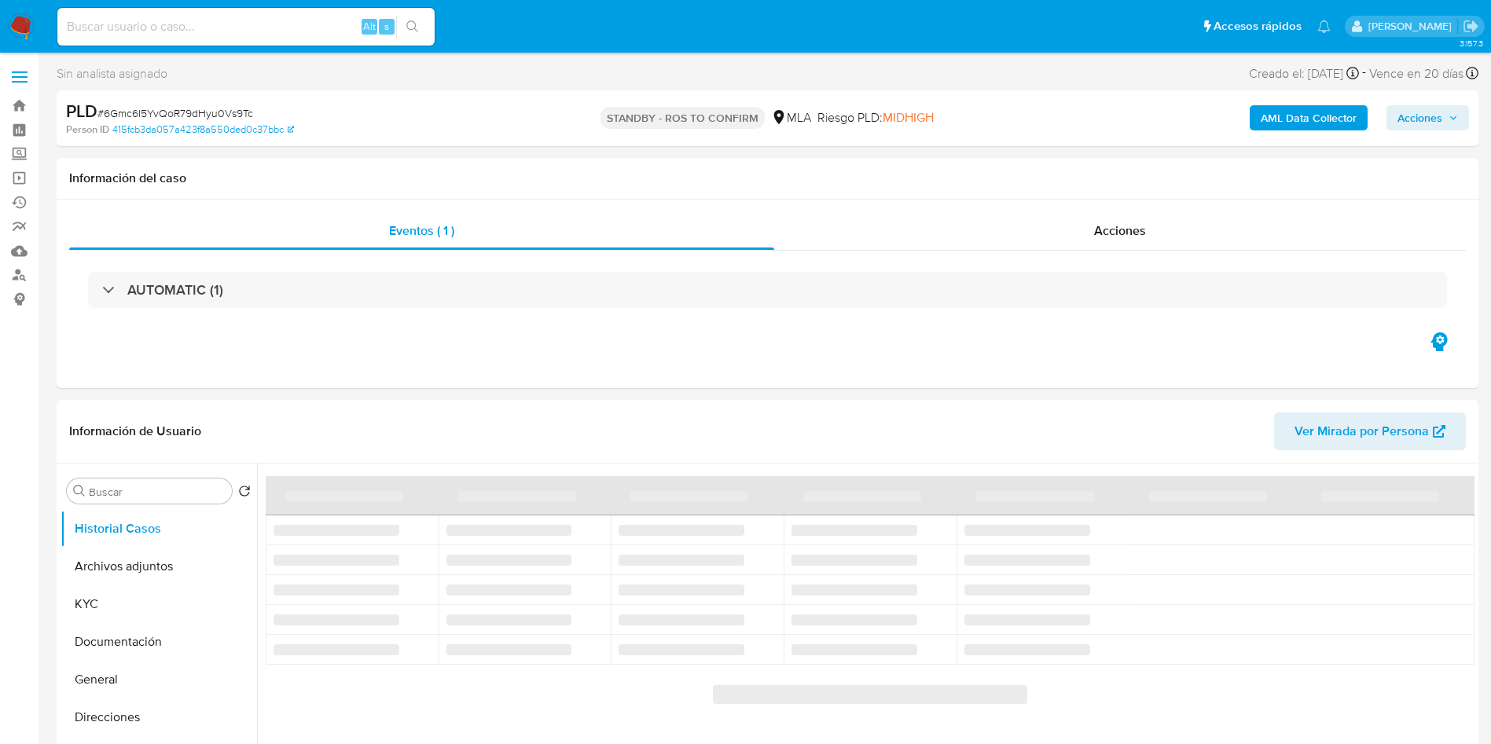
select select "10"
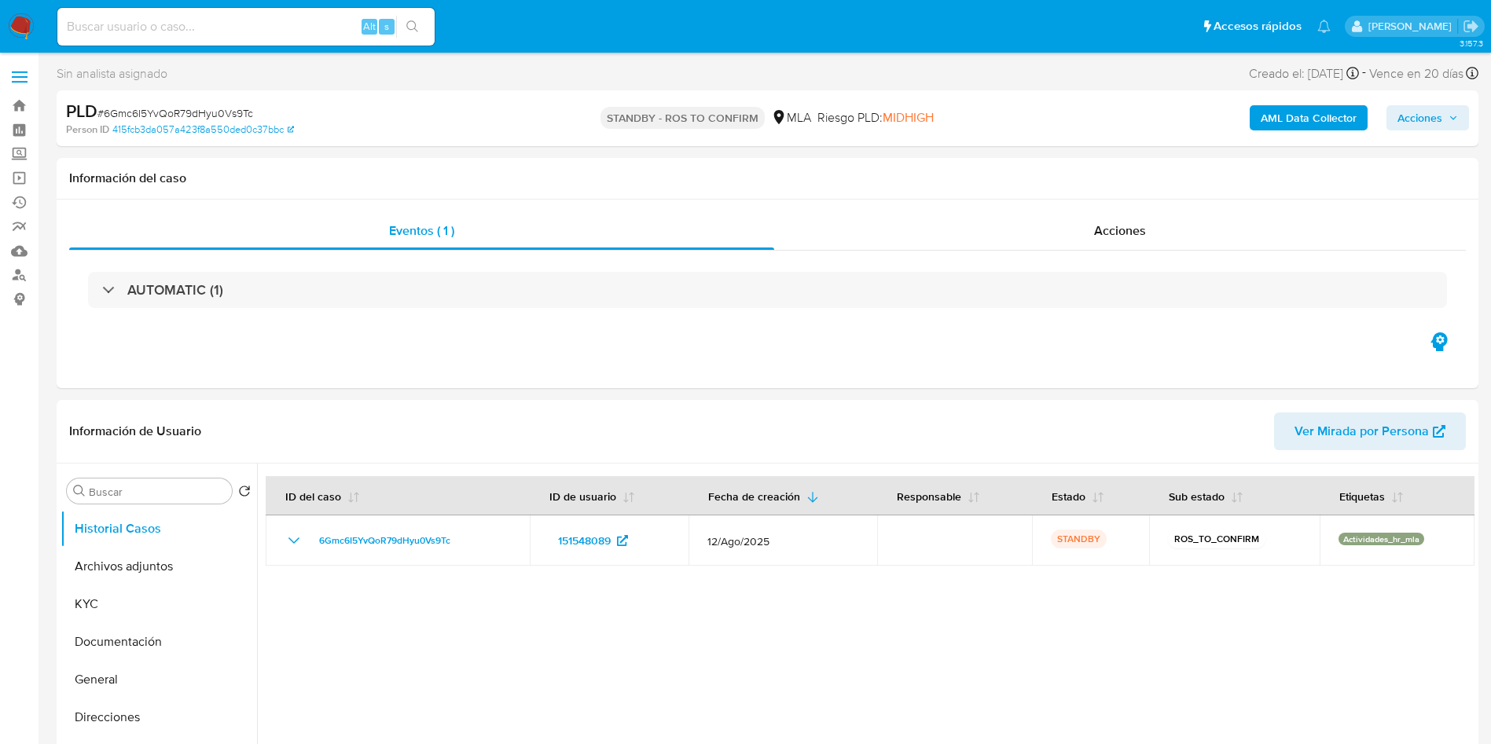
click at [239, 24] on input at bounding box center [245, 27] width 377 height 20
paste input "r0ooSeqHvMyvG2szFu9uXidk"
type input "r0ooSeqHvMyvG2szFu9uXidk"
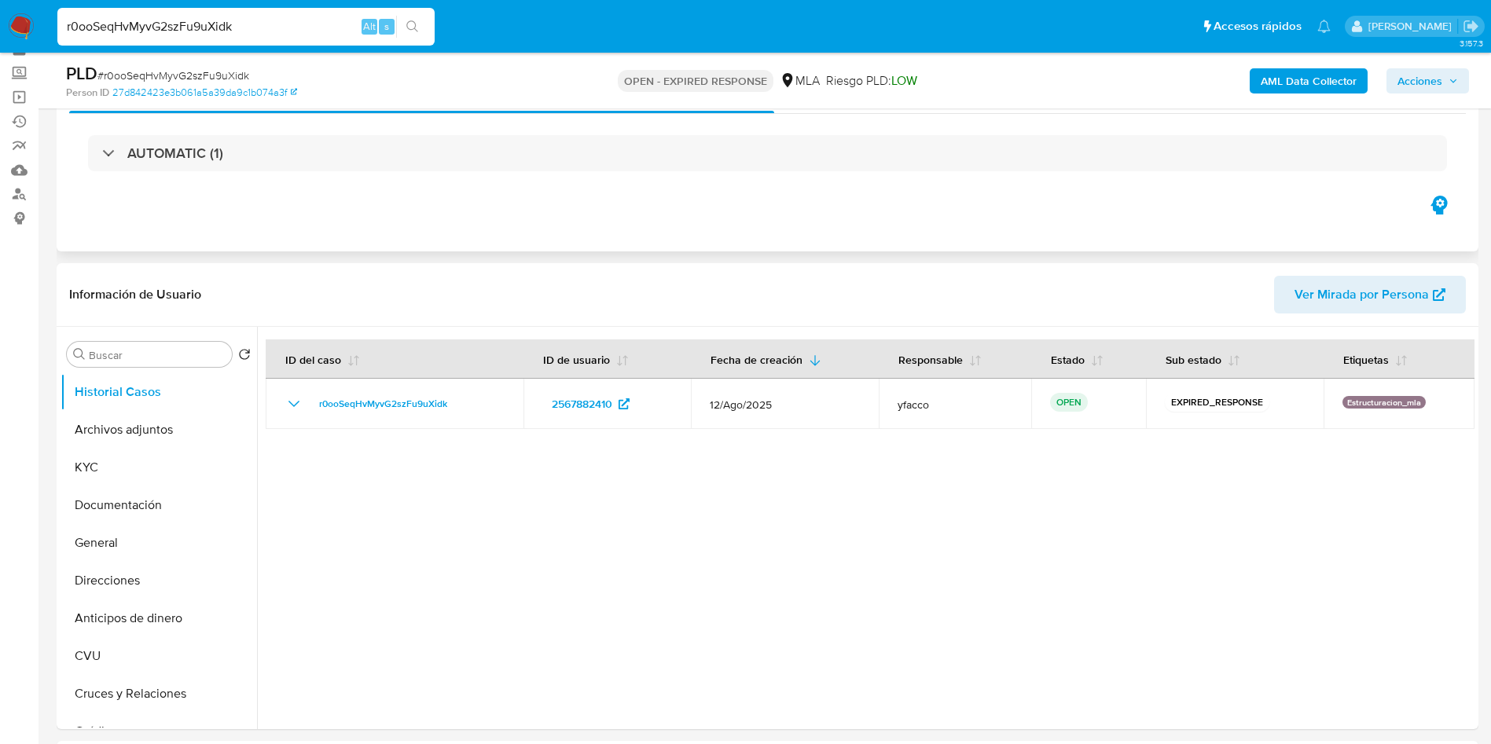
scroll to position [118, 0]
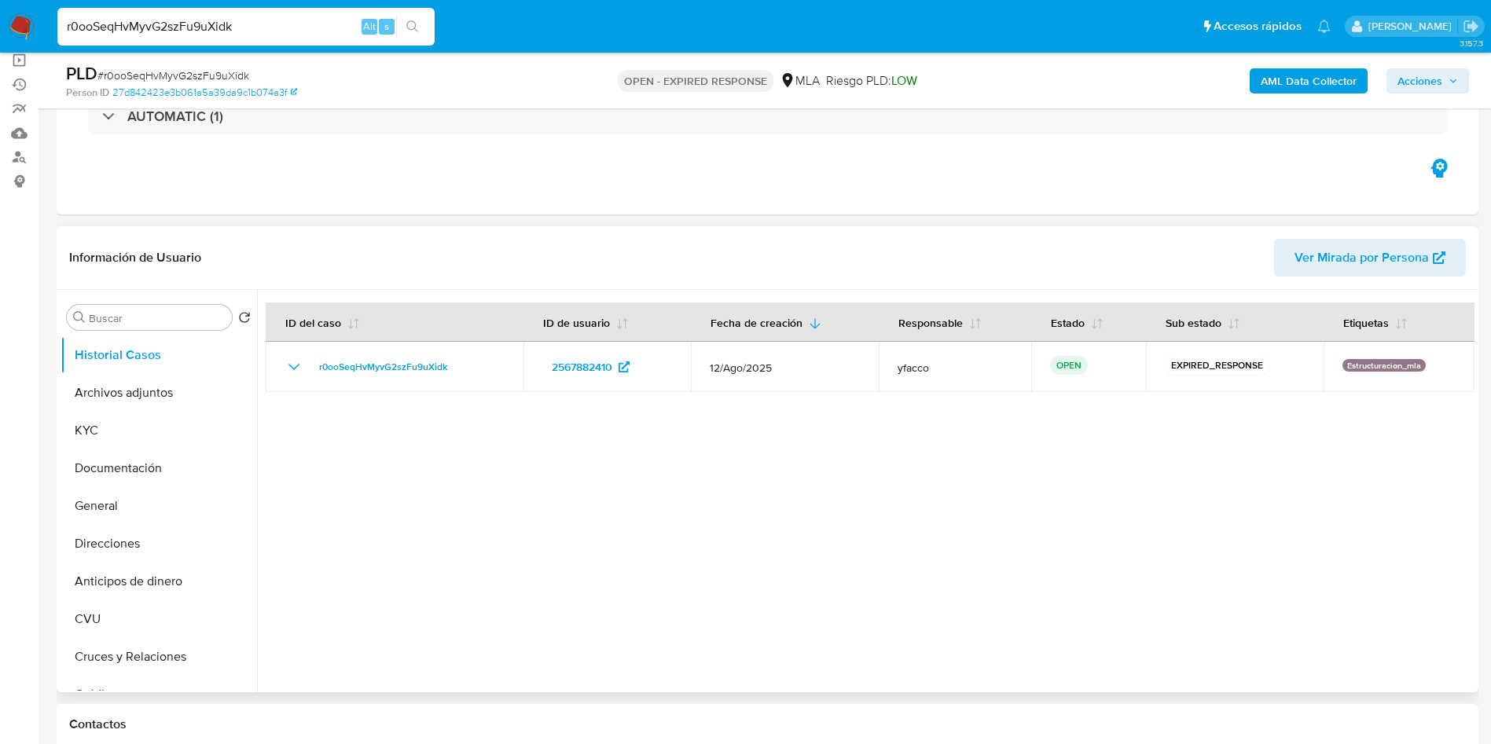
select select "10"
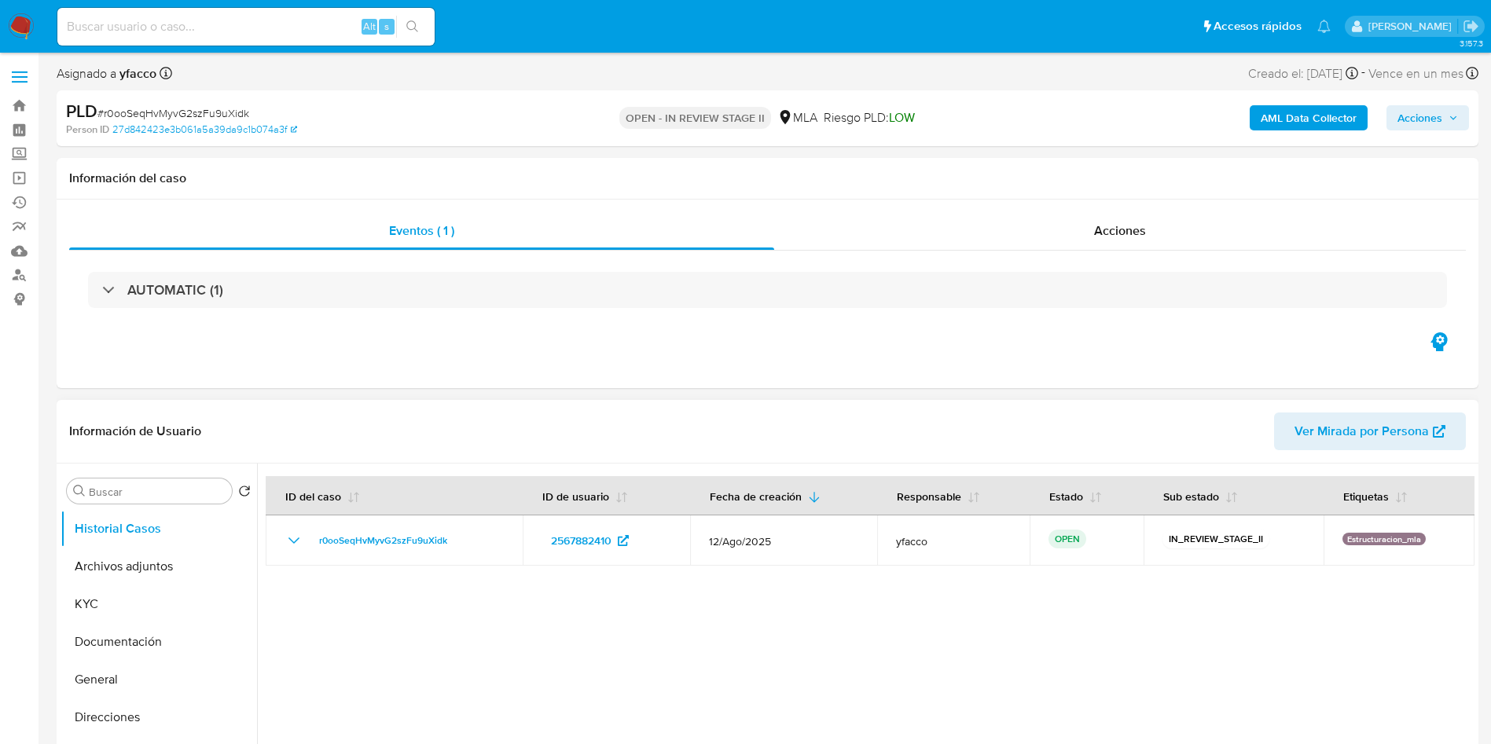
select select "10"
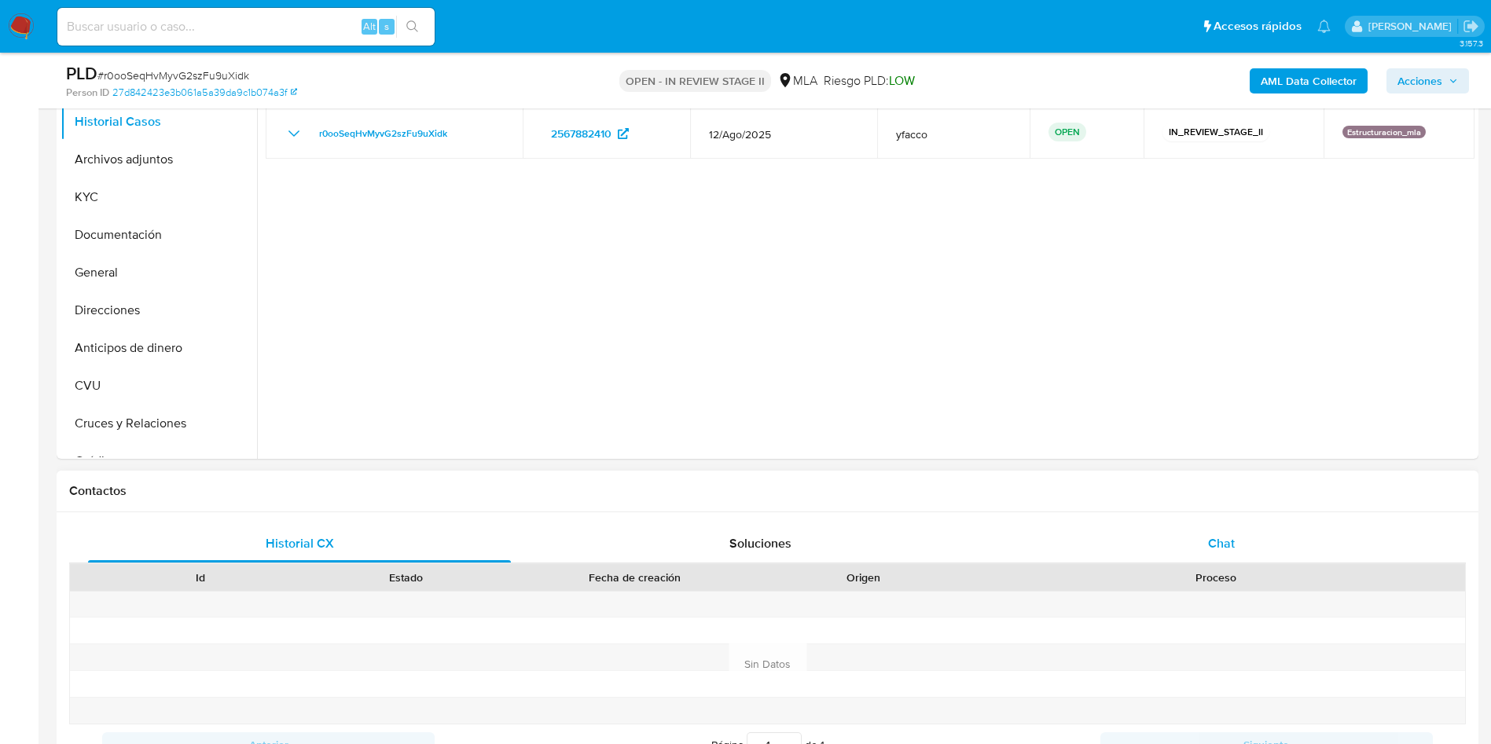
scroll to position [472, 0]
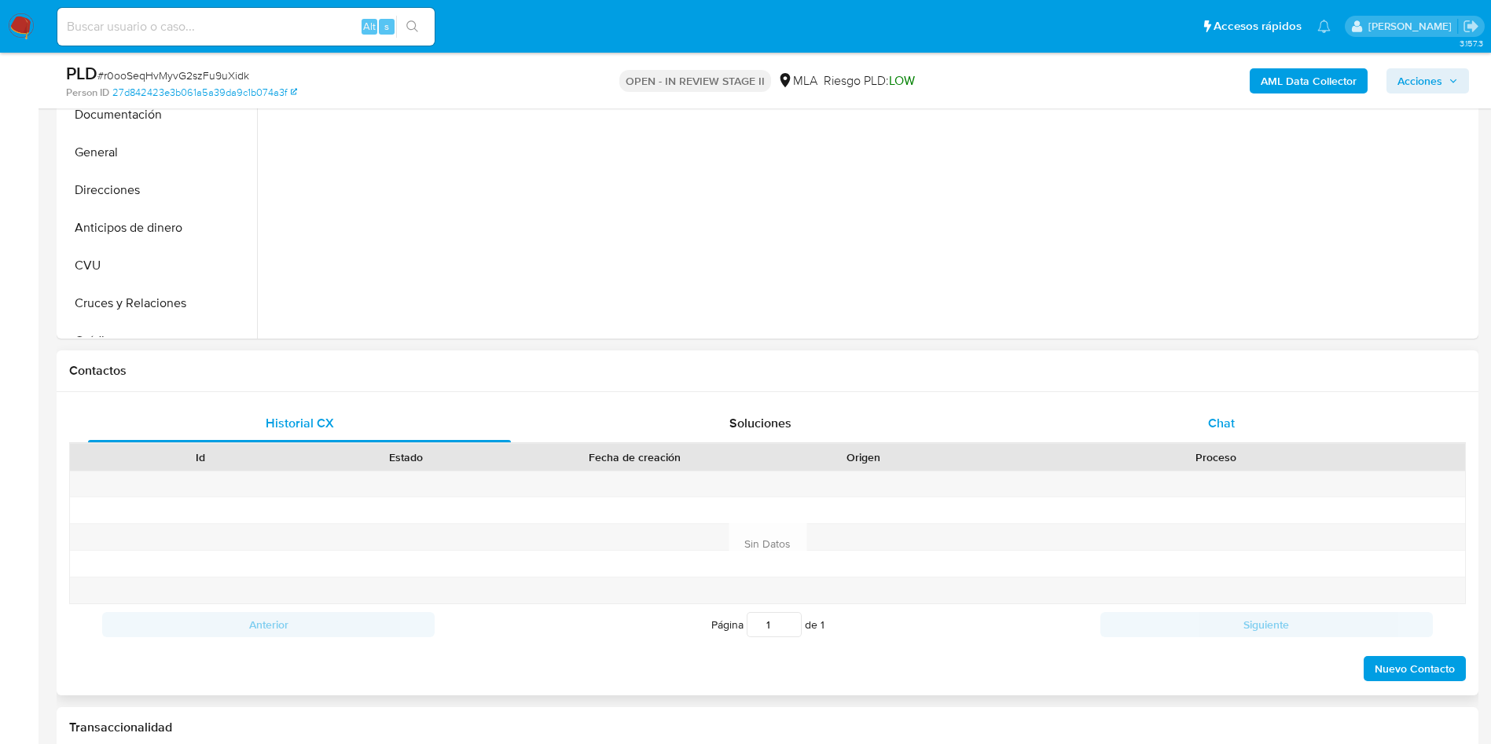
click at [1257, 416] on div "Chat" at bounding box center [1221, 424] width 423 height 38
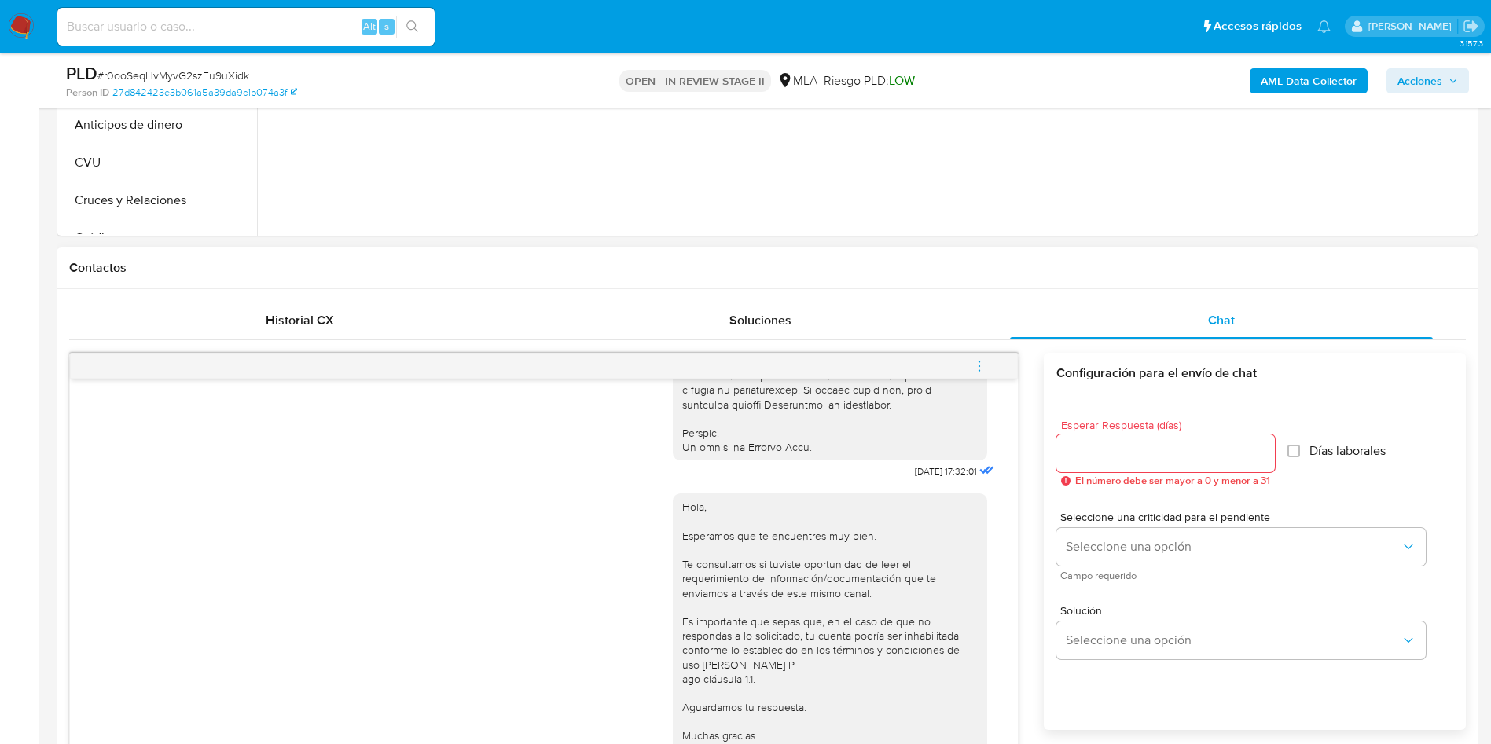
scroll to position [590, 0]
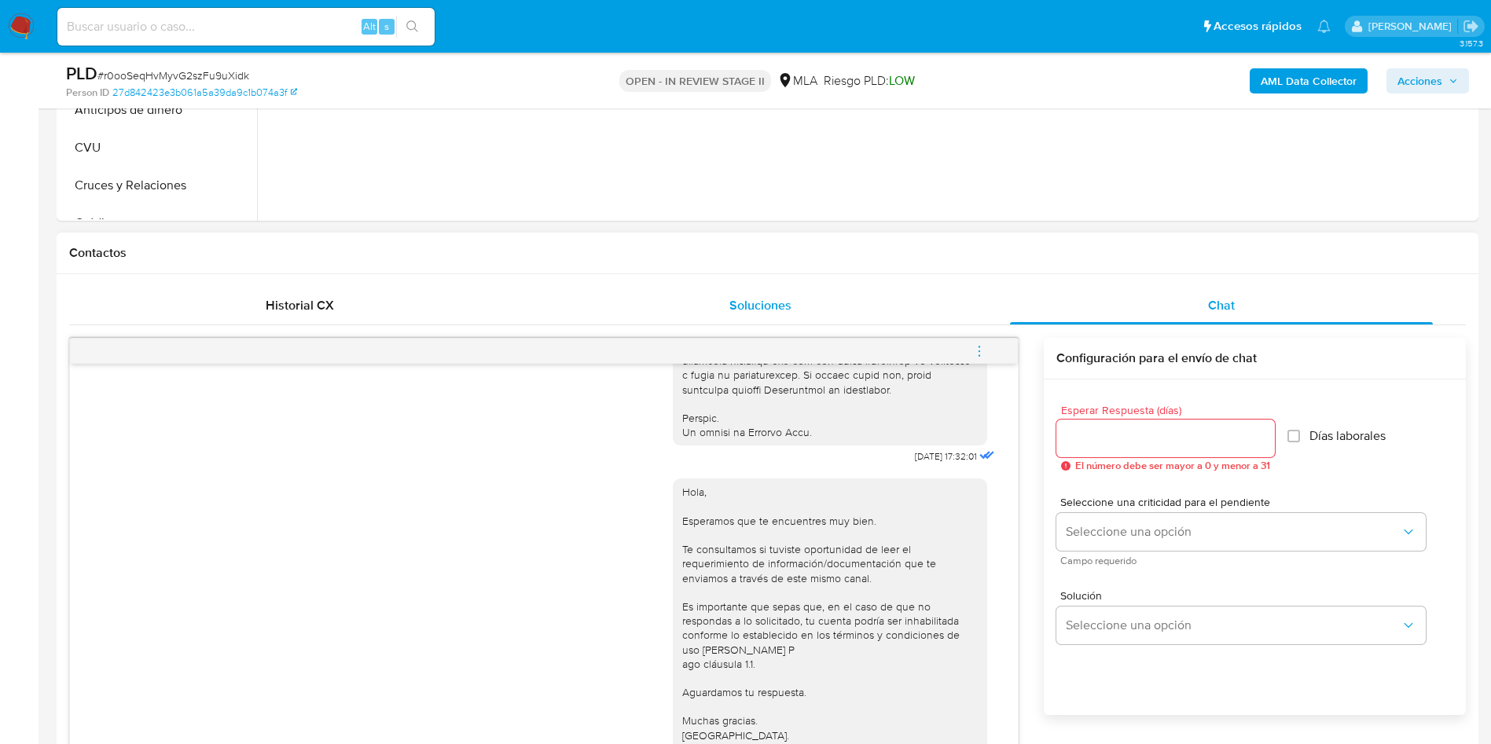
click at [541, 288] on button "Soluciones" at bounding box center [760, 306] width 461 height 38
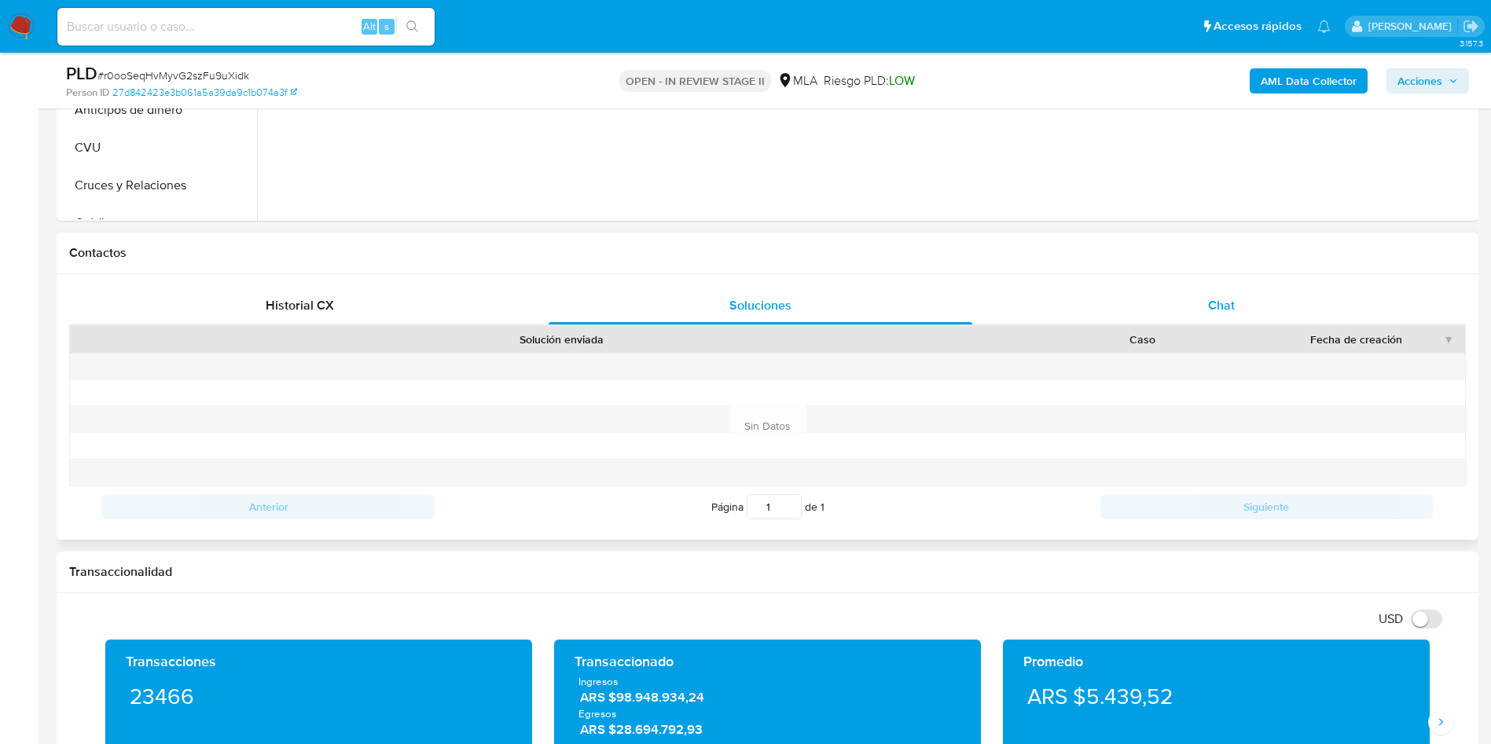
click at [1244, 321] on div "Chat" at bounding box center [1221, 306] width 423 height 38
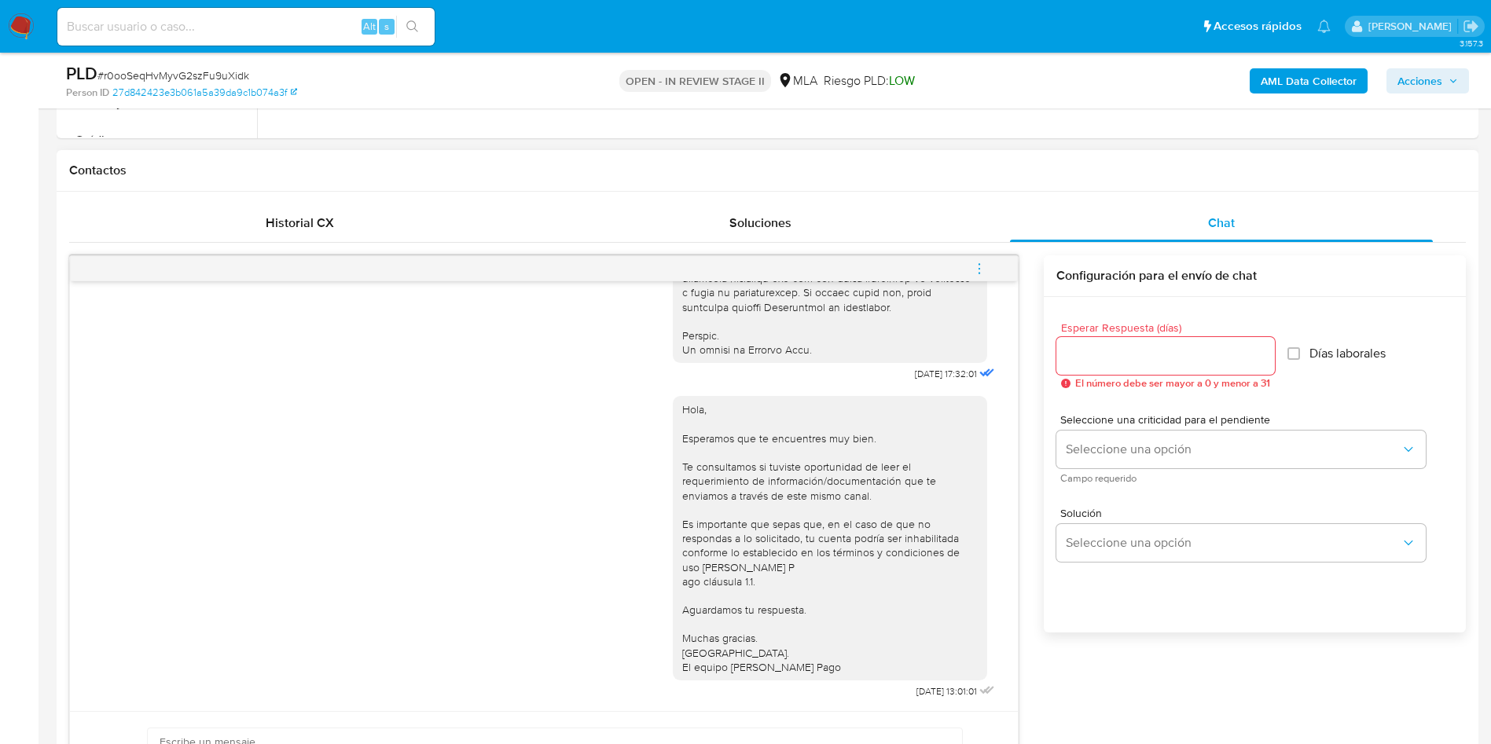
scroll to position [708, 0]
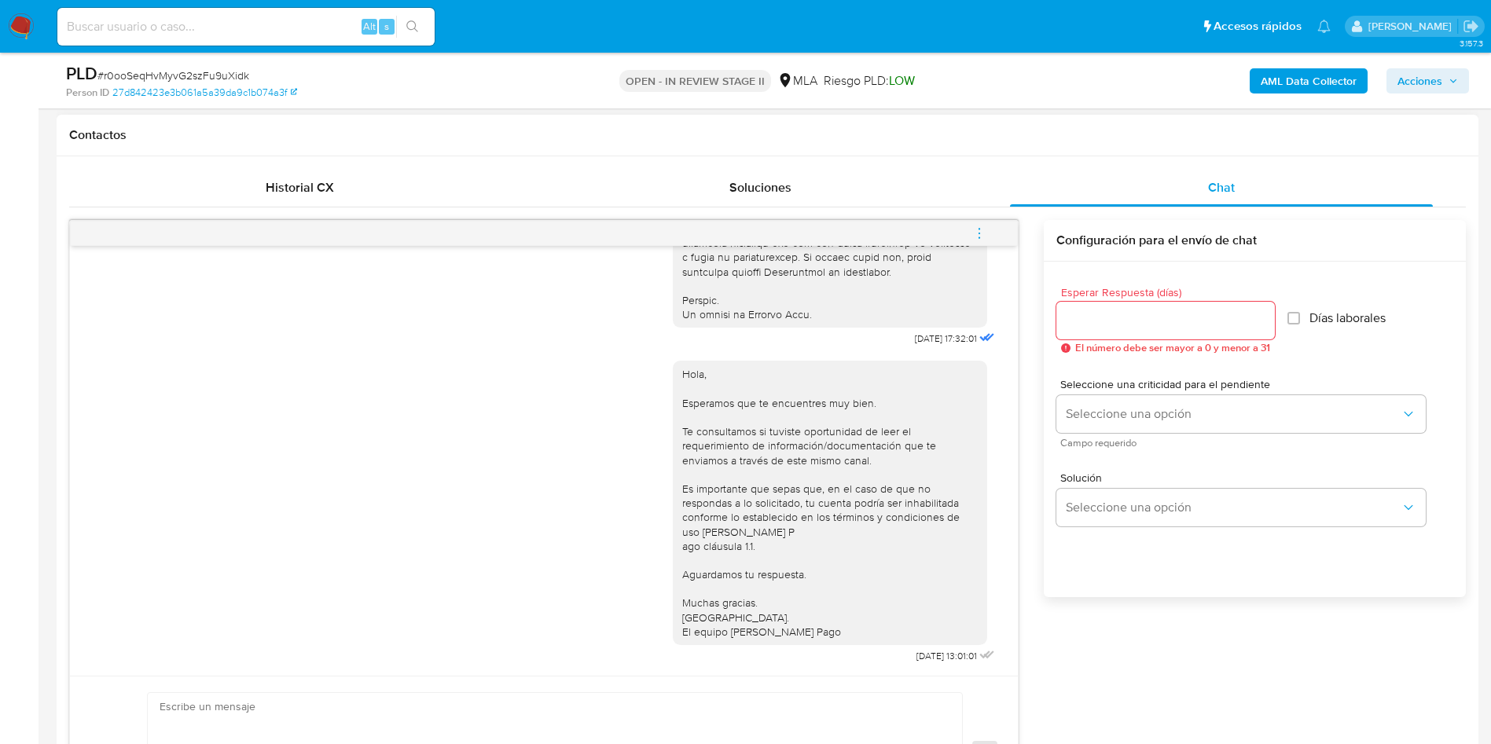
click at [981, 235] on icon "menu-action" at bounding box center [979, 233] width 14 height 14
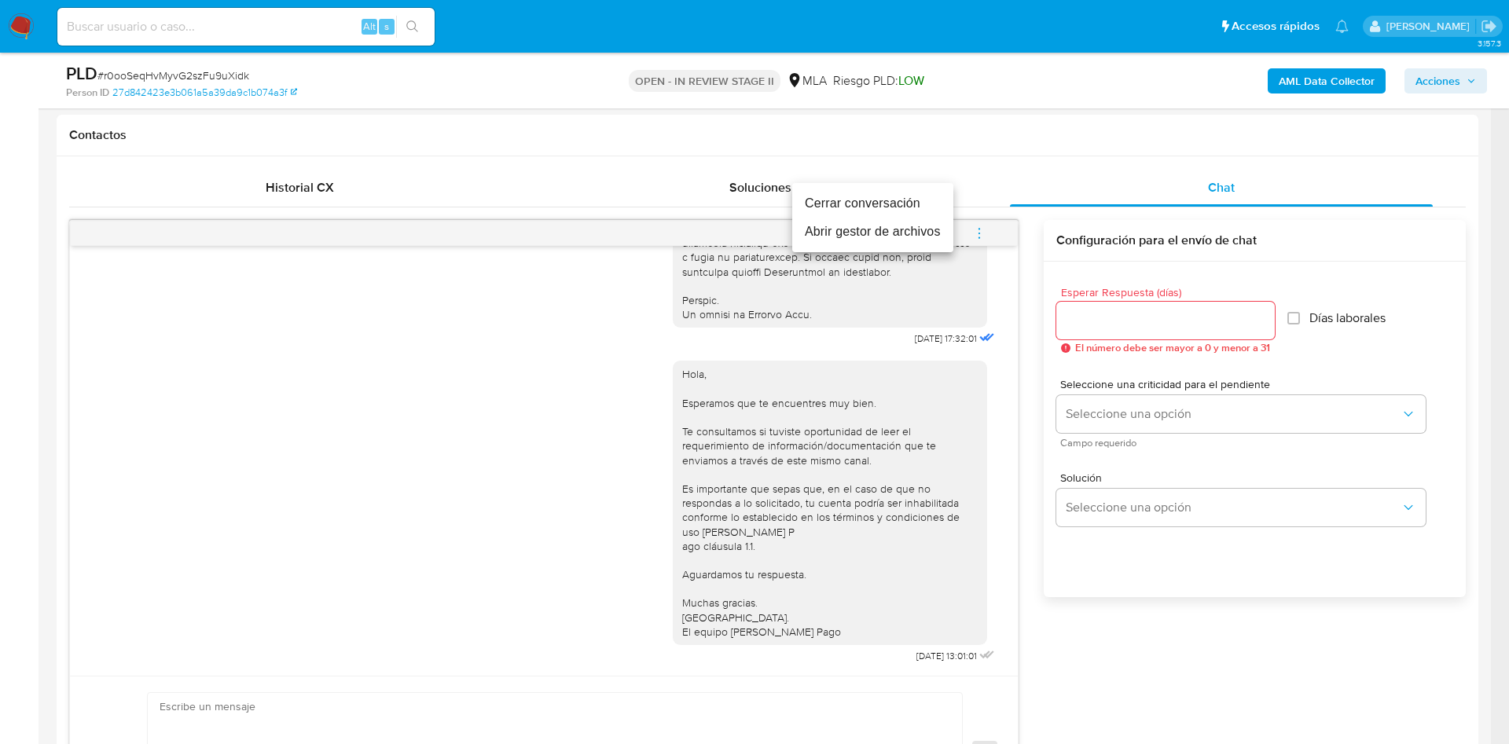
click at [846, 199] on li "Cerrar conversación" at bounding box center [872, 203] width 161 height 28
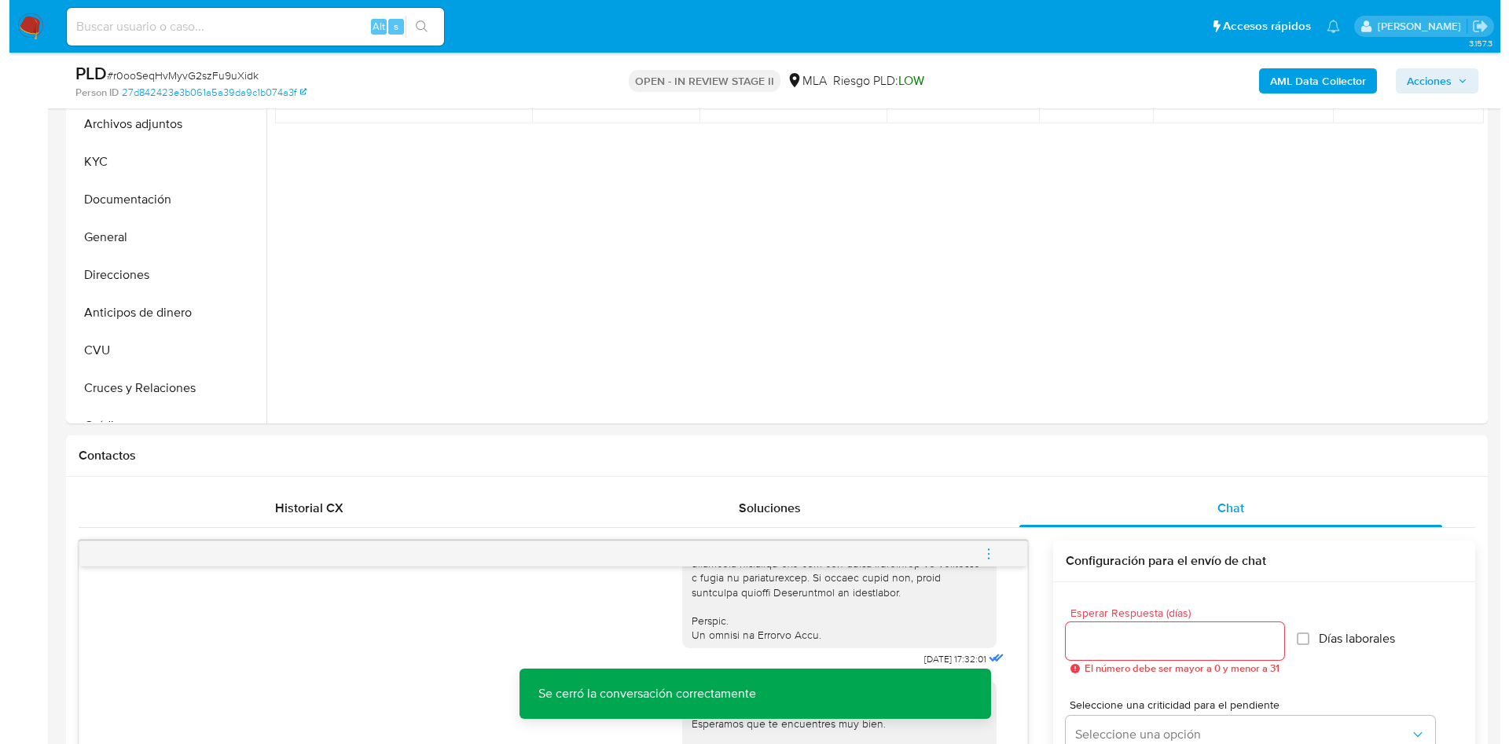
scroll to position [236, 0]
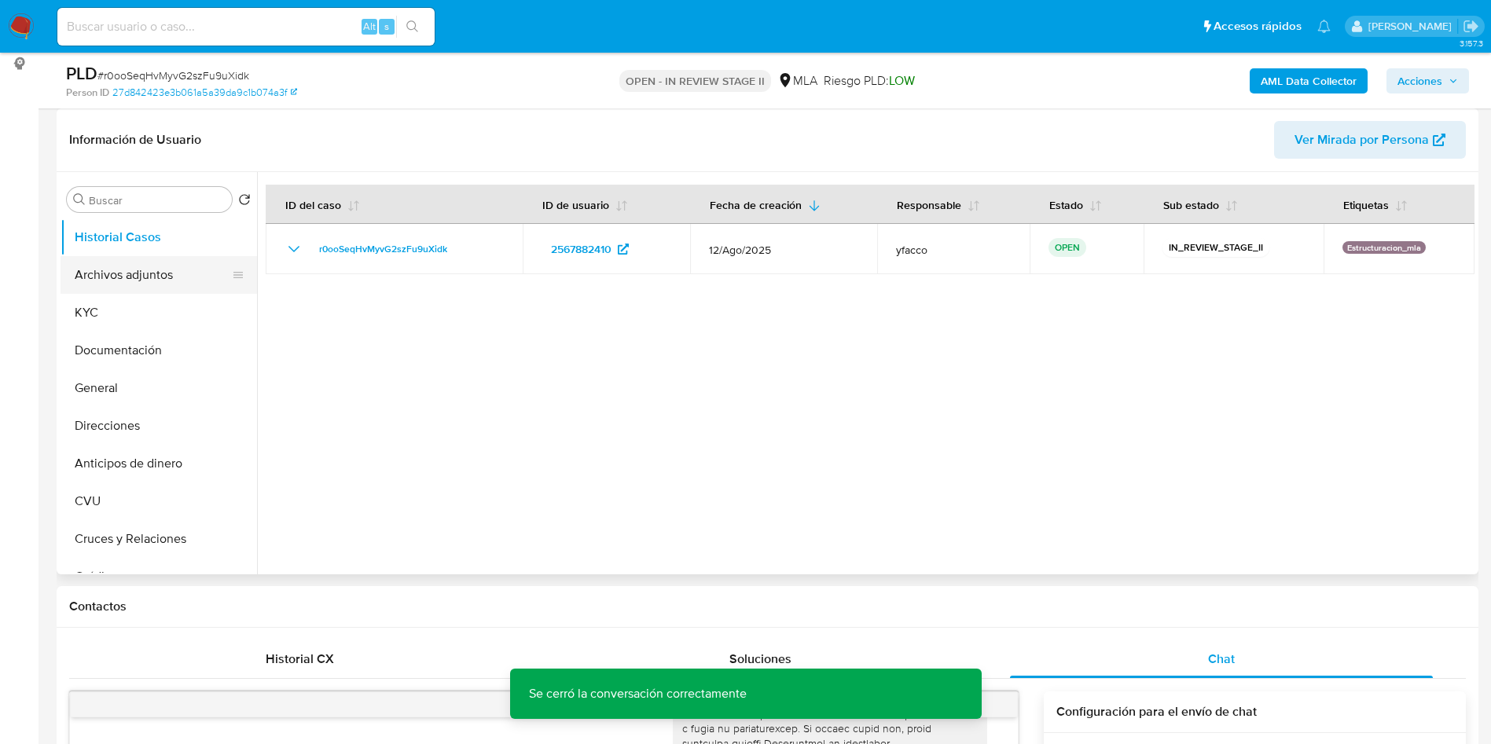
click at [167, 282] on button "Archivos adjuntos" at bounding box center [153, 275] width 184 height 38
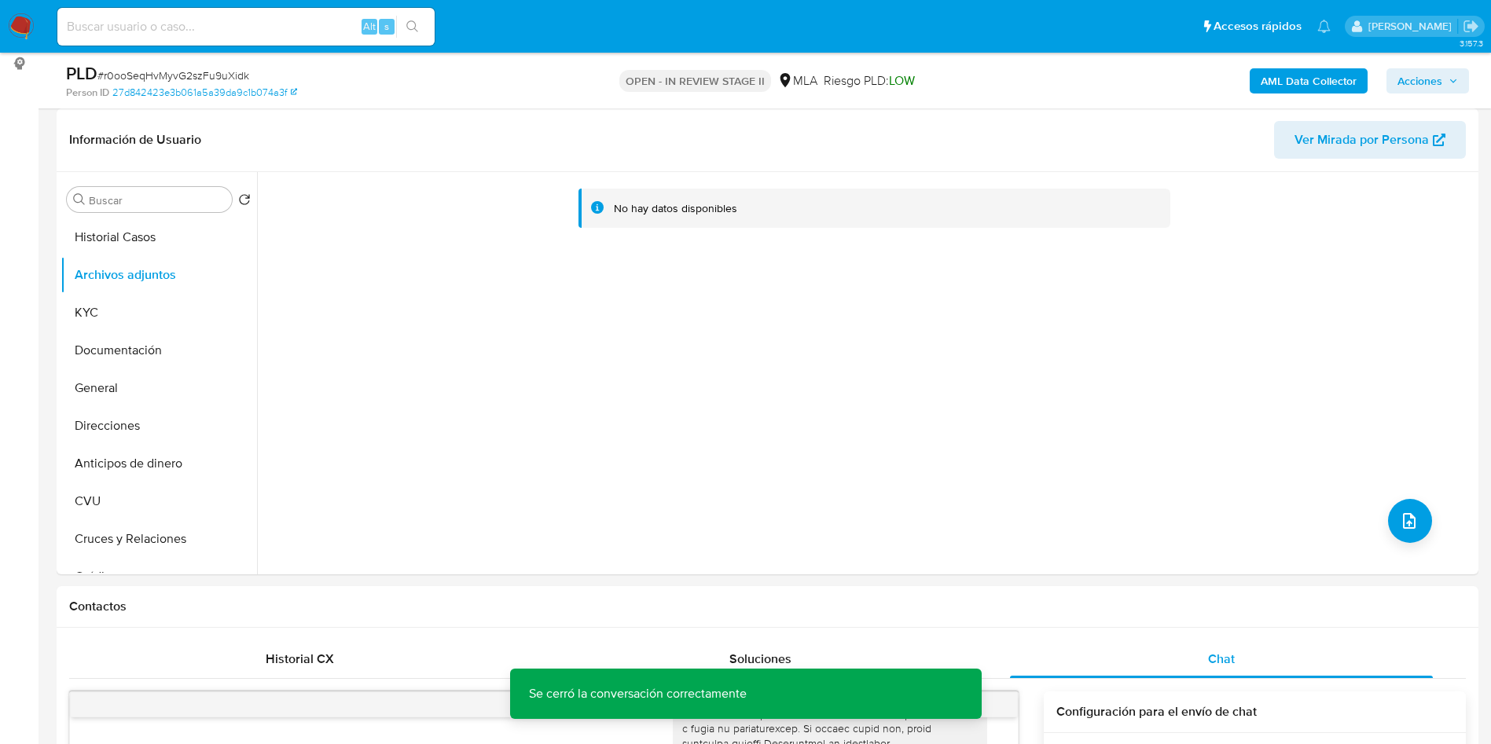
click at [1281, 86] on b "AML Data Collector" at bounding box center [1309, 80] width 96 height 25
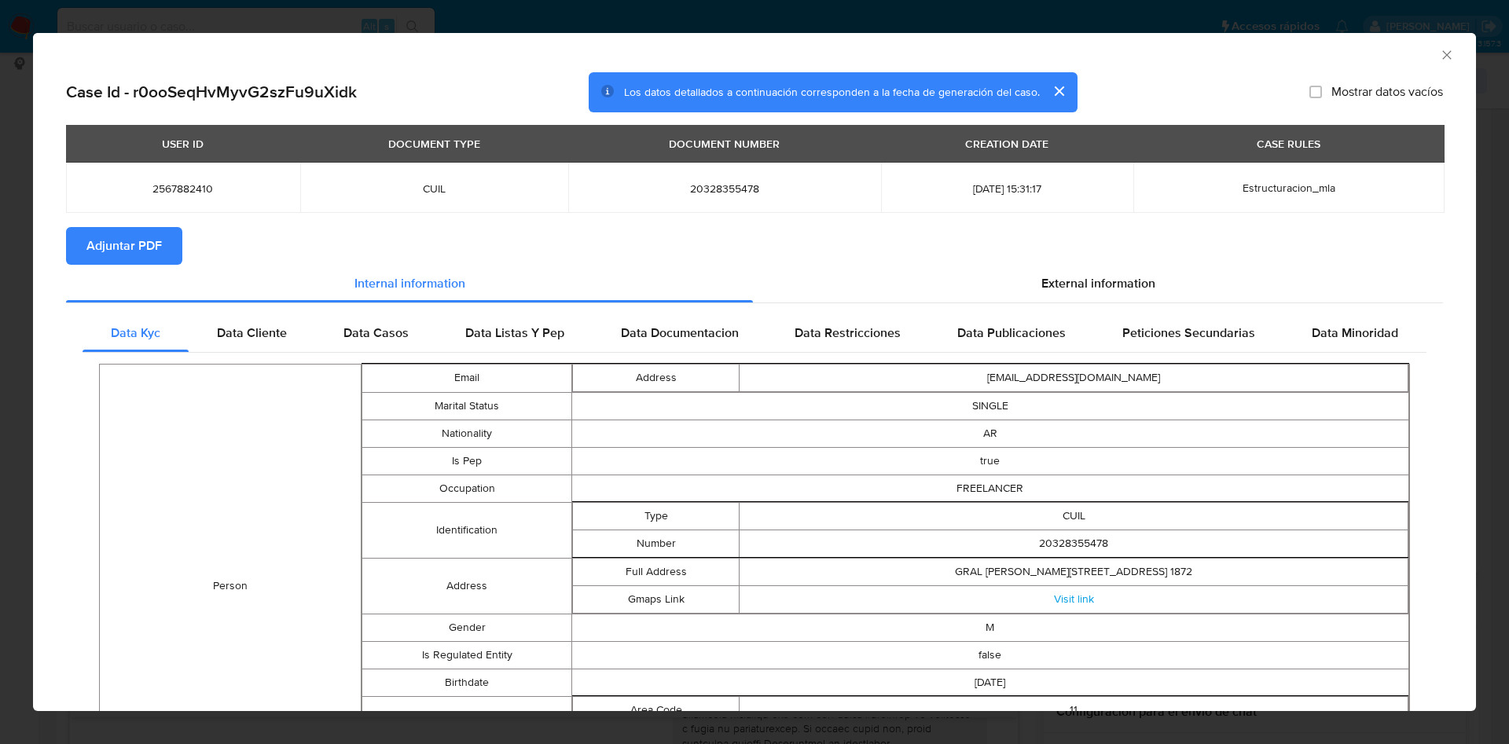
click at [1439, 50] on icon "Cerrar ventana" at bounding box center [1447, 55] width 16 height 16
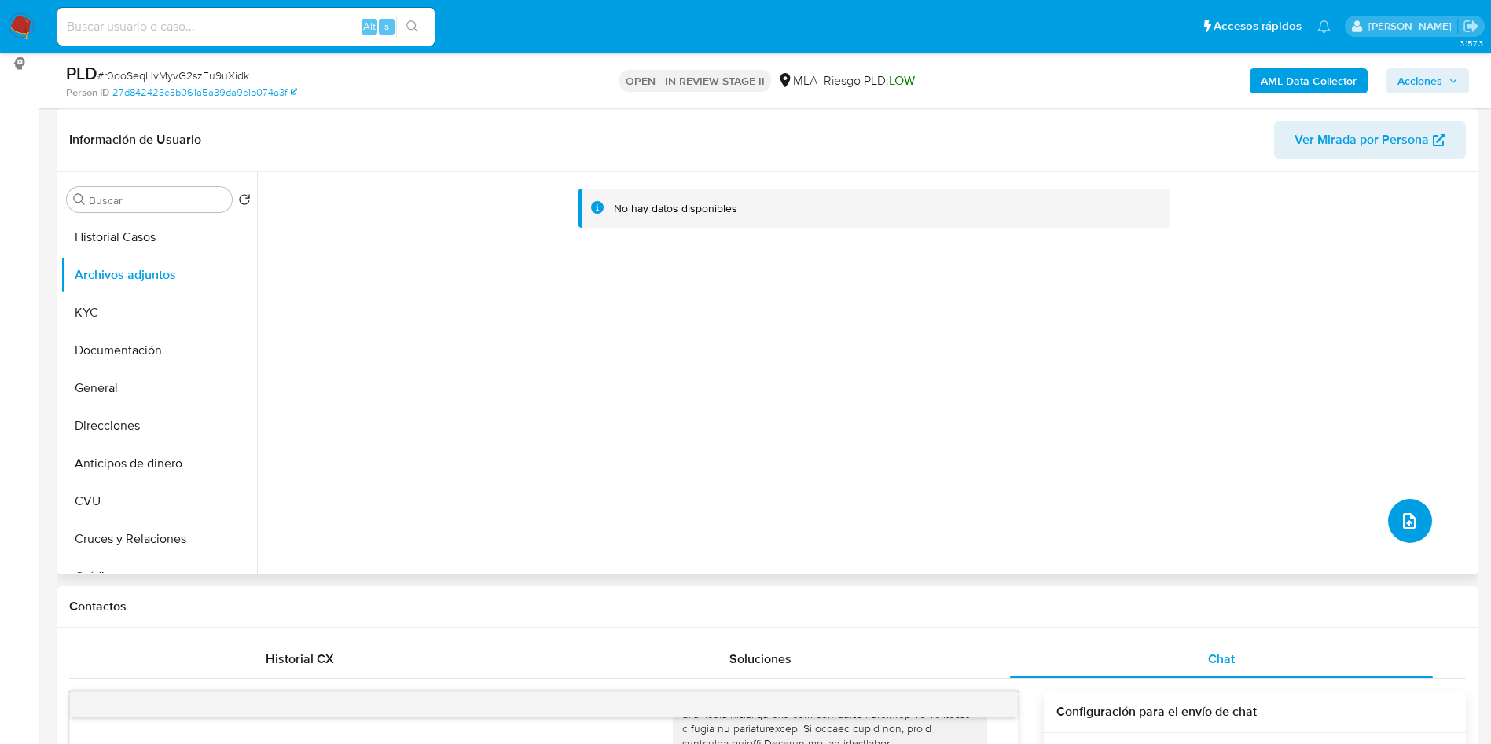
click at [1414, 524] on button "upload-file" at bounding box center [1410, 521] width 44 height 44
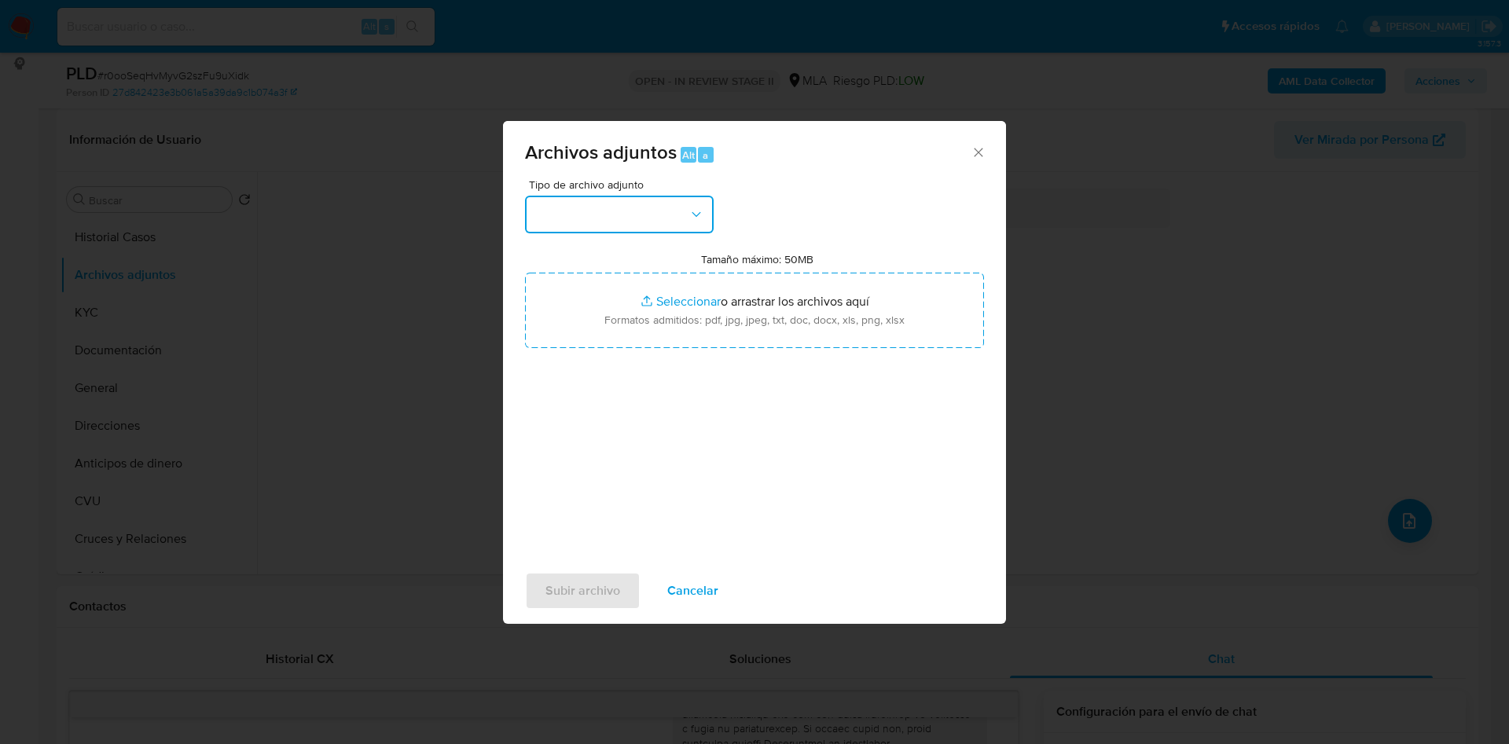
click at [627, 227] on button "button" at bounding box center [619, 215] width 189 height 38
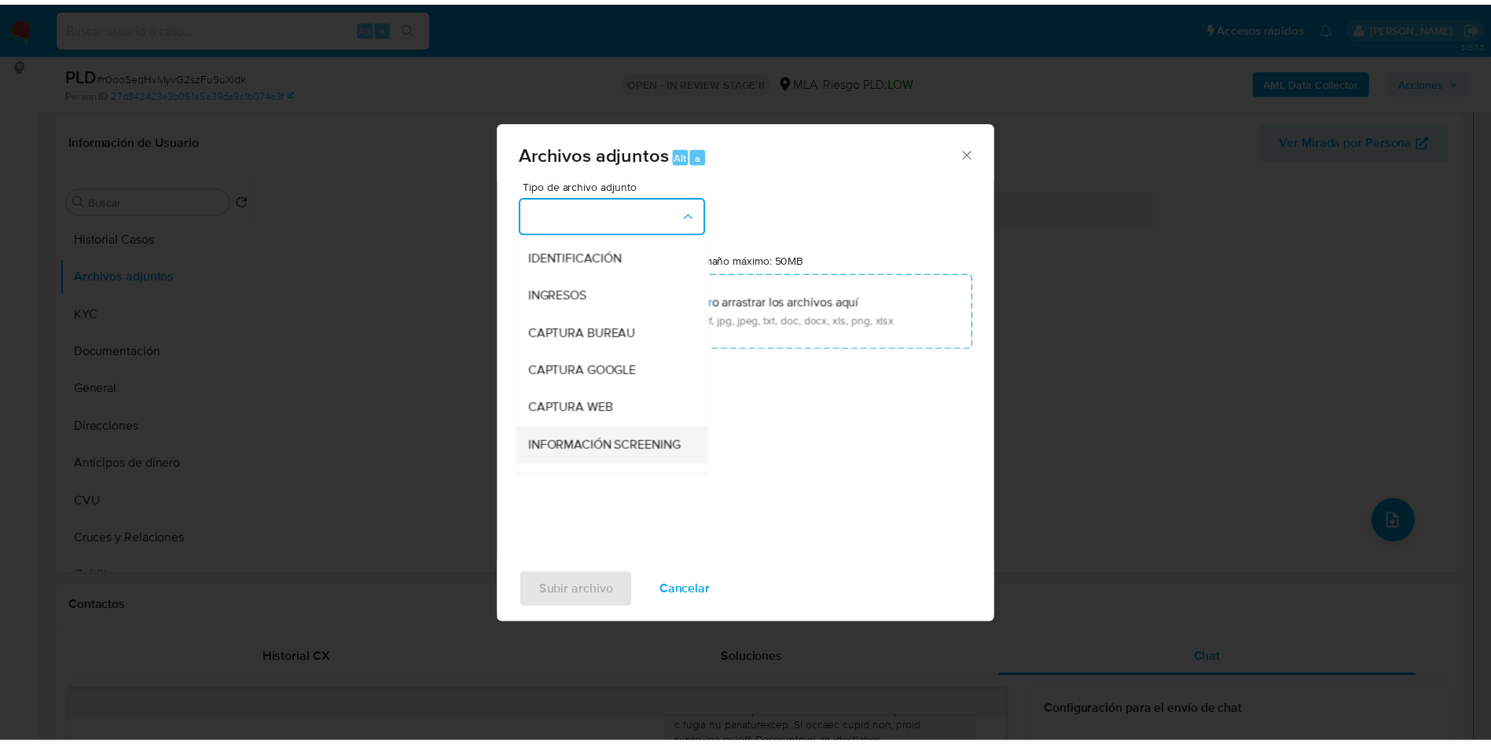
scroll to position [118, 0]
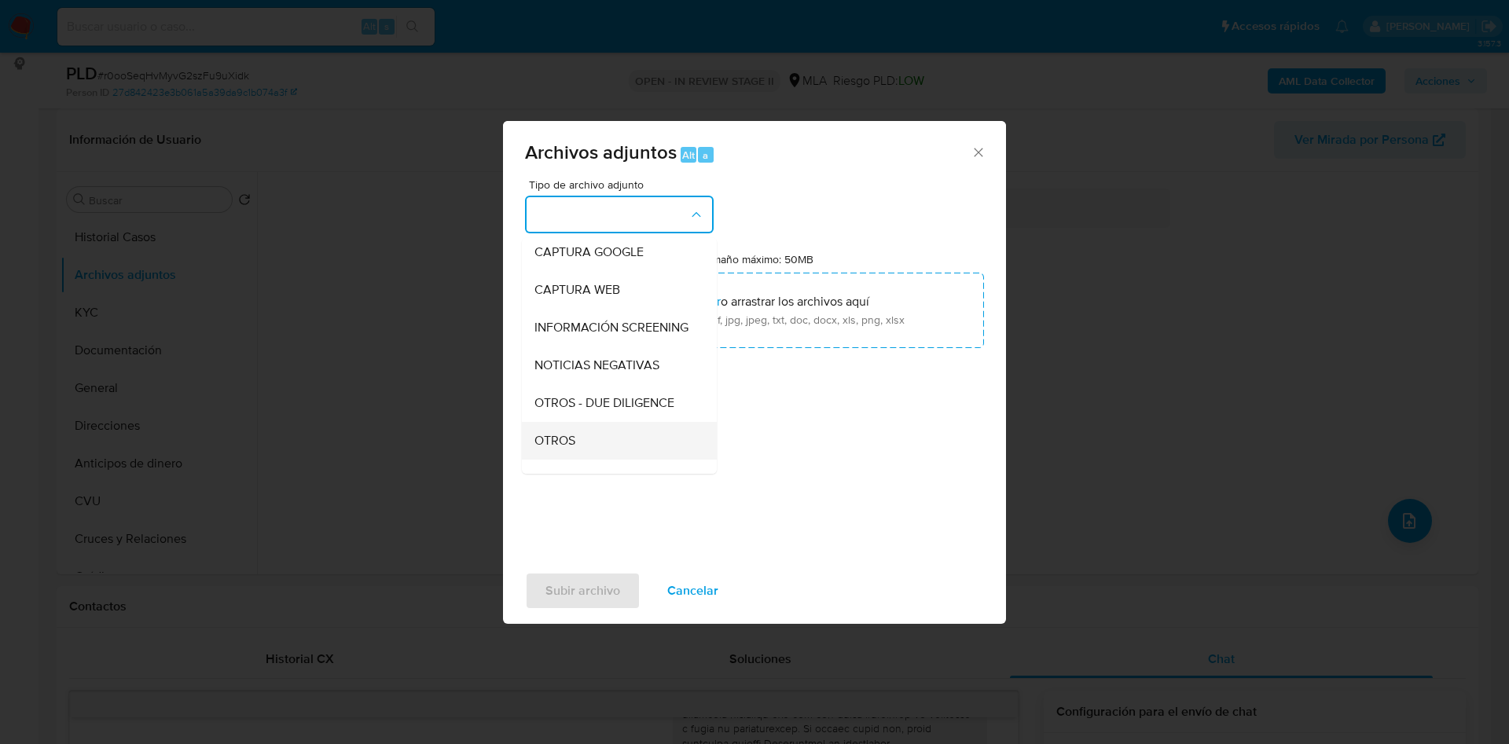
click at [572, 449] on span "OTROS" at bounding box center [555, 441] width 41 height 16
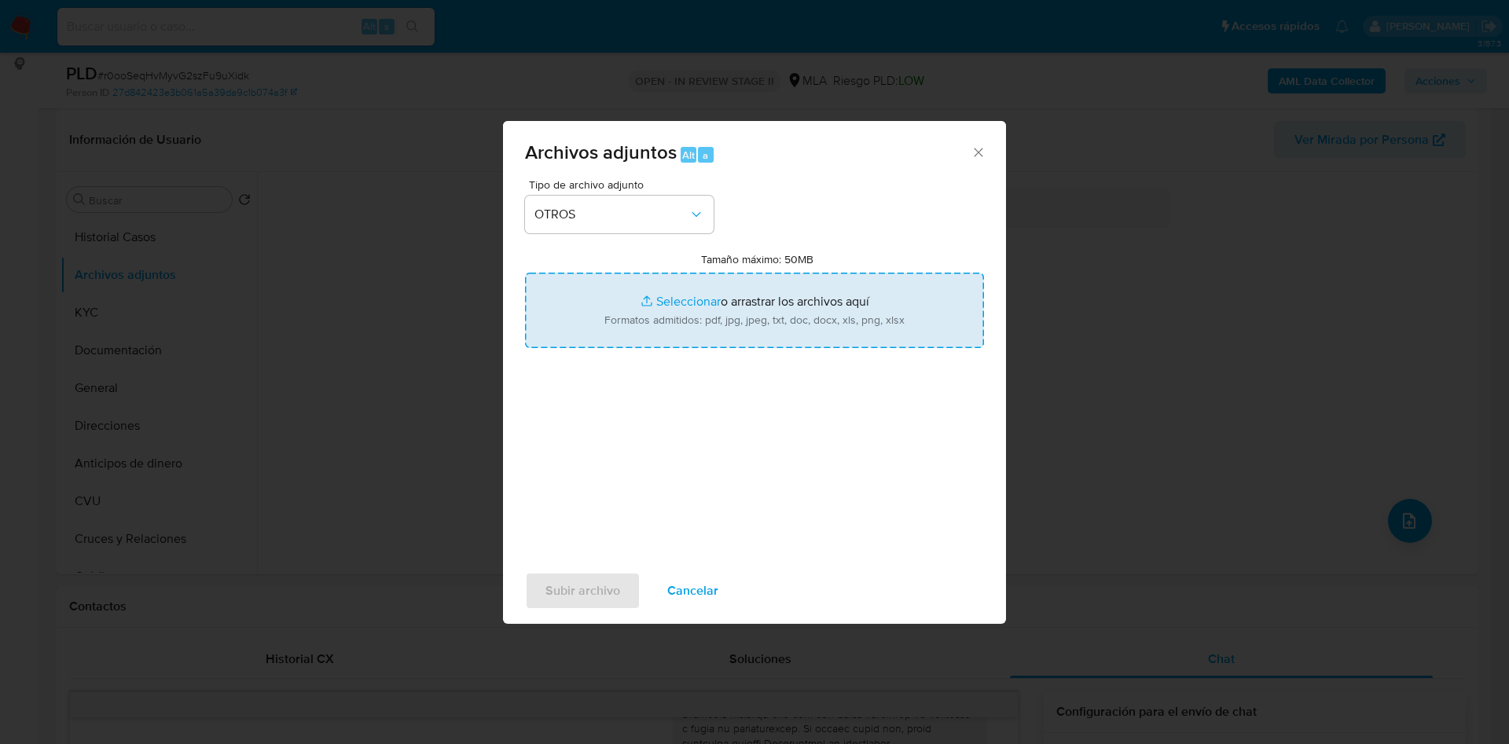
click at [688, 303] on input "Tamaño máximo: 50MB Seleccionar archivos" at bounding box center [754, 310] width 459 height 75
type input "C:\fakepath\Caselog r0ooSeqHvMyvG2szFu9uXidk_2025_08_18_22_11_18.docx"
click at [674, 303] on input "Tamaño máximo: 50MB Seleccionar archivos" at bounding box center [754, 310] width 459 height 75
type input "C:\fakepath\Movimientos 2567882410.xlsx"
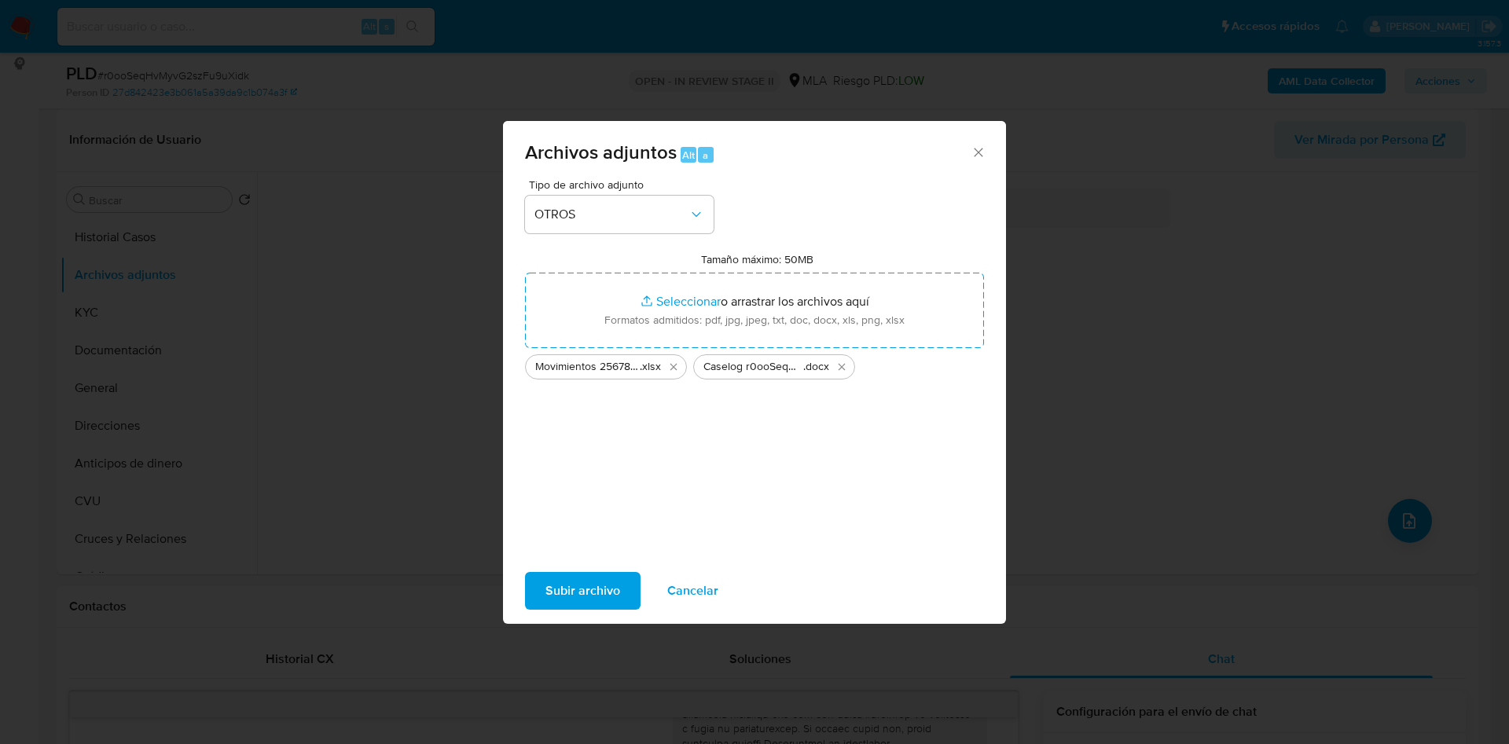
click at [584, 600] on span "Subir archivo" at bounding box center [583, 591] width 75 height 35
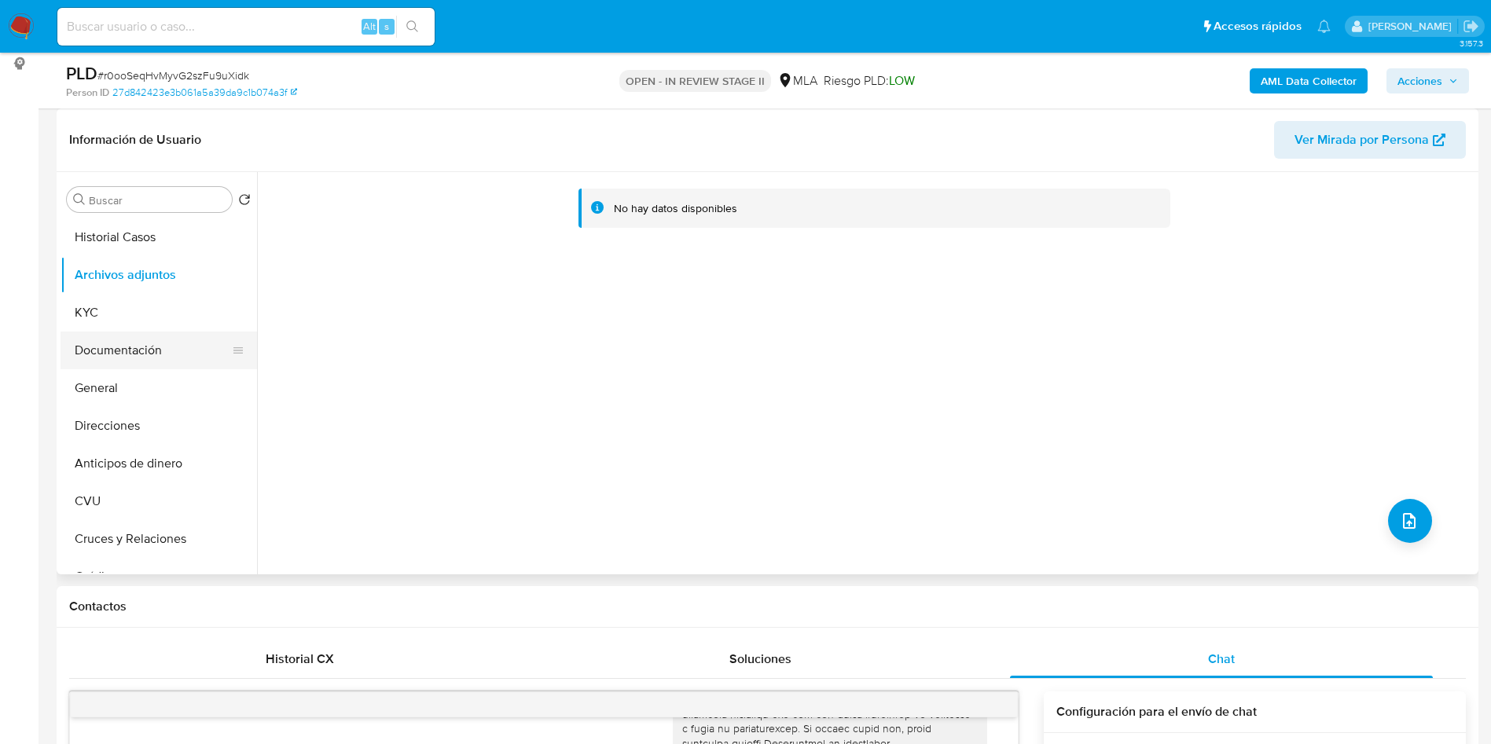
click at [160, 348] on button "Documentación" at bounding box center [153, 351] width 184 height 38
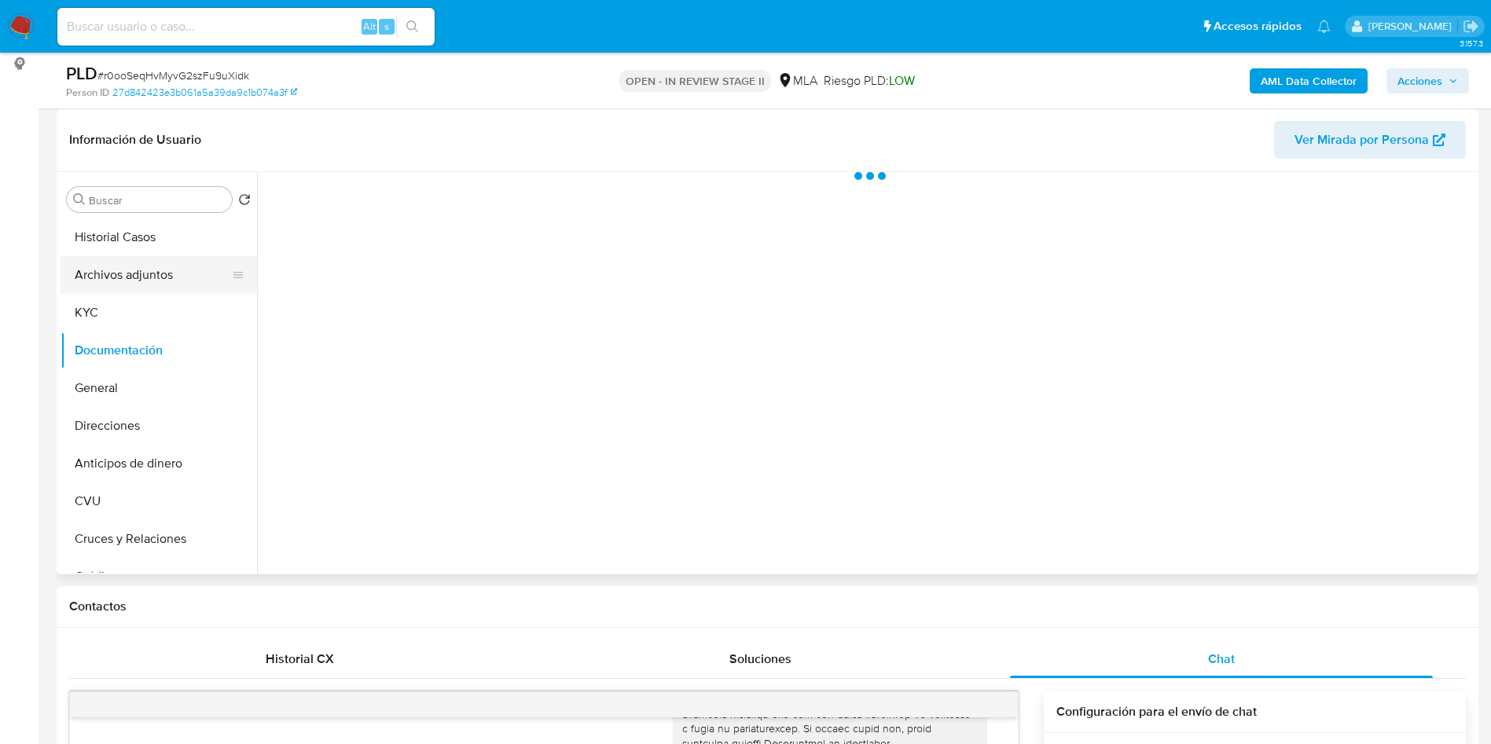
click at [152, 278] on button "Archivos adjuntos" at bounding box center [153, 275] width 184 height 38
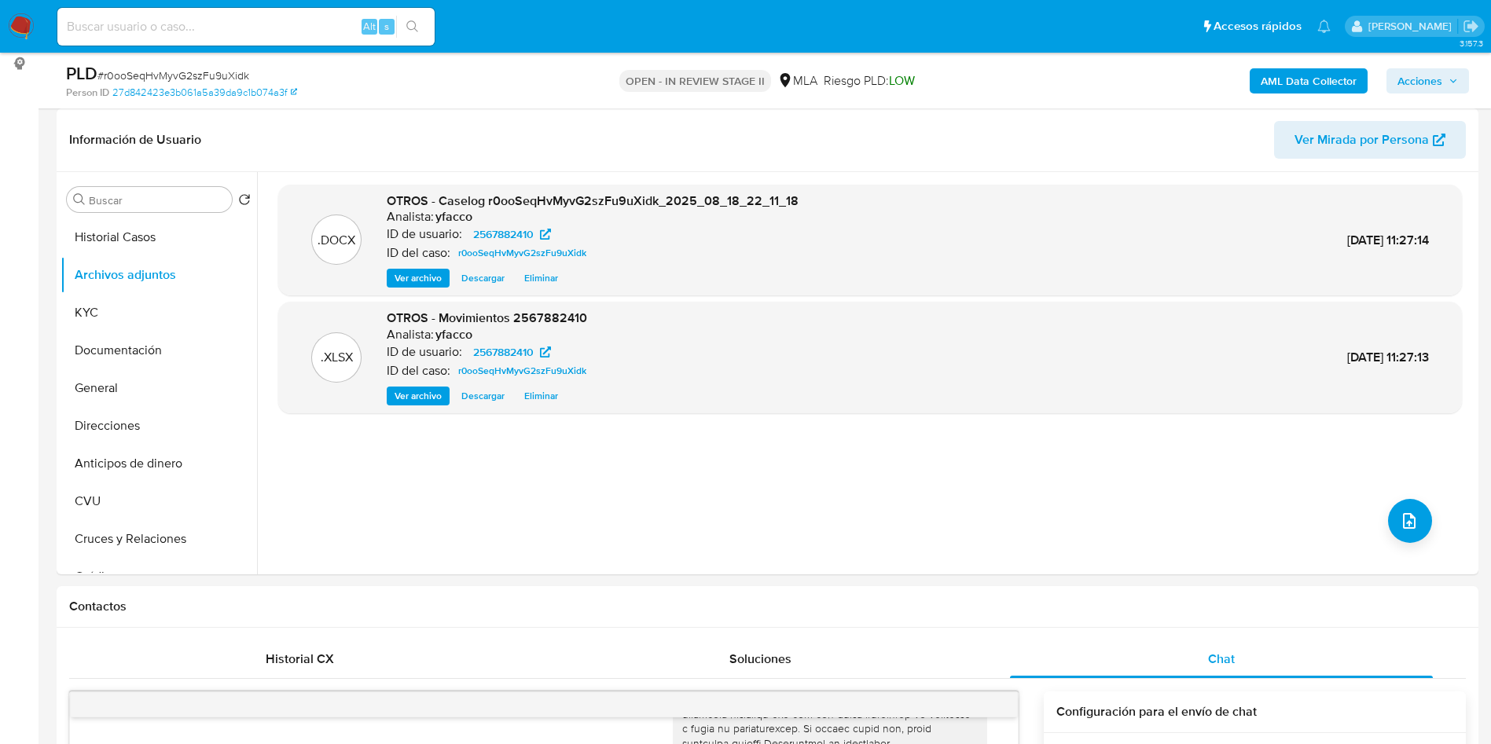
click at [1296, 79] on b "AML Data Collector" at bounding box center [1309, 80] width 96 height 25
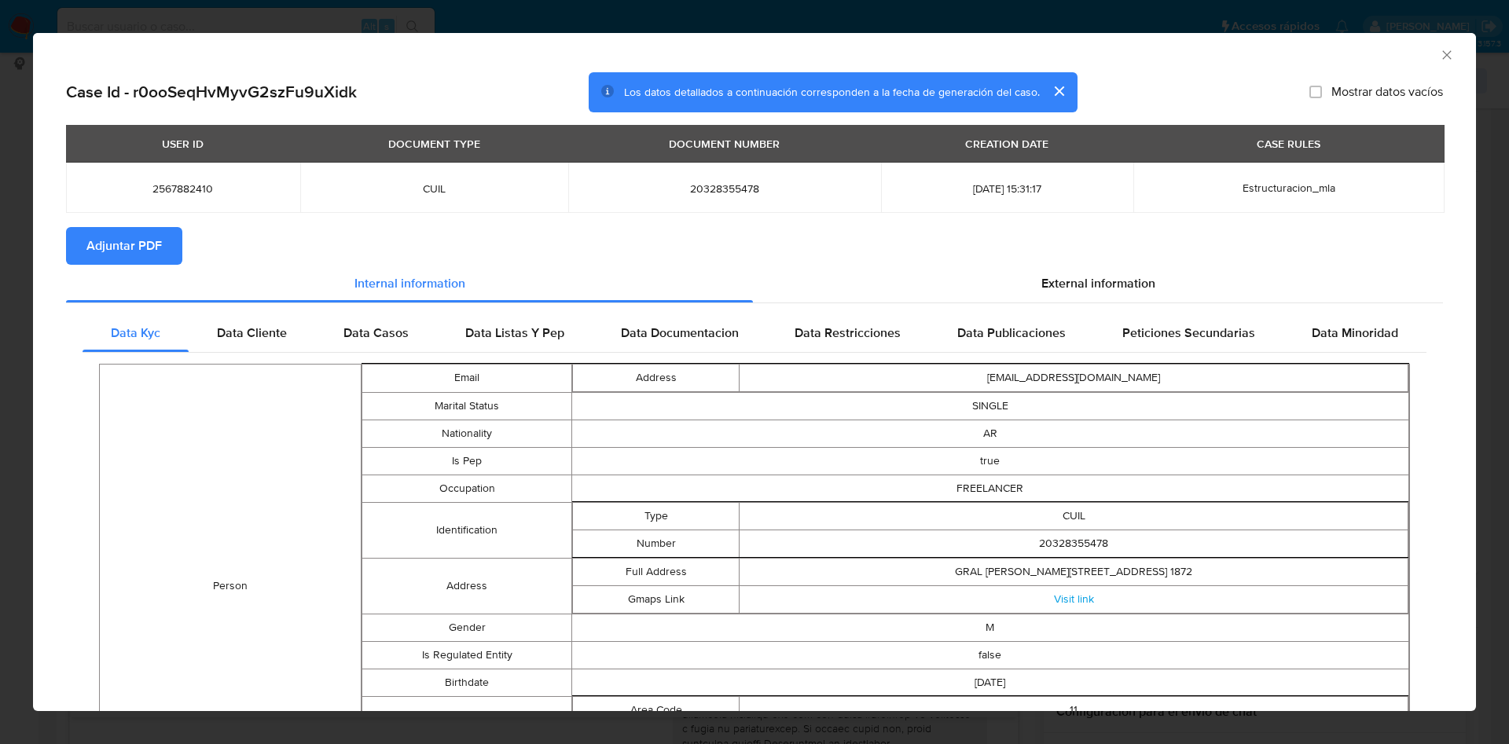
click at [138, 242] on span "Adjuntar PDF" at bounding box center [123, 246] width 75 height 35
click at [1439, 58] on icon "Cerrar ventana" at bounding box center [1447, 55] width 16 height 16
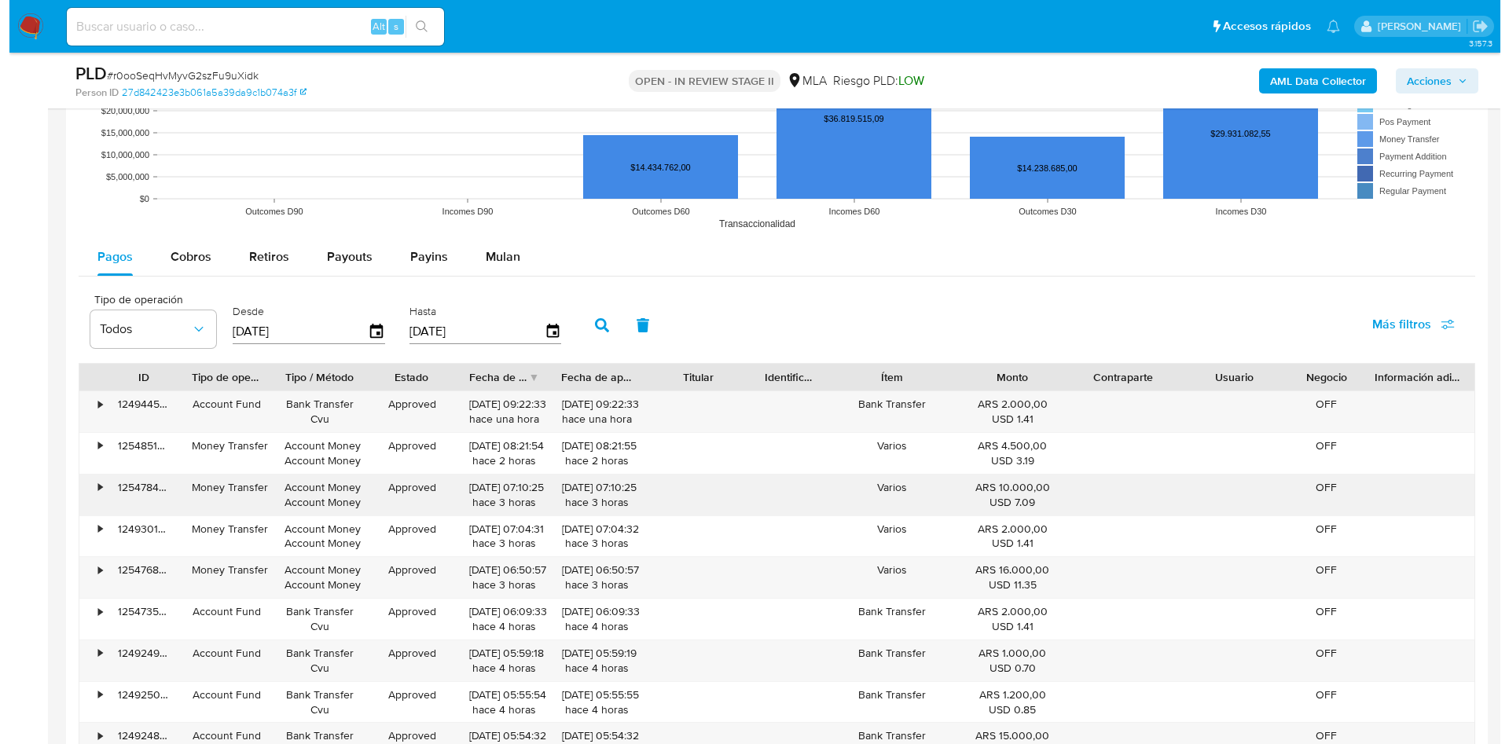
scroll to position [2765, 0]
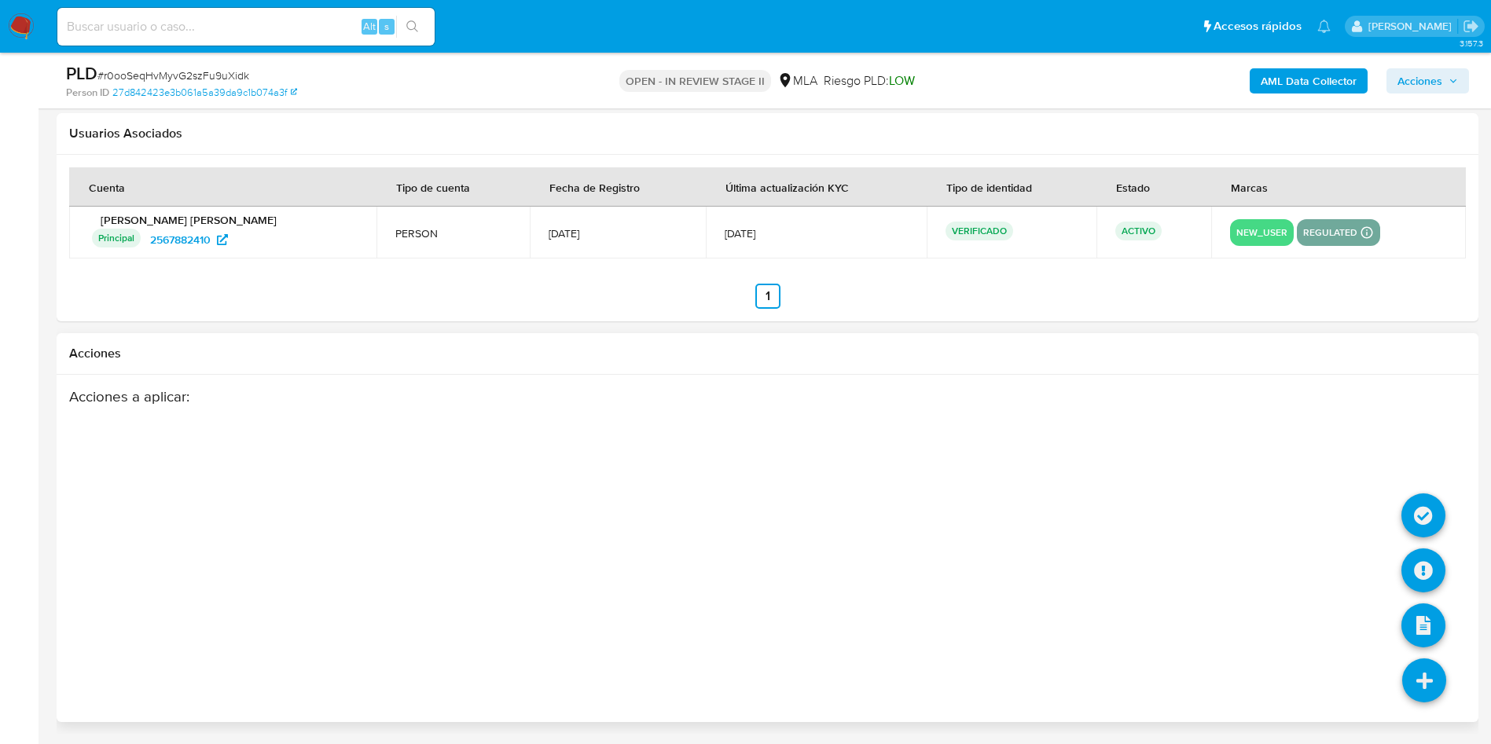
click at [1417, 672] on icon at bounding box center [1425, 681] width 44 height 44
click at [1418, 567] on icon at bounding box center [1424, 571] width 44 height 44
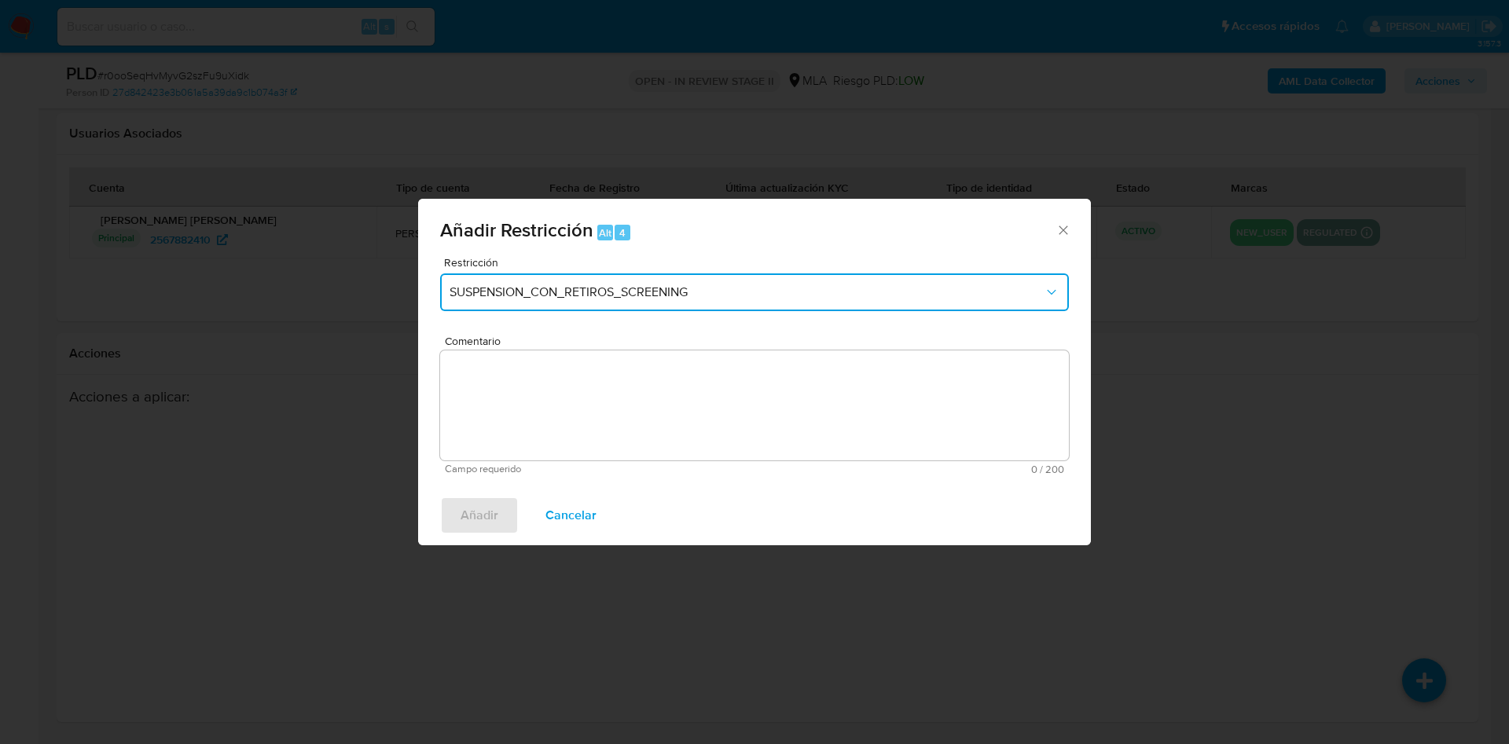
click at [520, 292] on span "SUSPENSION_CON_RETIROS_SCREENING" at bounding box center [747, 293] width 594 height 16
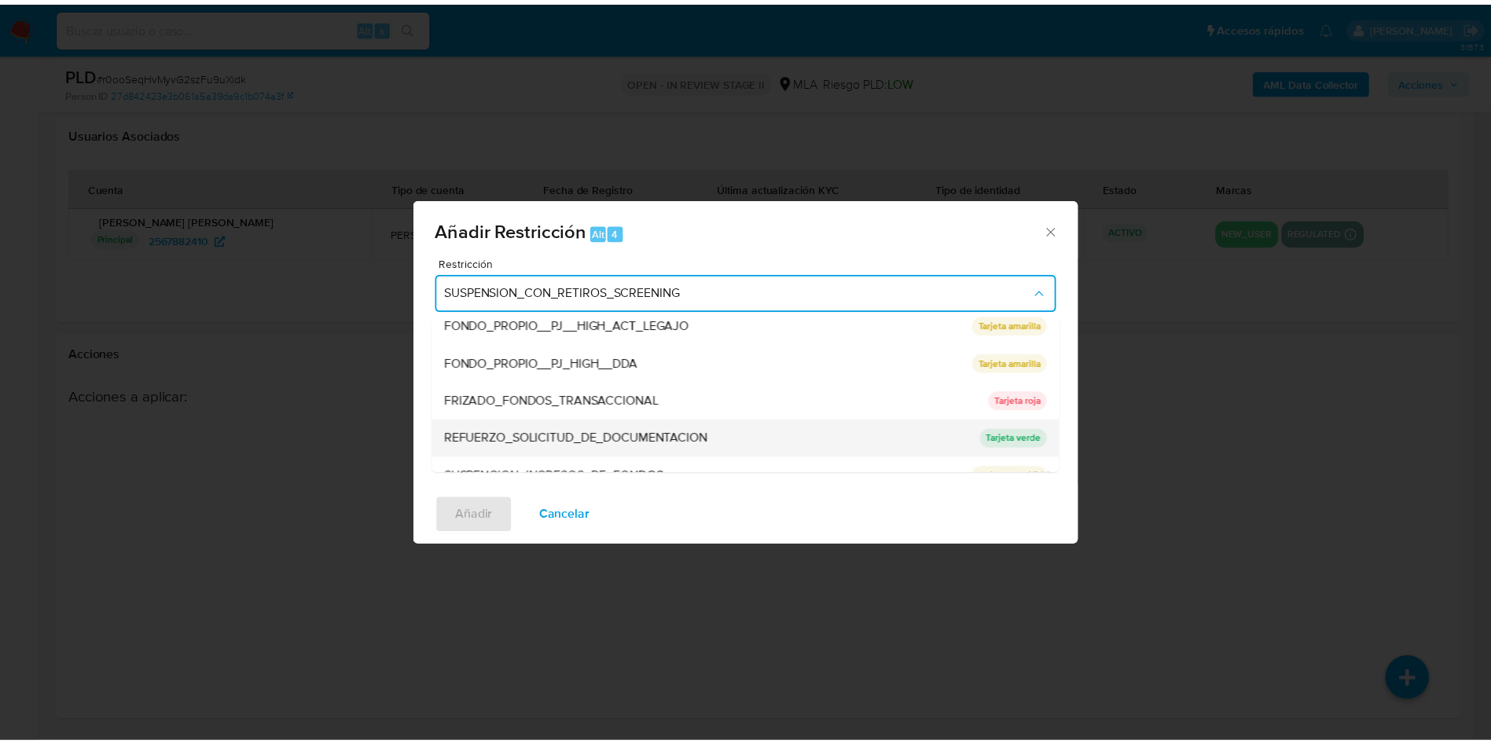
scroll to position [333, 0]
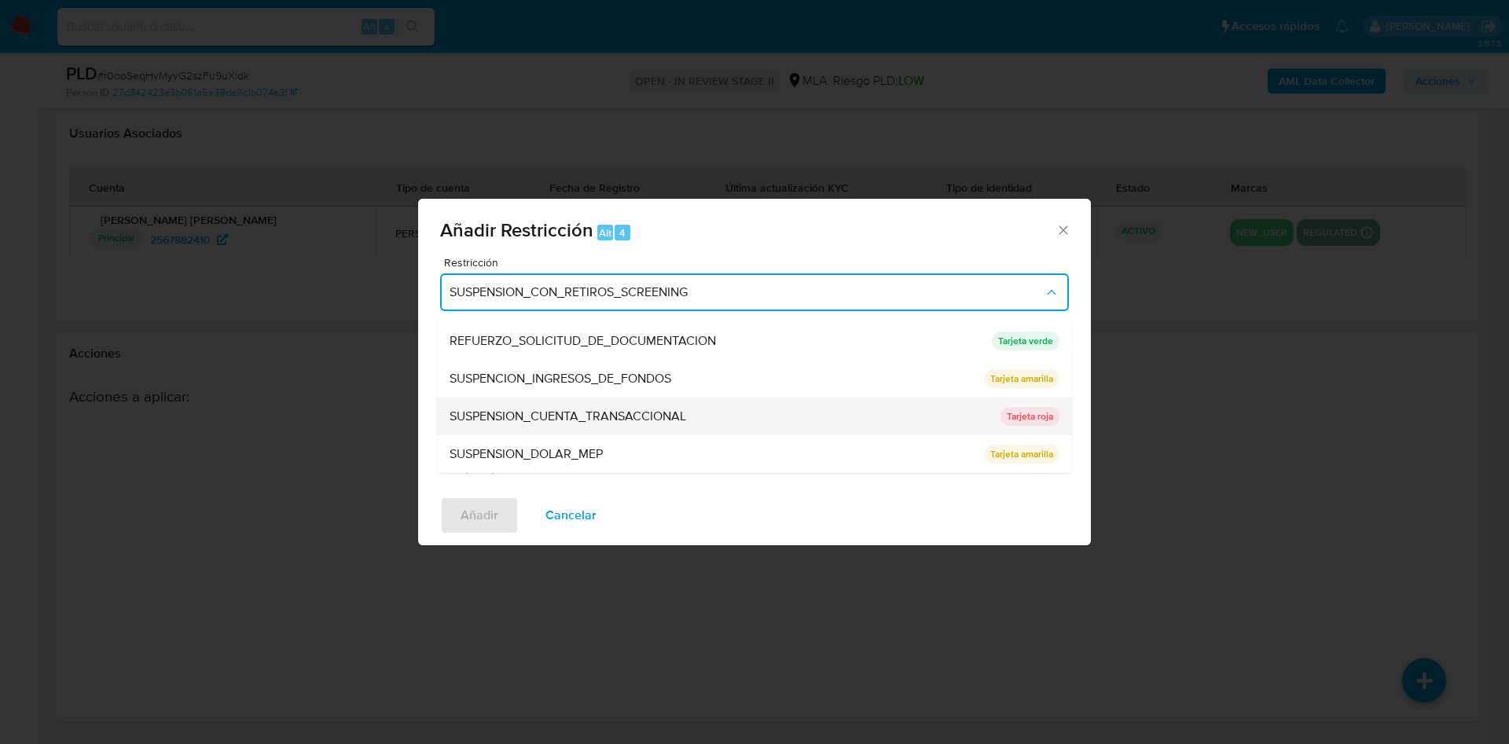
click at [556, 416] on span "SUSPENSION_CUENTA_TRANSACCIONAL" at bounding box center [568, 417] width 237 height 16
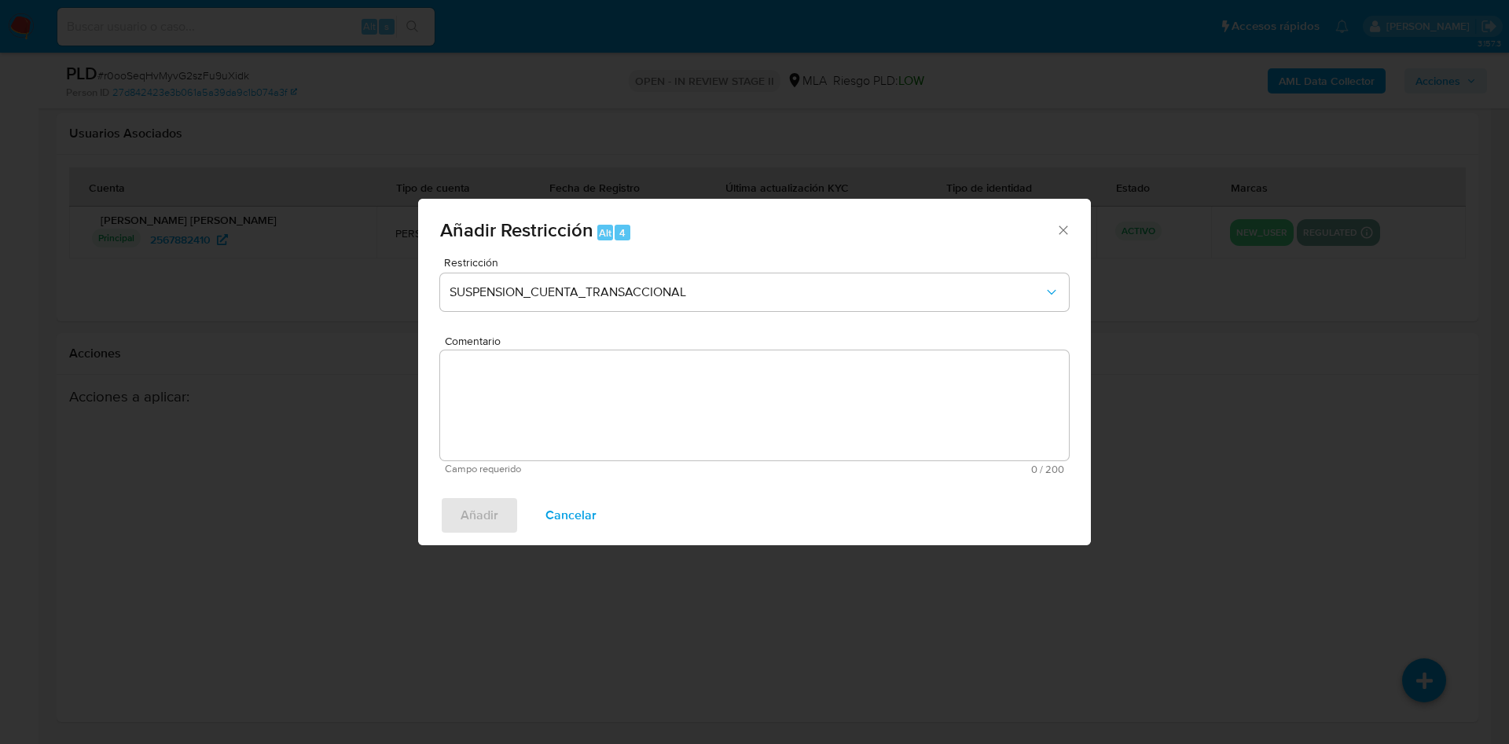
click at [556, 416] on textarea "Comentario" at bounding box center [754, 406] width 629 height 110
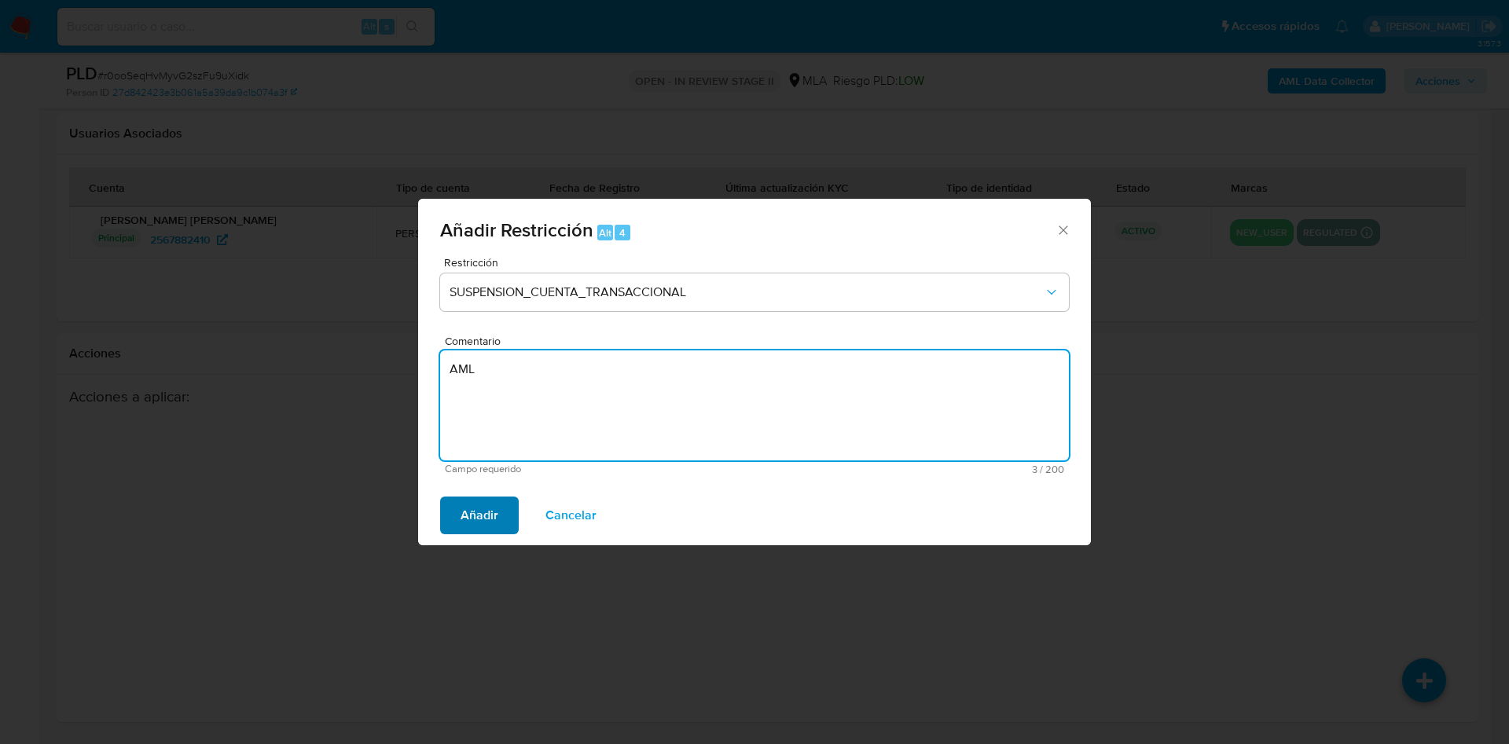
type textarea "AML"
click at [493, 513] on span "Añadir" at bounding box center [480, 515] width 38 height 35
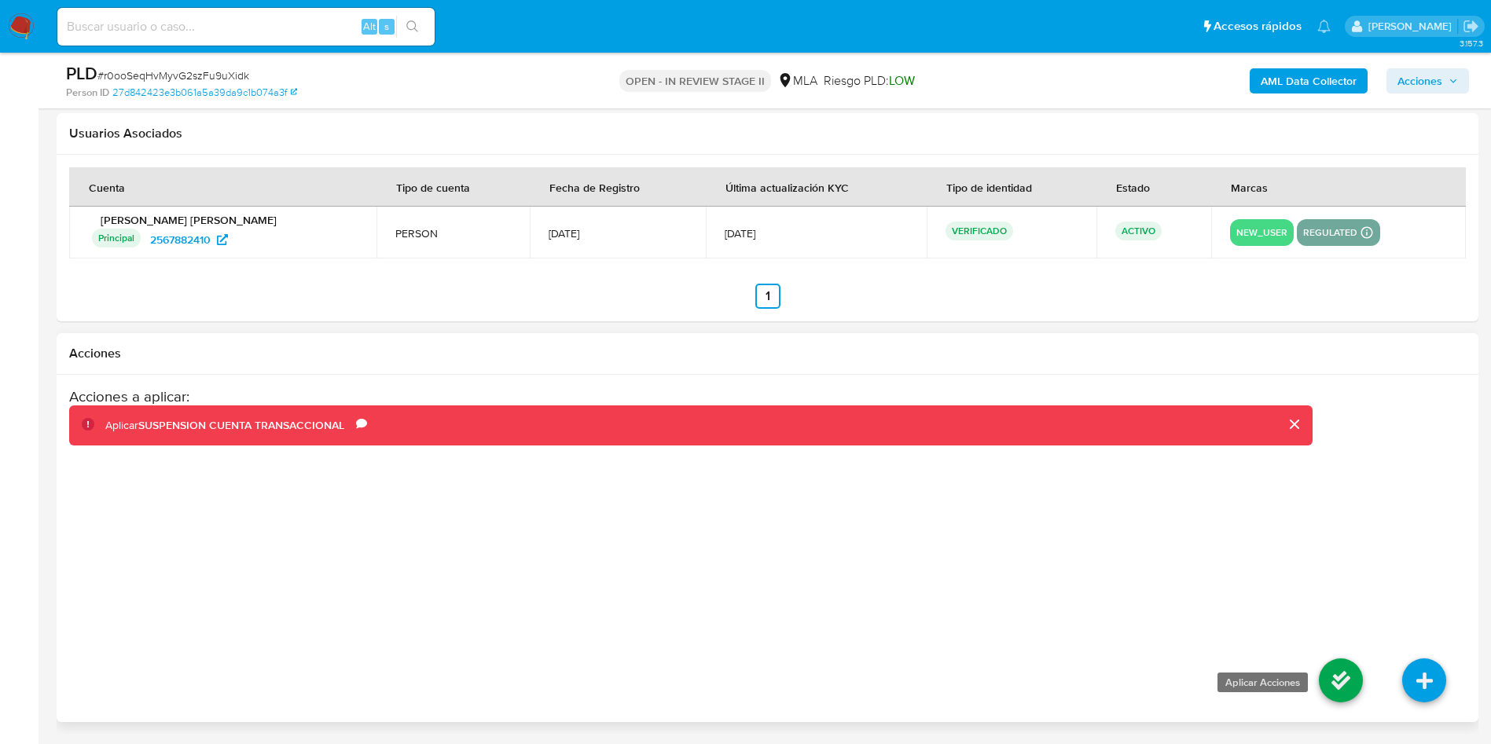
click at [1333, 689] on icon at bounding box center [1341, 681] width 44 height 44
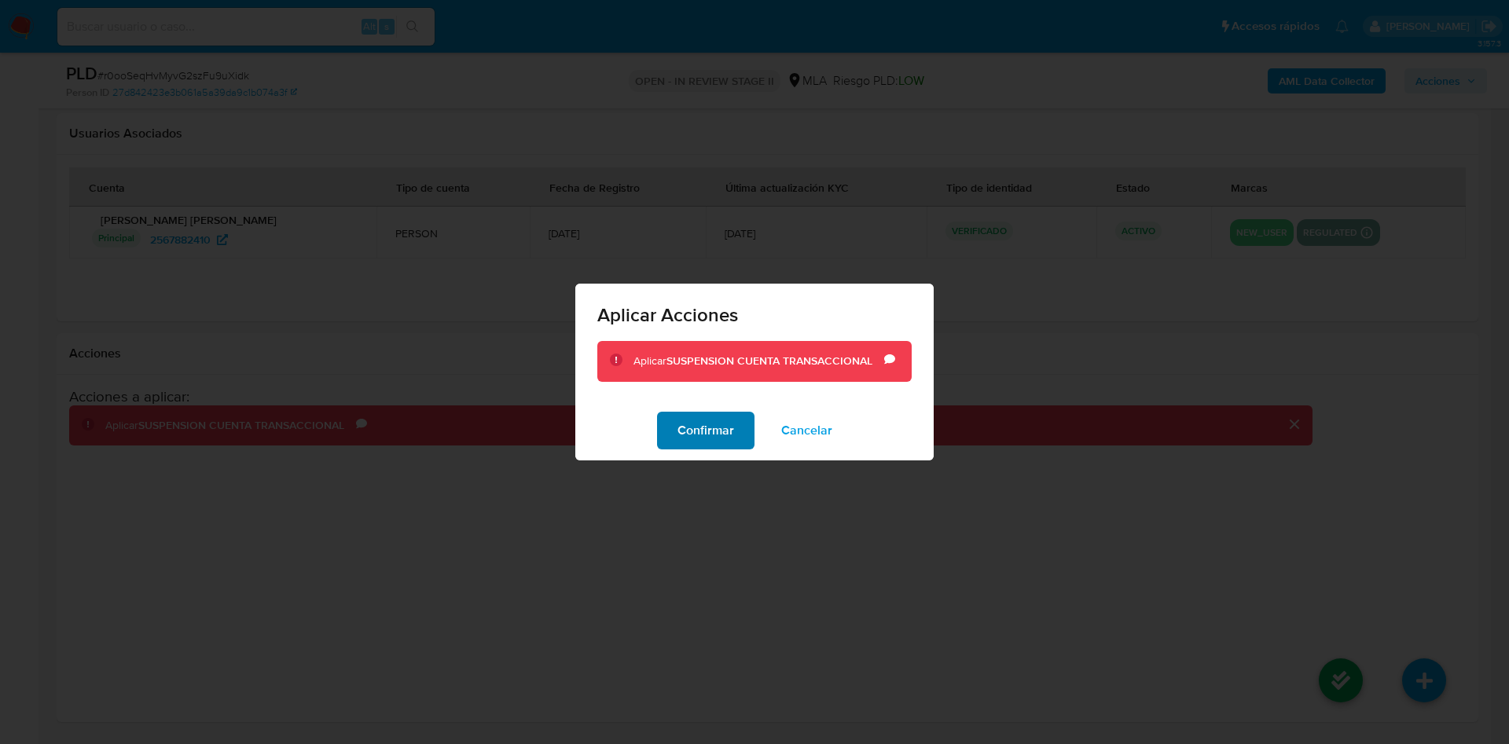
click at [730, 431] on span "Confirmar" at bounding box center [706, 431] width 57 height 35
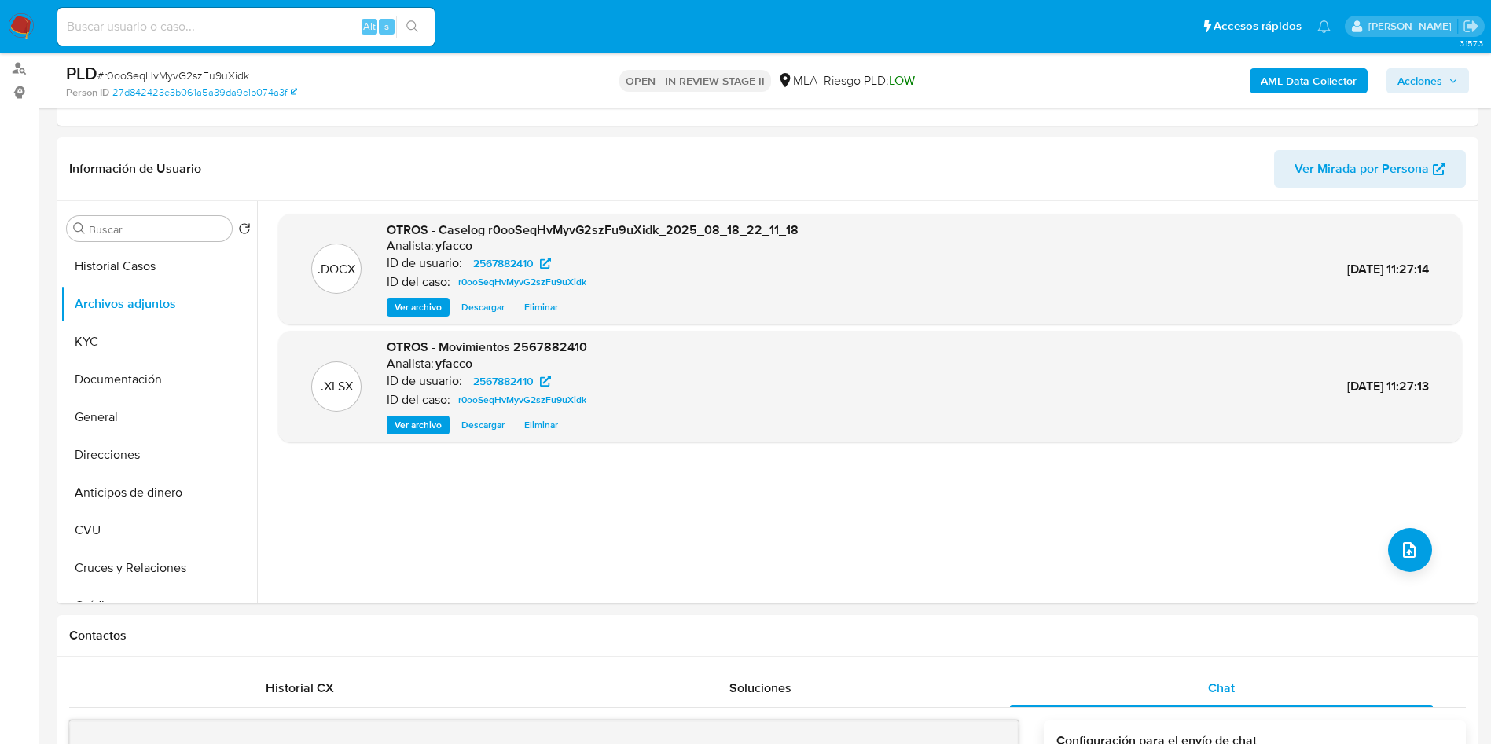
scroll to position [171, 0]
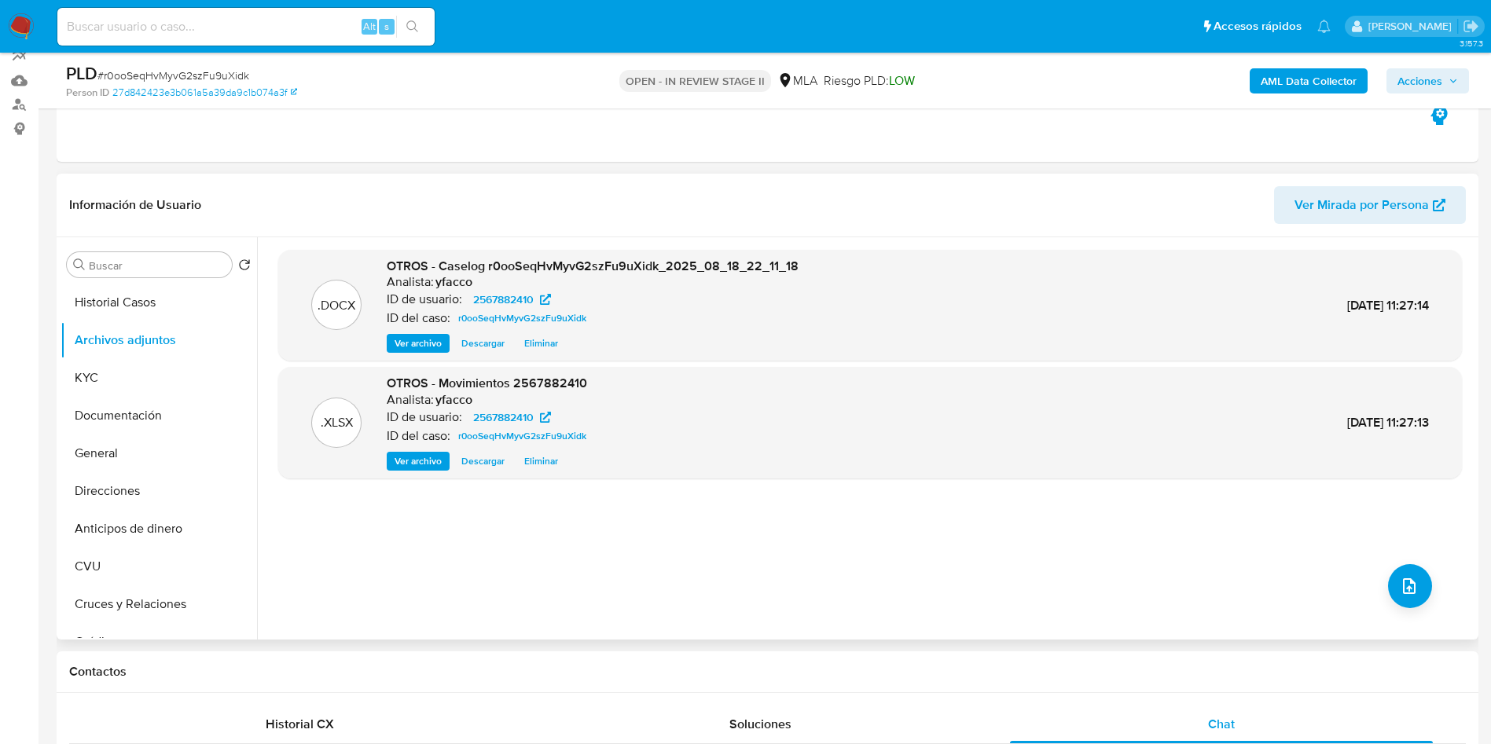
click at [144, 278] on div "Buscar Volver al orden por defecto Historial Casos Archivos adjuntos KYC Docume…" at bounding box center [159, 440] width 197 height 400
click at [147, 272] on input "Buscar" at bounding box center [157, 266] width 137 height 14
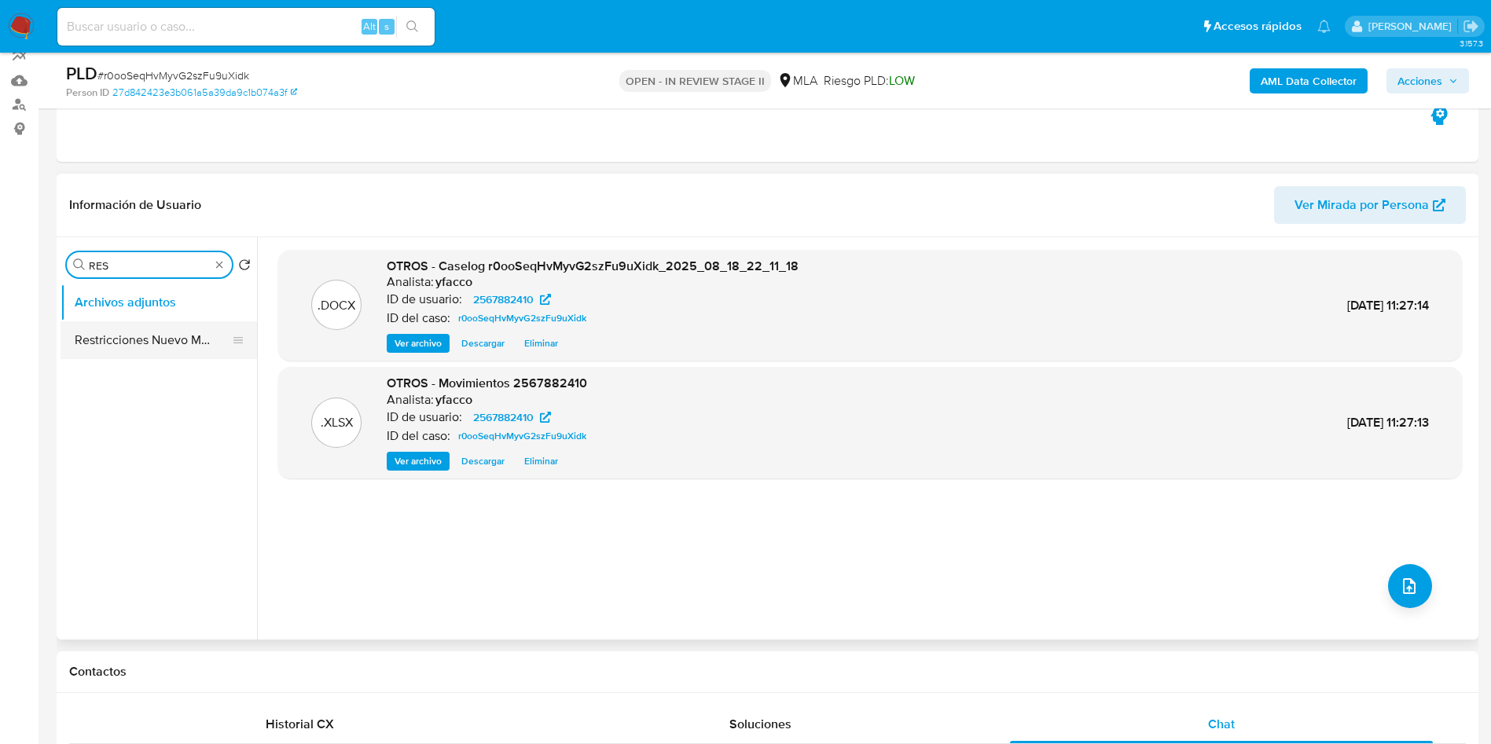
type input "RES"
click at [153, 335] on button "Restricciones Nuevo Mundo" at bounding box center [153, 341] width 184 height 38
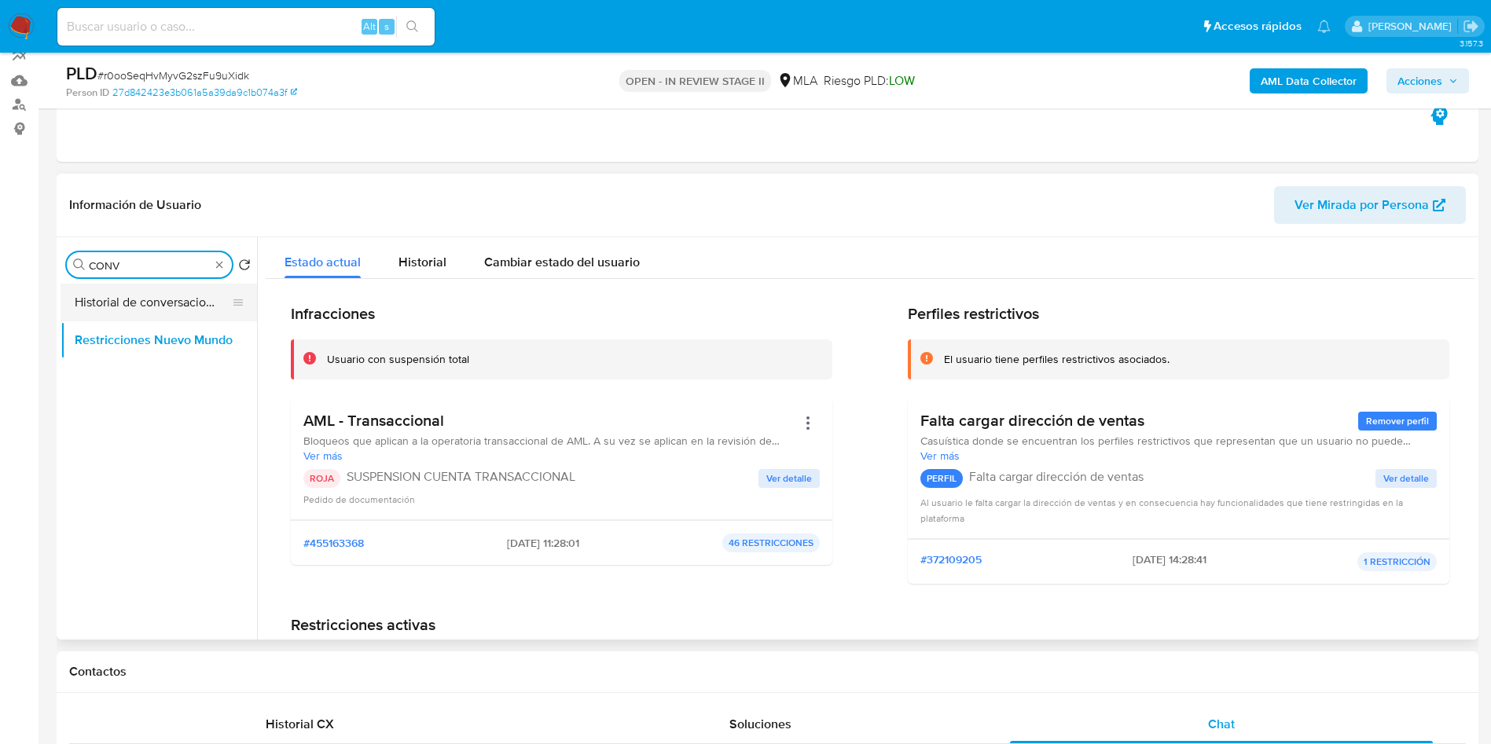
type input "CONV"
click at [171, 308] on button "Historial de conversaciones" at bounding box center [153, 303] width 184 height 38
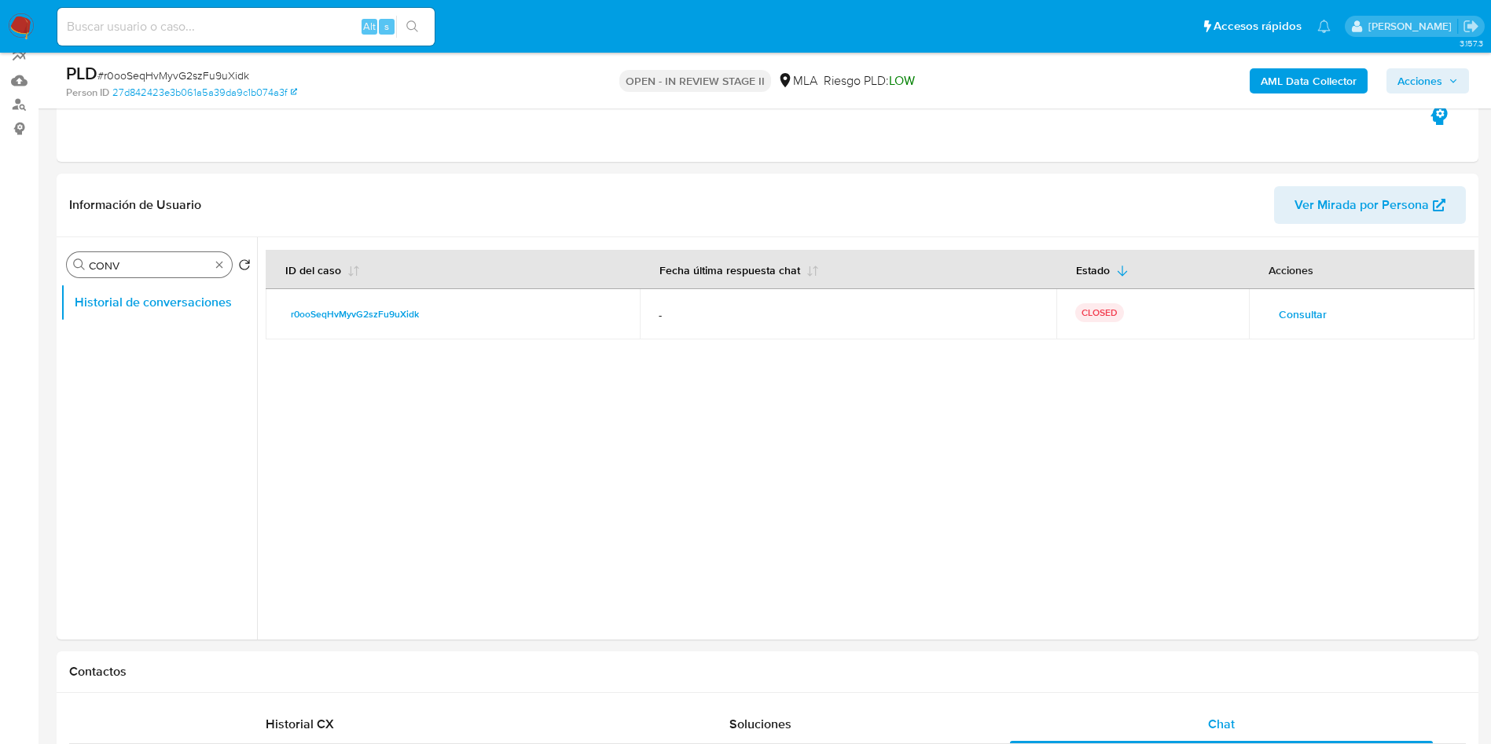
click at [1409, 83] on span "Acciones" at bounding box center [1420, 80] width 45 height 25
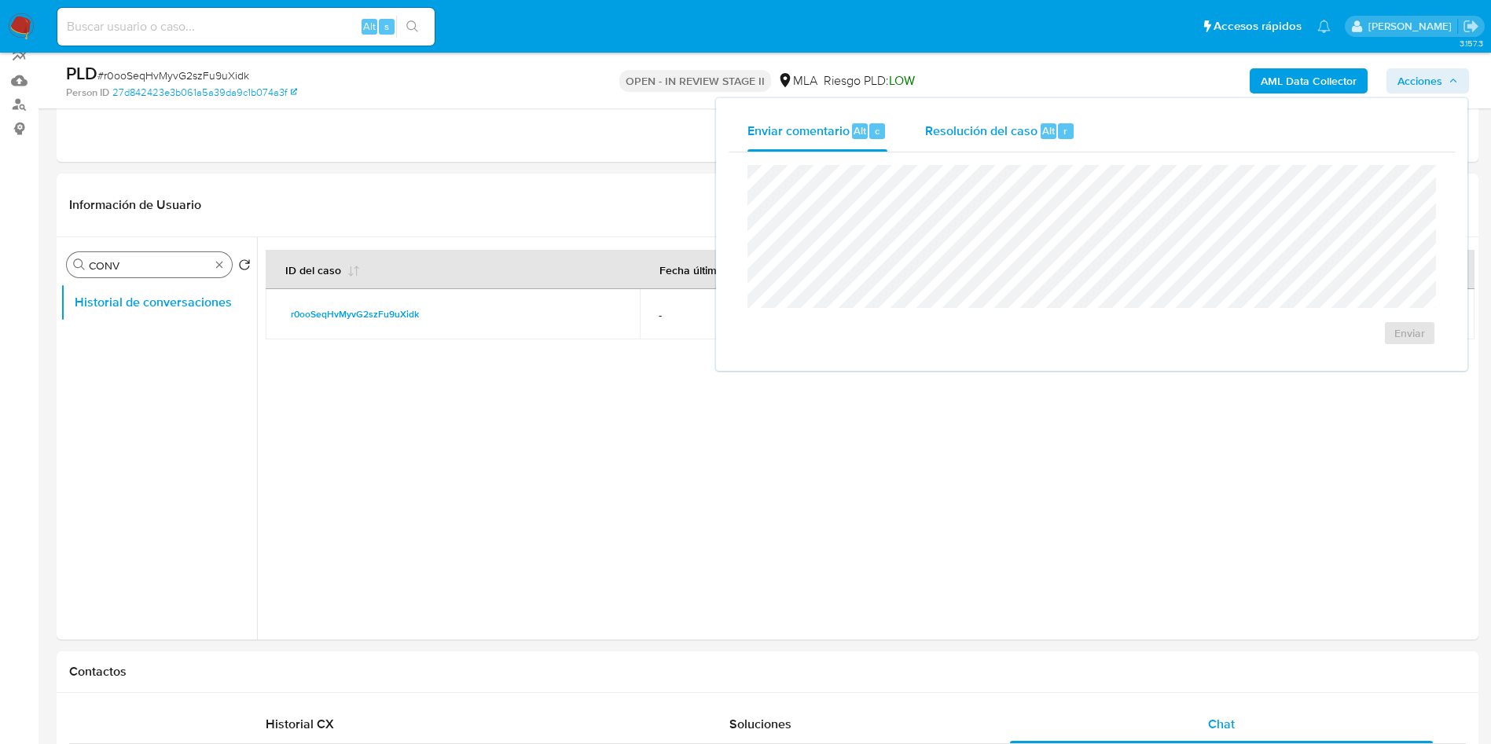
click at [1021, 136] on span "Resolución del caso" at bounding box center [981, 130] width 112 height 18
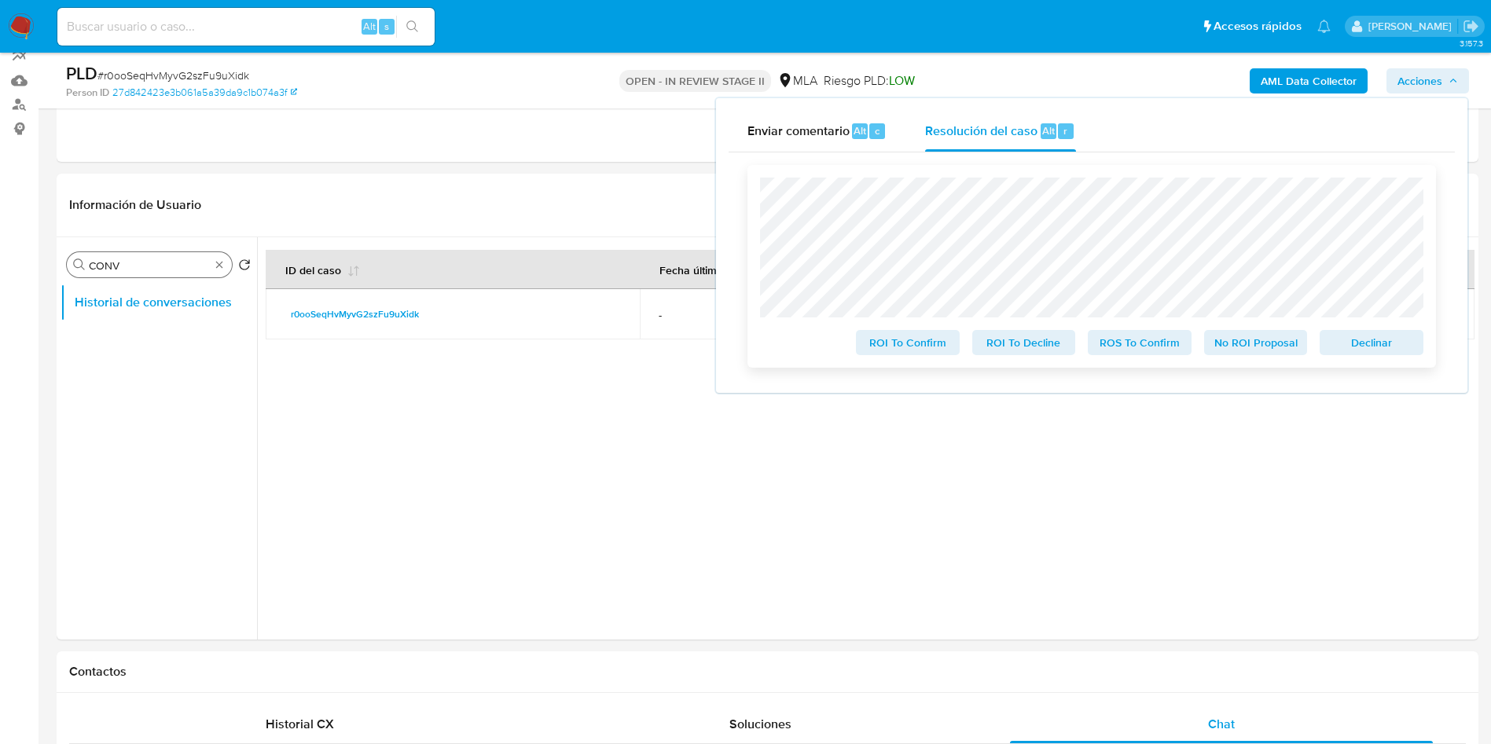
click at [1144, 351] on span "ROS To Confirm" at bounding box center [1140, 343] width 82 height 22
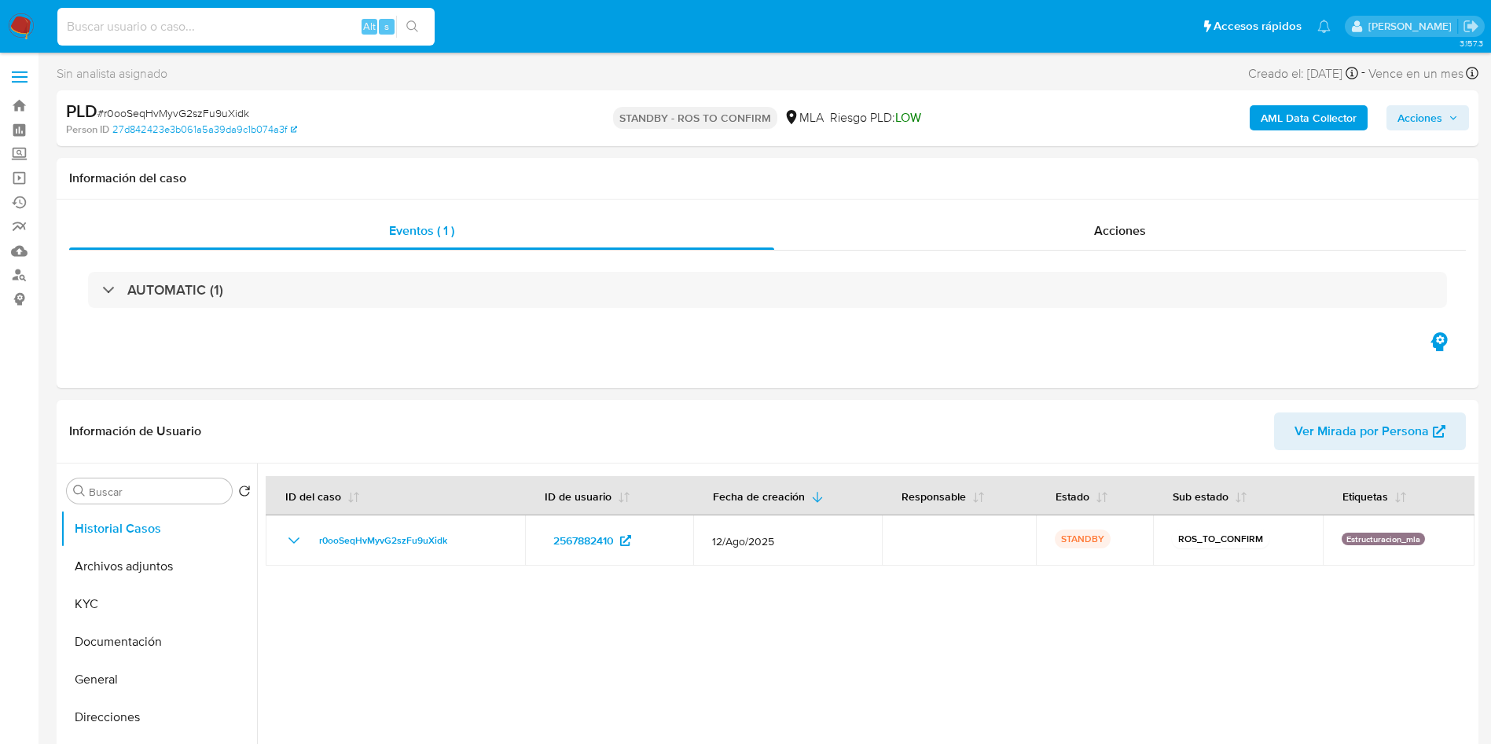
click at [307, 34] on input at bounding box center [245, 27] width 377 height 20
paste input "LqzXXyQ7ySEQB1iNQDEmsEZj"
type input "LqzXXyQ7ySEQB1iNQDEmsEZj"
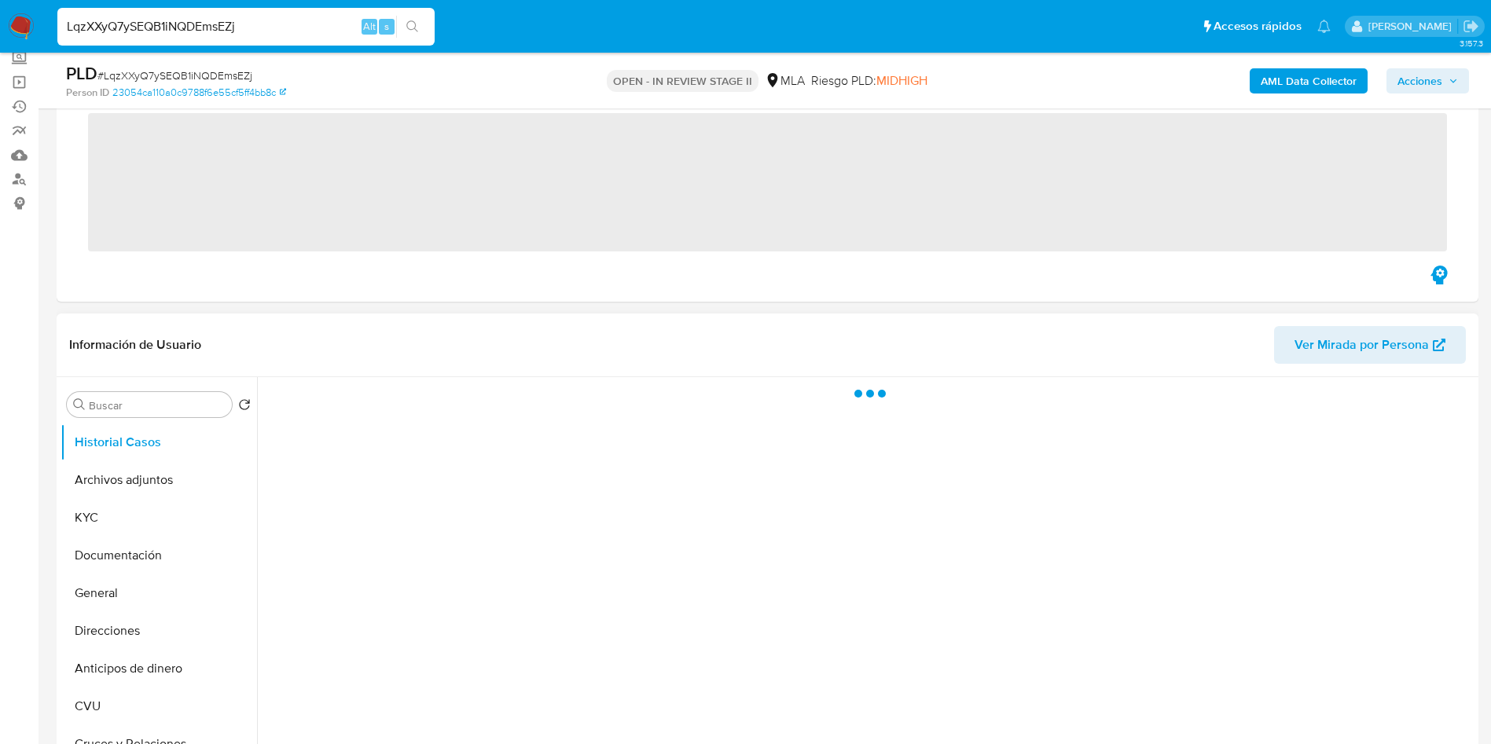
scroll to position [118, 0]
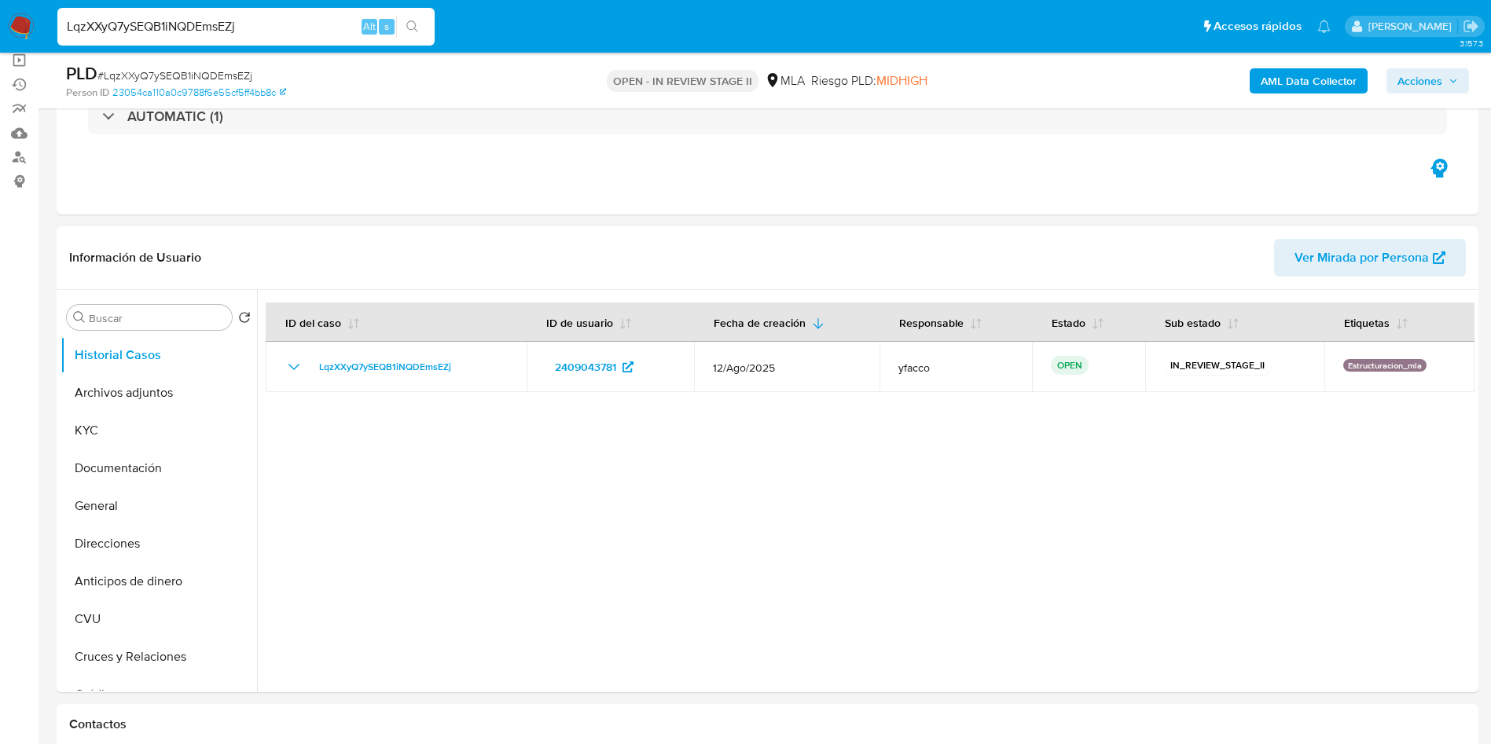
select select "10"
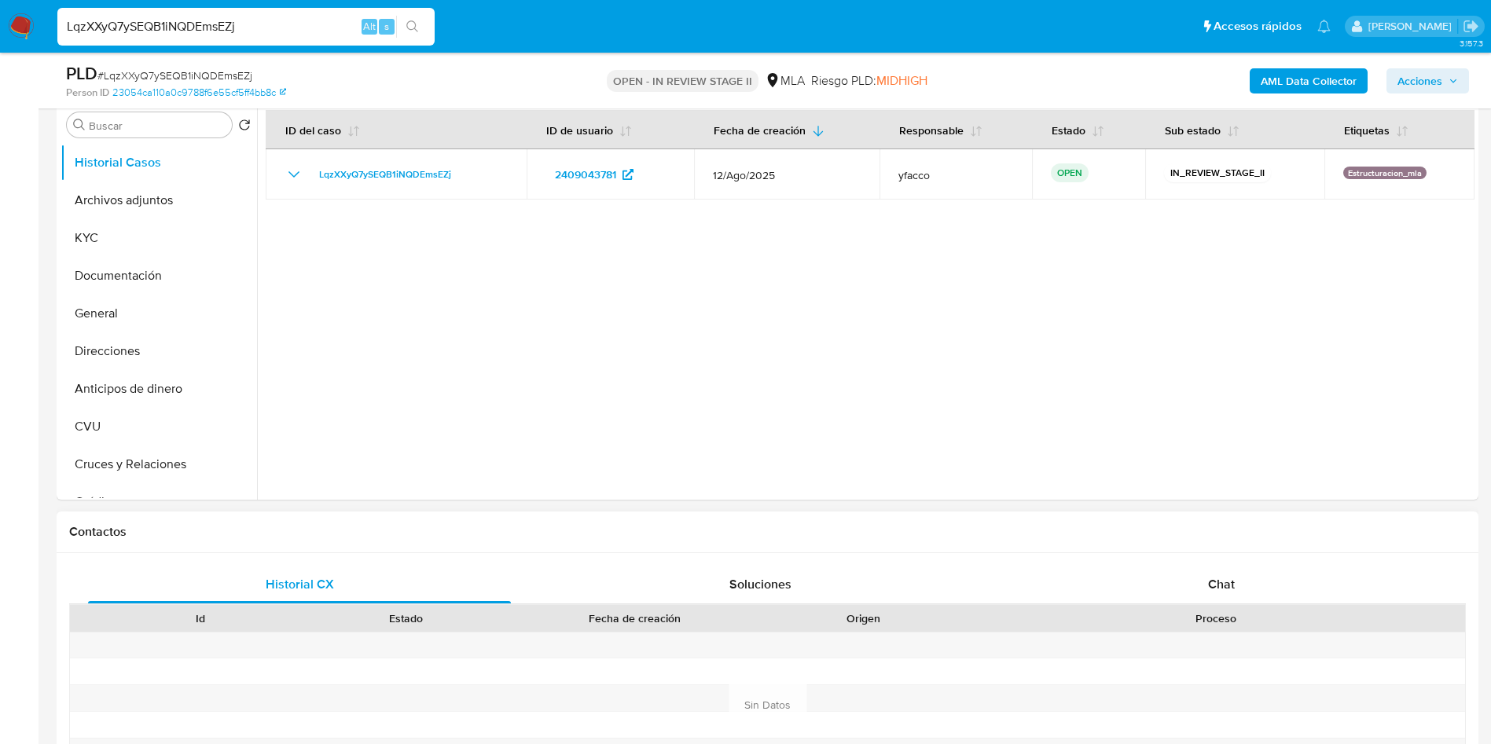
scroll to position [472, 0]
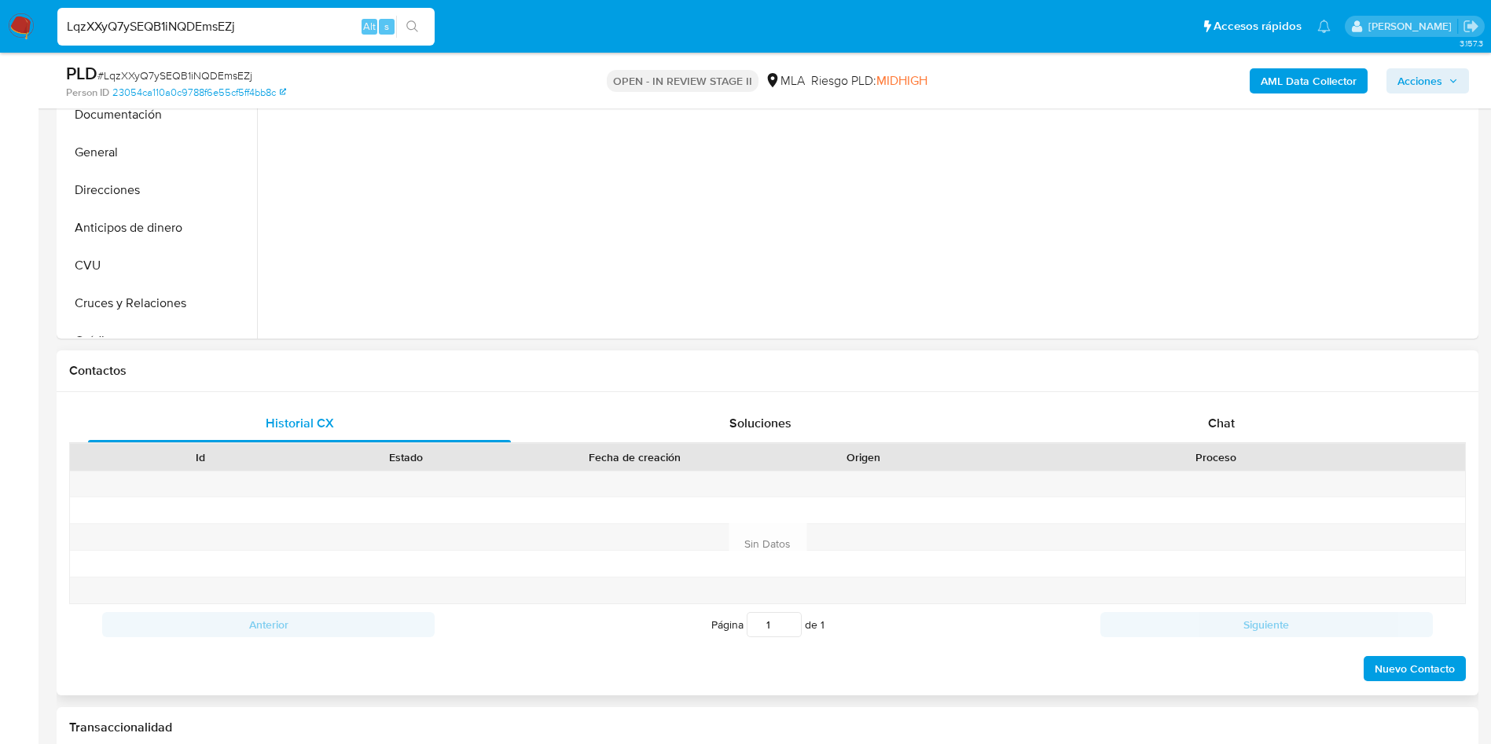
click at [1229, 401] on div "Historial CX Soluciones Chat Id Estado Fecha de creación Origen Proceso Anterio…" at bounding box center [768, 543] width 1422 height 303
click at [1197, 424] on div "Chat" at bounding box center [1221, 424] width 423 height 38
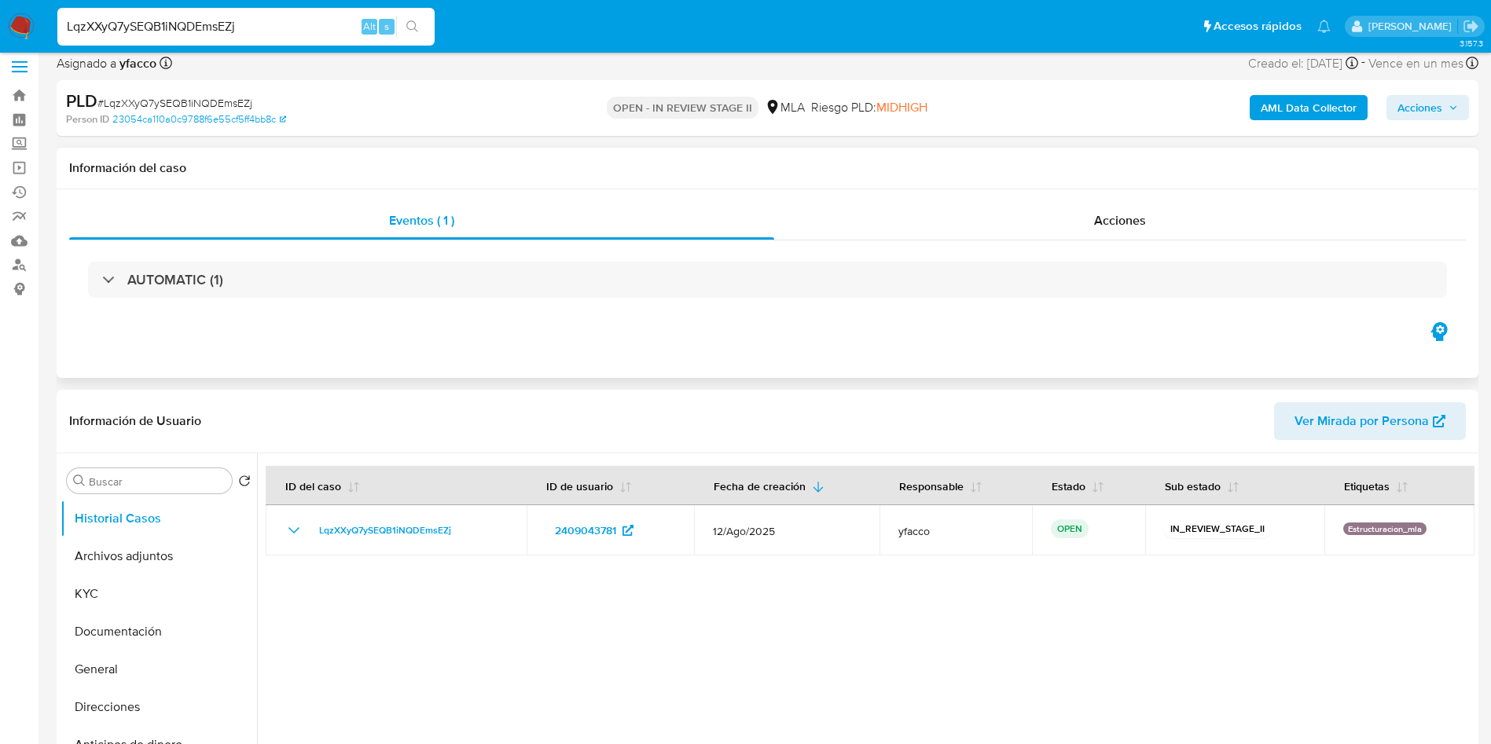
scroll to position [0, 0]
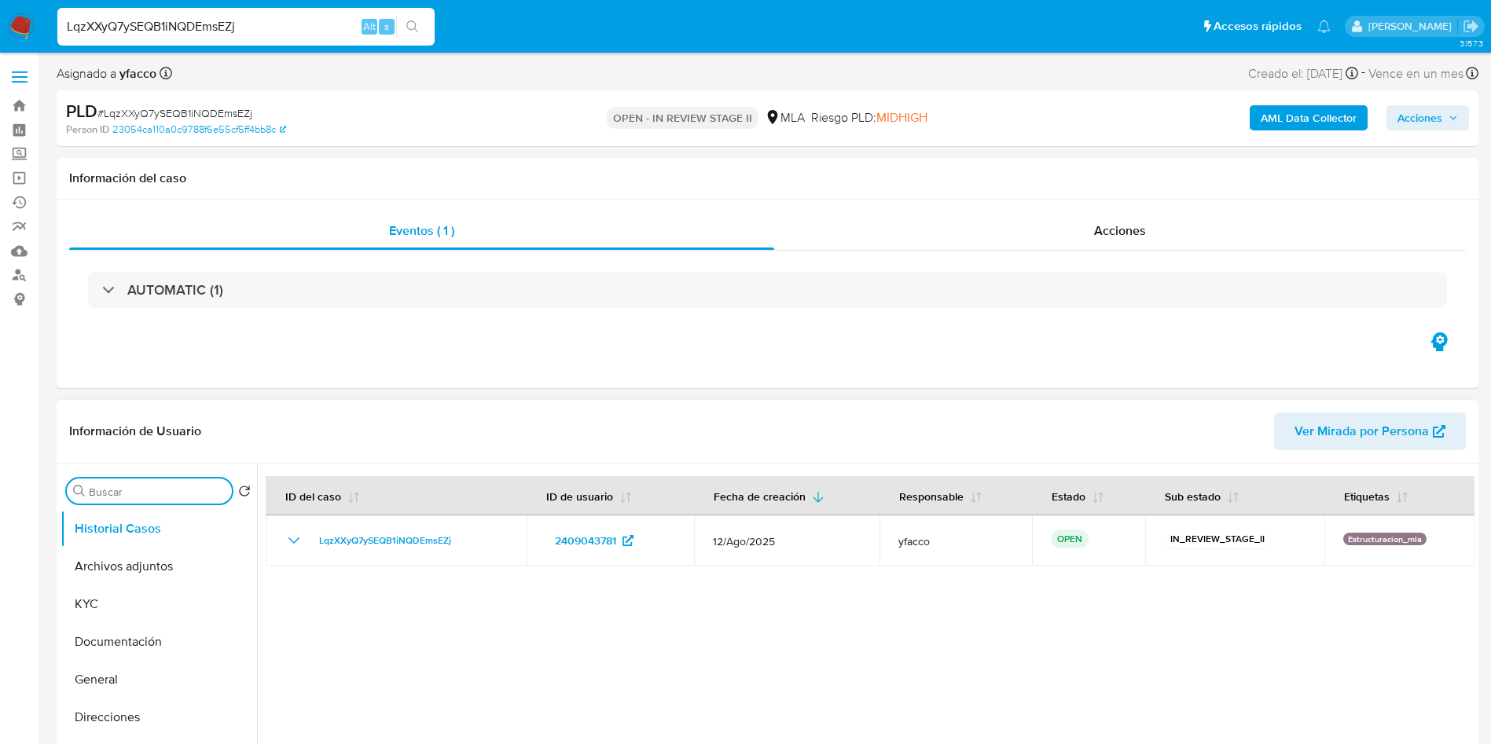
click at [145, 485] on input "Buscar" at bounding box center [157, 492] width 137 height 14
type input "CONV"
click at [153, 562] on button "Historial de conversaciones" at bounding box center [153, 567] width 184 height 38
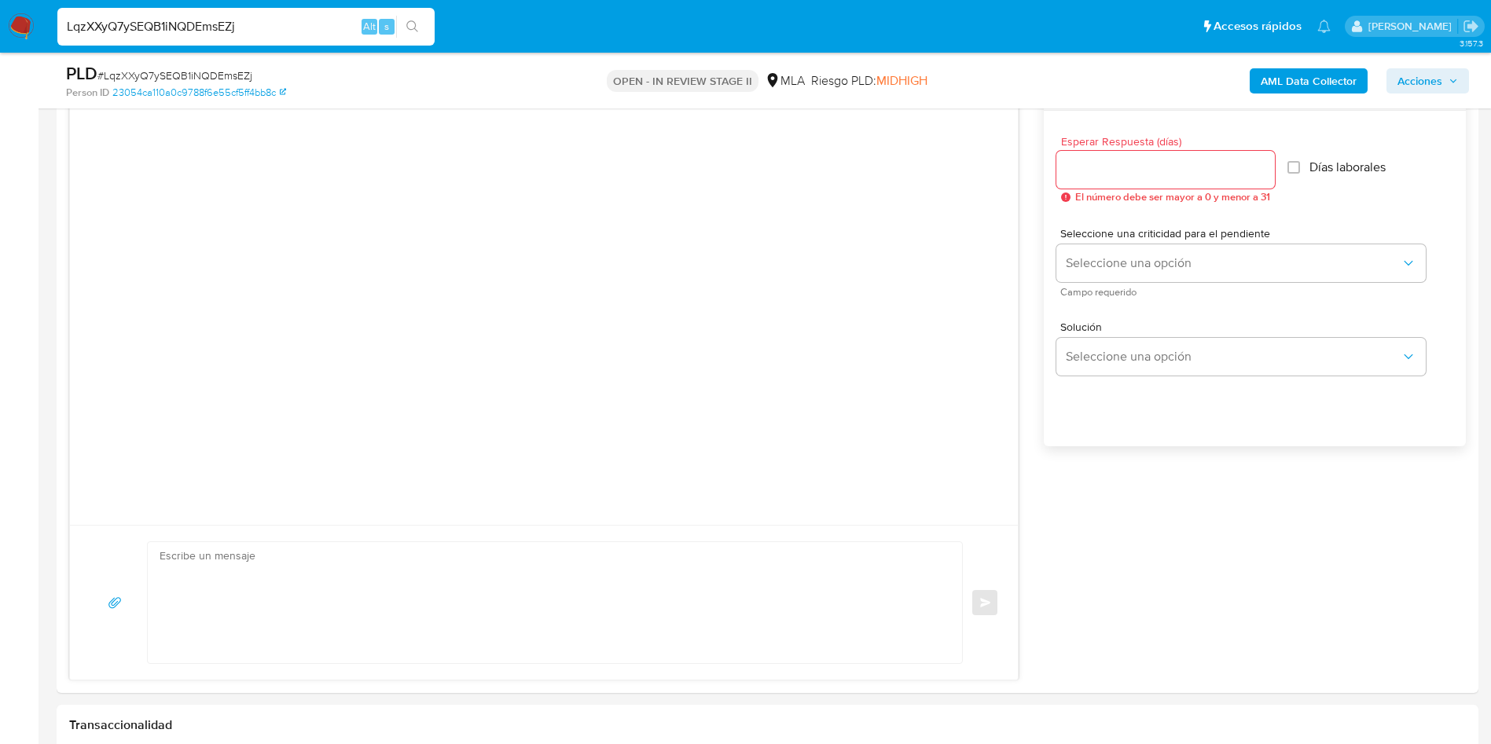
scroll to position [1061, 0]
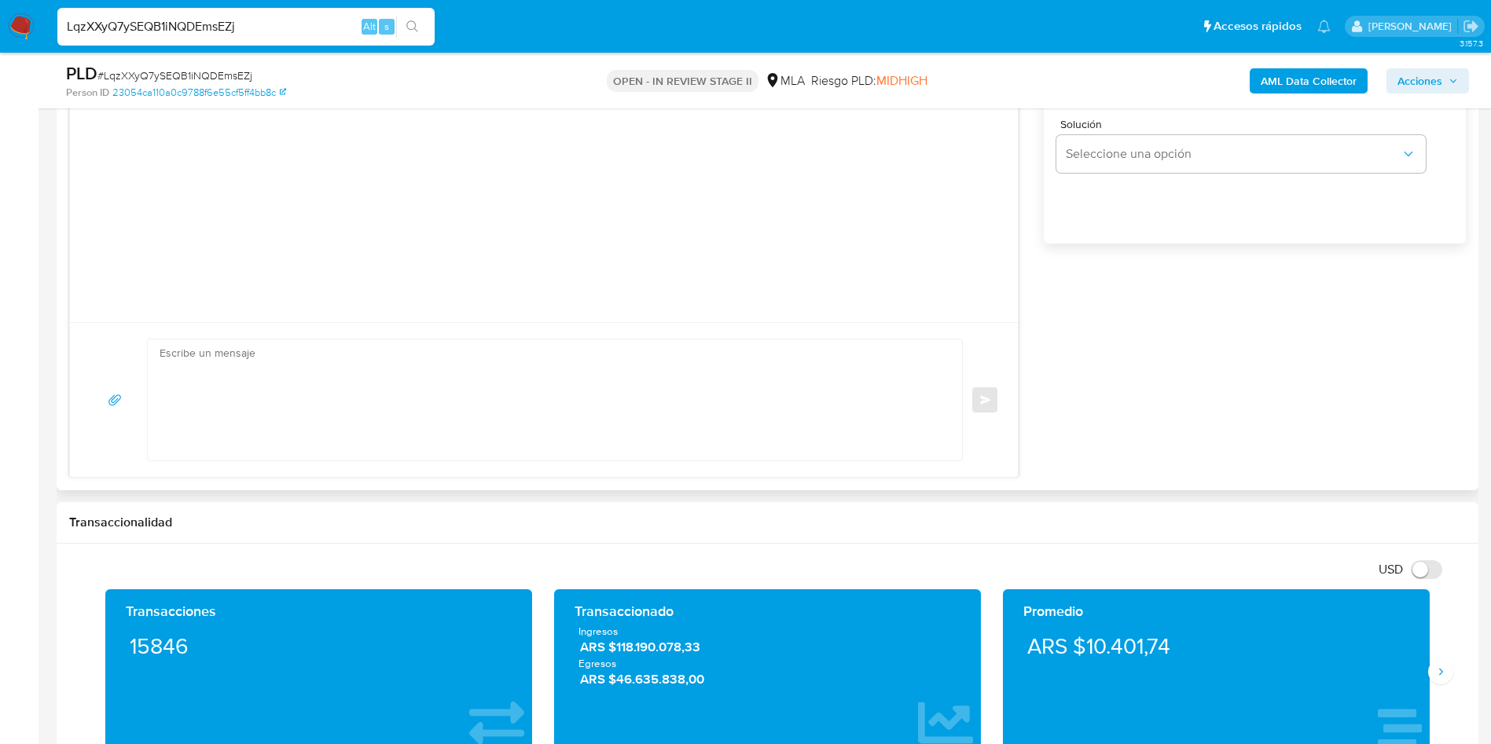
click at [320, 396] on textarea at bounding box center [551, 400] width 783 height 121
paste textarea "Lore , Ip dolorsi am con adipiscinge seddoeiusmo te in utlabo et Dolorem Aliq, …"
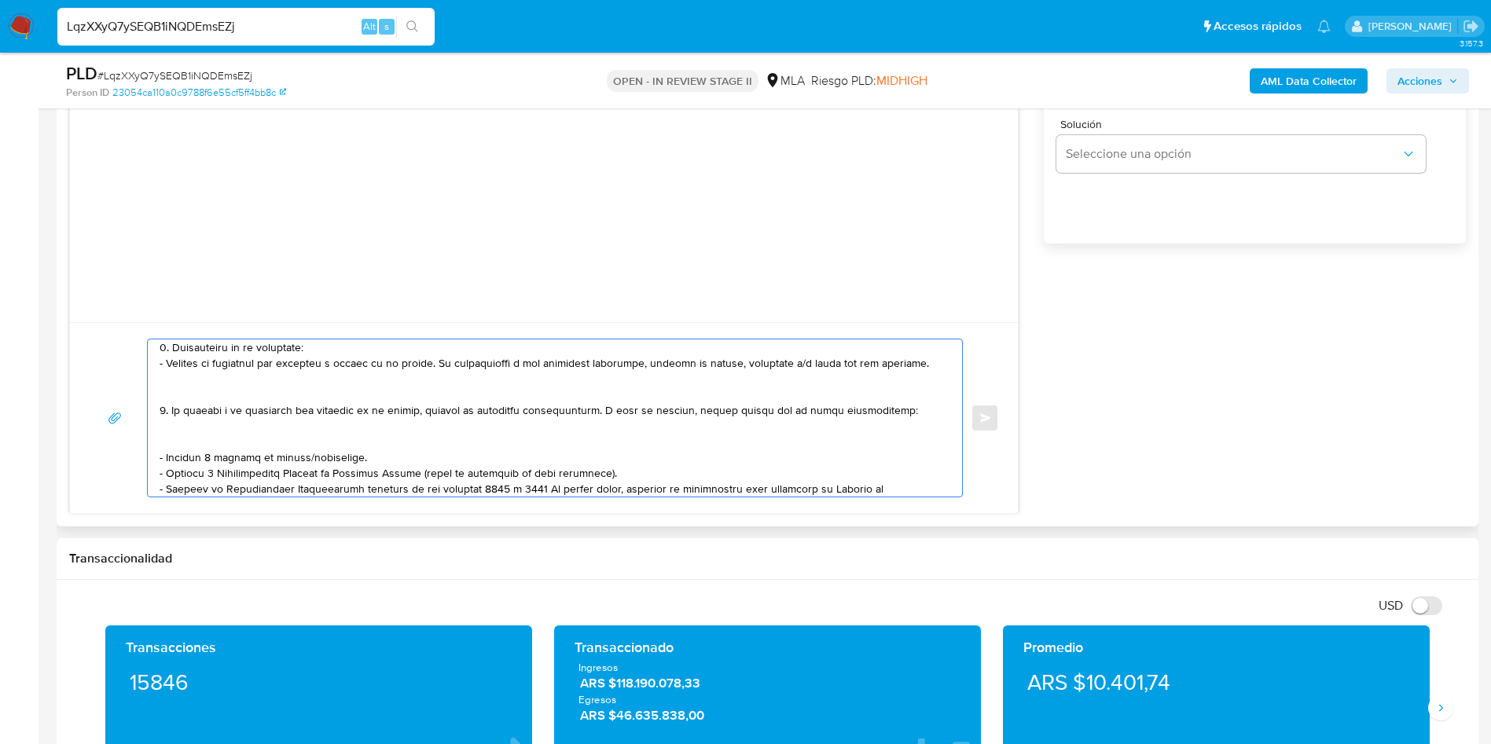
scroll to position [0, 0]
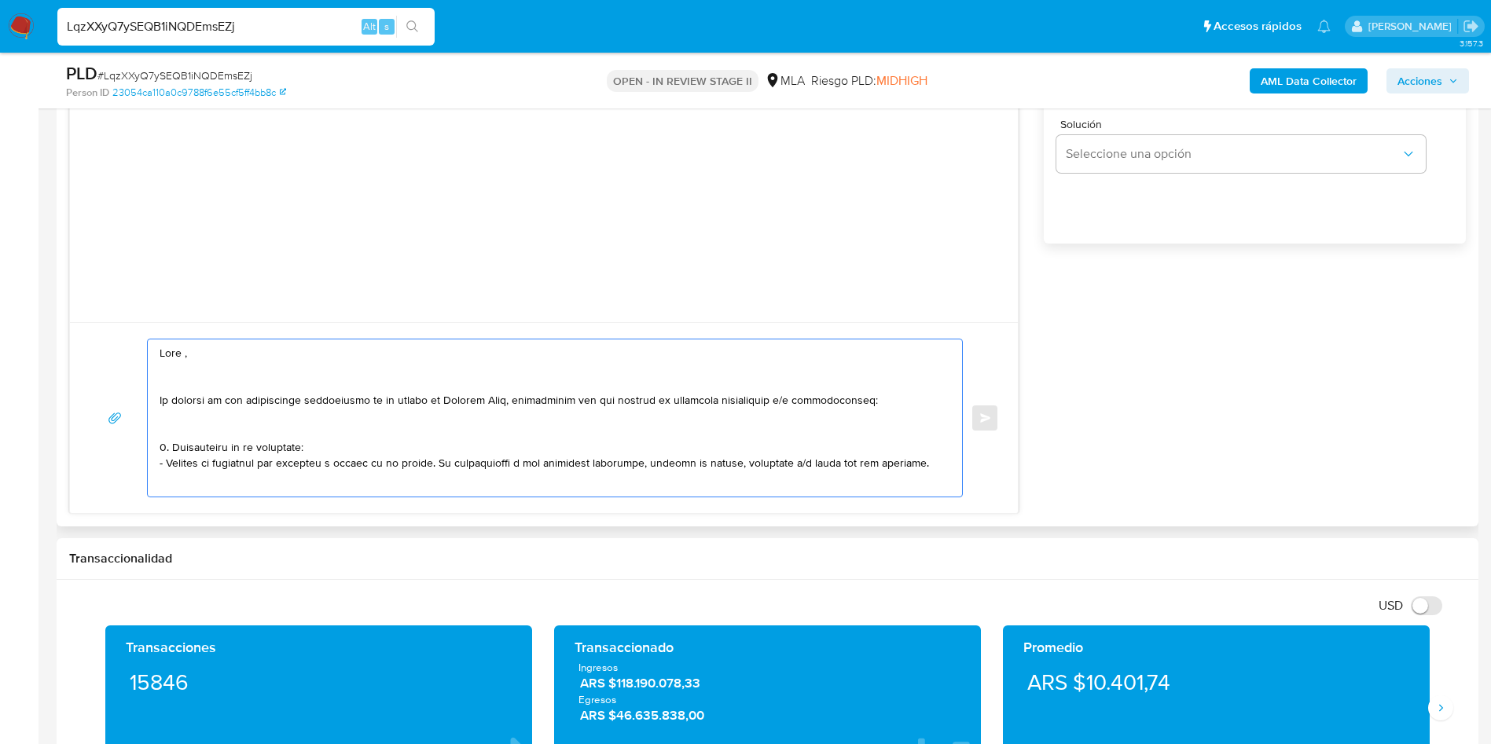
click at [913, 401] on textarea at bounding box center [551, 418] width 783 height 157
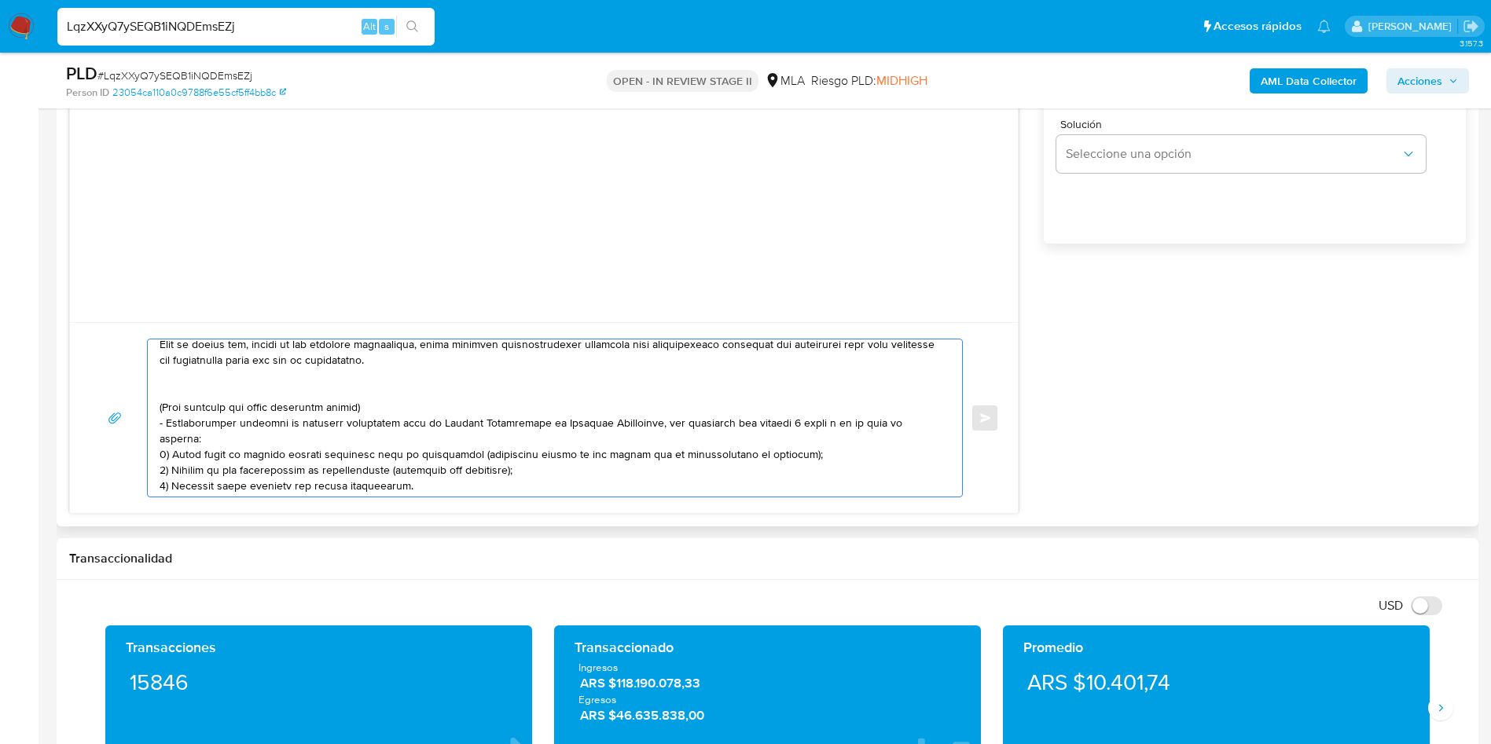
scroll to position [354, 0]
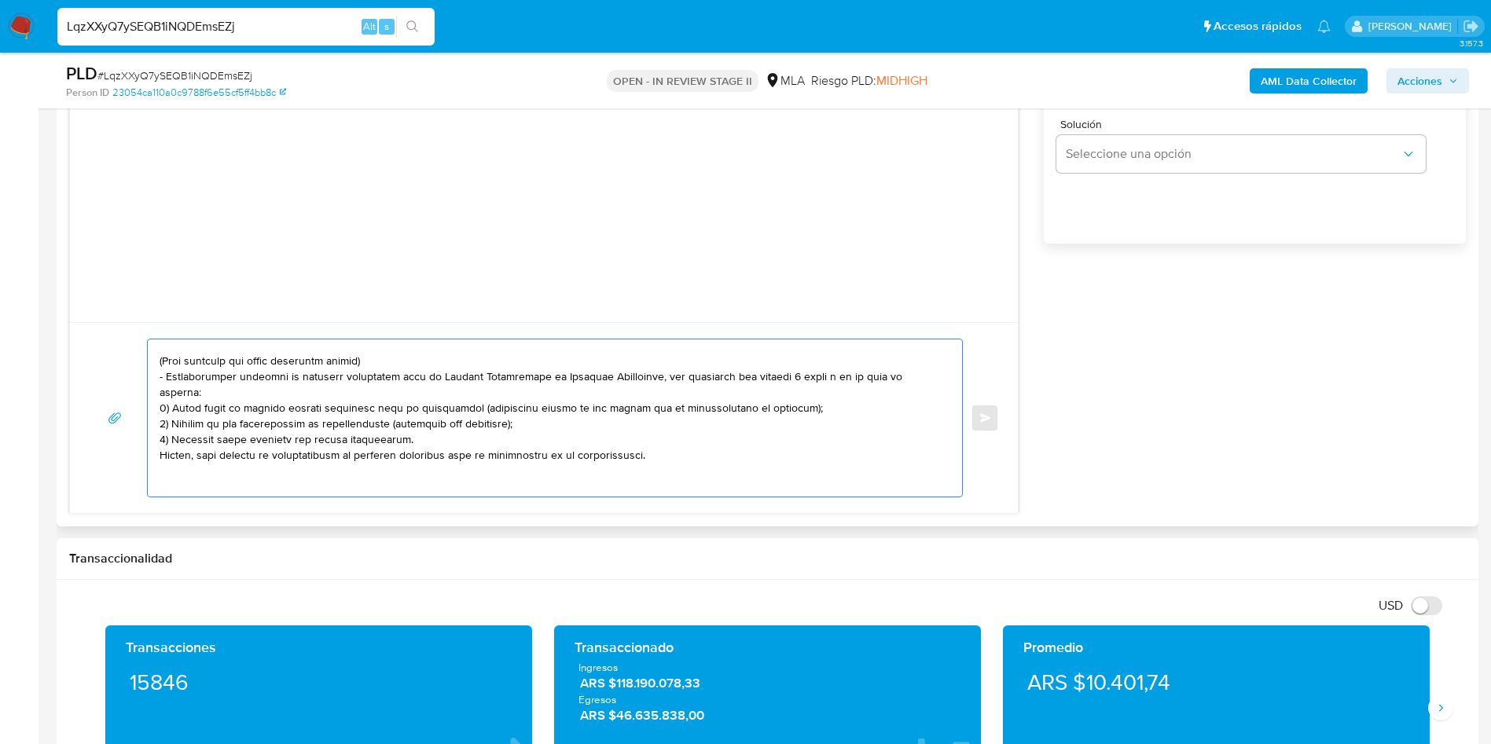
drag, startPoint x: 160, startPoint y: 365, endPoint x: 663, endPoint y: 447, distance: 509.0
click at [657, 450] on textarea at bounding box center [551, 418] width 783 height 157
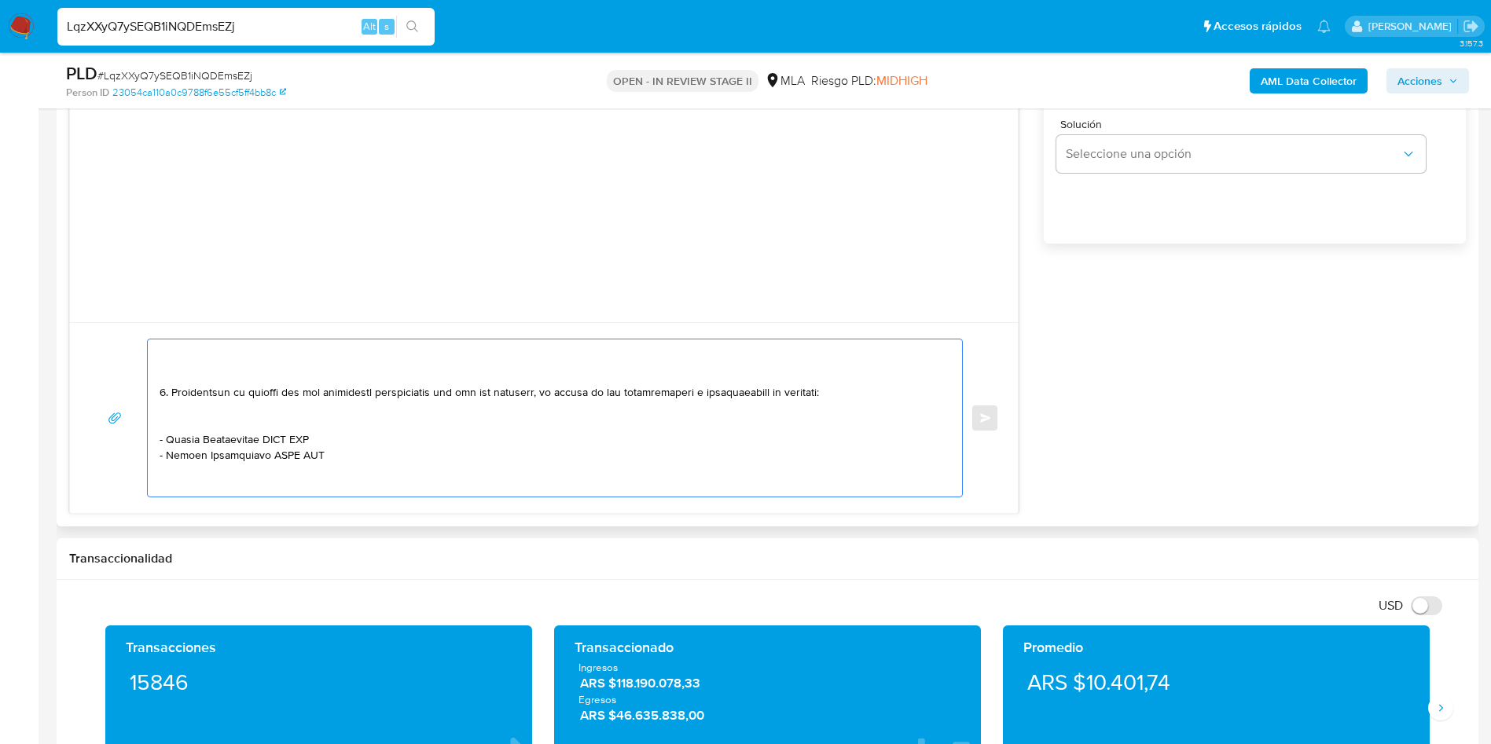
scroll to position [259, 0]
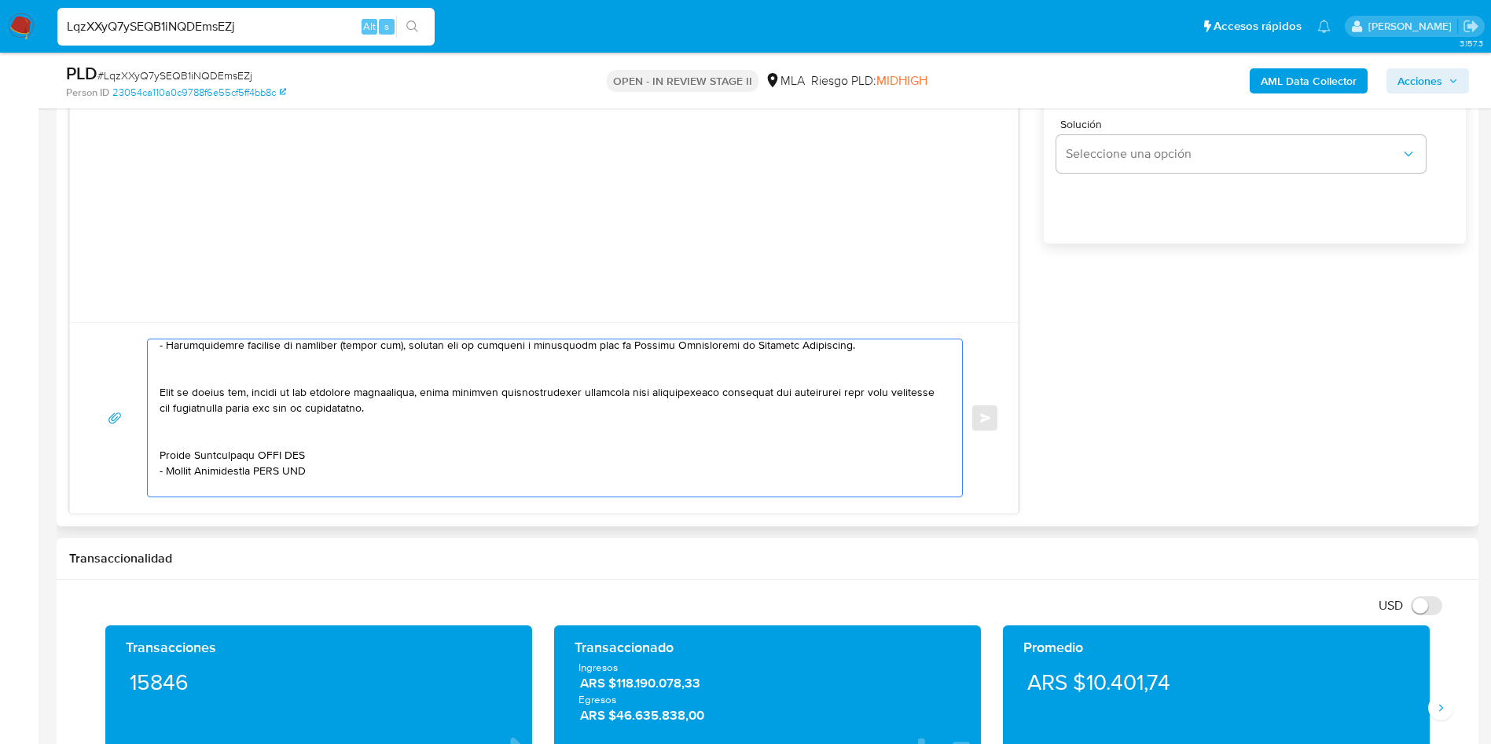
click at [455, 410] on textarea at bounding box center [551, 418] width 783 height 157
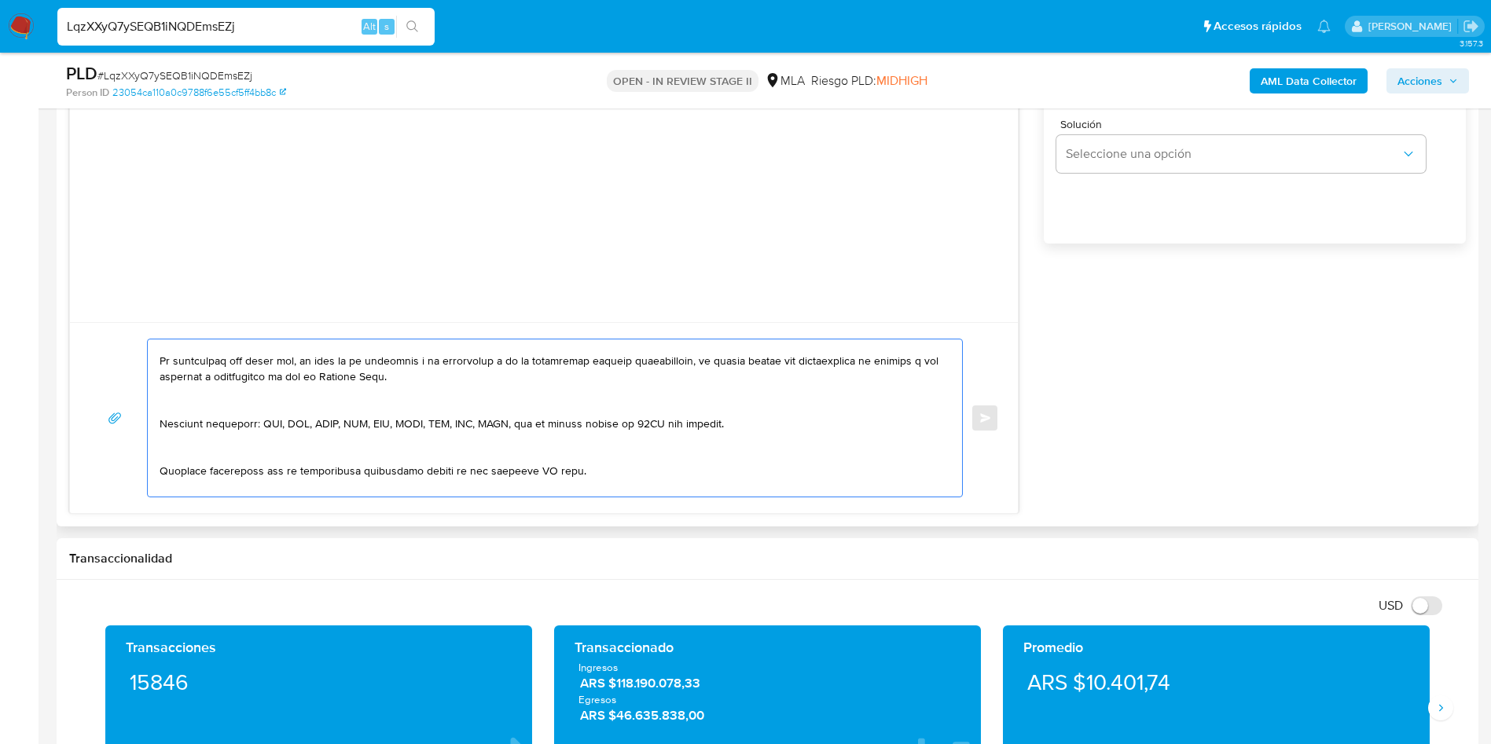
scroll to position [391, 0]
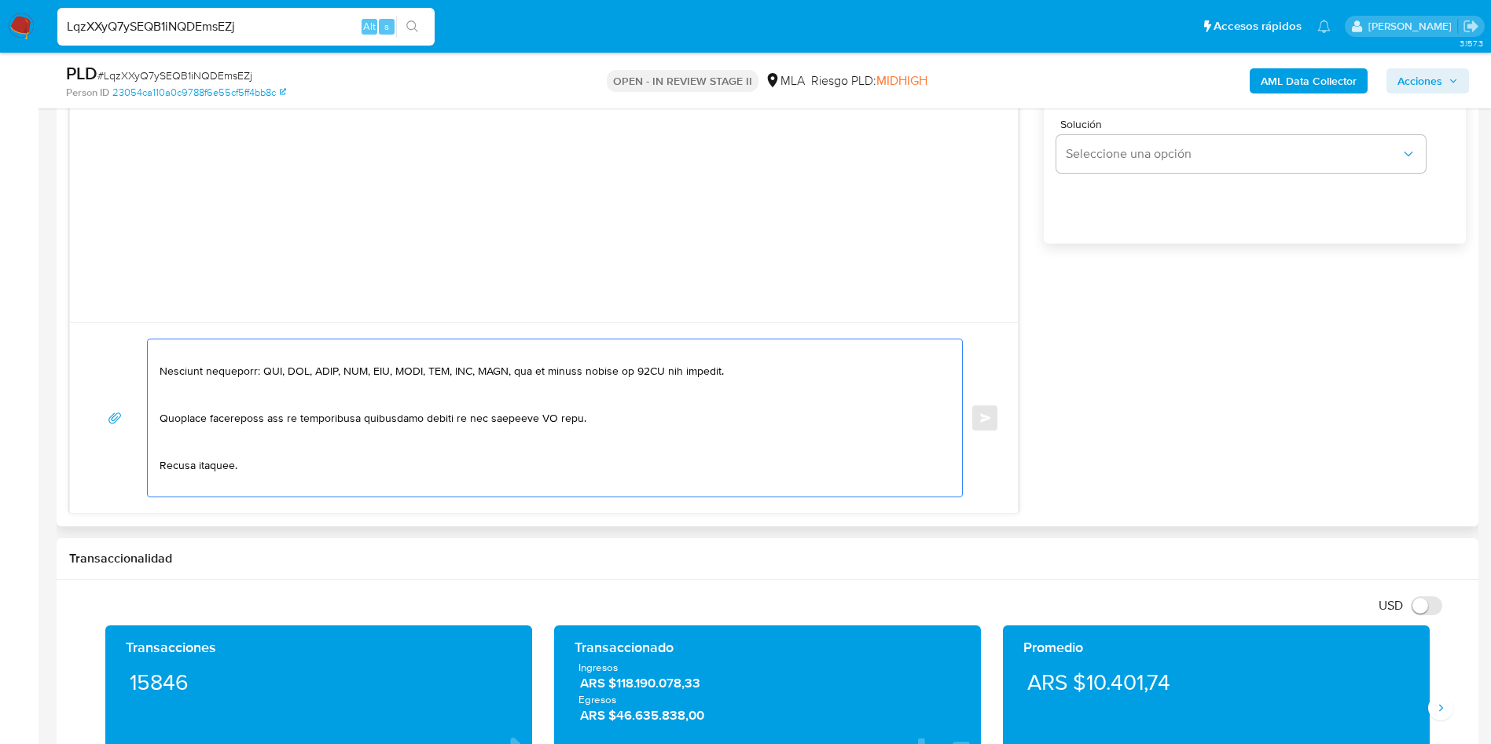
drag, startPoint x: 572, startPoint y: 418, endPoint x: 529, endPoint y: 415, distance: 42.6
click at [529, 415] on textarea at bounding box center [551, 418] width 783 height 157
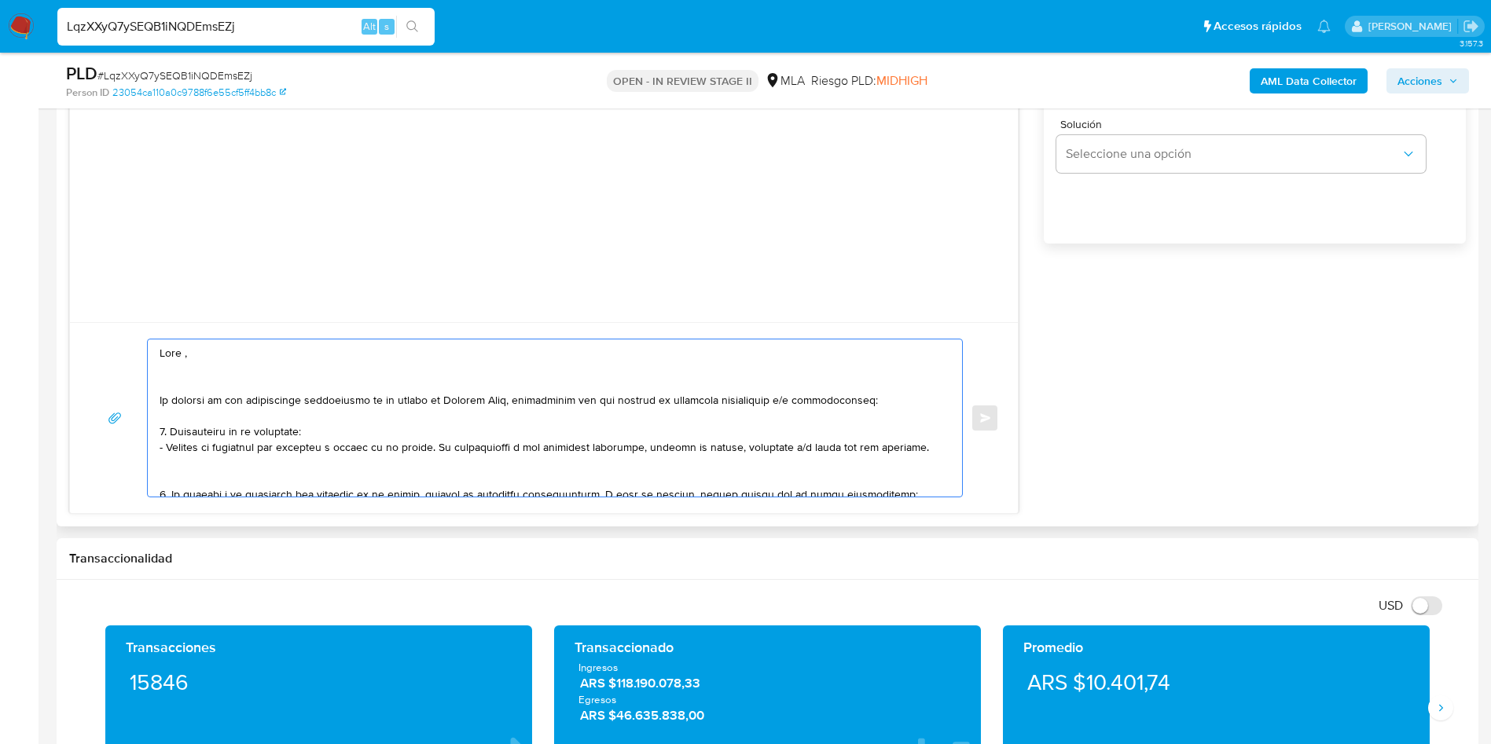
scroll to position [825, 0]
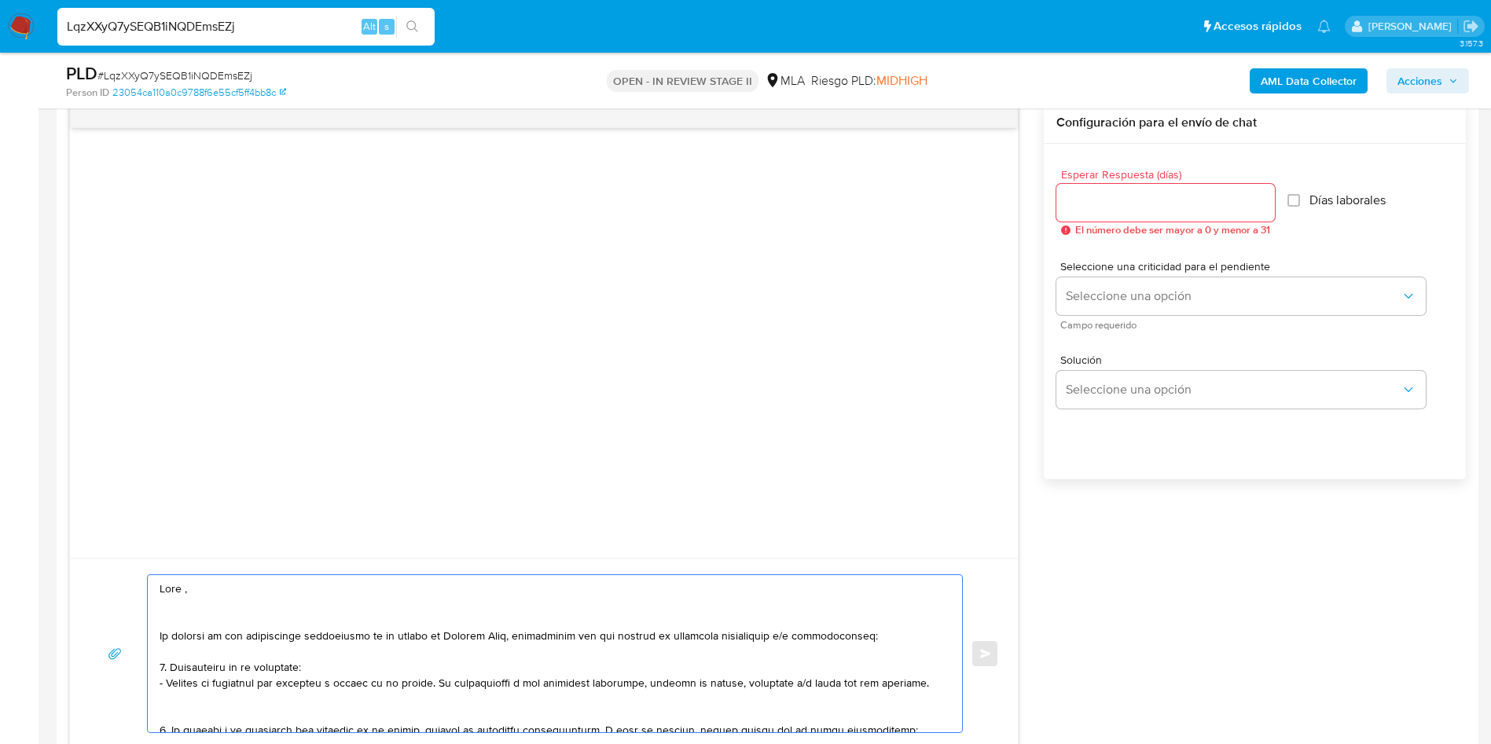
type textarea "Lore , Ip dolorsi am con adipiscinge seddoeiusmo te in utlabo et Dolorem Aliq, …"
click at [1094, 204] on input "Esperar Respuesta (días)" at bounding box center [1166, 203] width 219 height 20
type input "2"
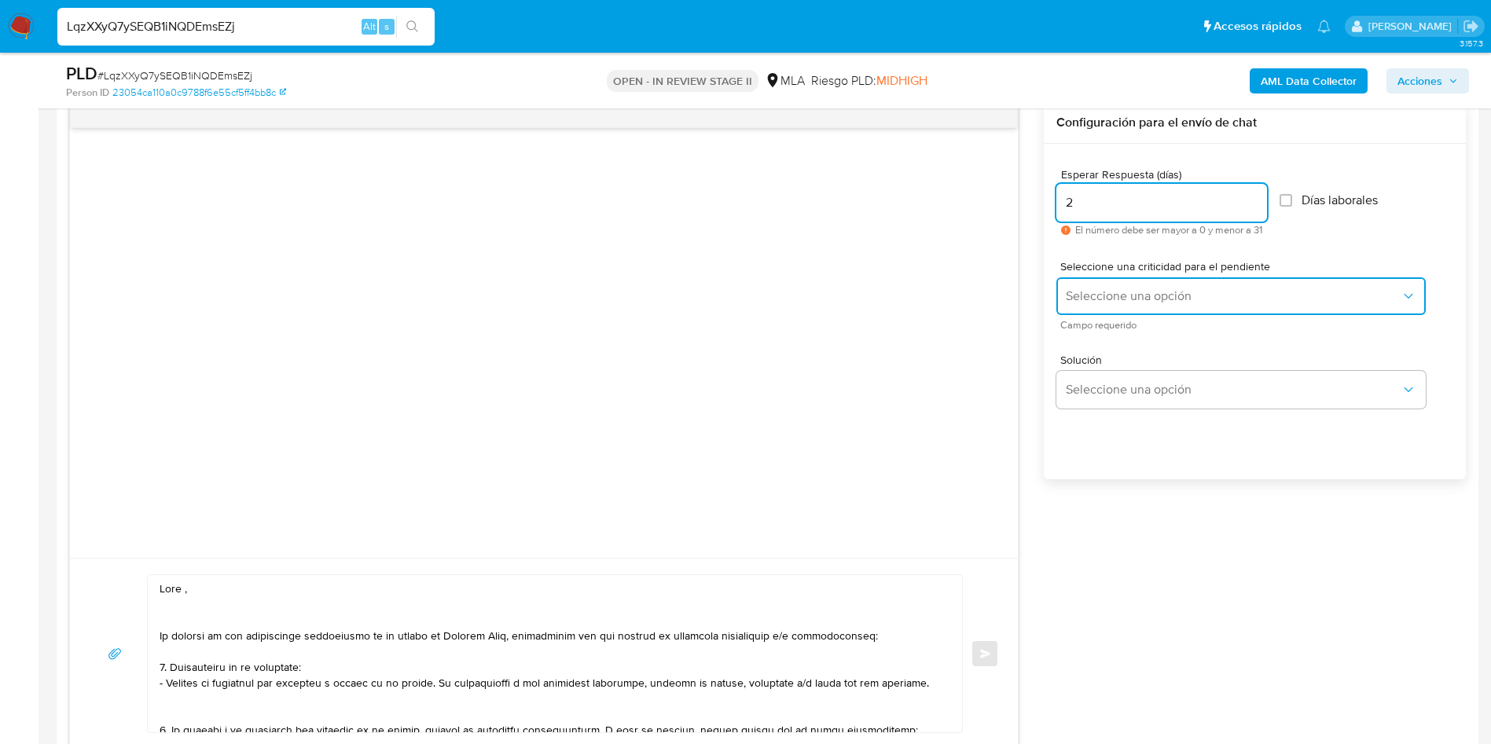
click at [1108, 292] on span "Seleccione una opción" at bounding box center [1233, 297] width 335 height 16
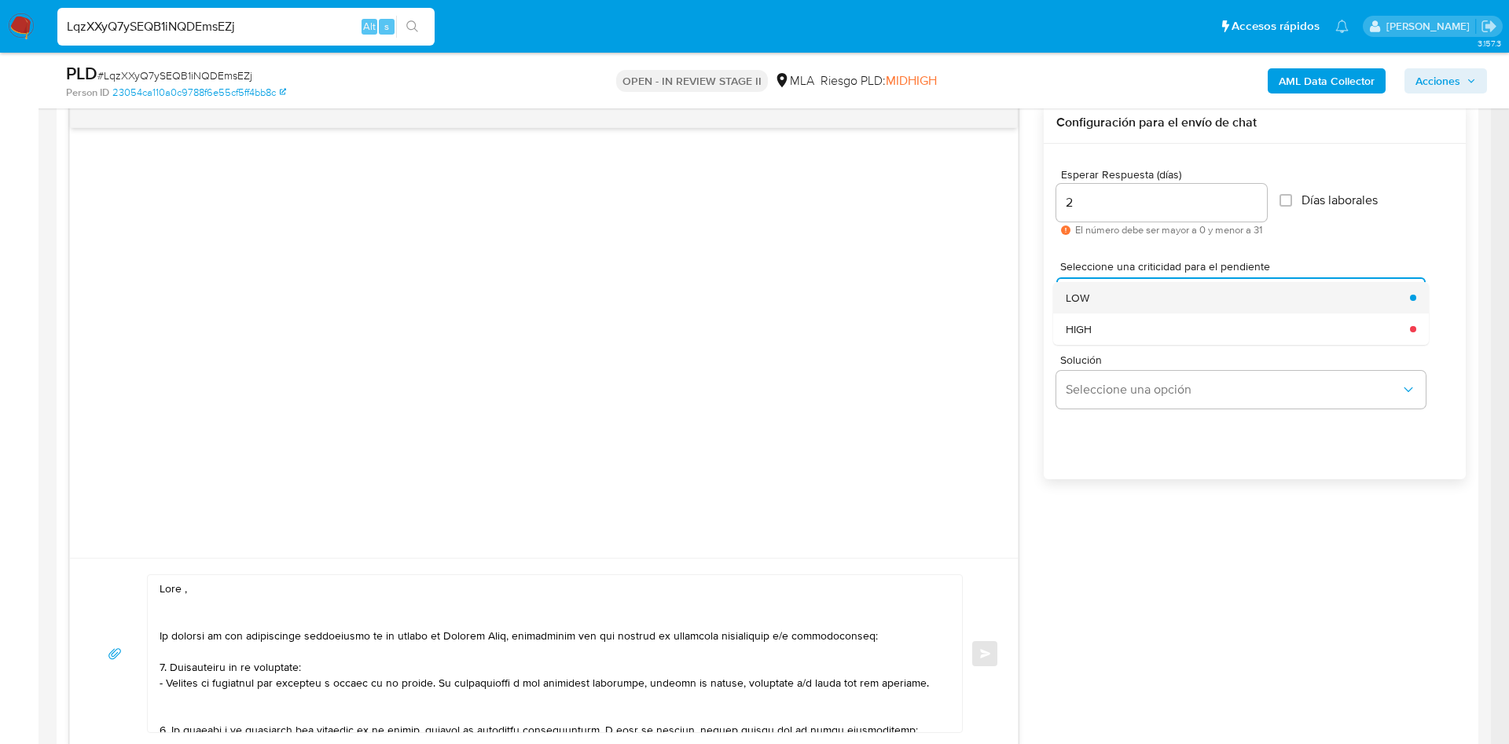
click at [1097, 294] on div "LOW" at bounding box center [1233, 297] width 335 height 31
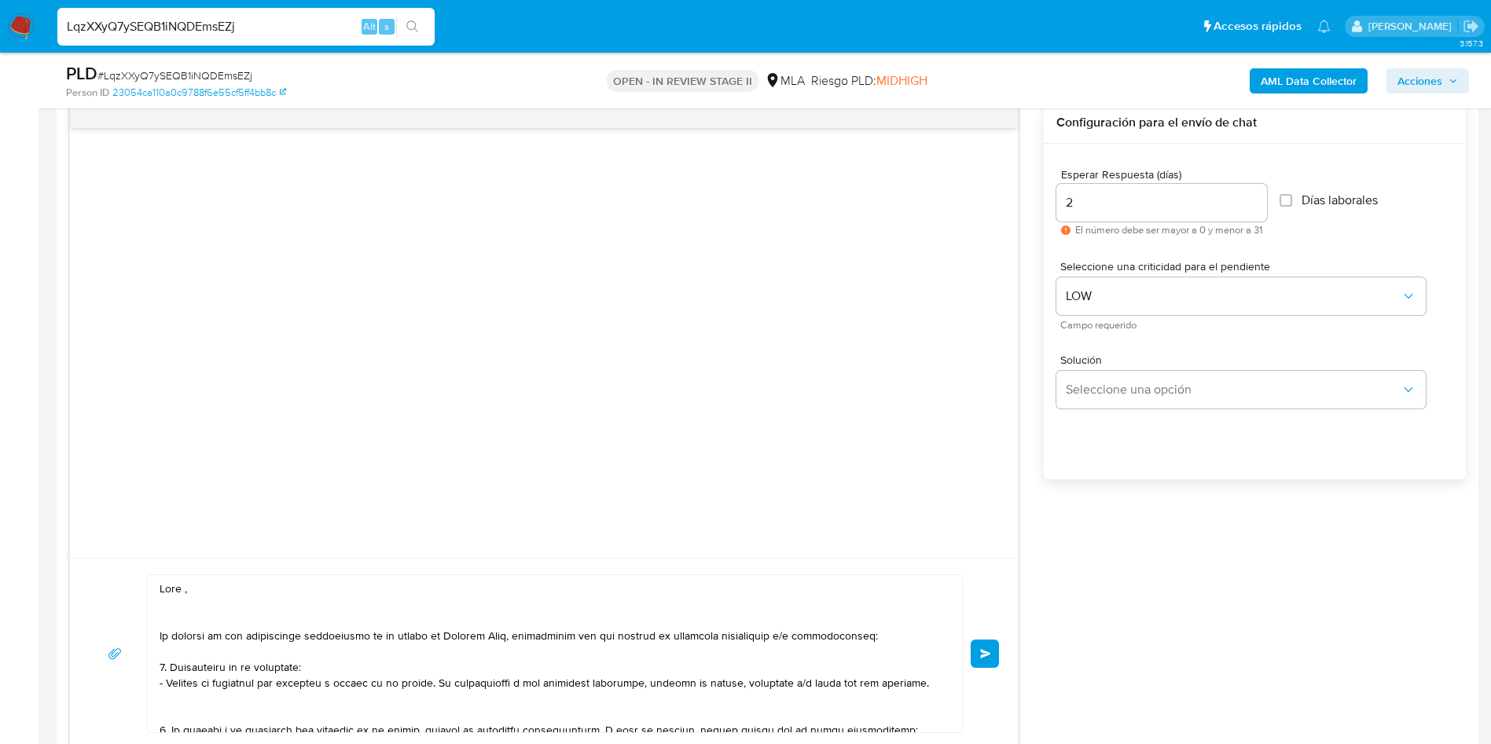
click at [983, 656] on span "Enviar" at bounding box center [985, 653] width 11 height 9
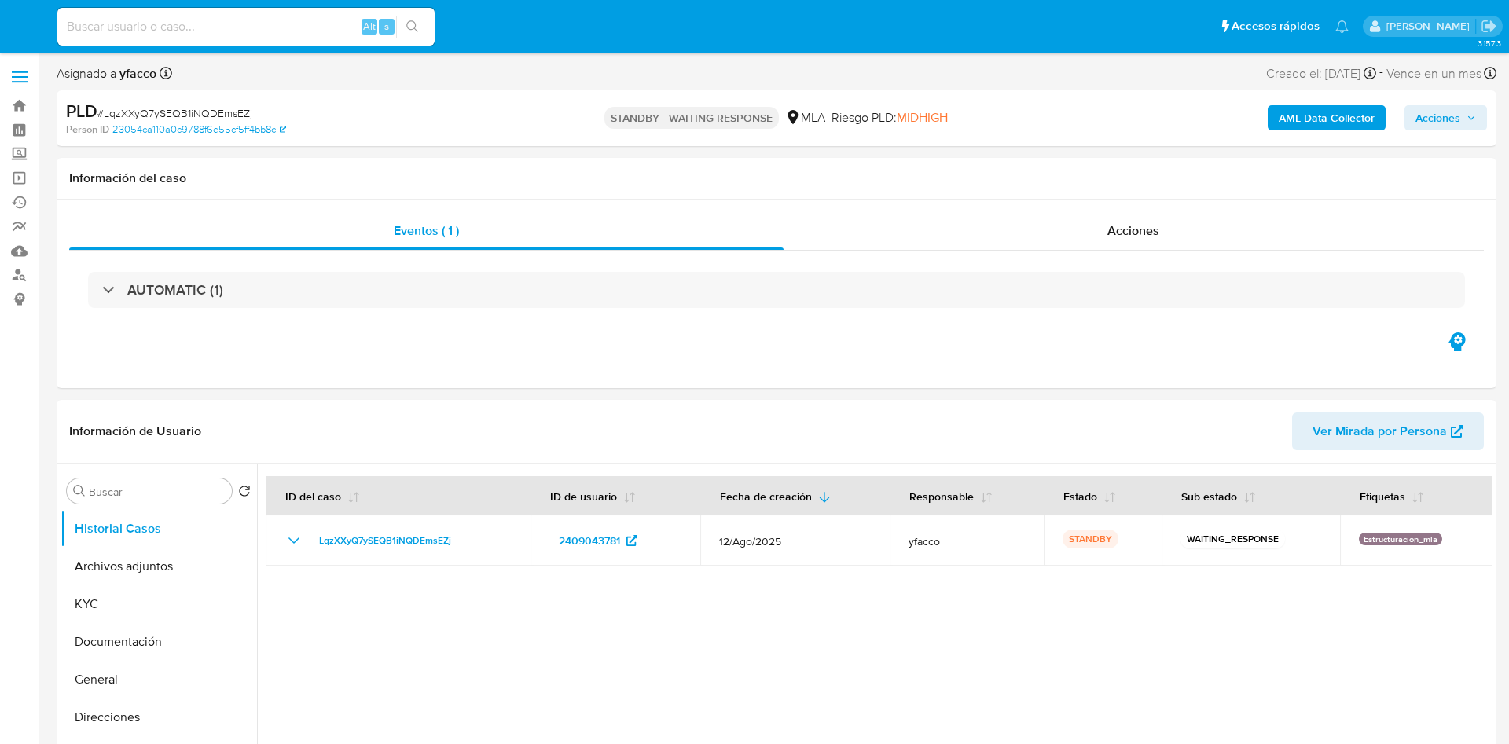
select select "10"
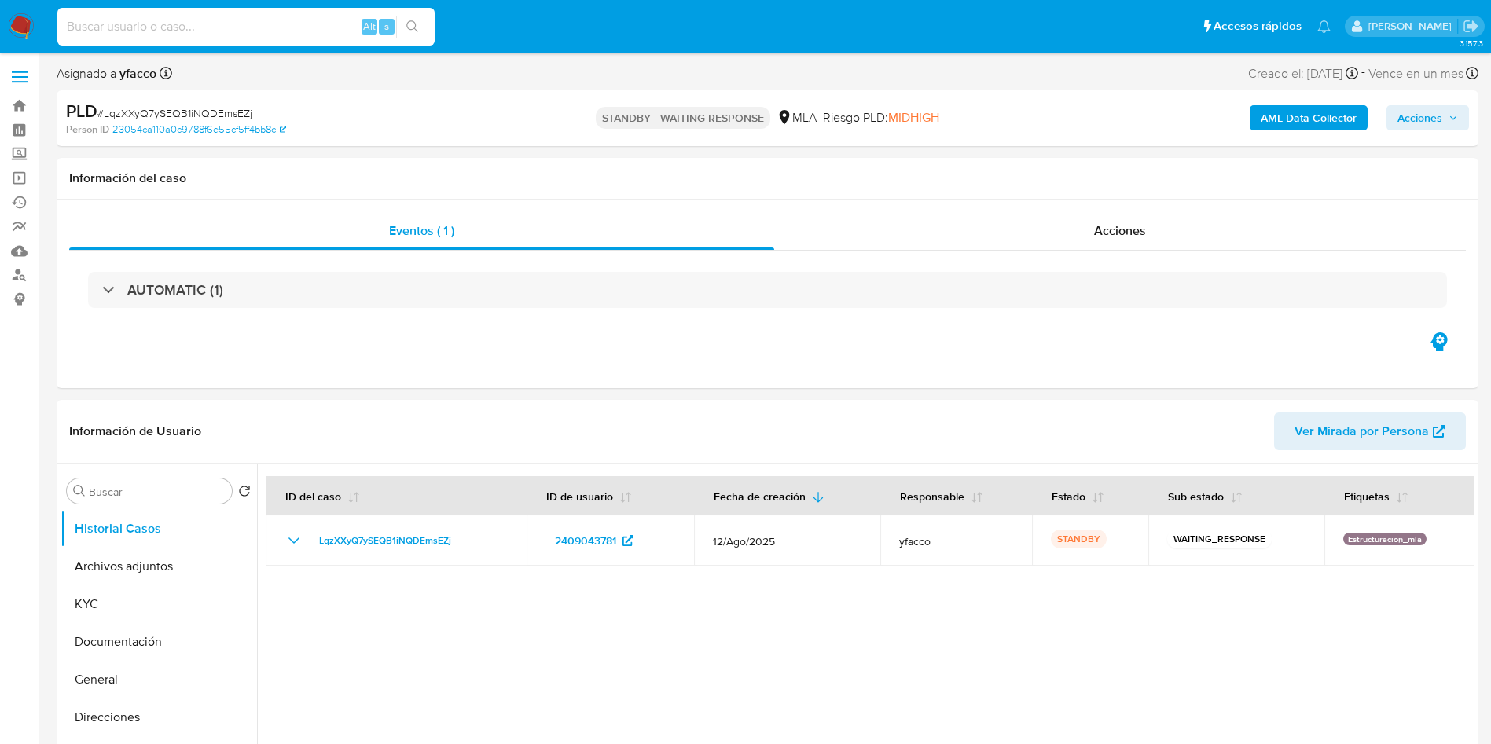
click at [208, 29] on input at bounding box center [245, 27] width 377 height 20
paste input "EDsFoEndC4V08ugqPLnaPeXi"
type input "EDsFoEndC4V08ugqPLnaPeXi"
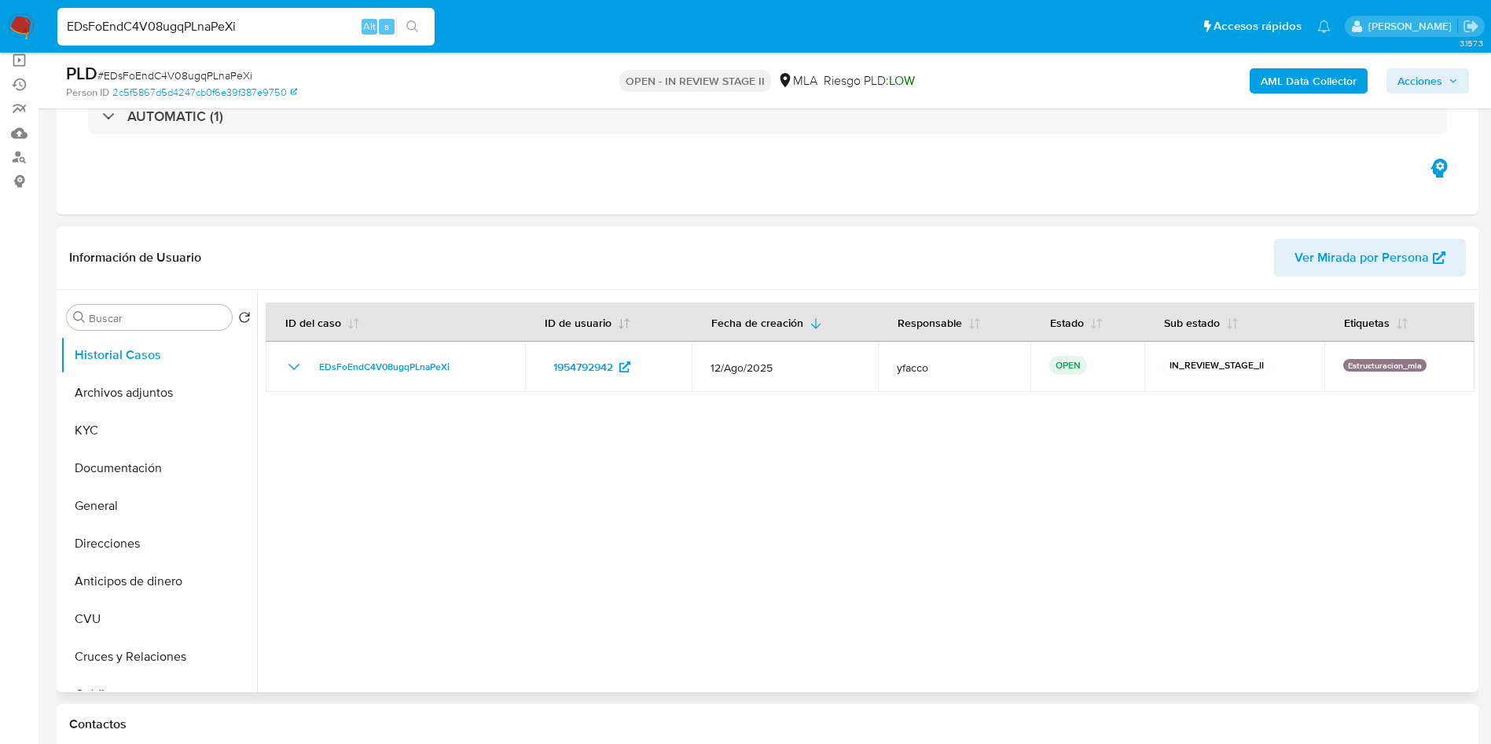
select select "10"
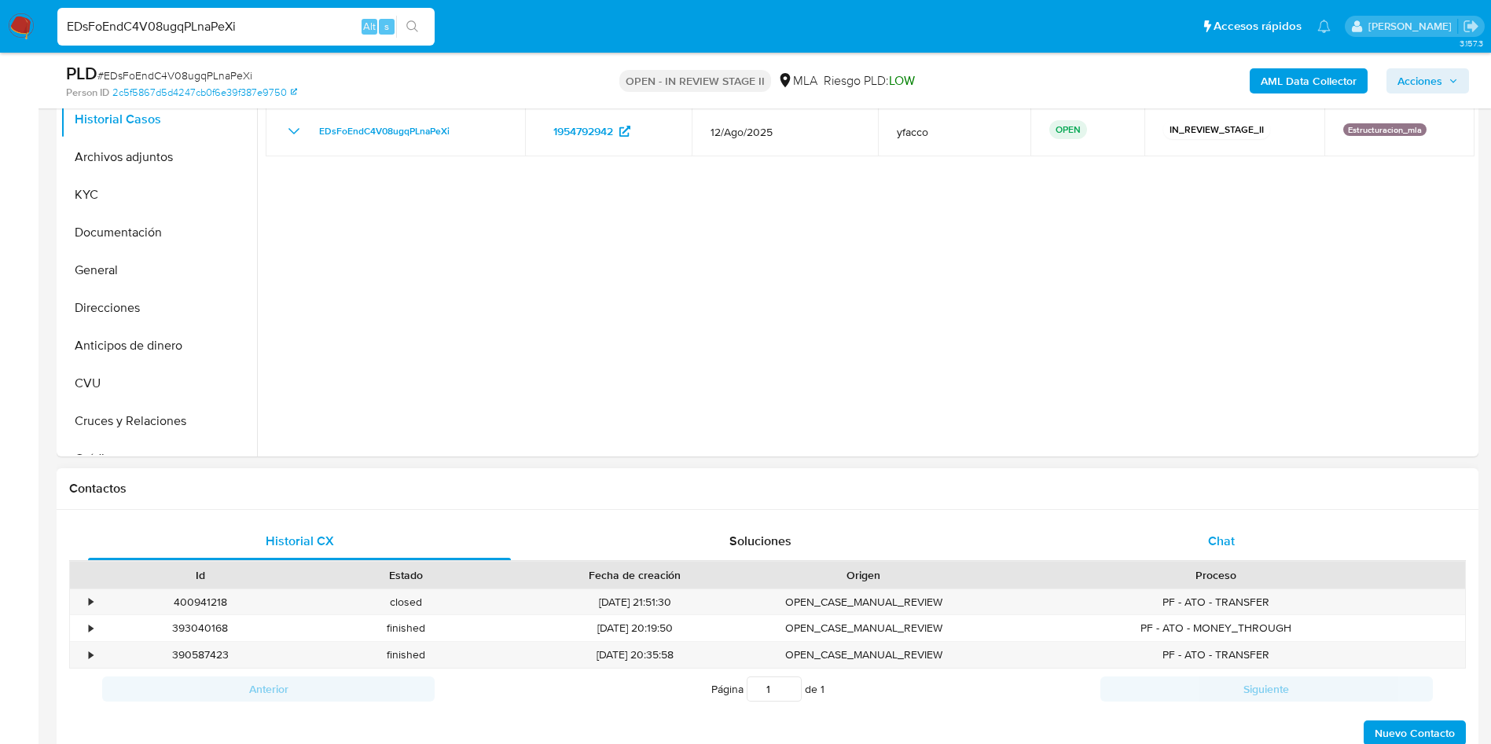
click at [1212, 550] on div "Chat" at bounding box center [1221, 542] width 423 height 38
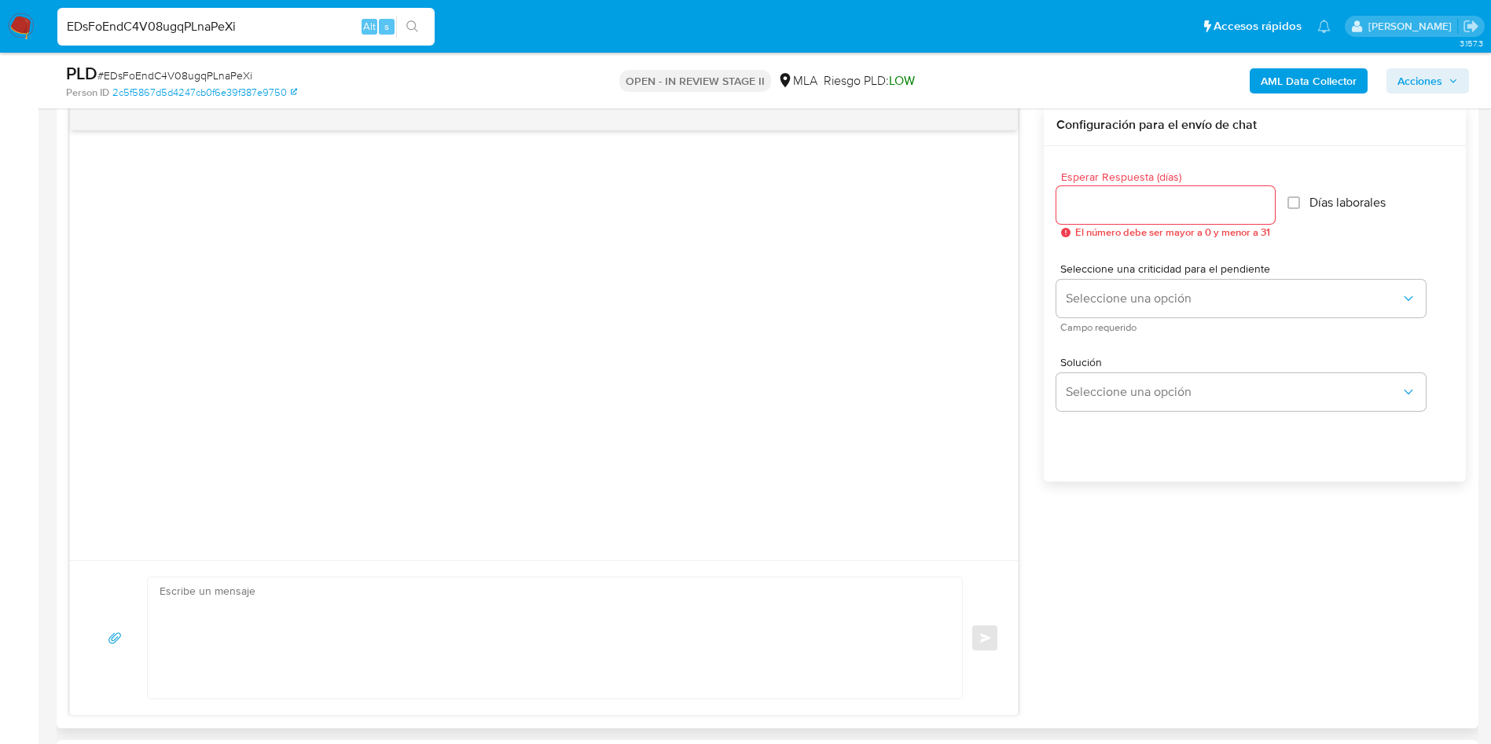
scroll to position [825, 0]
click at [1077, 526] on div "Enviar Configuración para el envío de chat Esperar Respuesta (días) El número d…" at bounding box center [767, 408] width 1397 height 612
click at [374, 651] on textarea at bounding box center [551, 635] width 783 height 121
paste textarea "Lore , Ip dolorsi am con adipiscinge seddoeiusmo te in utlabo et Dolorem Aliq, …"
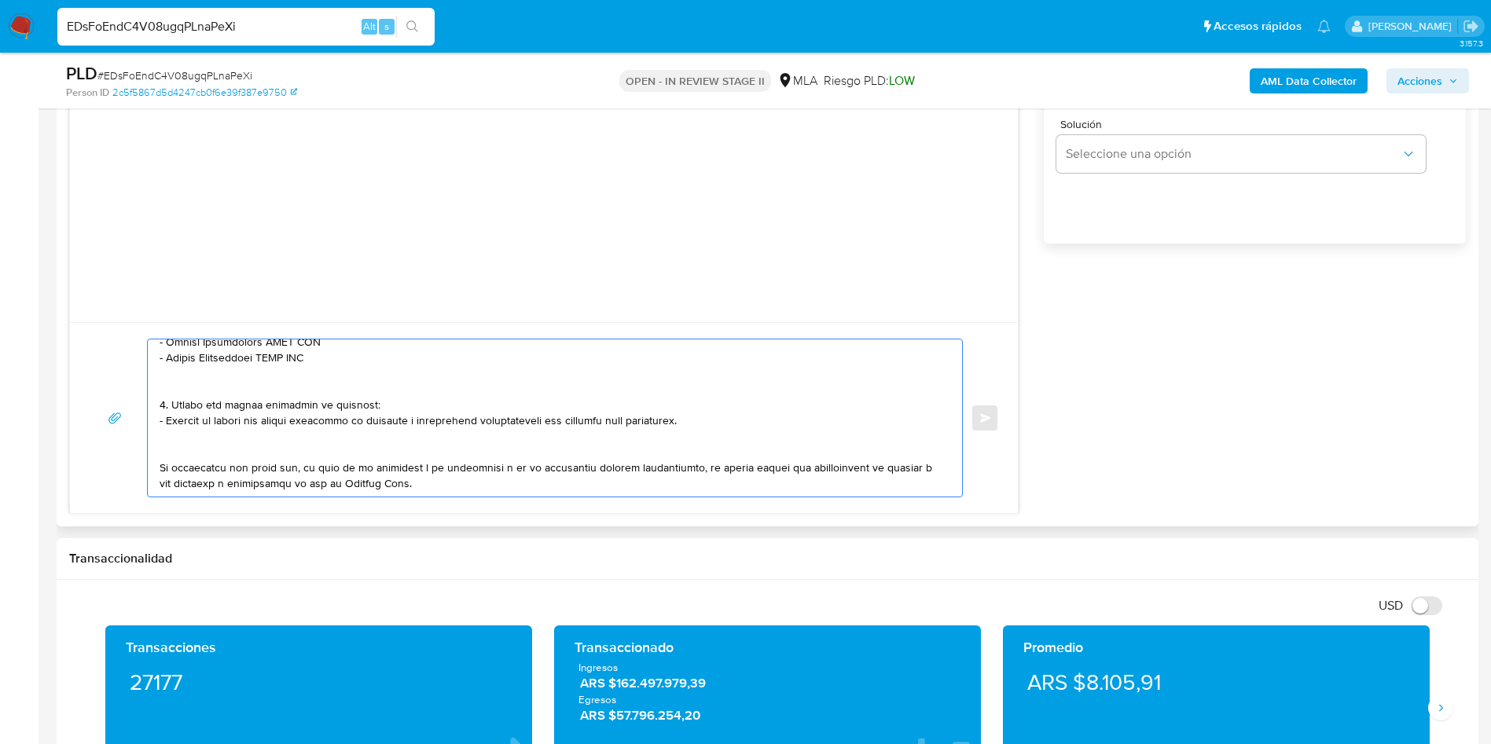
scroll to position [459, 0]
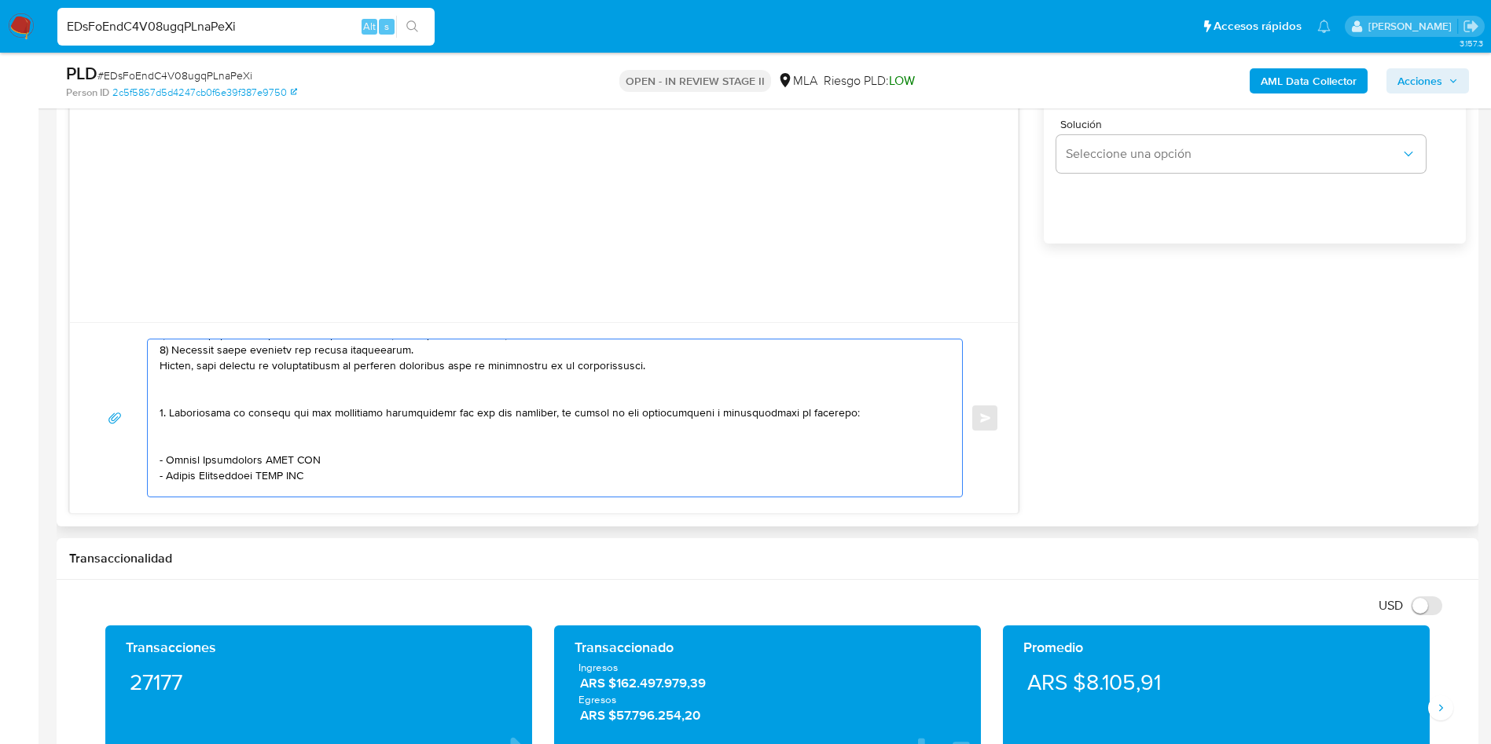
drag, startPoint x: 164, startPoint y: 398, endPoint x: 367, endPoint y: 459, distance: 212.6
click at [366, 458] on textarea at bounding box center [551, 418] width 783 height 157
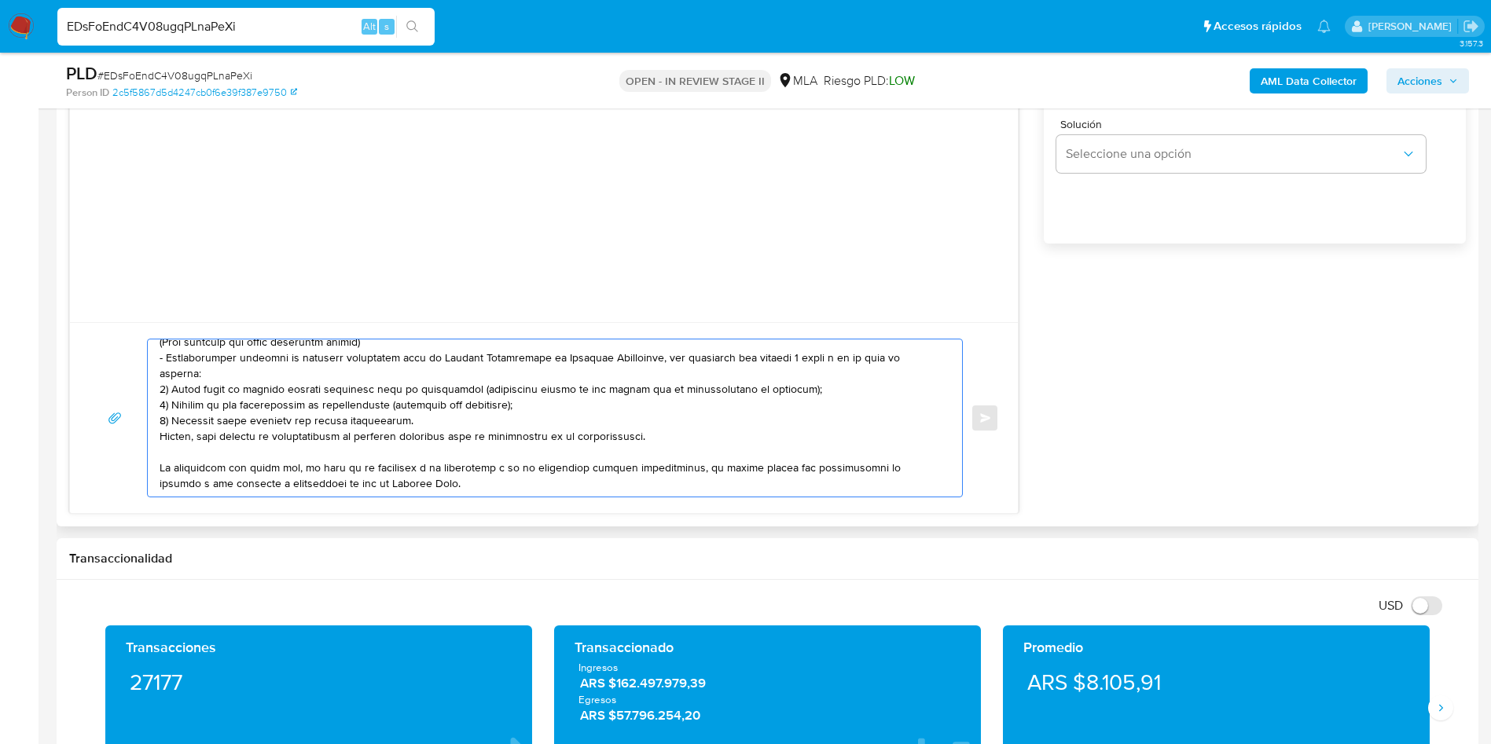
scroll to position [506, 0]
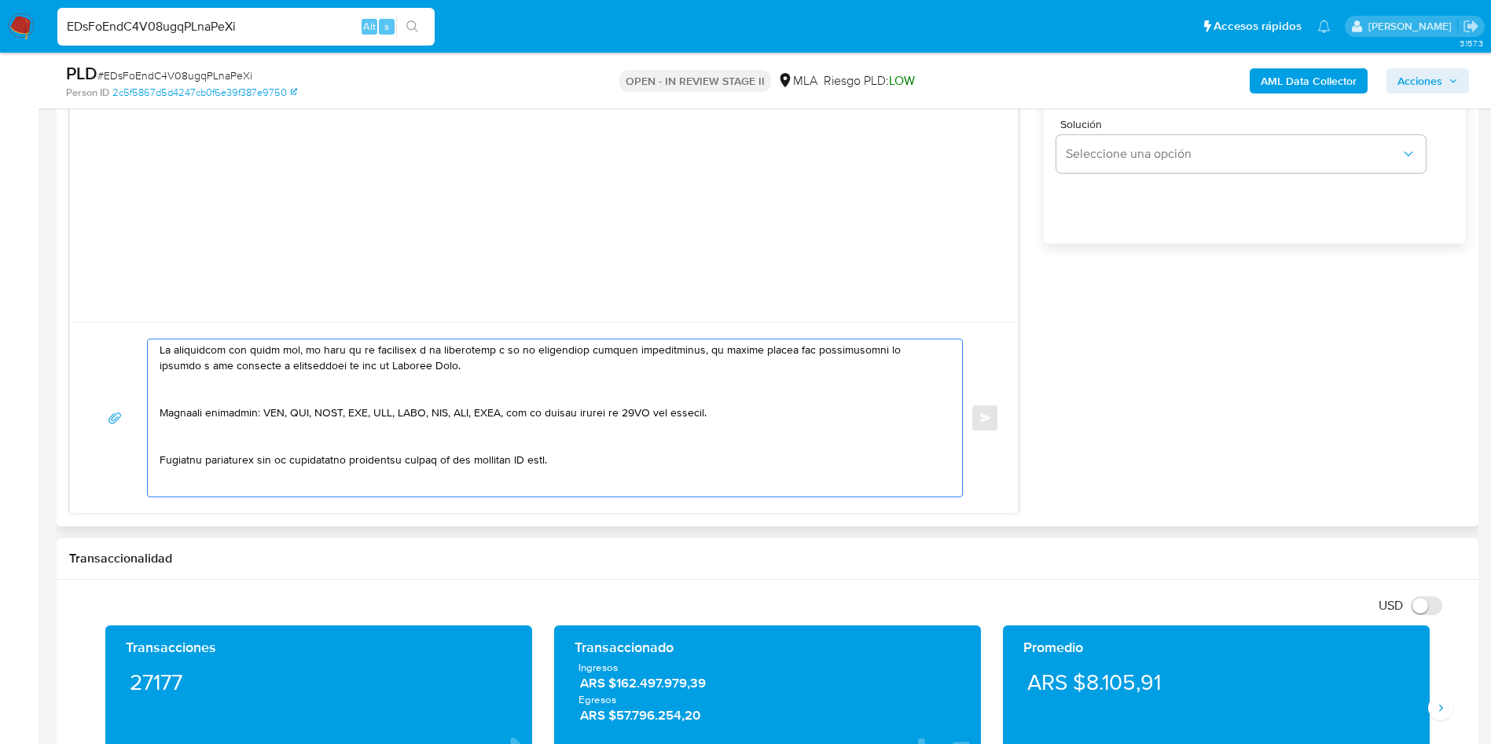
click at [533, 444] on textarea at bounding box center [551, 418] width 783 height 157
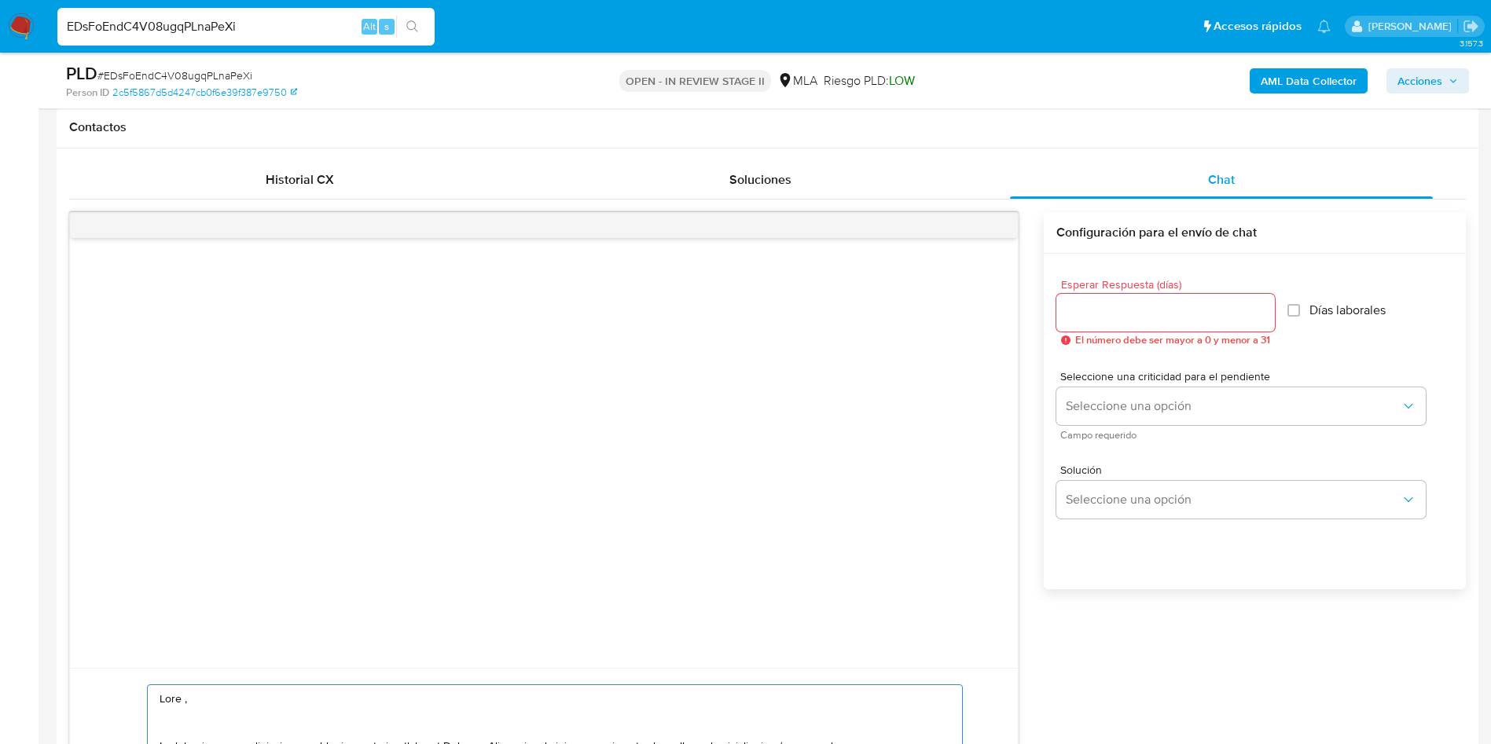
scroll to position [708, 0]
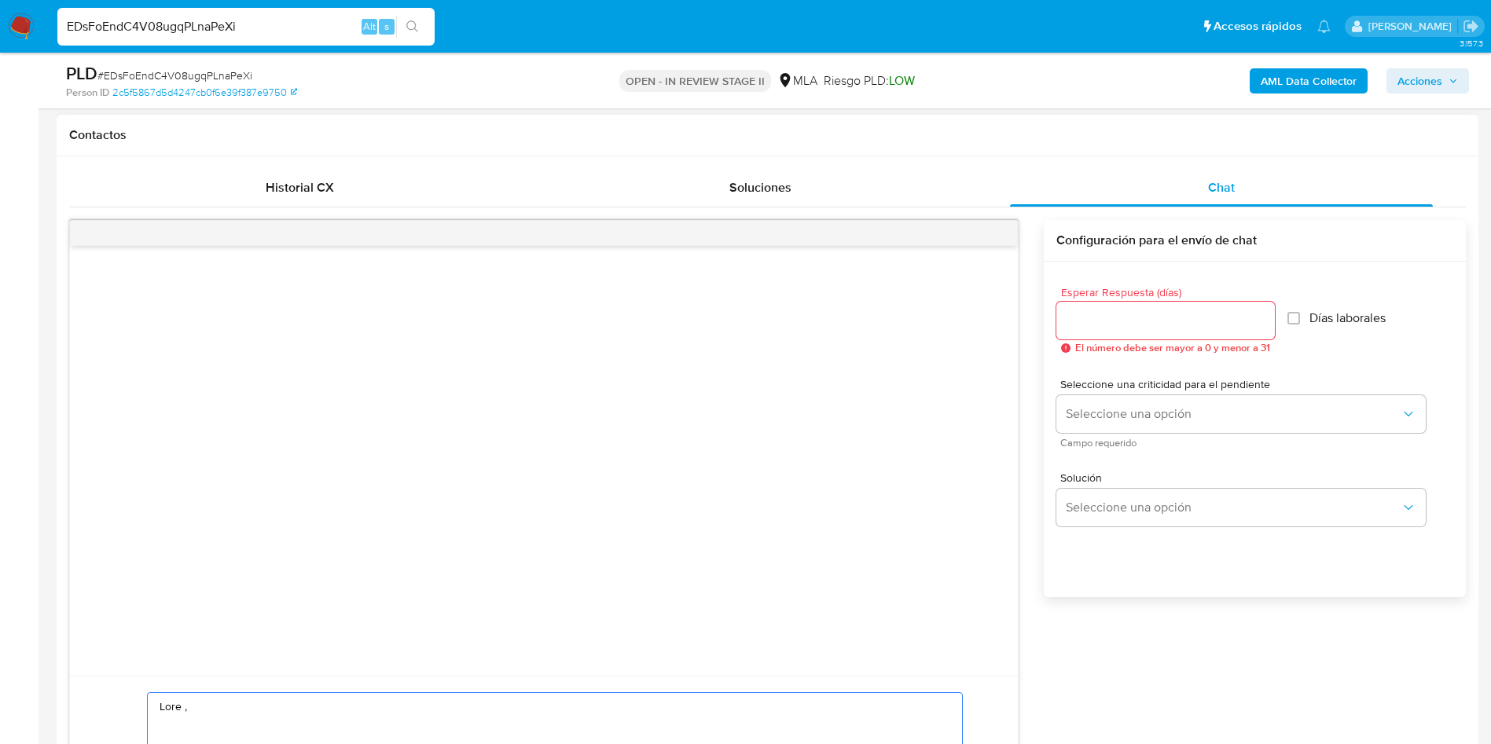
type textarea "Lore , Ip dolorsi am con adipiscinge seddoeiusmo te in utlabo et Dolorem Aliq, …"
click at [1075, 318] on input "Esperar Respuesta (días)" at bounding box center [1166, 321] width 219 height 20
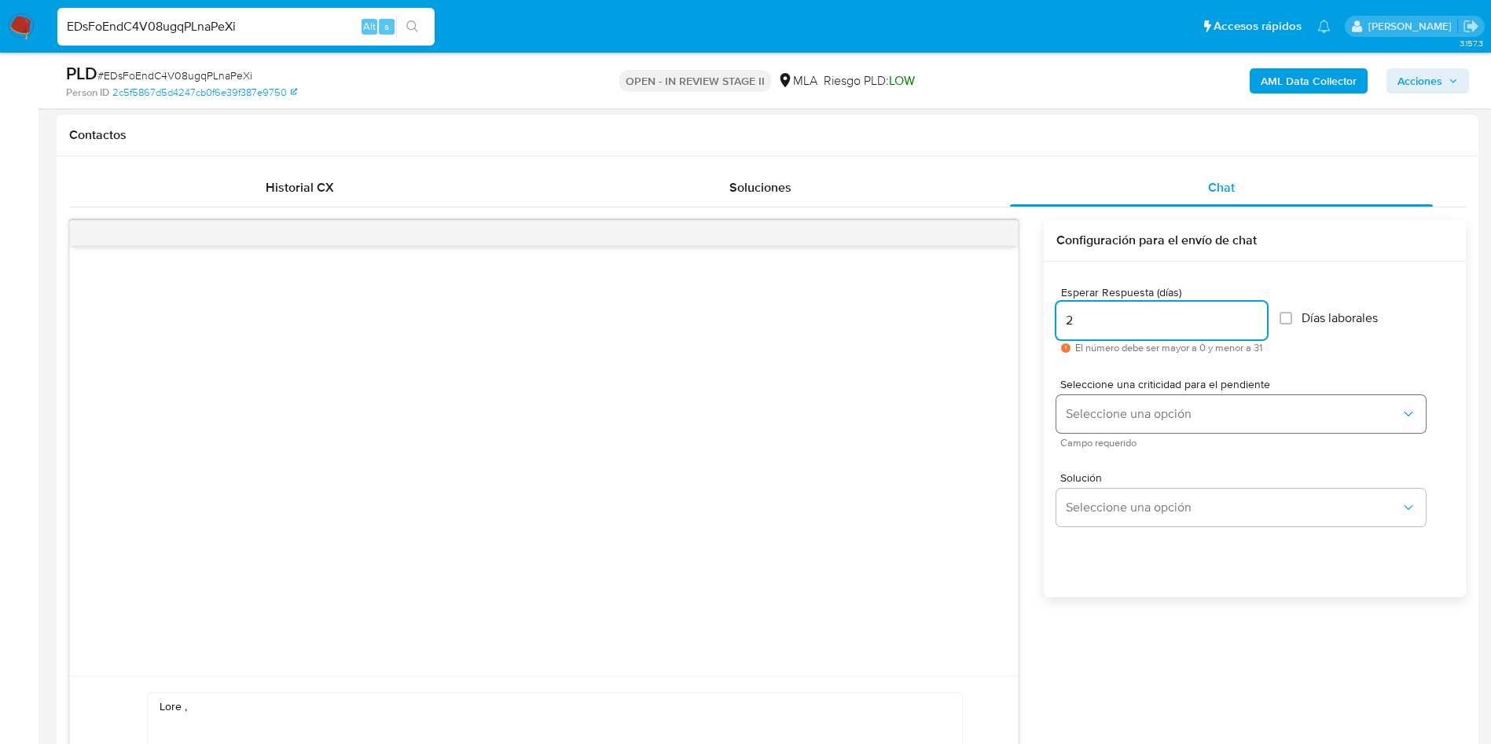
type input "2"
click at [1086, 414] on span "Seleccione una opción" at bounding box center [1233, 414] width 335 height 16
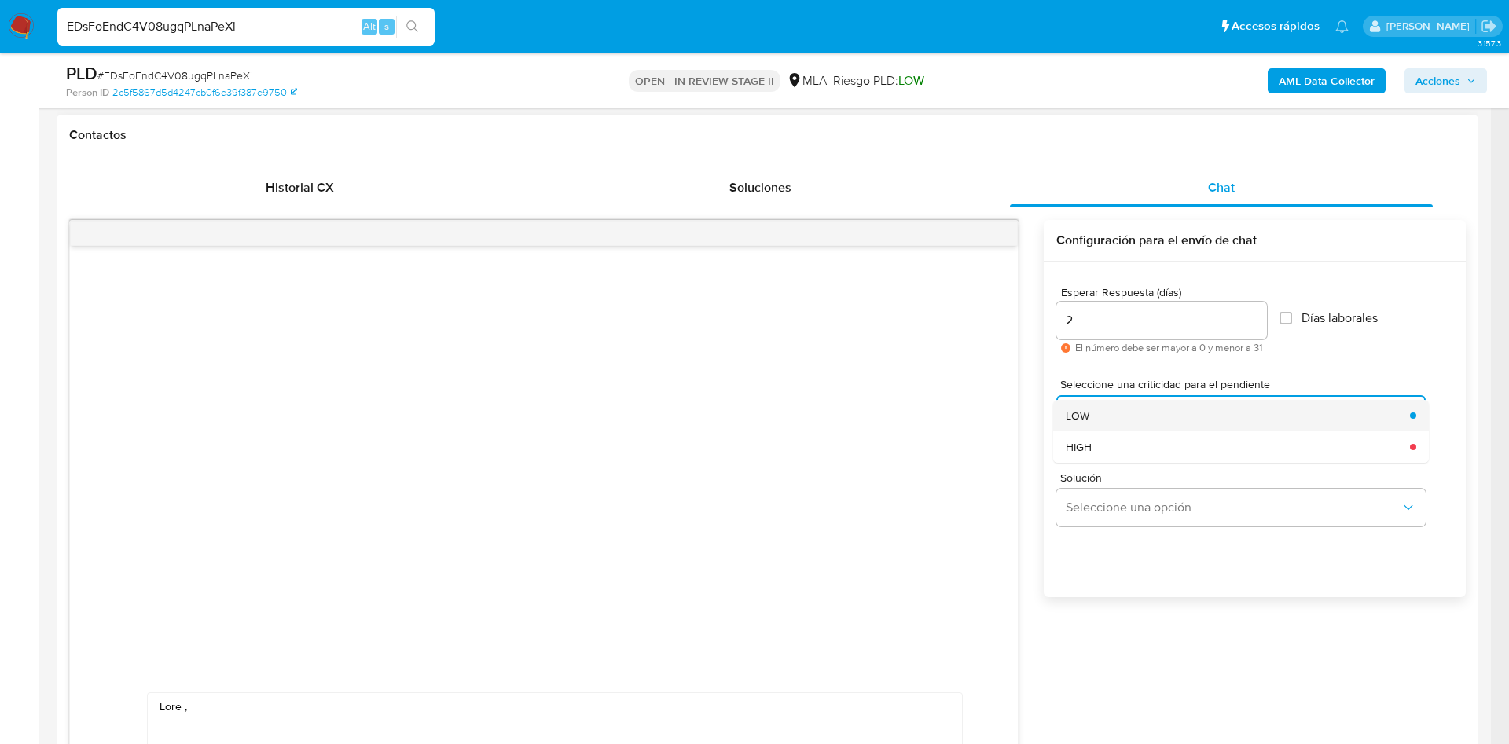
click at [1086, 416] on span "LOW" at bounding box center [1078, 416] width 24 height 14
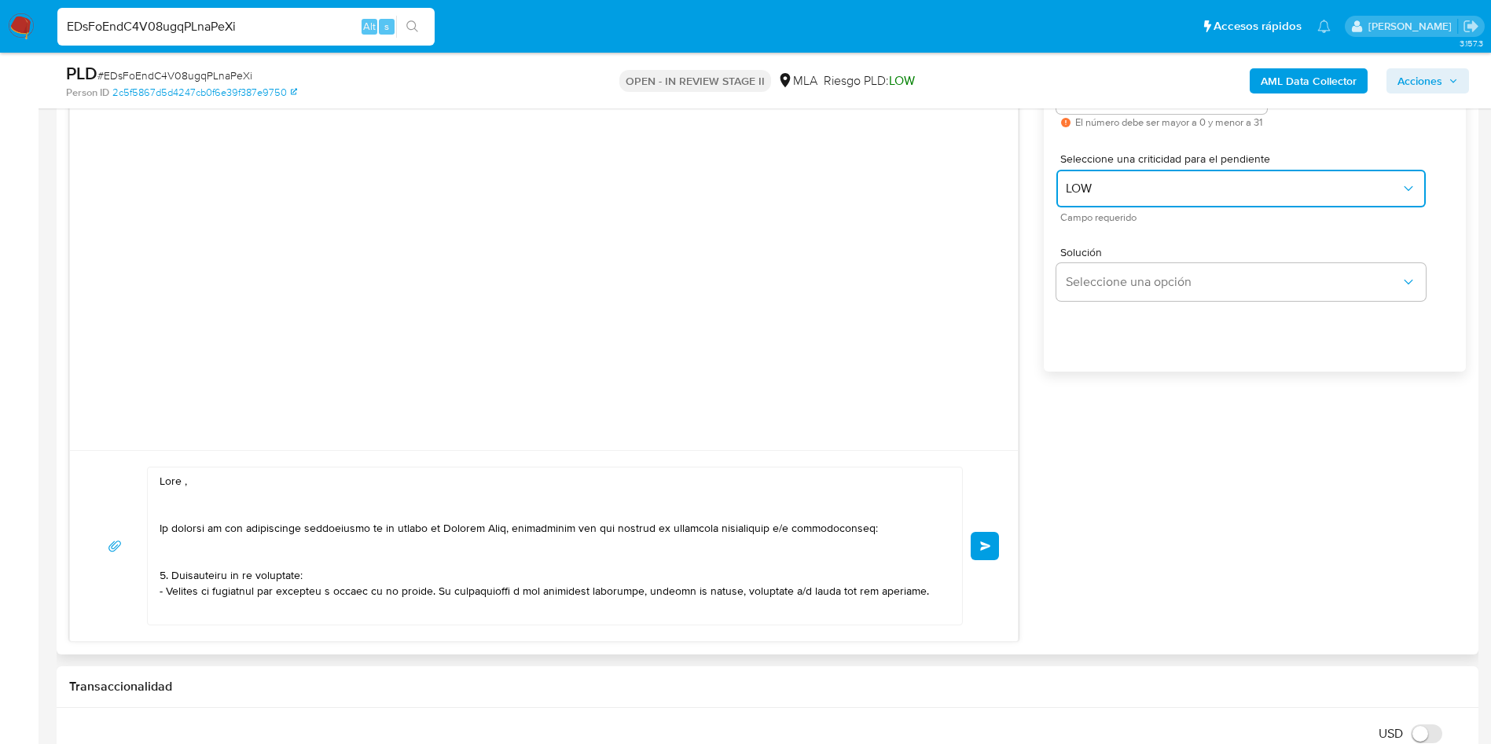
scroll to position [943, 0]
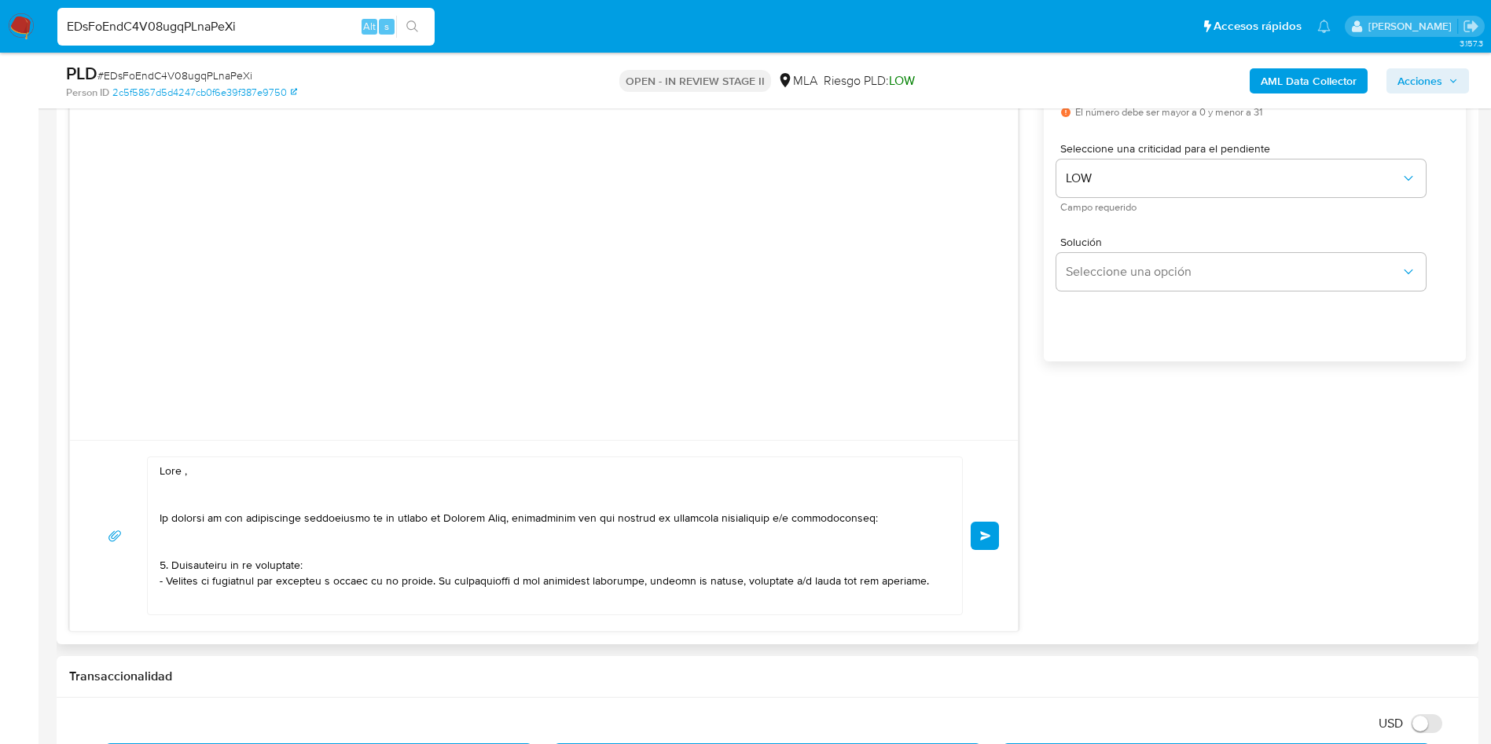
click at [988, 536] on span "Enviar" at bounding box center [985, 535] width 11 height 9
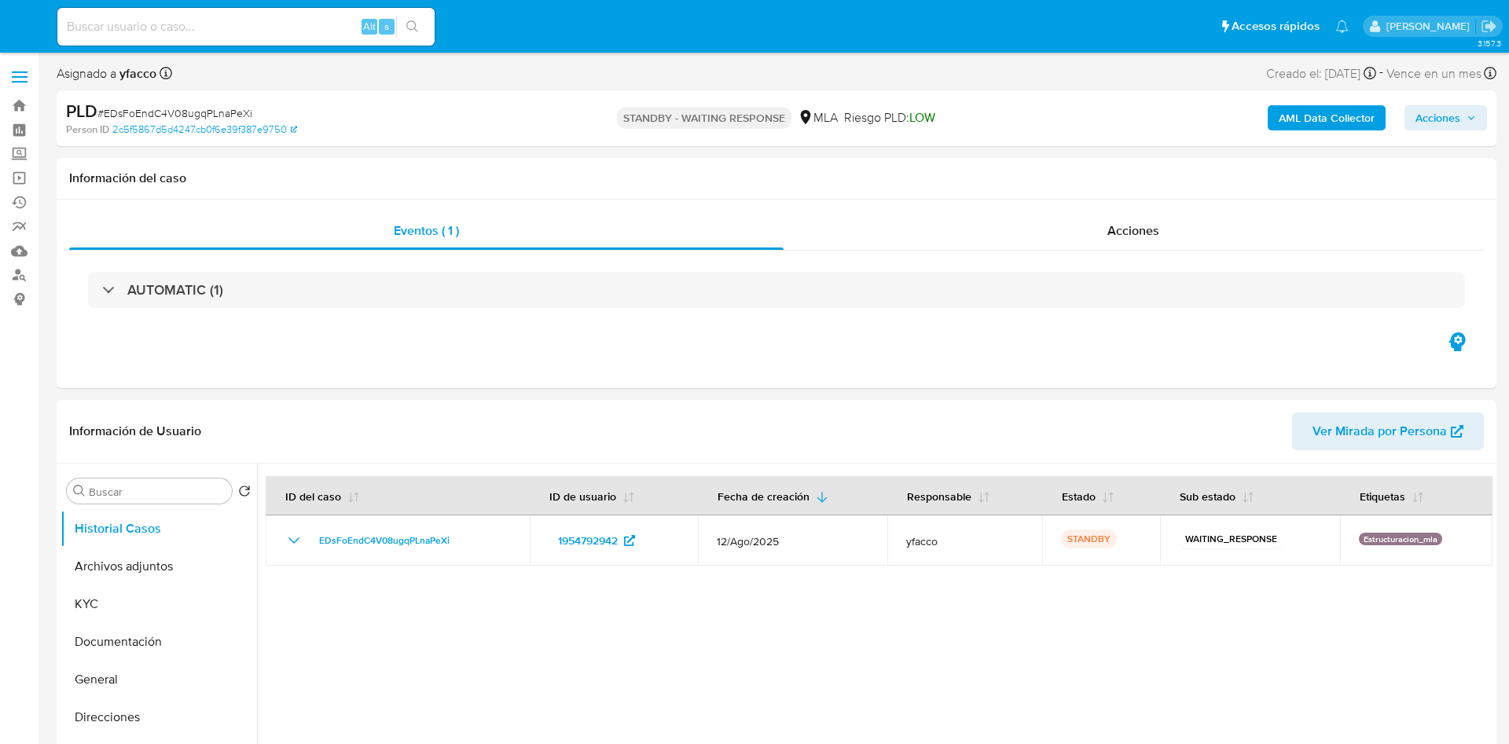
select select "10"
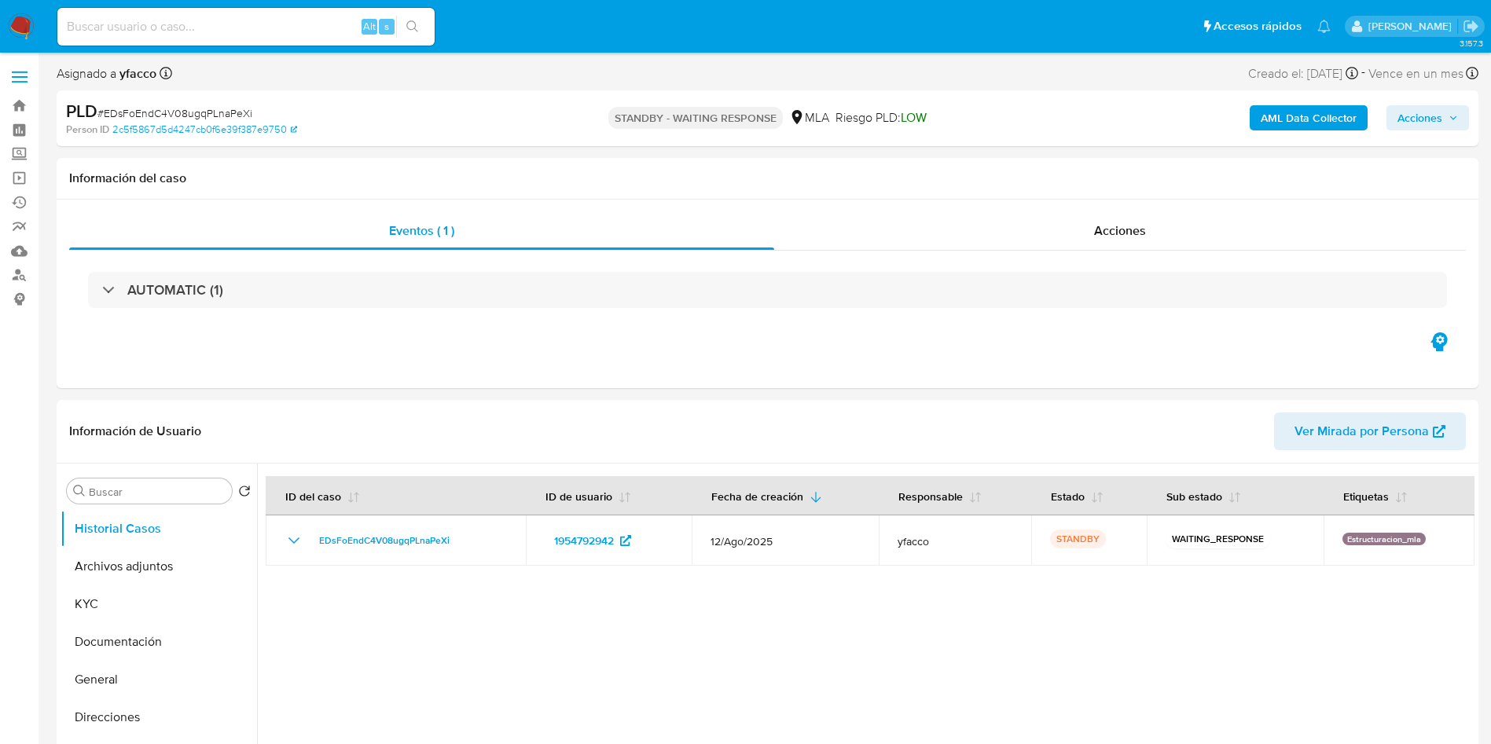
click at [197, 24] on input at bounding box center [245, 27] width 377 height 20
paste input "PA24sHcszWSbCE1QMJHqttdb"
type input "PA24sHcszWSbCE1QMJHqttdb"
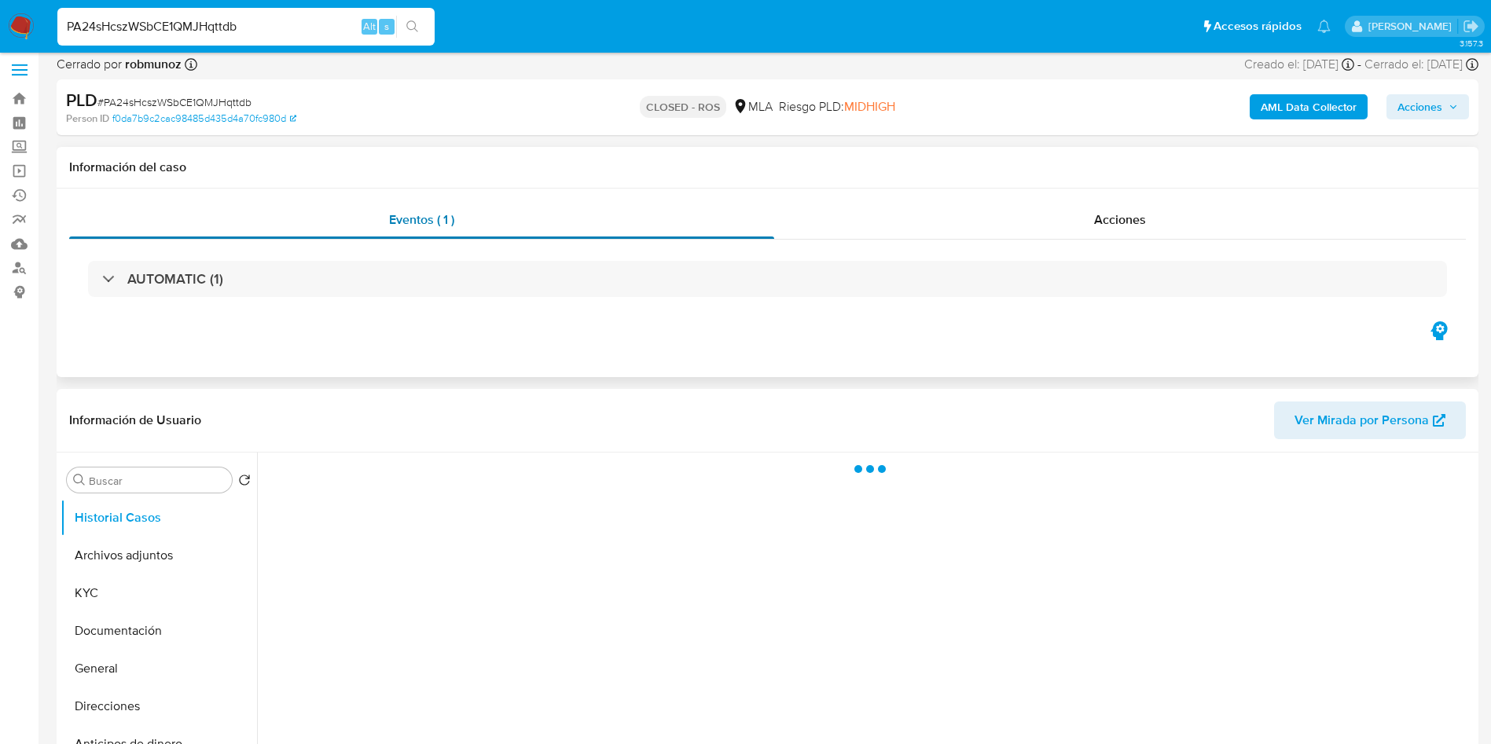
scroll to position [118, 0]
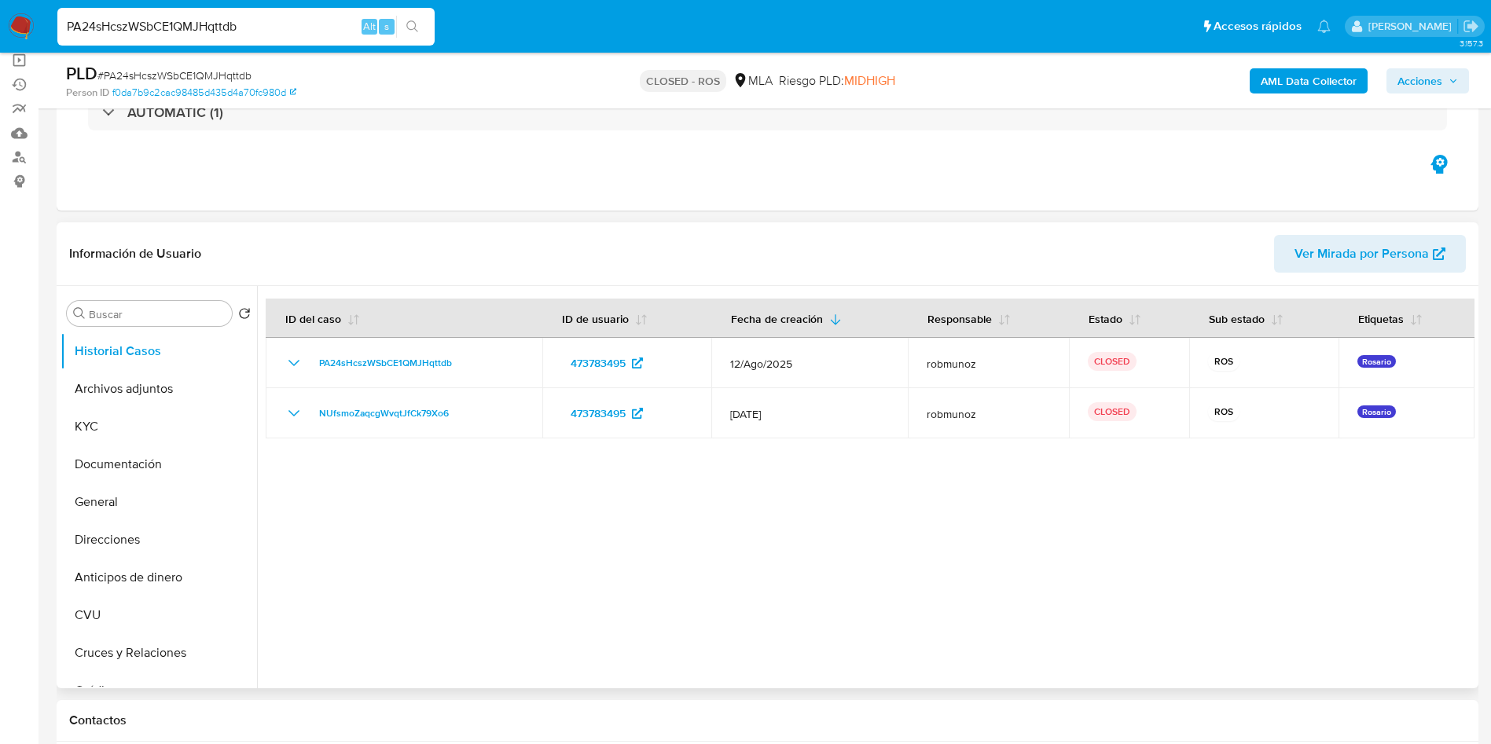
select select "10"
click at [261, 24] on input "PA24sHcszWSbCE1QMJHqttdb" at bounding box center [245, 27] width 377 height 20
paste input "4QoaeX9gJVCU5SpCRzkFqshQ"
type input "4QoaeX9gJVCU5SpCRzkFqshQ"
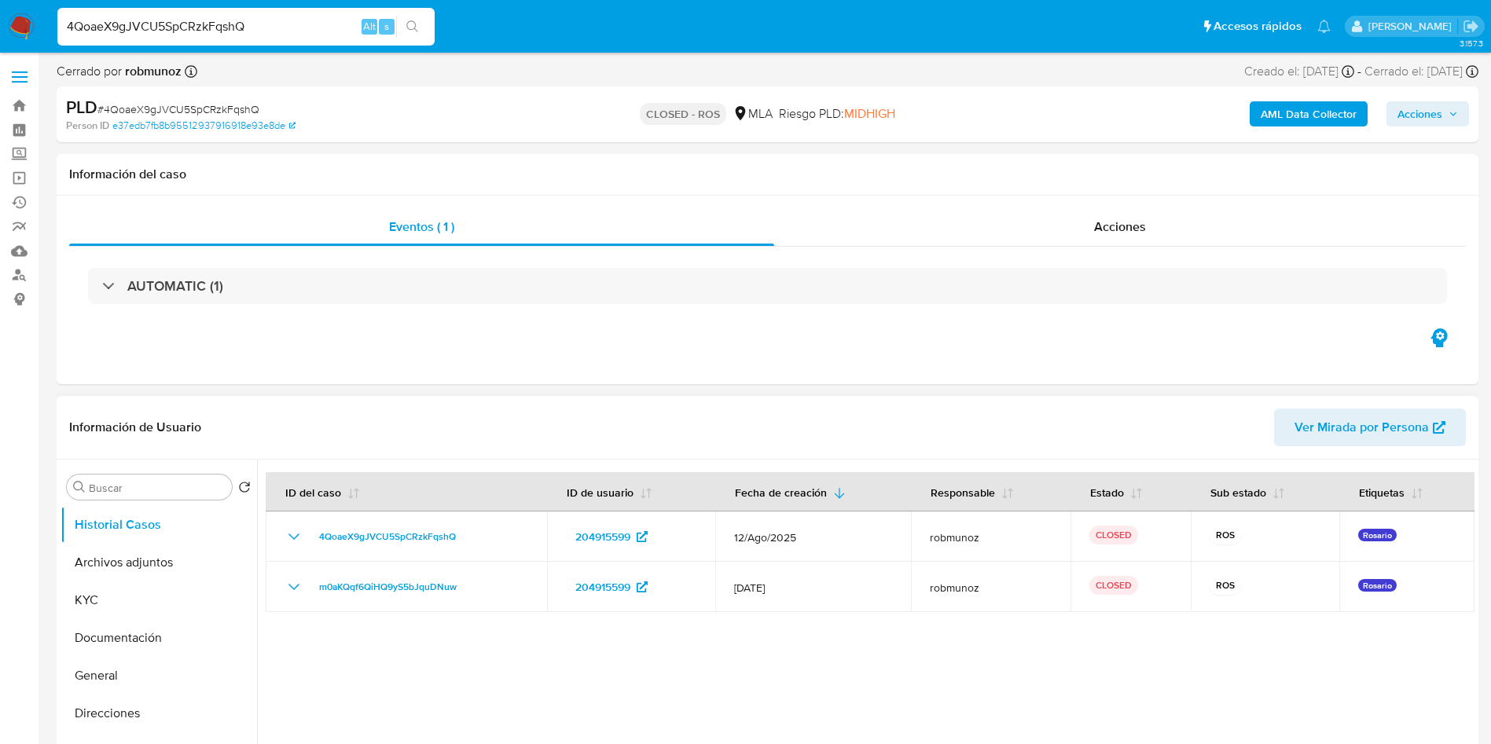
select select "10"
click at [258, 23] on input "4QoaeX9gJVCU5SpCRzkFqshQ" at bounding box center [245, 27] width 377 height 20
click at [259, 24] on input "4QoaeX9gJVCU5SpCRzkFqshQ" at bounding box center [245, 27] width 377 height 20
paste input "KQZf8WNxkmAO6Tj9igdBaRdQ"
type input "KQZf8WNxkmAO6Tj9igdBaRdQ"
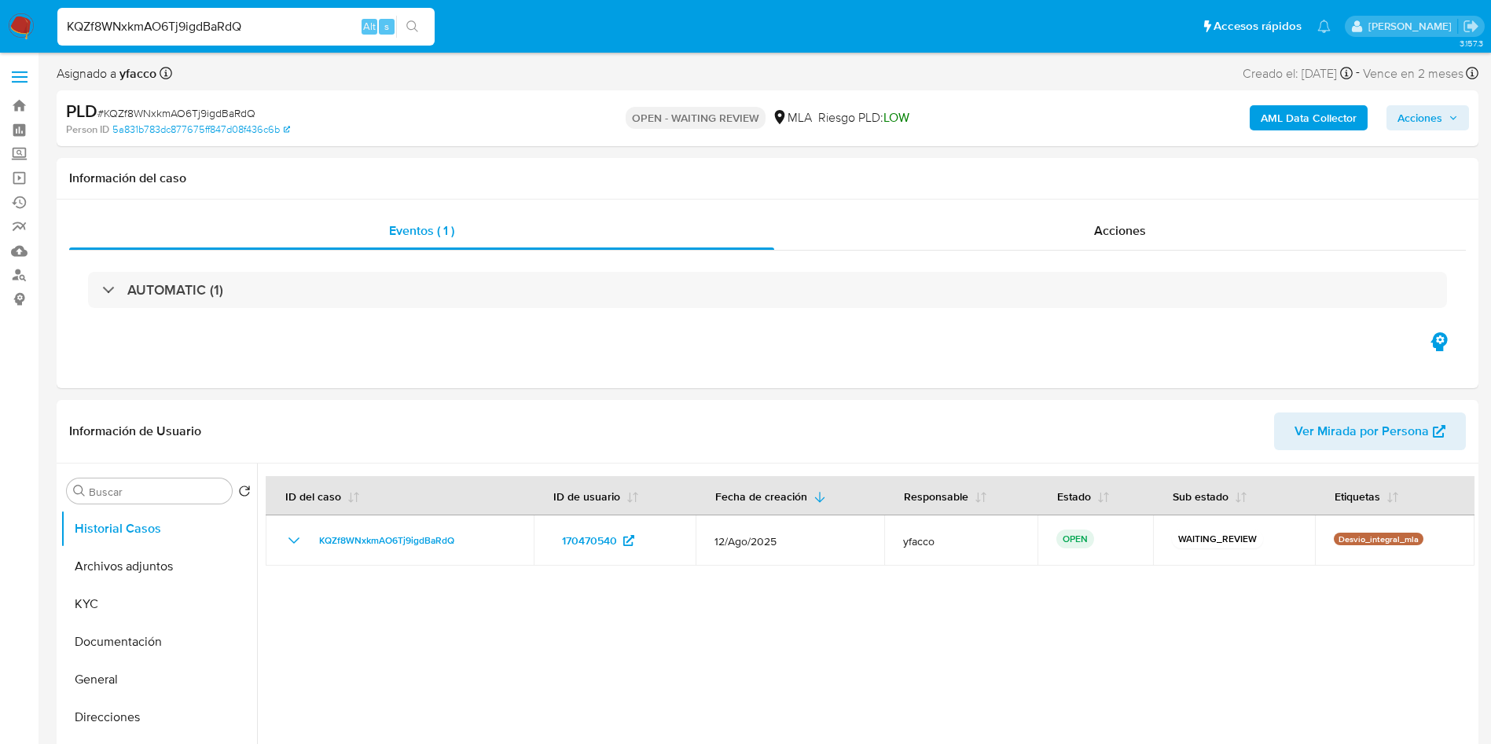
select select "10"
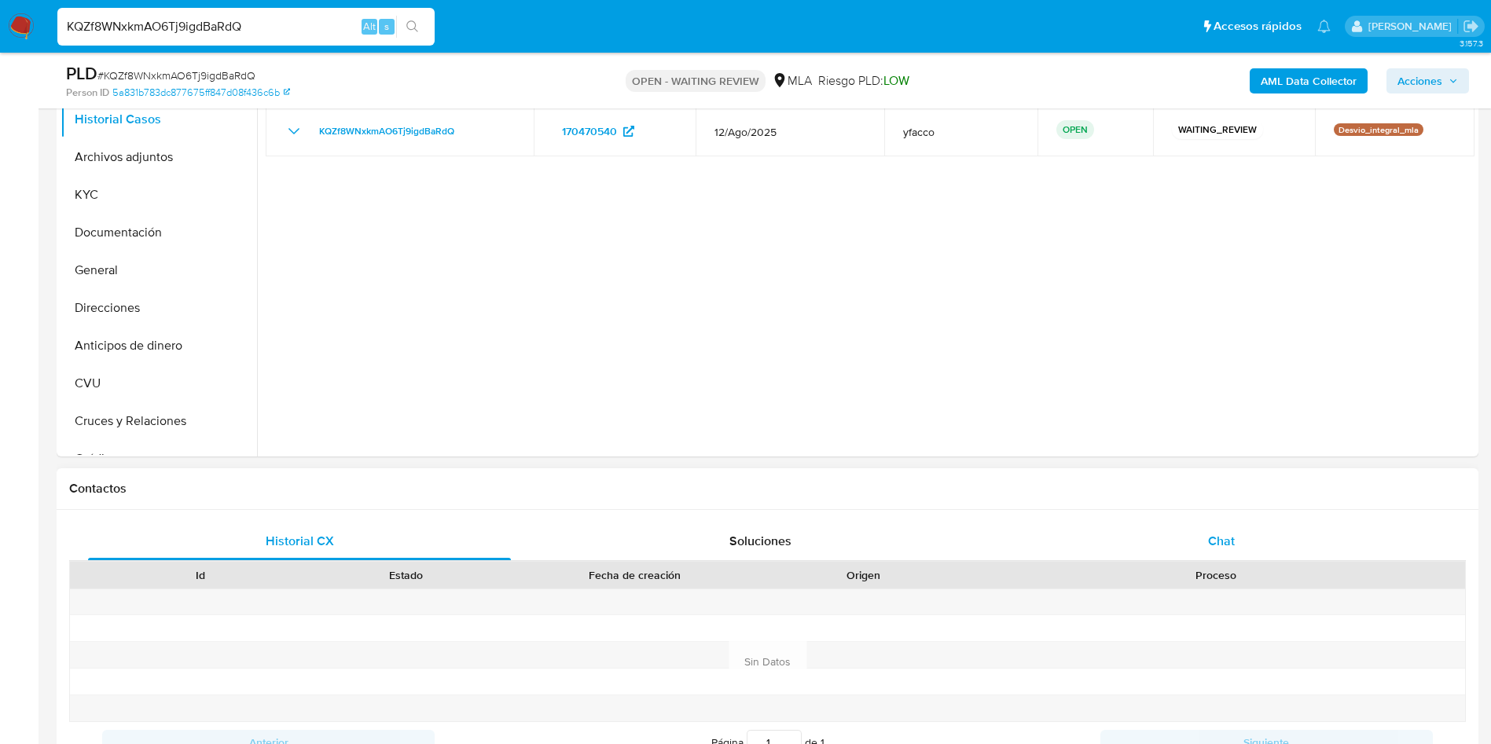
click at [1224, 528] on div "Chat" at bounding box center [1221, 542] width 423 height 38
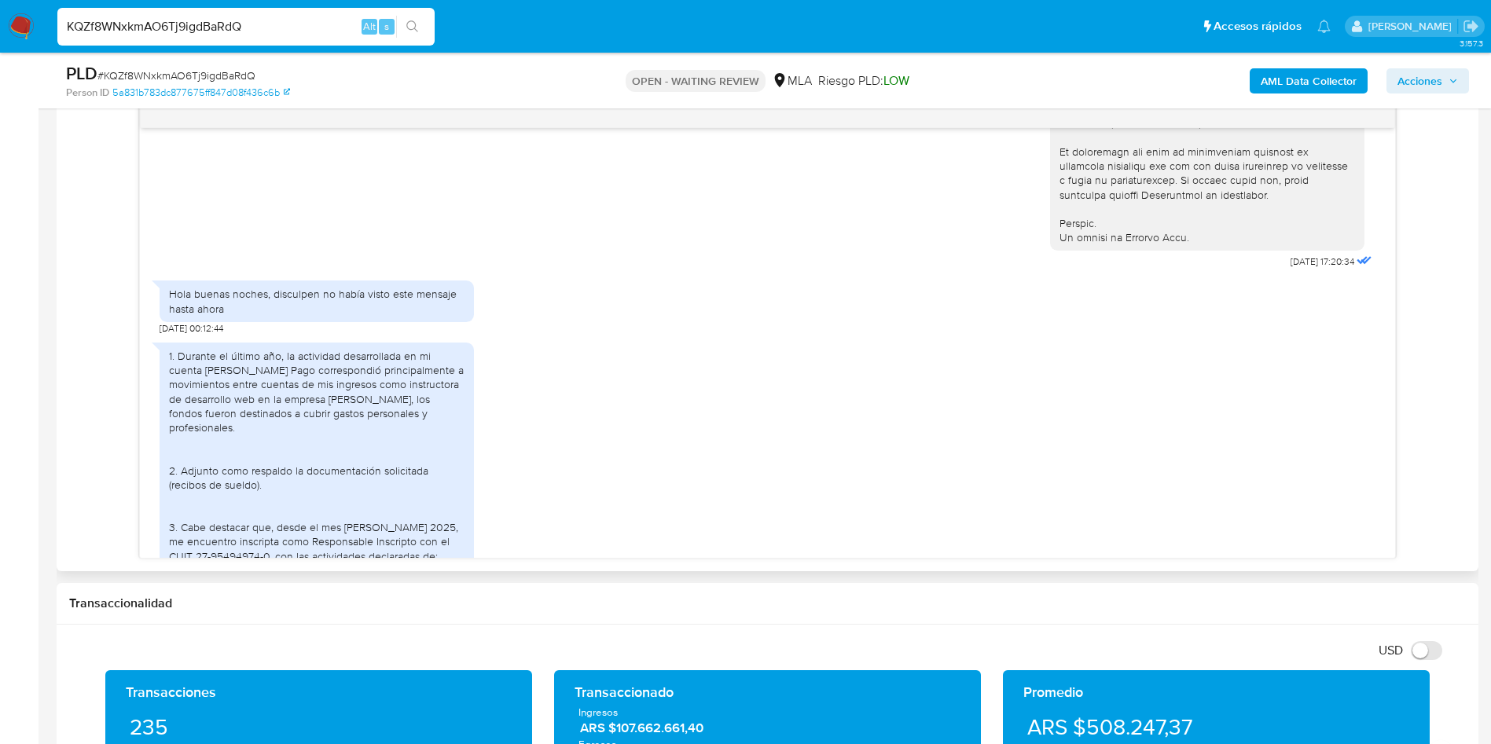
scroll to position [1077, 0]
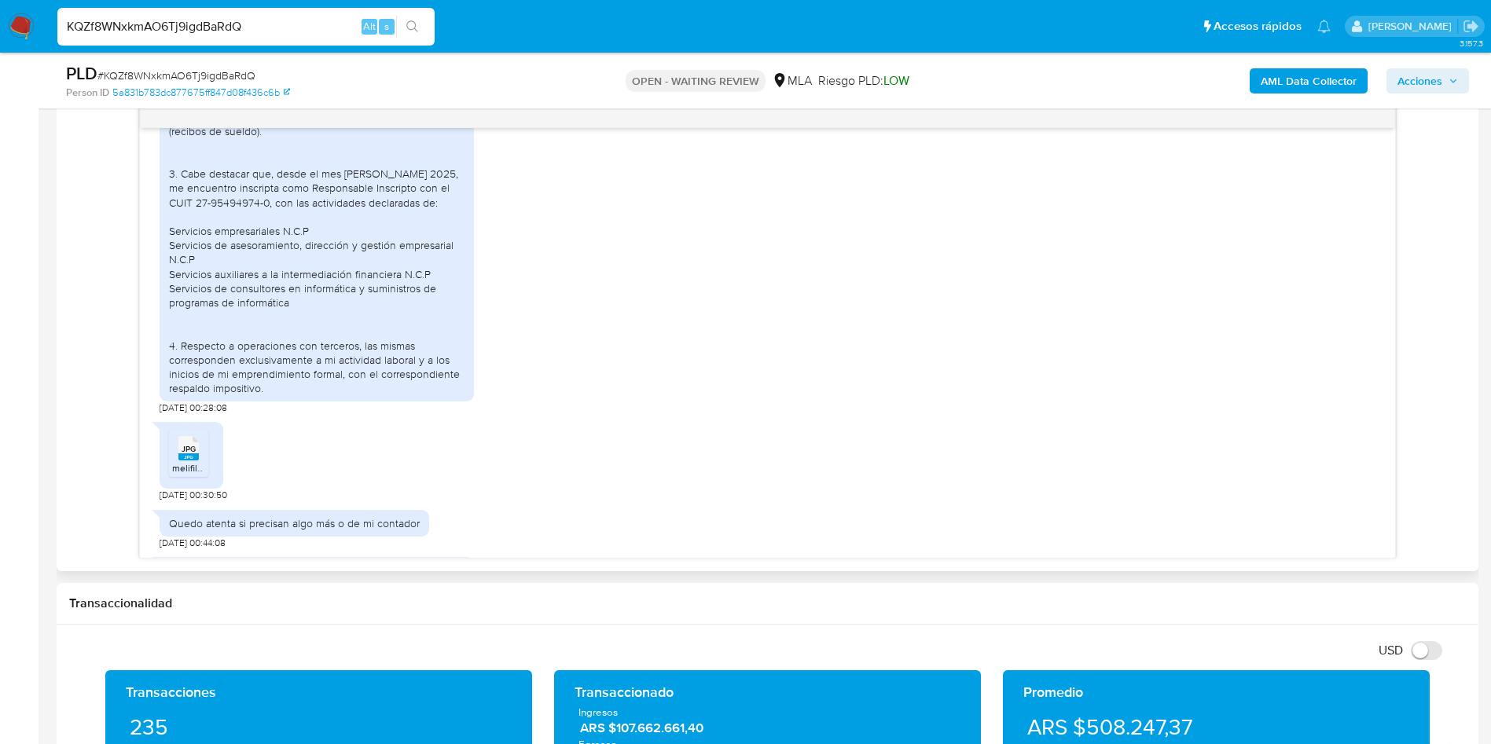
click at [173, 462] on div "JPG JPG" at bounding box center [188, 447] width 33 height 31
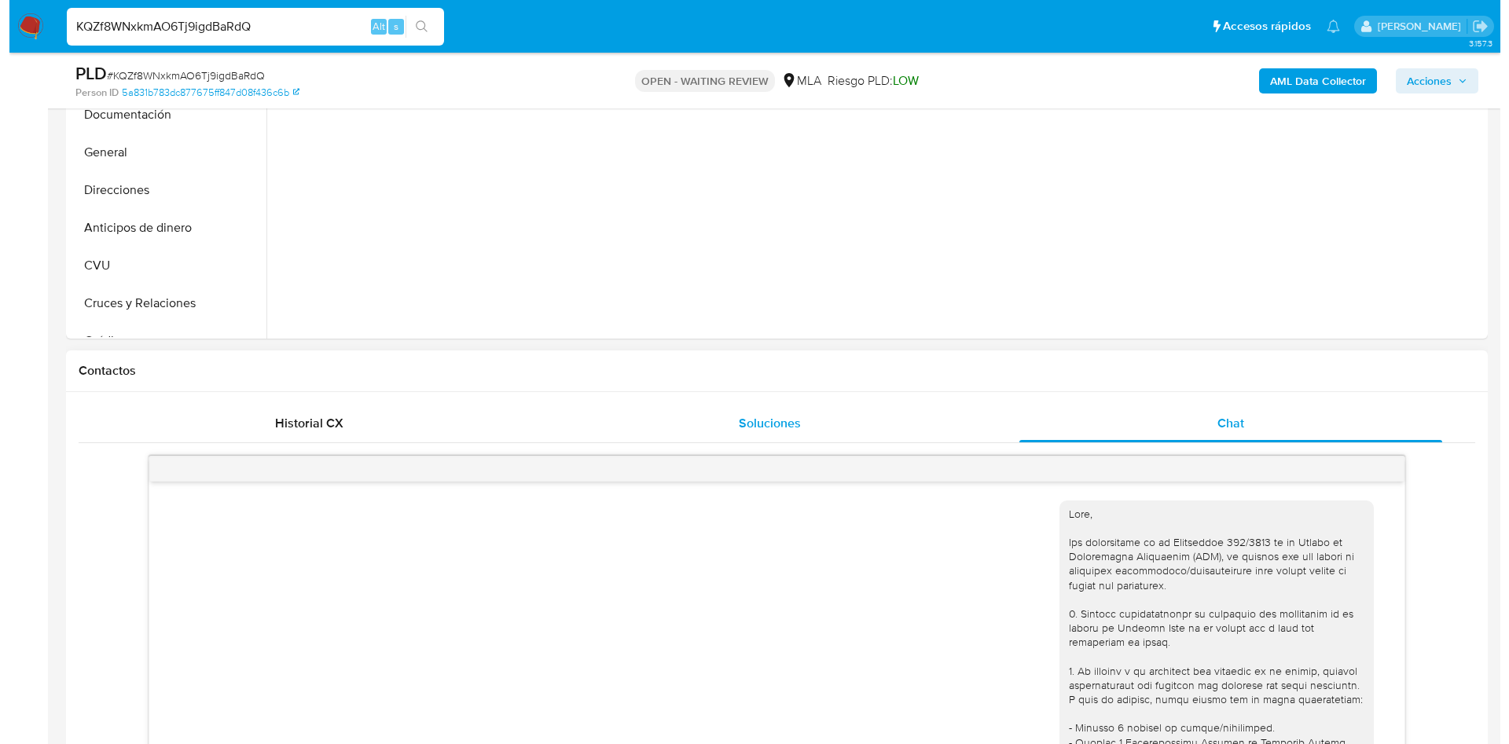
scroll to position [825, 0]
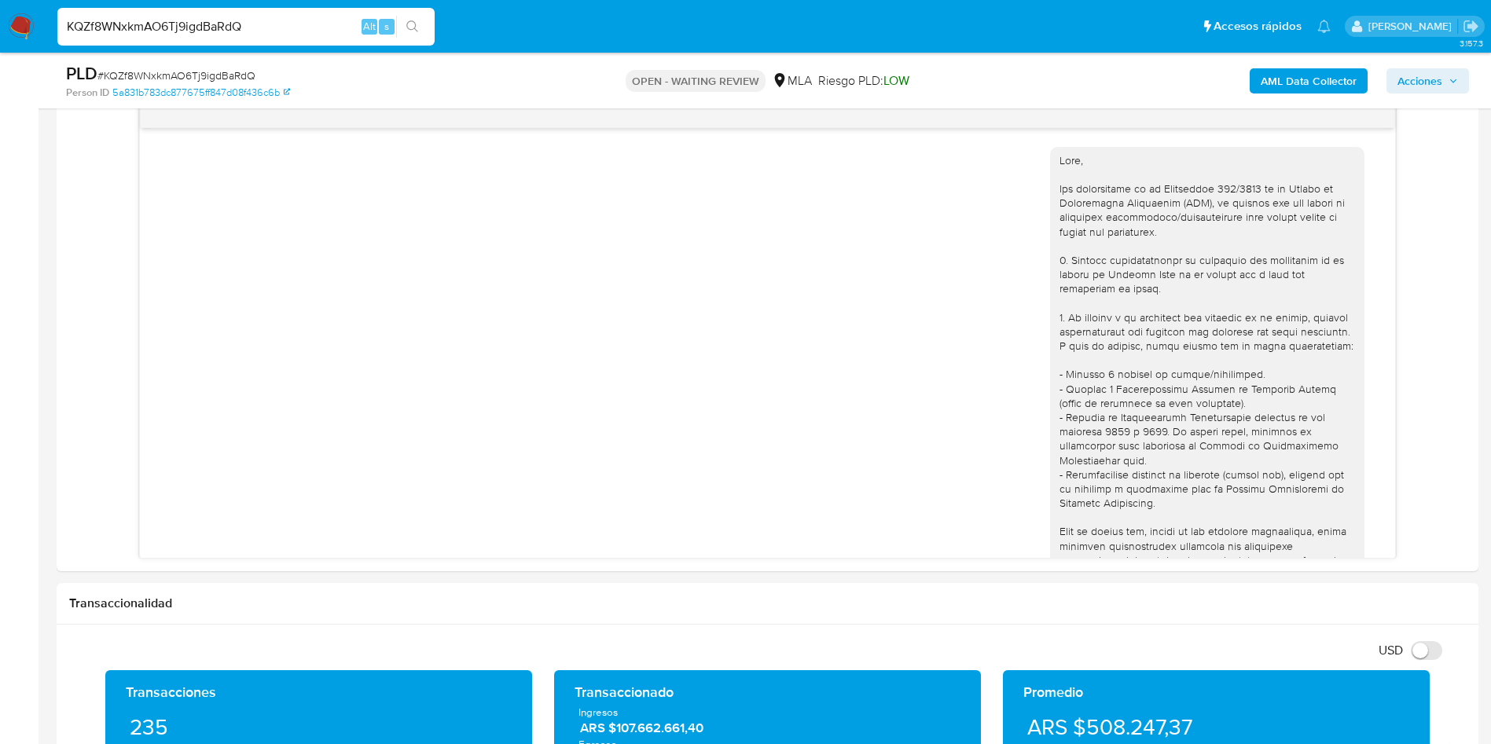
click at [1311, 83] on b "AML Data Collector" at bounding box center [1309, 80] width 96 height 25
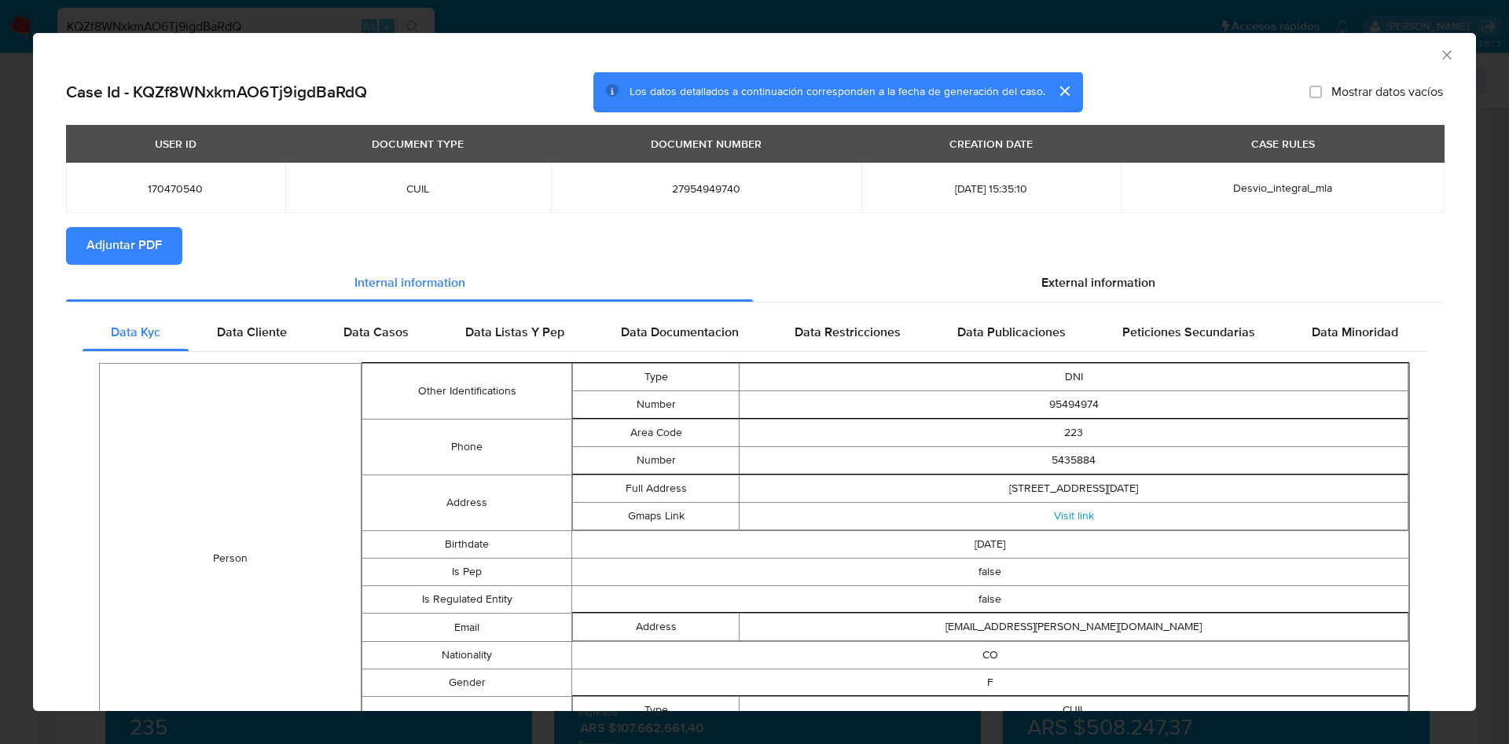
click at [153, 240] on span "Adjuntar PDF" at bounding box center [123, 246] width 75 height 35
click at [1068, 281] on span "External information" at bounding box center [1099, 283] width 114 height 18
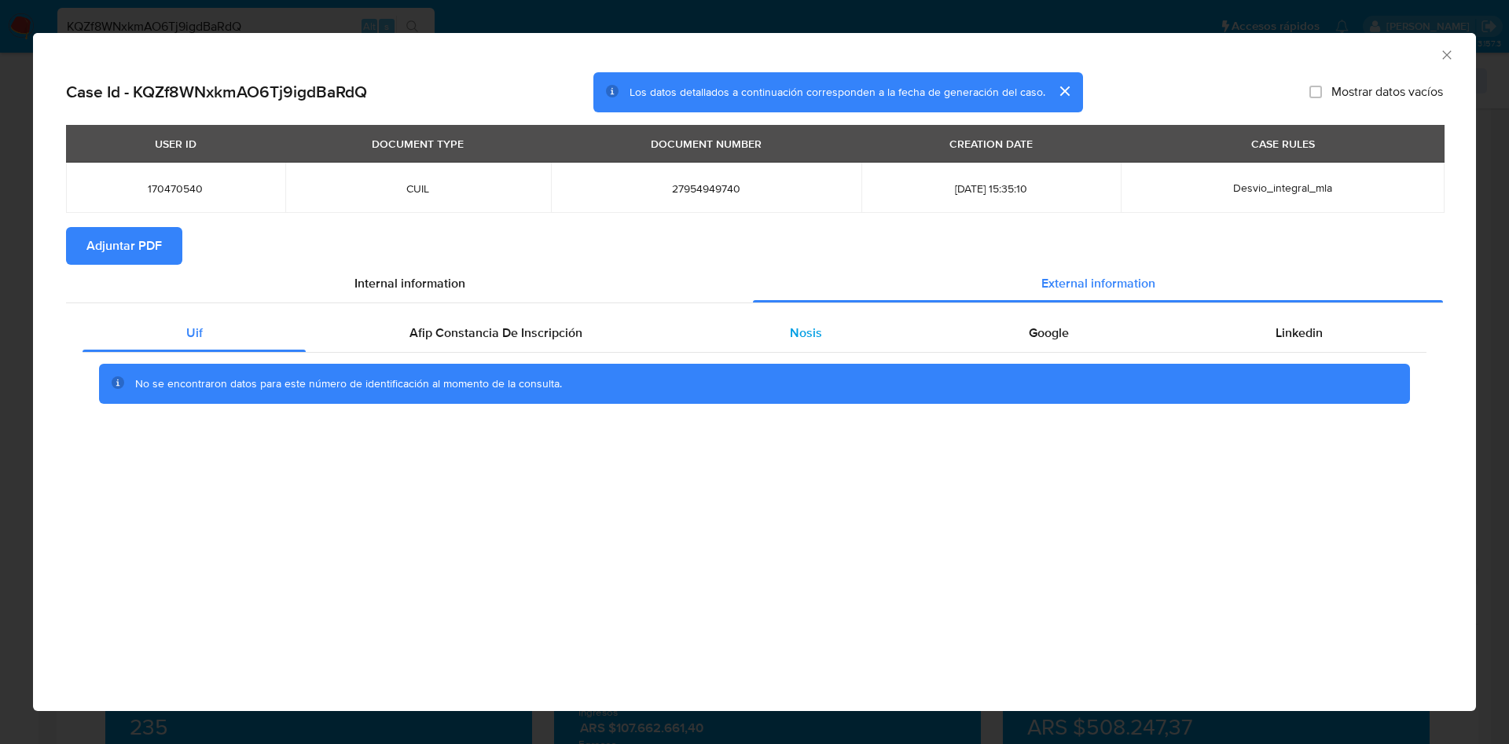
click at [800, 337] on span "Nosis" at bounding box center [806, 333] width 32 height 18
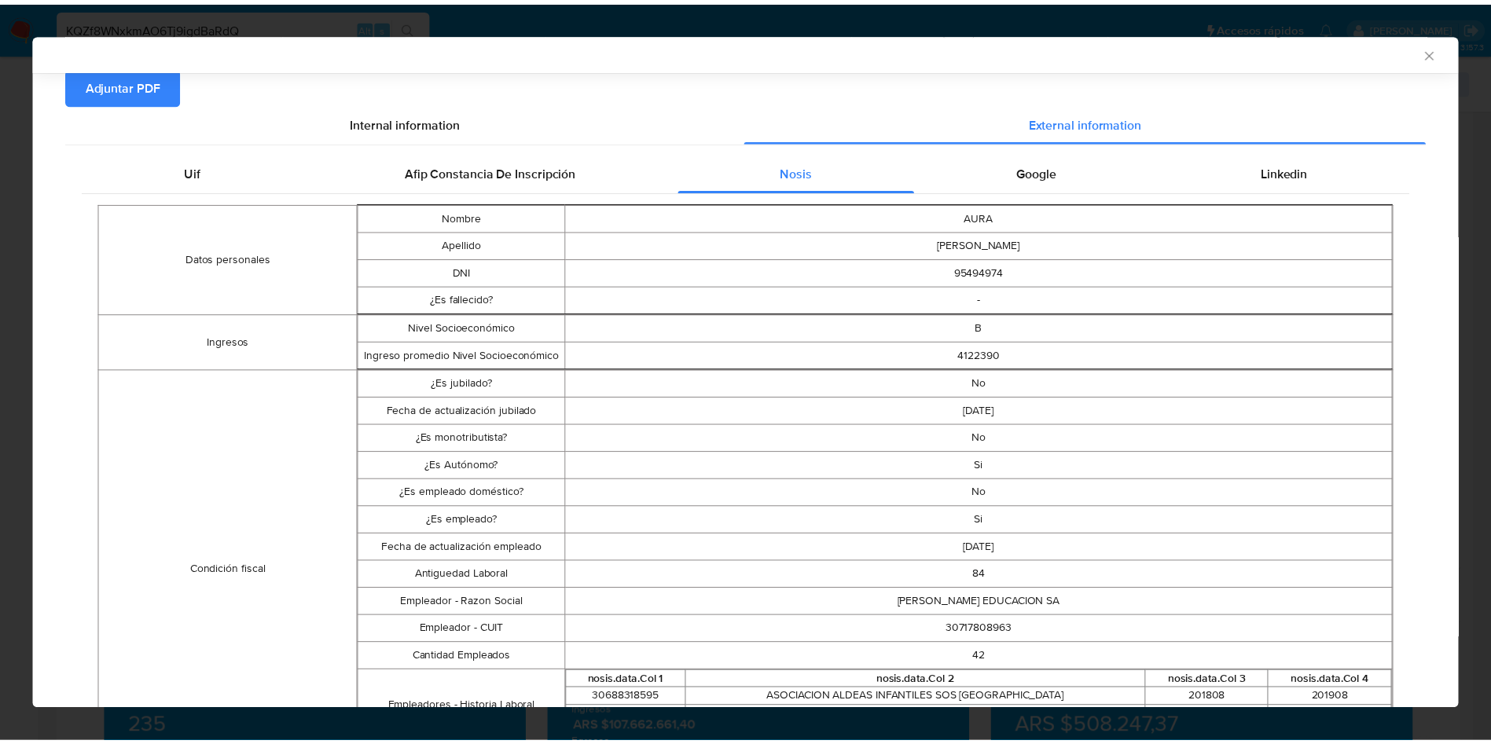
scroll to position [233, 0]
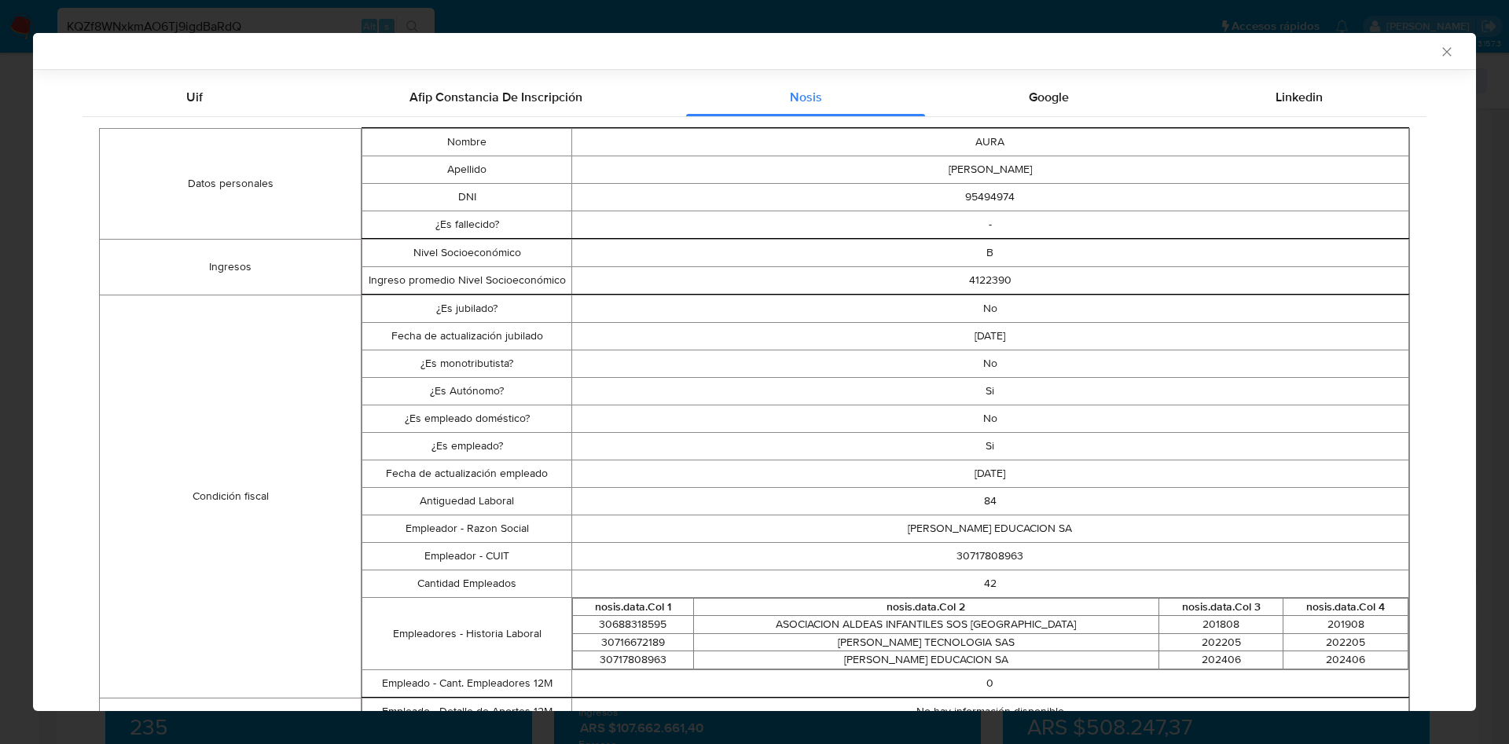
click at [960, 556] on td "30717808963" at bounding box center [990, 556] width 837 height 28
copy td "30717808963"
click at [1439, 44] on icon "Cerrar ventana" at bounding box center [1447, 52] width 16 height 16
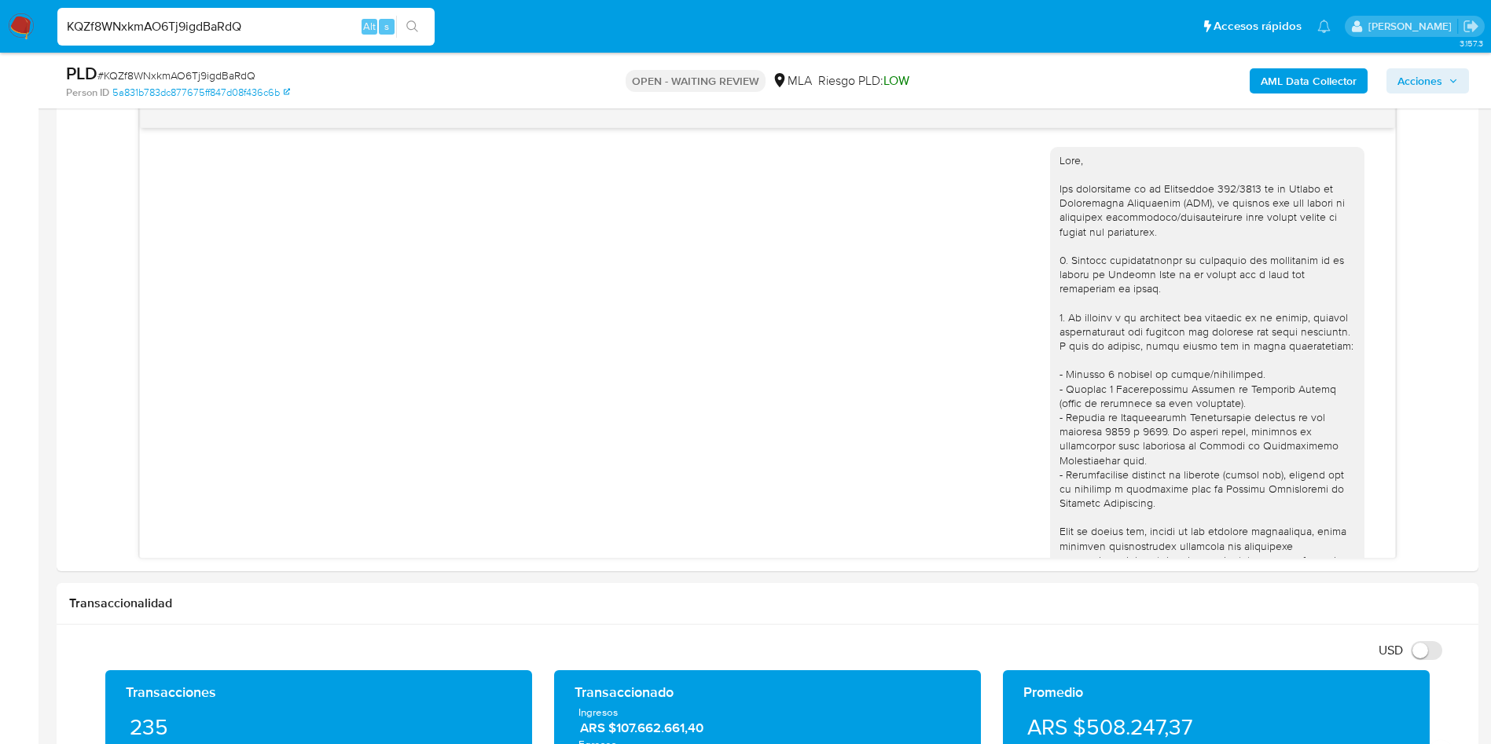
click at [1436, 54] on div "PLD # KQZf8WNxkmAO6Tj9igdBaRdQ Person ID 5a831b783dc877675ff847d08f436c6b OPEN …" at bounding box center [768, 81] width 1422 height 56
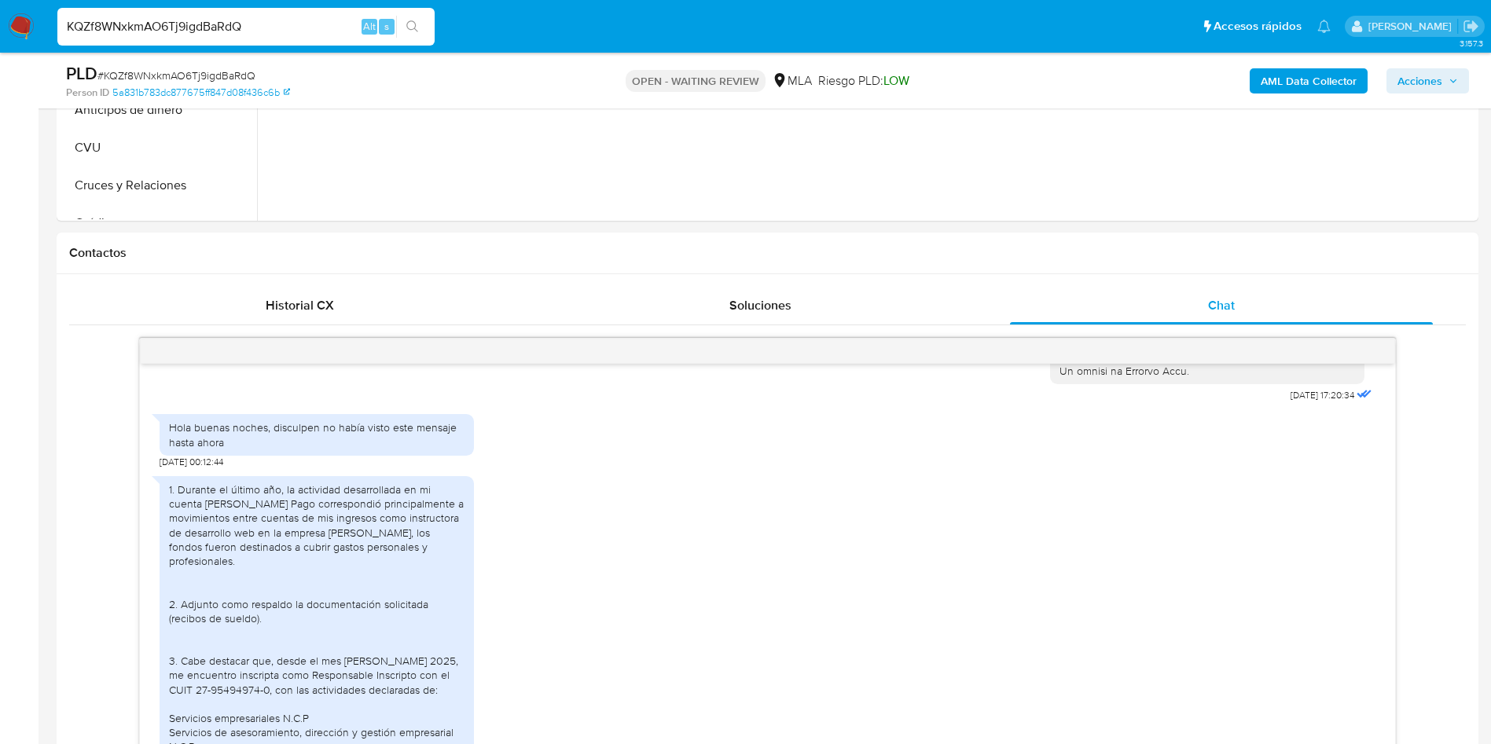
scroll to position [0, 0]
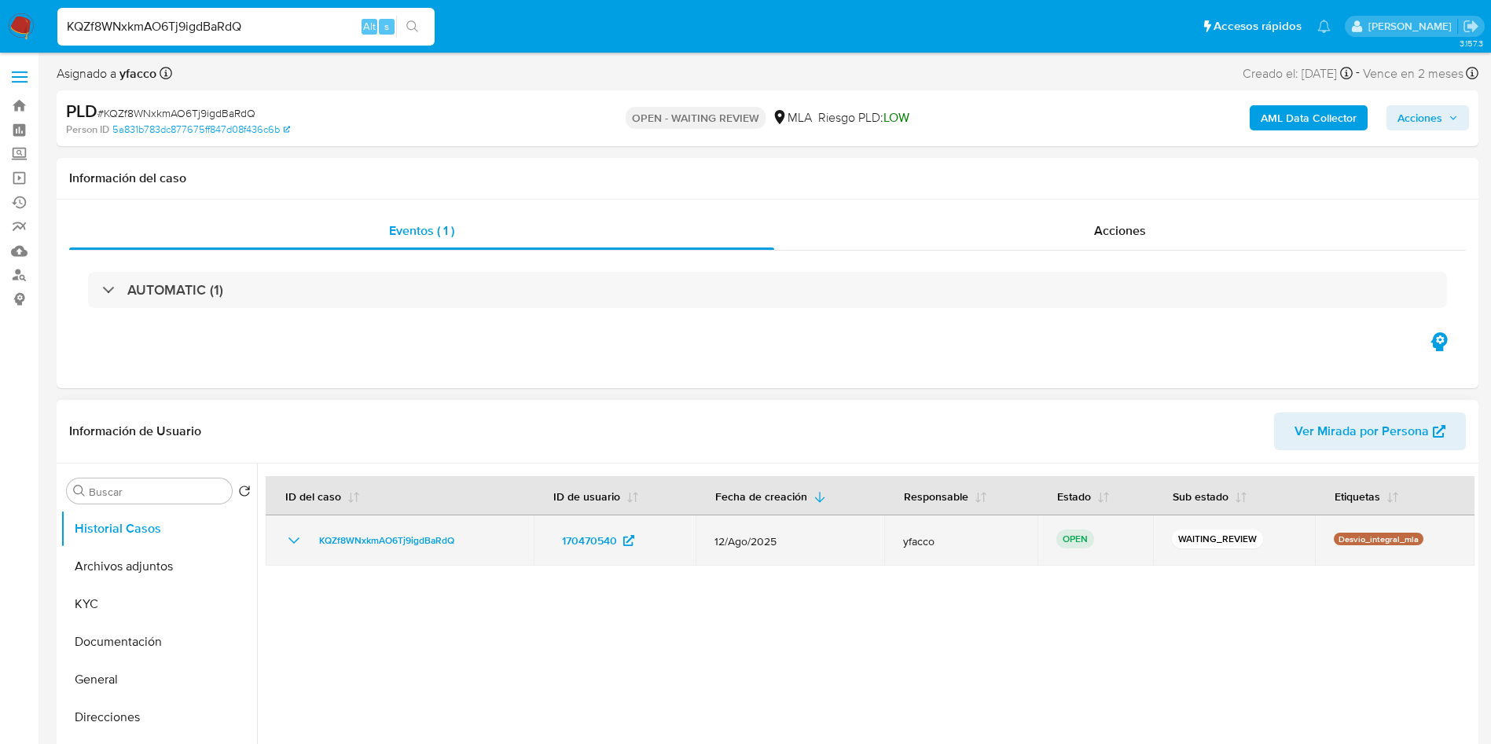
drag, startPoint x: 311, startPoint y: 543, endPoint x: 465, endPoint y: 548, distance: 153.4
click at [465, 548] on div "KQZf8WNxkmAO6Tj9igdBaRdQ" at bounding box center [400, 540] width 230 height 19
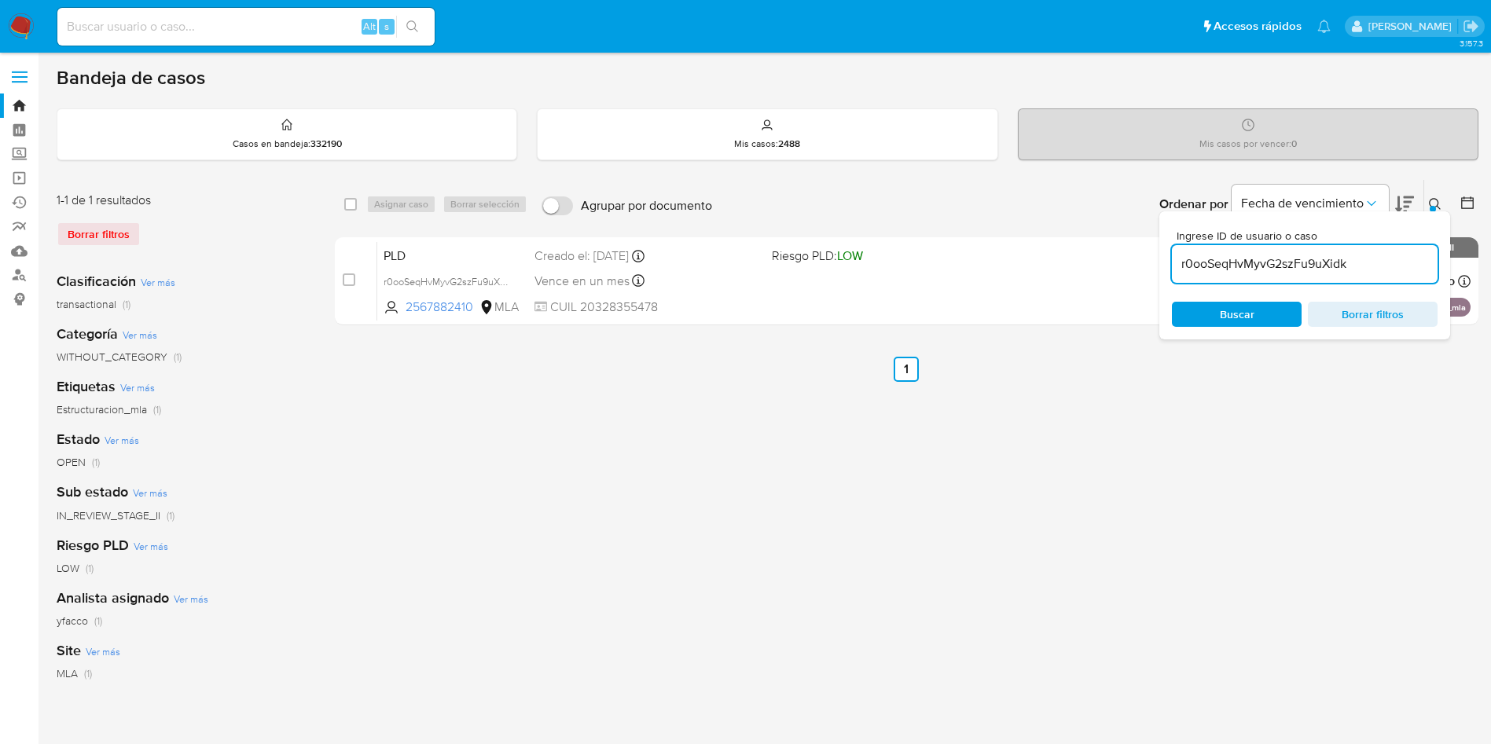
click at [1357, 255] on input "r0ooSeqHvMyvG2szFu9uXidk" at bounding box center [1305, 264] width 266 height 20
paste input "KQZf8WNxkmAO6Tj9igdBaRdQ"
type input "KQZf8WNxkmAO6Tj9igdBaRdQ"
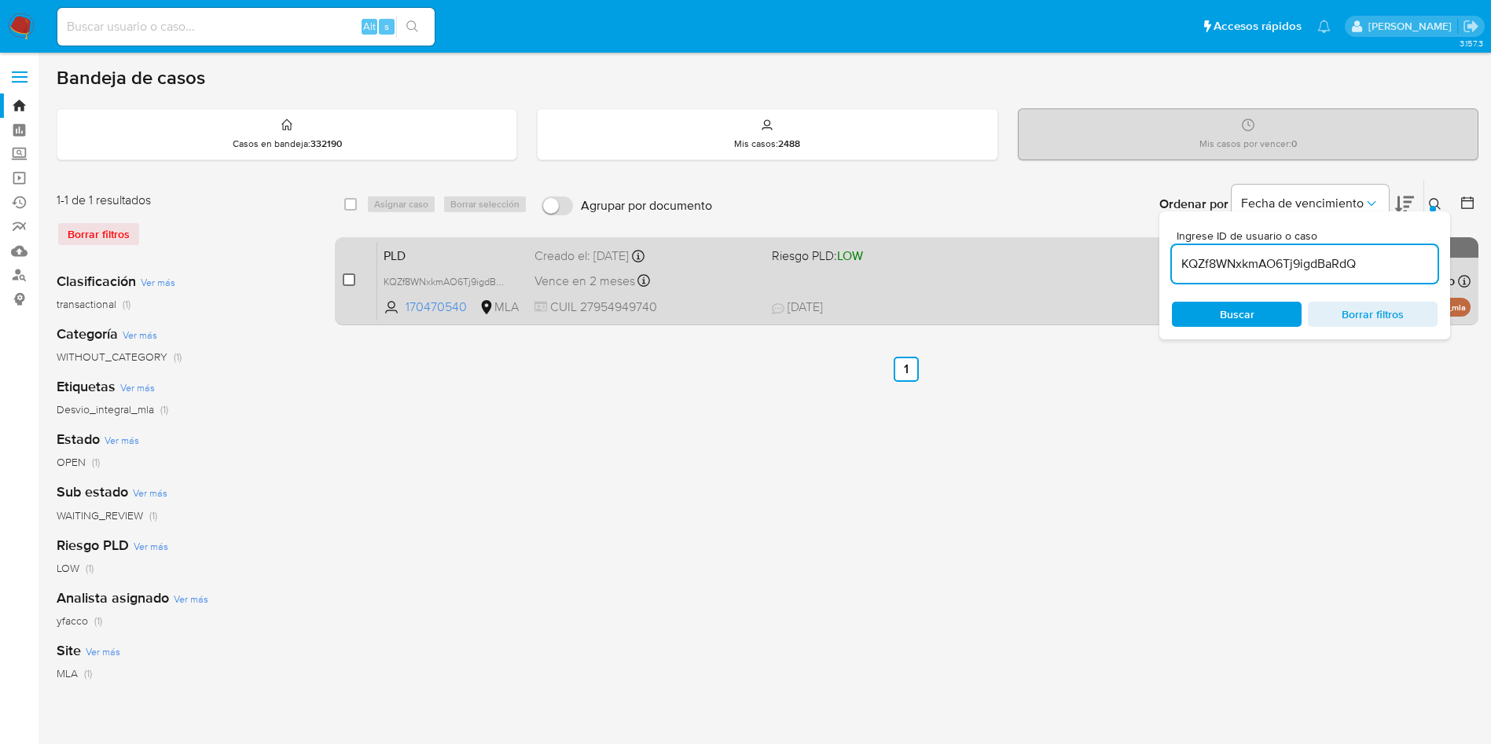
click at [347, 275] on input "checkbox" at bounding box center [349, 280] width 13 height 13
checkbox input "true"
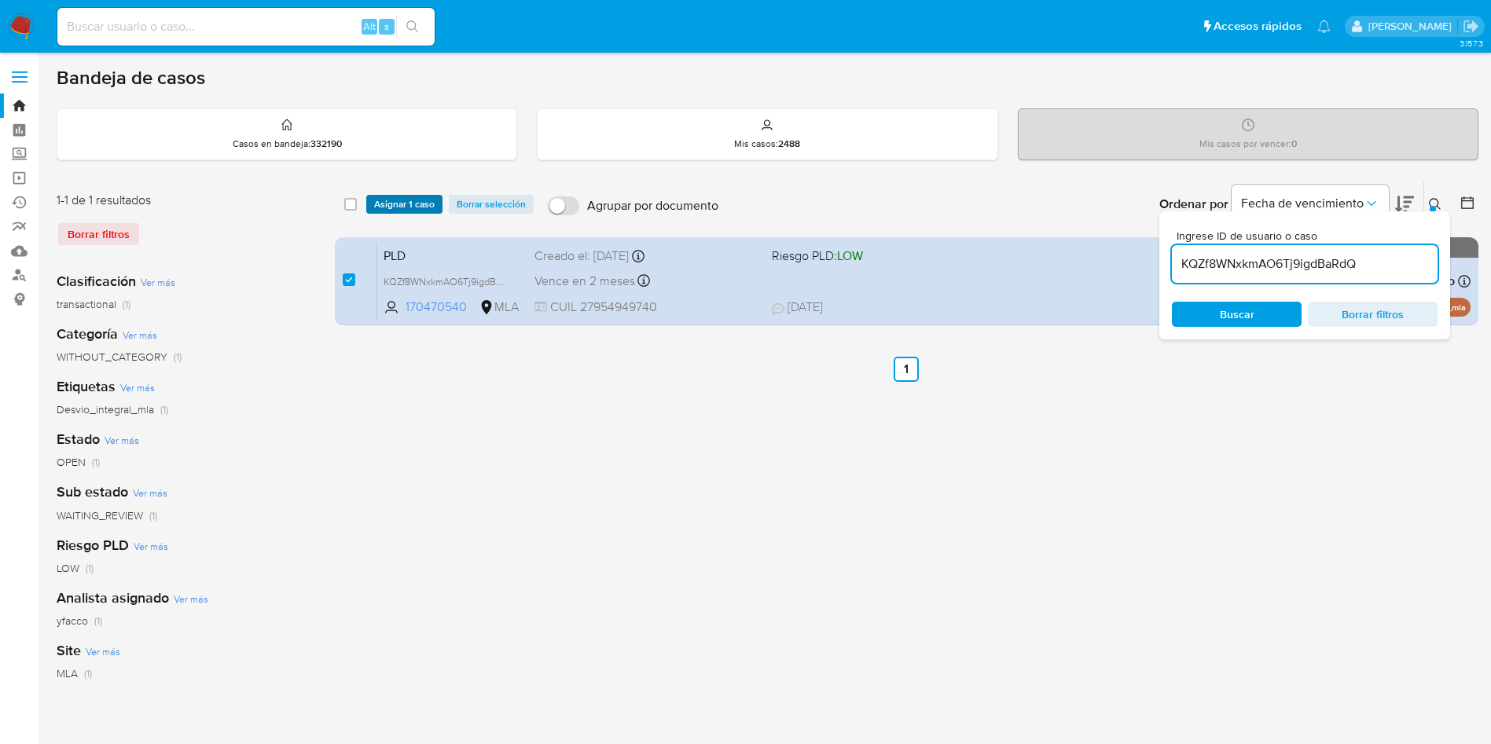
click at [422, 204] on span "Asignar 1 caso" at bounding box center [404, 205] width 61 height 16
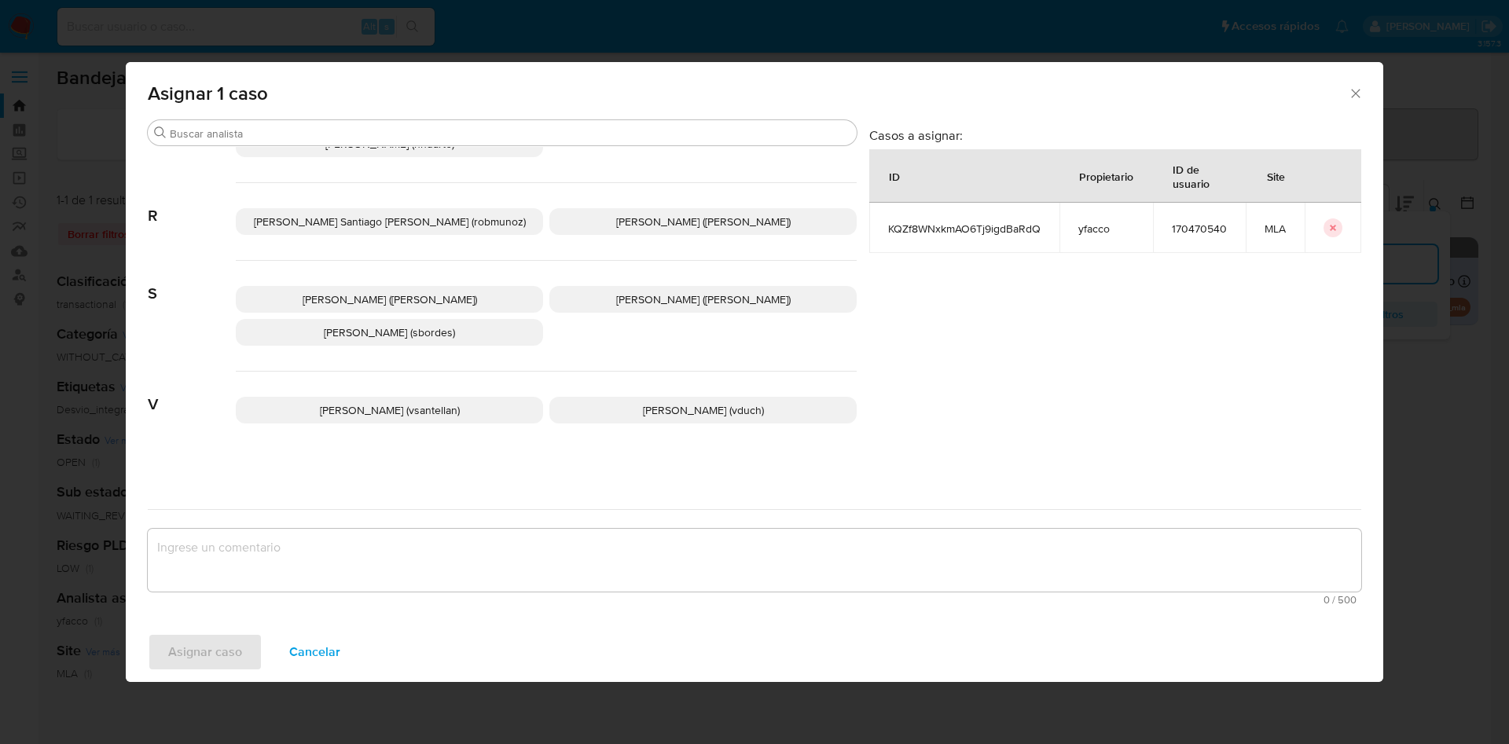
scroll to position [1360, 0]
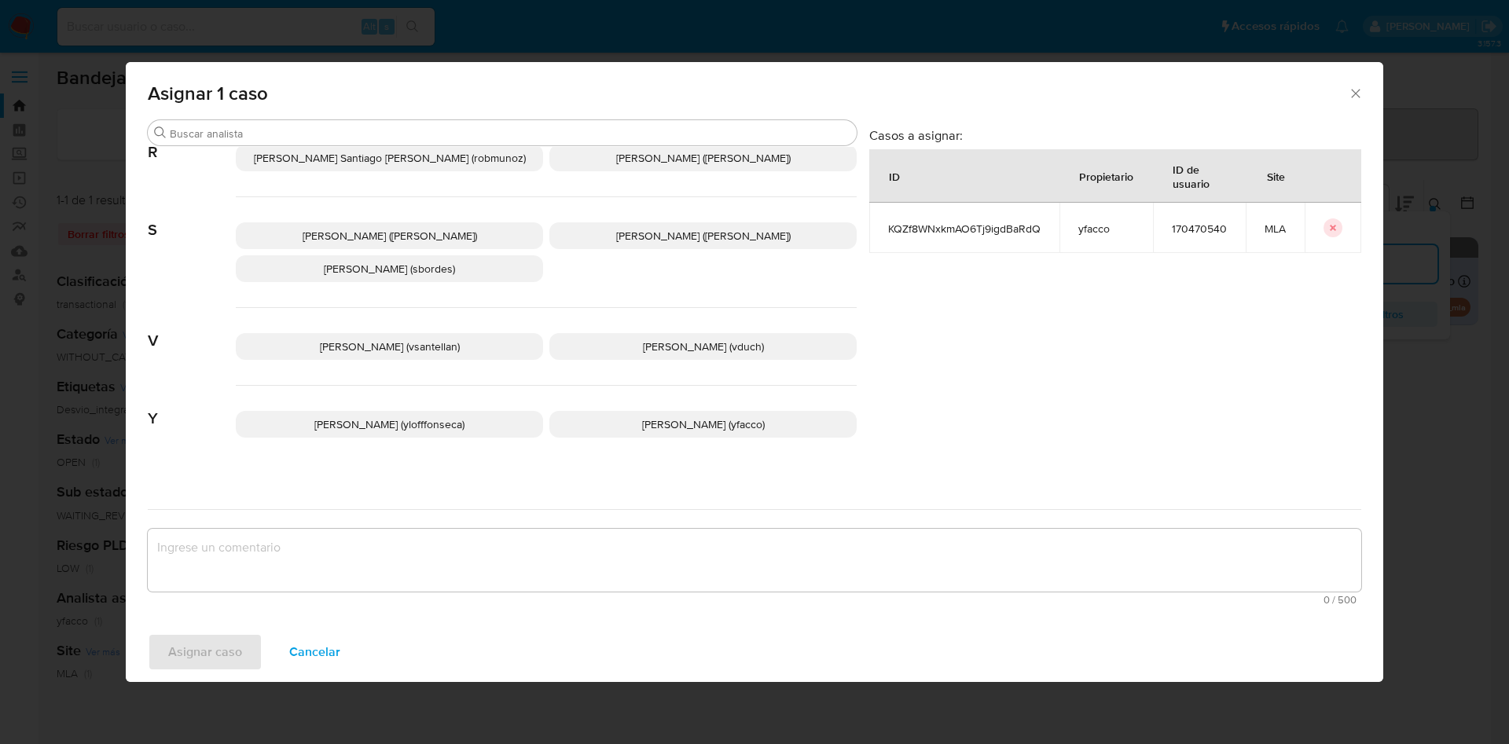
click at [582, 411] on p "Yesica Paola Facco (yfacco)" at bounding box center [703, 424] width 307 height 27
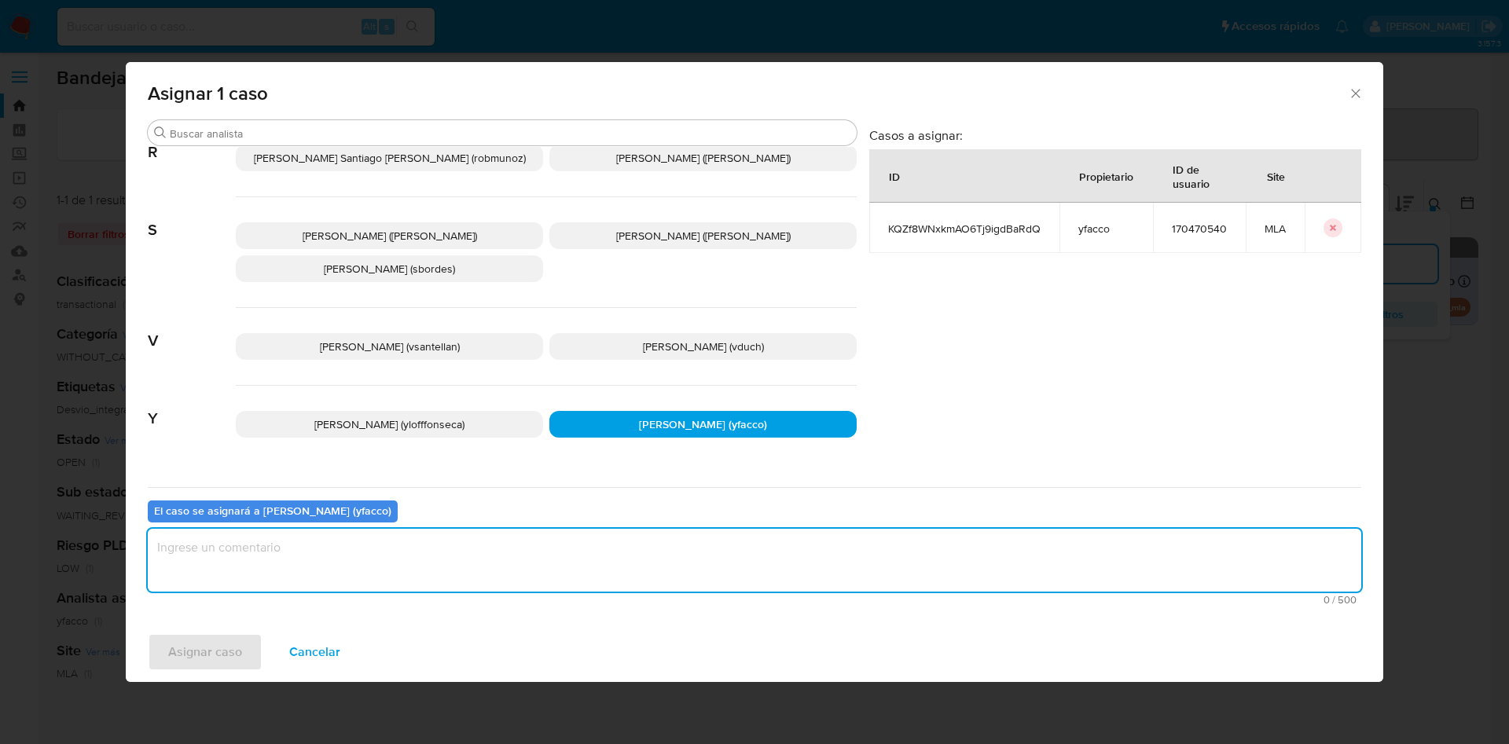
click at [423, 542] on textarea "assign-modal" at bounding box center [755, 560] width 1214 height 63
click at [243, 654] on button "Asignar caso" at bounding box center [205, 653] width 115 height 38
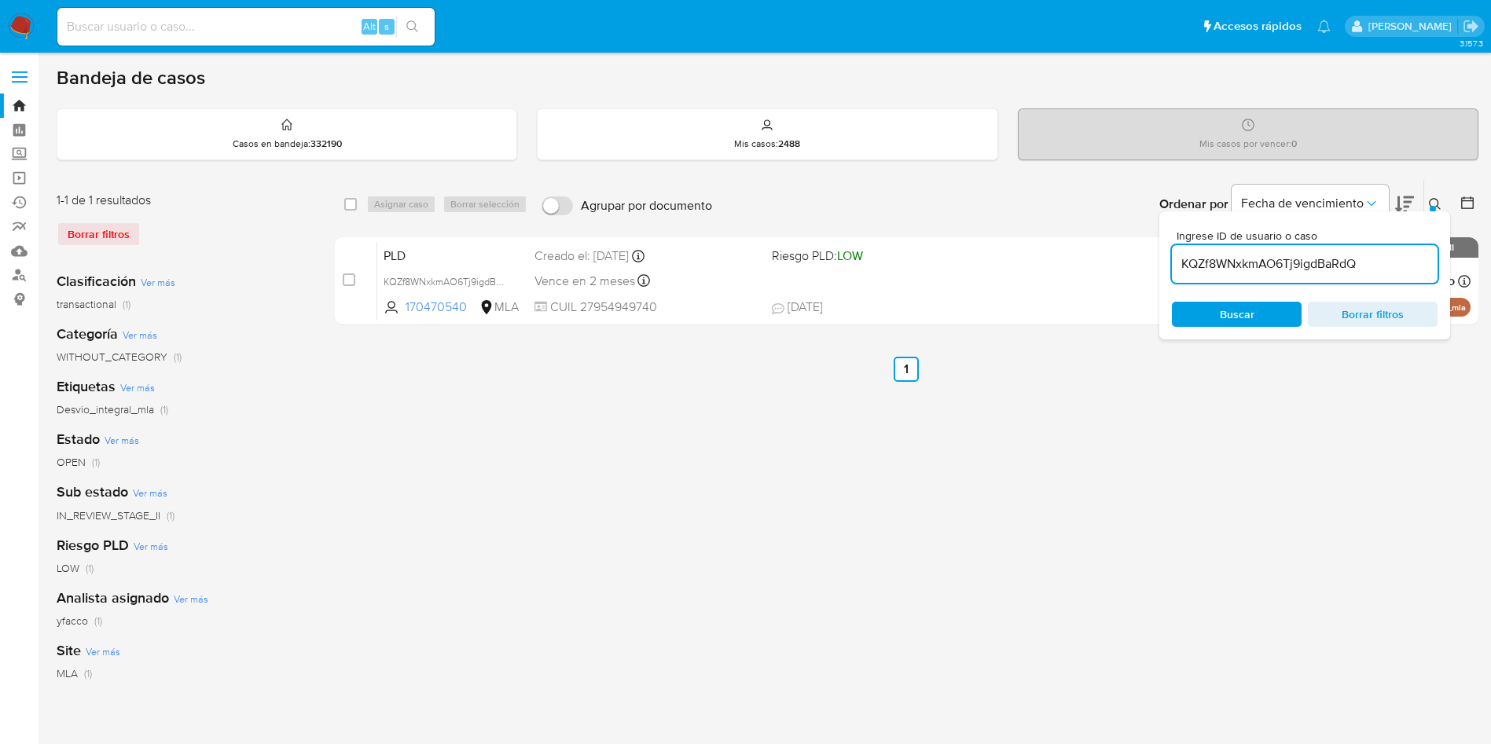
click at [1389, 261] on input "KQZf8WNxkmAO6Tj9igdBaRdQ" at bounding box center [1305, 264] width 266 height 20
paste input "KQZf8WNxkmAO6Tj9igdBaRdQ"
type input "KQZf8WNxkmAO6Tj9igdBaRdQ"
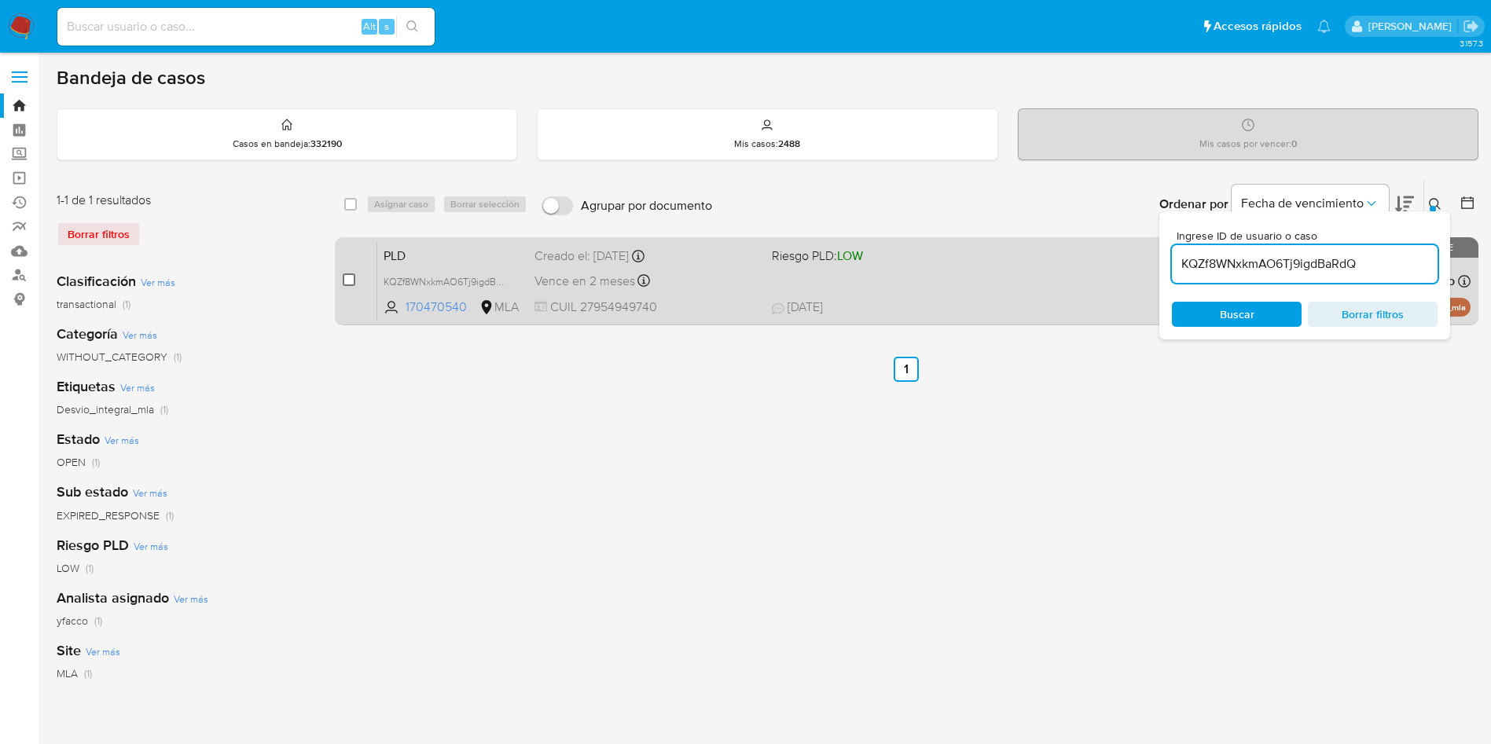
click at [351, 277] on input "checkbox" at bounding box center [349, 280] width 13 height 13
checkbox input "true"
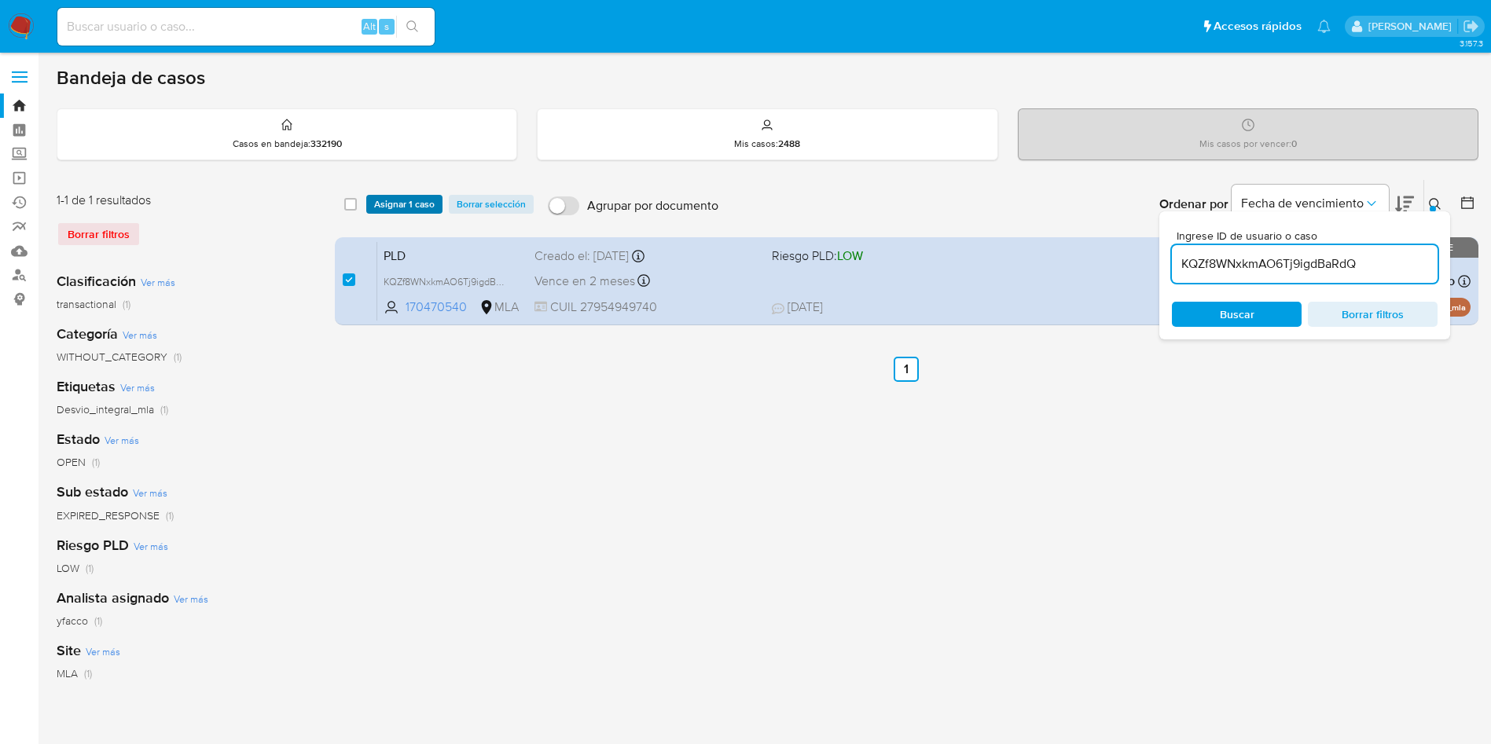
click at [383, 206] on span "Asignar 1 caso" at bounding box center [404, 205] width 61 height 16
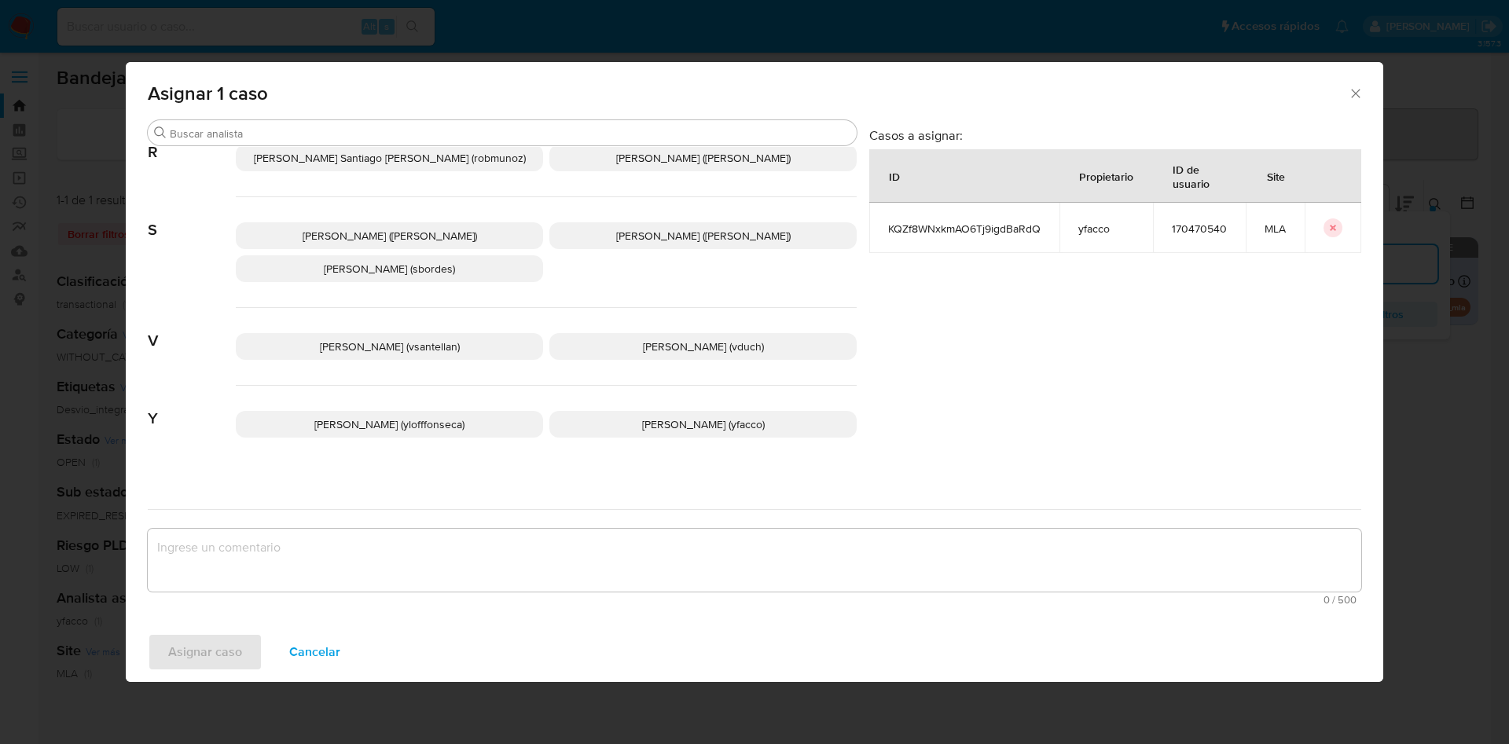
click at [617, 411] on p "Yesica Paola Facco (yfacco)" at bounding box center [703, 424] width 307 height 27
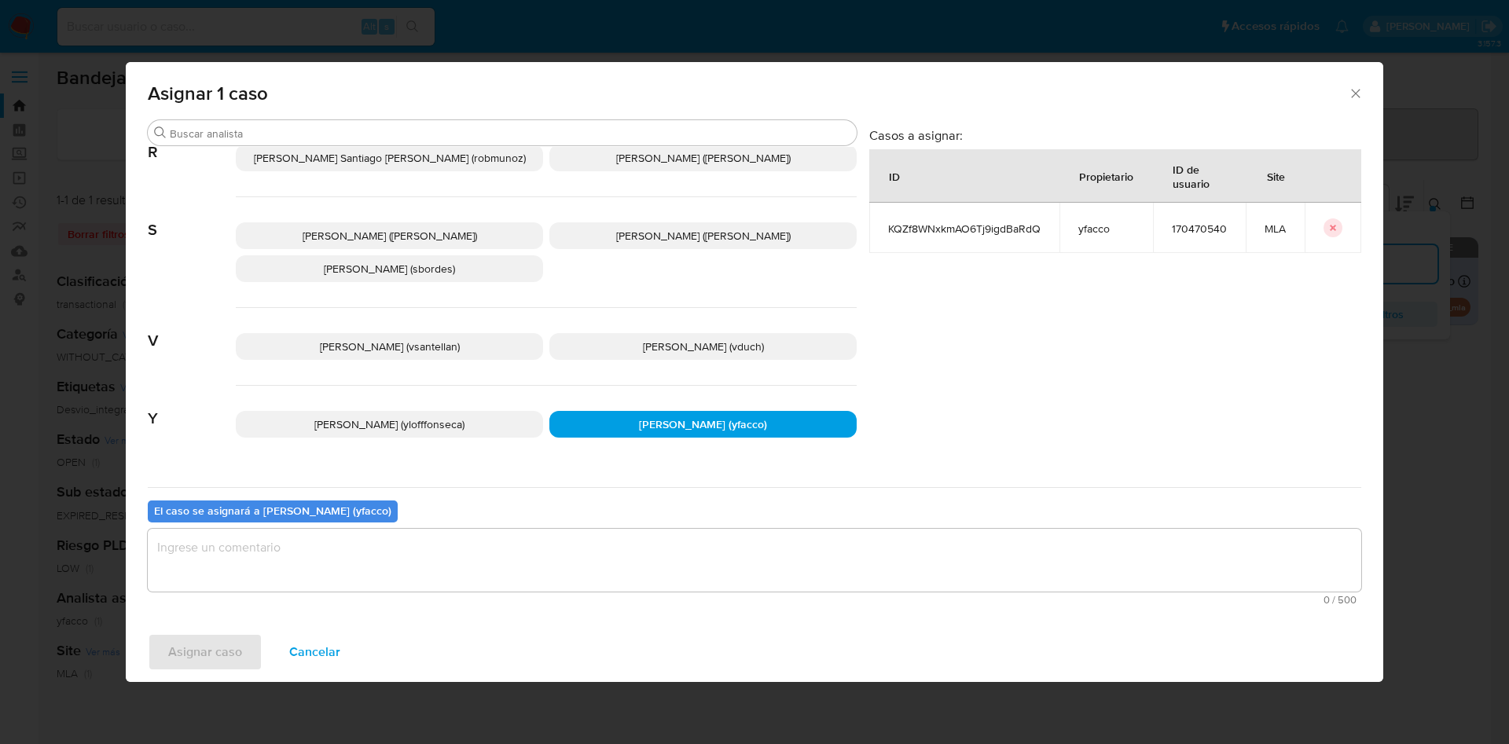
click at [389, 567] on textarea "assign-modal" at bounding box center [755, 560] width 1214 height 63
click at [220, 647] on span "Asignar caso" at bounding box center [205, 652] width 74 height 35
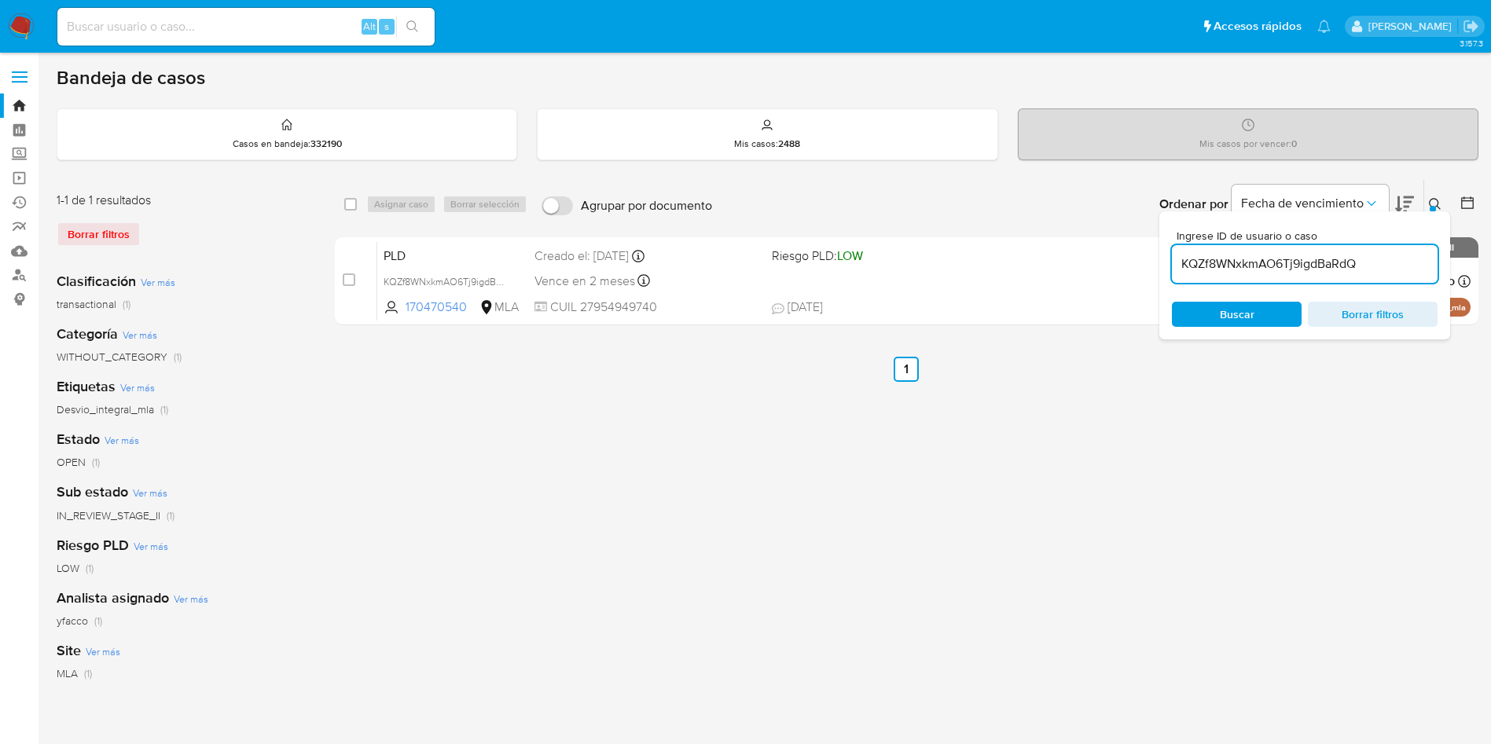
click at [1375, 263] on input "KQZf8WNxkmAO6Tj9igdBaRdQ" at bounding box center [1305, 264] width 266 height 20
paste input "LHOvUo7Mtl1I6FSyAcPBYxjc"
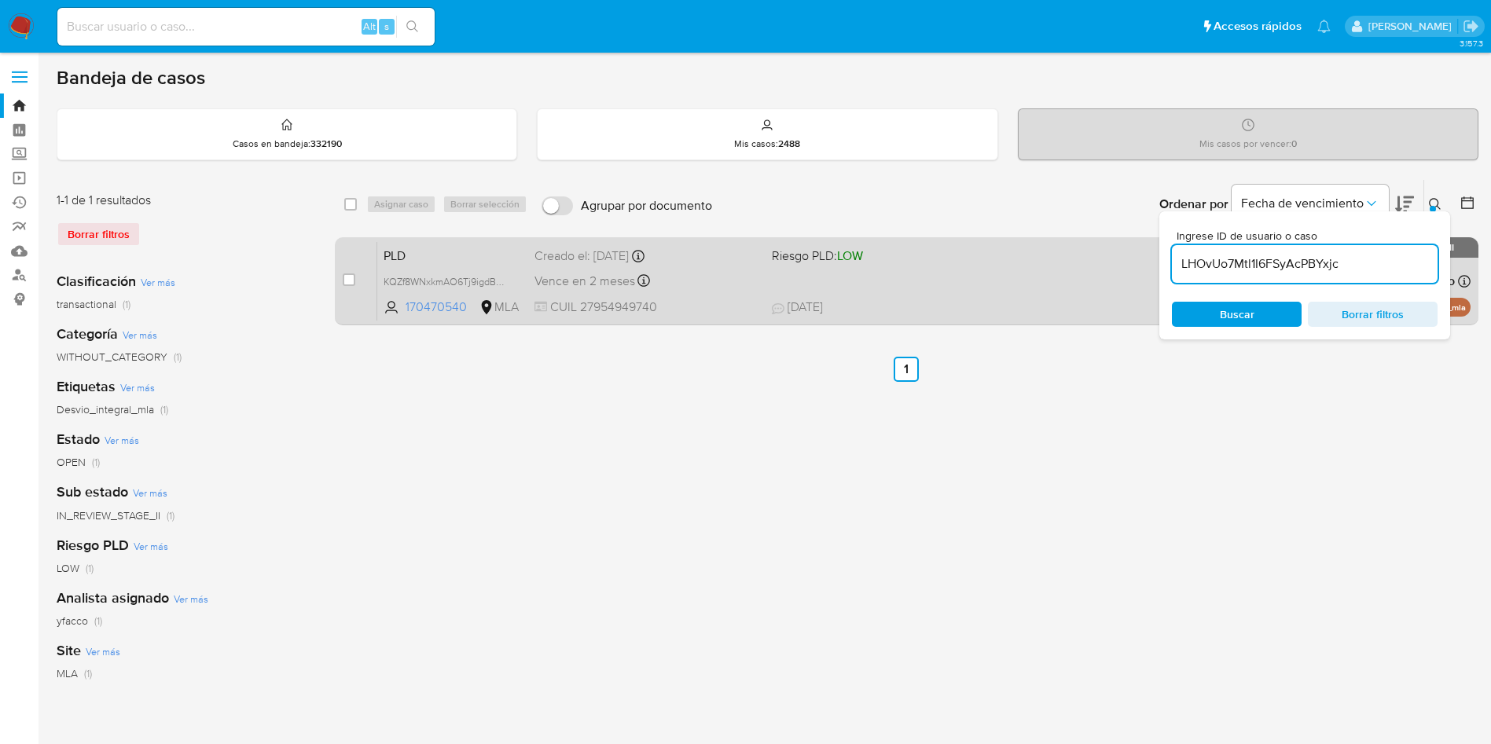
type input "LHOvUo7Mtl1I6FSyAcPBYxjc"
click at [350, 280] on input "checkbox" at bounding box center [349, 280] width 13 height 13
checkbox input "true"
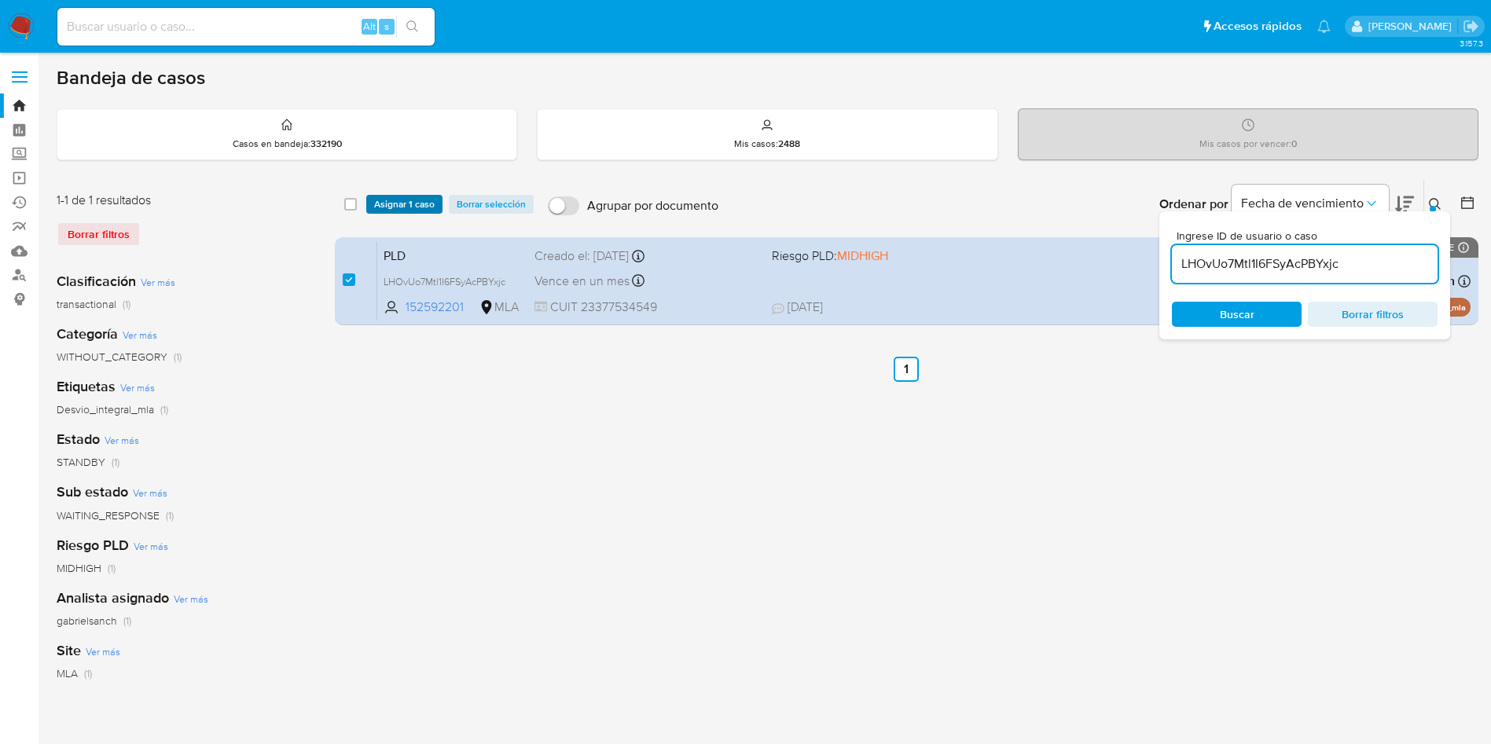
click at [392, 204] on span "Asignar 1 caso" at bounding box center [404, 205] width 61 height 16
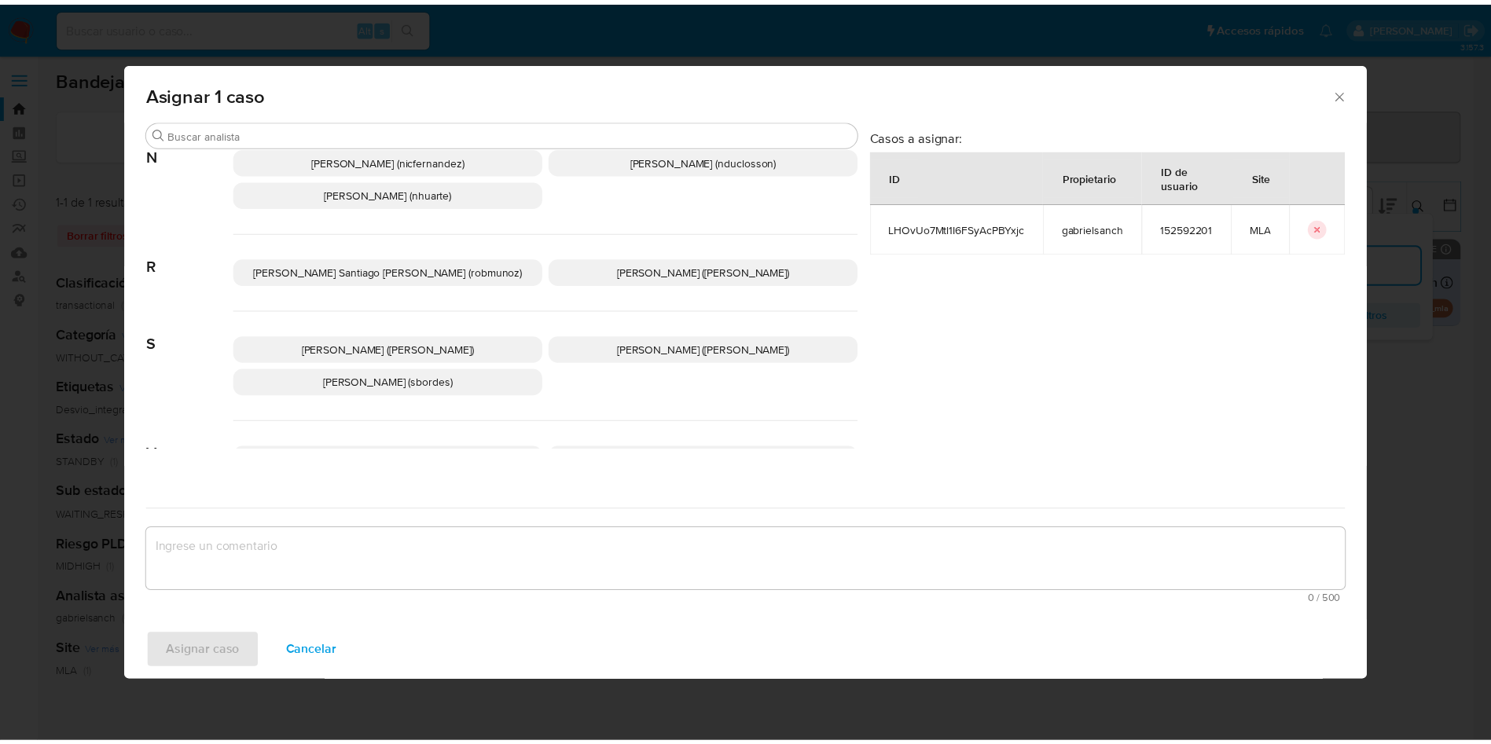
scroll to position [1360, 0]
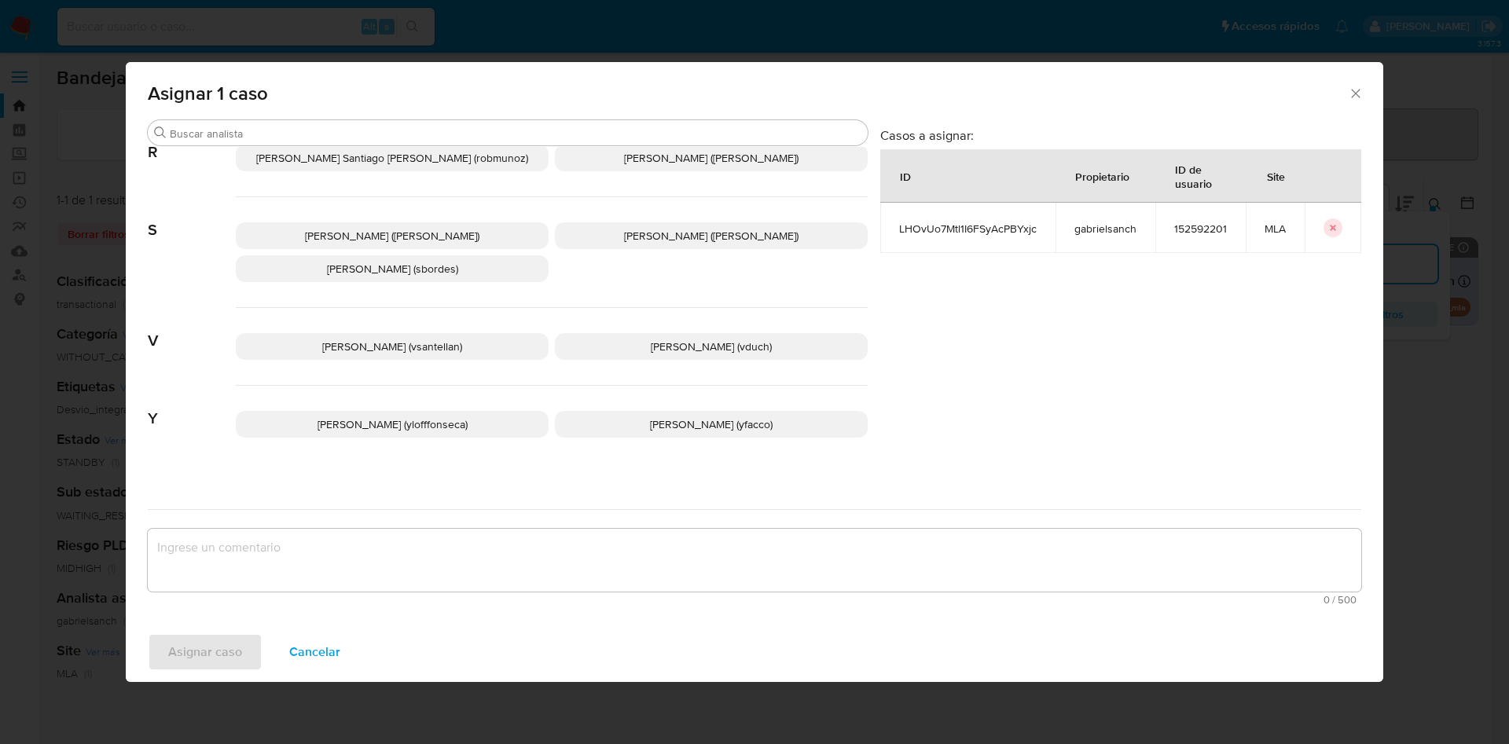
click at [624, 411] on p "Yesica Paola Facco (yfacco)" at bounding box center [711, 424] width 313 height 27
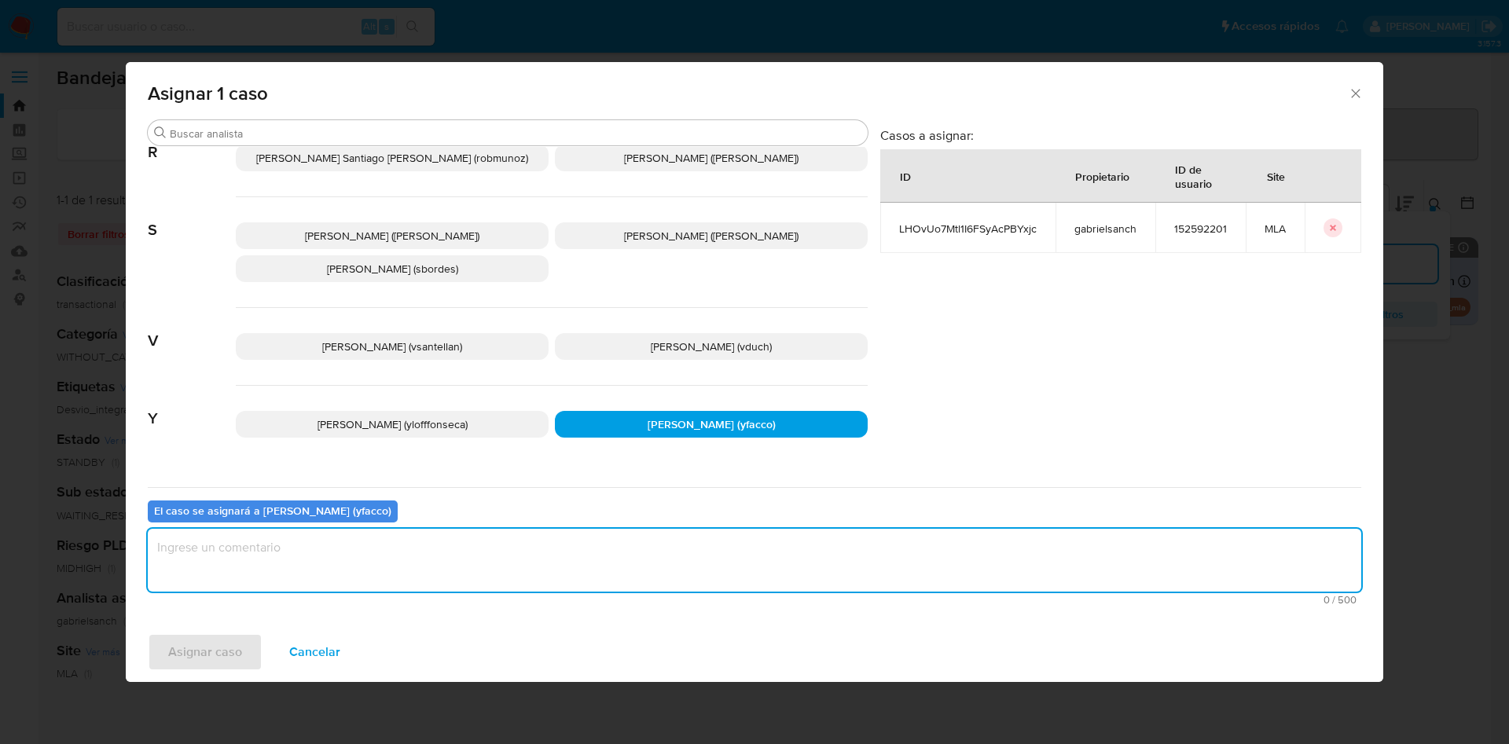
click at [465, 557] on textarea "assign-modal" at bounding box center [755, 560] width 1214 height 63
click at [241, 659] on span "Asignar caso" at bounding box center [205, 652] width 74 height 35
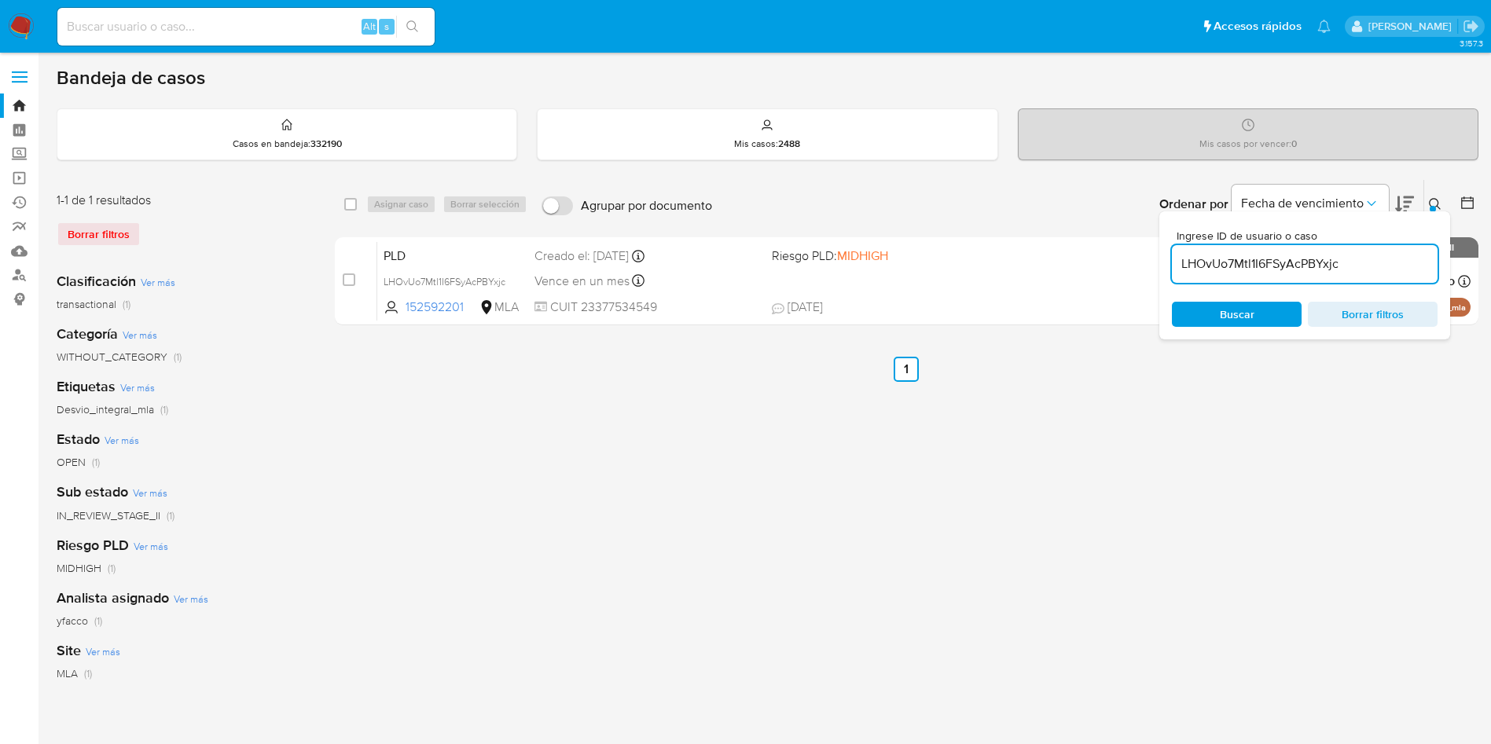
click at [1387, 267] on input "LHOvUo7Mtl1I6FSyAcPBYxjc" at bounding box center [1305, 264] width 266 height 20
paste input "LHOvUo7Mtl1I6FSyAcPBYxjc"
type input "LHOvUo7Mtl1I6FSyAcPBYxjc"
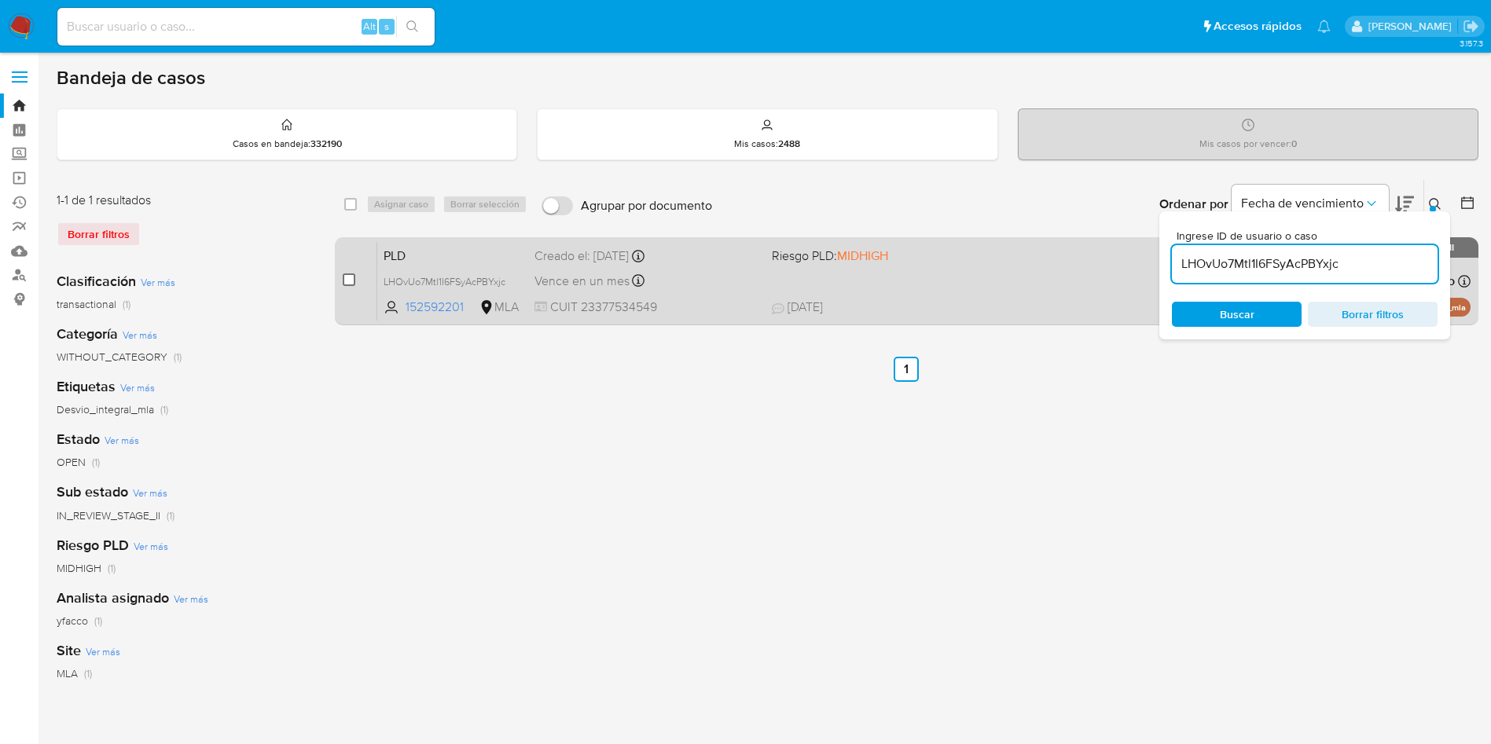
click at [351, 281] on input "checkbox" at bounding box center [349, 280] width 13 height 13
checkbox input "true"
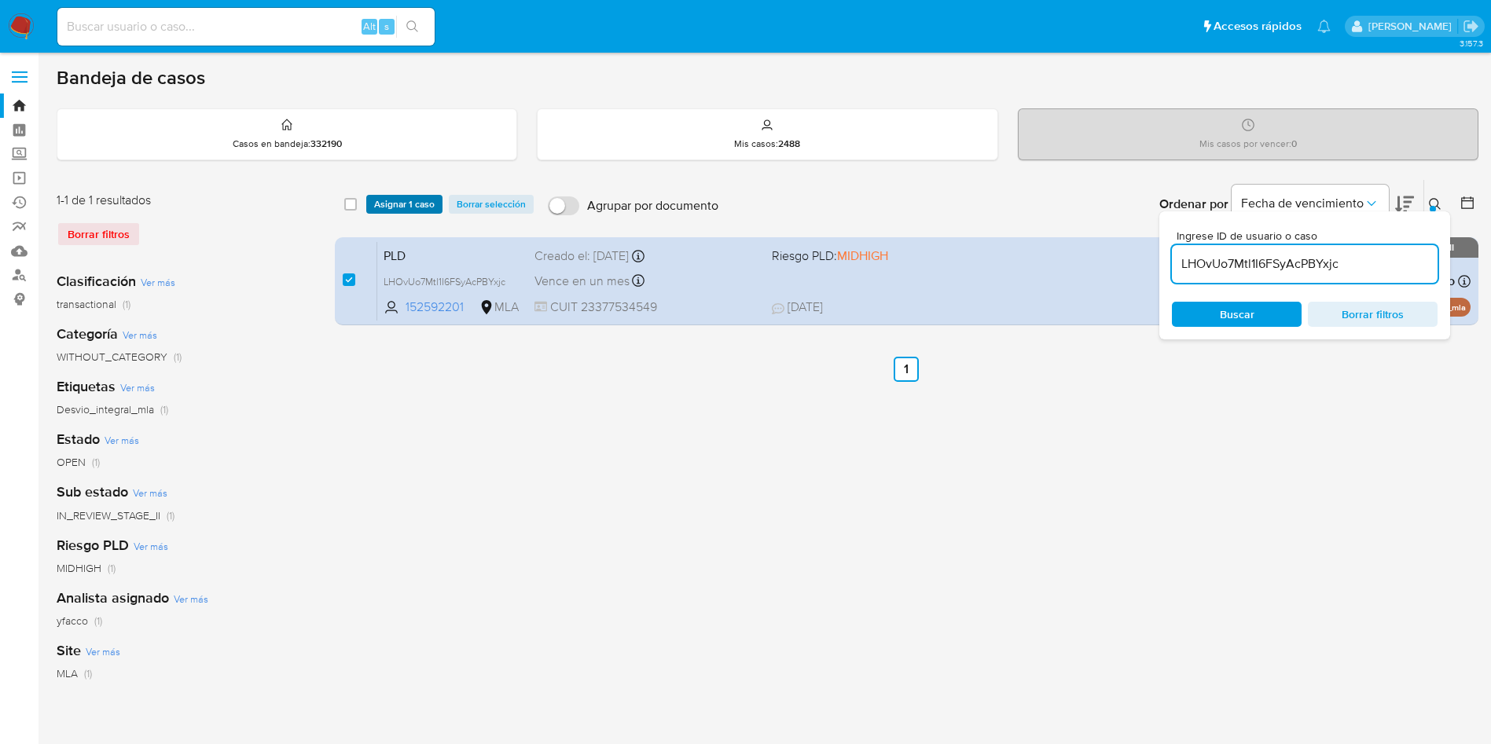
click at [399, 200] on span "Asignar 1 caso" at bounding box center [404, 205] width 61 height 16
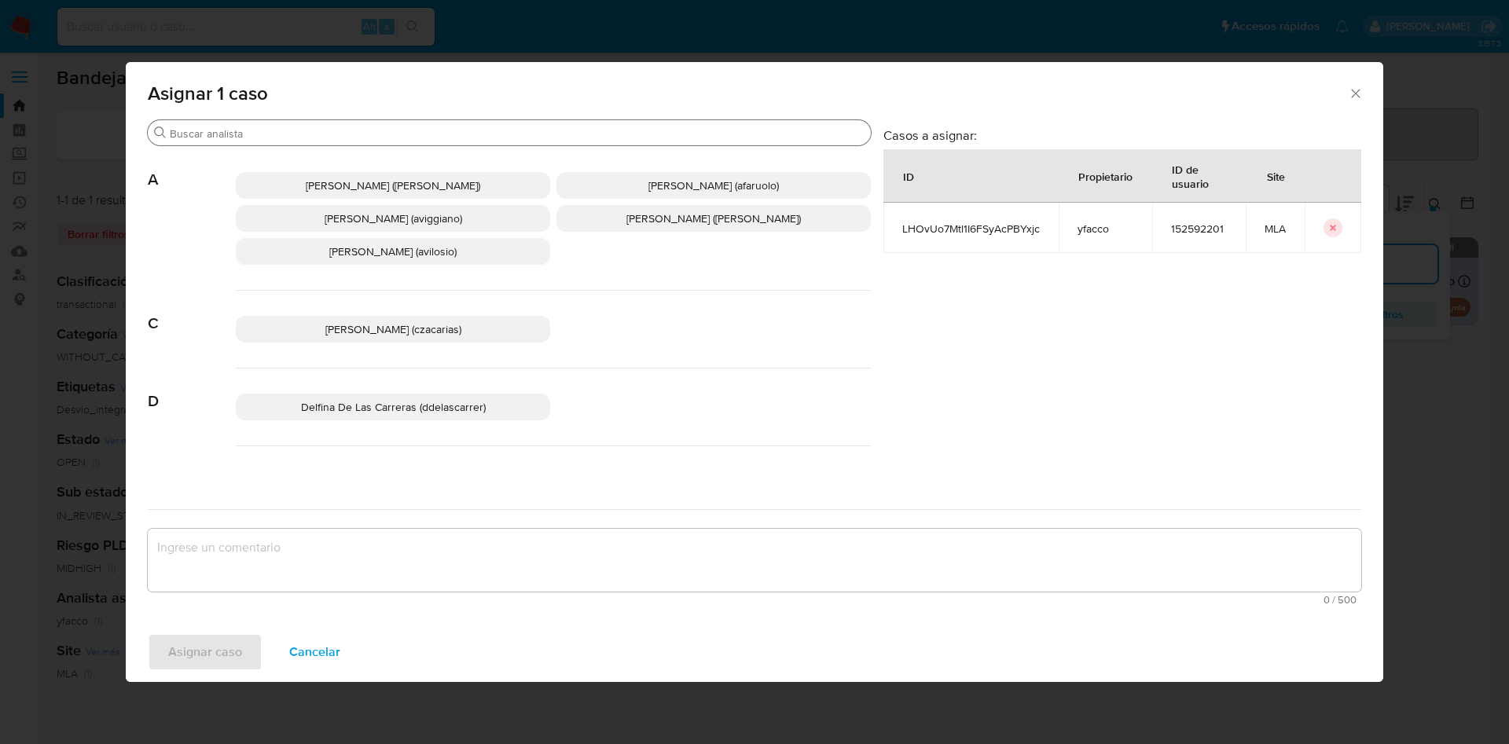
click at [306, 134] on input "Buscar" at bounding box center [517, 134] width 695 height 14
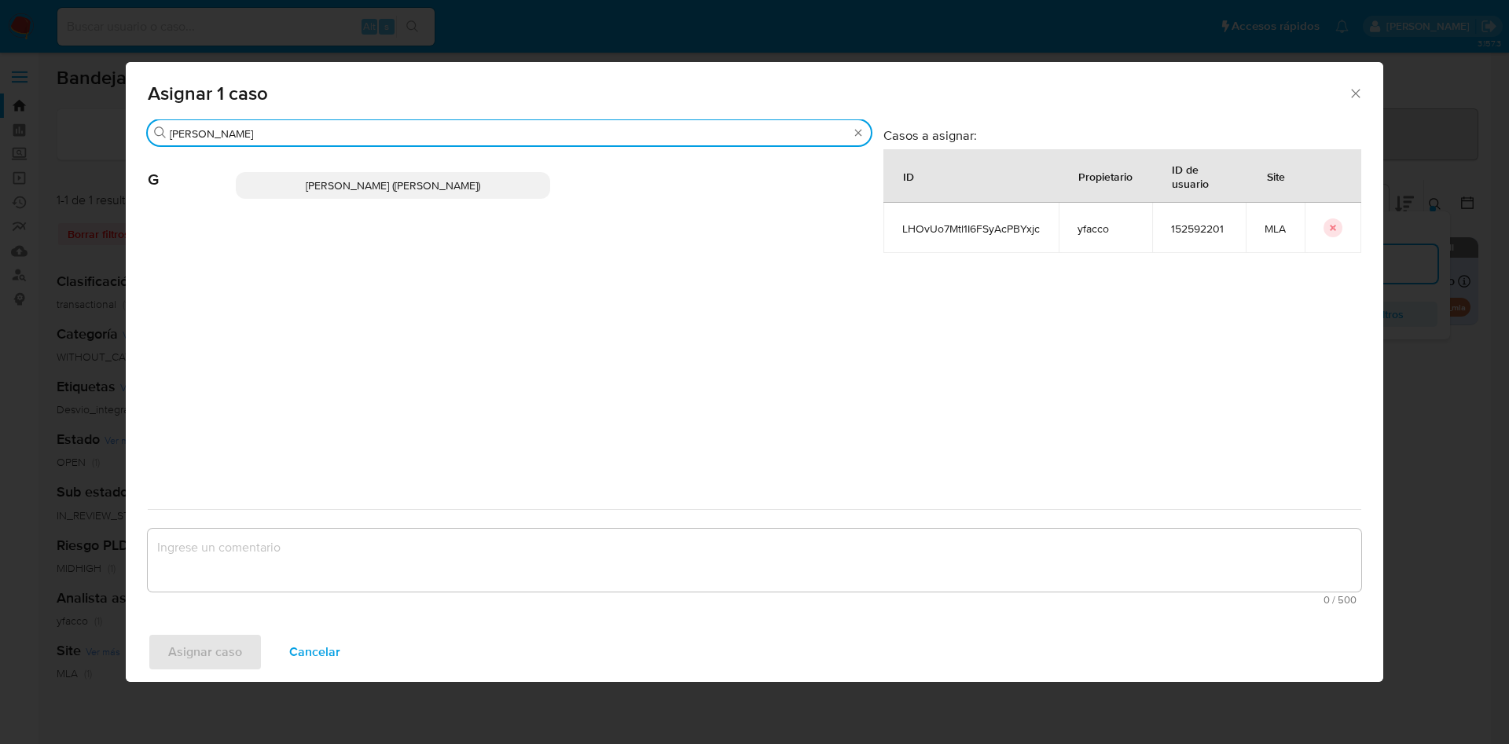
type input "gabri"
click at [388, 187] on span "Gabriela Sanchez Quinonez (gabrielsanch)" at bounding box center [393, 186] width 175 height 16
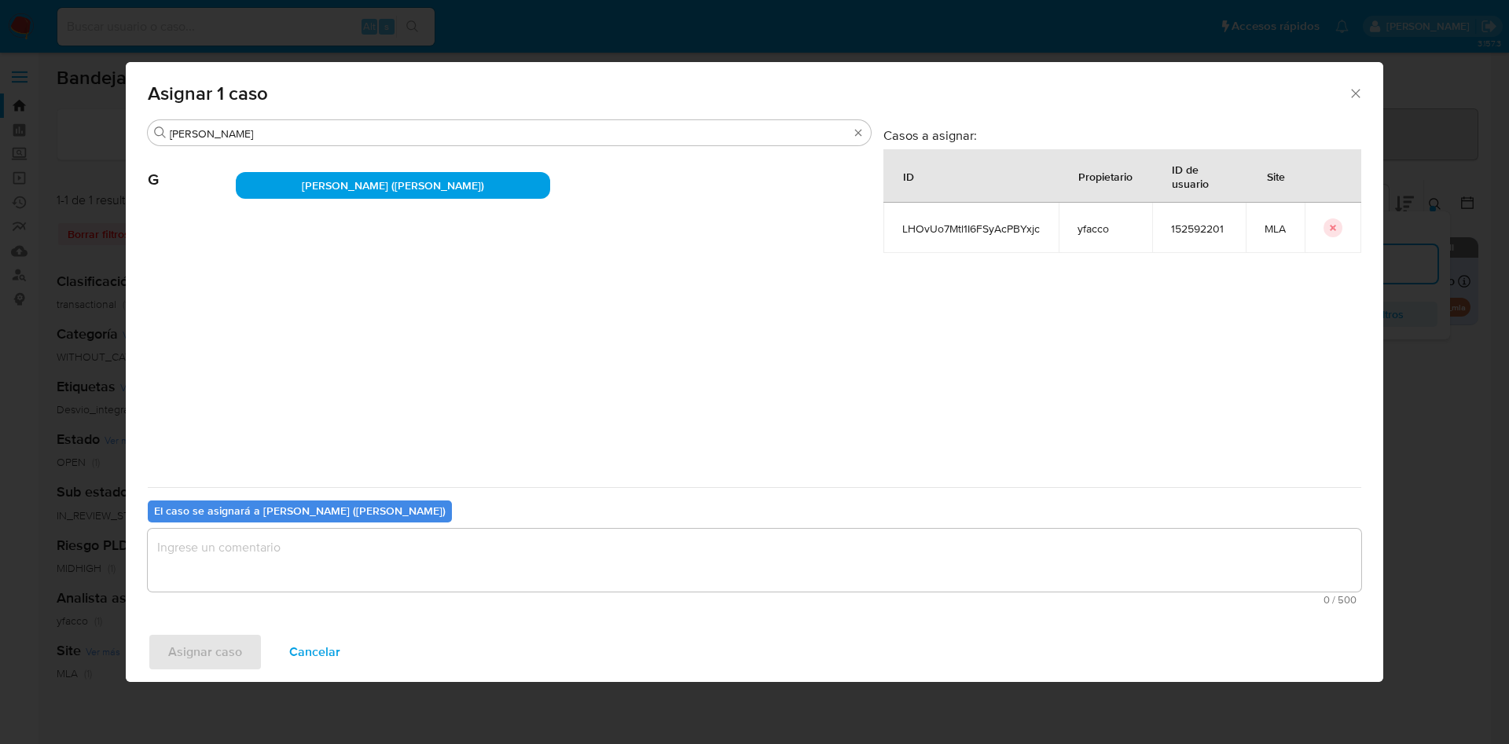
click at [202, 597] on span "0 / 500" at bounding box center [755, 600] width 1204 height 10
click at [196, 562] on textarea "assign-modal" at bounding box center [755, 560] width 1214 height 63
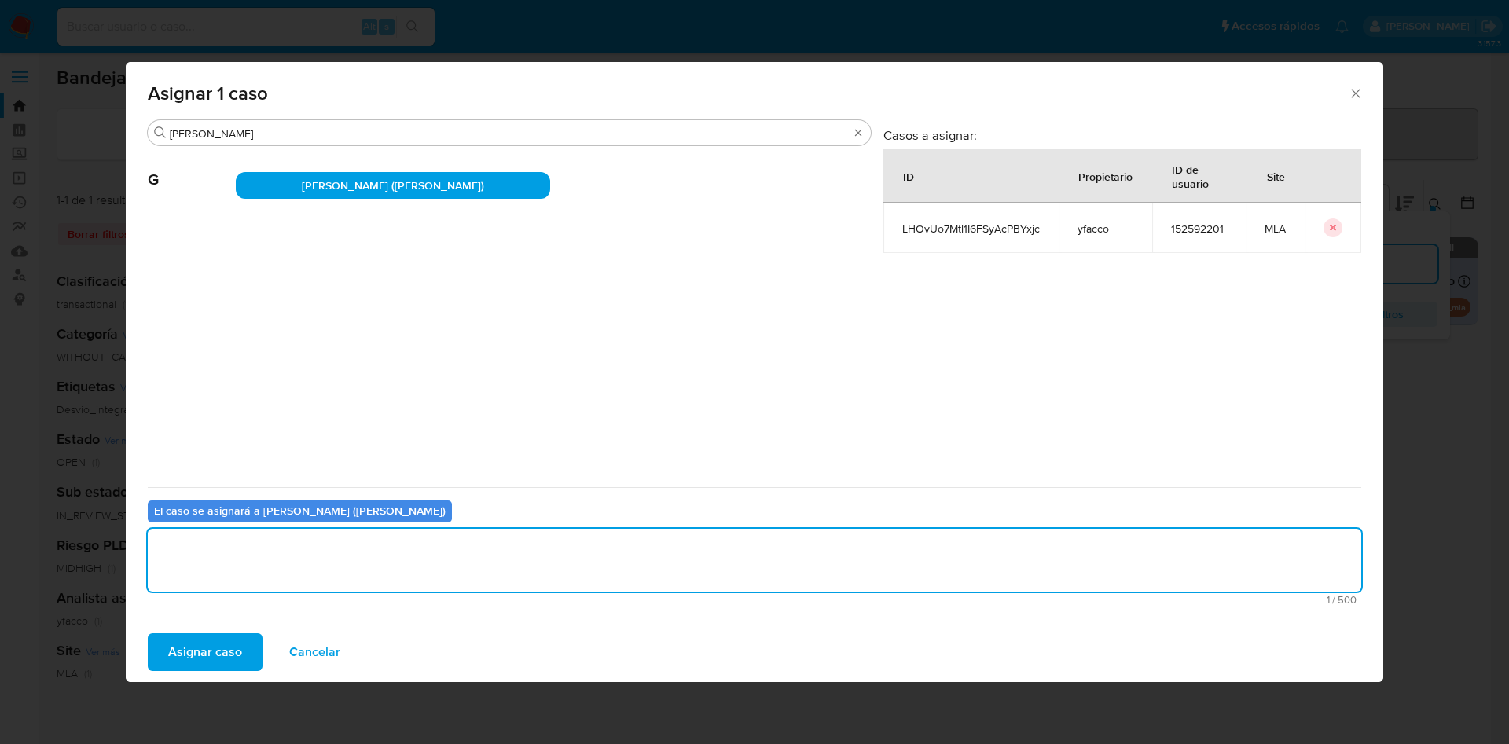
click at [197, 610] on div "El caso se asignará a Gabriela Sanchez Quinonez (gabrielsanch) 1 / 500 499 cara…" at bounding box center [755, 549] width 1214 height 124
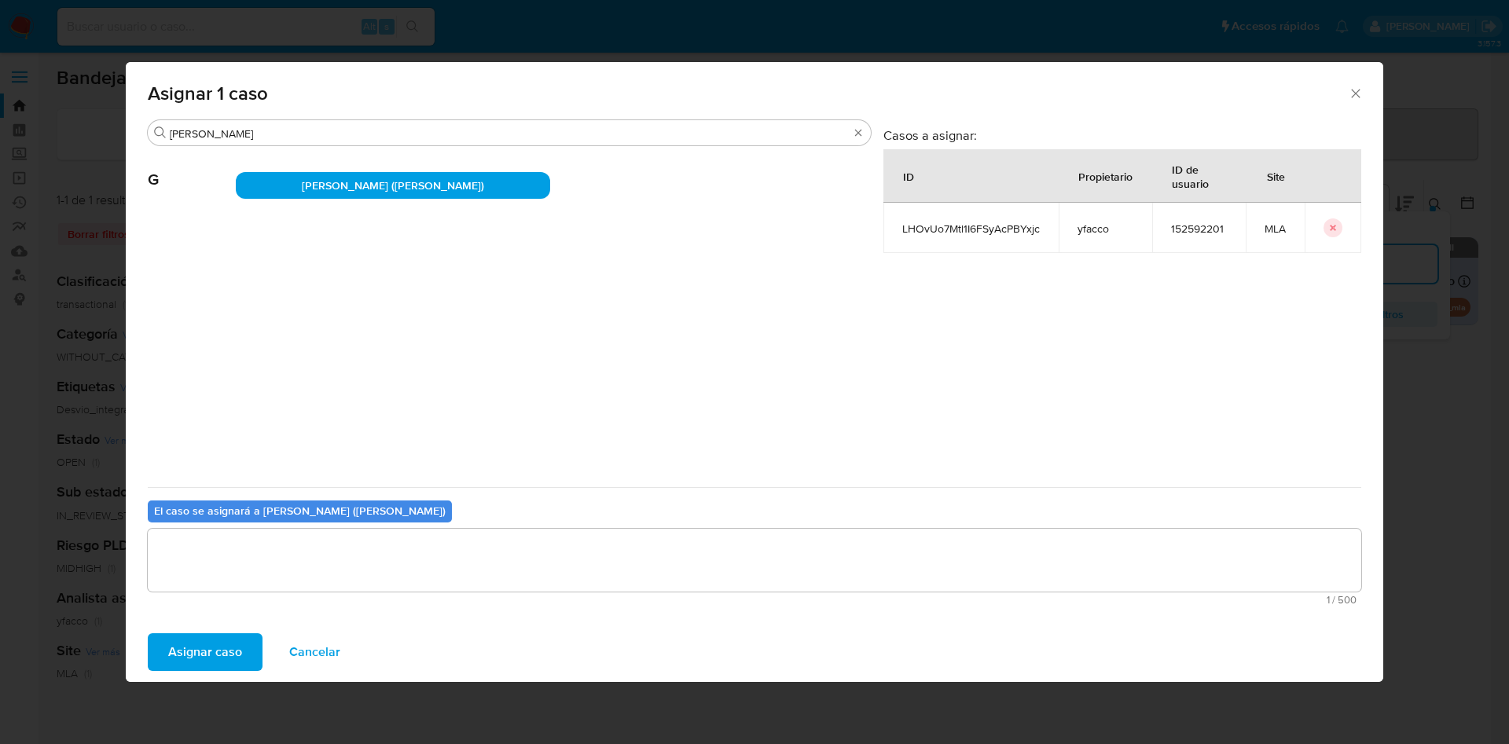
click at [161, 640] on button "Asignar caso" at bounding box center [205, 653] width 115 height 38
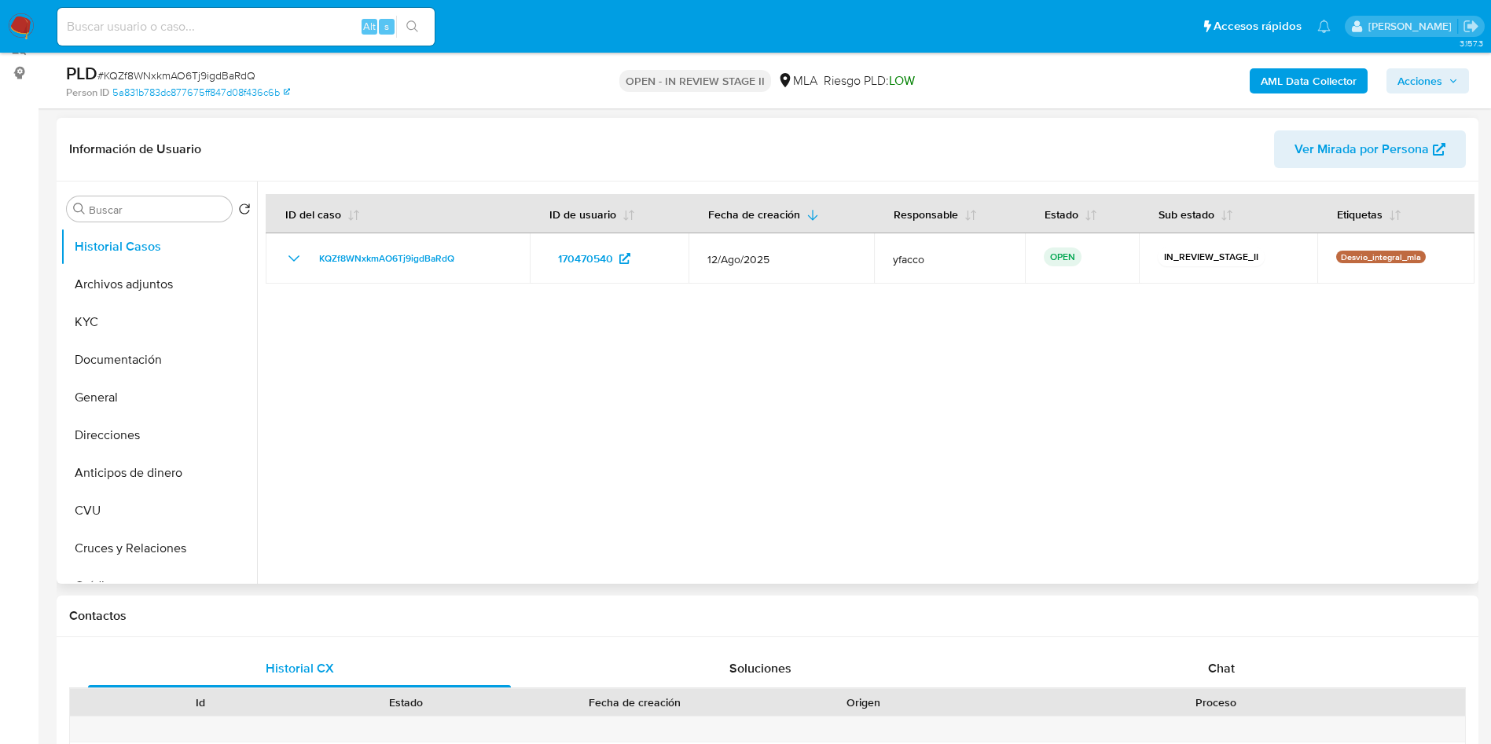
select select "10"
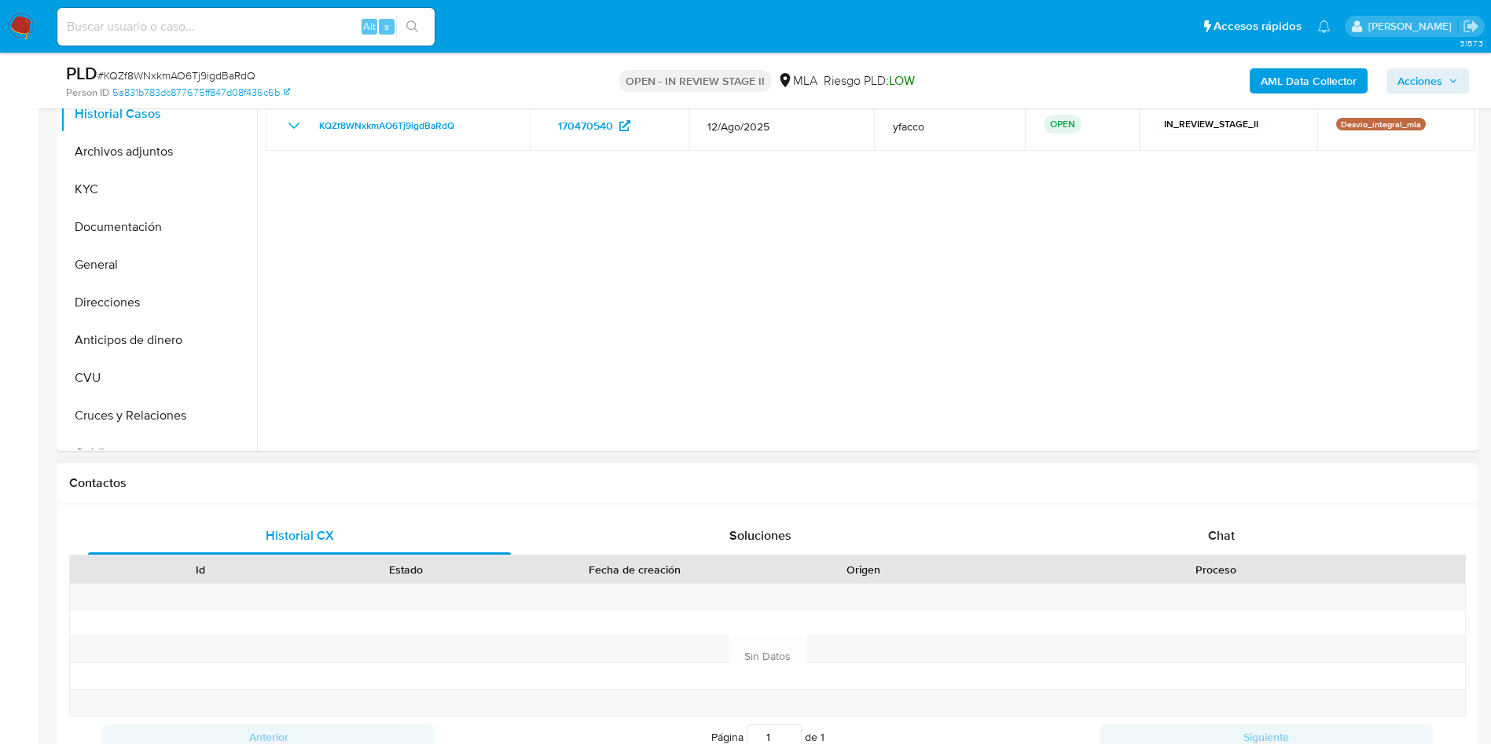
scroll to position [472, 0]
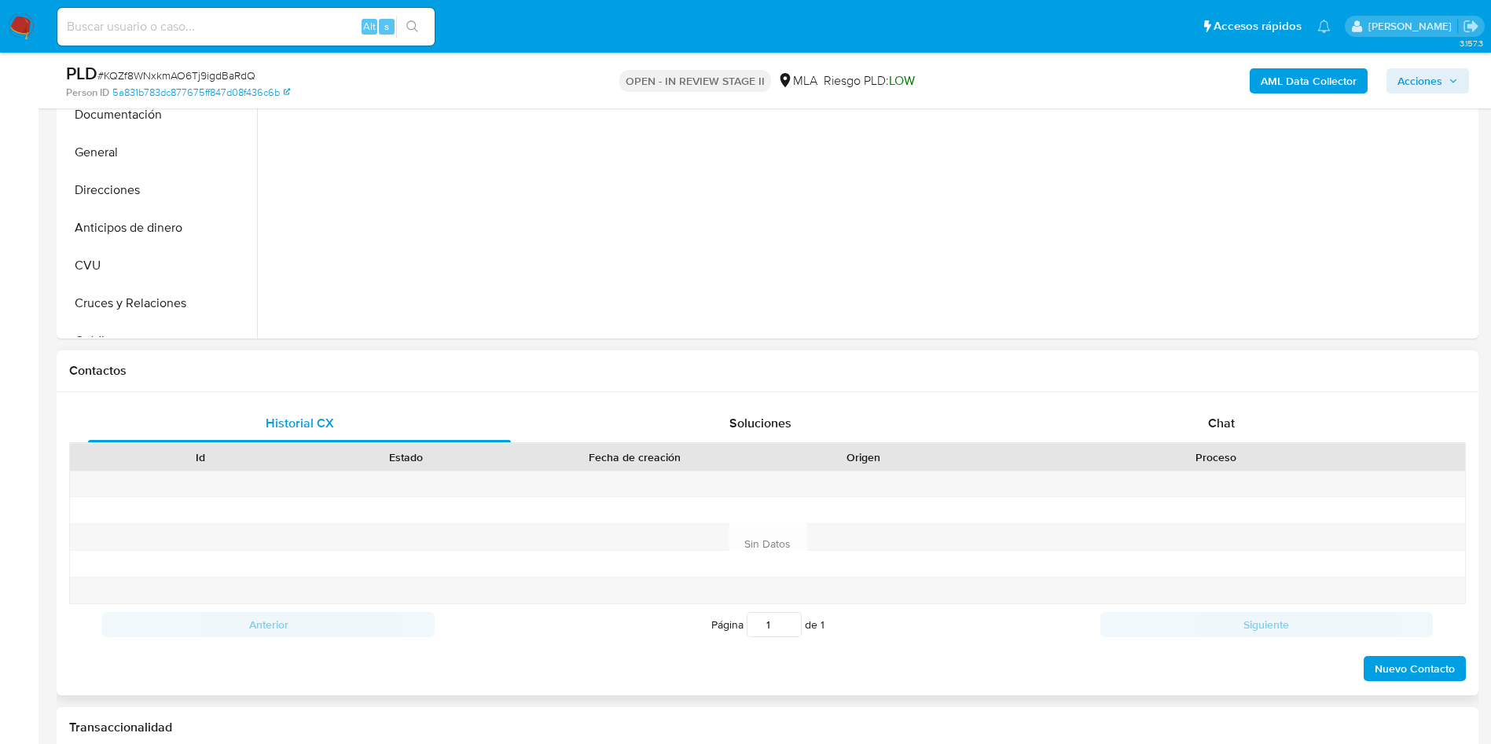
click at [1215, 403] on div "Historial CX Soluciones Chat Id Estado Fecha de creación Origen Proceso Anterio…" at bounding box center [768, 543] width 1422 height 303
click at [1259, 417] on div "Chat" at bounding box center [1221, 424] width 423 height 38
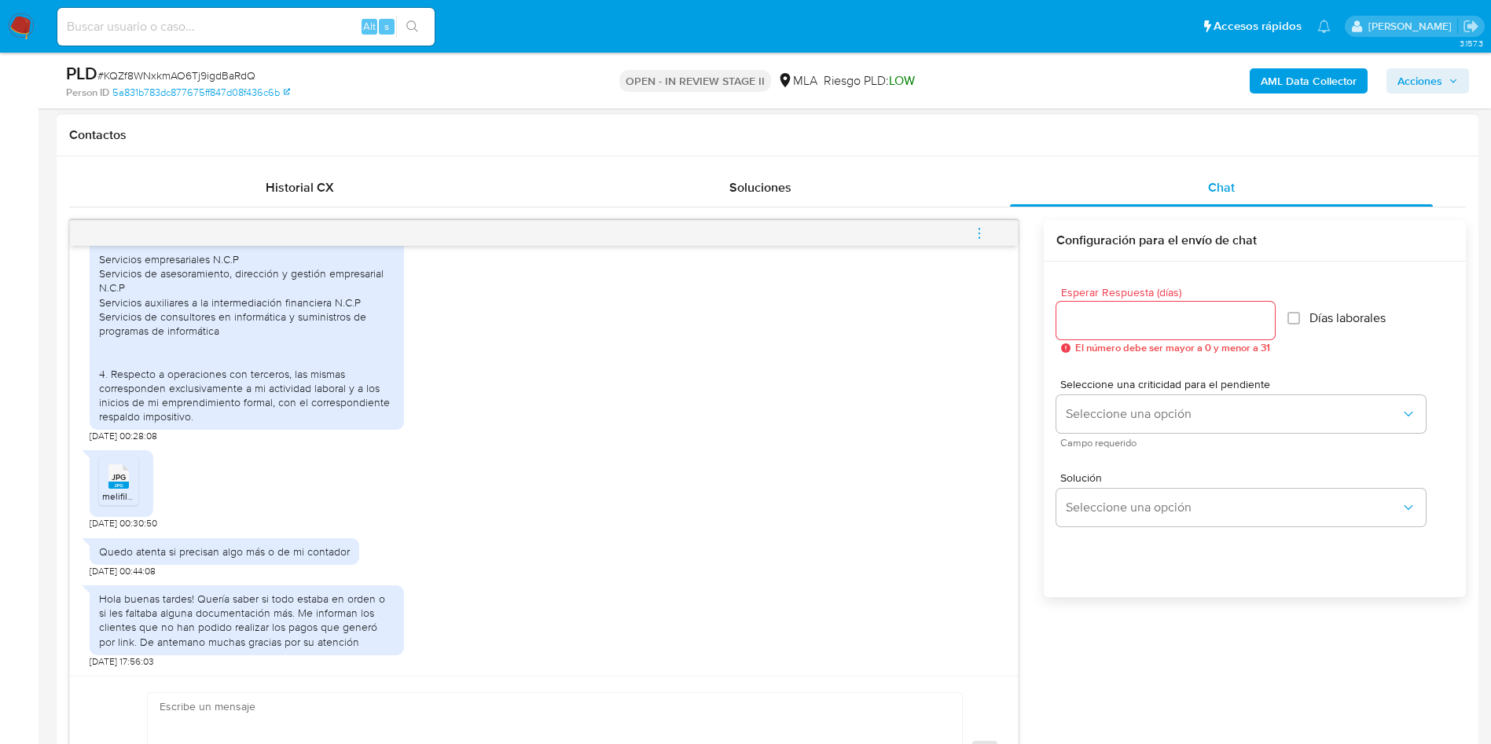
scroll to position [825, 0]
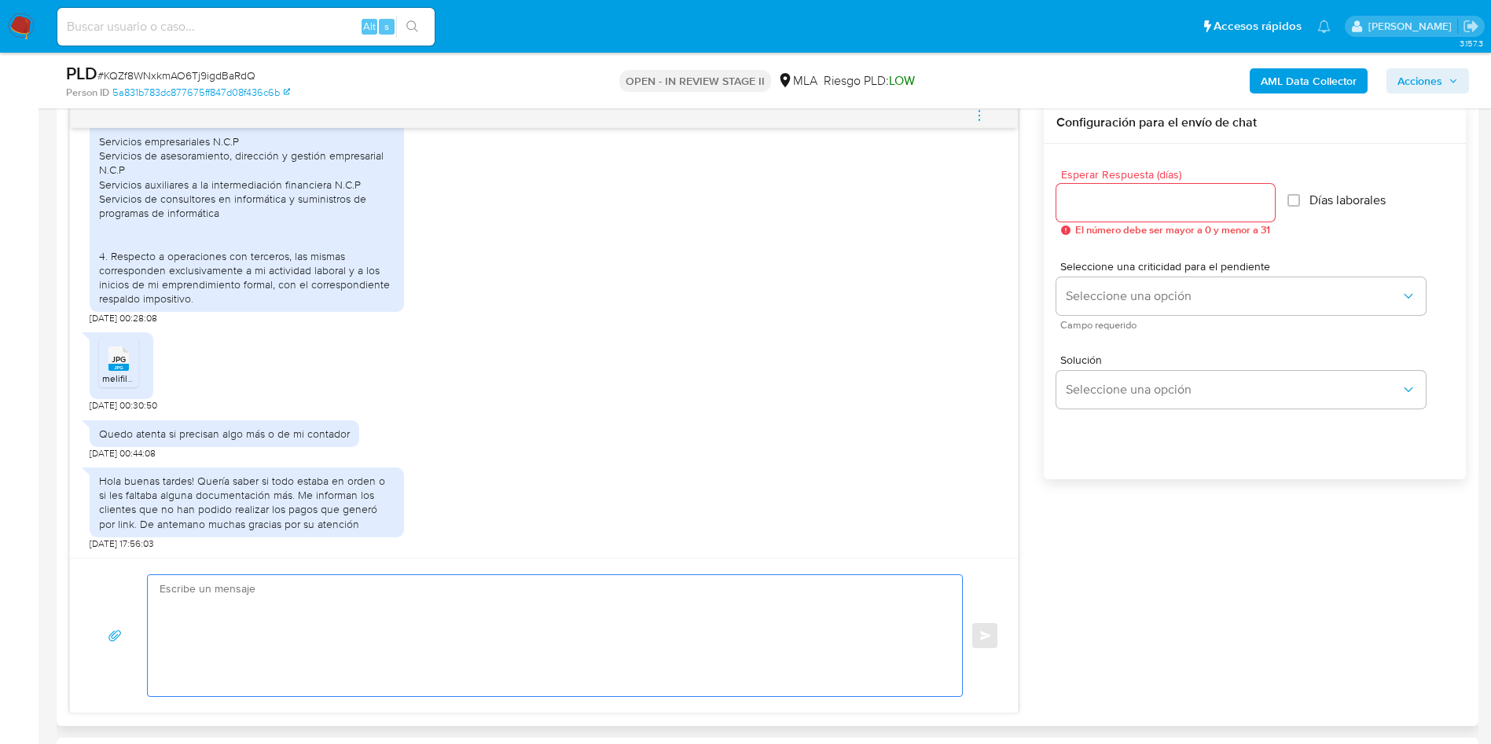
click at [302, 612] on textarea at bounding box center [551, 635] width 783 height 121
paste textarea "Hola XXX, Muchas gracias por la respuesta. Analizamos tu caso y notamos que la …"
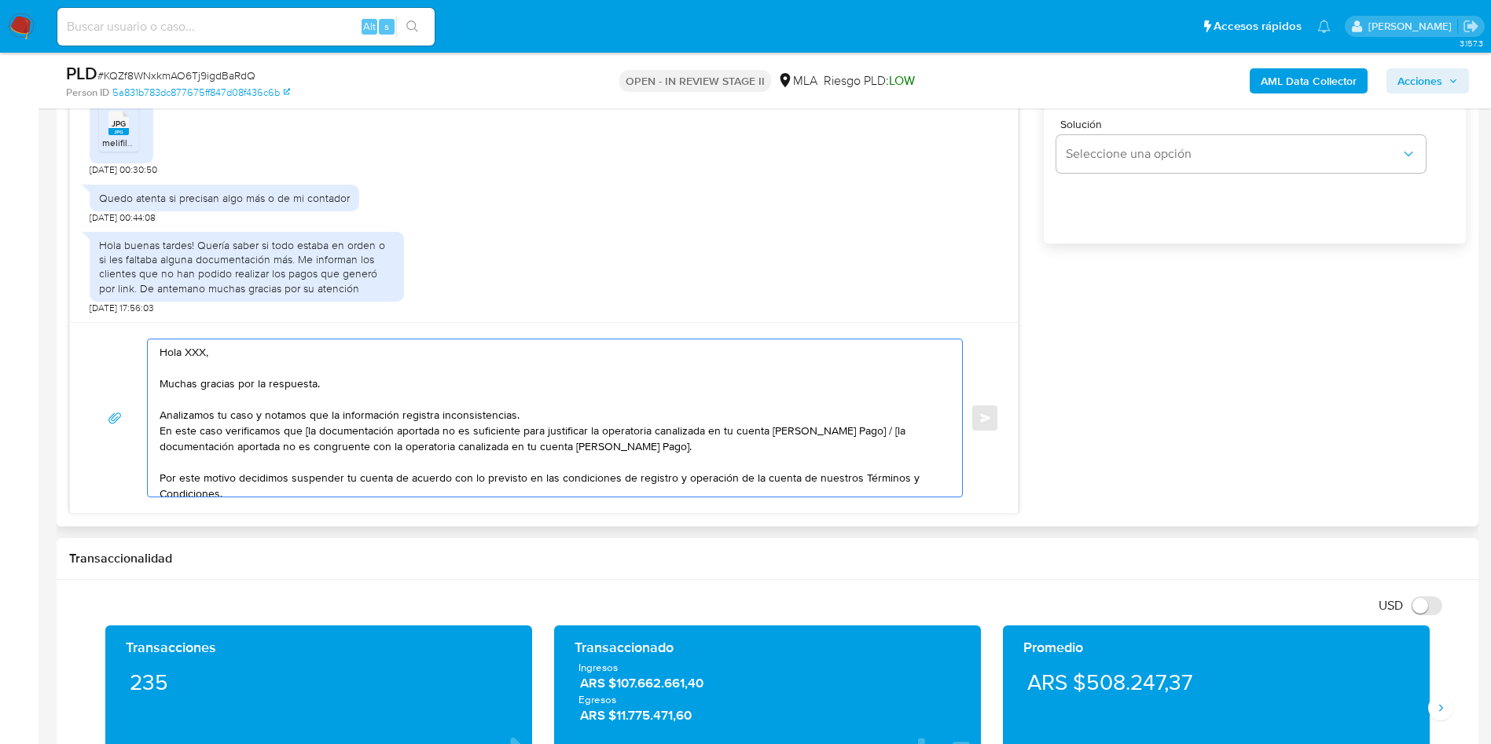
scroll to position [0, 0]
click at [203, 356] on textarea "Hola XXX, Muchas gracias por la respuesta. Analizamos tu caso y notamos que la …" at bounding box center [551, 418] width 783 height 157
click at [306, 432] on textarea "Hola, Muchas gracias por la respuesta. Analizamos tu caso y notamos que la info…" at bounding box center [551, 418] width 783 height 157
drag, startPoint x: 849, startPoint y: 436, endPoint x: 871, endPoint y: 448, distance: 25.0
click at [871, 448] on textarea "Hola, Muchas gracias por la respuesta. Analizamos tu caso y notamos que la info…" at bounding box center [551, 418] width 783 height 157
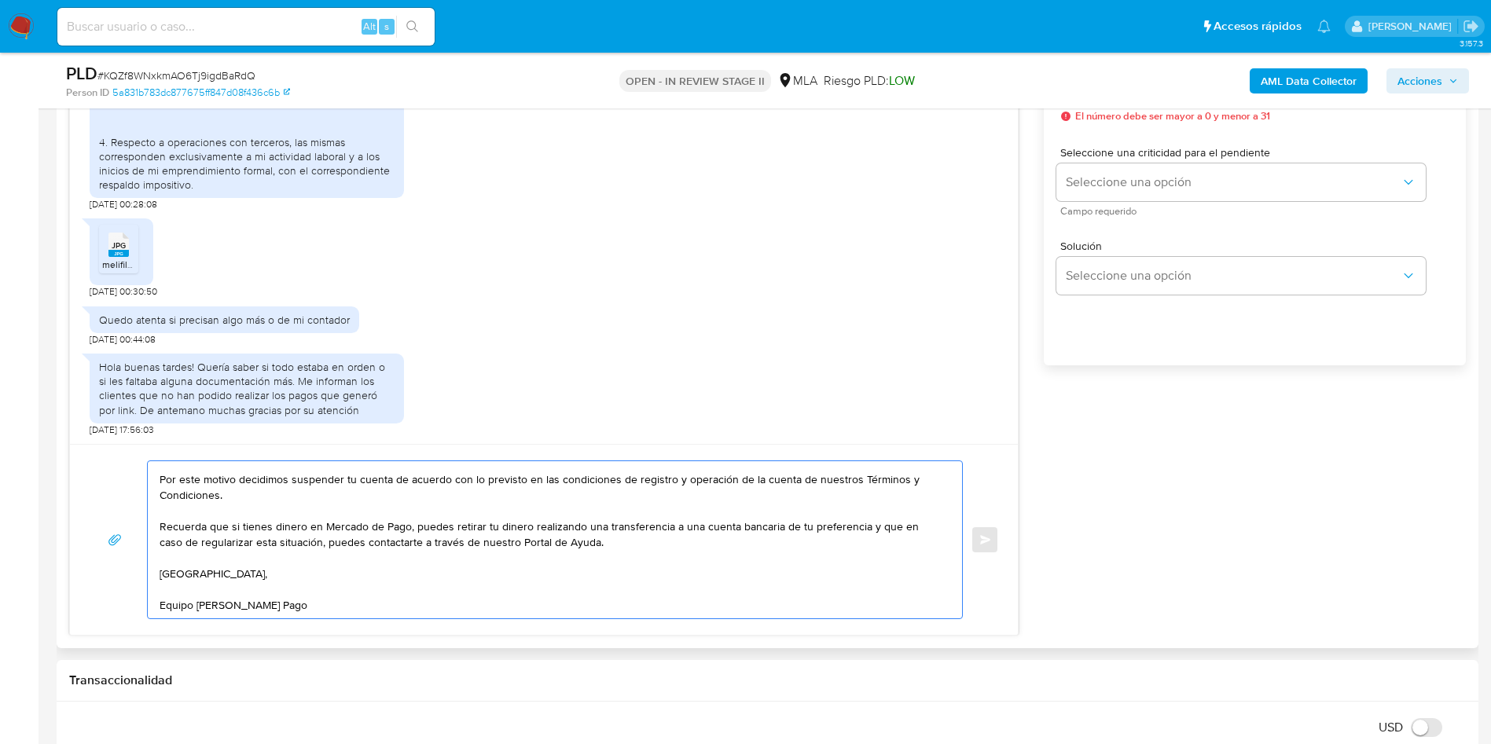
scroll to position [825, 0]
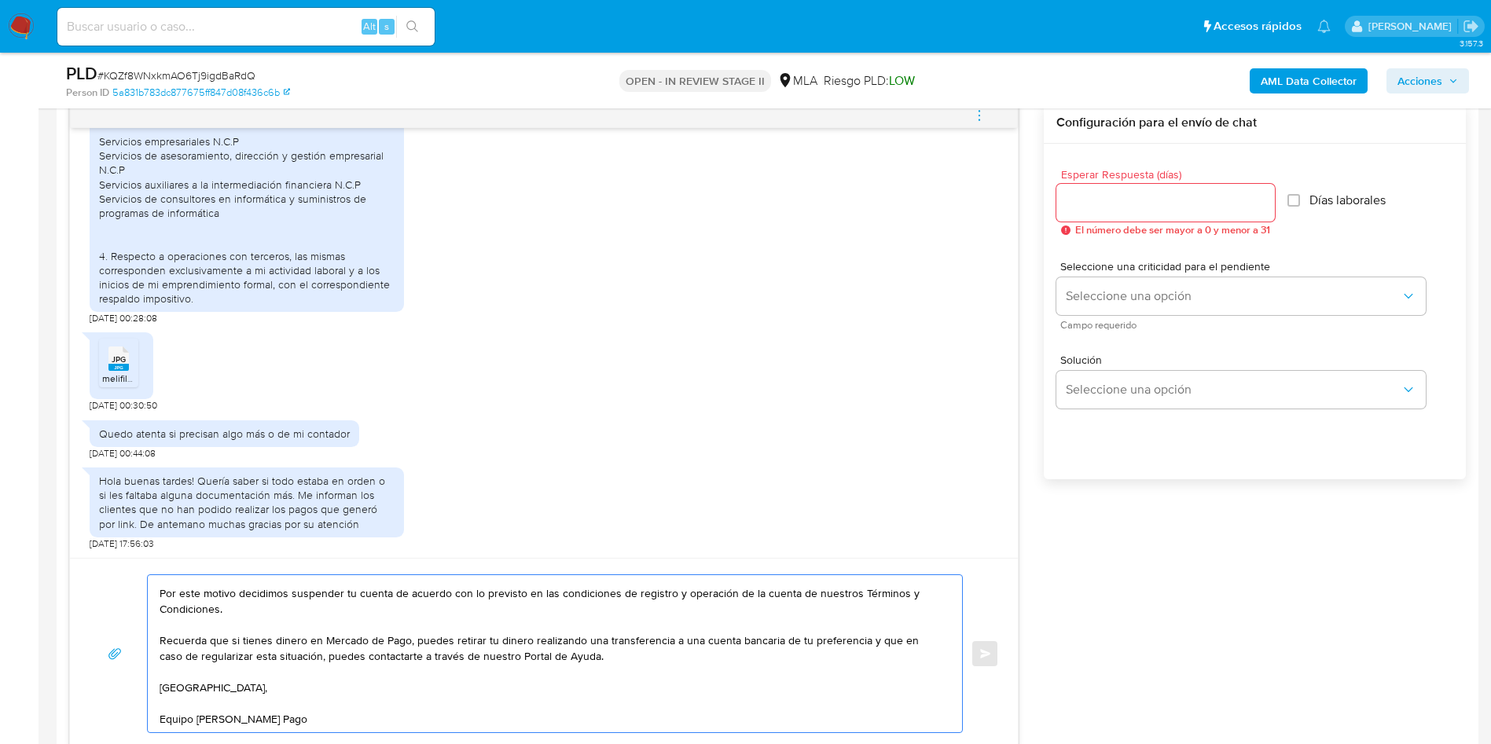
type textarea "Hola, Muchas gracias por la respuesta. Analizamos tu caso y notamos que la info…"
click at [1090, 202] on input "Esperar Respuesta (días)" at bounding box center [1166, 203] width 219 height 20
type input "9"
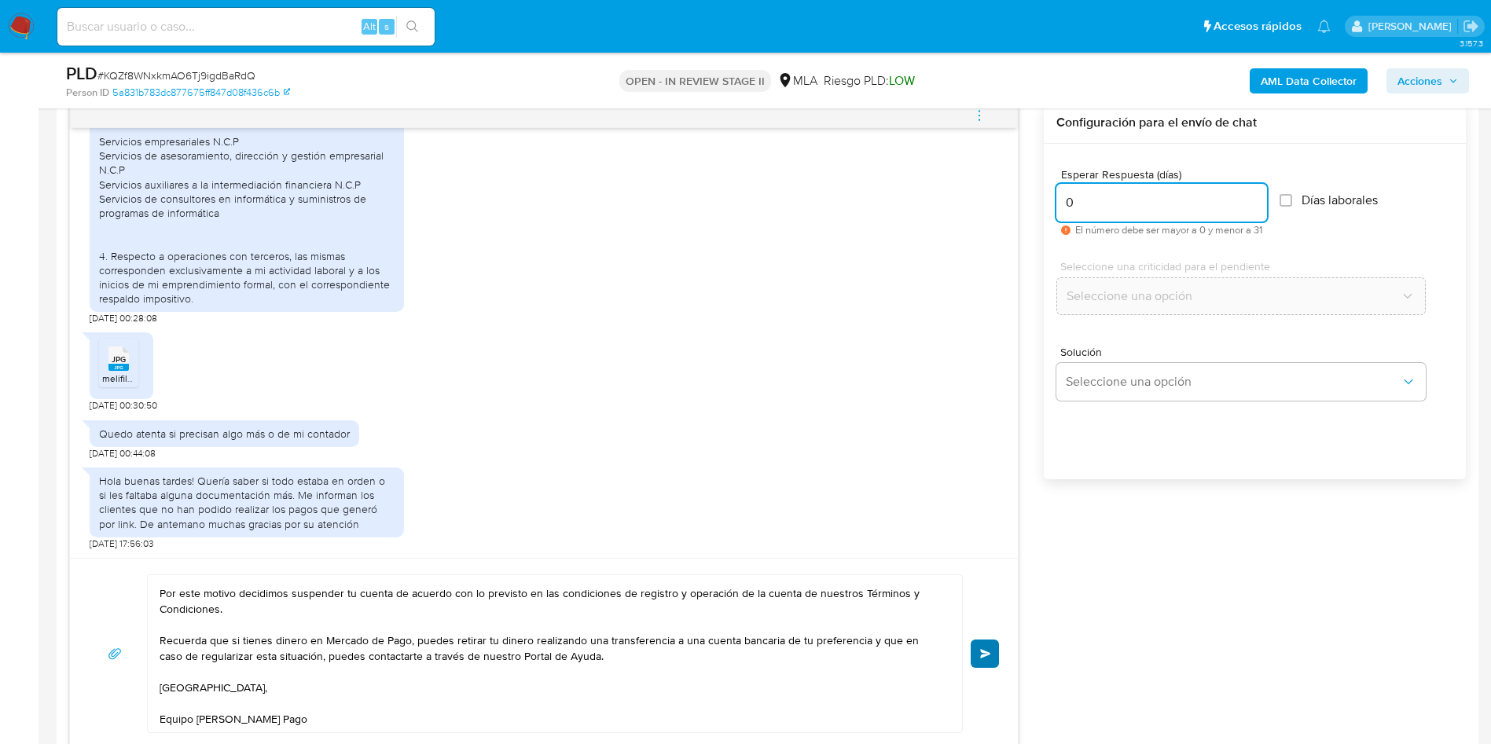
type input "0"
click at [979, 643] on button "Enviar" at bounding box center [985, 654] width 28 height 28
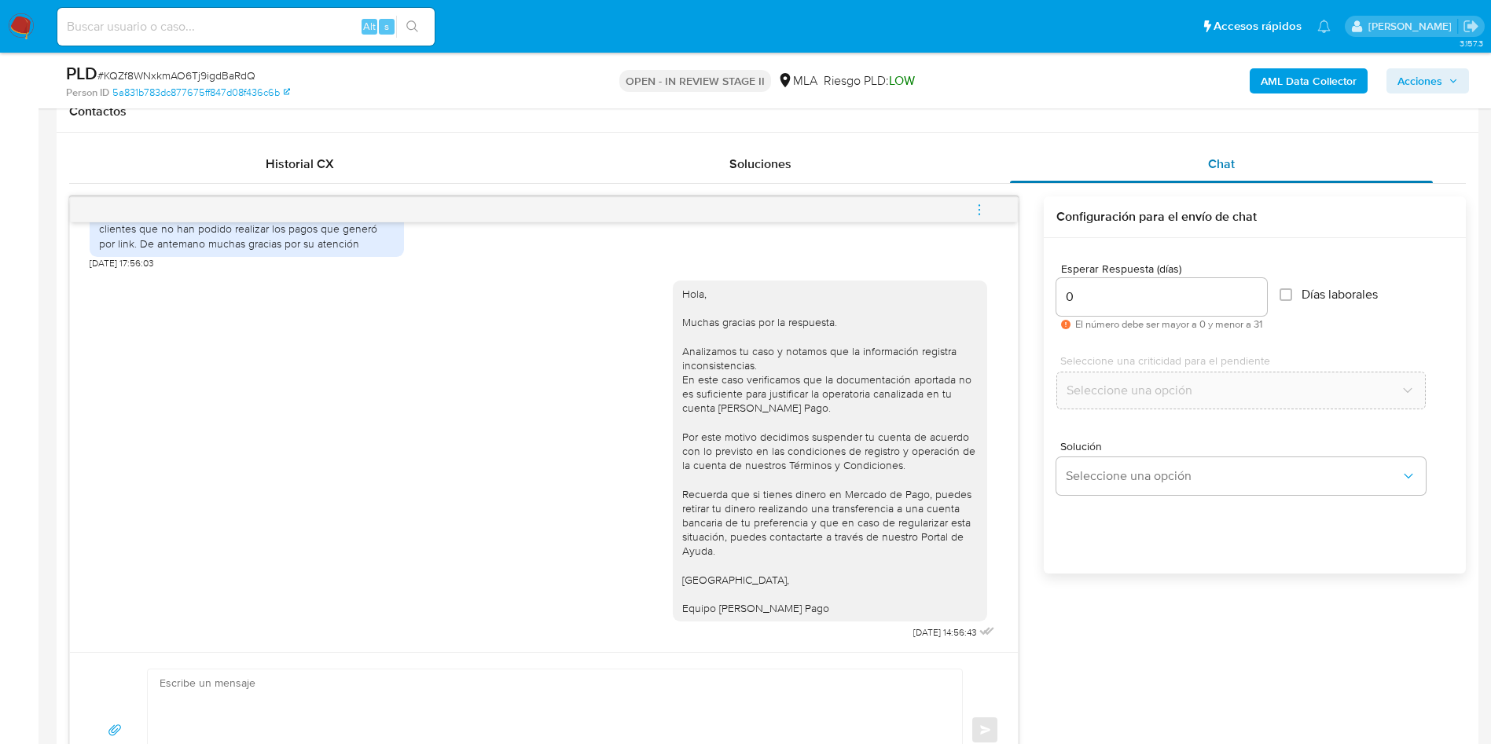
scroll to position [590, 0]
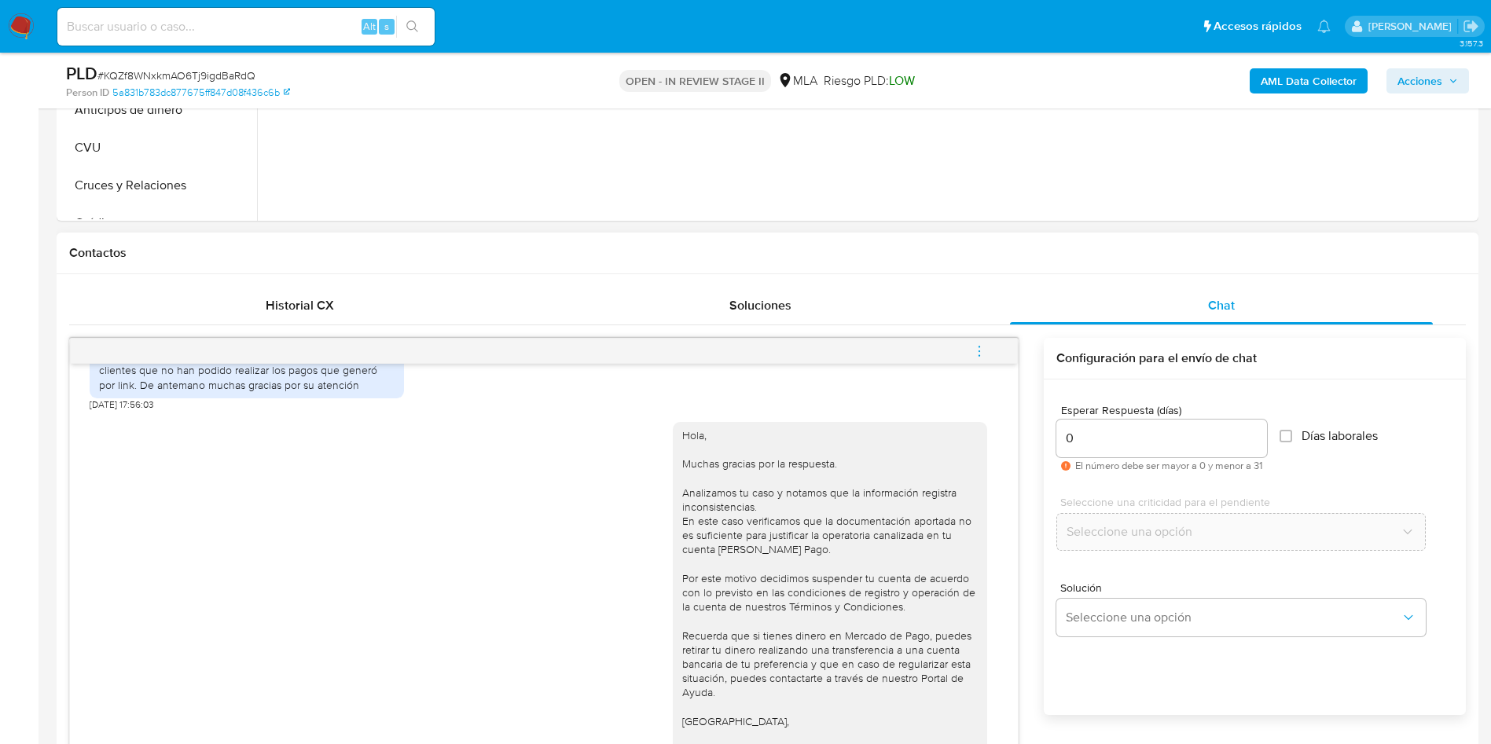
click at [983, 351] on icon "menu-action" at bounding box center [979, 351] width 14 height 14
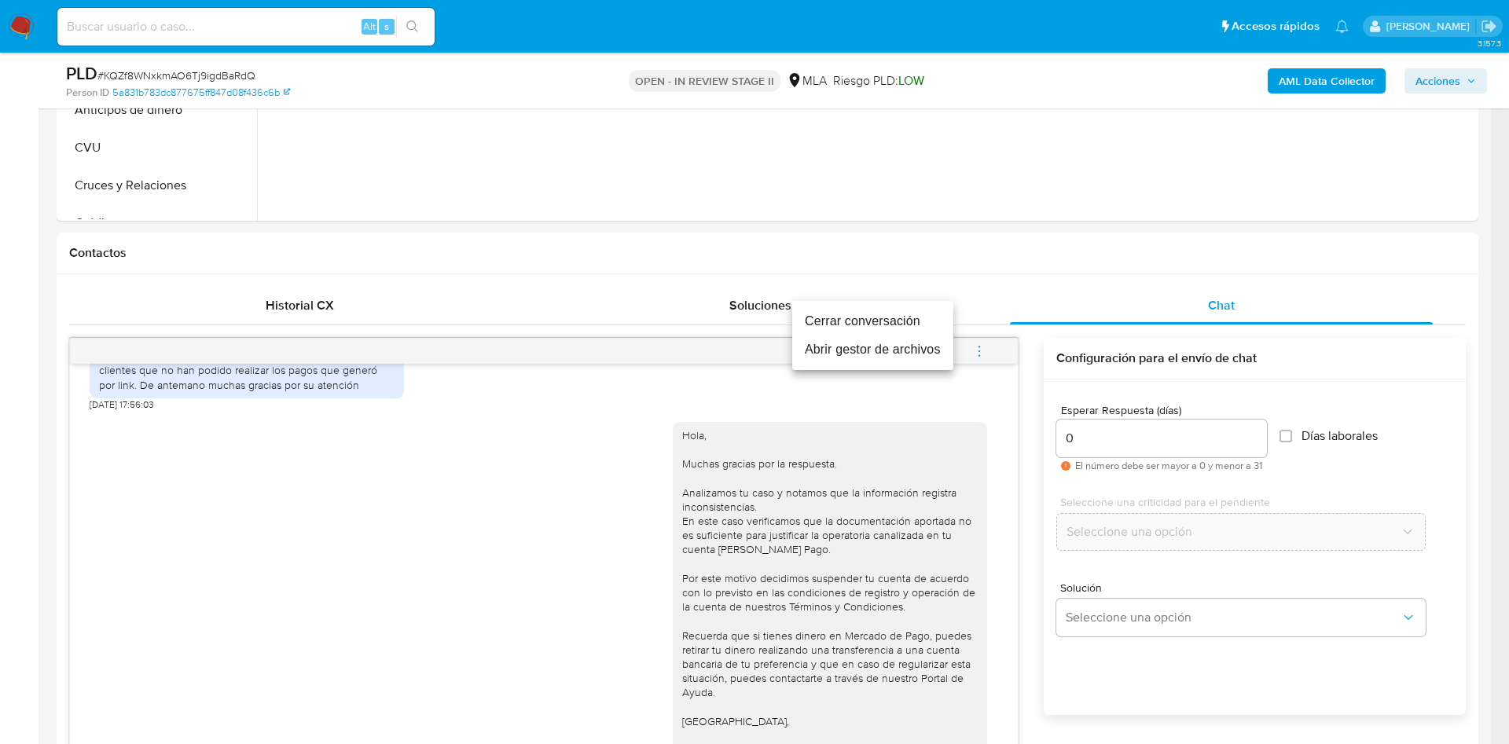
click at [847, 326] on li "Cerrar conversación" at bounding box center [872, 321] width 161 height 28
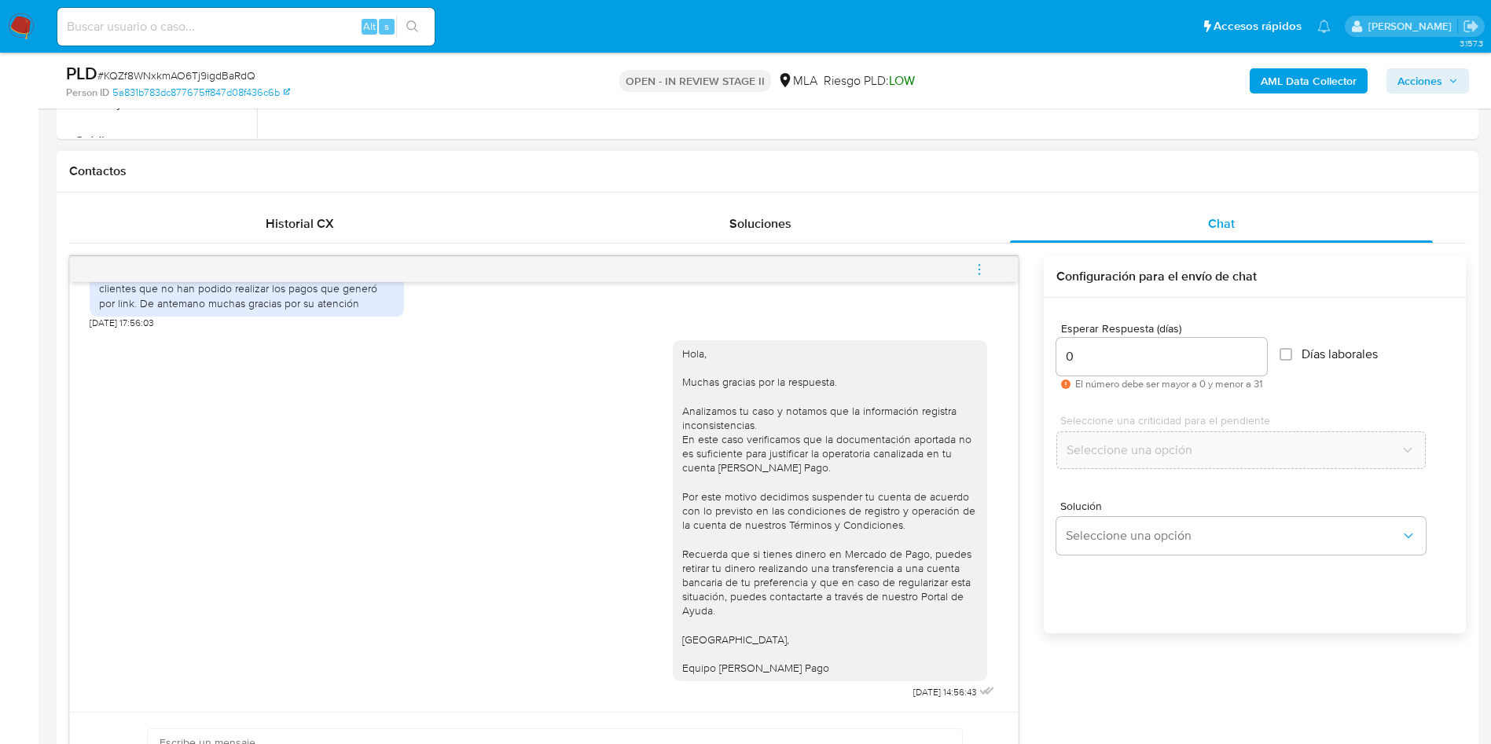
scroll to position [708, 0]
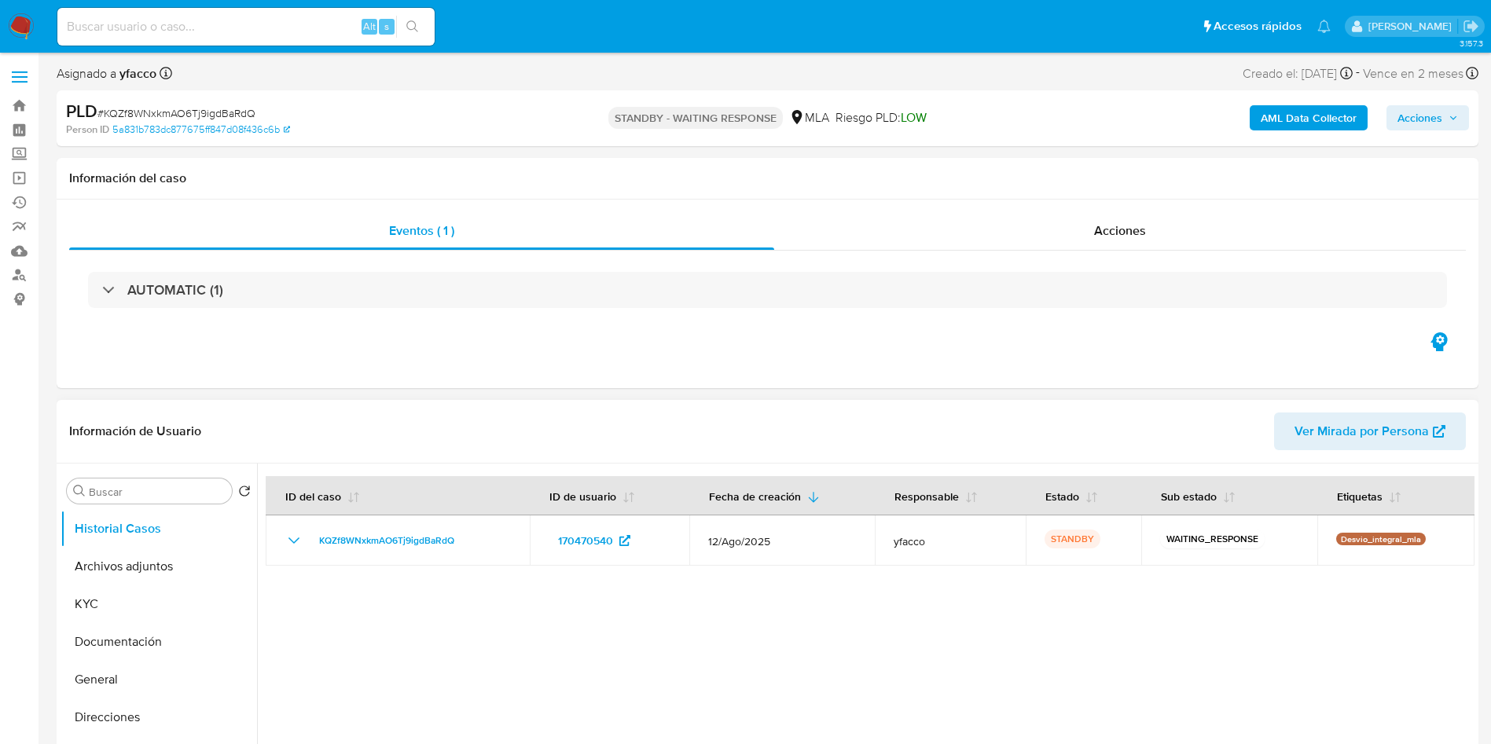
select select "10"
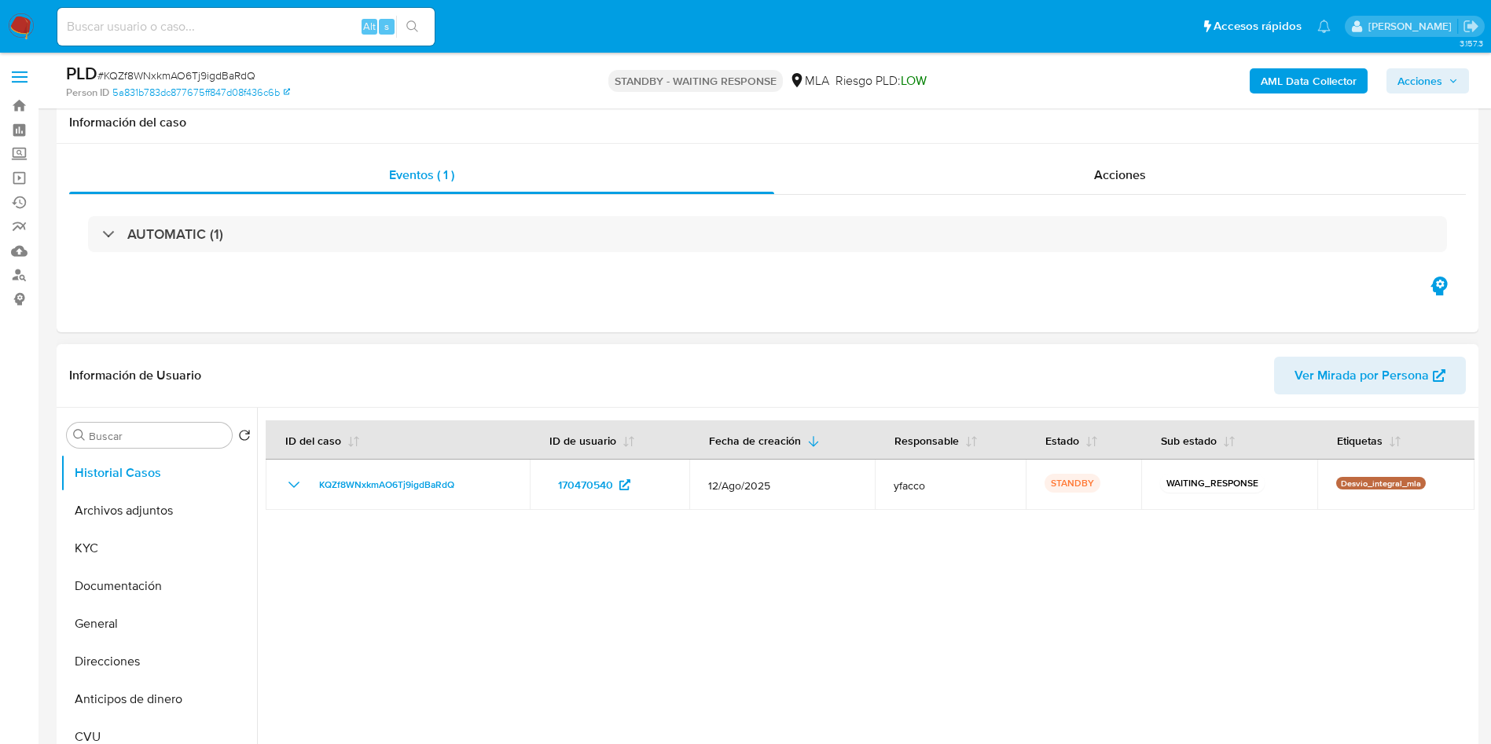
scroll to position [236, 0]
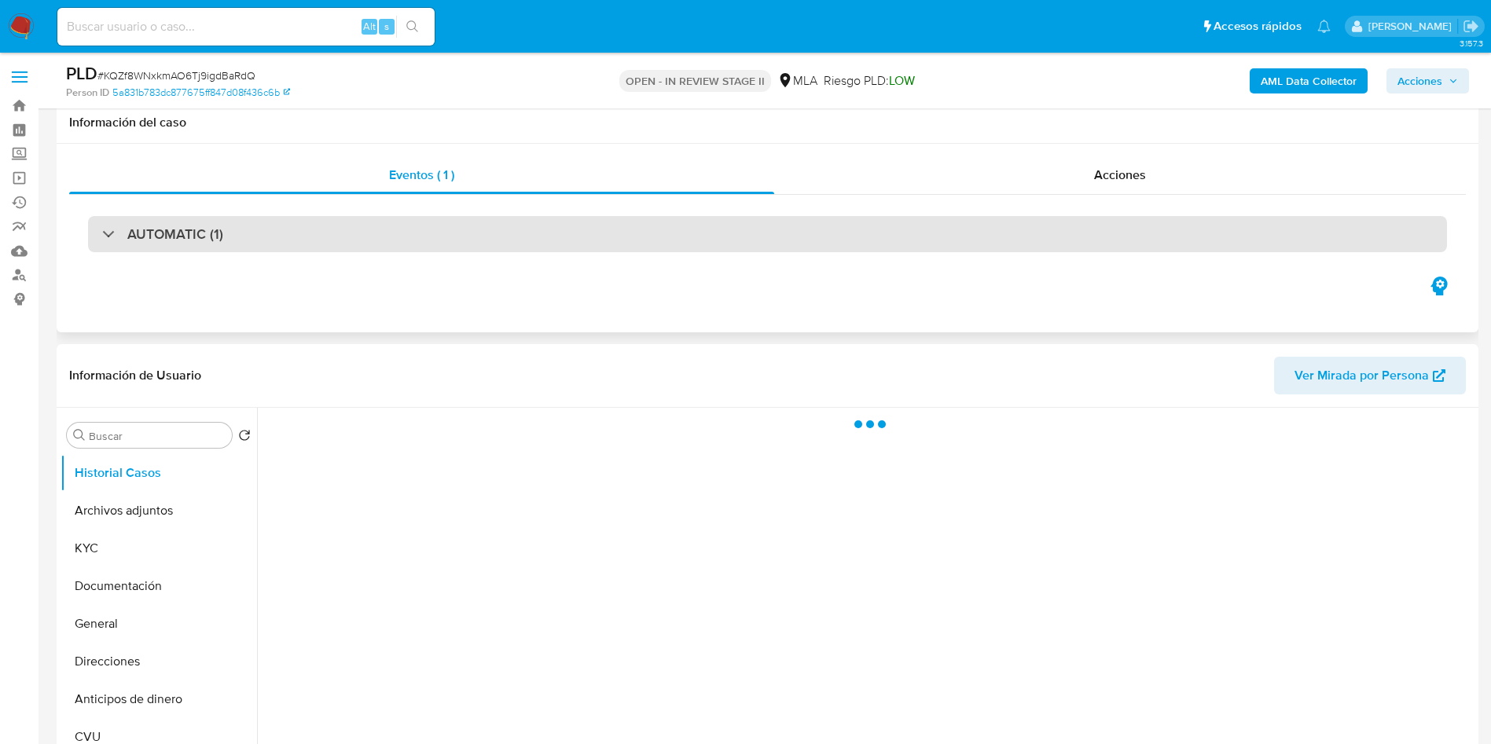
scroll to position [118, 0]
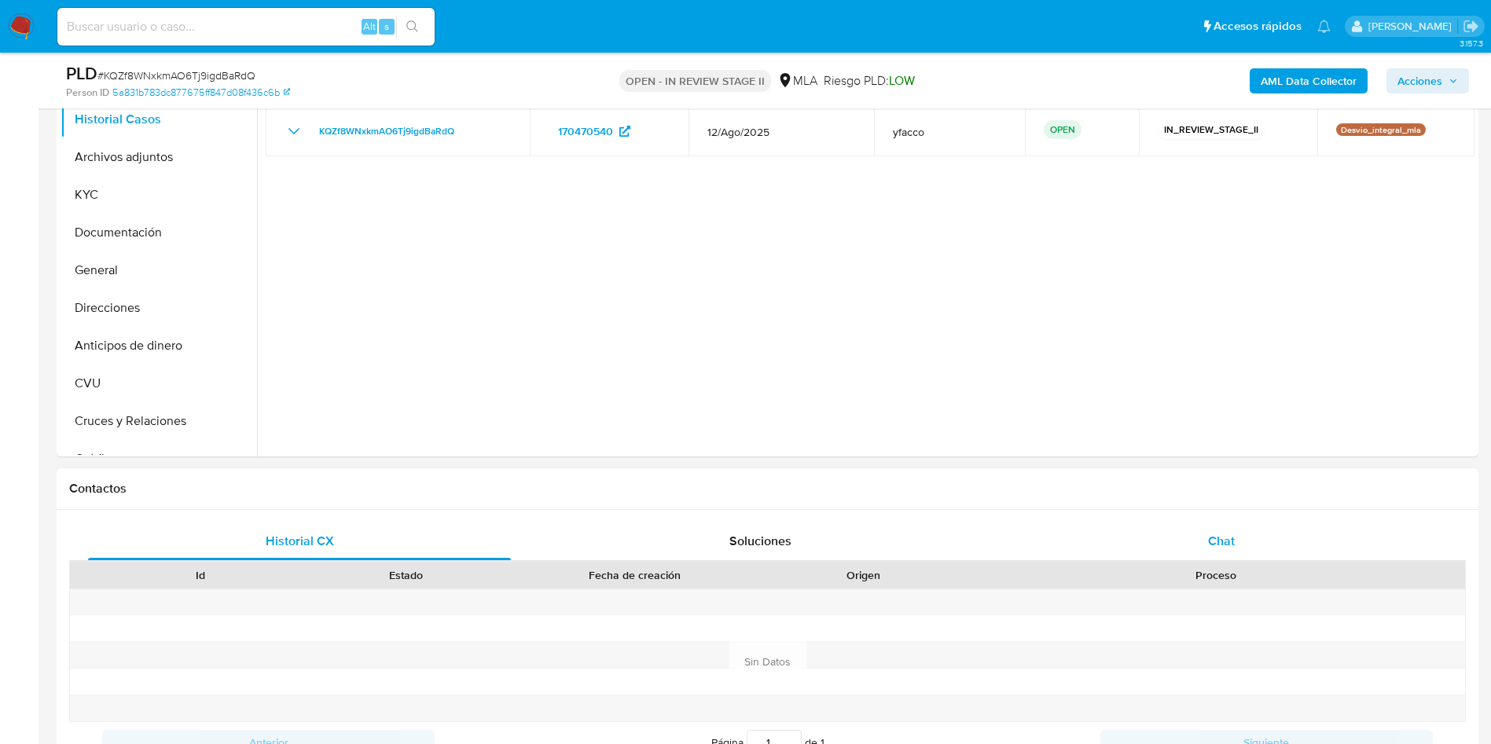
select select "10"
click at [1200, 533] on div "Chat" at bounding box center [1221, 542] width 423 height 38
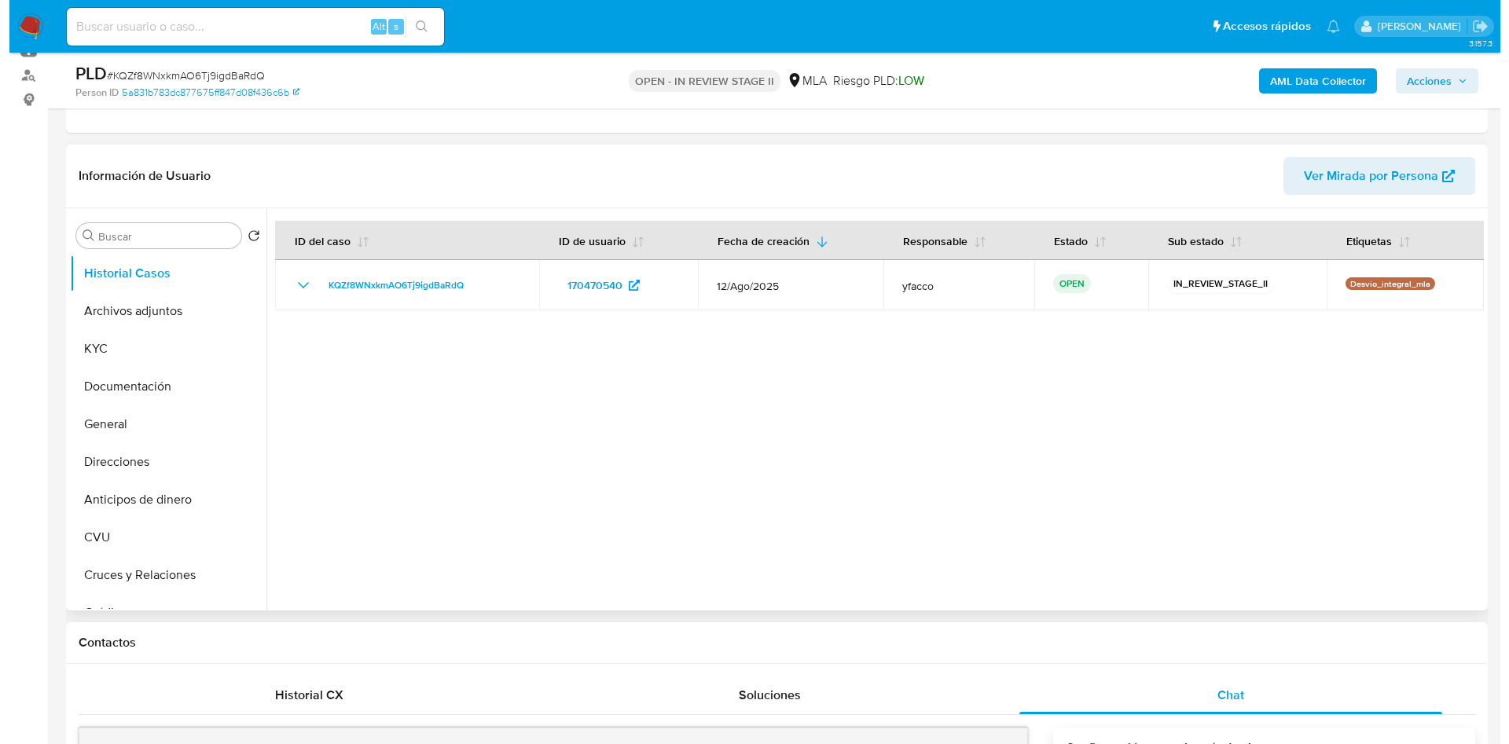
scroll to position [236, 0]
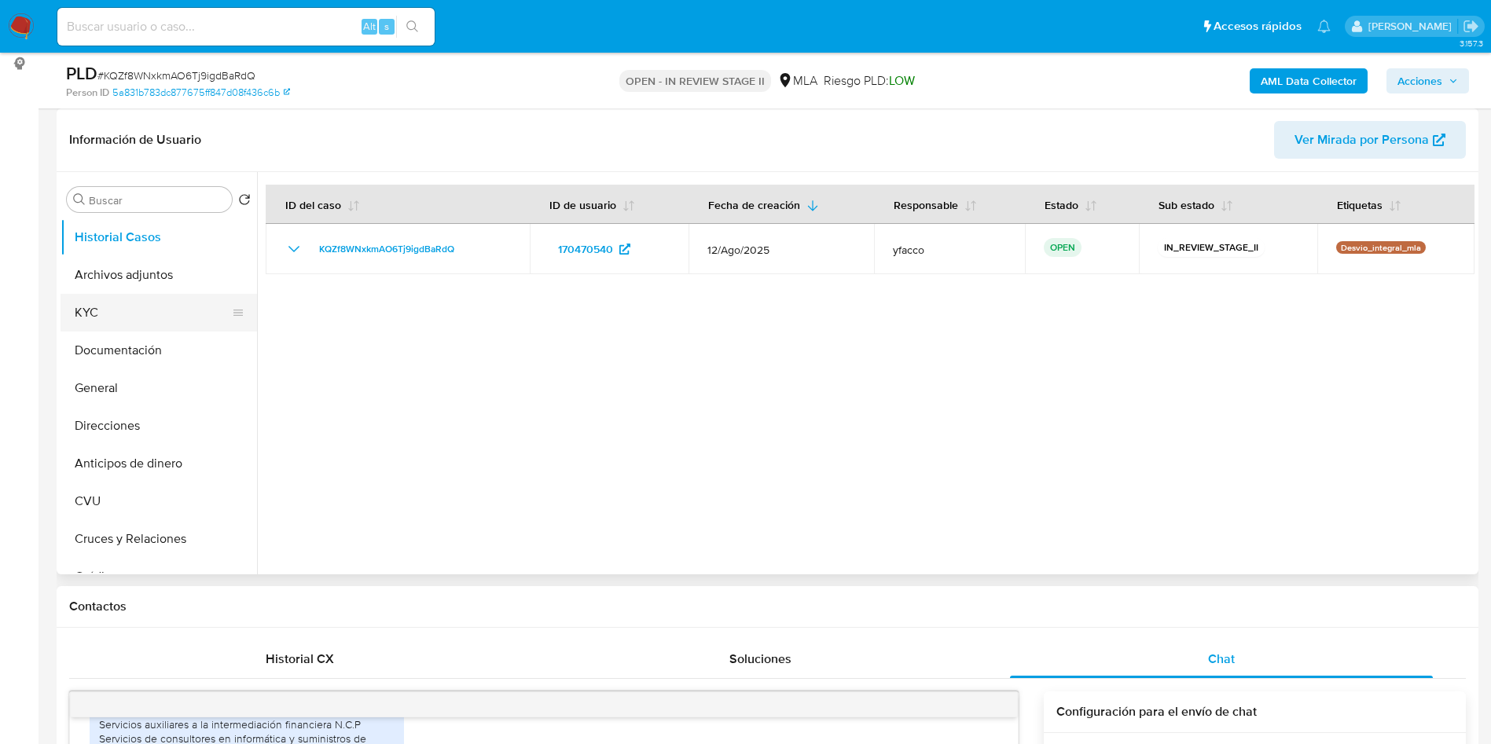
click at [142, 295] on button "KYC" at bounding box center [153, 313] width 184 height 38
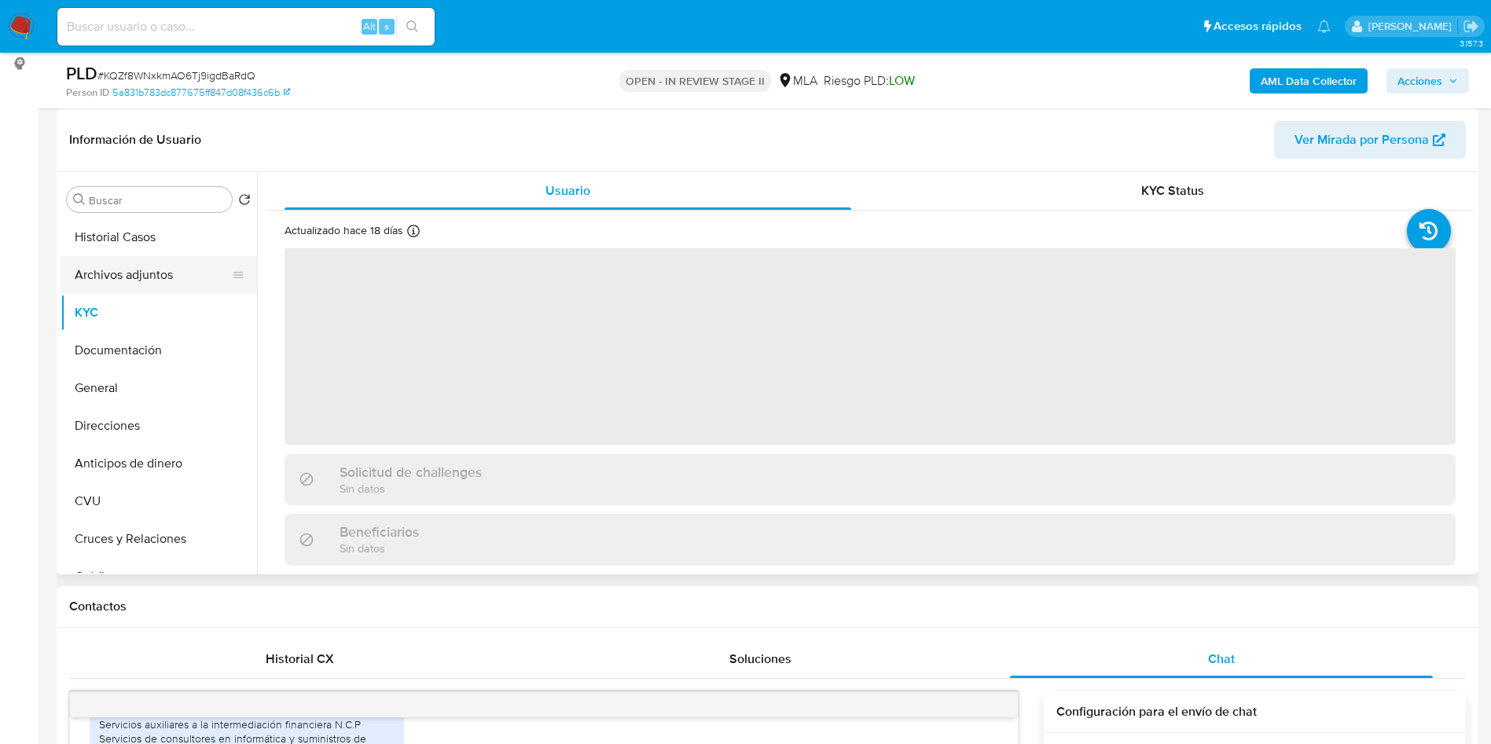
click at [153, 278] on button "Archivos adjuntos" at bounding box center [153, 275] width 184 height 38
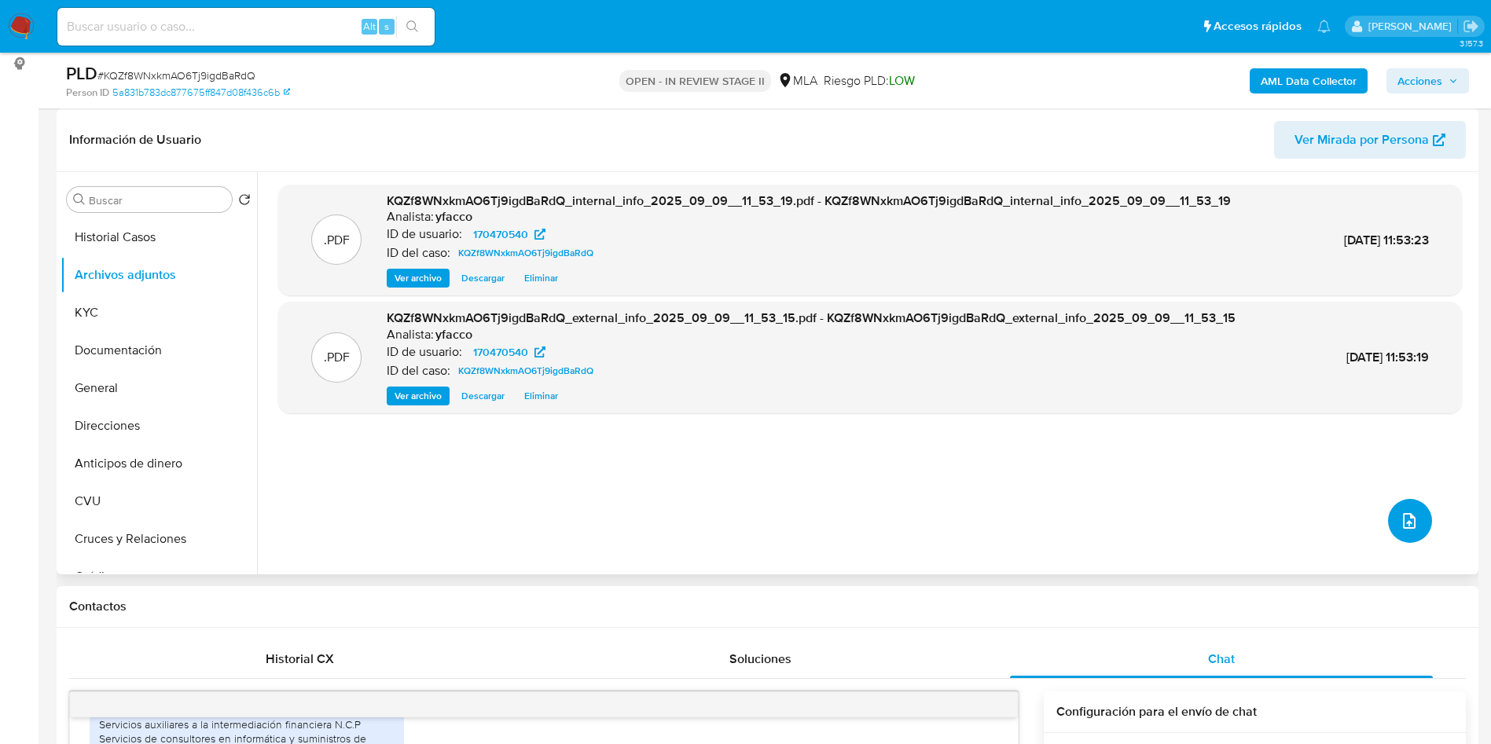
click at [1400, 513] on span "upload-file" at bounding box center [1409, 521] width 19 height 19
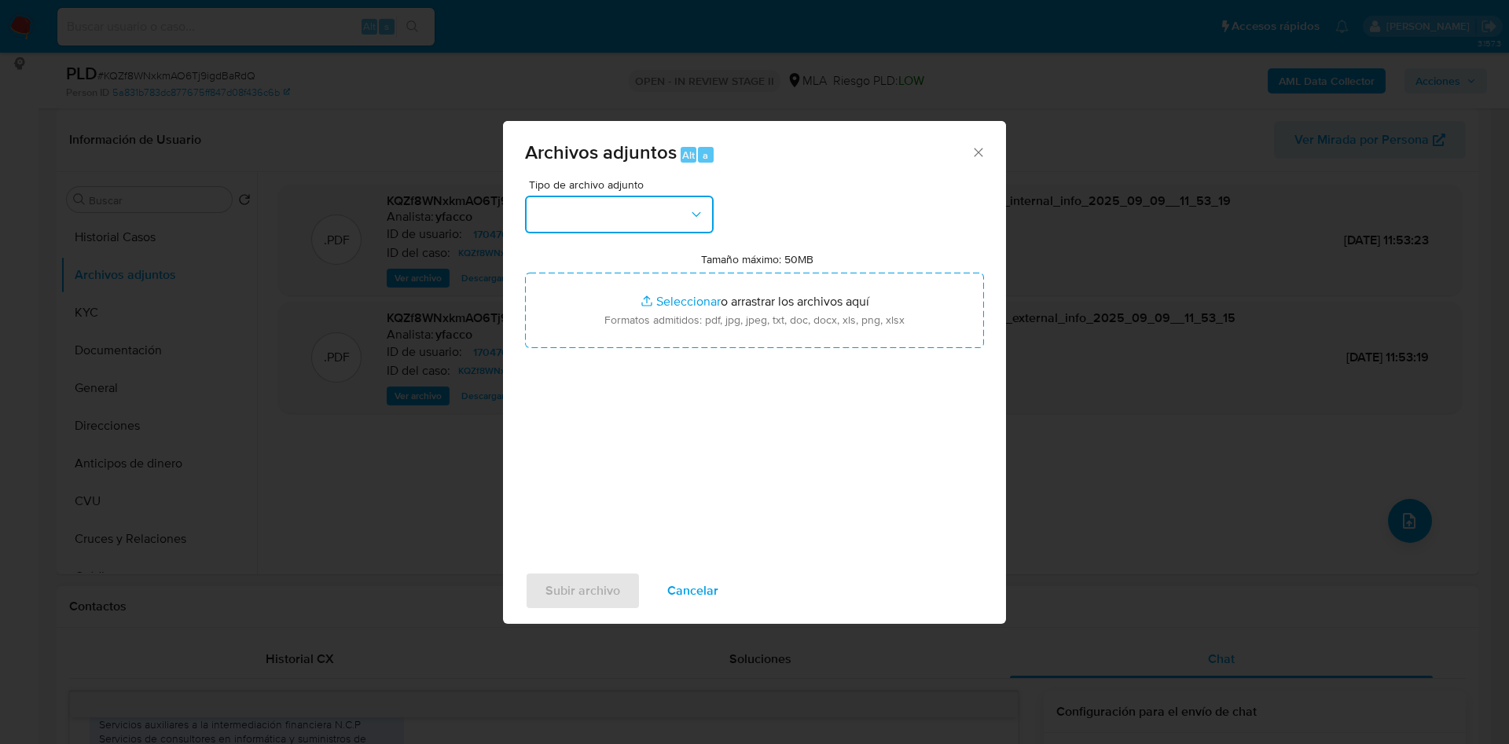
click at [622, 224] on button "button" at bounding box center [619, 215] width 189 height 38
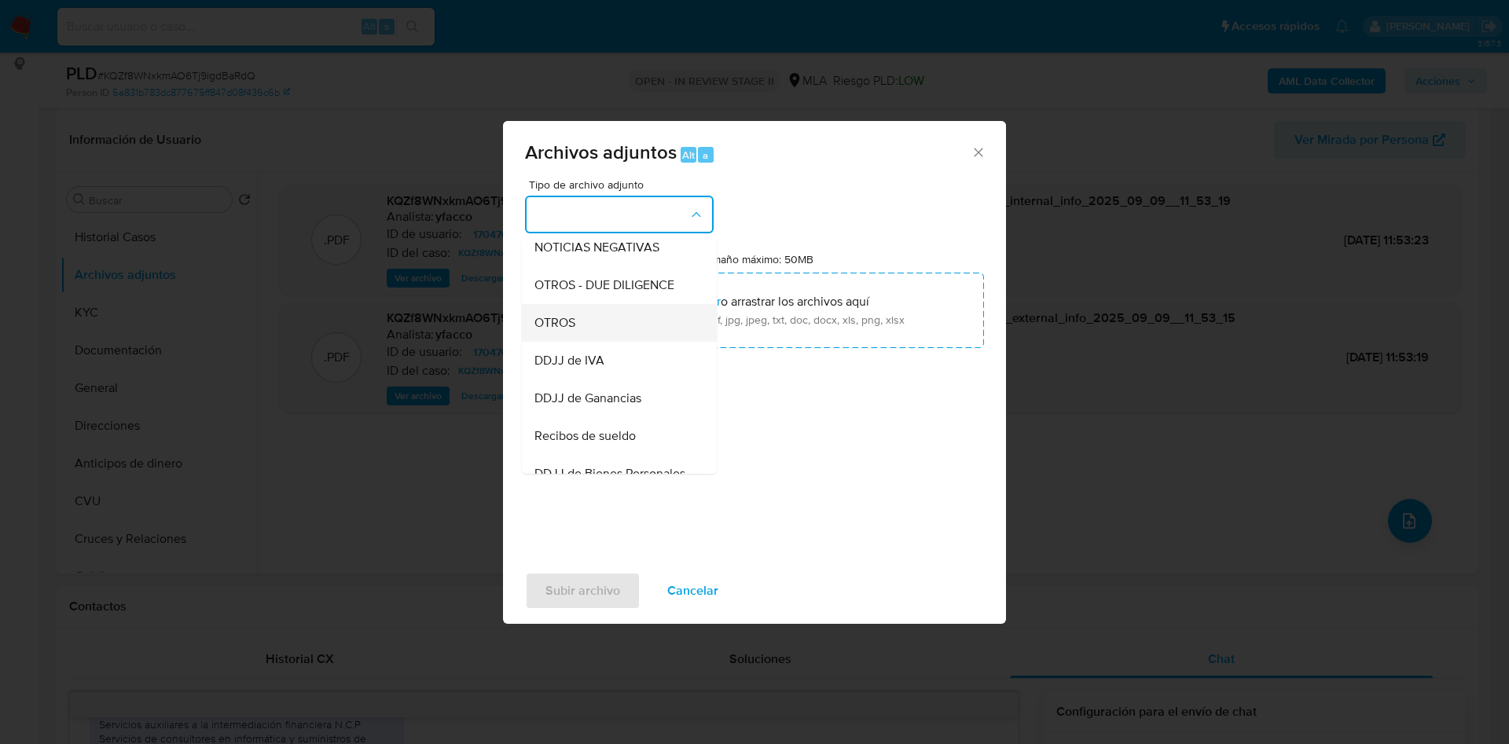
click at [568, 331] on span "OTROS" at bounding box center [555, 323] width 41 height 16
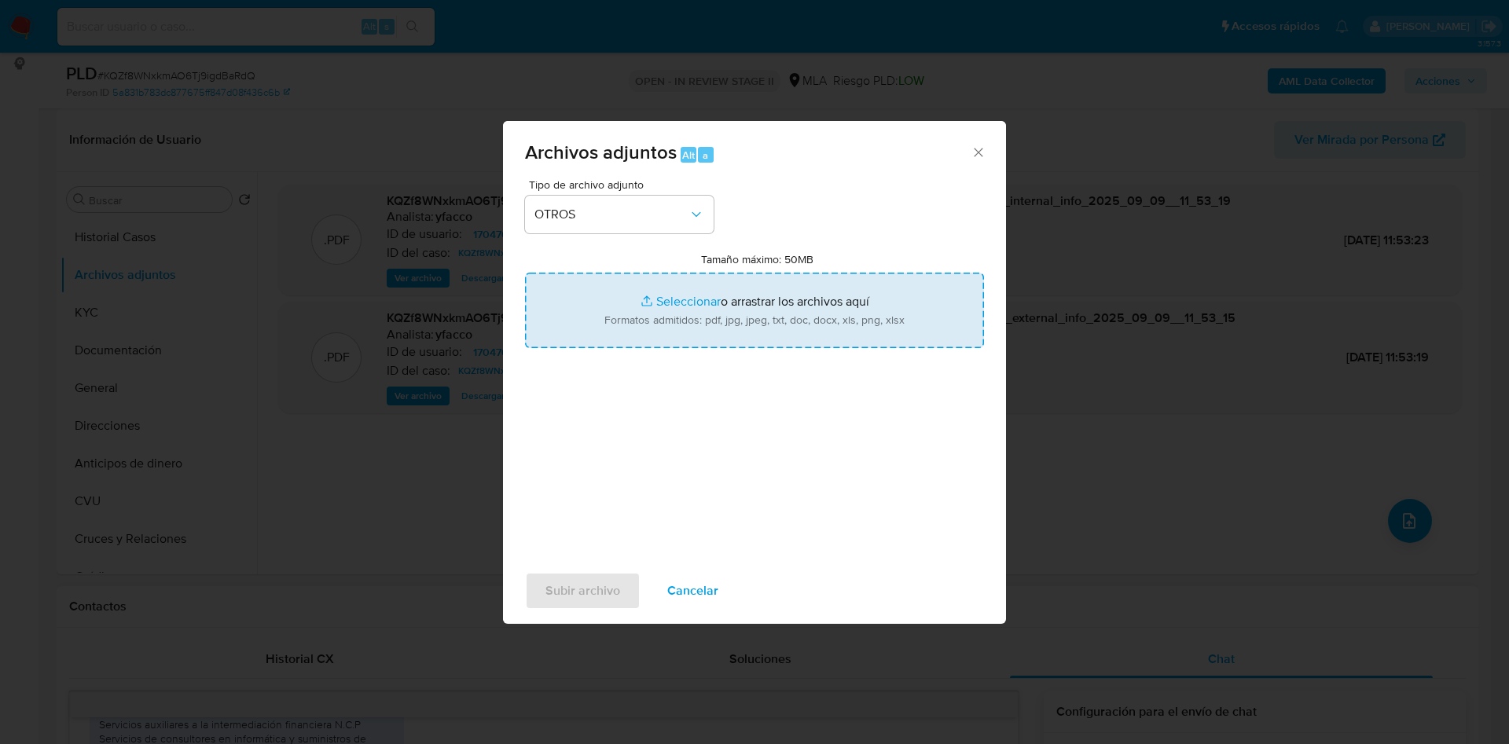
click at [694, 304] on input "Tamaño máximo: 50MB Seleccionar archivos" at bounding box center [754, 310] width 459 height 75
type input "C:\fakepath\Movimientos 170470540.xlsx"
click at [686, 307] on input "Tamaño máximo: 50MB Seleccionar archivos" at bounding box center [754, 310] width 459 height 75
type input "C:\fakepath\Caselog KQZf8WNxkmAO6Tj9igdBaRdQ_2025_08_18_15_38_18.docx"
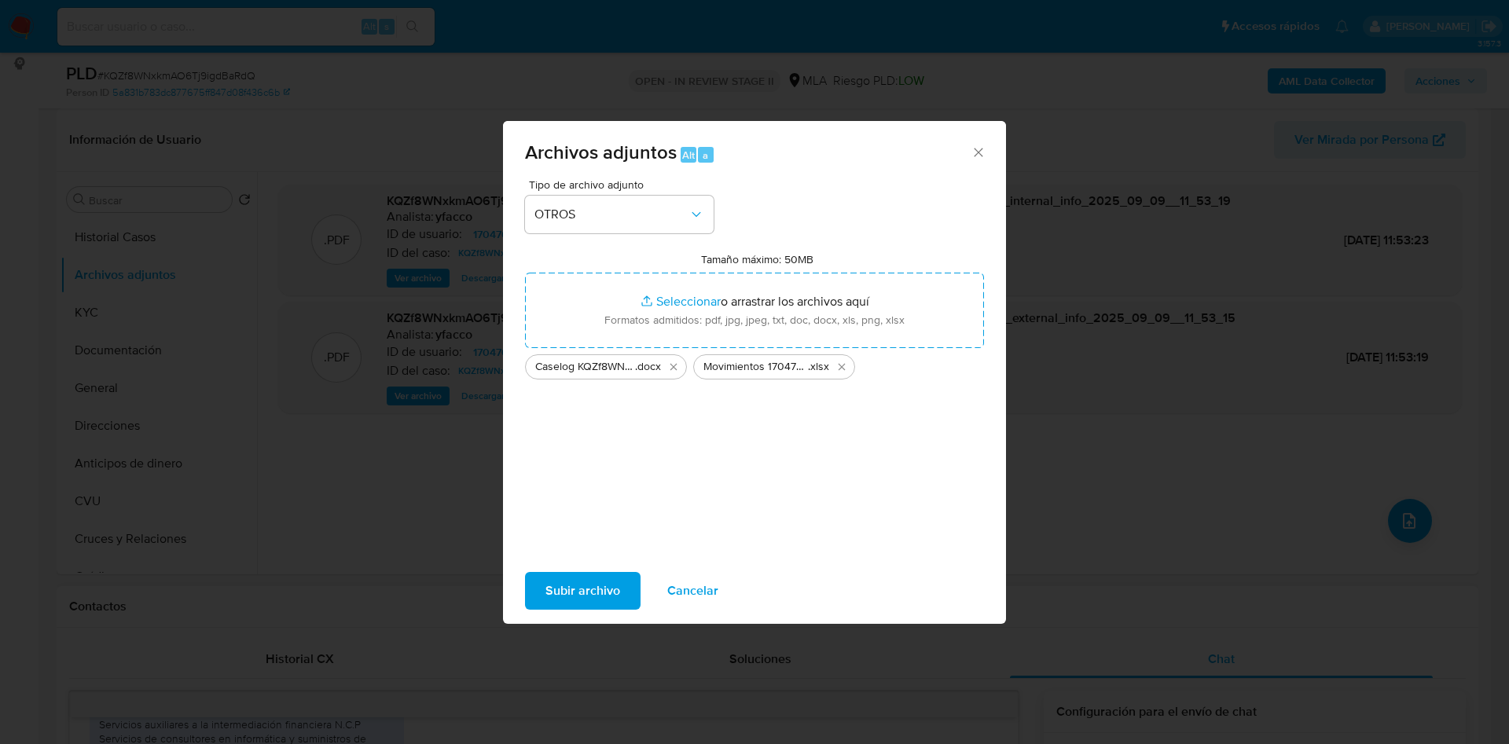
click at [597, 592] on span "Subir archivo" at bounding box center [583, 591] width 75 height 35
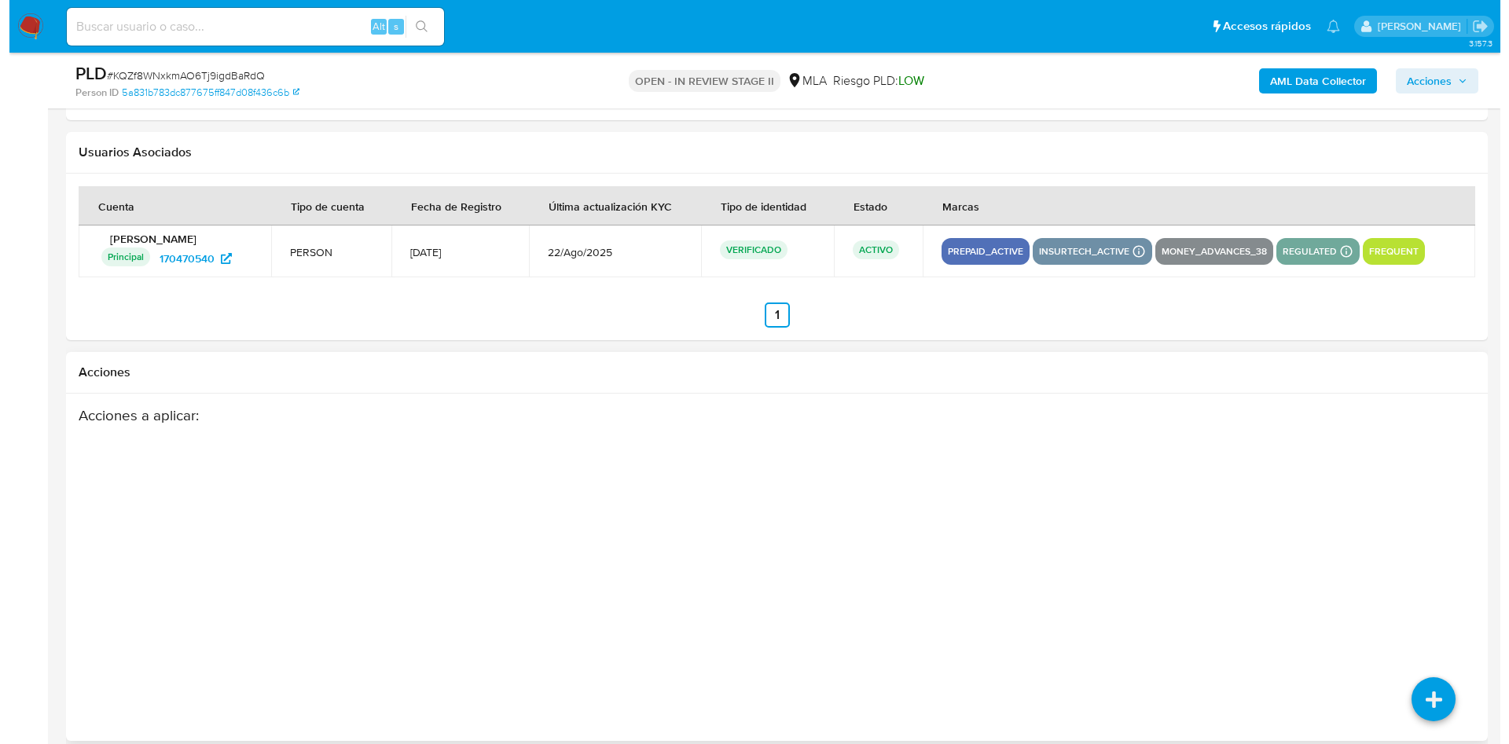
scroll to position [2765, 0]
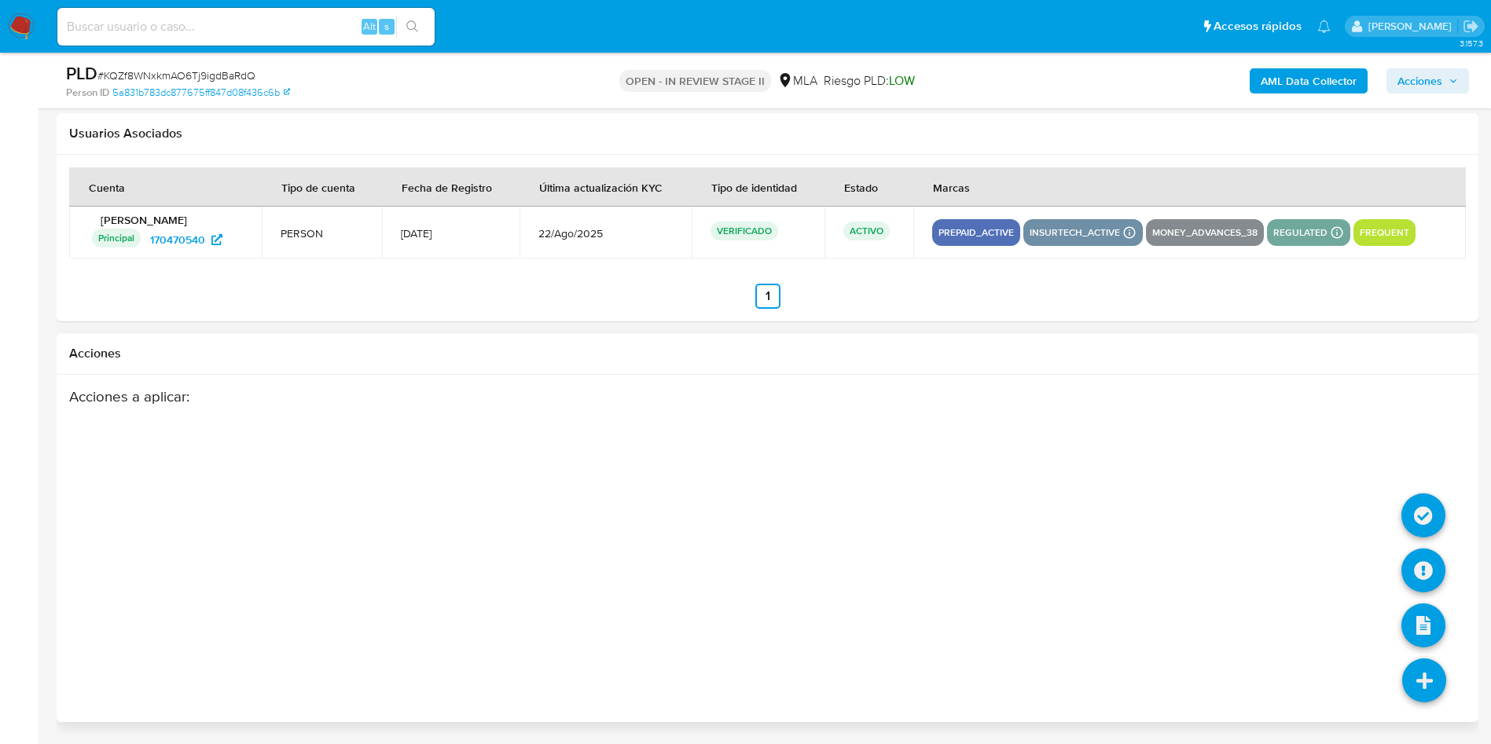
click at [1421, 677] on icon at bounding box center [1425, 681] width 44 height 44
click at [1406, 565] on icon at bounding box center [1424, 571] width 44 height 44
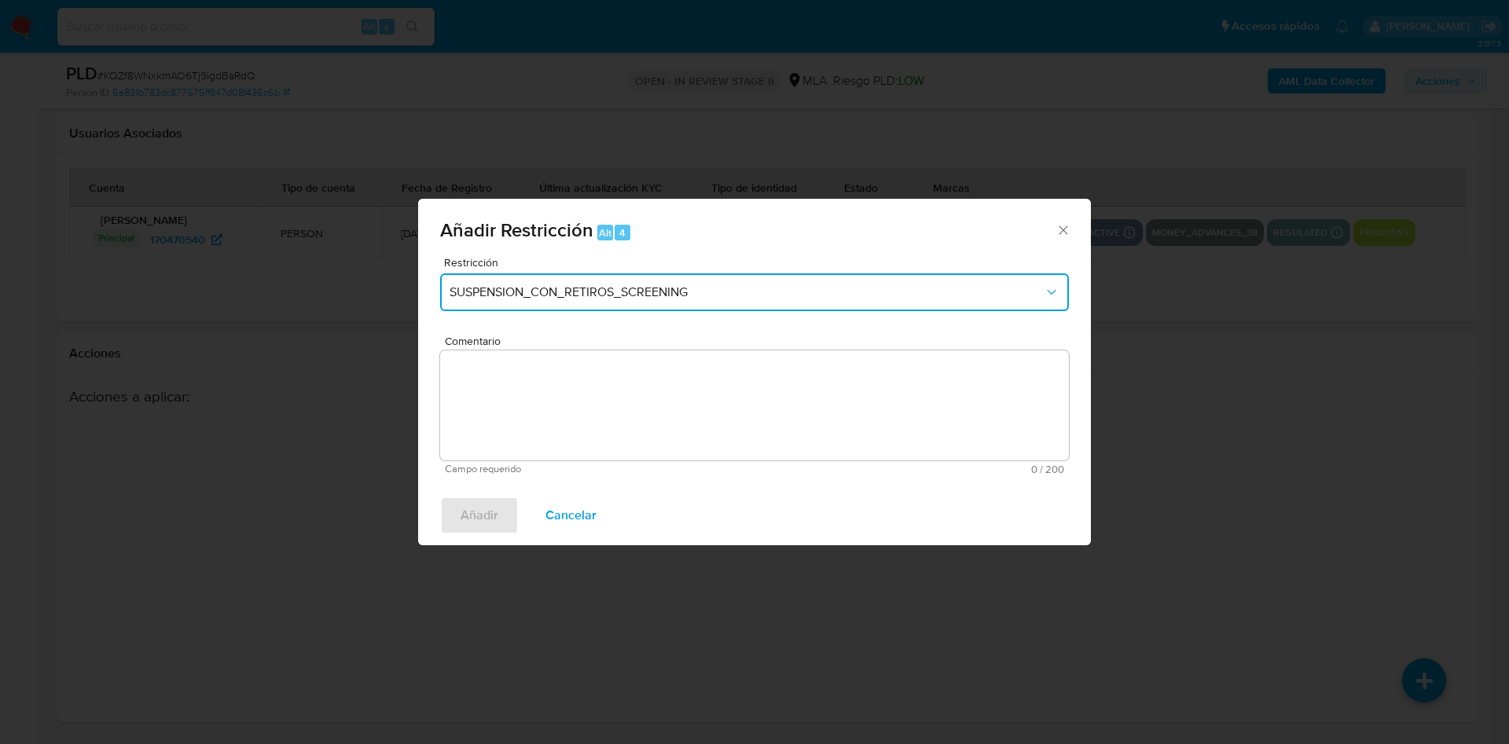
click at [622, 278] on button "SUSPENSION_CON_RETIROS_SCREENING" at bounding box center [754, 293] width 629 height 38
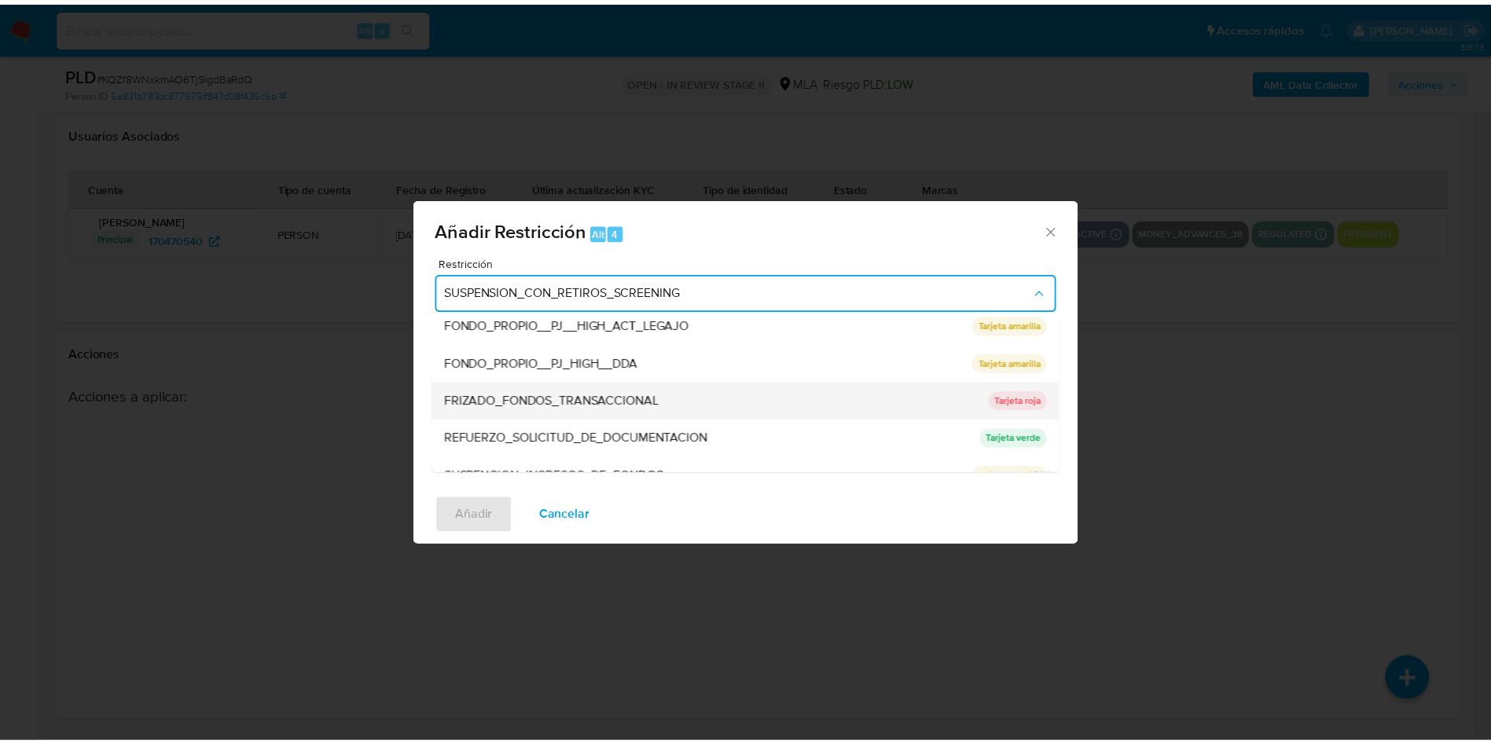
scroll to position [333, 0]
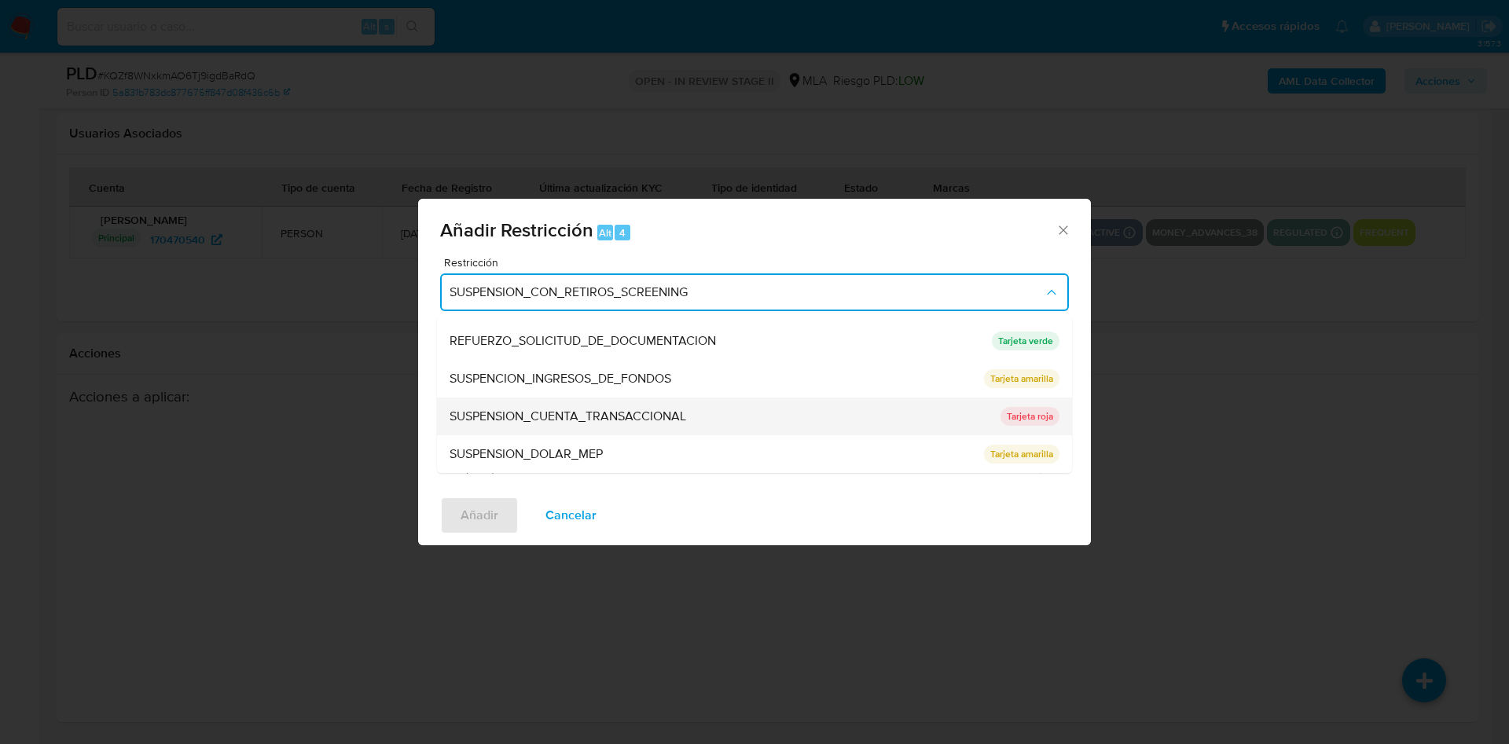
click at [597, 404] on div "SUSPENSION_CUENTA_TRANSACCIONAL" at bounding box center [721, 417] width 542 height 38
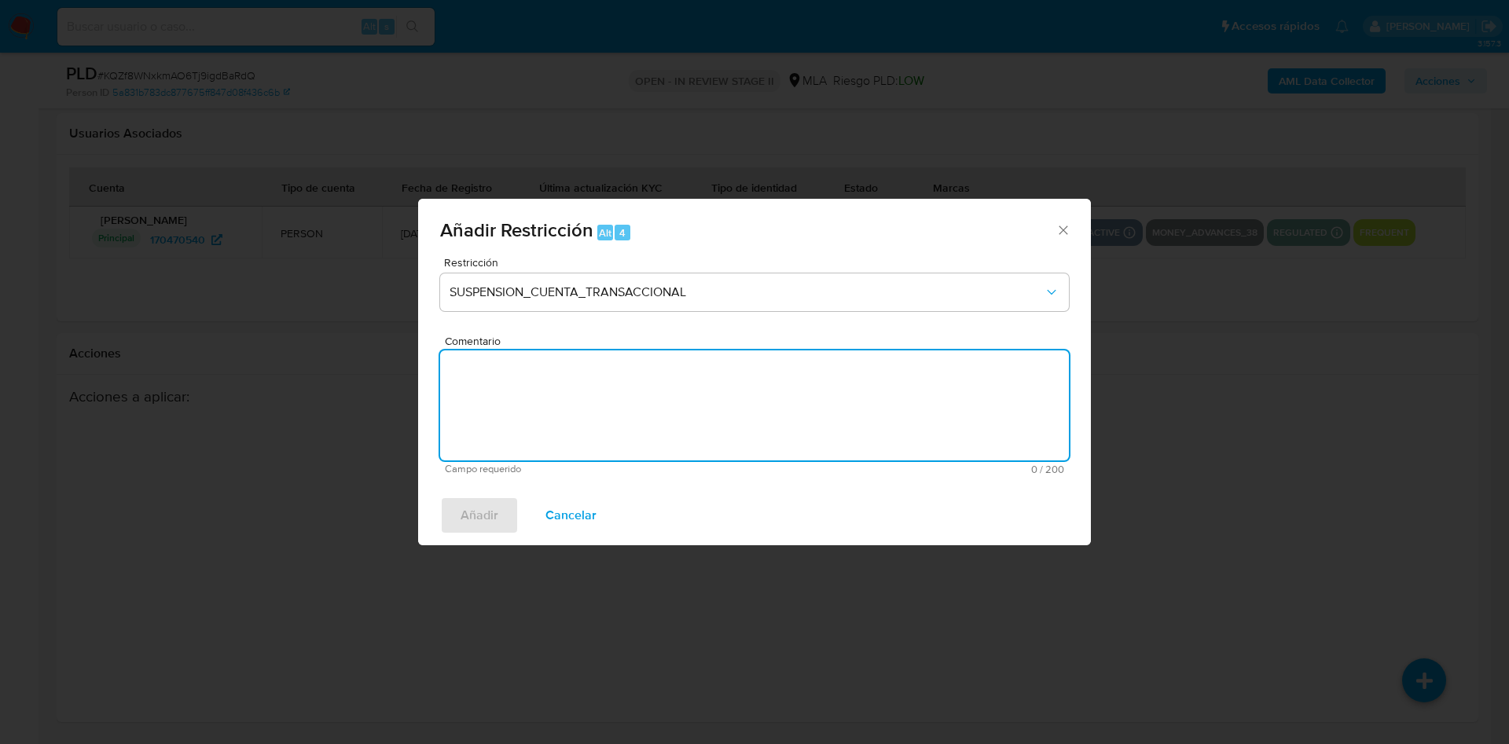
click at [628, 417] on textarea "Comentario" at bounding box center [754, 406] width 629 height 110
type textarea "AML"
click at [501, 498] on button "Añadir" at bounding box center [479, 516] width 79 height 38
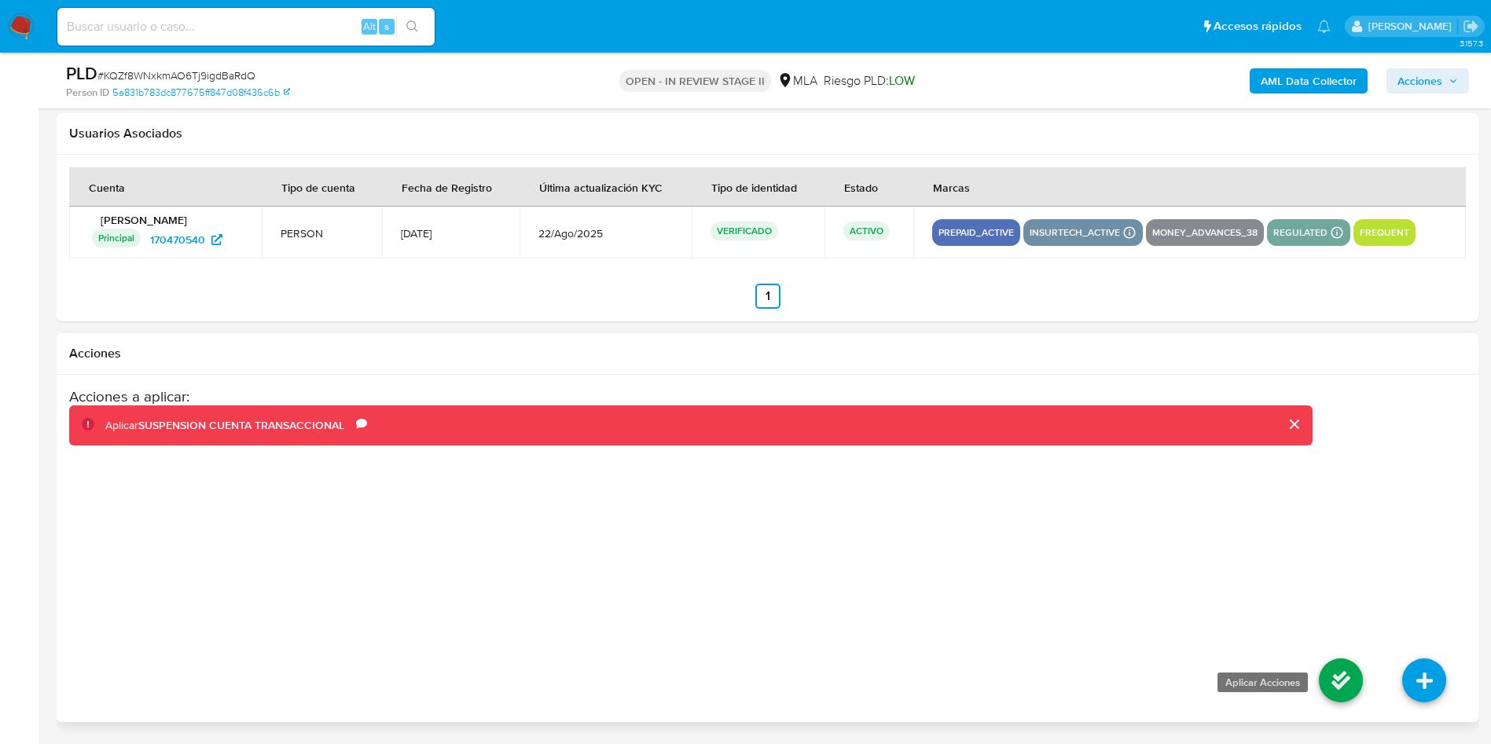
click at [1325, 683] on icon at bounding box center [1341, 681] width 44 height 44
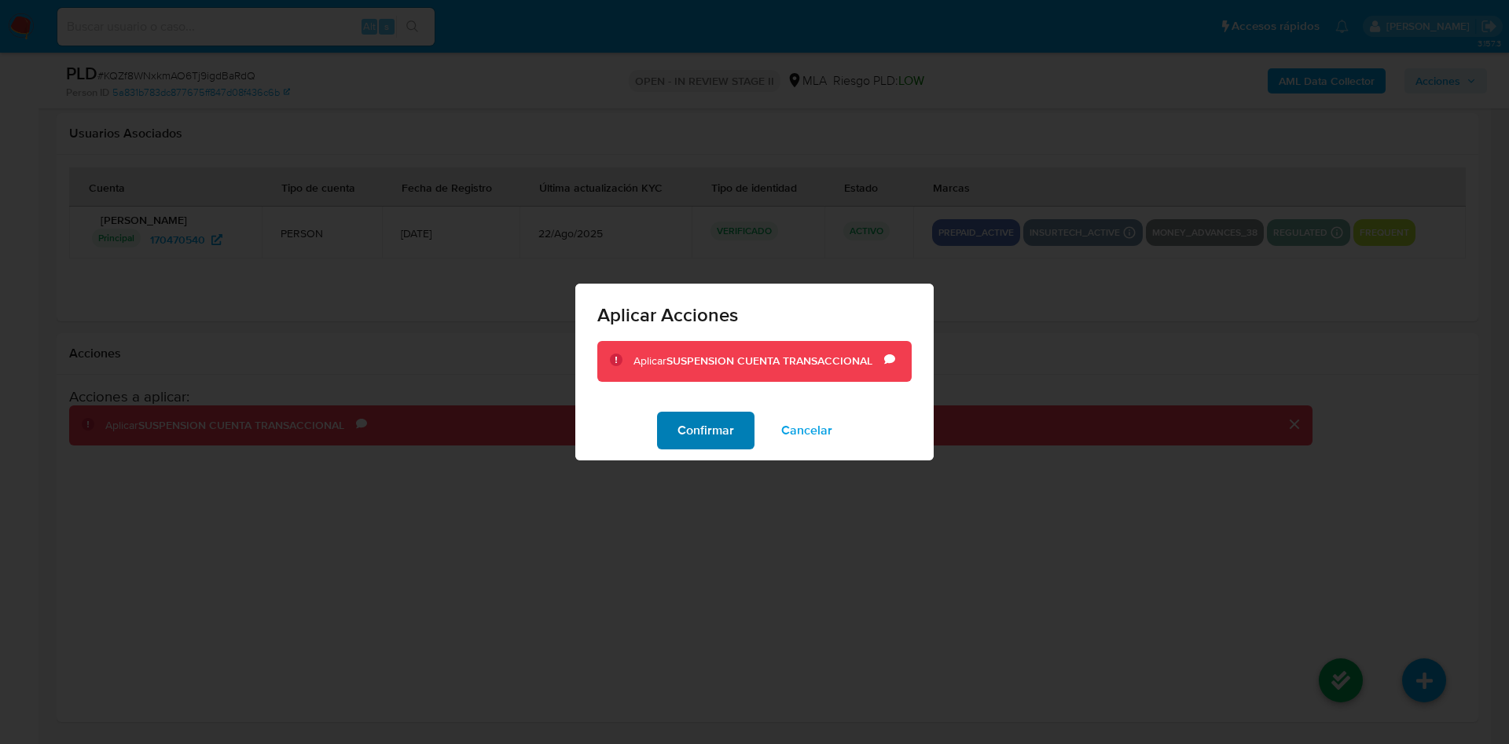
click at [708, 436] on span "Confirmar" at bounding box center [706, 431] width 57 height 35
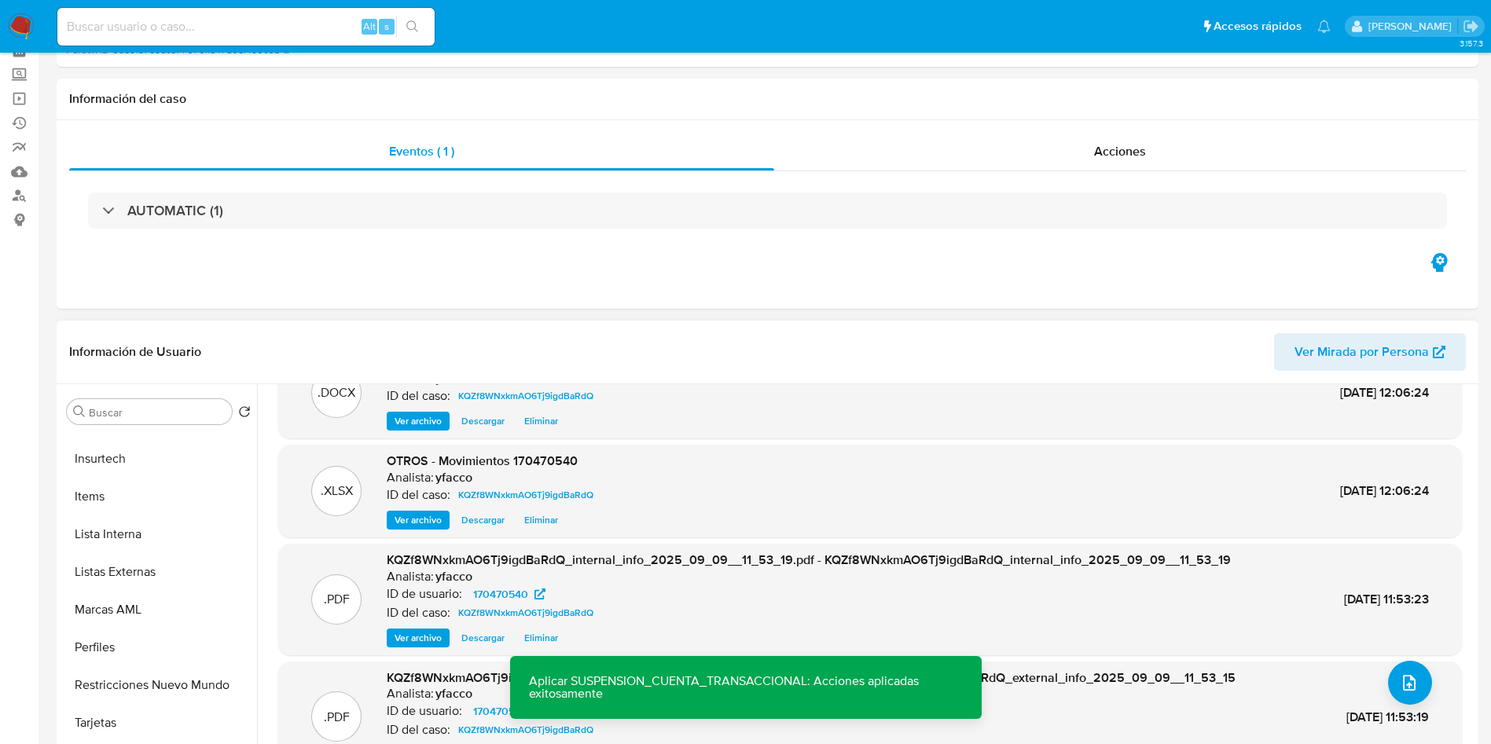
scroll to position [0, 0]
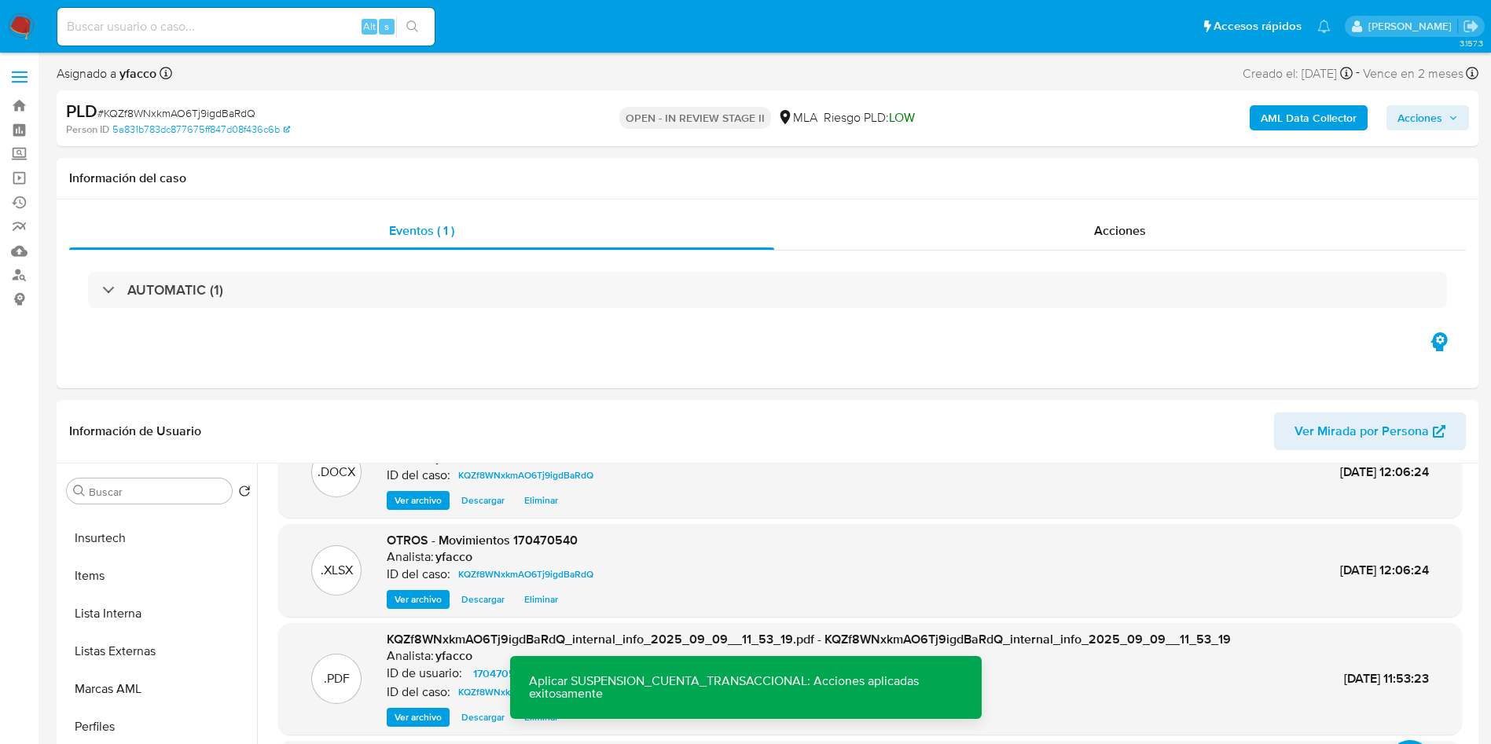
click at [1428, 115] on span "Acciones" at bounding box center [1420, 117] width 45 height 25
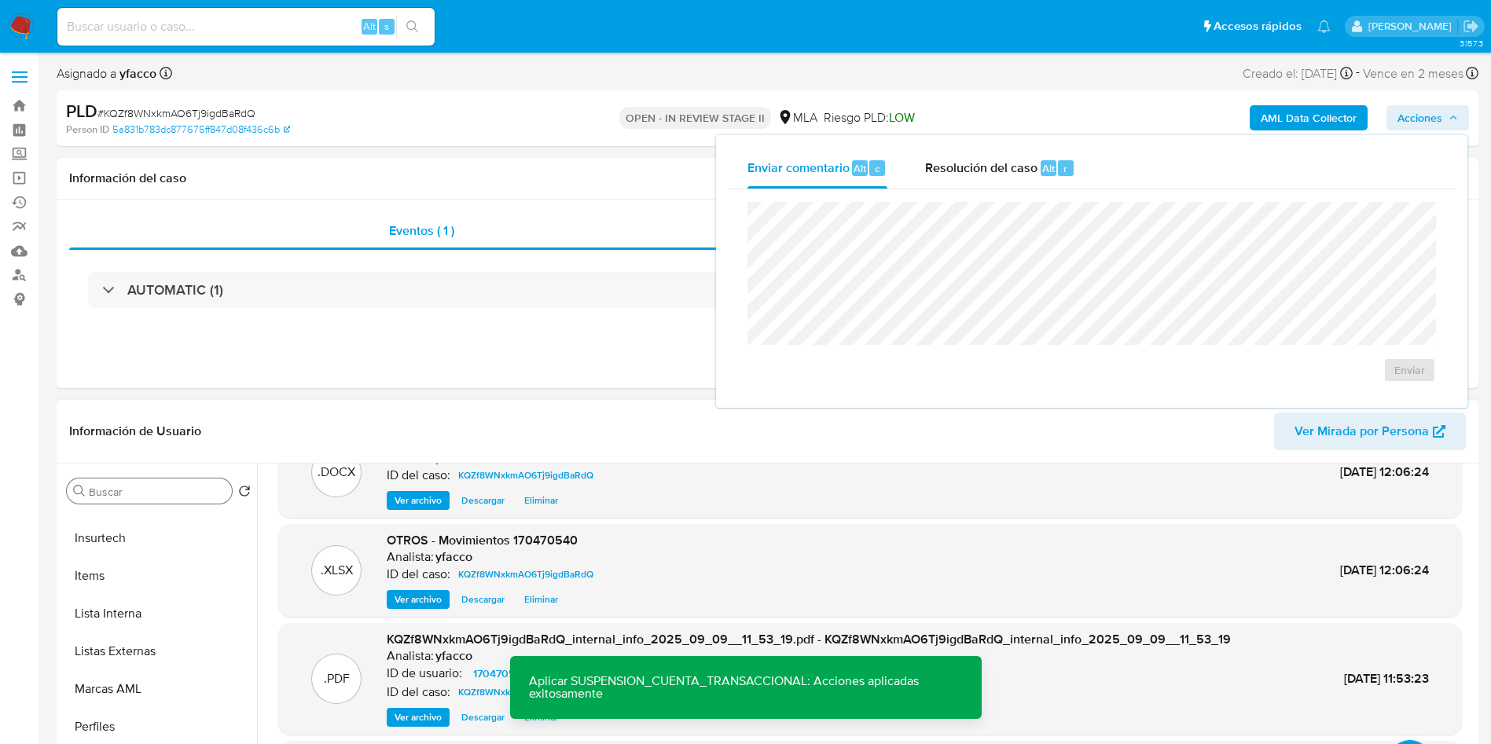
click at [119, 492] on input "Buscar" at bounding box center [157, 492] width 137 height 14
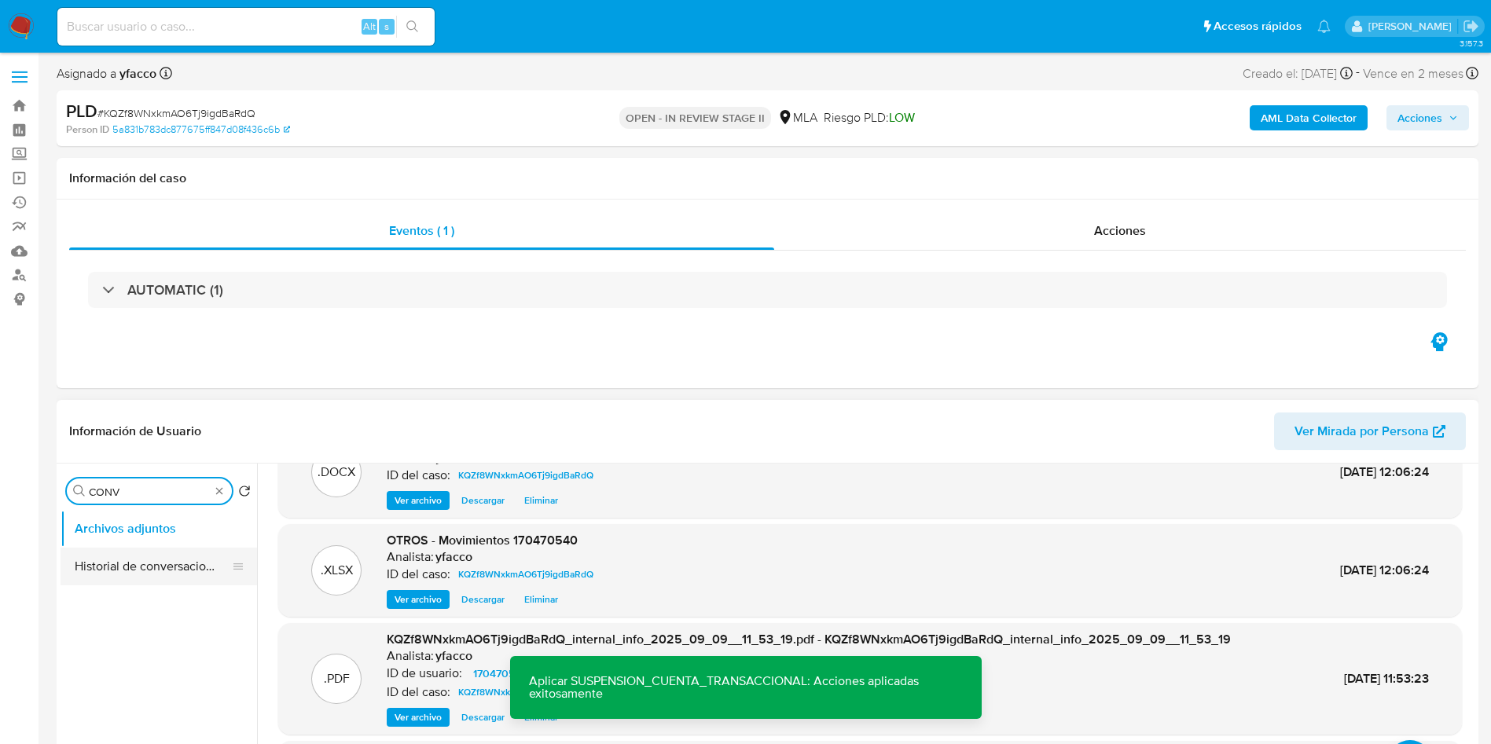
type input "CONV"
click at [142, 574] on button "Historial de conversaciones" at bounding box center [153, 567] width 184 height 38
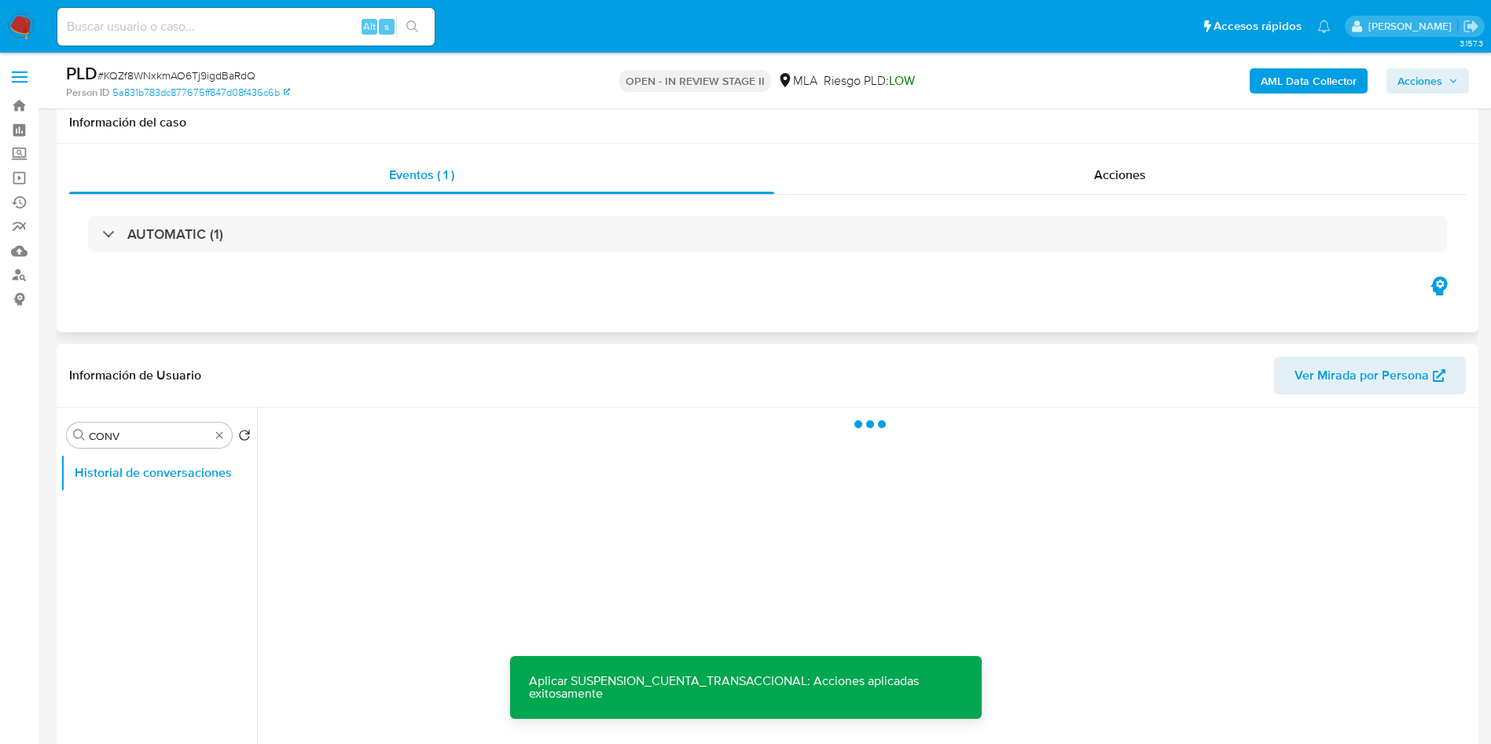
scroll to position [118, 0]
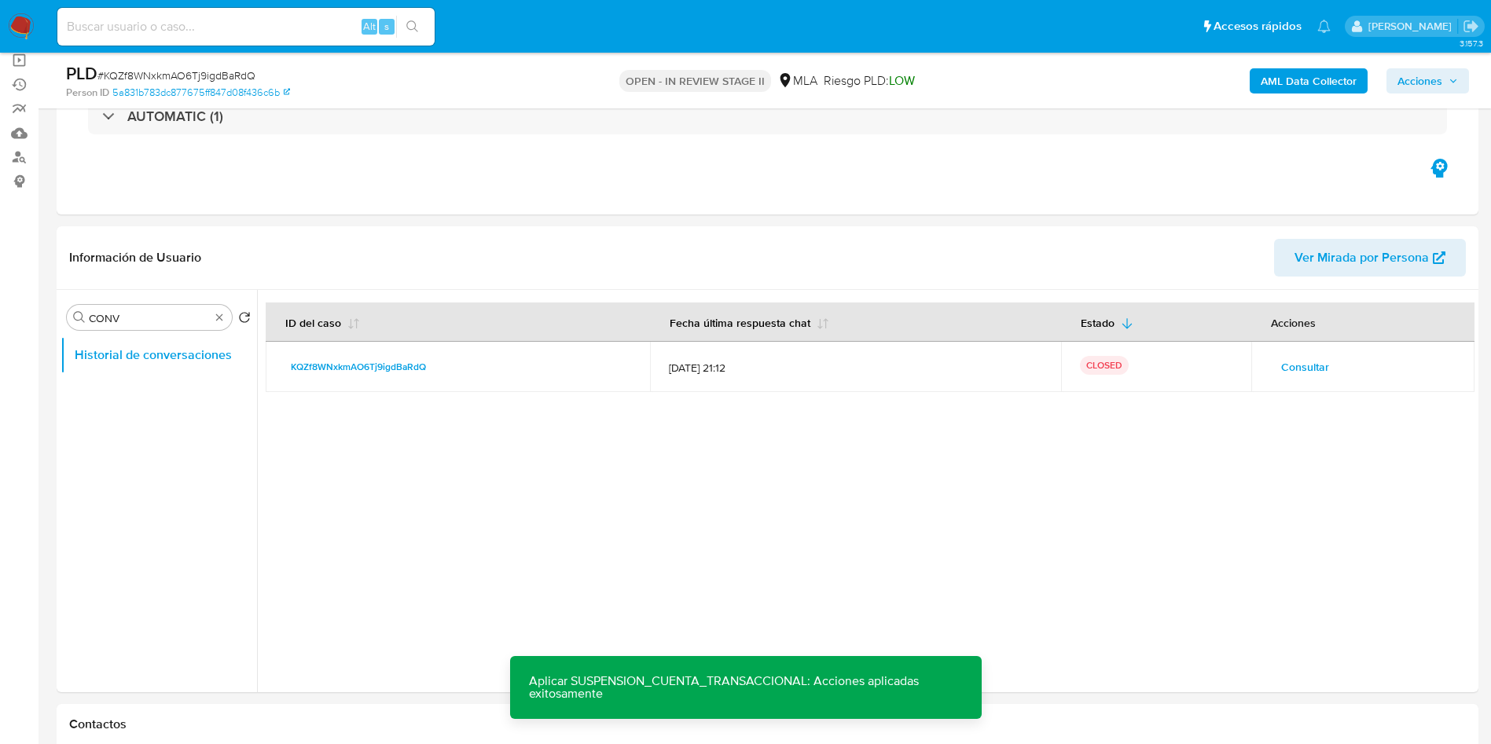
click at [1412, 77] on span "Acciones" at bounding box center [1420, 80] width 45 height 25
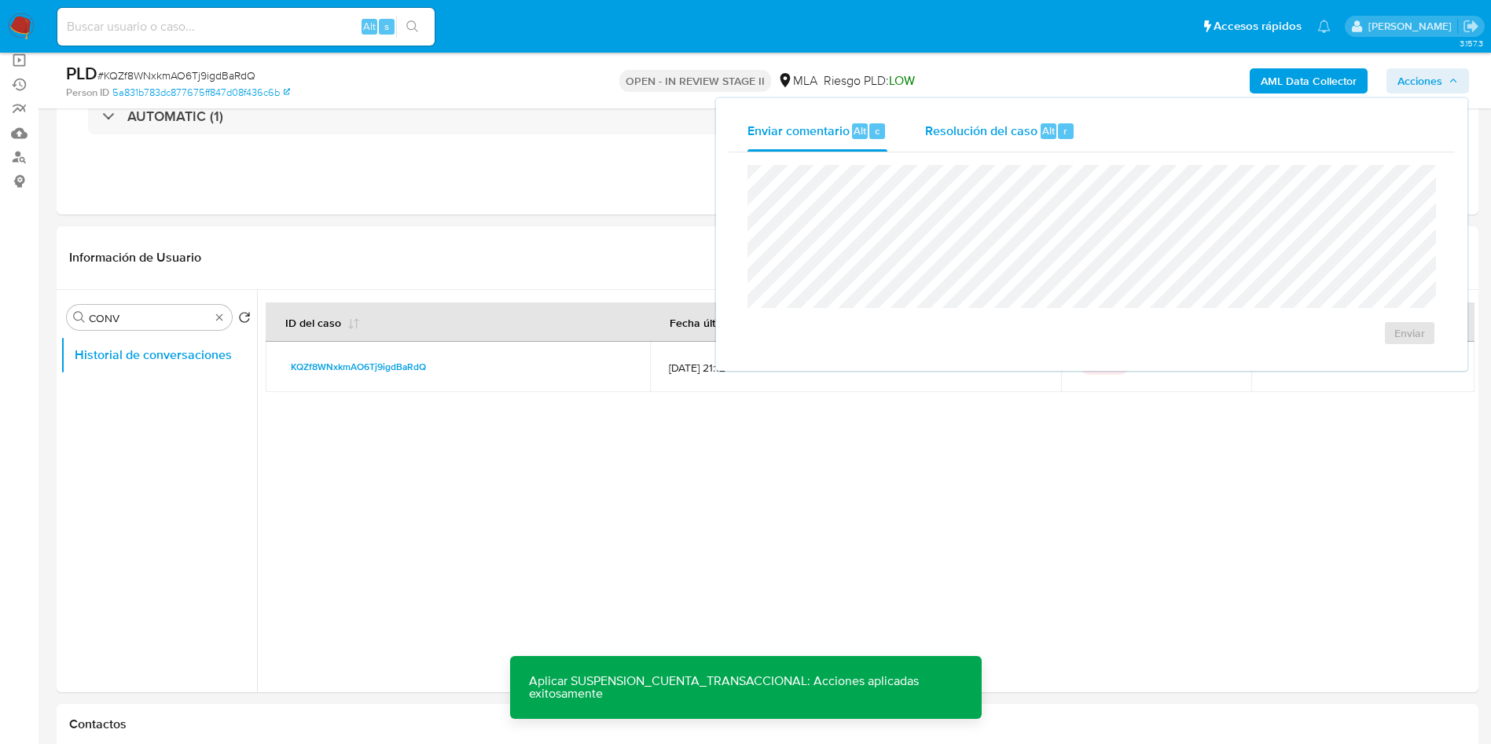
click at [1050, 151] on div "Resolución del caso Alt r" at bounding box center [1000, 131] width 150 height 41
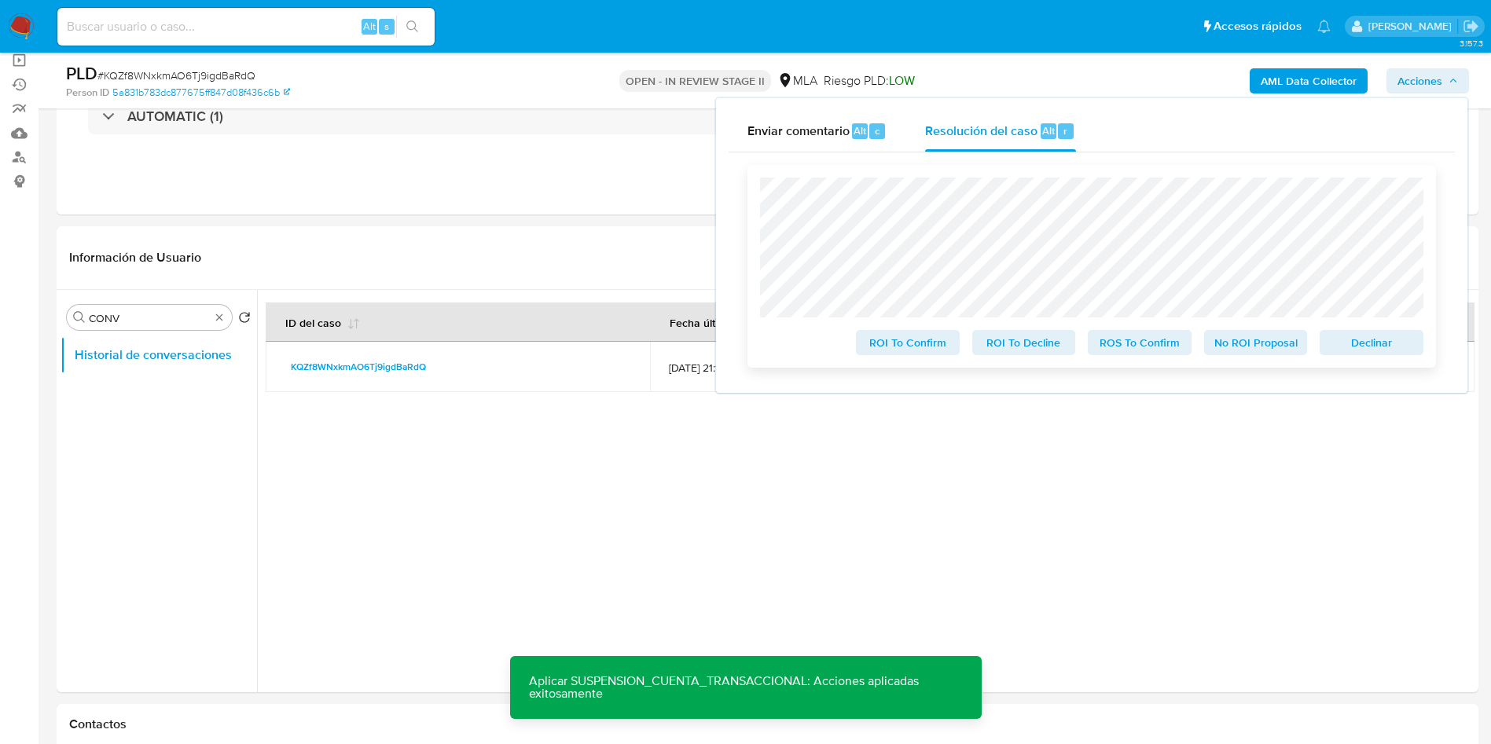
click at [1142, 354] on span "ROS To Confirm" at bounding box center [1140, 343] width 82 height 22
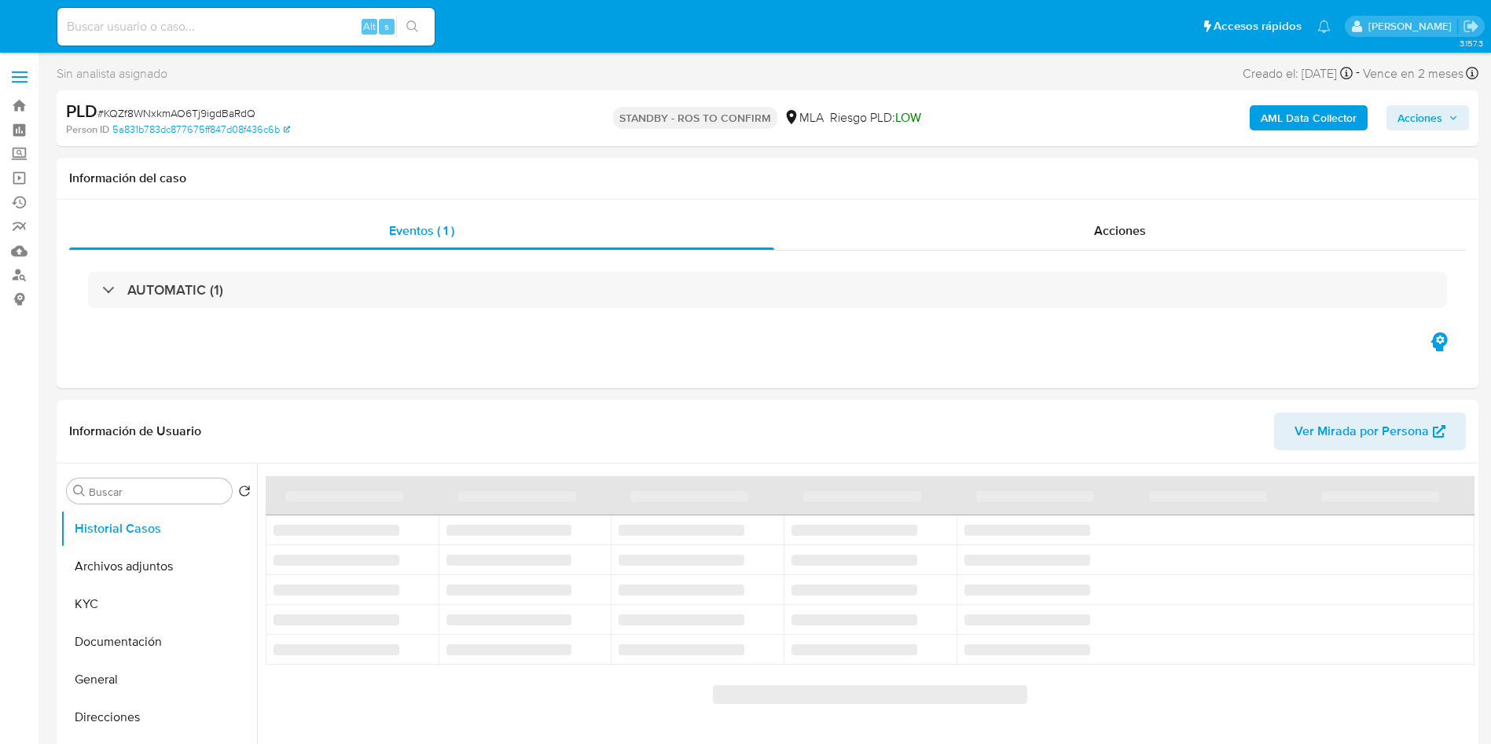
select select "10"
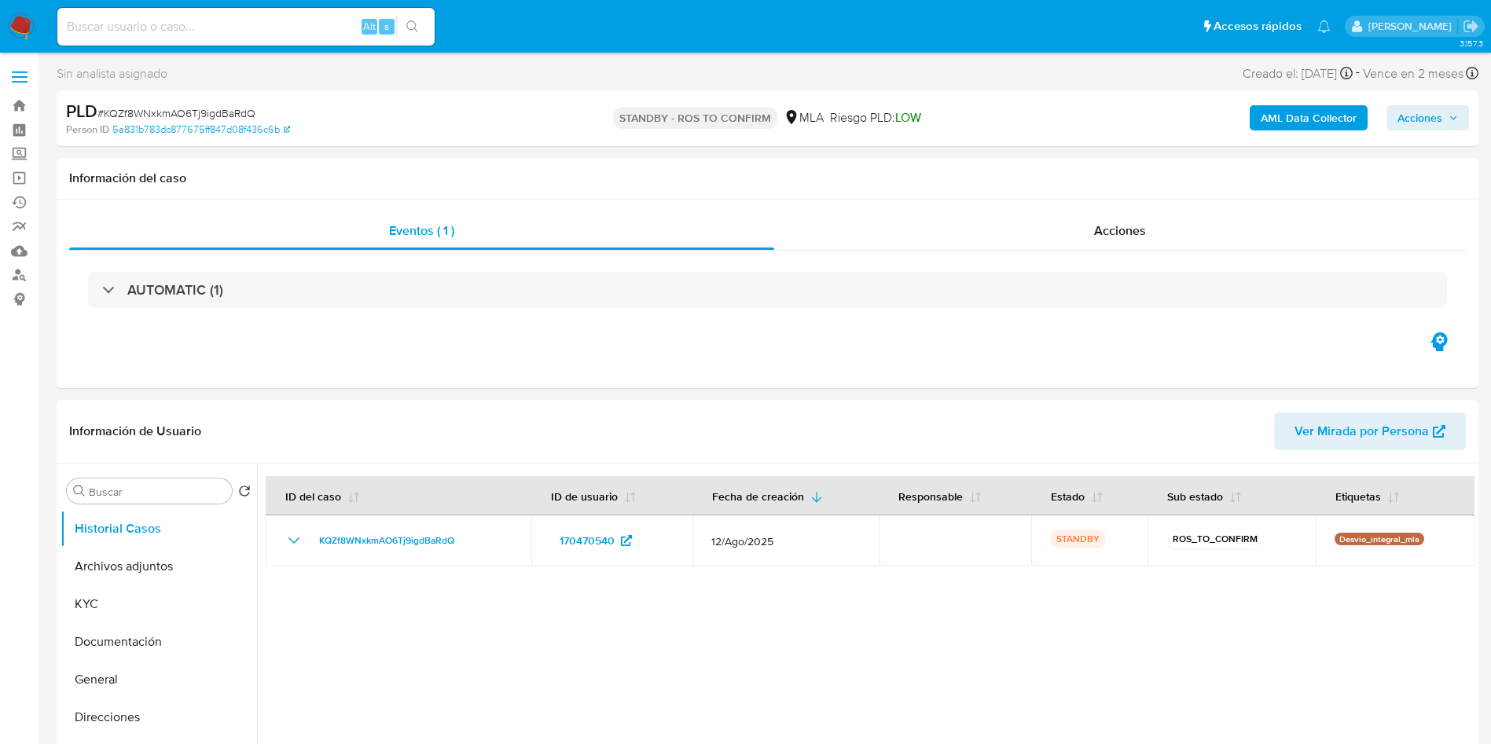
click at [310, 35] on input at bounding box center [245, 27] width 377 height 20
paste input "kkXfG6YSYU9YdwUKkkOc3bYY"
type input "kkXfG6YSYU9YdwUKkkOc3bYY"
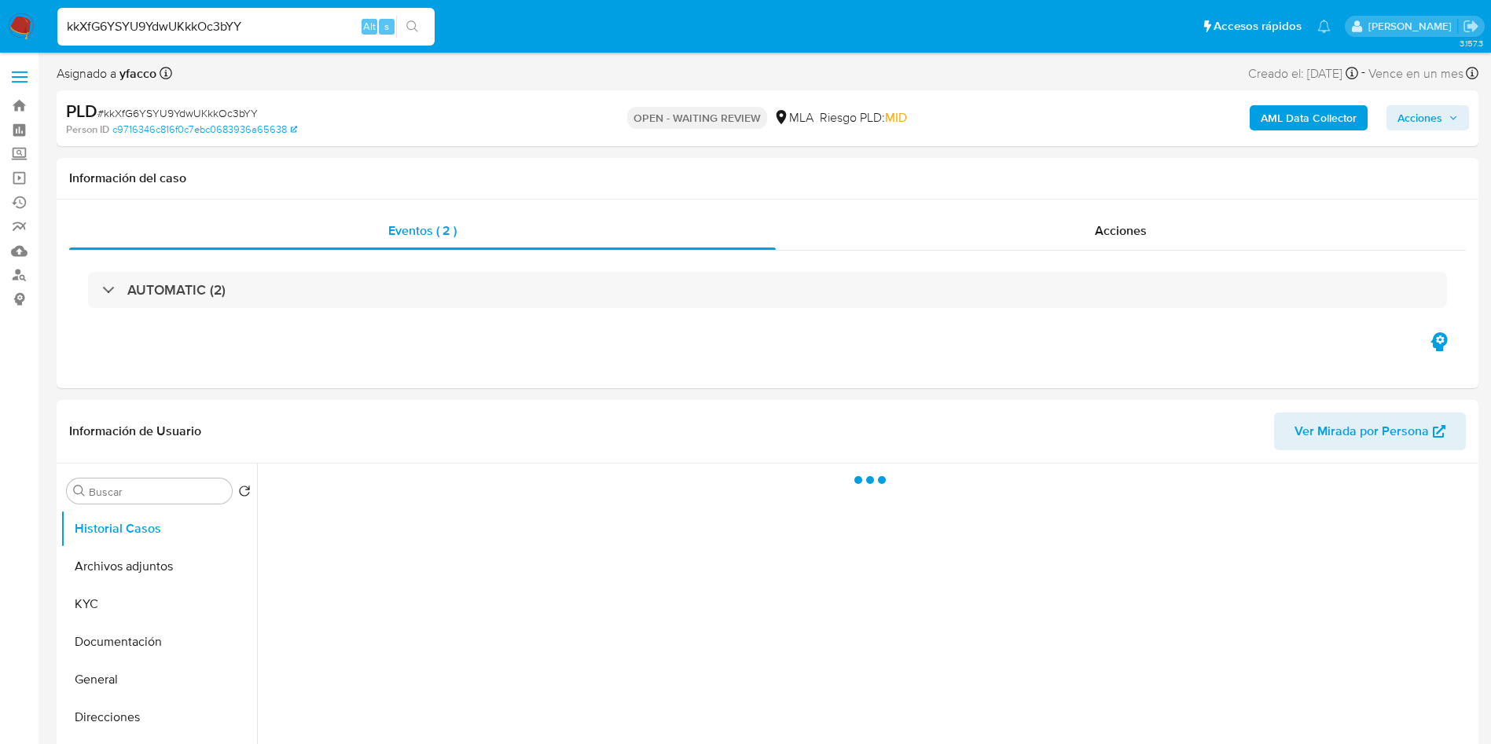
select select "10"
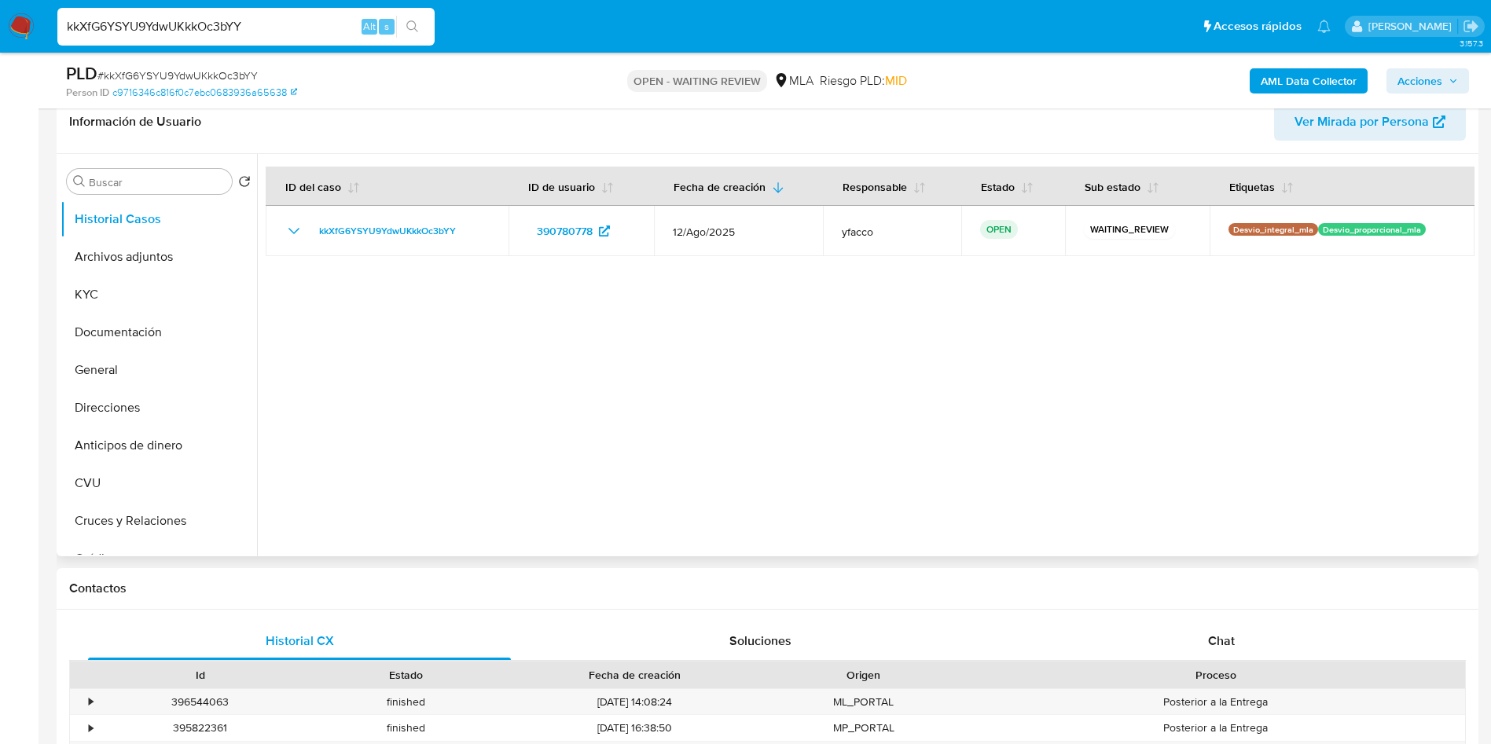
scroll to position [590, 0]
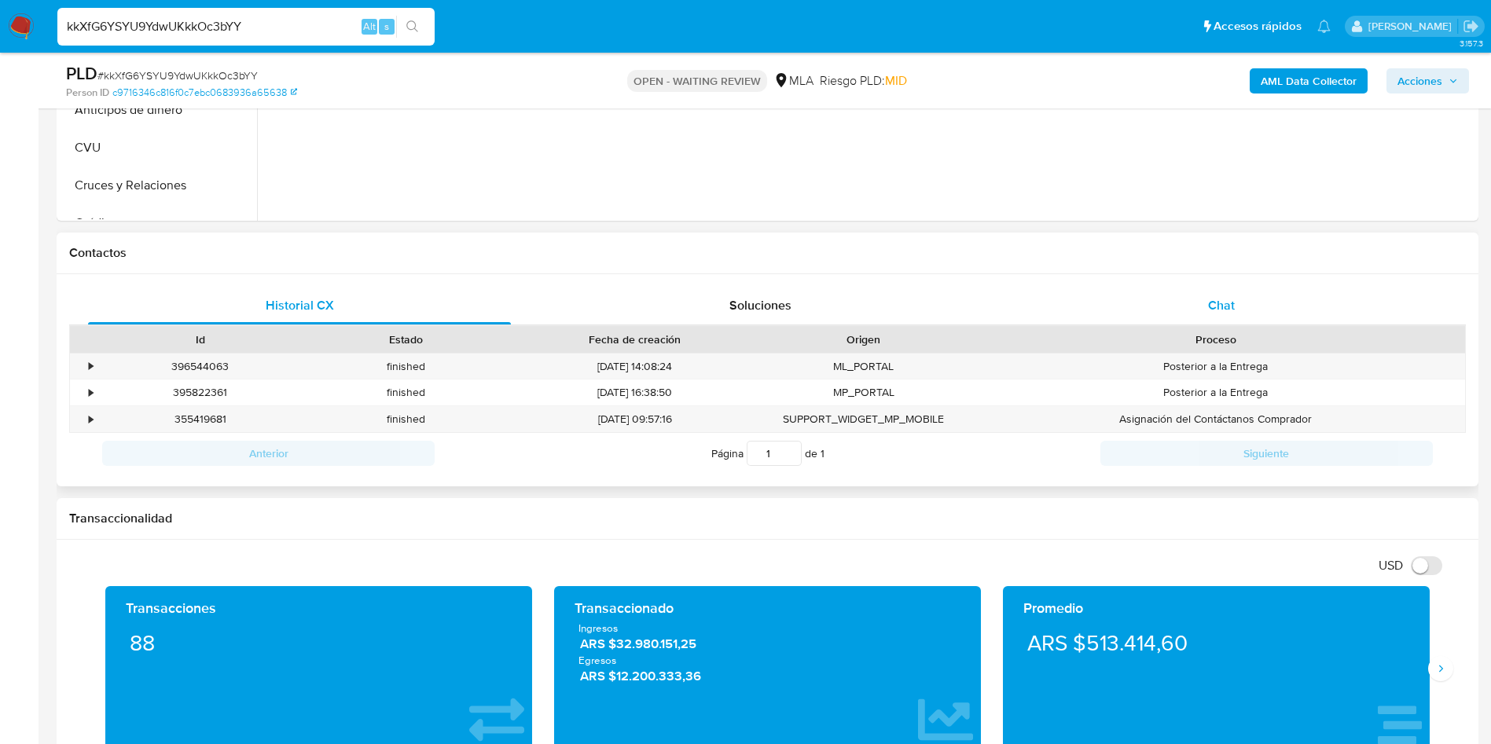
click at [1182, 300] on div "Chat" at bounding box center [1221, 306] width 423 height 38
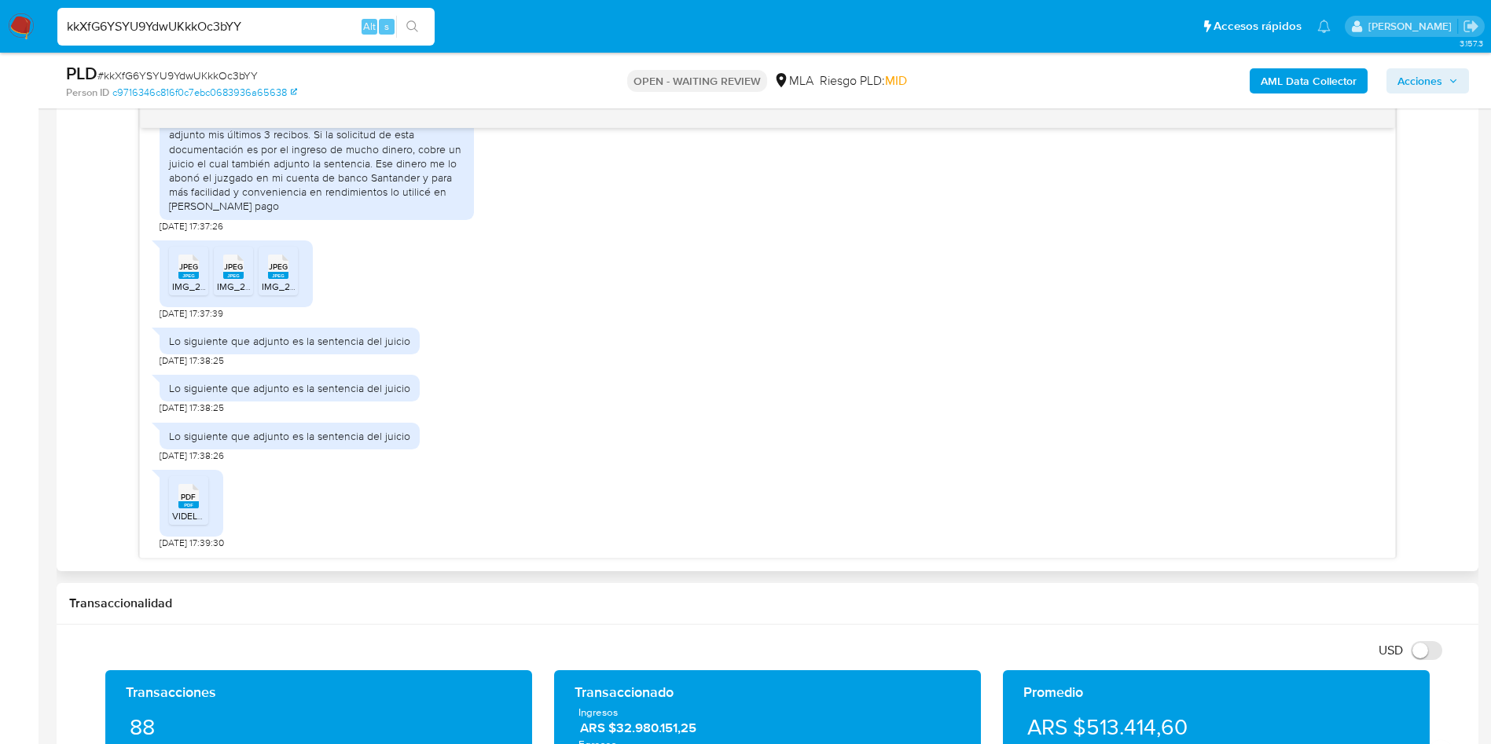
scroll to position [943, 0]
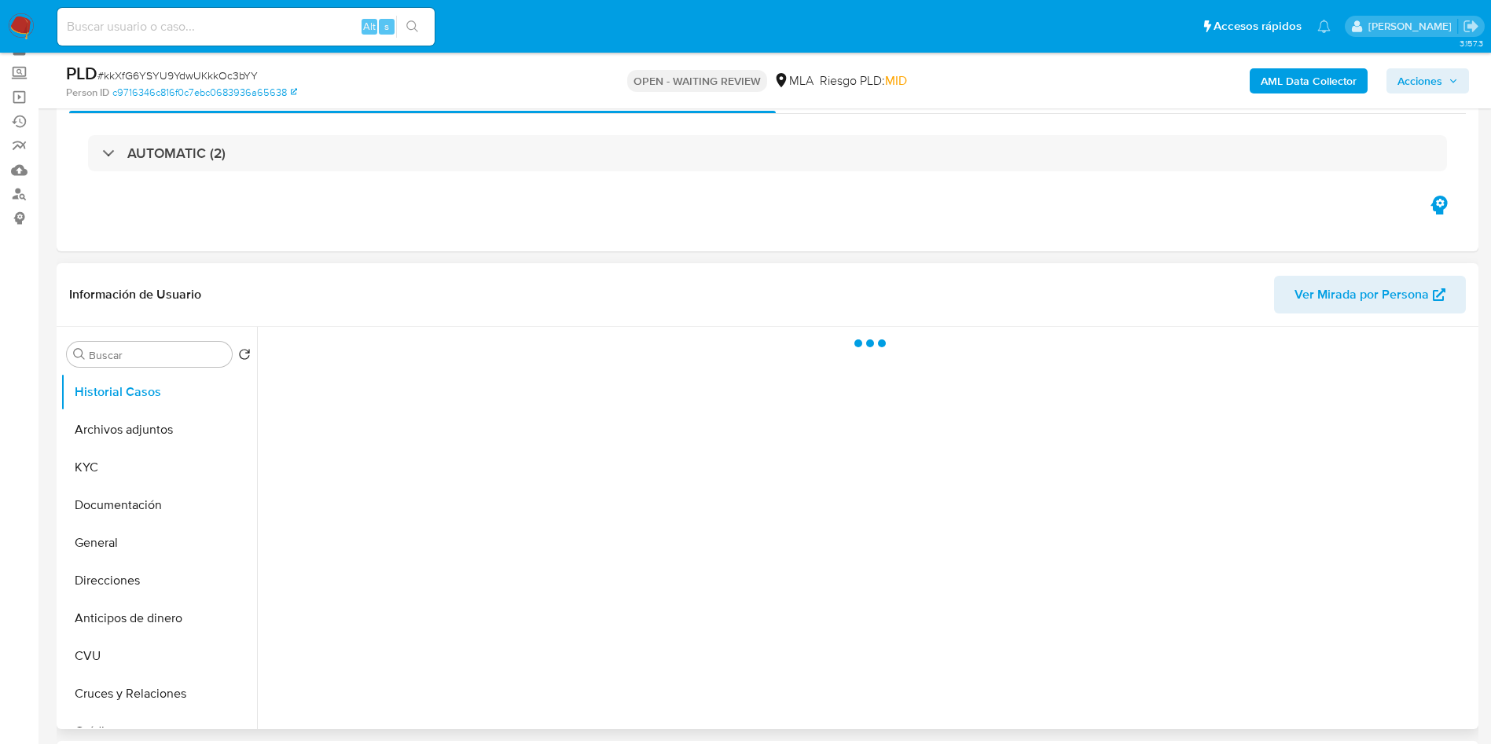
scroll to position [118, 0]
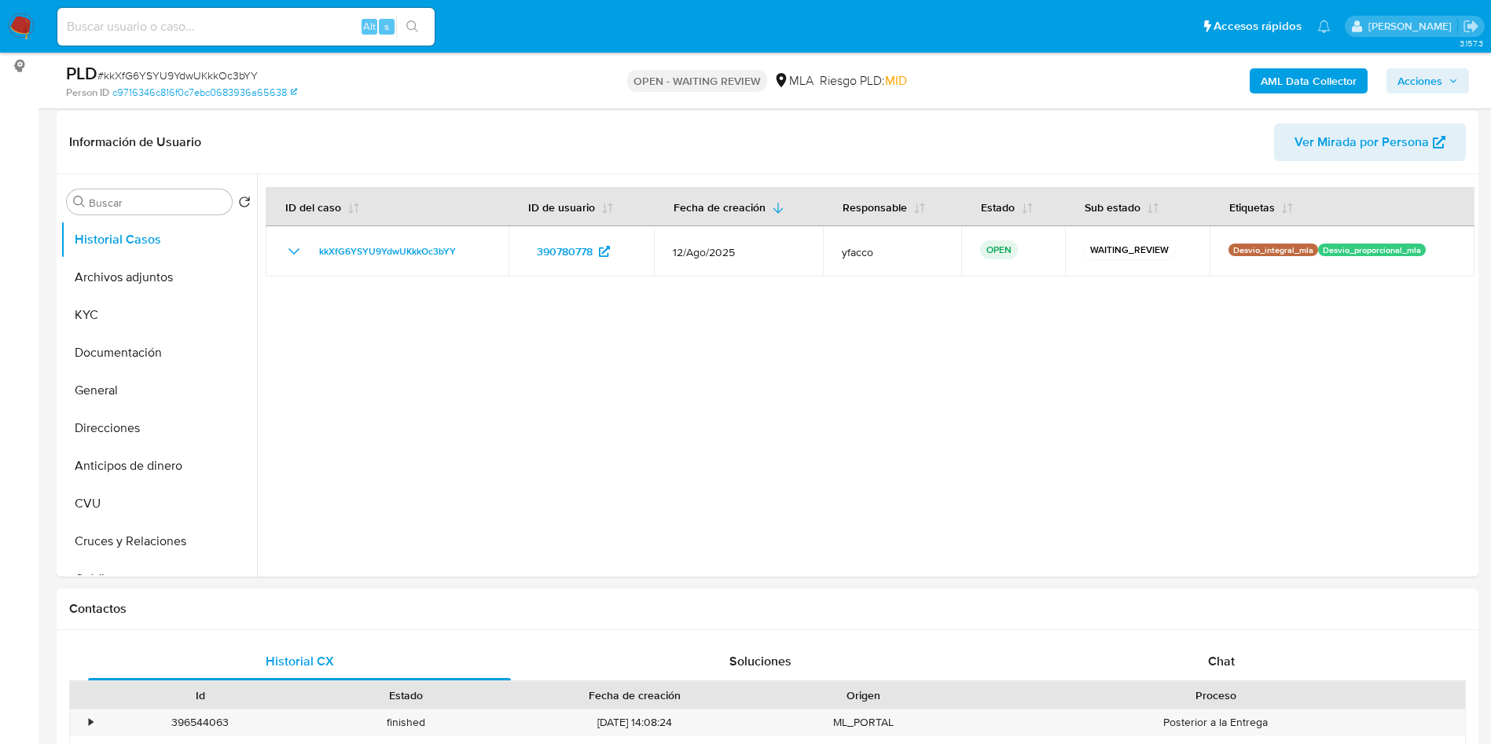
select select "10"
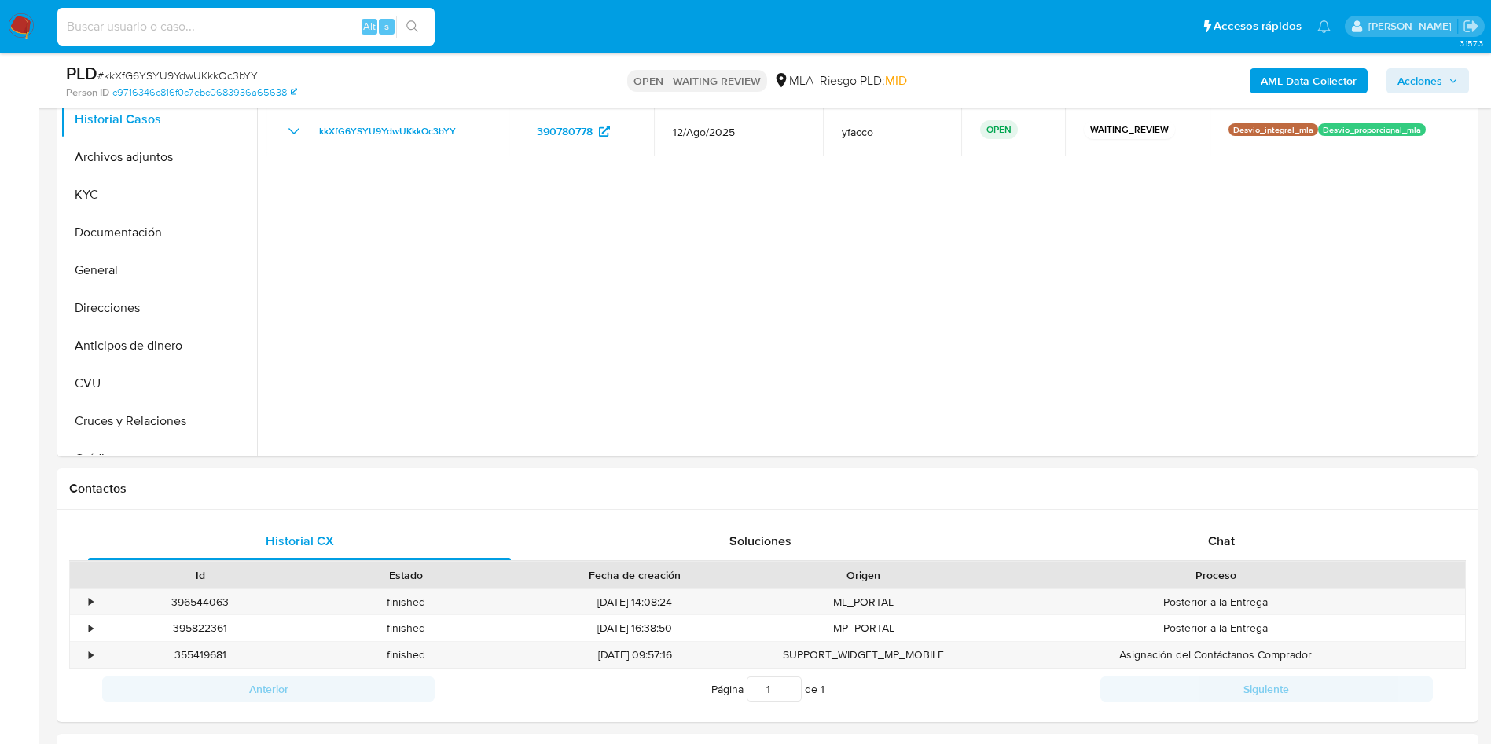
click at [275, 28] on input at bounding box center [245, 27] width 377 height 20
paste input "LHOvUo7Mtl1I6FSyAcPBYxjc"
type input "LHOvUo7Mtl1I6FSyAcPBYxjc"
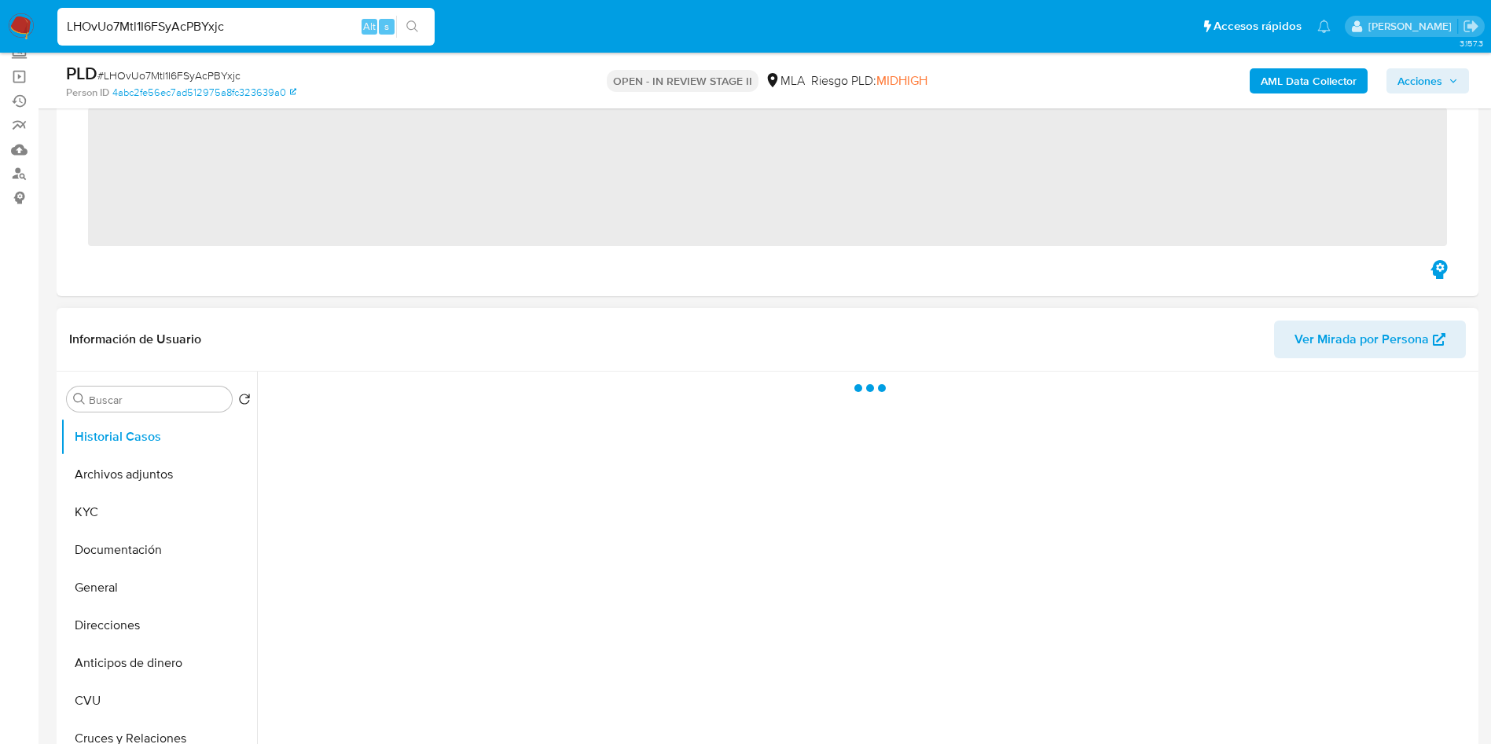
scroll to position [118, 0]
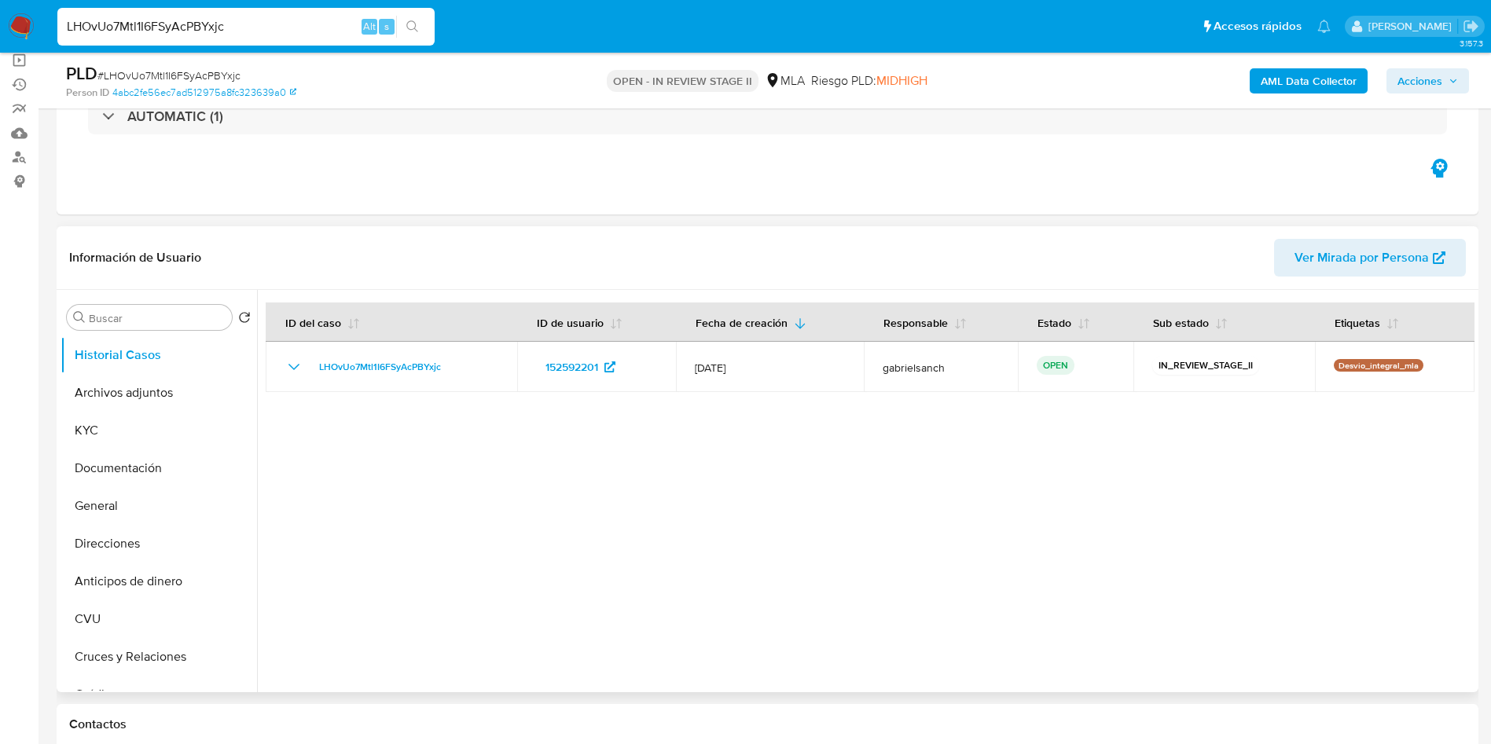
select select "10"
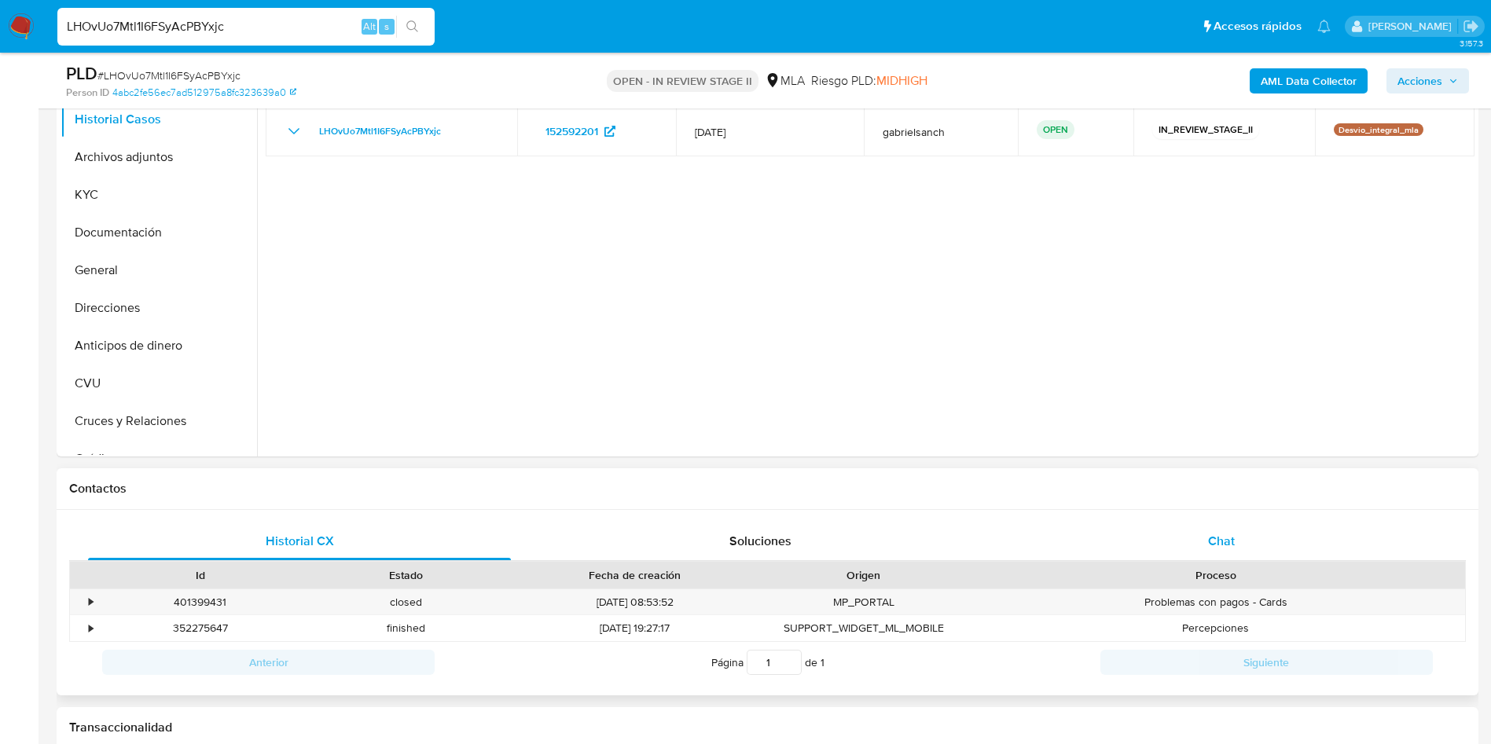
click at [1240, 537] on div "Chat" at bounding box center [1221, 542] width 423 height 38
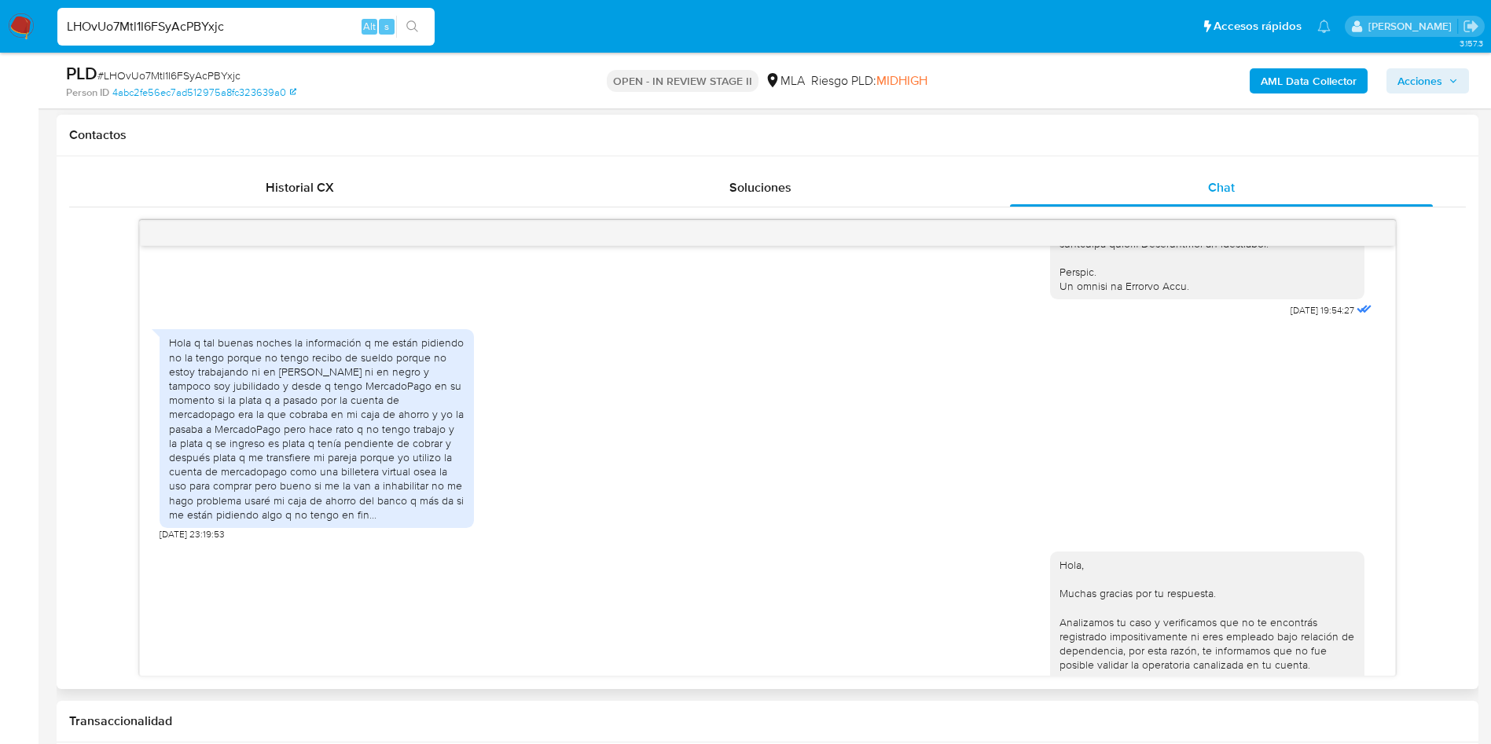
scroll to position [775, 0]
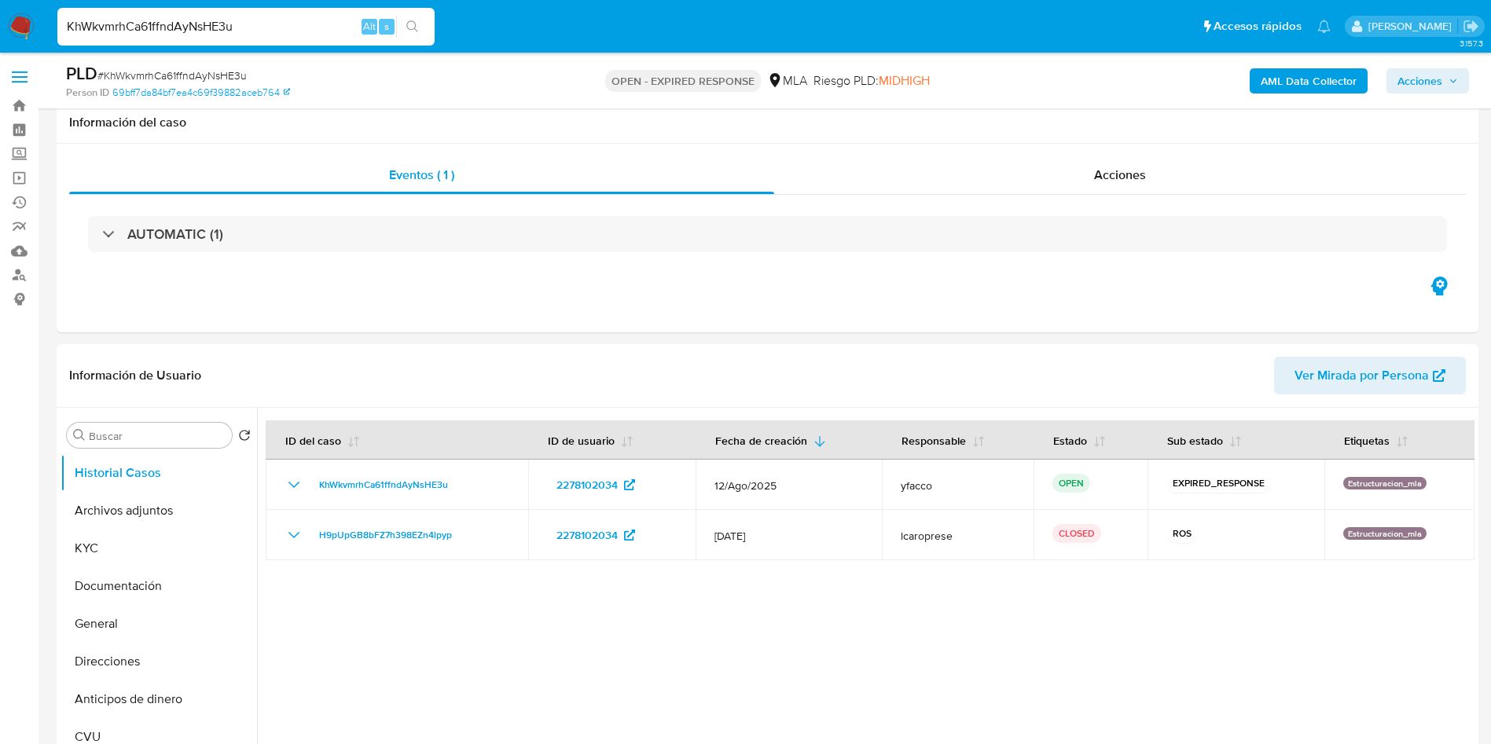
scroll to position [1651, 0]
